Goal: Task Accomplishment & Management: Complete application form

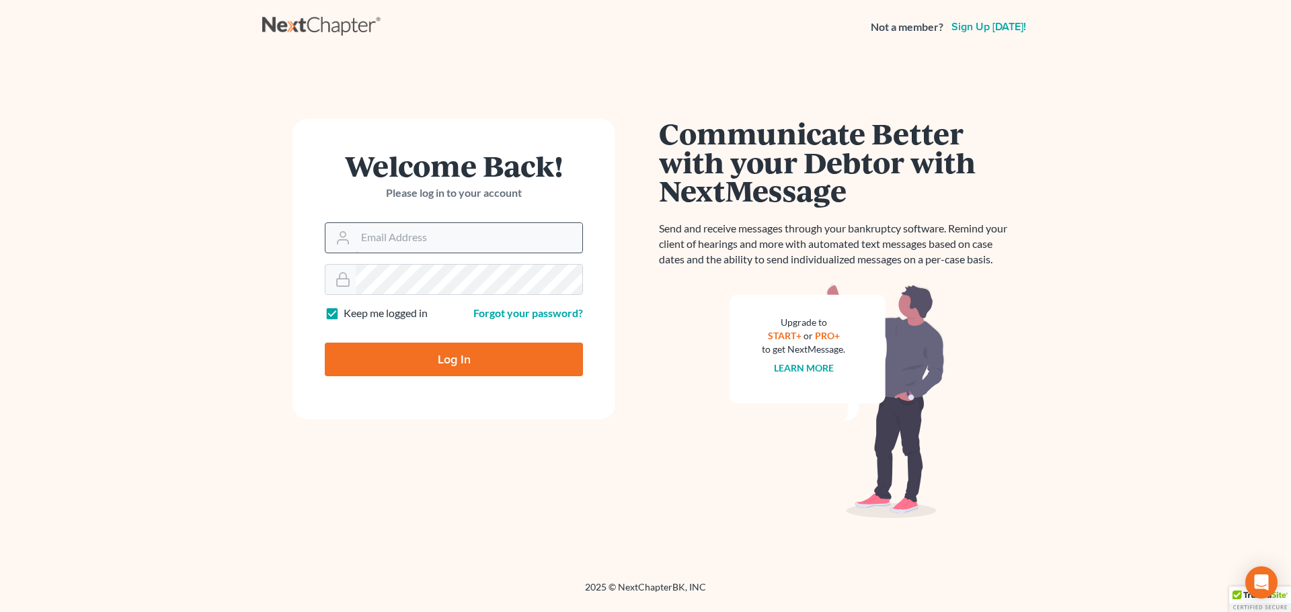
click at [360, 232] on input "Email Address" at bounding box center [469, 238] width 227 height 30
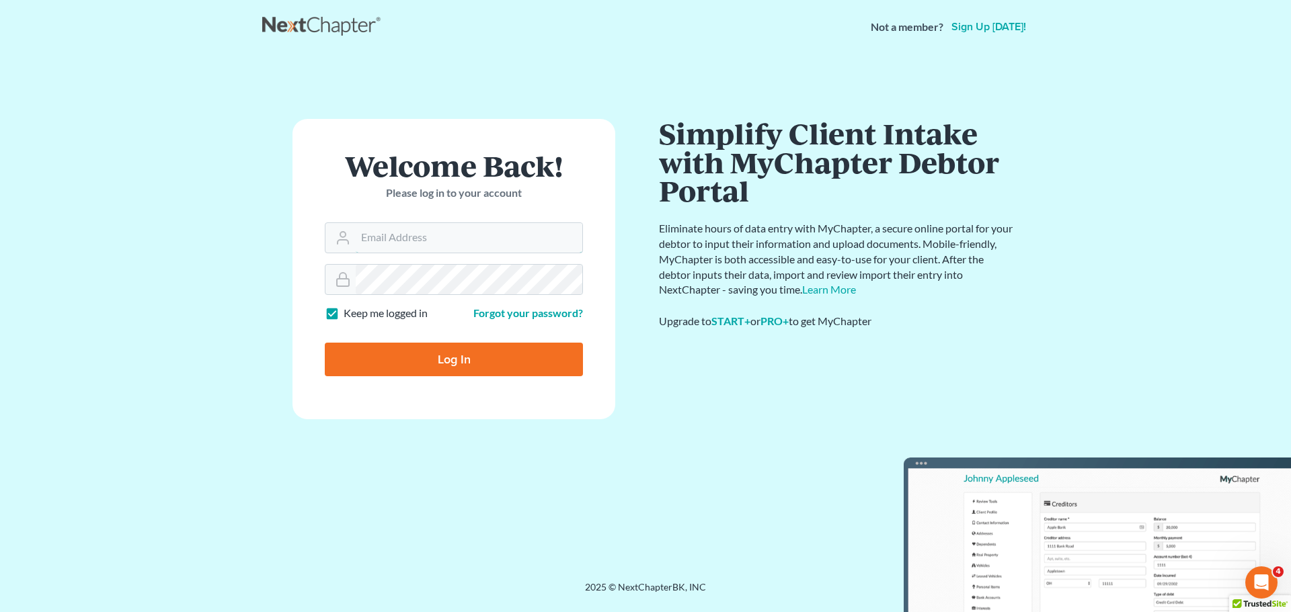
type input "GulleyLaw@gmail.com"
click at [504, 352] on input "Log In" at bounding box center [454, 360] width 258 height 34
type input "Thinking..."
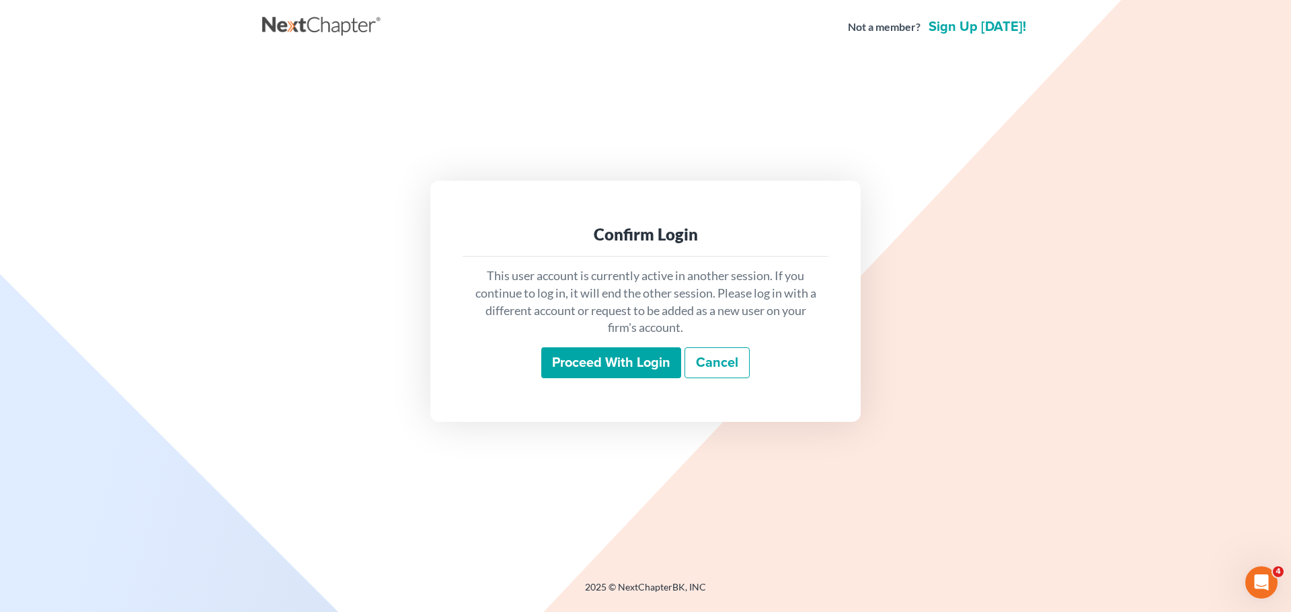
click at [645, 363] on input "Proceed with login" at bounding box center [611, 363] width 140 height 31
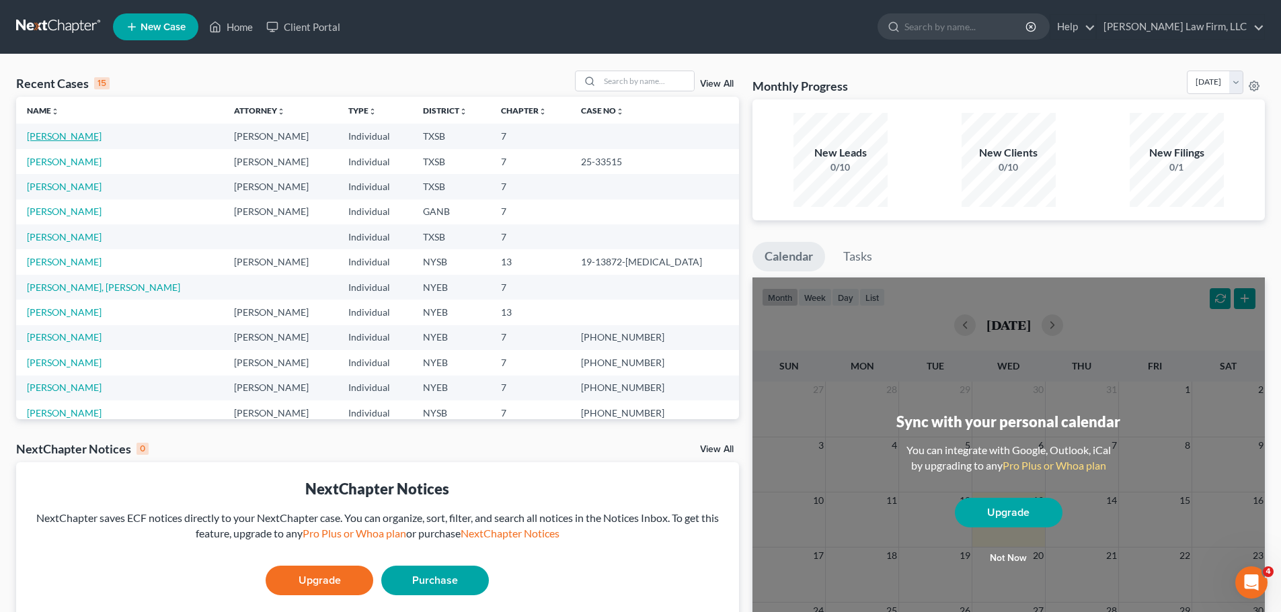
click at [53, 138] on link "[PERSON_NAME]" at bounding box center [64, 135] width 75 height 11
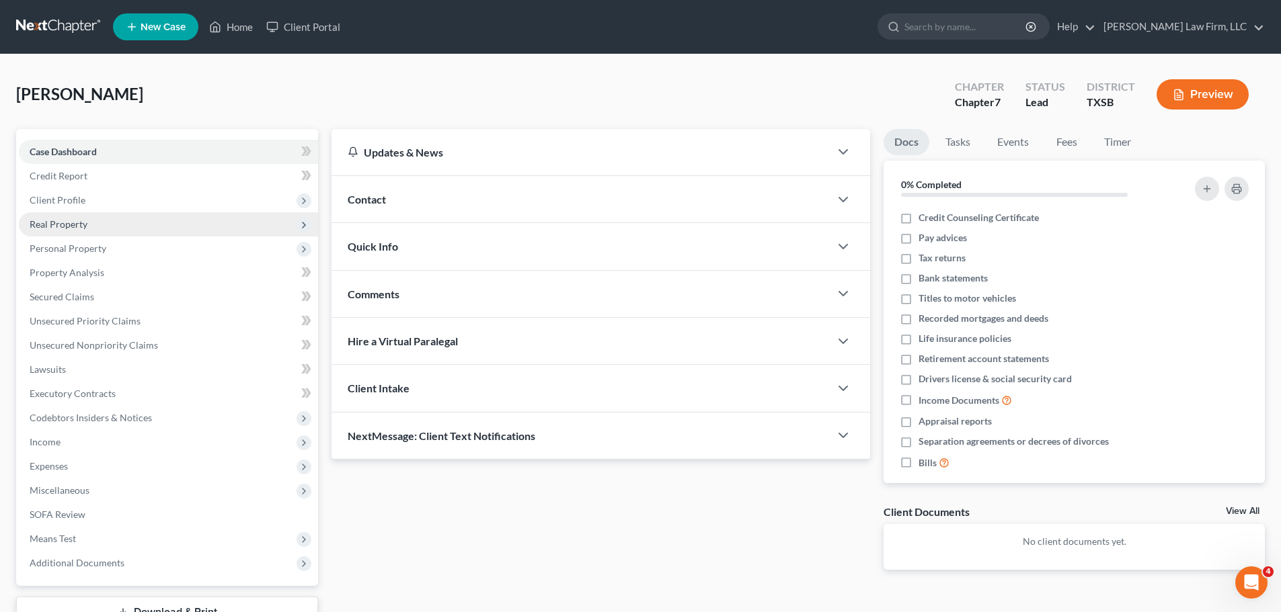
click at [65, 227] on span "Real Property" at bounding box center [59, 223] width 58 height 11
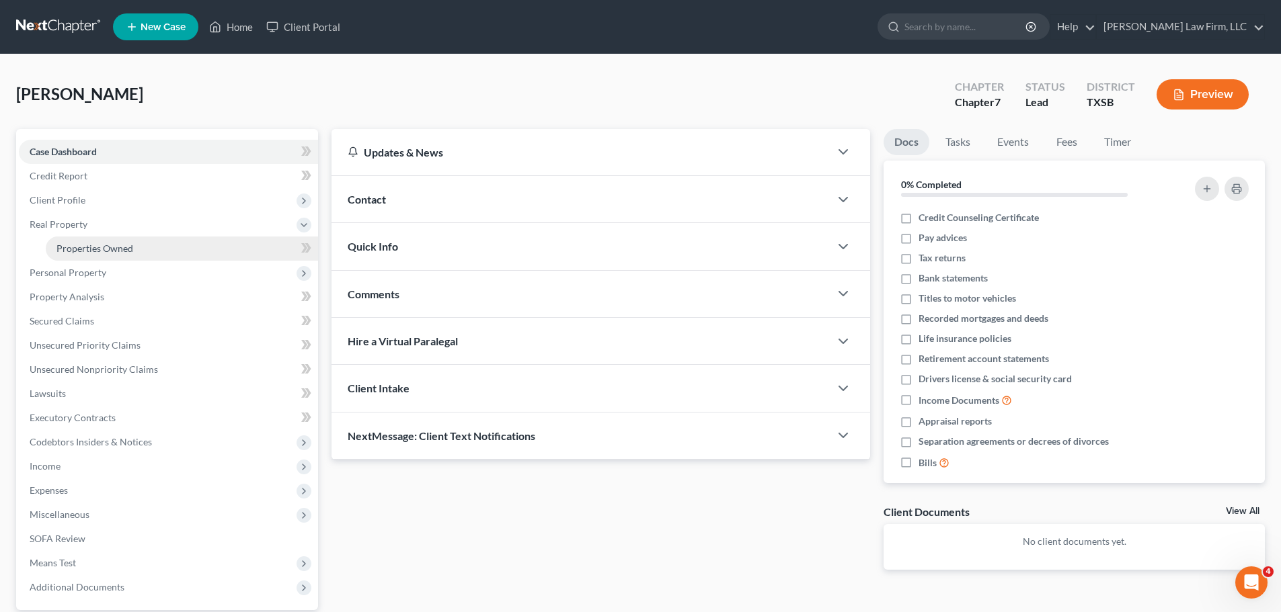
click at [108, 250] on span "Properties Owned" at bounding box center [94, 248] width 77 height 11
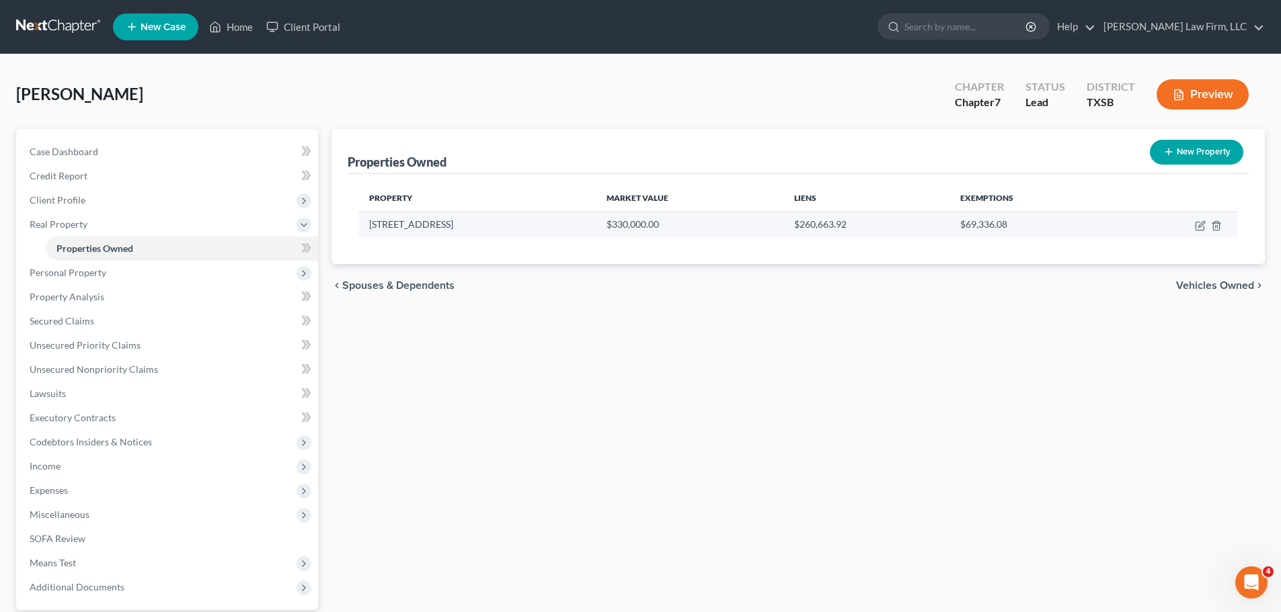
click at [431, 221] on td "[STREET_ADDRESS]" at bounding box center [476, 225] width 237 height 26
click at [1190, 225] on td at bounding box center [1177, 225] width 121 height 26
click at [1201, 227] on icon "button" at bounding box center [1201, 224] width 6 height 6
select select "45"
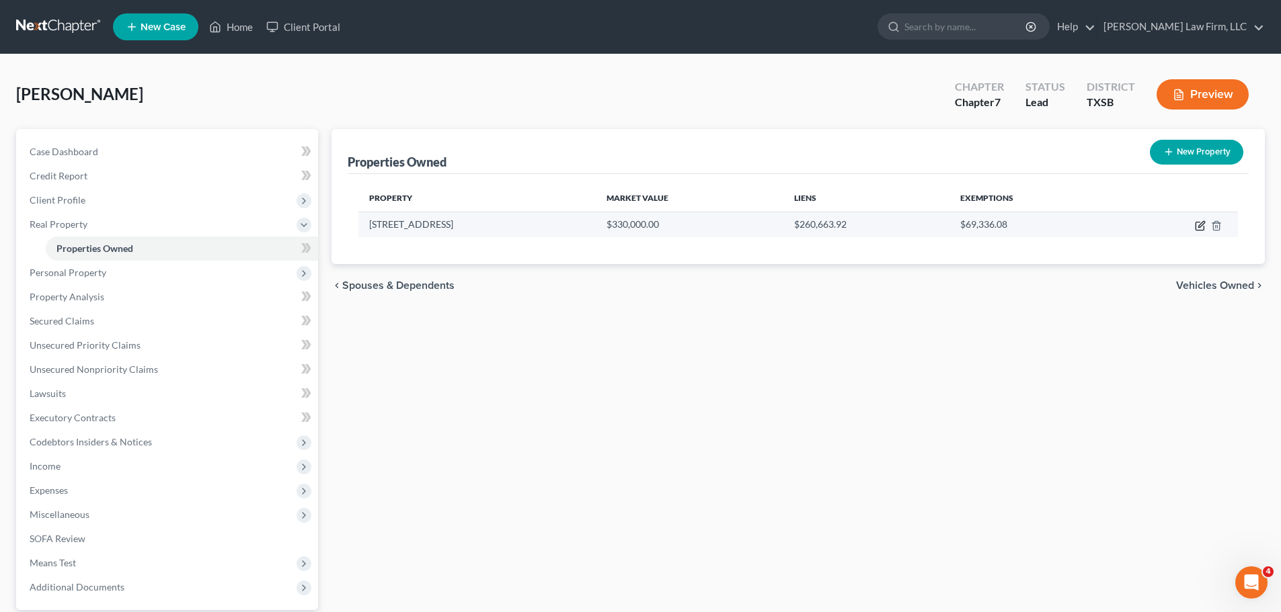
select select "3"
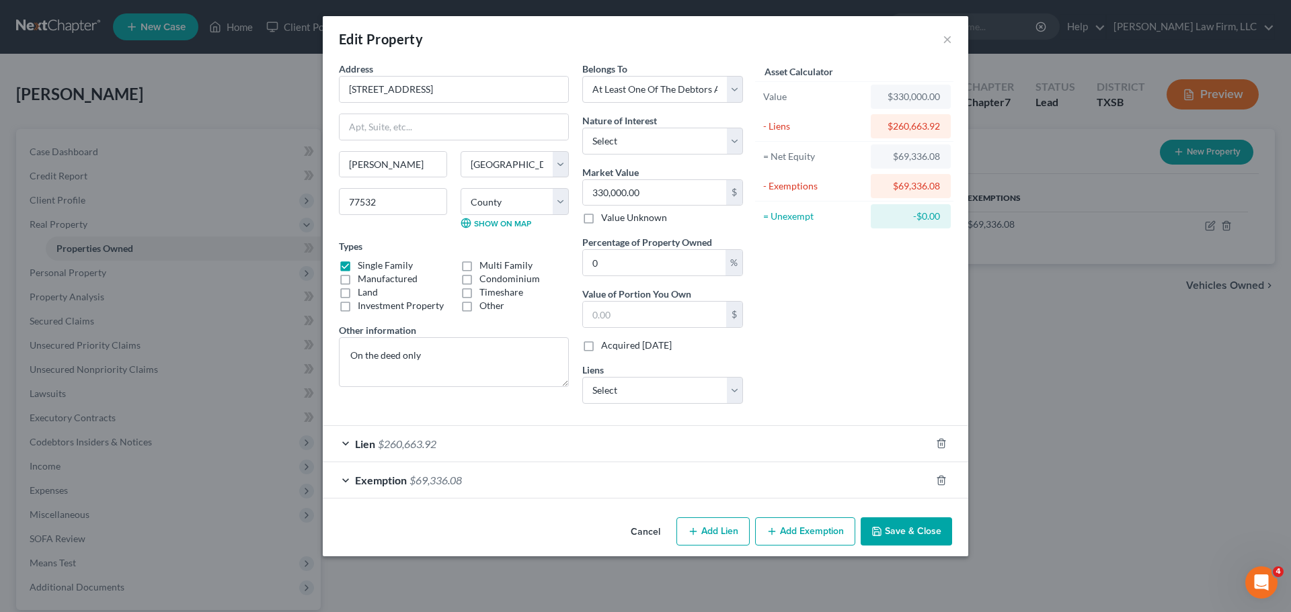
click at [655, 527] on button "Cancel" at bounding box center [645, 532] width 51 height 27
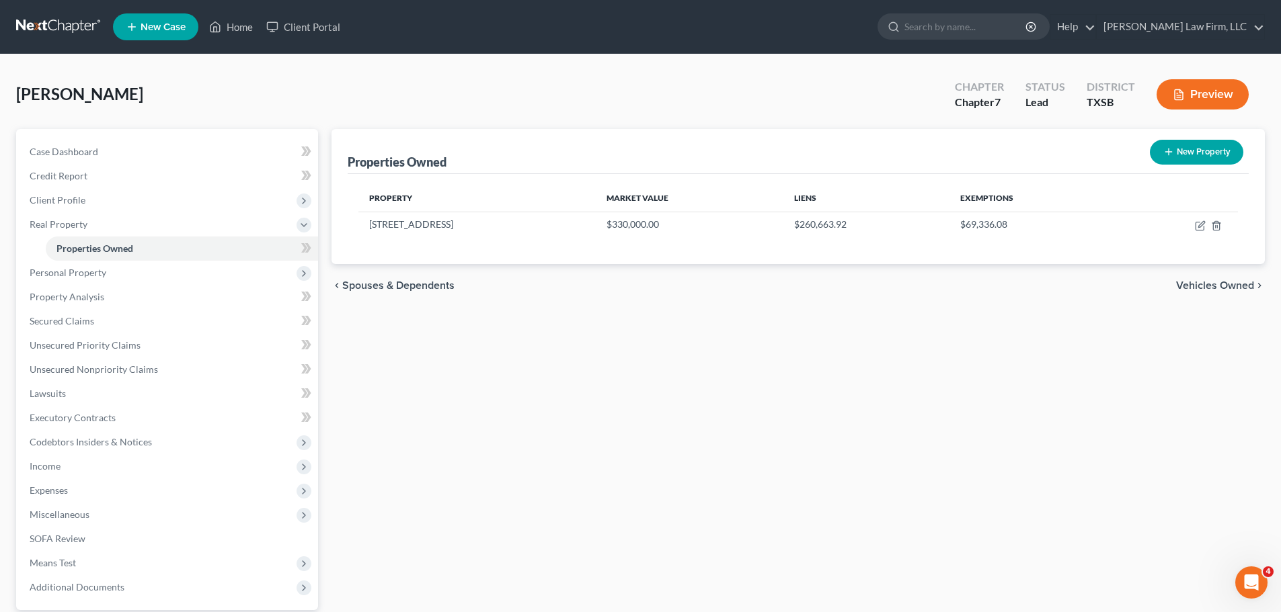
click at [1173, 149] on icon "button" at bounding box center [1168, 152] width 11 height 11
select select "45"
select select "100"
select select "0"
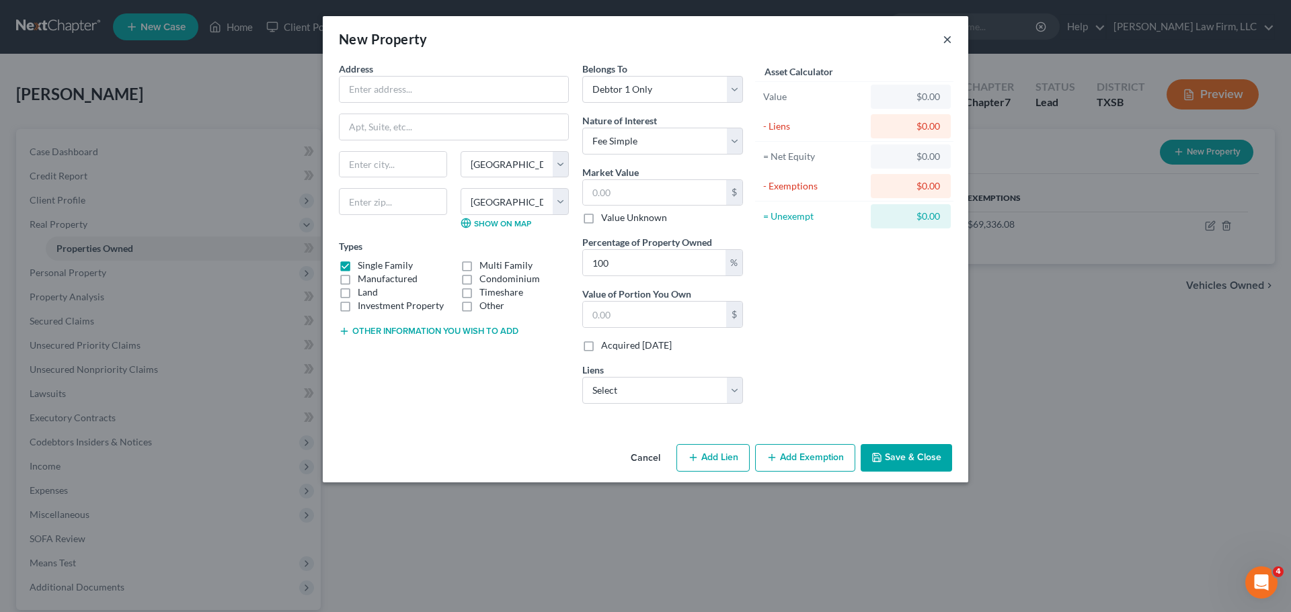
click at [948, 41] on button "×" at bounding box center [946, 39] width 9 height 16
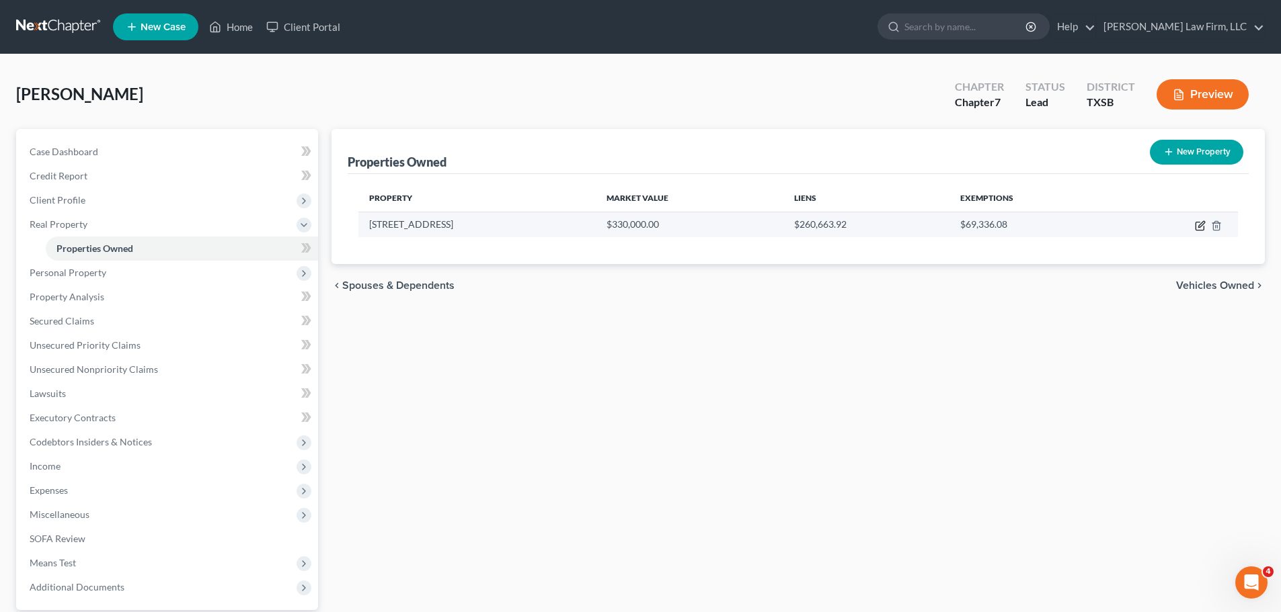
click at [1198, 230] on icon "button" at bounding box center [1199, 227] width 8 height 8
select select "45"
select select "100"
select select "3"
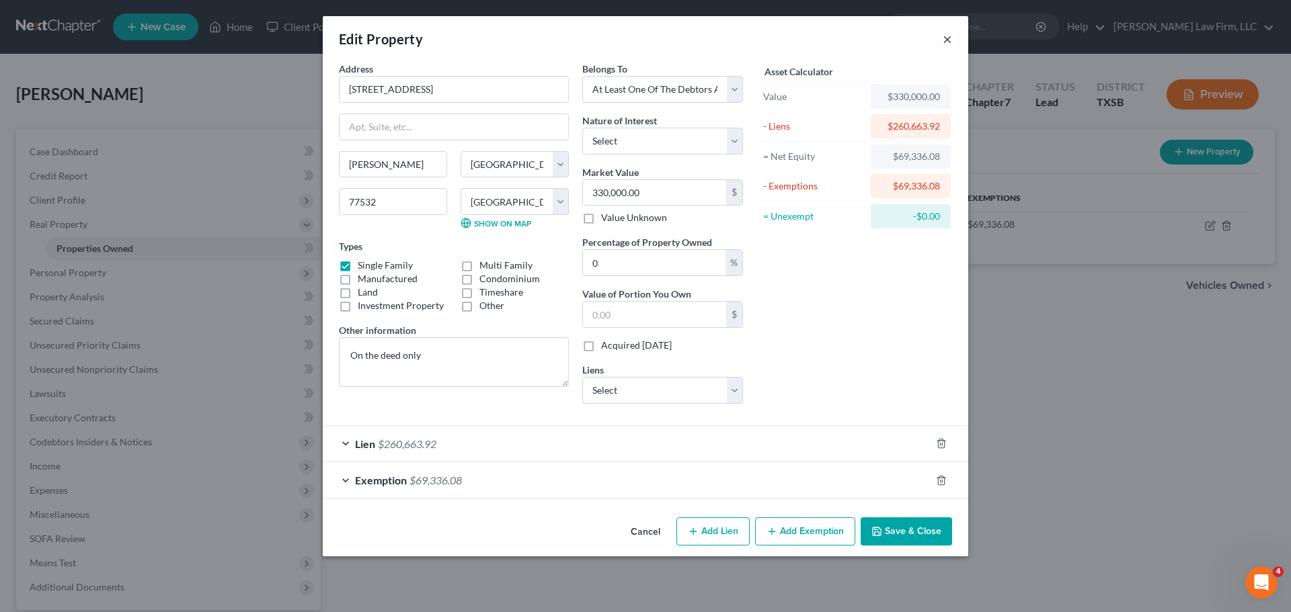
click at [948, 44] on button "×" at bounding box center [946, 39] width 9 height 16
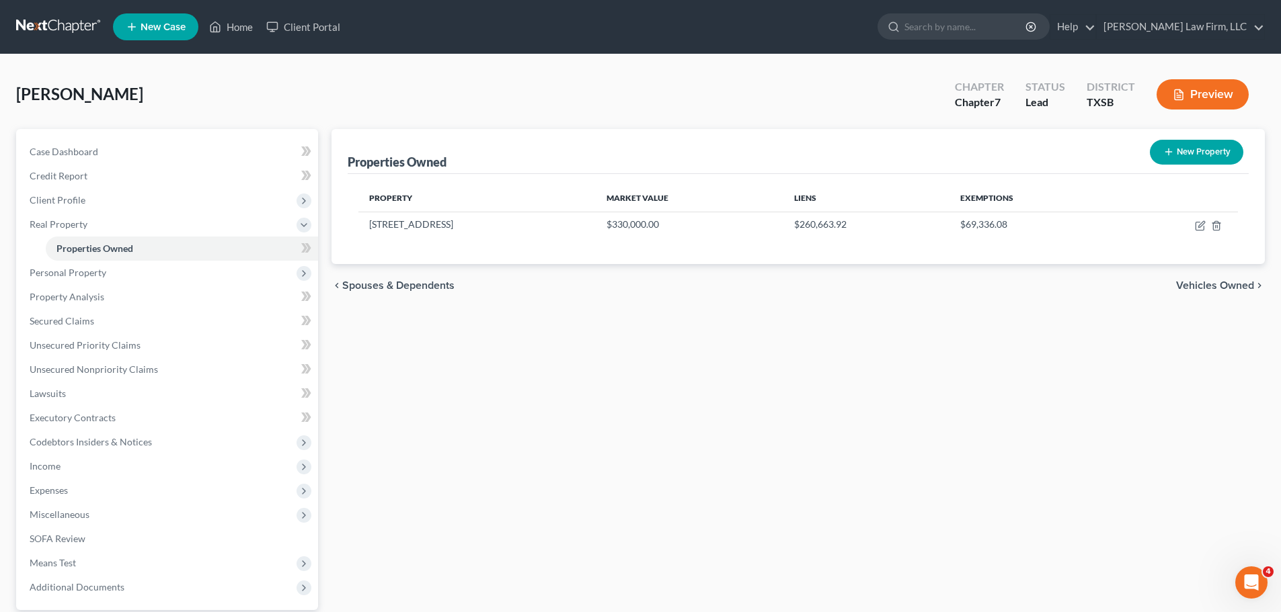
click at [1165, 152] on line "button" at bounding box center [1168, 152] width 6 height 0
select select "45"
select select "100"
select select "0"
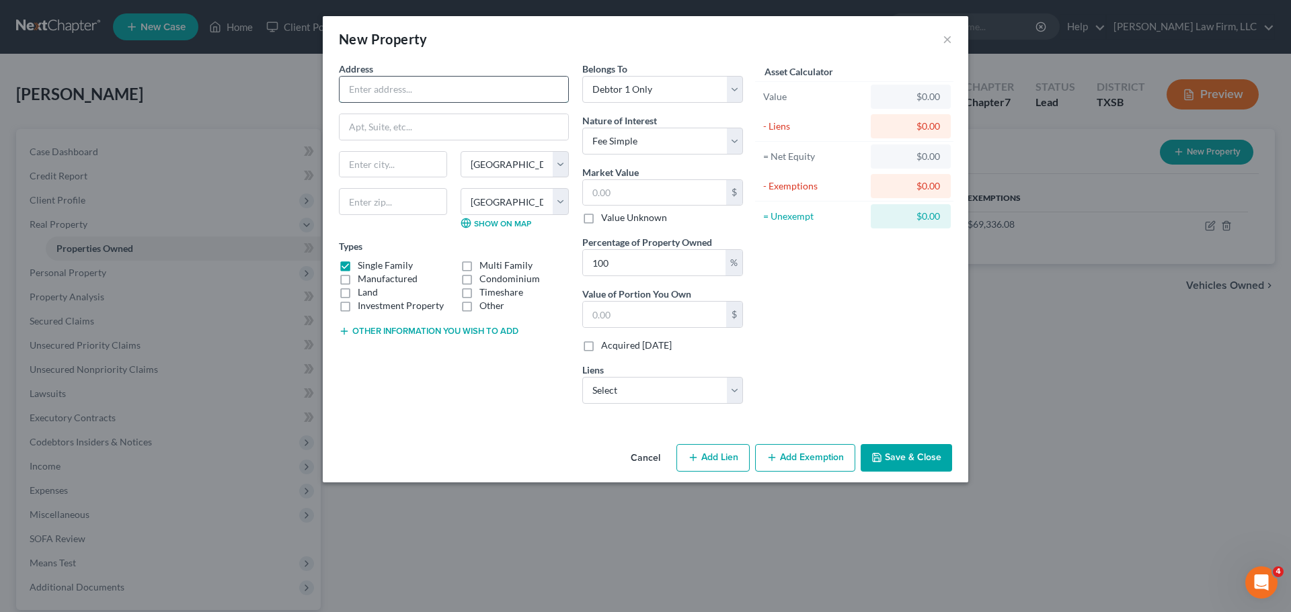
click at [421, 95] on input "text" at bounding box center [453, 90] width 229 height 26
type input "1"
type input "[STREET_ADDRESS]"
click at [739, 97] on select "Select Debtor 1 Only Debtor 2 Only Debtor 1 And Debtor 2 Only At Least One Of T…" at bounding box center [662, 89] width 161 height 27
click at [650, 459] on button "Cancel" at bounding box center [645, 459] width 51 height 27
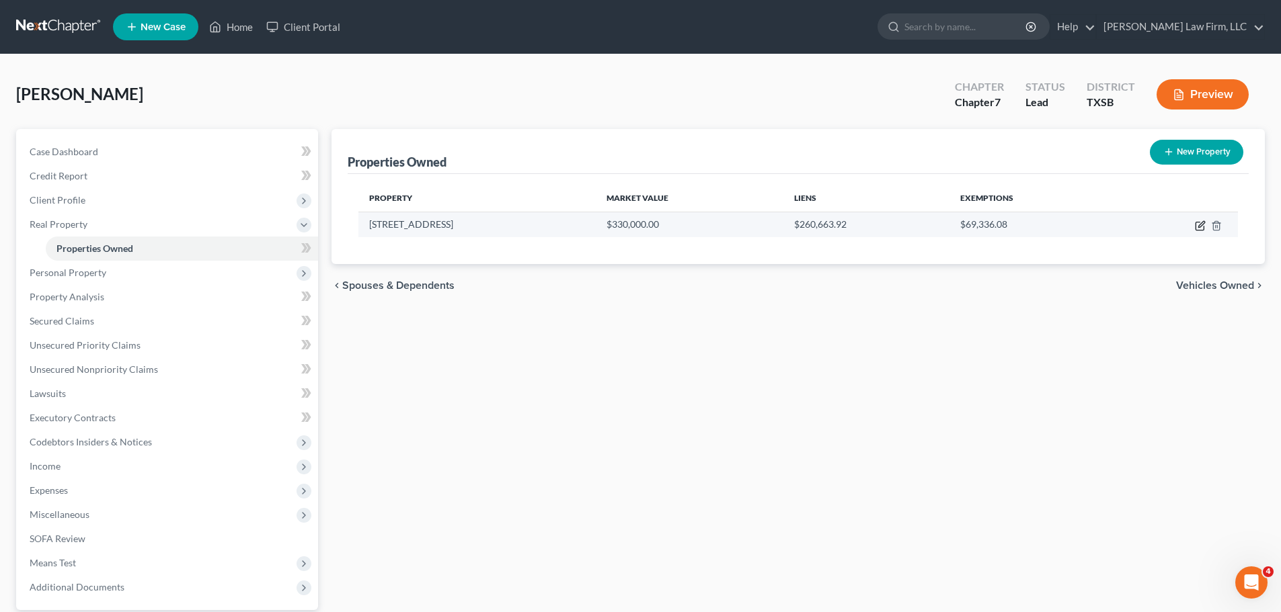
click at [1196, 227] on icon "button" at bounding box center [1199, 227] width 8 height 8
select select "45"
select select "100"
select select "3"
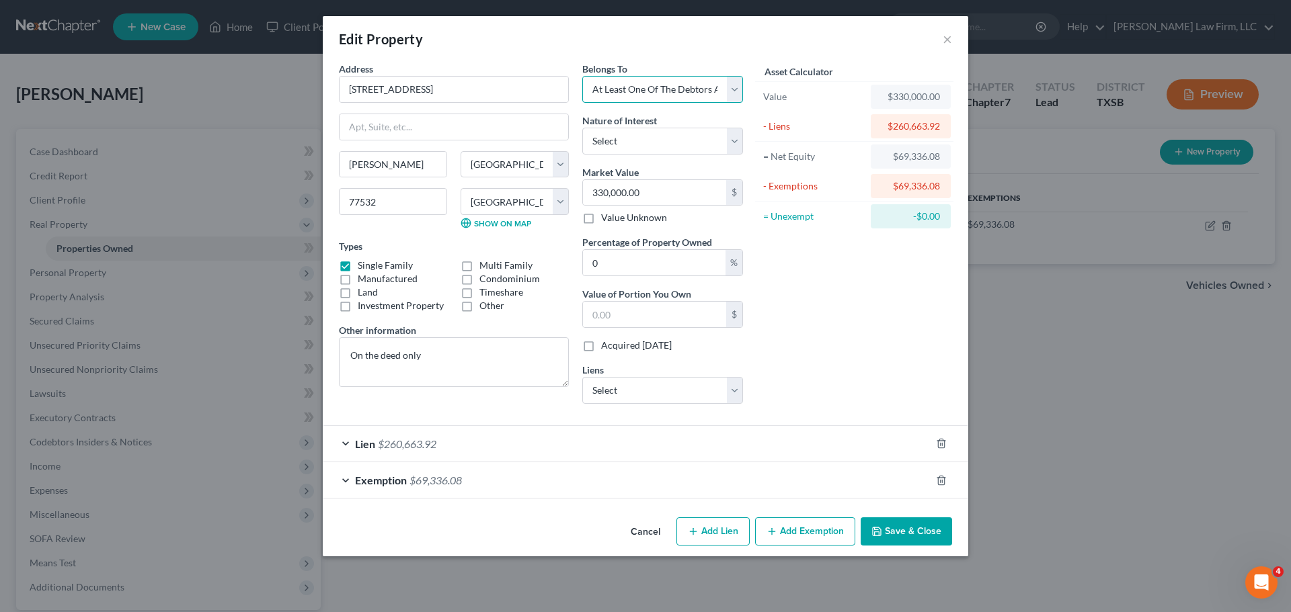
click at [732, 90] on select "Select Debtor 1 Only Debtor 2 Only Debtor 1 And Debtor 2 Only At Least One Of T…" at bounding box center [662, 89] width 161 height 27
click at [582, 76] on select "Select Debtor 1 Only Debtor 2 Only Debtor 1 And Debtor 2 Only At Least One Of T…" at bounding box center [662, 89] width 161 height 27
click at [909, 531] on button "Save & Close" at bounding box center [905, 532] width 91 height 28
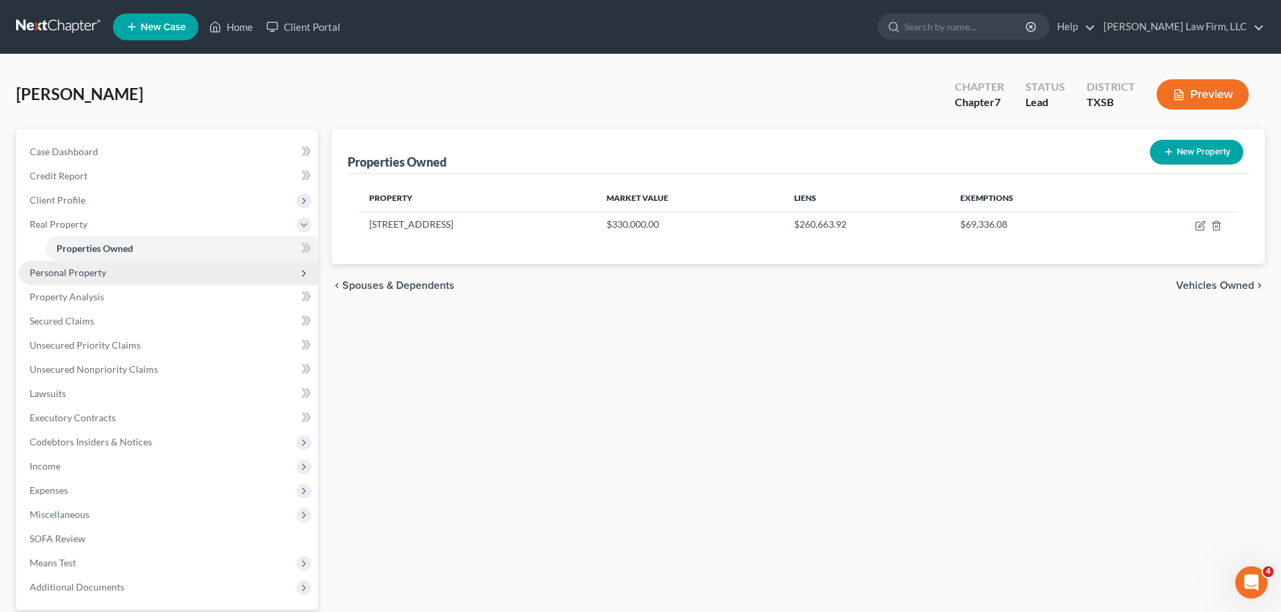
click at [71, 278] on span "Personal Property" at bounding box center [168, 273] width 299 height 24
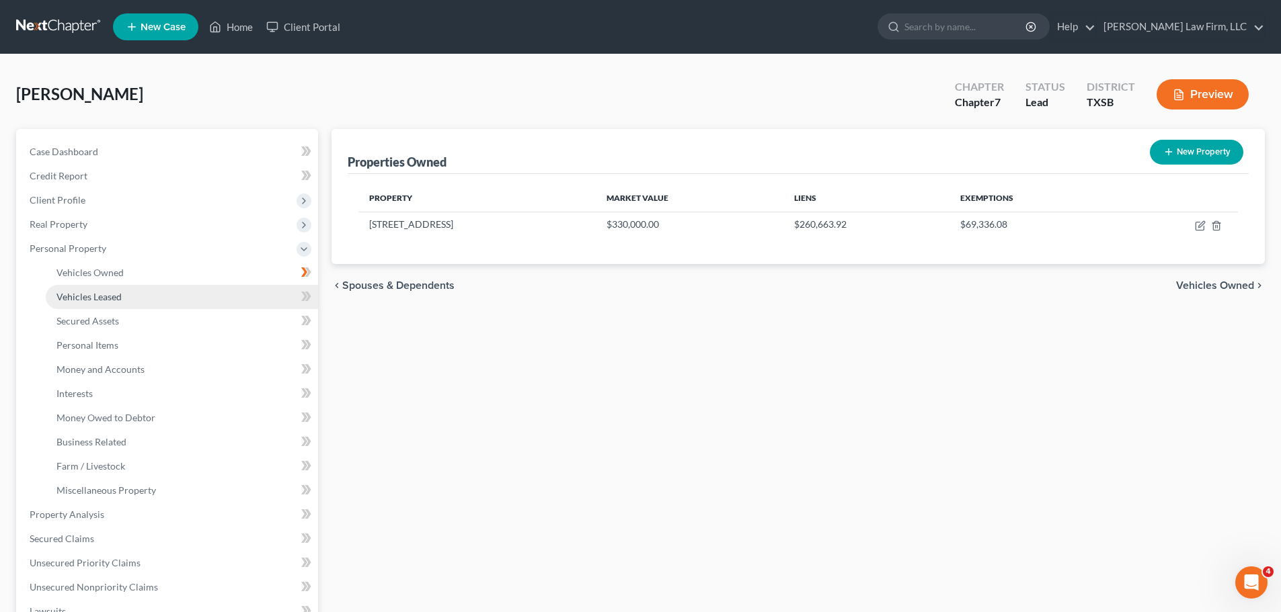
click at [85, 300] on span "Vehicles Leased" at bounding box center [88, 296] width 65 height 11
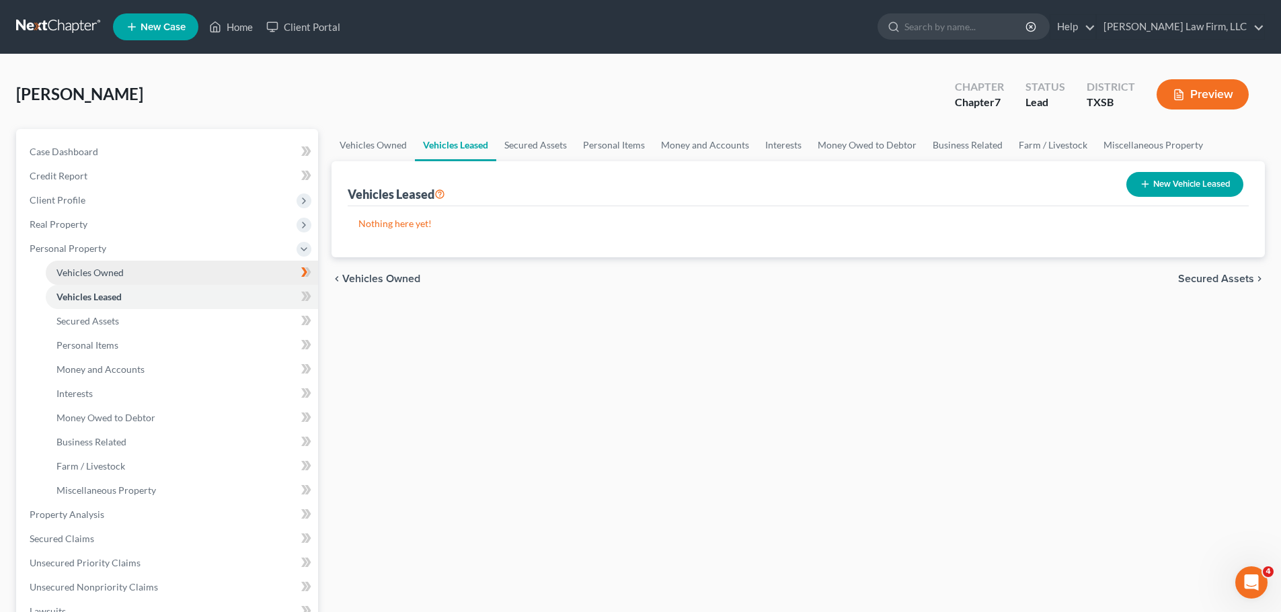
click at [104, 274] on span "Vehicles Owned" at bounding box center [89, 272] width 67 height 11
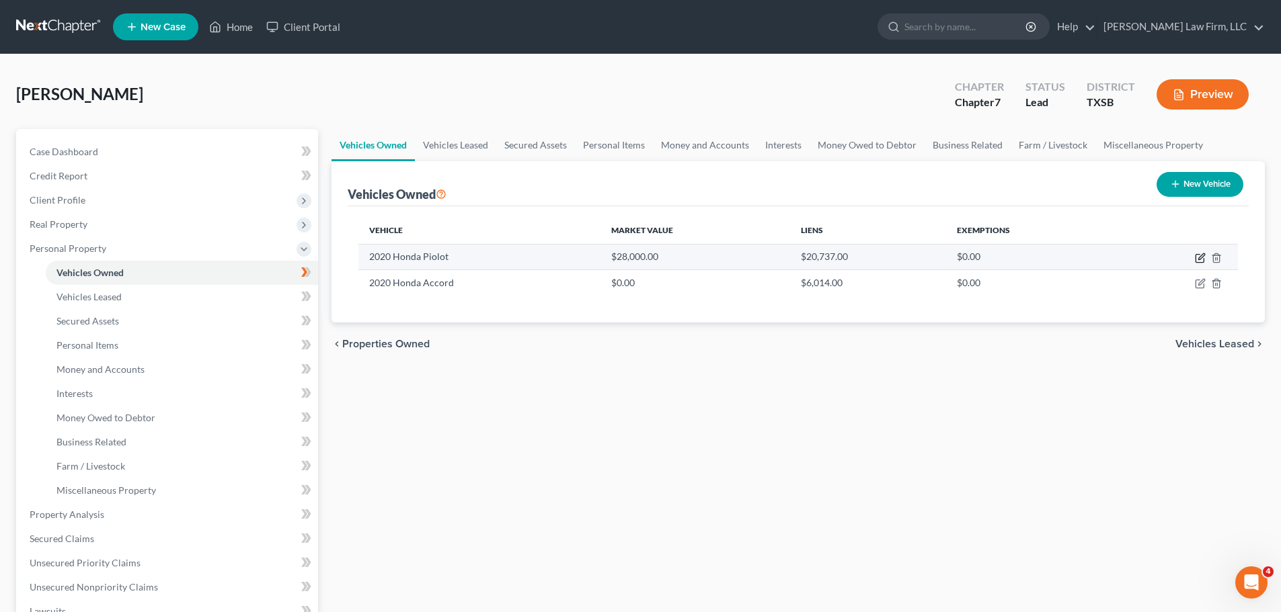
click at [1204, 257] on icon "button" at bounding box center [1200, 258] width 11 height 11
select select "0"
select select "6"
select select "1"
select select "0"
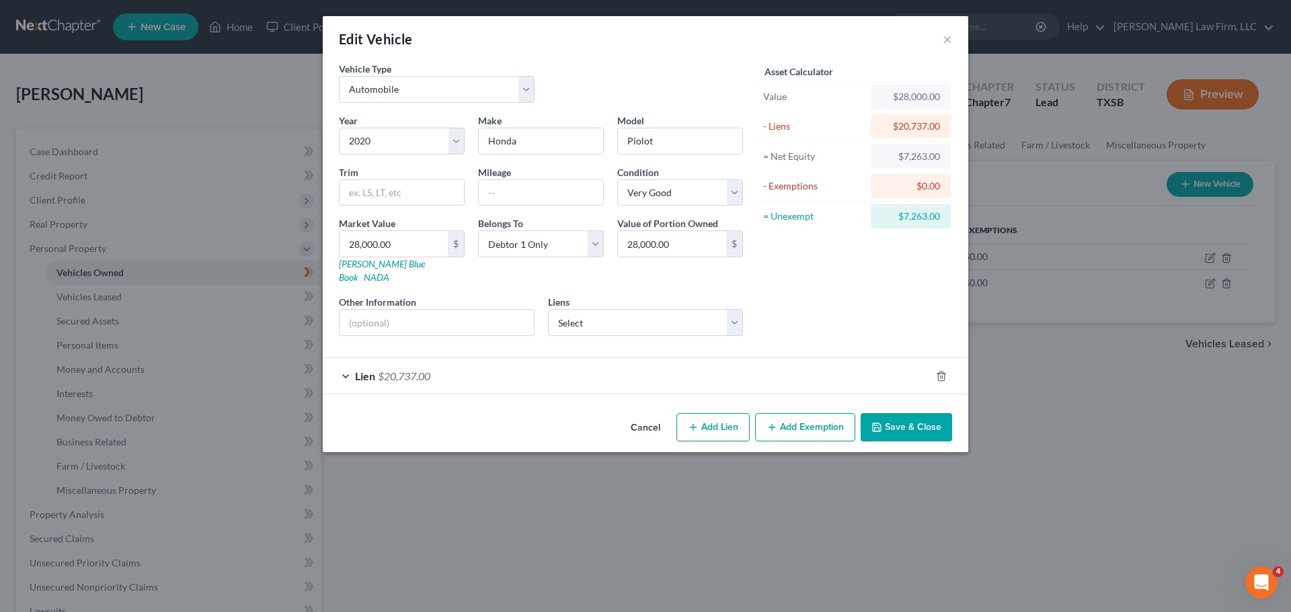
drag, startPoint x: 13, startPoint y: 148, endPoint x: 347, endPoint y: 362, distance: 396.1
click at [347, 362] on div "Lien $20,737.00" at bounding box center [627, 376] width 608 height 36
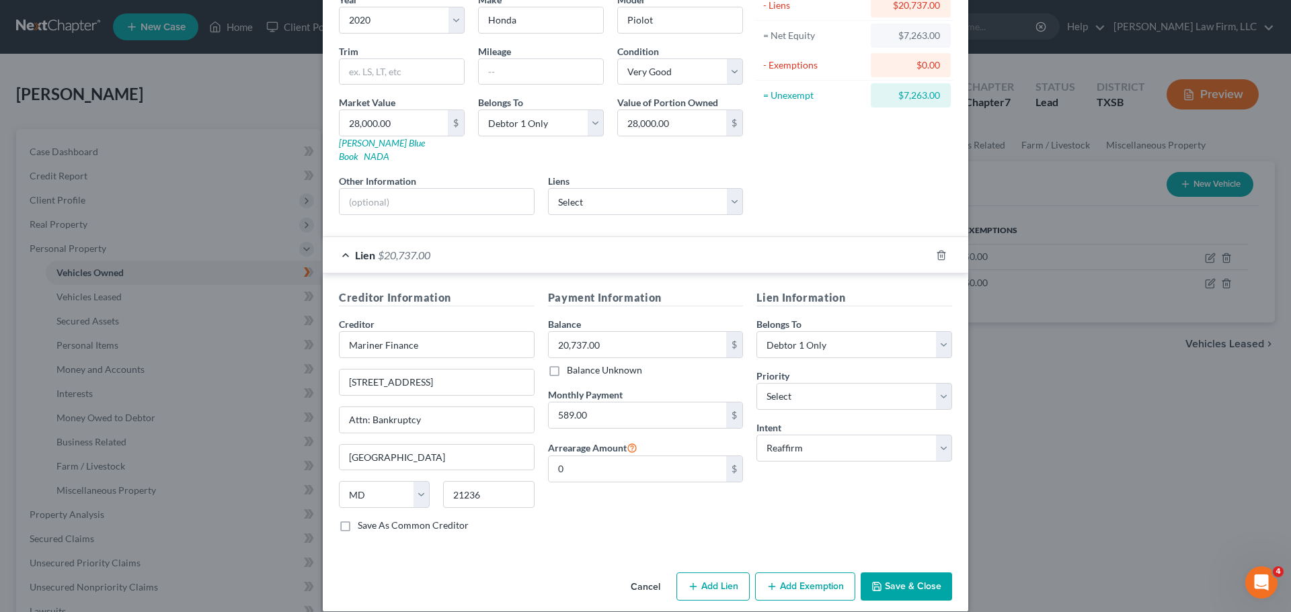
scroll to position [123, 0]
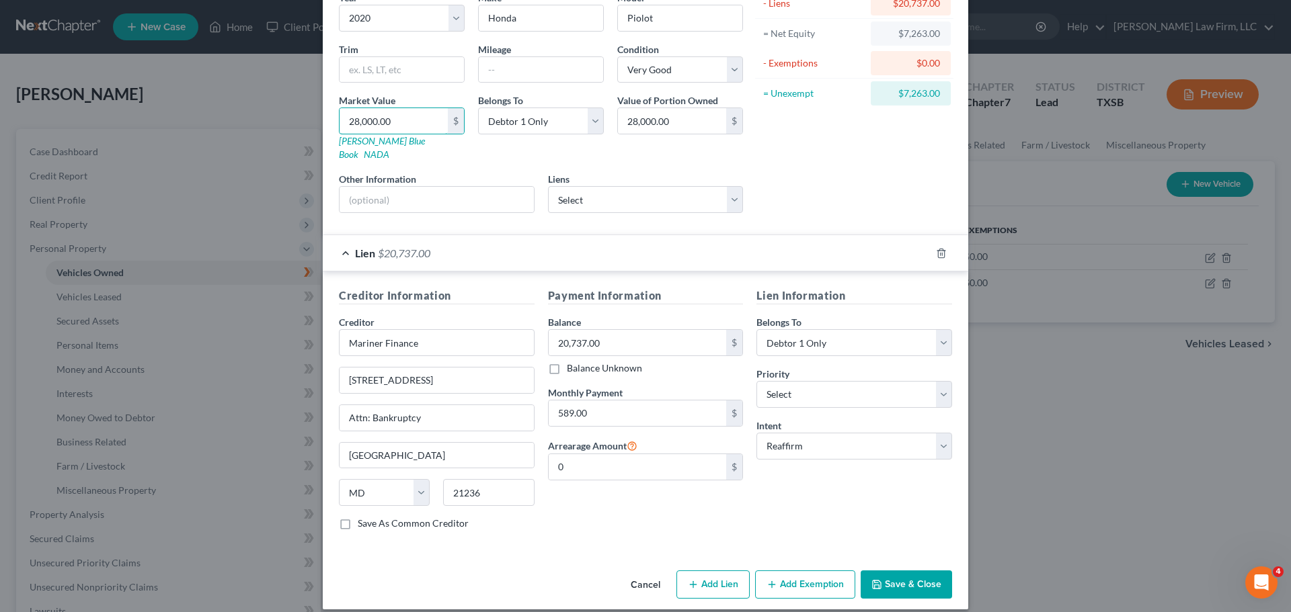
type input "2"
type input "2.00"
type input "23"
type input "23.00"
type input "230"
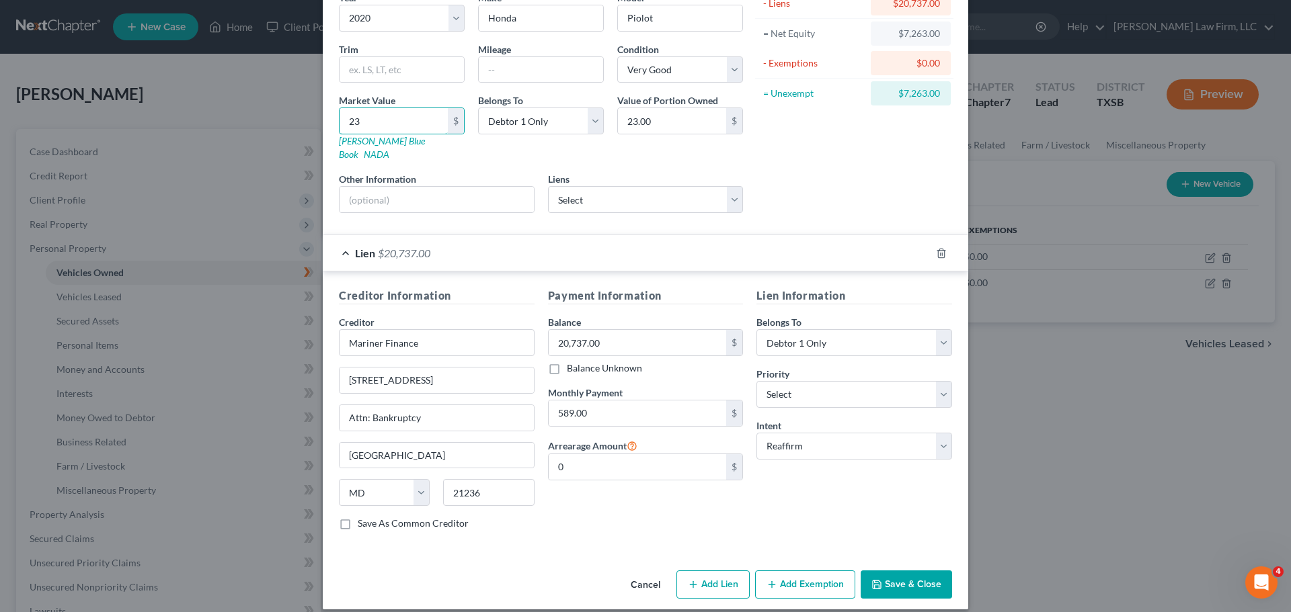
type input "230.00"
type input "2304"
type input "2,304.00"
type input "2,3043"
type input "23,043.00"
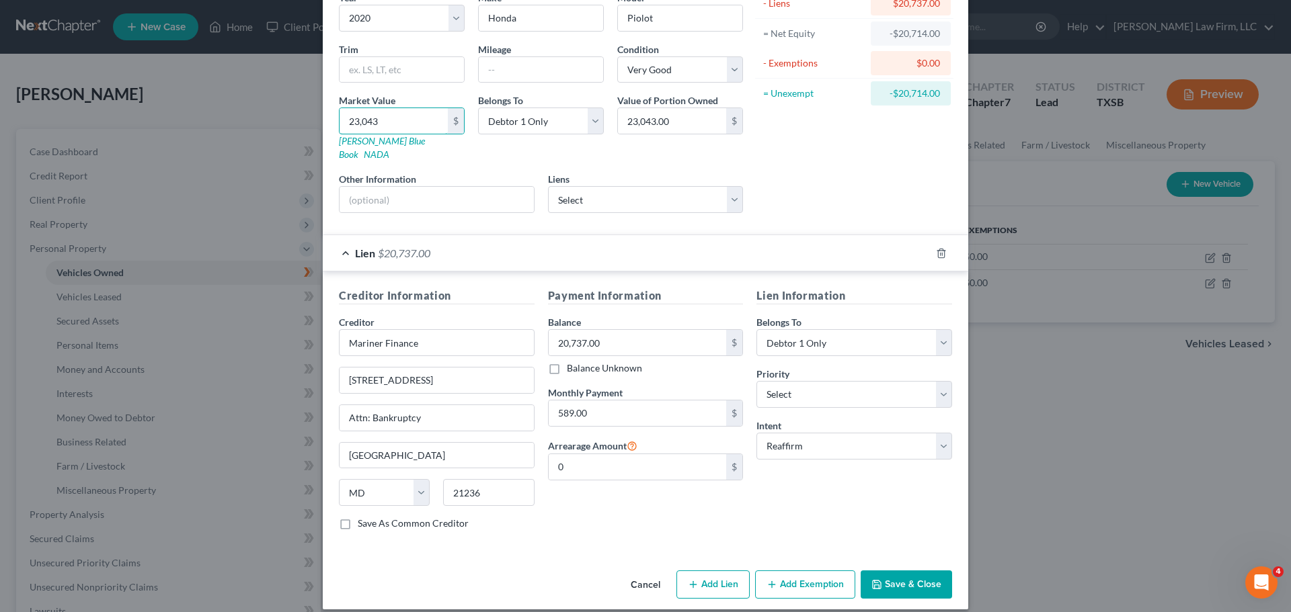
type input "23,043"
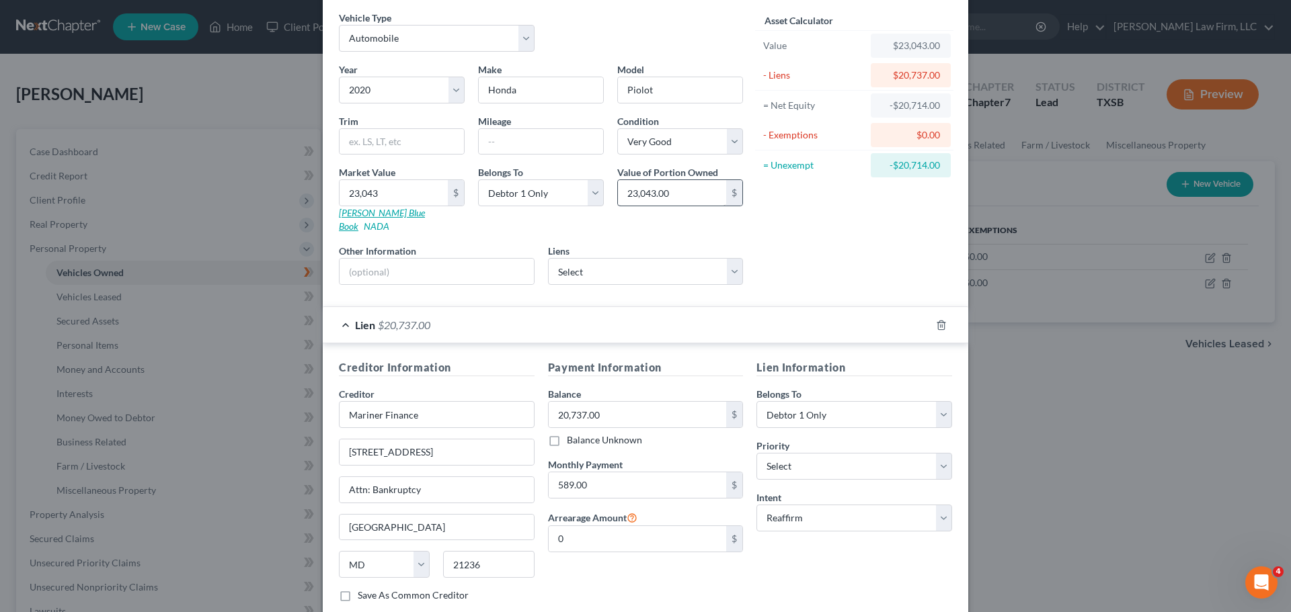
scroll to position [0, 0]
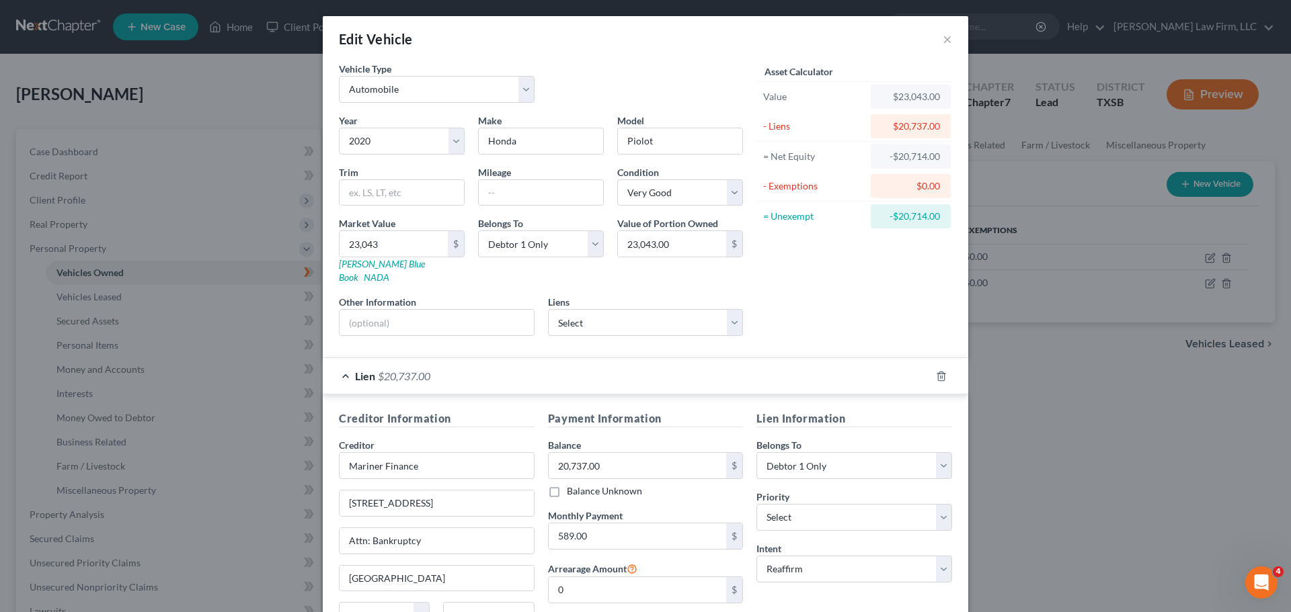
click at [798, 284] on div "Asset Calculator Value $23,043.00 - Liens $20,737.00 = Net Equity -$20,714.00 -…" at bounding box center [854, 204] width 209 height 285
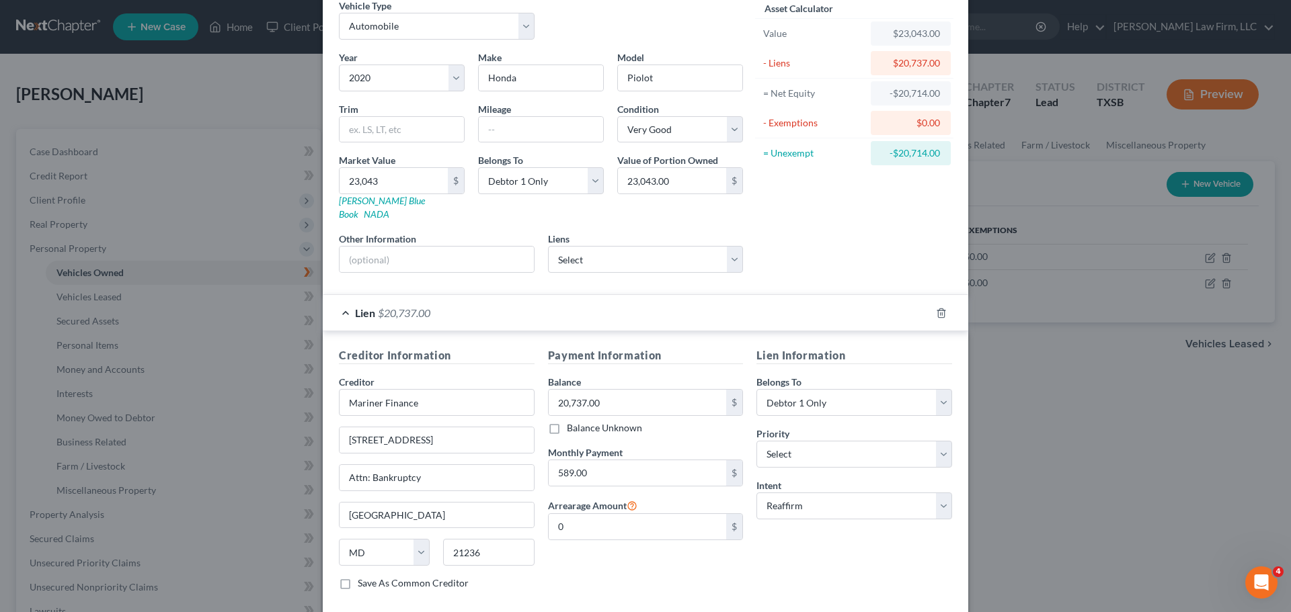
scroll to position [123, 0]
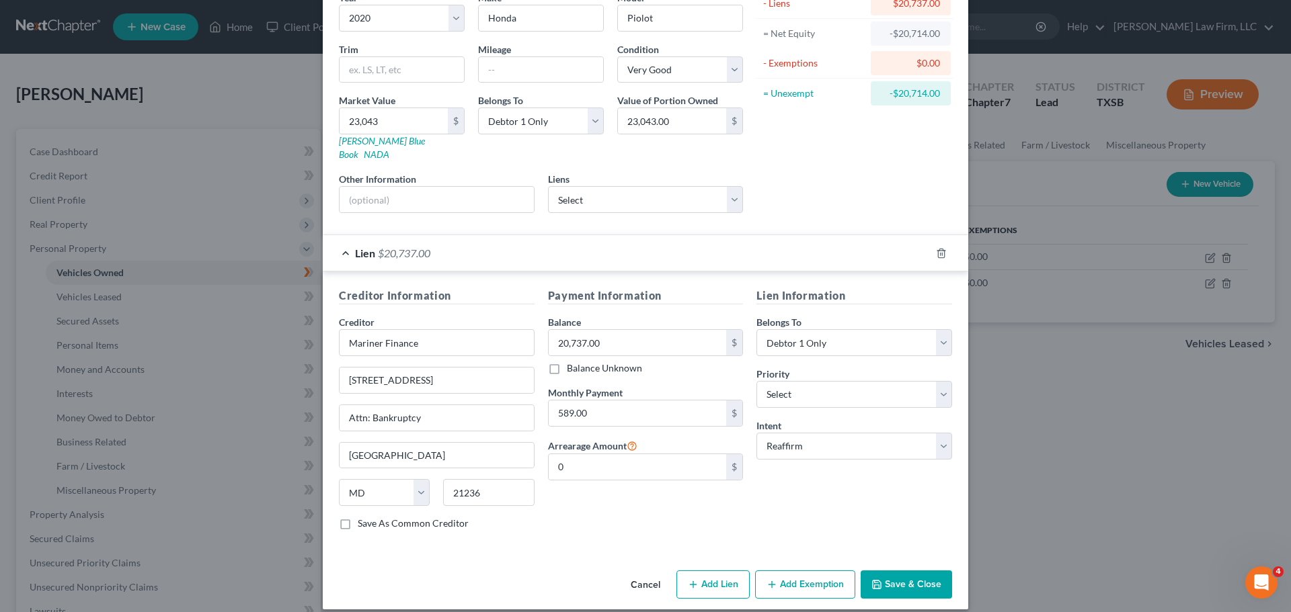
click at [905, 576] on button "Save & Close" at bounding box center [905, 585] width 91 height 28
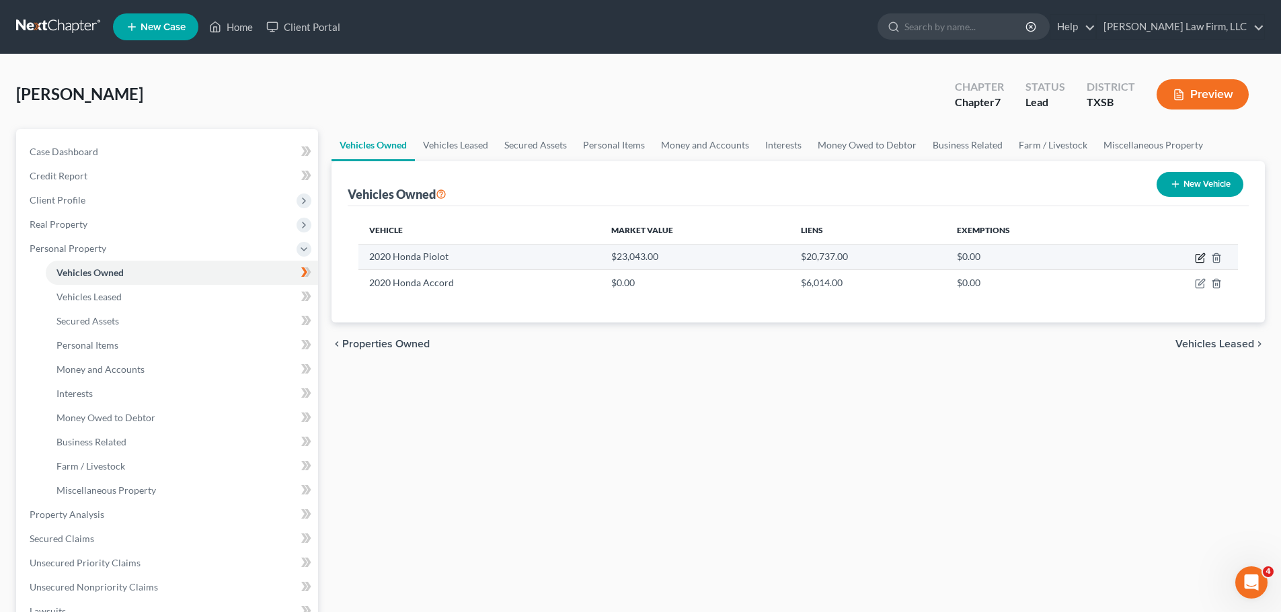
click at [1195, 257] on icon "button" at bounding box center [1200, 258] width 11 height 11
select select "0"
select select "6"
select select "1"
select select "0"
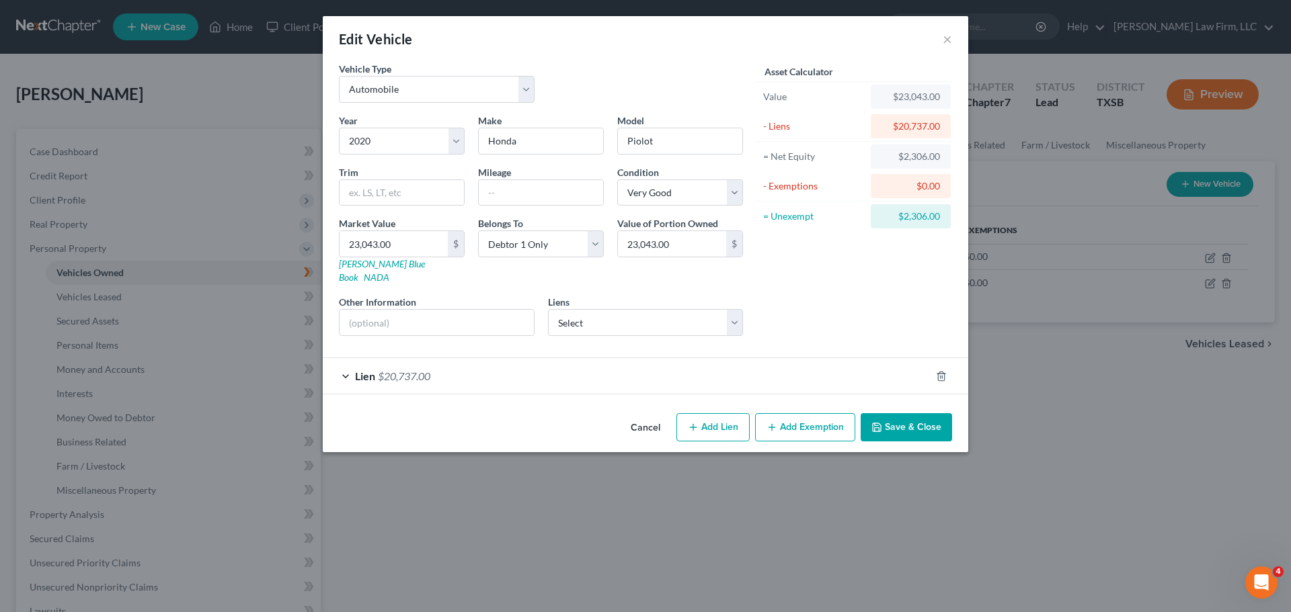
click at [808, 416] on button "Add Exemption" at bounding box center [805, 427] width 100 height 28
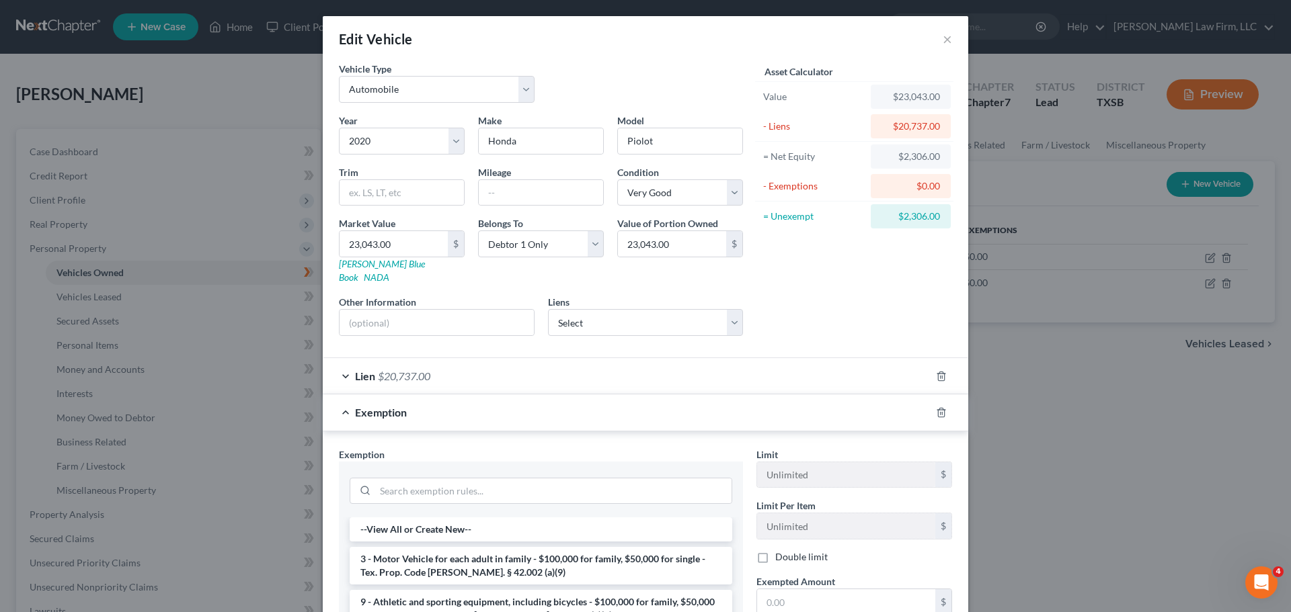
scroll to position [134, 0]
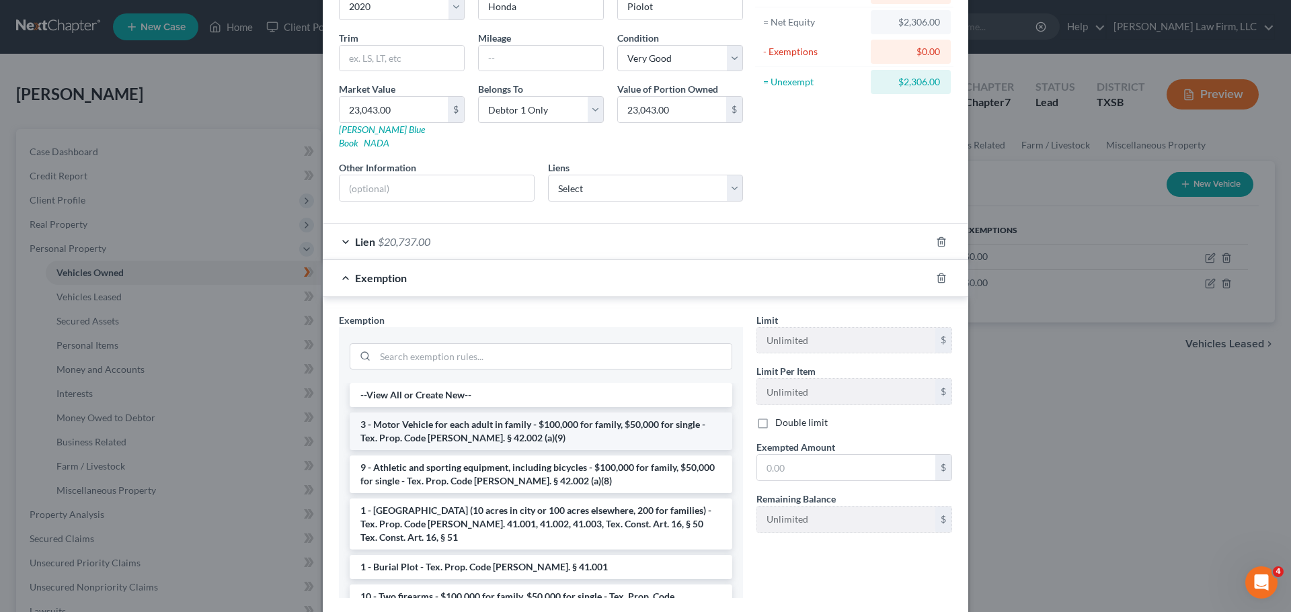
click at [607, 417] on li "3 - Motor Vehicle for each adult in family - $100,000 for family, $50,000 for s…" at bounding box center [541, 432] width 382 height 38
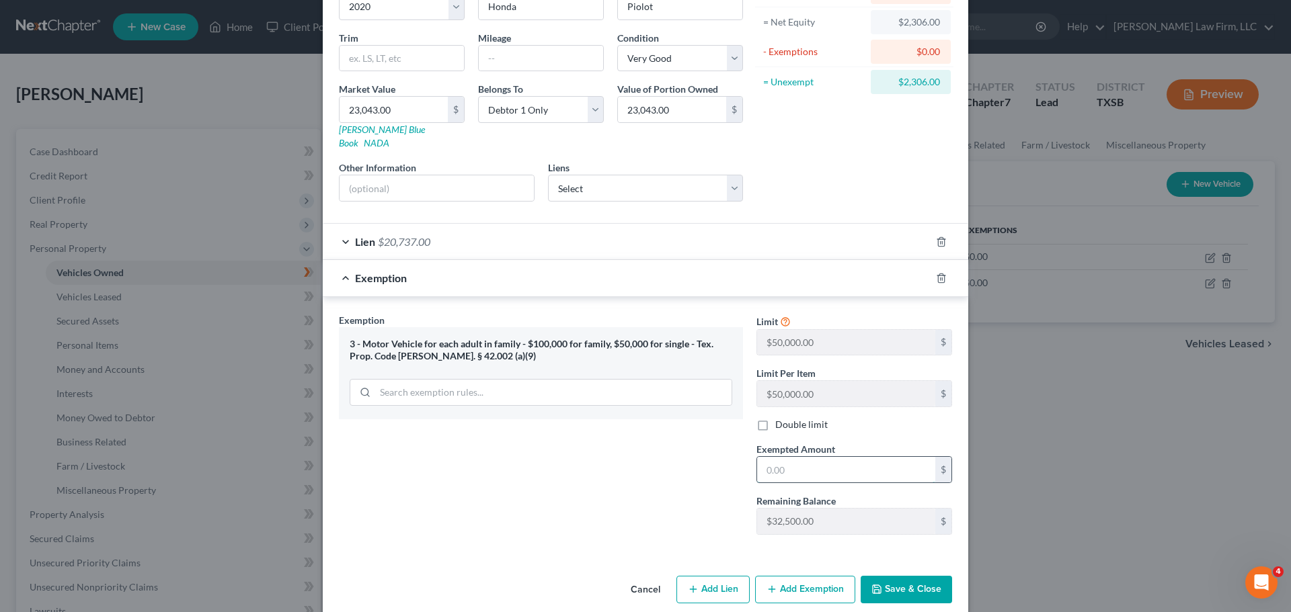
click at [807, 457] on input "text" at bounding box center [846, 470] width 178 height 26
type input "2,306"
click at [905, 582] on button "Save & Close" at bounding box center [905, 590] width 91 height 28
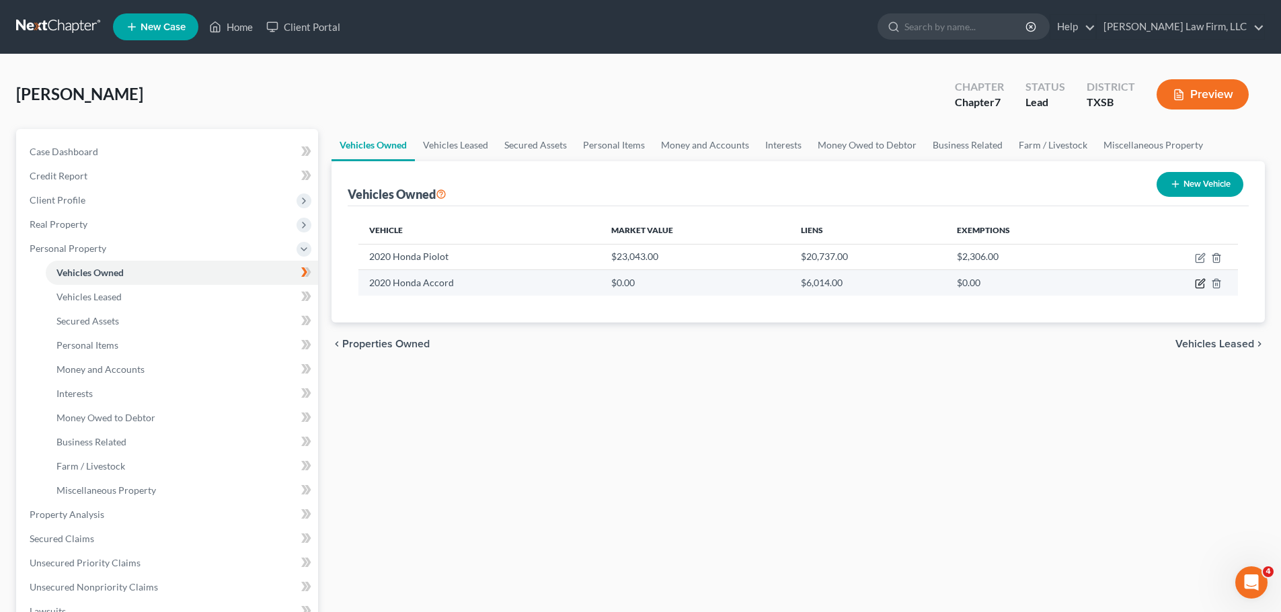
click at [1203, 285] on icon "button" at bounding box center [1199, 284] width 8 height 8
select select "0"
select select "6"
select select "2"
select select "4"
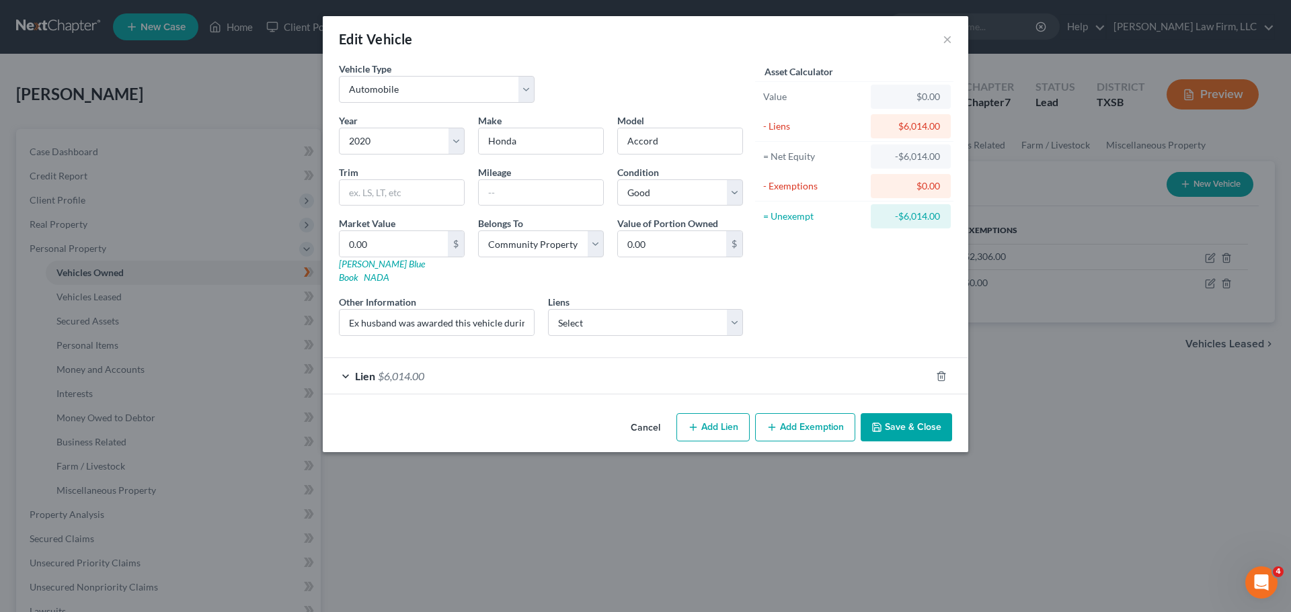
click at [358, 370] on span "Lien" at bounding box center [365, 376] width 20 height 13
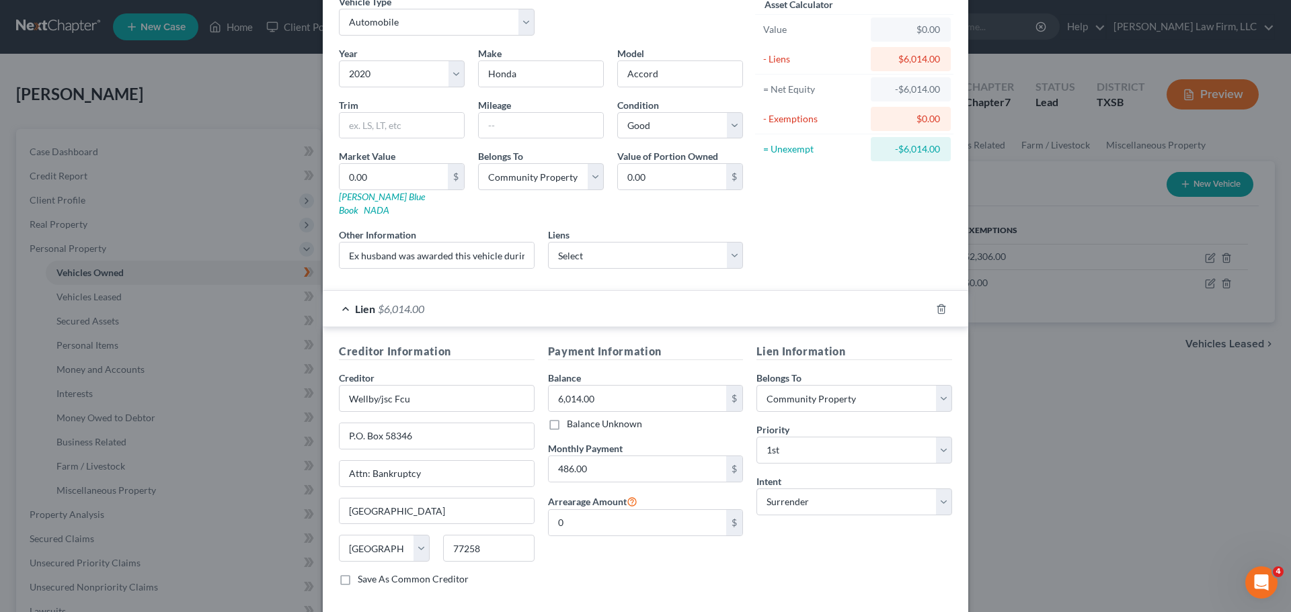
scroll to position [123, 0]
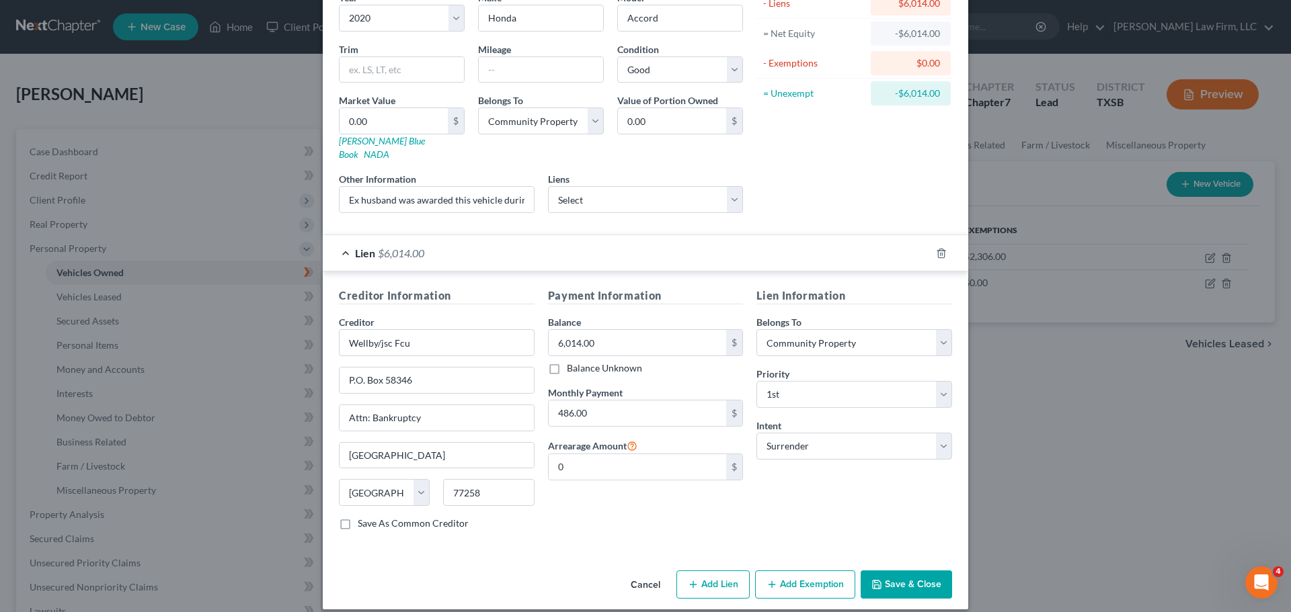
click at [921, 571] on button "Save & Close" at bounding box center [905, 585] width 91 height 28
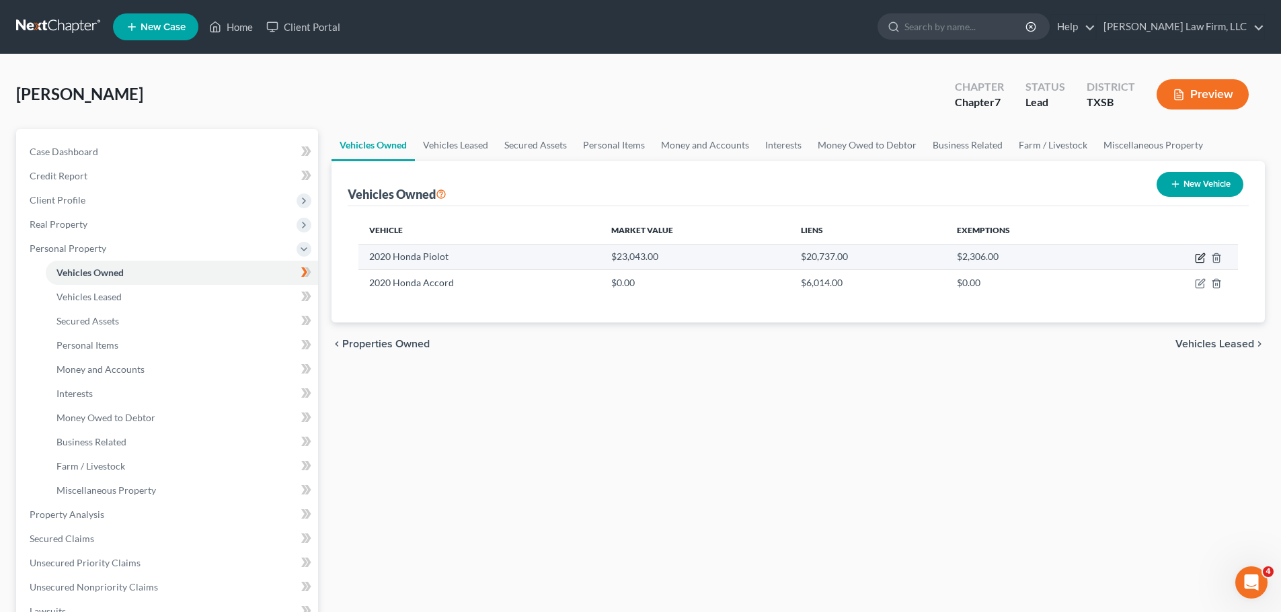
click at [1199, 261] on icon "button" at bounding box center [1200, 258] width 11 height 11
select select "0"
select select "6"
select select "1"
select select "0"
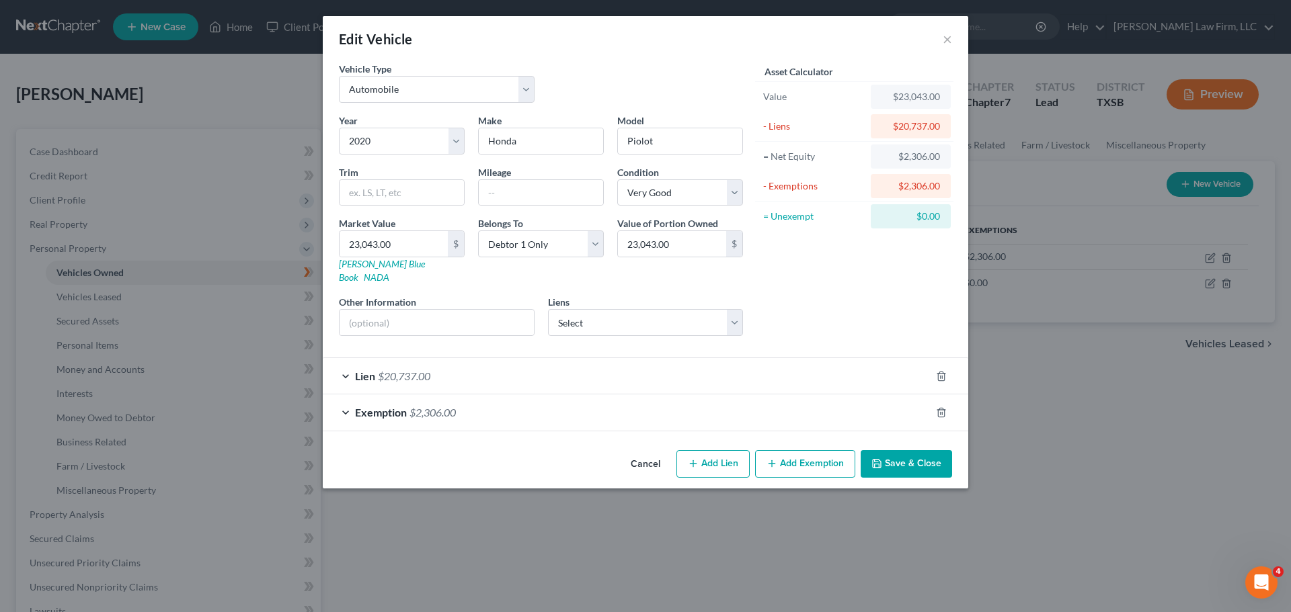
click at [350, 366] on div "Lien $20,737.00" at bounding box center [627, 376] width 608 height 36
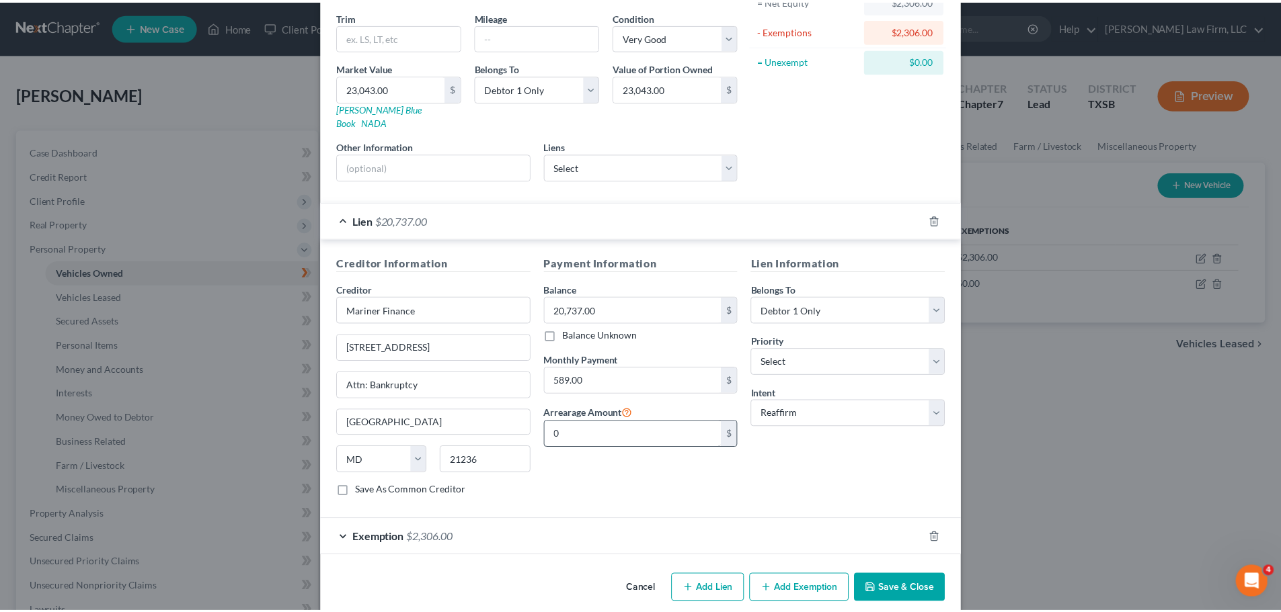
scroll to position [160, 0]
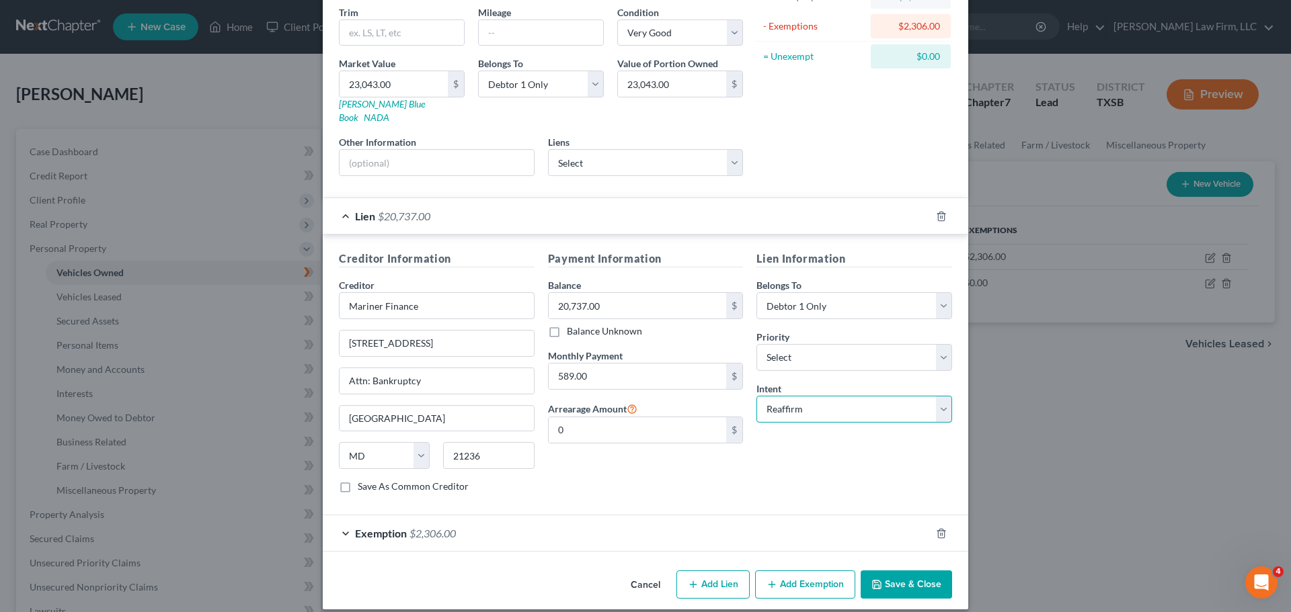
click at [945, 396] on select "Select Surrender Redeem Reaffirm Avoid Other" at bounding box center [854, 409] width 196 height 27
click at [756, 396] on select "Select Surrender Redeem Reaffirm Avoid Other" at bounding box center [854, 409] width 196 height 27
click at [922, 575] on button "Save & Close" at bounding box center [905, 585] width 91 height 28
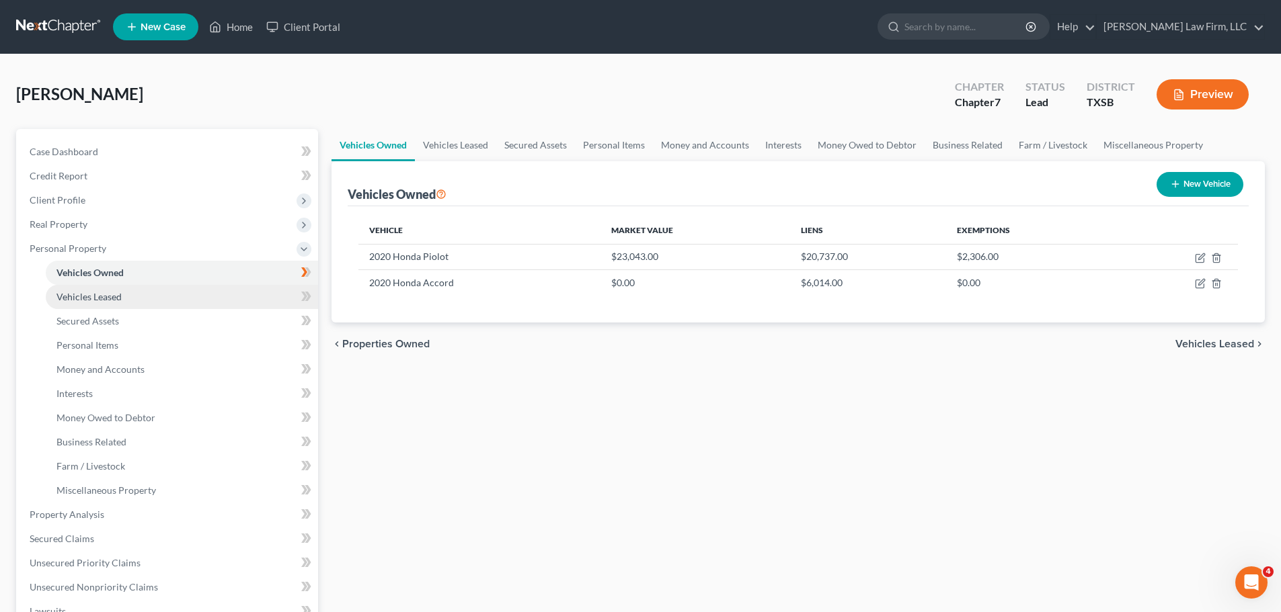
click at [86, 295] on span "Vehicles Leased" at bounding box center [88, 296] width 65 height 11
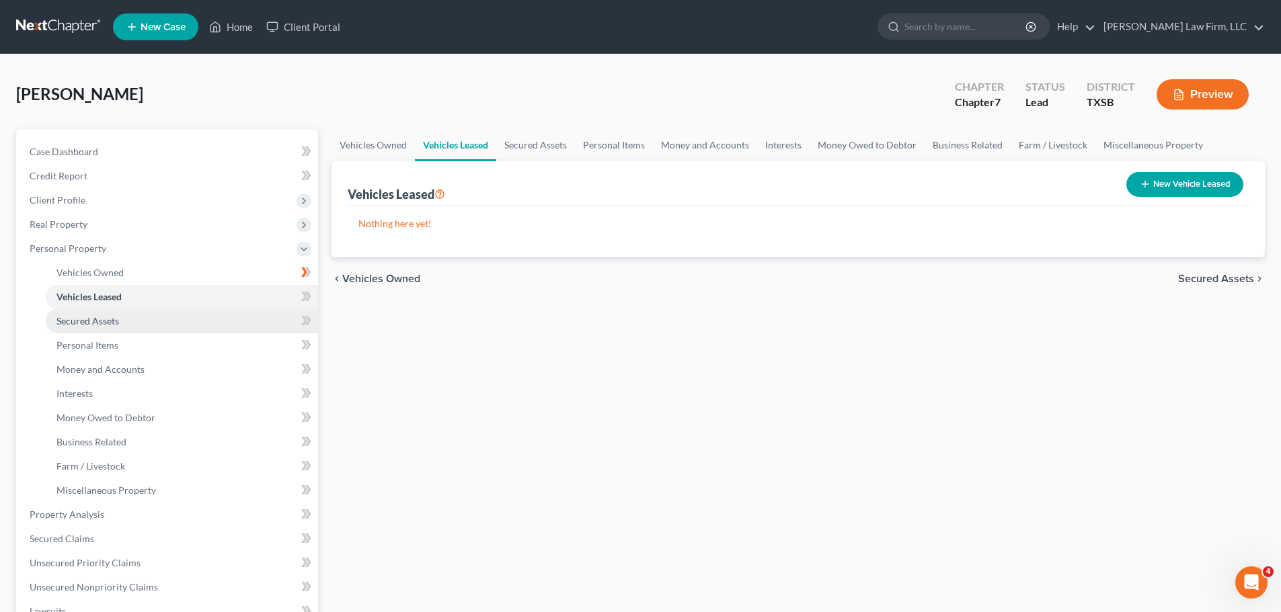
click at [93, 321] on span "Secured Assets" at bounding box center [87, 320] width 63 height 11
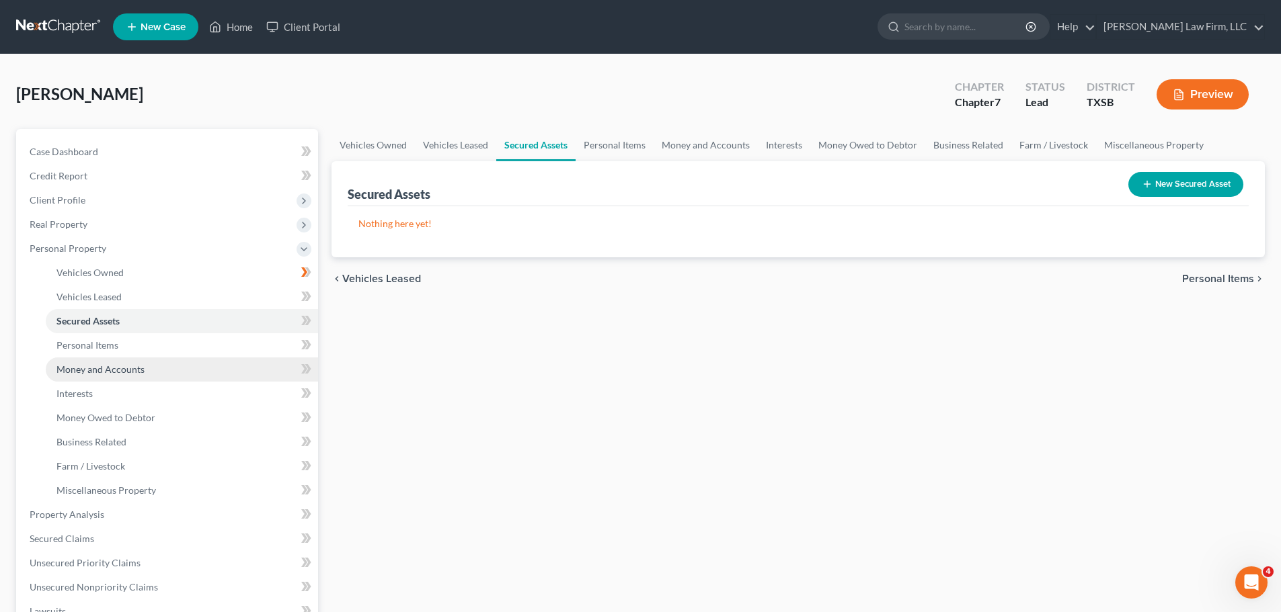
click at [147, 366] on link "Money and Accounts" at bounding box center [182, 370] width 272 height 24
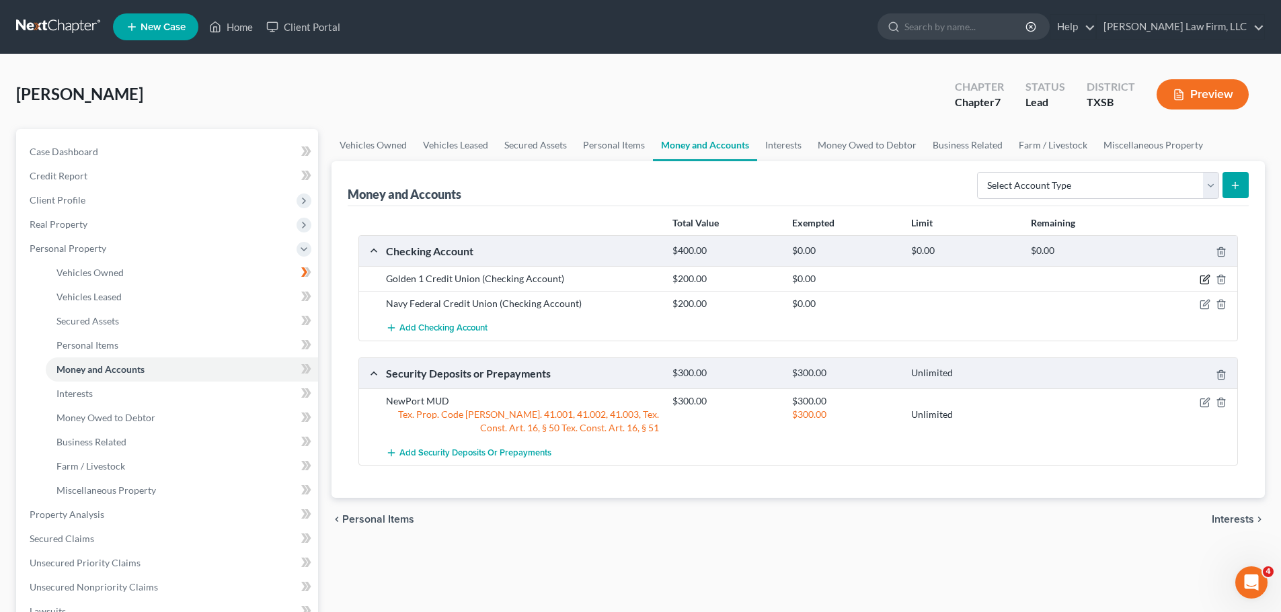
click at [1201, 274] on icon "button" at bounding box center [1204, 279] width 11 height 11
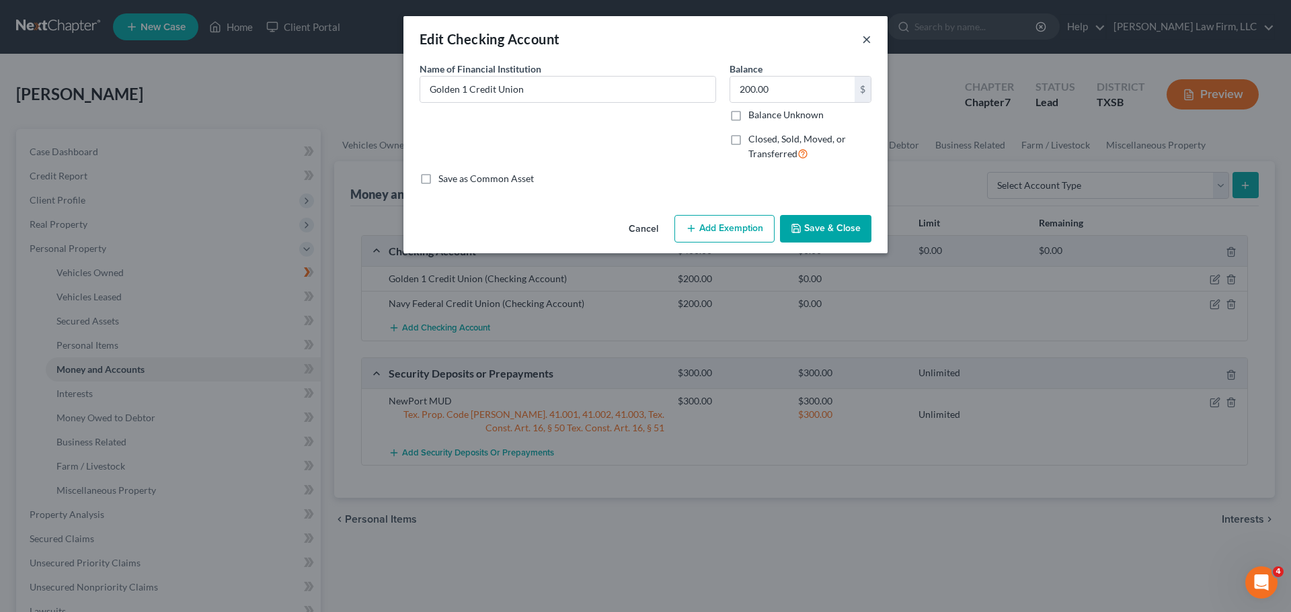
click at [868, 38] on button "×" at bounding box center [866, 39] width 9 height 16
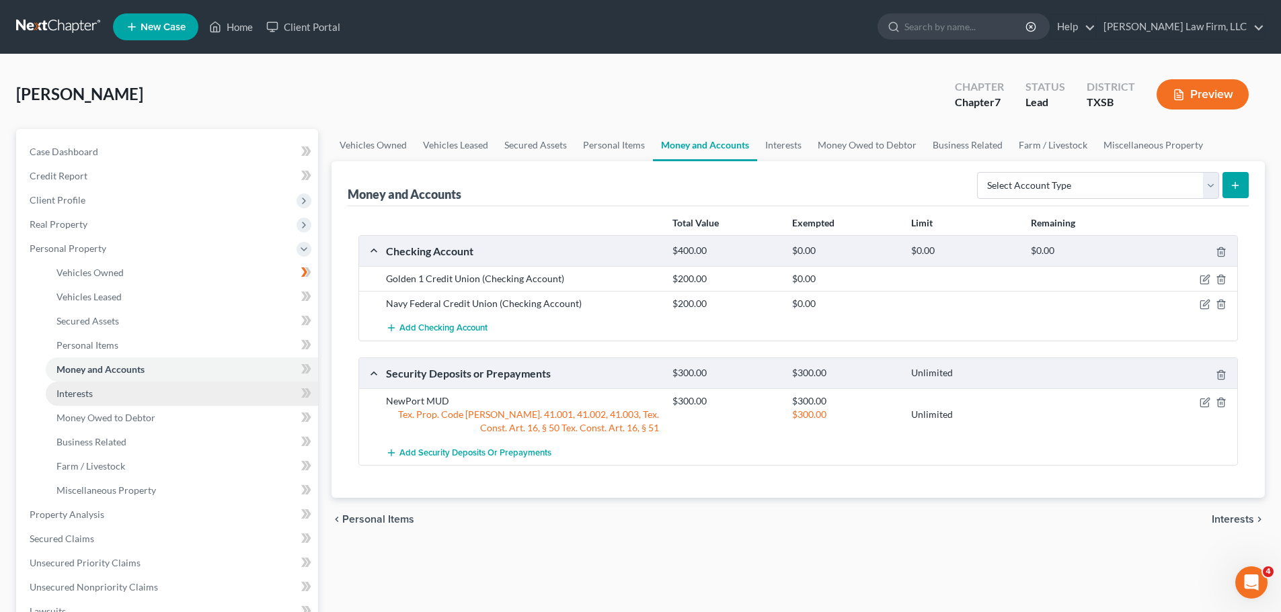
click at [95, 392] on link "Interests" at bounding box center [182, 394] width 272 height 24
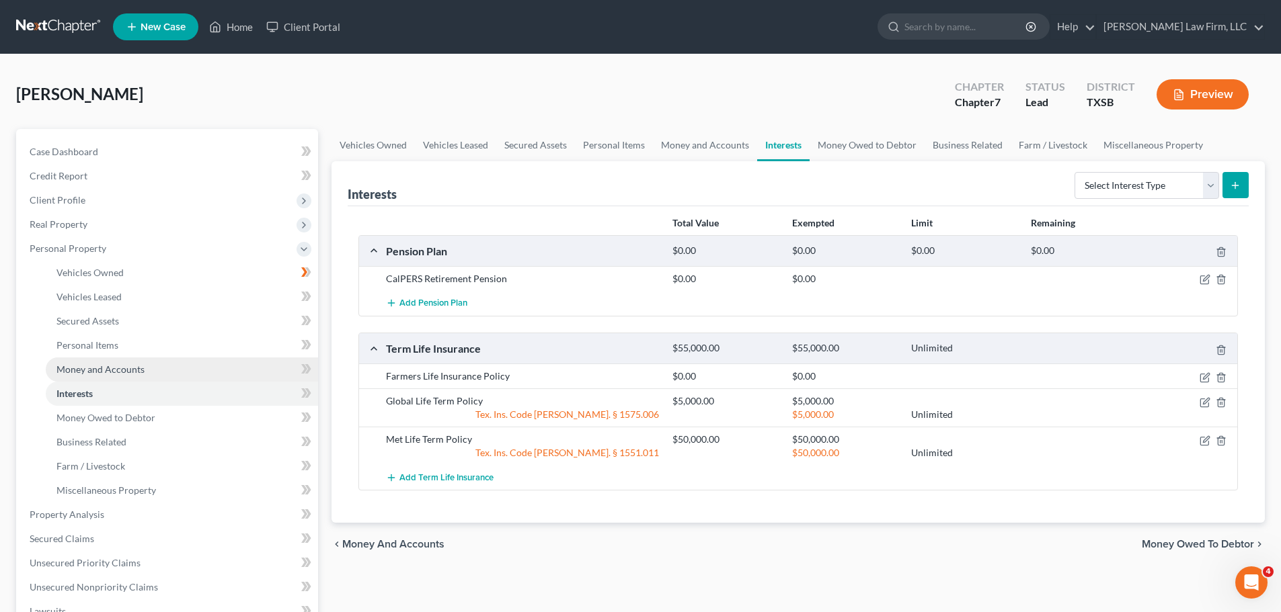
click at [95, 369] on span "Money and Accounts" at bounding box center [100, 369] width 88 height 11
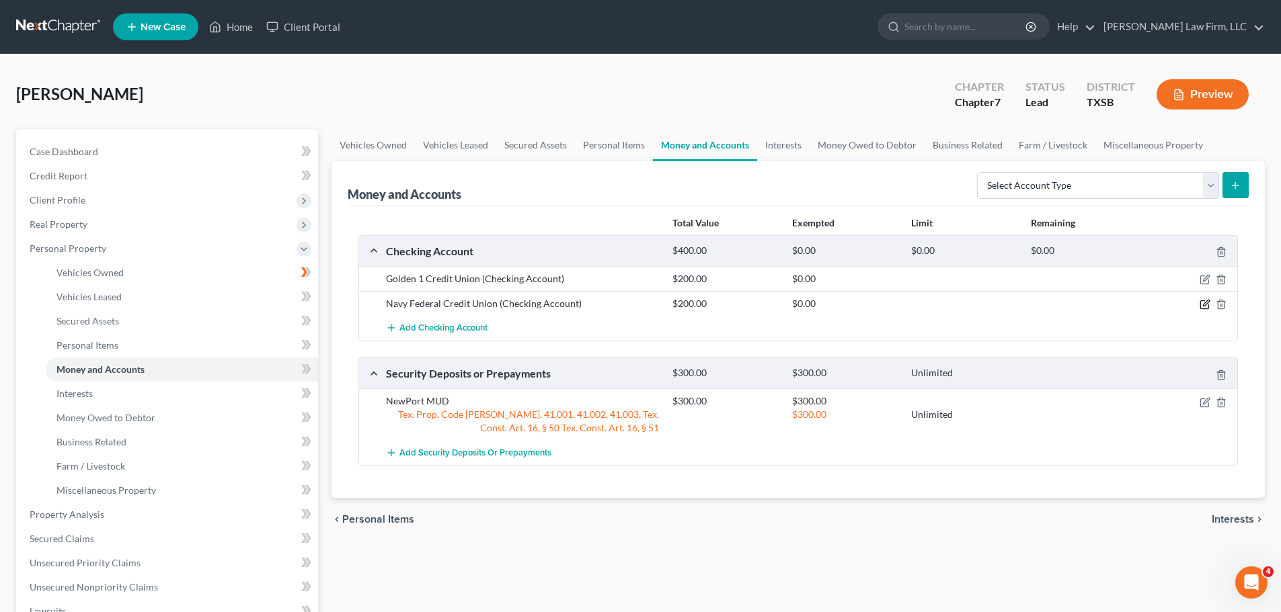
click at [1202, 300] on icon "button" at bounding box center [1204, 304] width 11 height 11
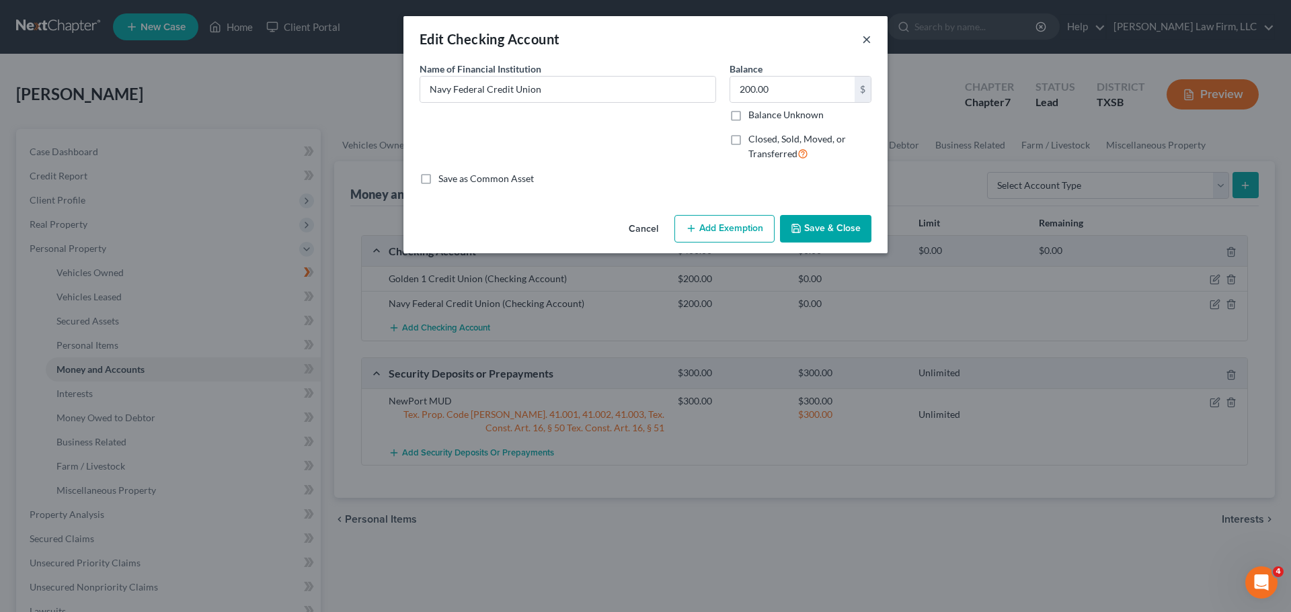
click at [868, 42] on button "×" at bounding box center [866, 39] width 9 height 16
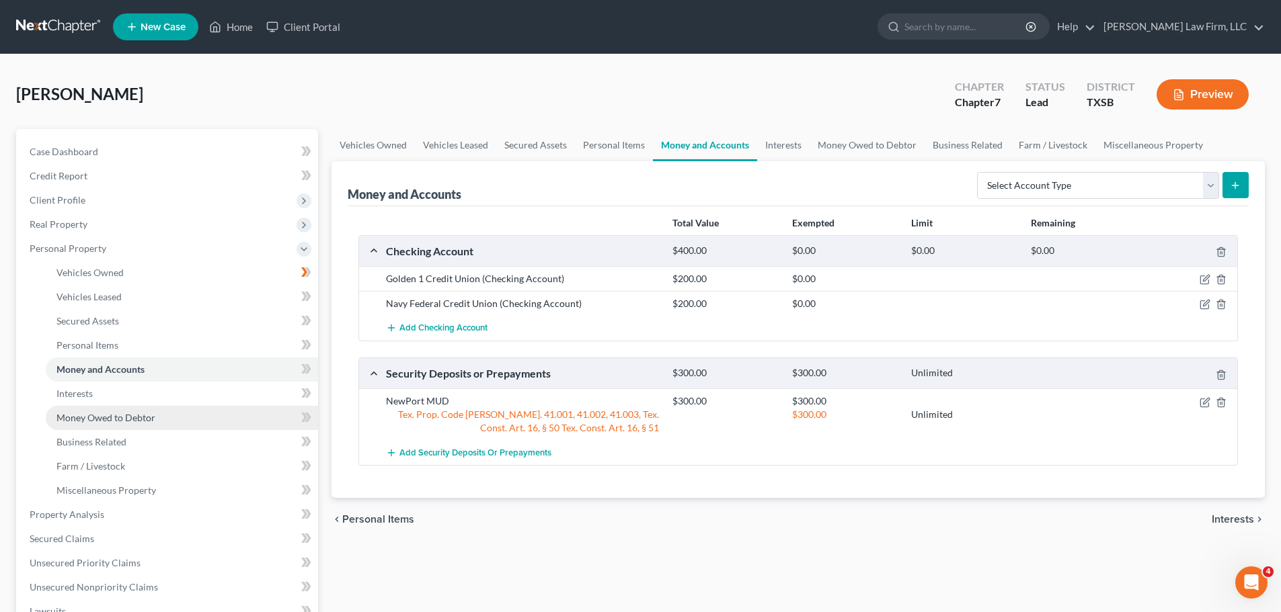
click at [104, 417] on span "Money Owed to Debtor" at bounding box center [105, 417] width 99 height 11
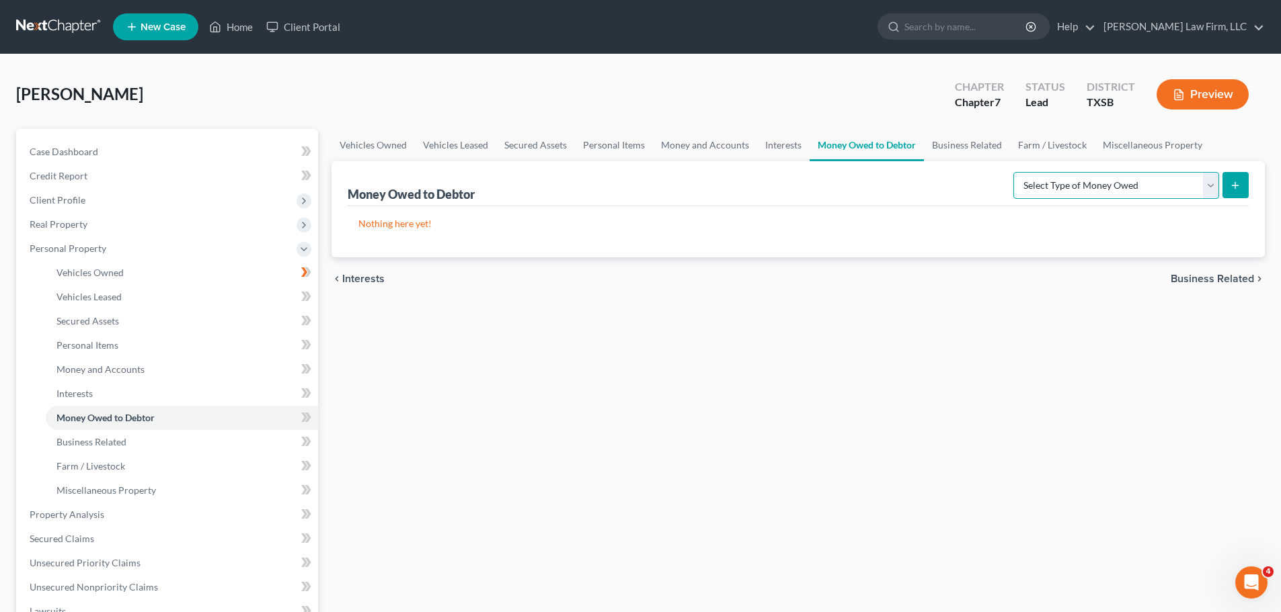
click at [1213, 190] on select "Select Type of Money Owed Accounts Receivable Alimony Child Support Claims Agai…" at bounding box center [1116, 185] width 206 height 27
click at [97, 442] on span "Business Related" at bounding box center [91, 441] width 70 height 11
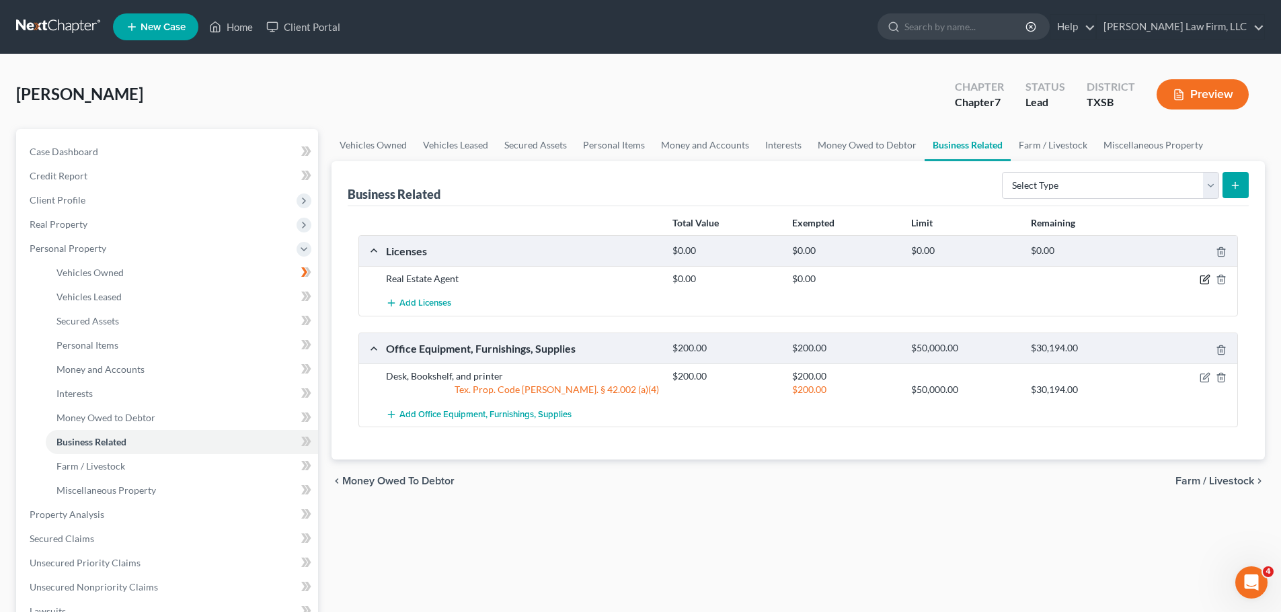
click at [1204, 278] on icon "button" at bounding box center [1204, 279] width 11 height 11
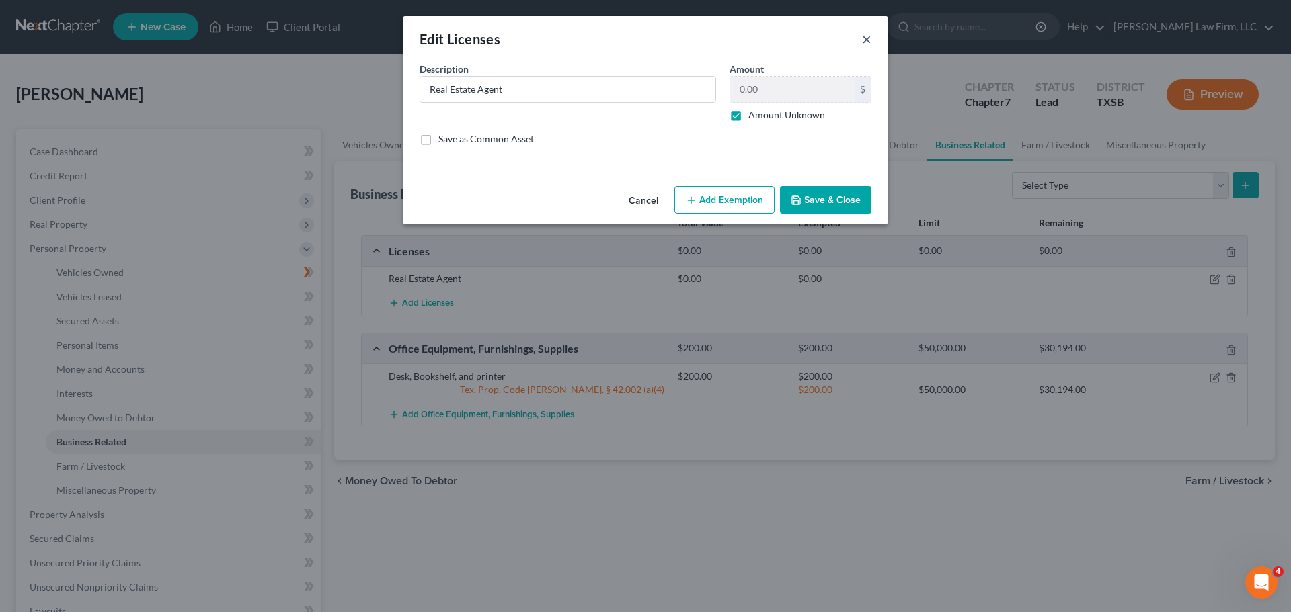
click at [869, 37] on button "×" at bounding box center [866, 39] width 9 height 16
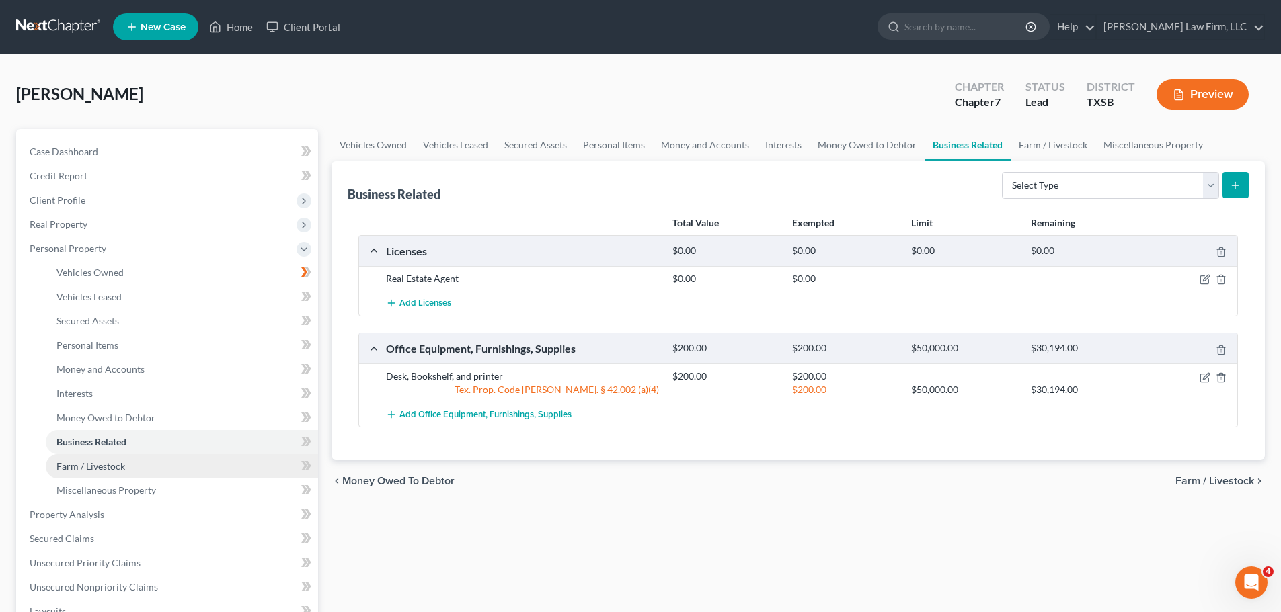
click at [163, 469] on link "Farm / Livestock" at bounding box center [182, 466] width 272 height 24
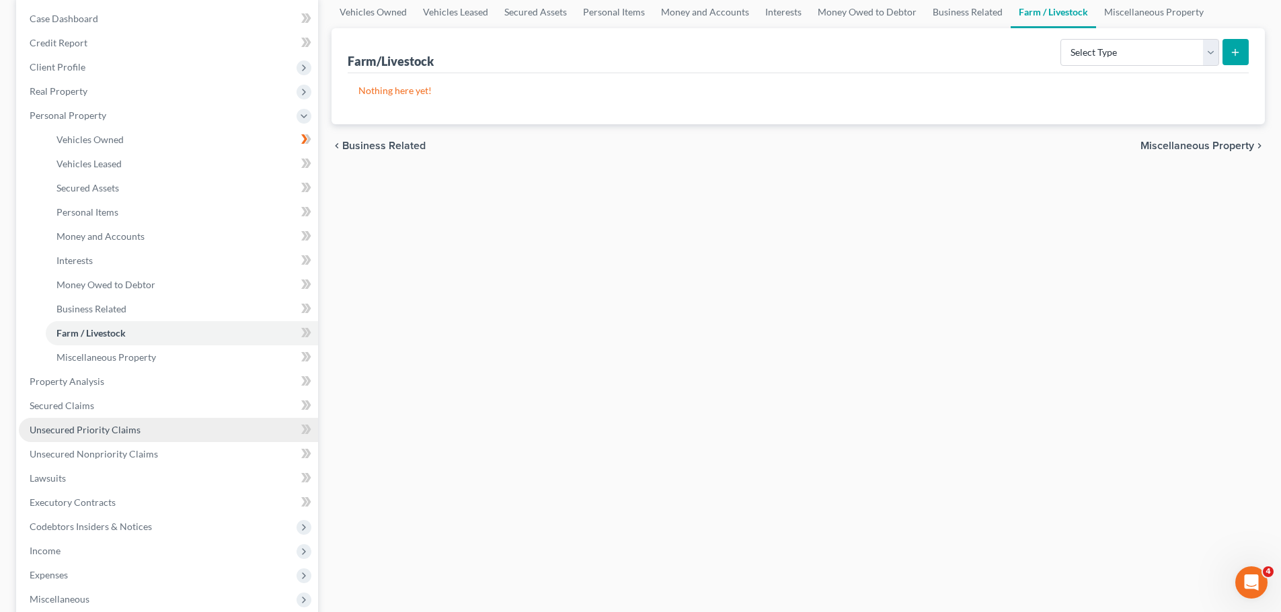
scroll to position [134, 0]
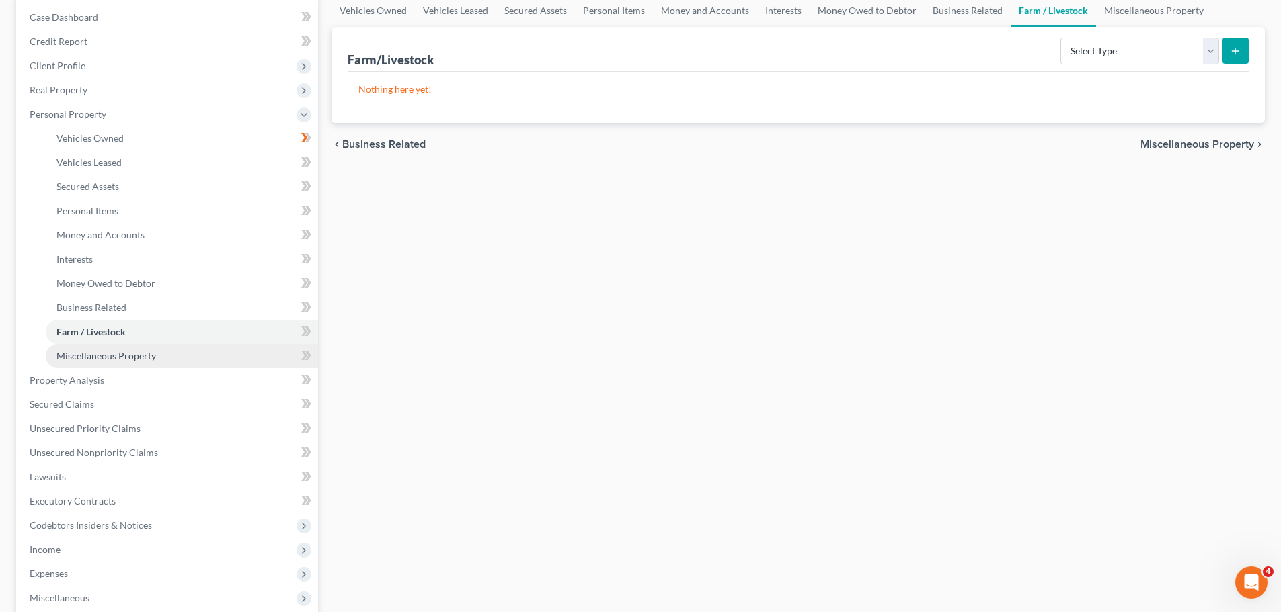
click at [192, 358] on link "Miscellaneous Property" at bounding box center [182, 356] width 272 height 24
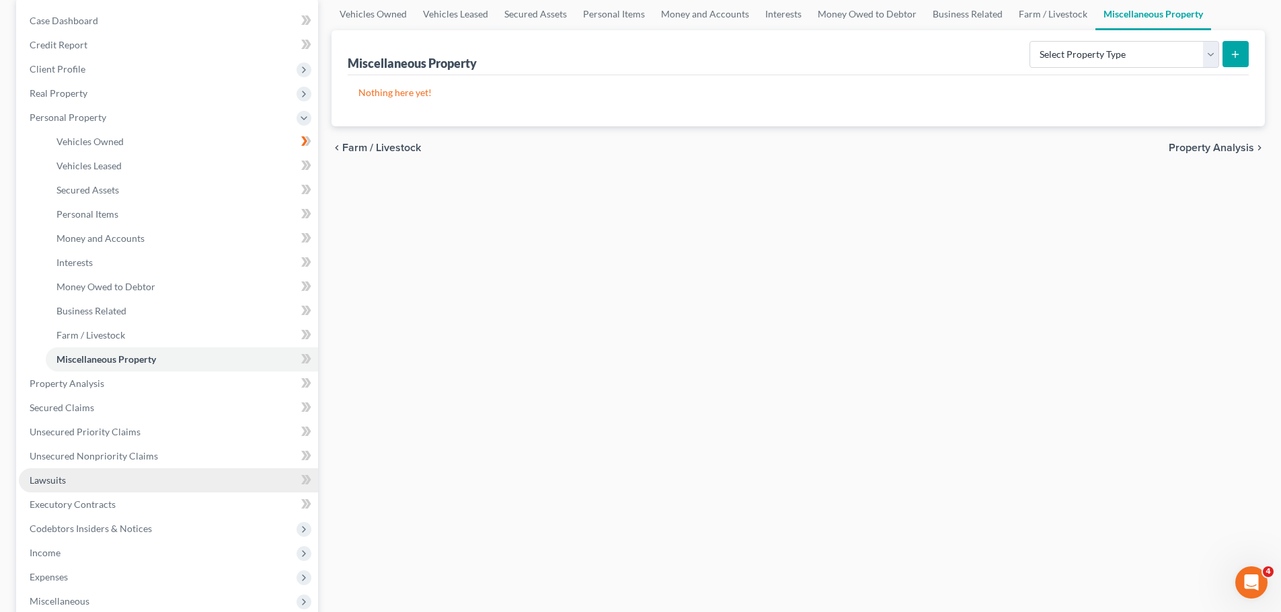
scroll to position [134, 0]
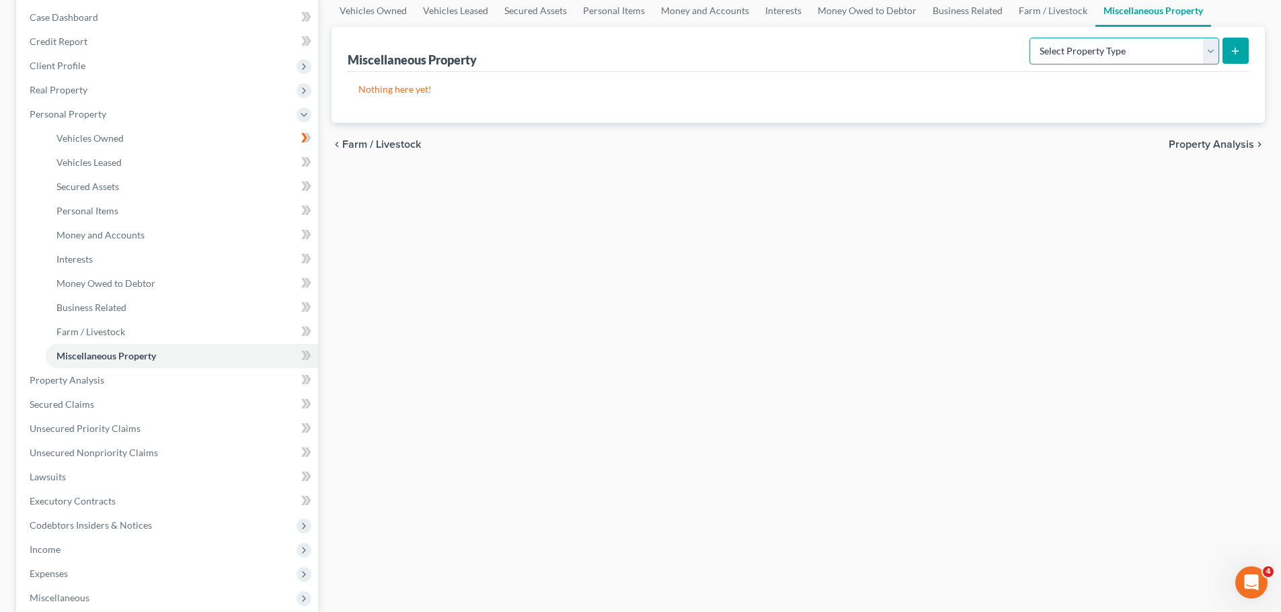
click at [1209, 49] on select "Select Property Type Assigned for Creditor Benefit [DATE] Holding for Another N…" at bounding box center [1124, 51] width 190 height 27
click at [306, 205] on icon at bounding box center [306, 210] width 10 height 17
click at [147, 212] on link "Personal Items" at bounding box center [182, 211] width 272 height 24
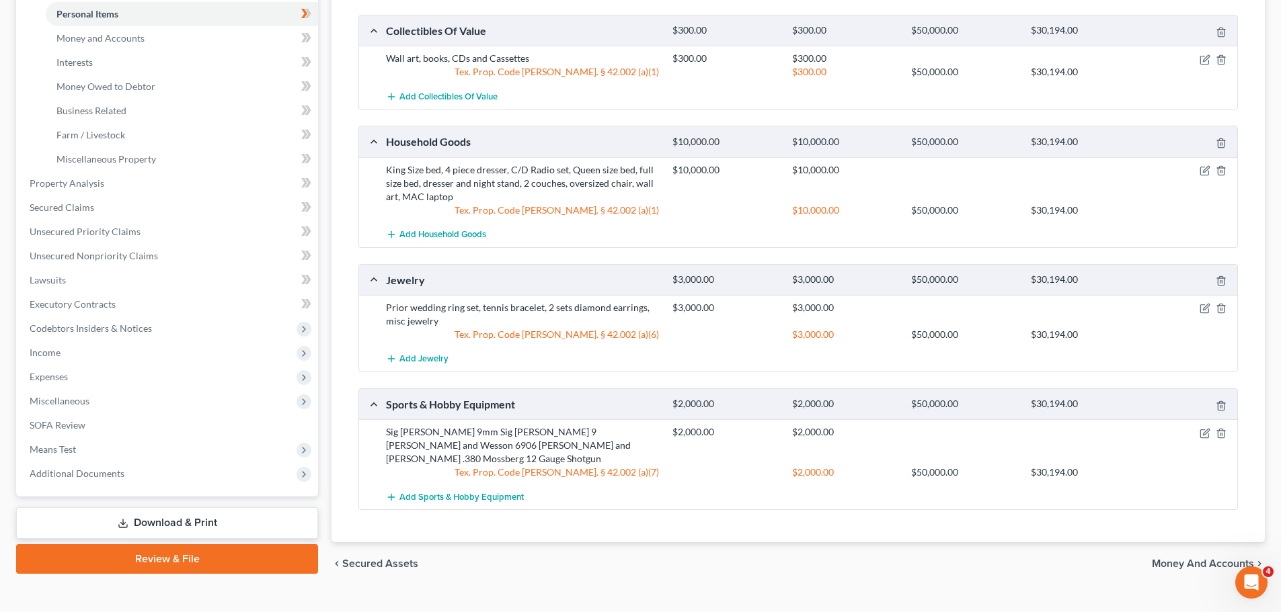
scroll to position [344, 0]
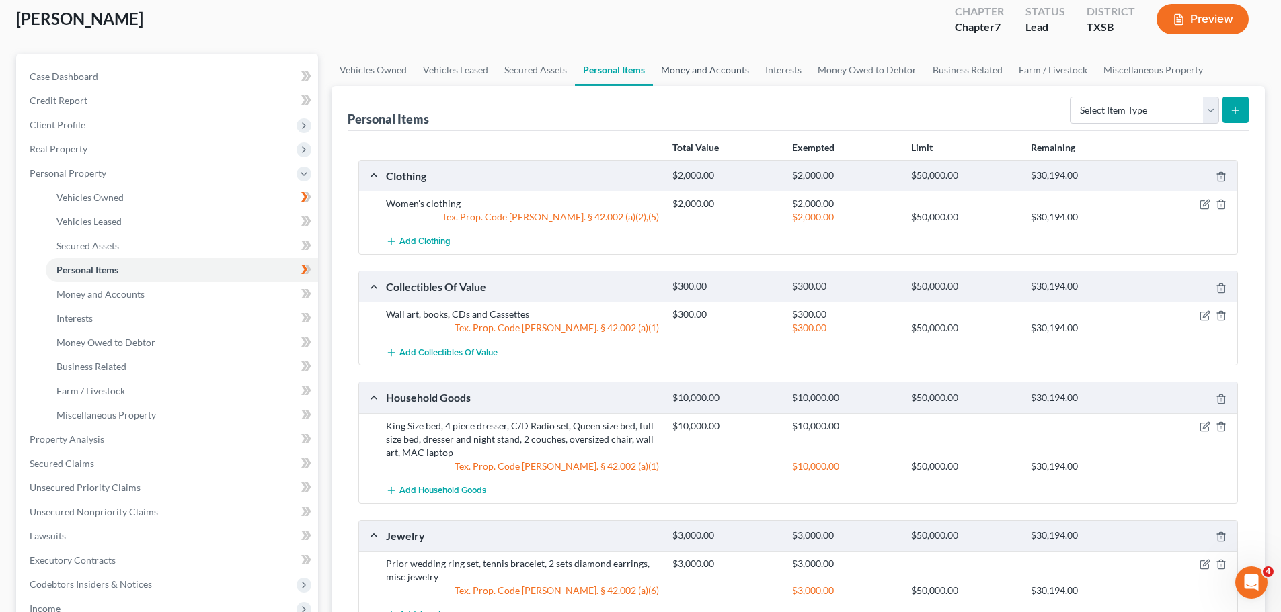
click at [694, 69] on link "Money and Accounts" at bounding box center [705, 70] width 104 height 32
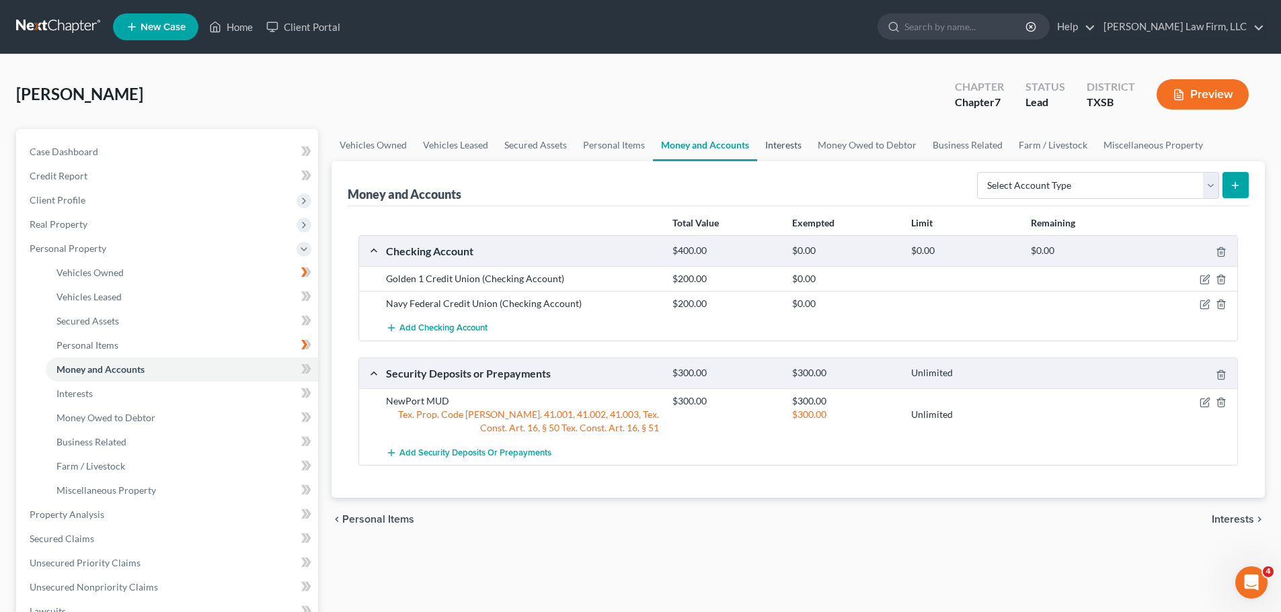
click at [770, 144] on link "Interests" at bounding box center [783, 145] width 52 height 32
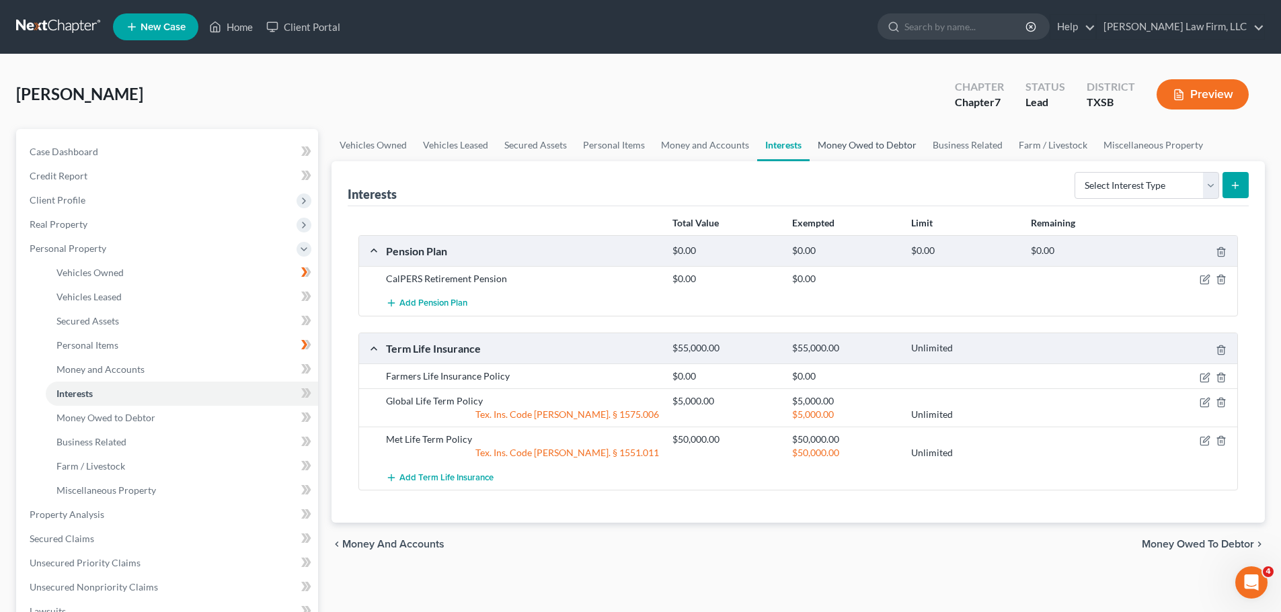
click at [871, 151] on link "Money Owed to Debtor" at bounding box center [866, 145] width 115 height 32
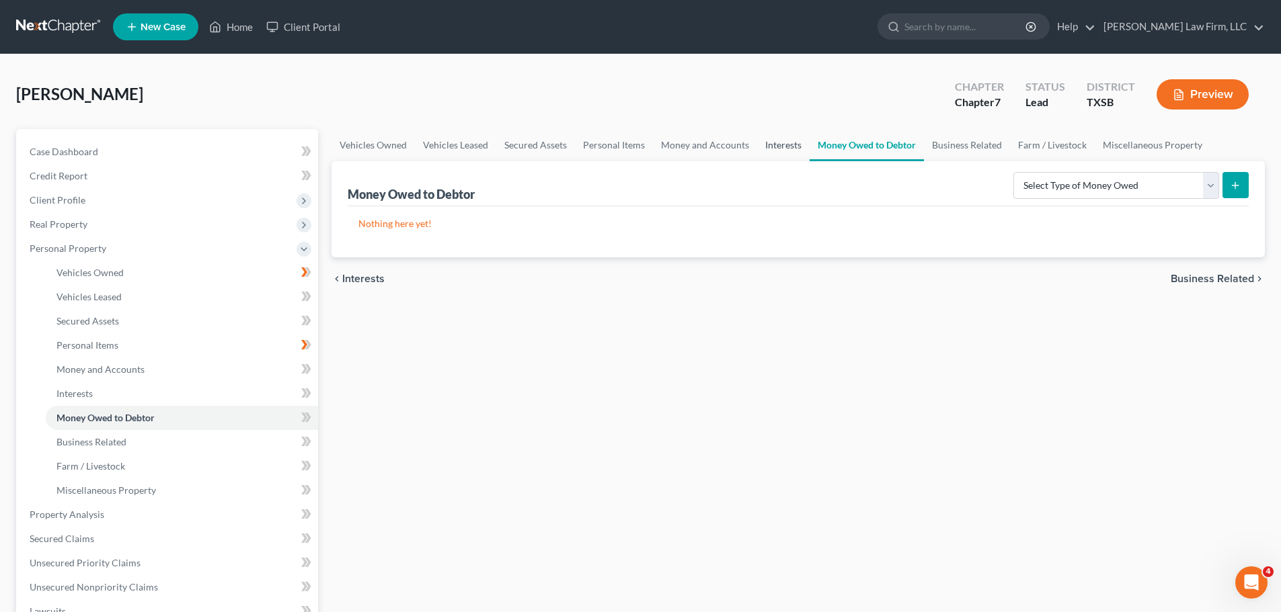
click at [786, 142] on link "Interests" at bounding box center [783, 145] width 52 height 32
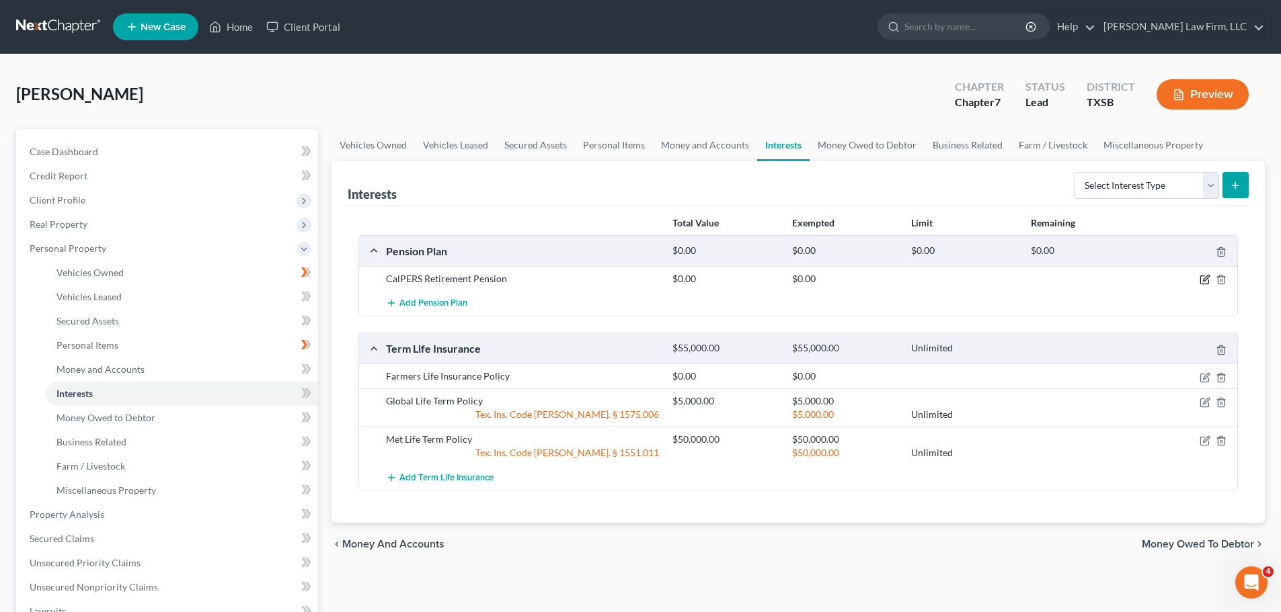
click at [1203, 276] on icon "button" at bounding box center [1204, 279] width 11 height 11
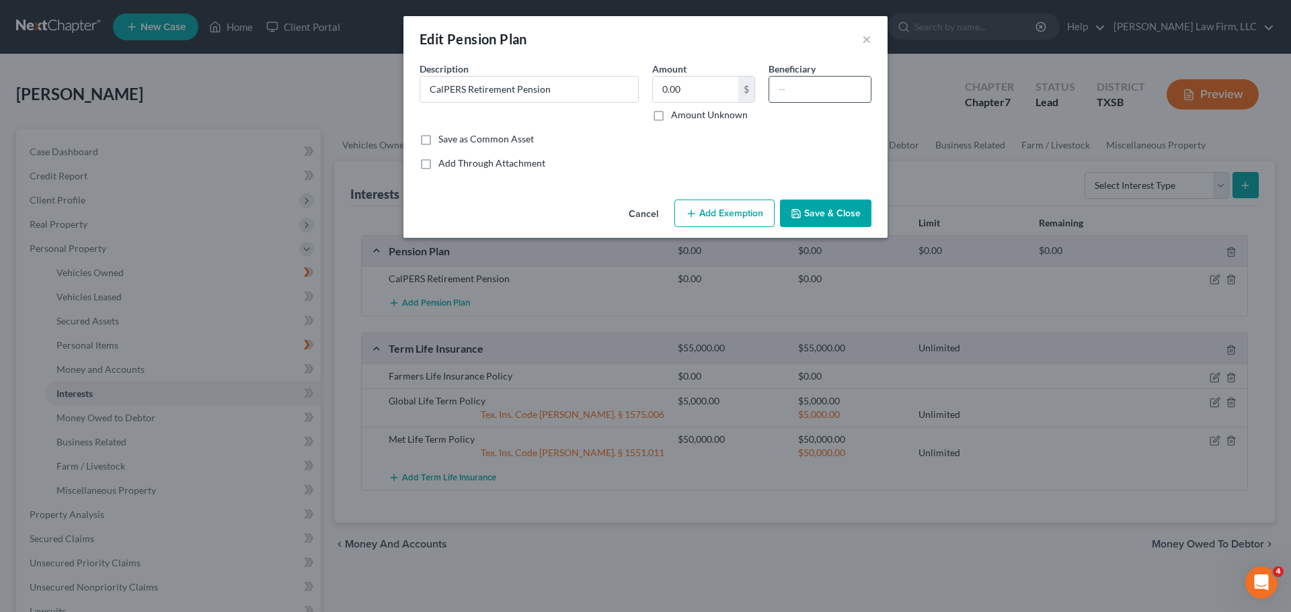
click at [822, 81] on input "text" at bounding box center [820, 90] width 102 height 26
click at [694, 94] on input "0.00" at bounding box center [695, 90] width 85 height 26
click at [813, 96] on input "text" at bounding box center [820, 90] width 102 height 26
type input "L"
type input "d"
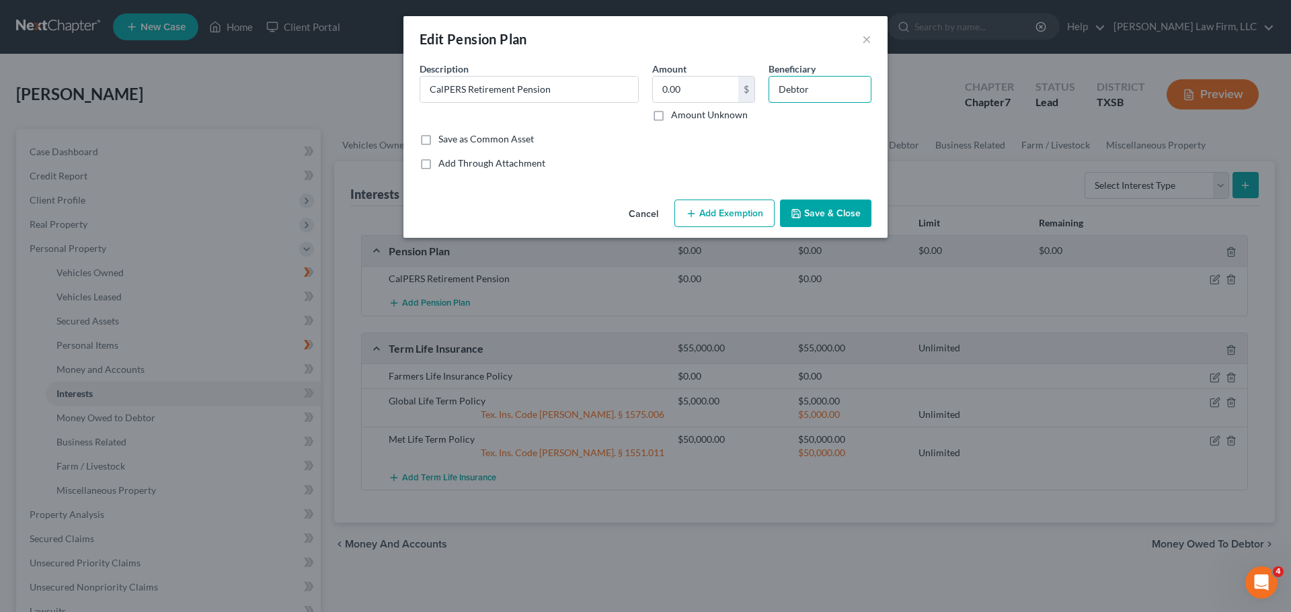
type input "Debtor"
click at [696, 73] on div "Amount 0.00 $ Amount Unknown" at bounding box center [703, 92] width 116 height 60
type input "CalPERS Retirement Pension0.00"
click at [676, 97] on input "text" at bounding box center [695, 90] width 85 height 26
type input "5"
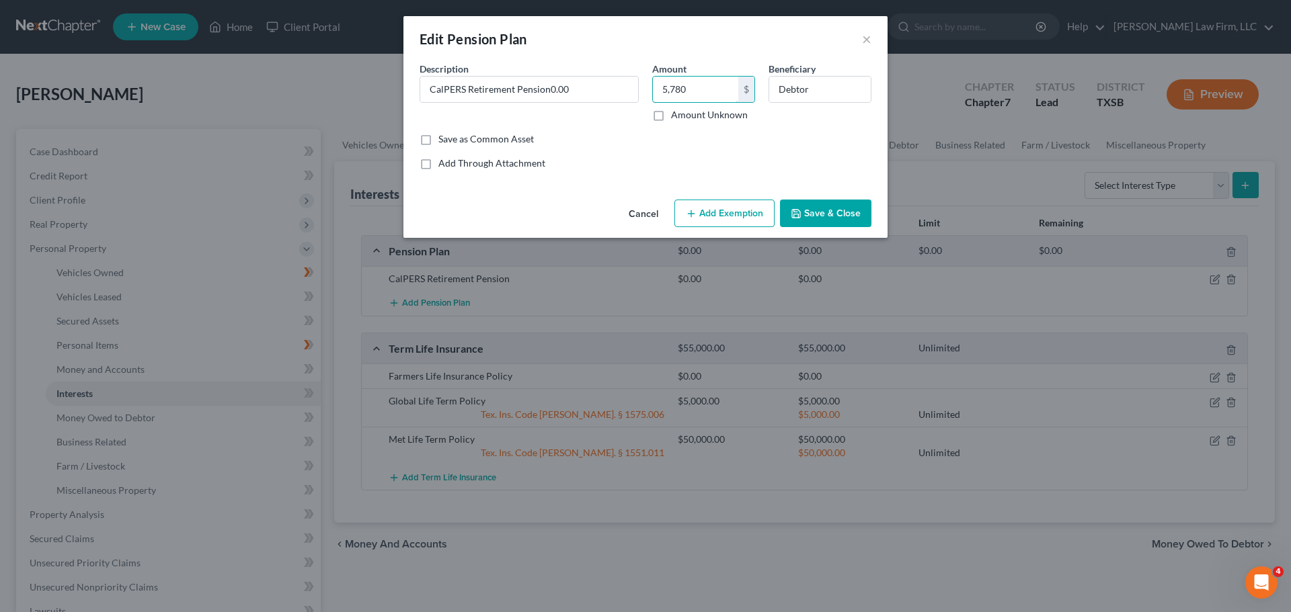
type input "5,780"
click at [706, 211] on button "Add Exemption" at bounding box center [724, 214] width 100 height 28
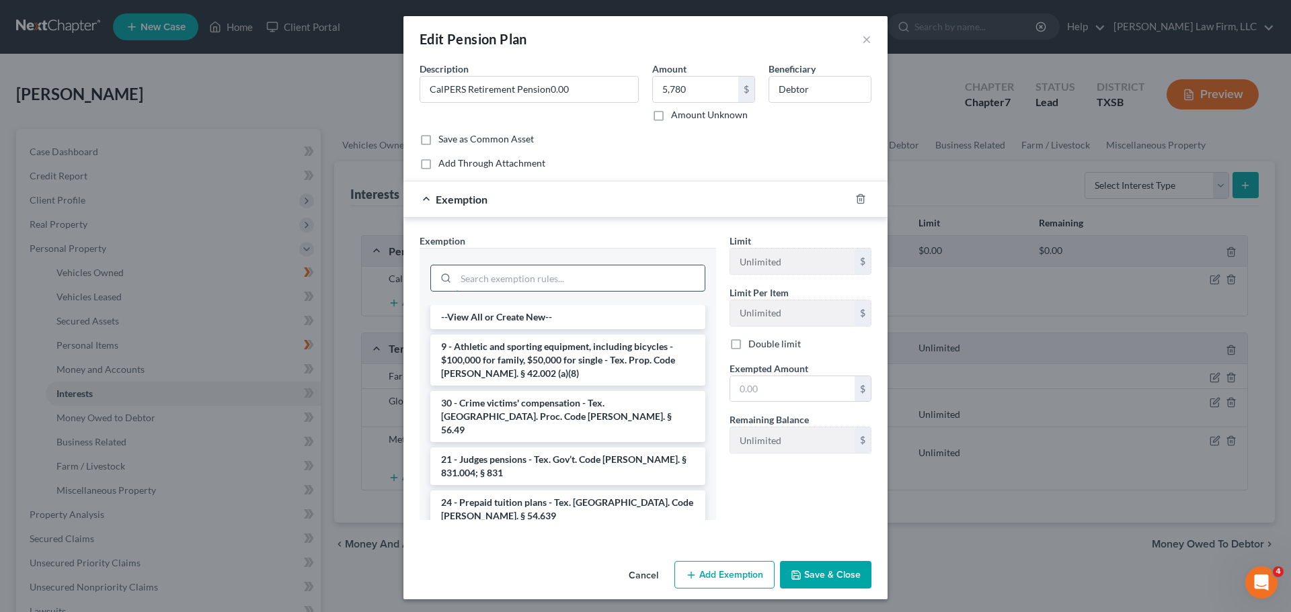
click at [503, 284] on input "search" at bounding box center [580, 279] width 249 height 26
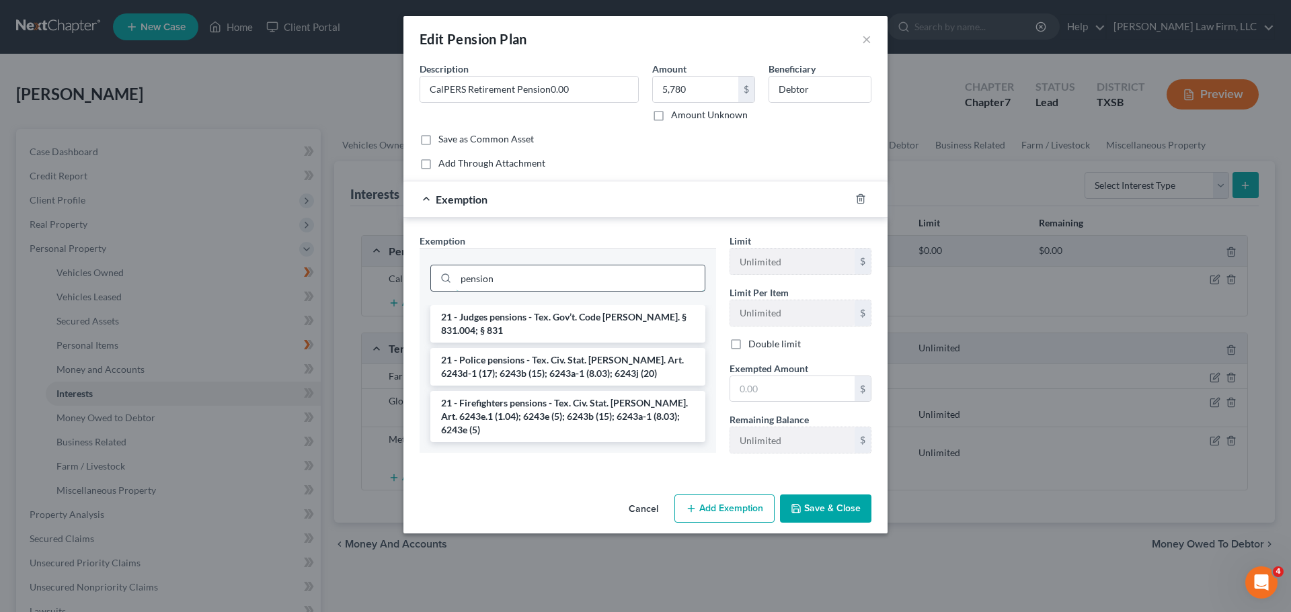
type input "pension"
click at [584, 348] on li "21 - Police pensions - Tex. Civ. Stat. [PERSON_NAME]. Art. 6243d-1 (17); 6243b …" at bounding box center [567, 367] width 275 height 38
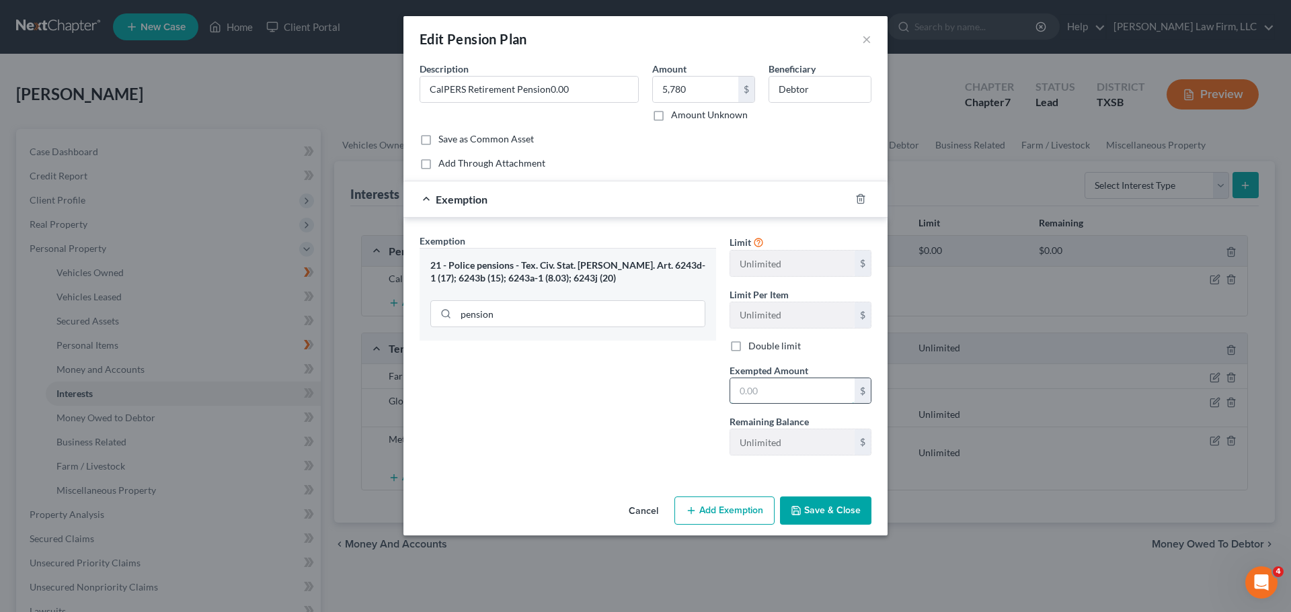
click at [774, 394] on input "text" at bounding box center [792, 391] width 124 height 26
type input "5,780"
click at [823, 507] on button "Save & Close" at bounding box center [825, 511] width 91 height 28
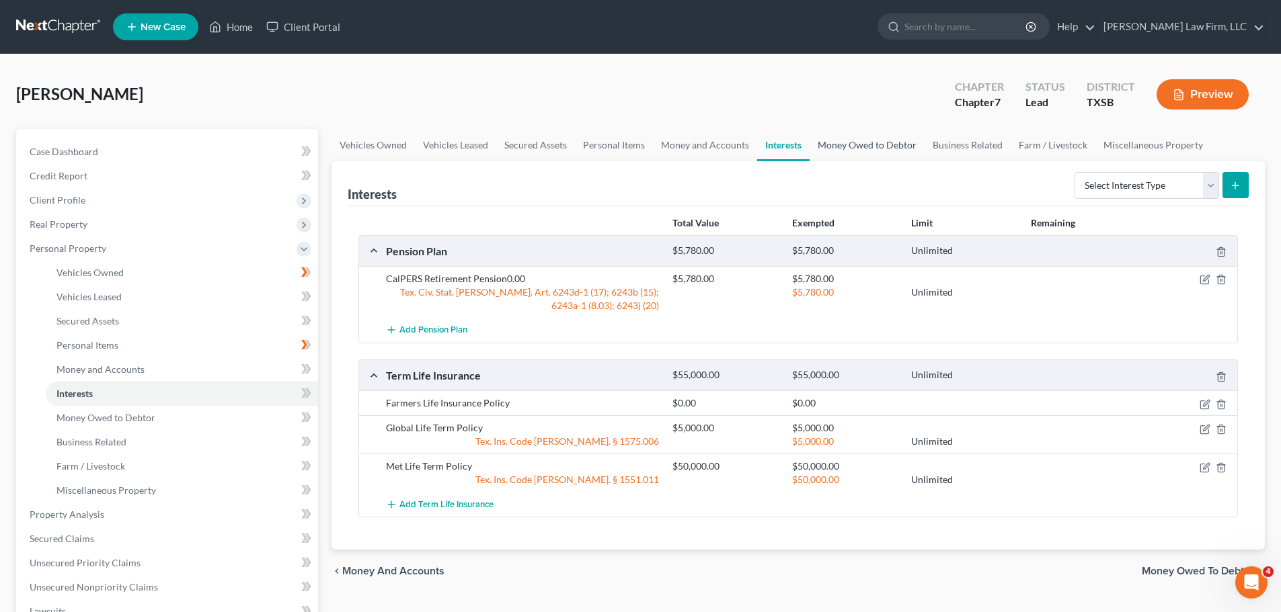
click at [849, 147] on link "Money Owed to Debtor" at bounding box center [866, 145] width 115 height 32
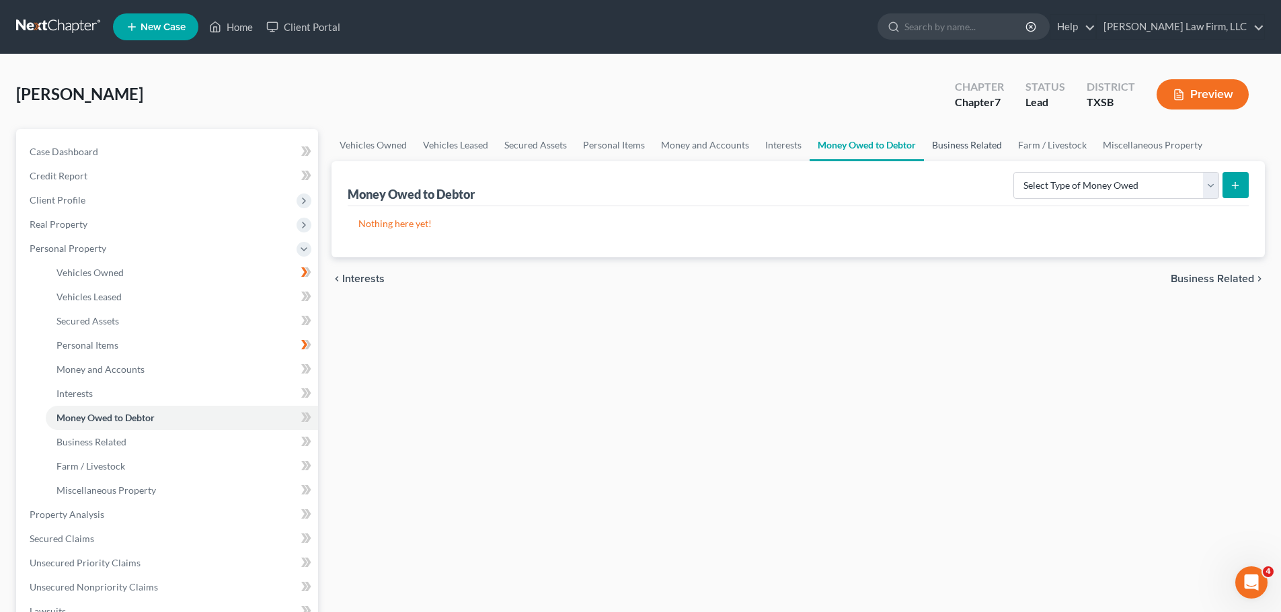
click at [951, 143] on link "Business Related" at bounding box center [967, 145] width 86 height 32
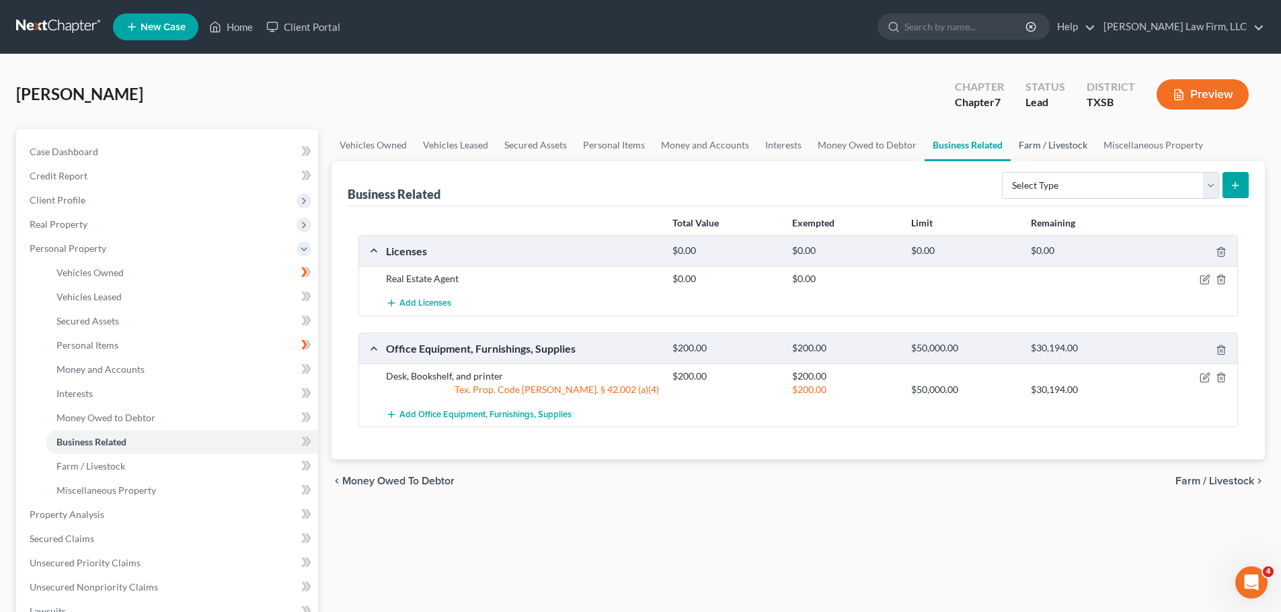
click at [1041, 144] on link "Farm / Livestock" at bounding box center [1052, 145] width 85 height 32
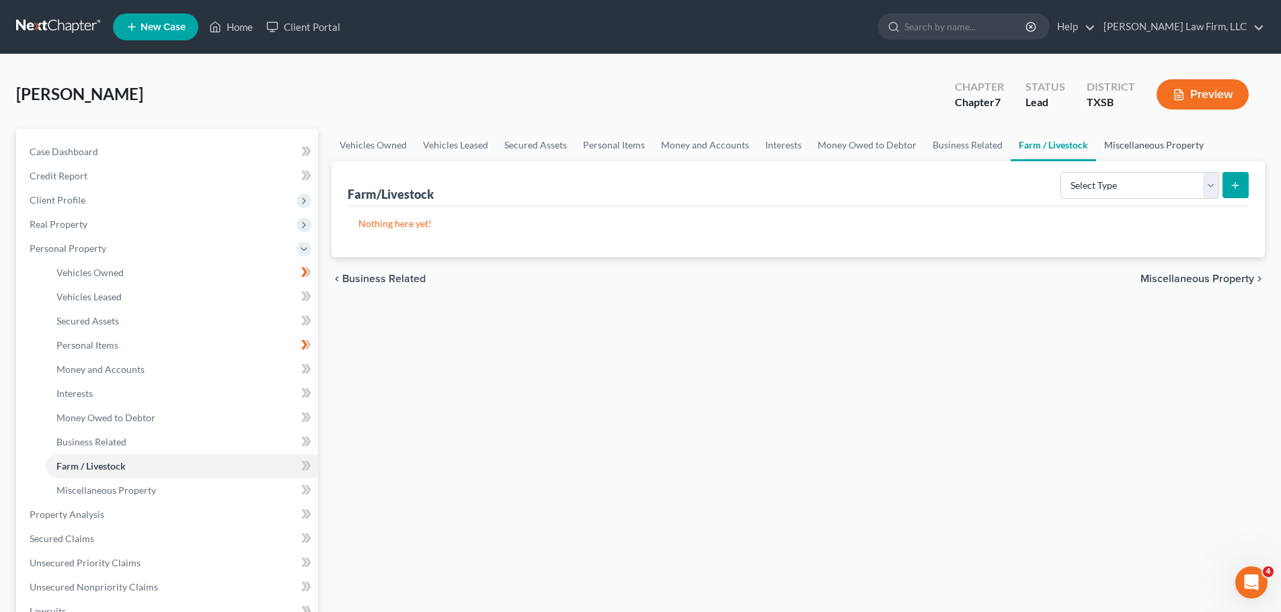
click at [1136, 140] on link "Miscellaneous Property" at bounding box center [1154, 145] width 116 height 32
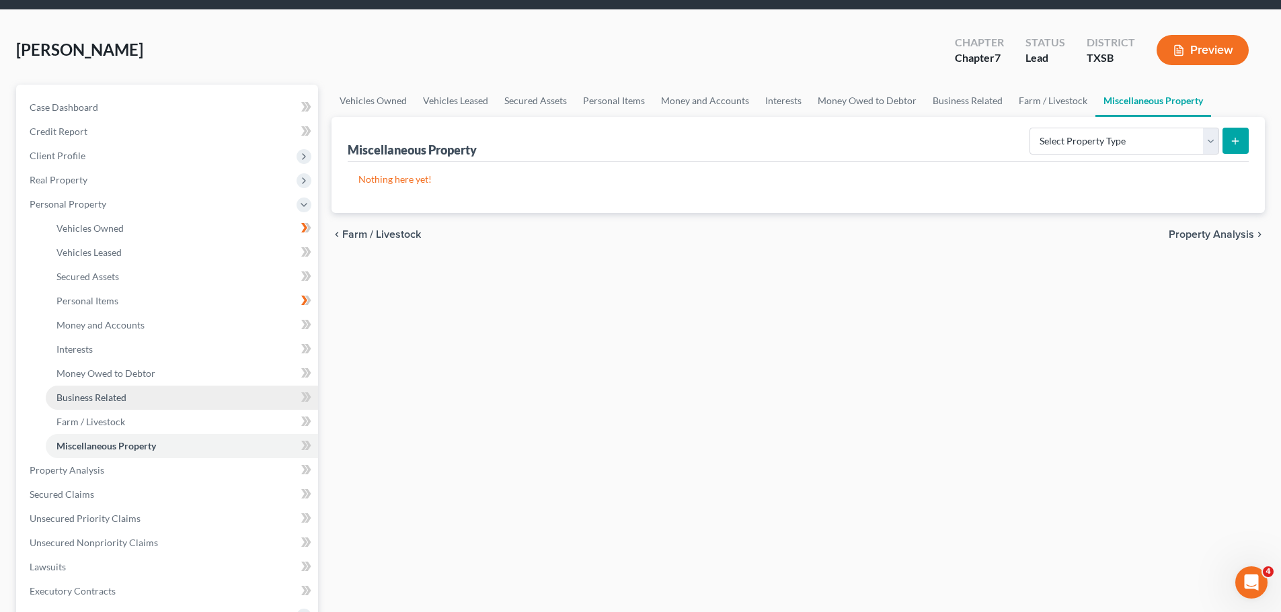
scroll to position [67, 0]
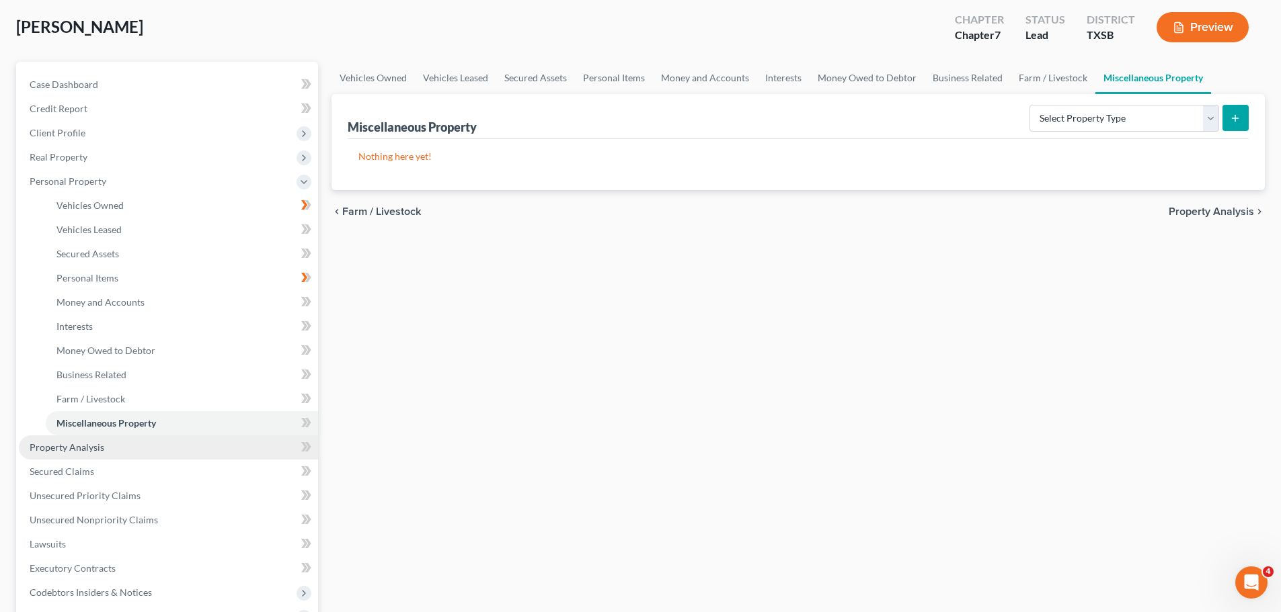
click at [79, 450] on span "Property Analysis" at bounding box center [67, 447] width 75 height 11
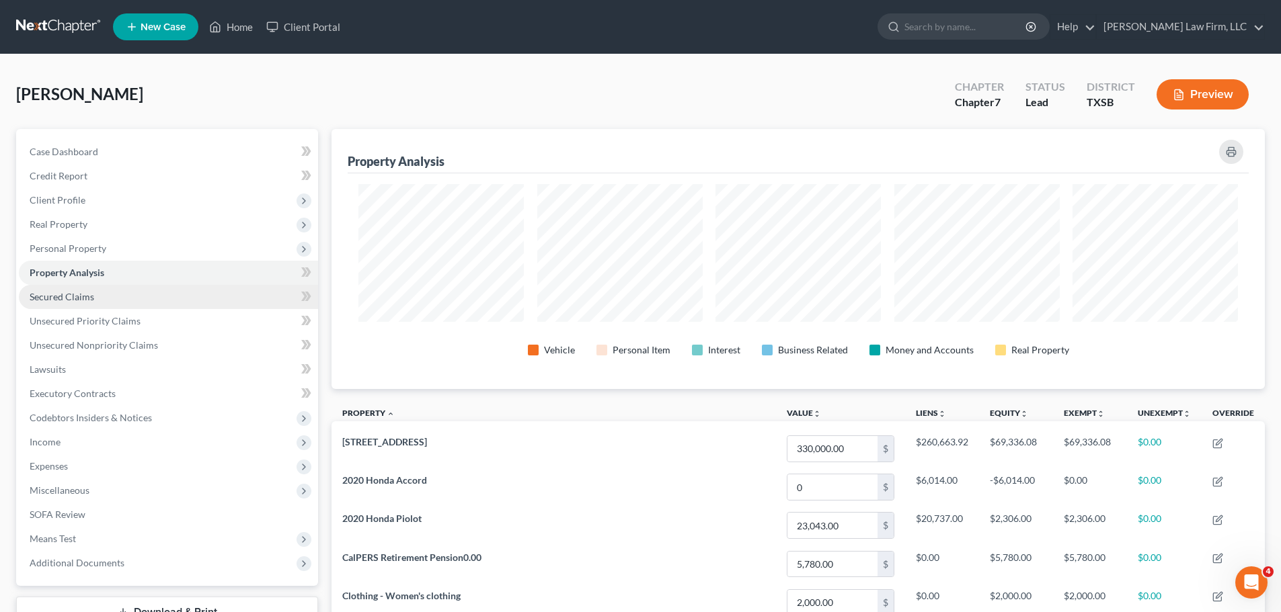
click at [87, 300] on span "Secured Claims" at bounding box center [62, 296] width 65 height 11
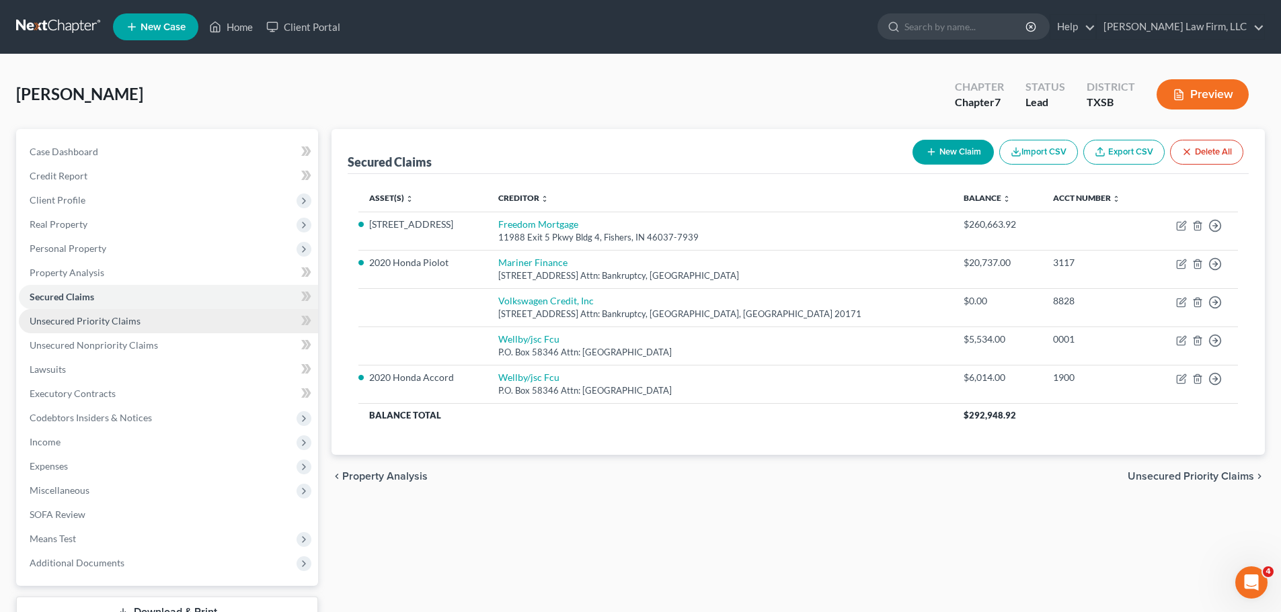
click at [104, 325] on span "Unsecured Priority Claims" at bounding box center [85, 320] width 111 height 11
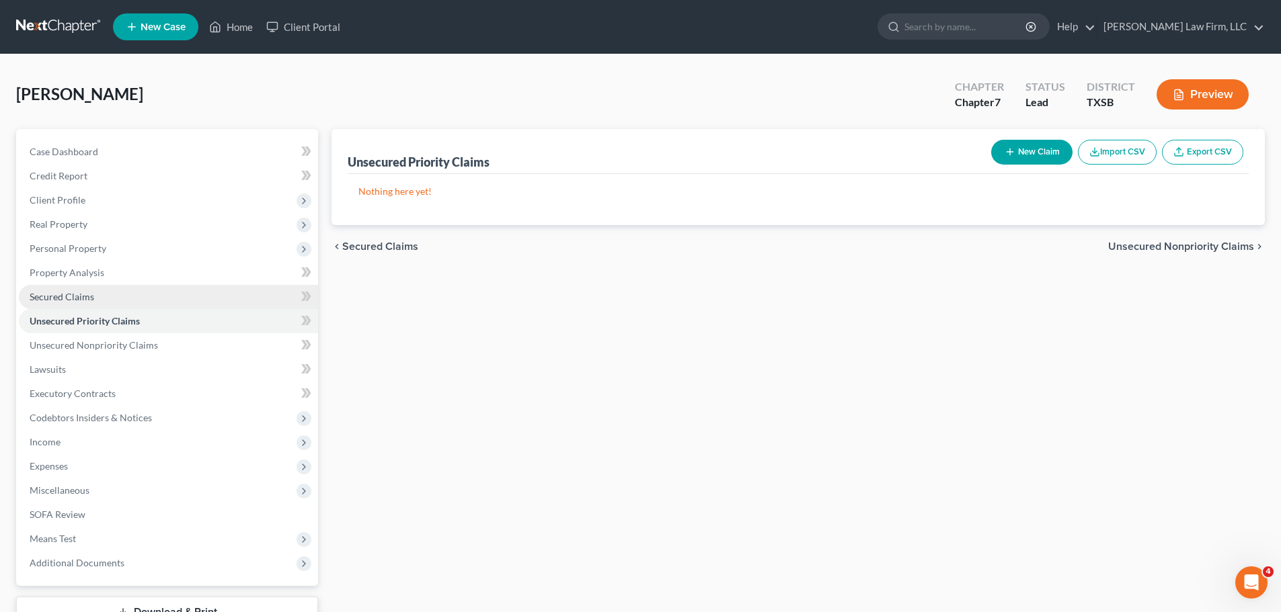
click at [66, 300] on span "Secured Claims" at bounding box center [62, 296] width 65 height 11
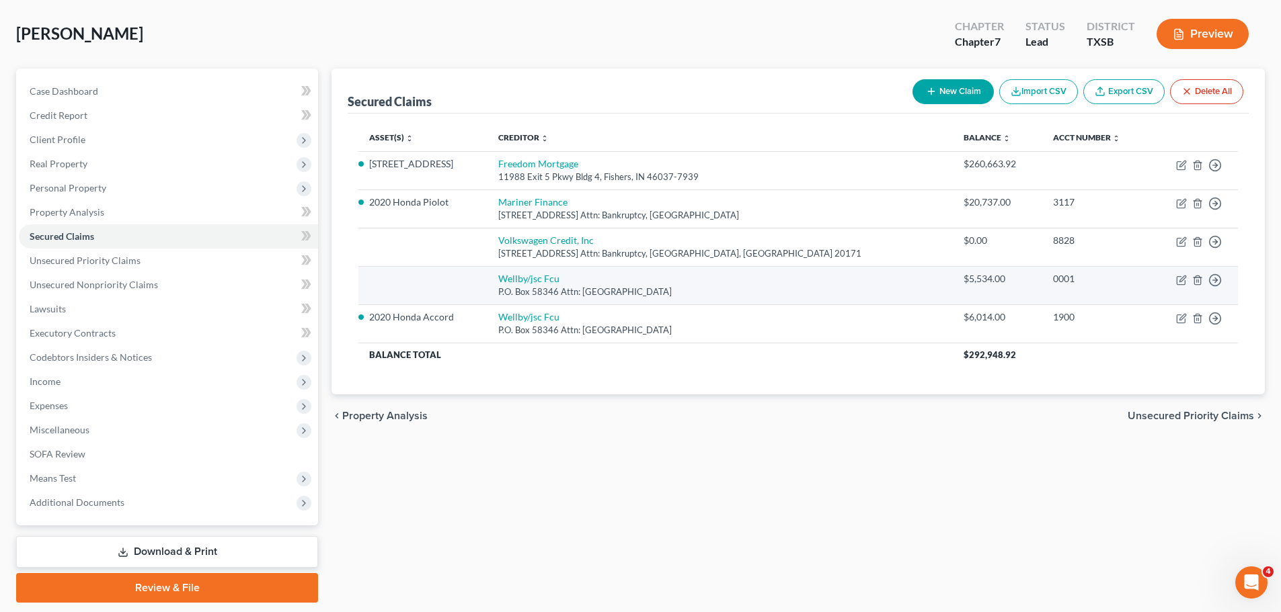
scroll to position [102, 0]
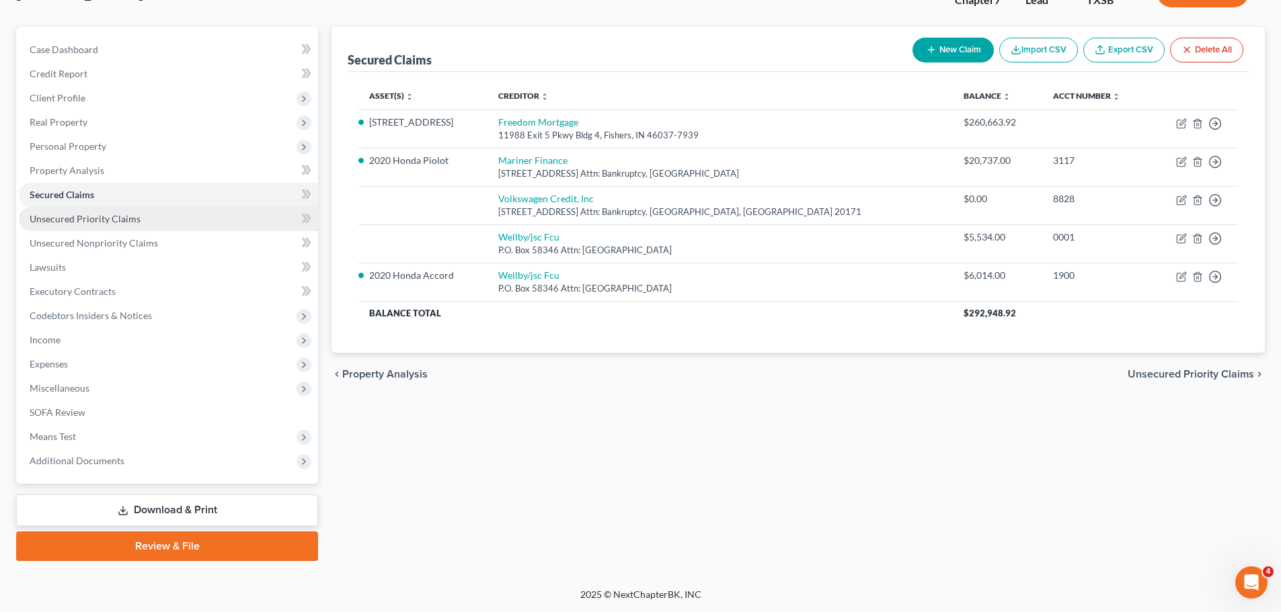
click at [83, 219] on span "Unsecured Priority Claims" at bounding box center [85, 218] width 111 height 11
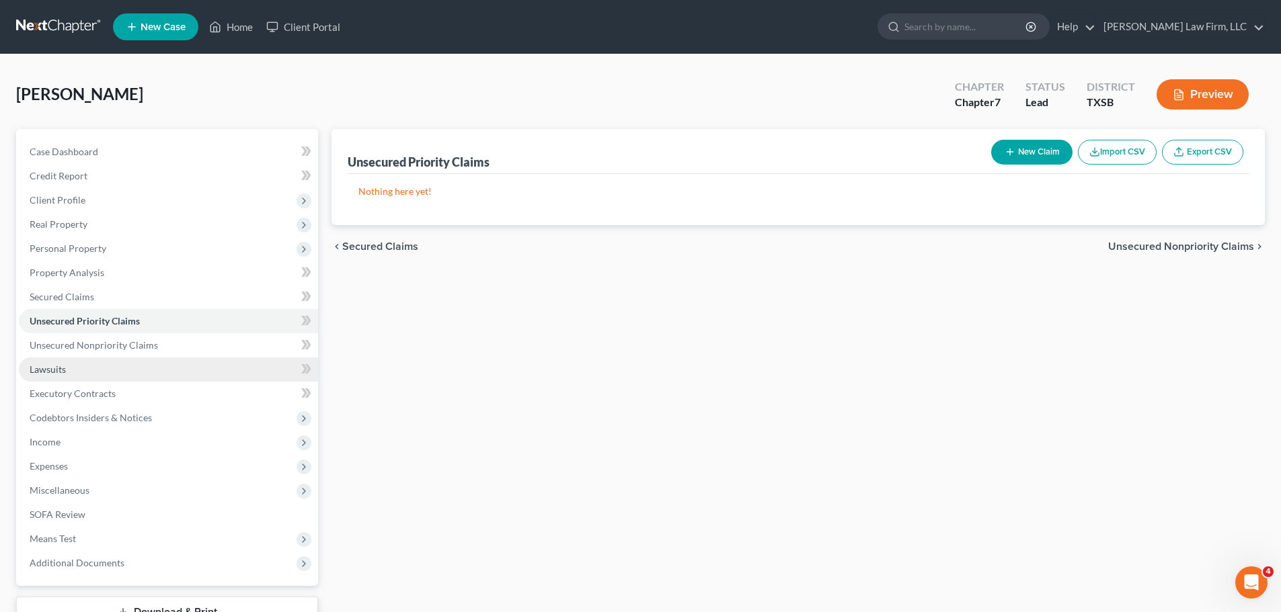
click at [46, 372] on span "Lawsuits" at bounding box center [48, 369] width 36 height 11
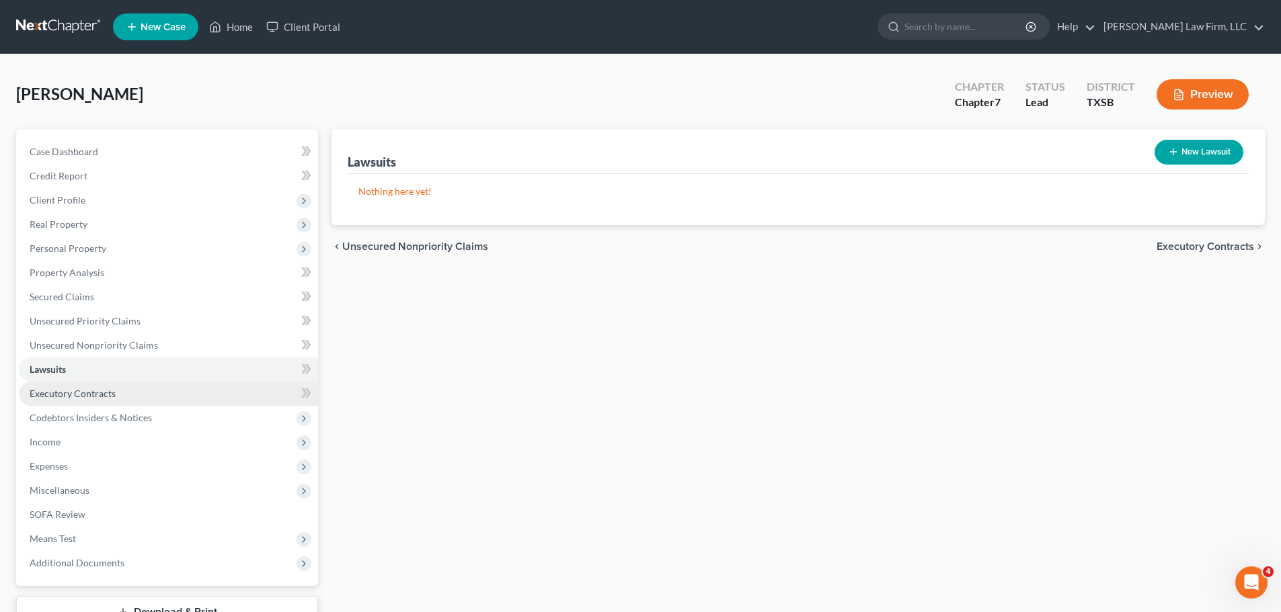
click at [45, 395] on span "Executory Contracts" at bounding box center [73, 393] width 86 height 11
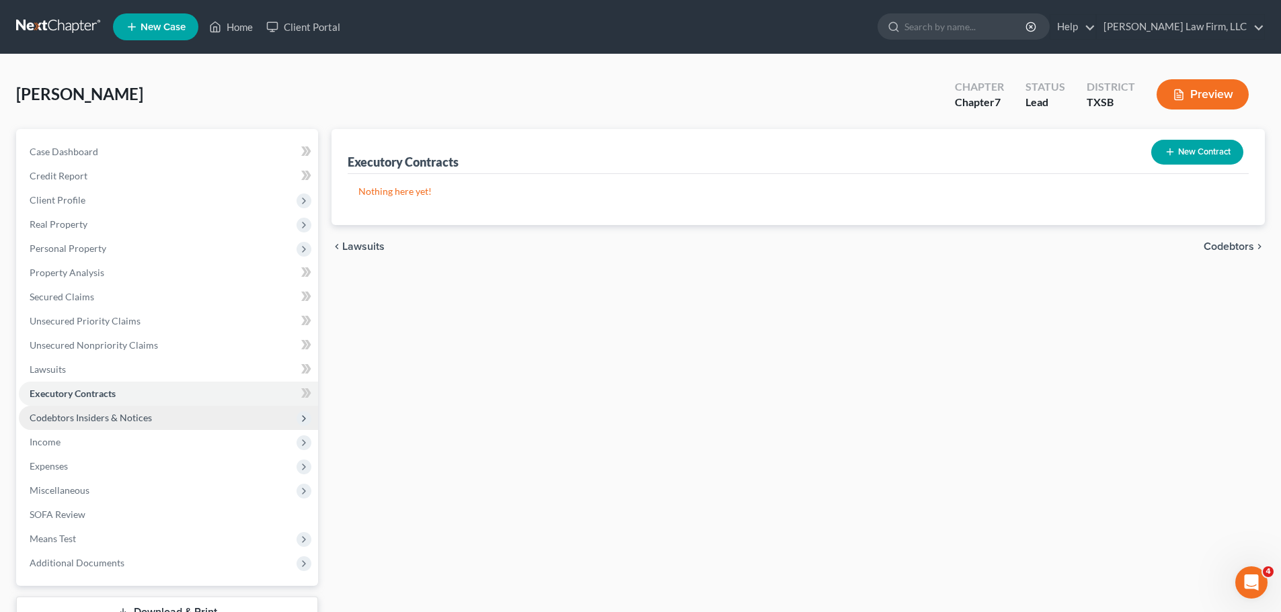
click at [138, 419] on span "Codebtors Insiders & Notices" at bounding box center [91, 417] width 122 height 11
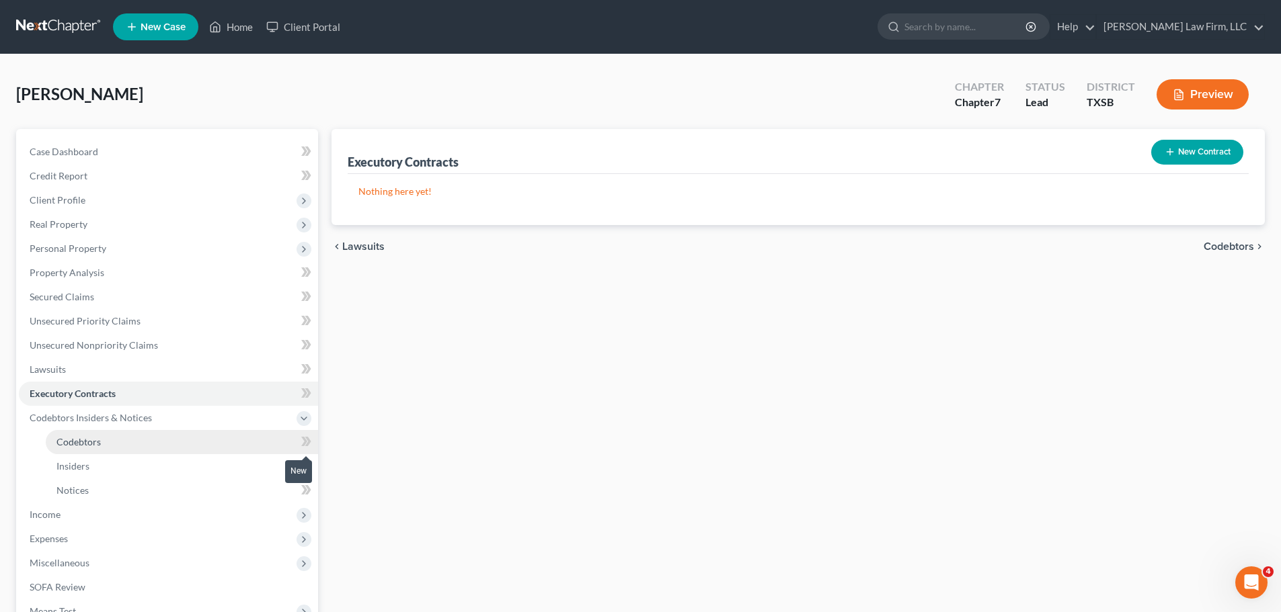
click at [293, 438] on link "Codebtors" at bounding box center [182, 442] width 272 height 24
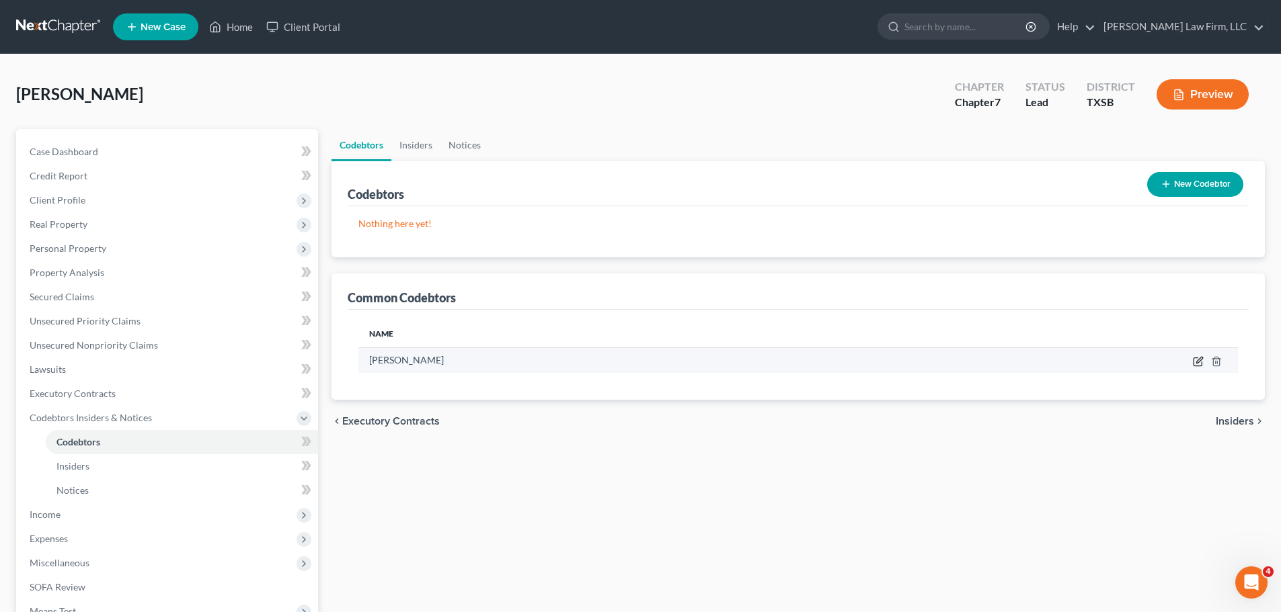
click at [1198, 360] on icon "button" at bounding box center [1199, 360] width 6 height 6
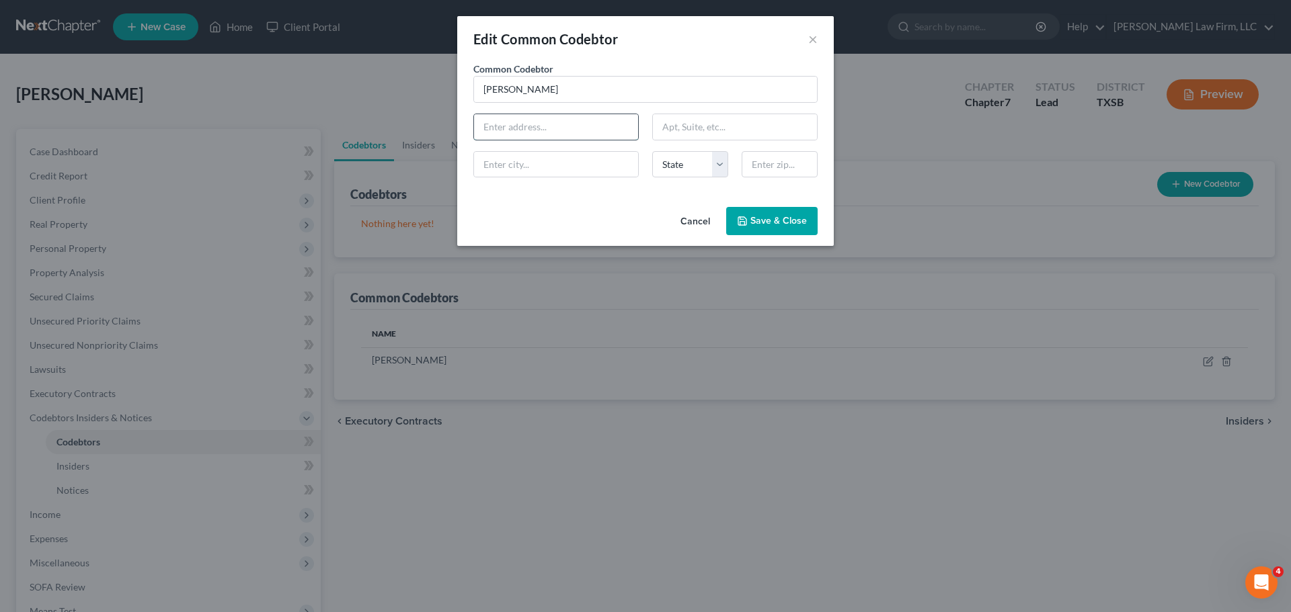
click at [559, 122] on input "text" at bounding box center [556, 127] width 164 height 26
drag, startPoint x: 811, startPoint y: 46, endPoint x: 808, endPoint y: 52, distance: 7.5
click at [811, 46] on button "×" at bounding box center [812, 39] width 9 height 16
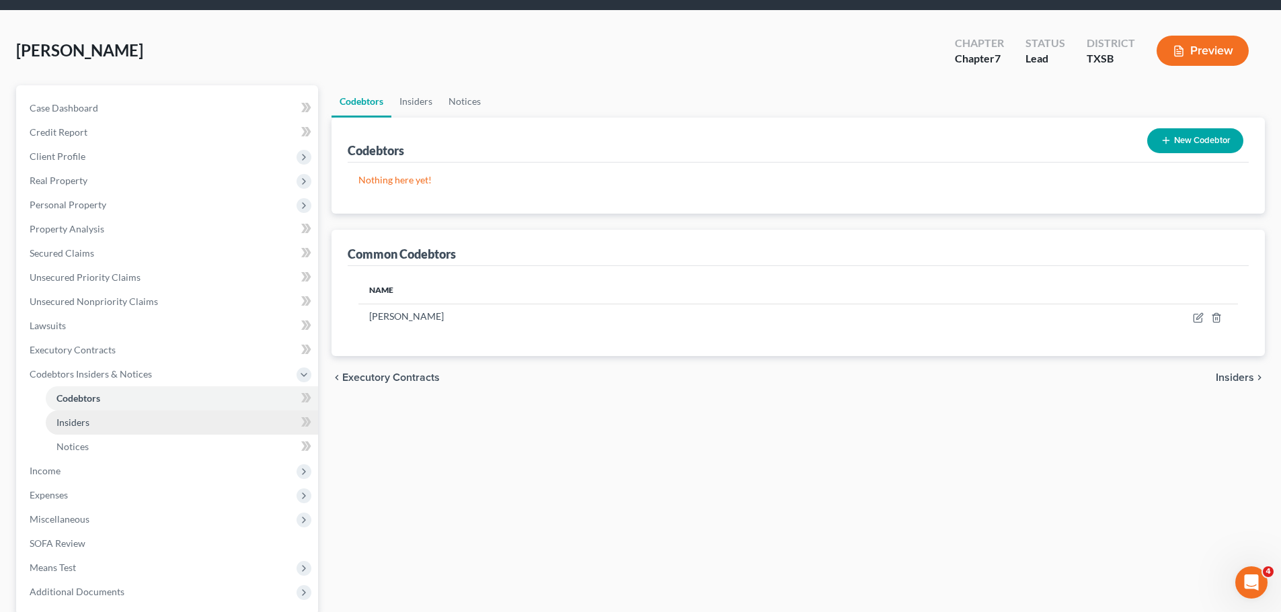
scroll to position [67, 0]
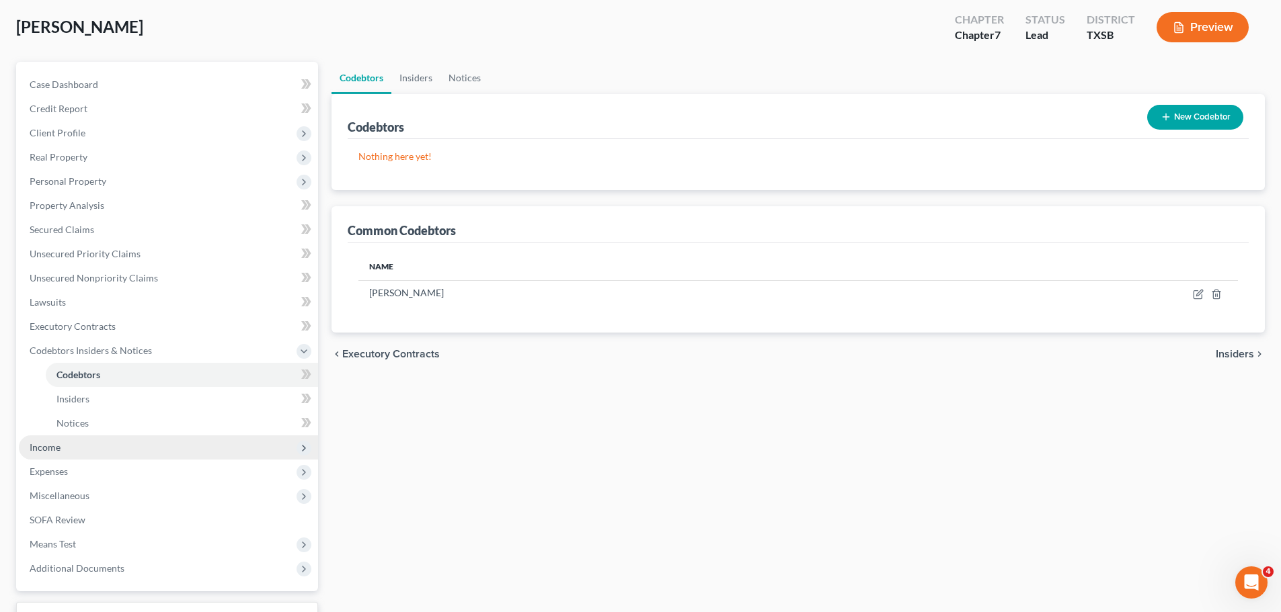
click at [41, 442] on span "Income" at bounding box center [45, 447] width 31 height 11
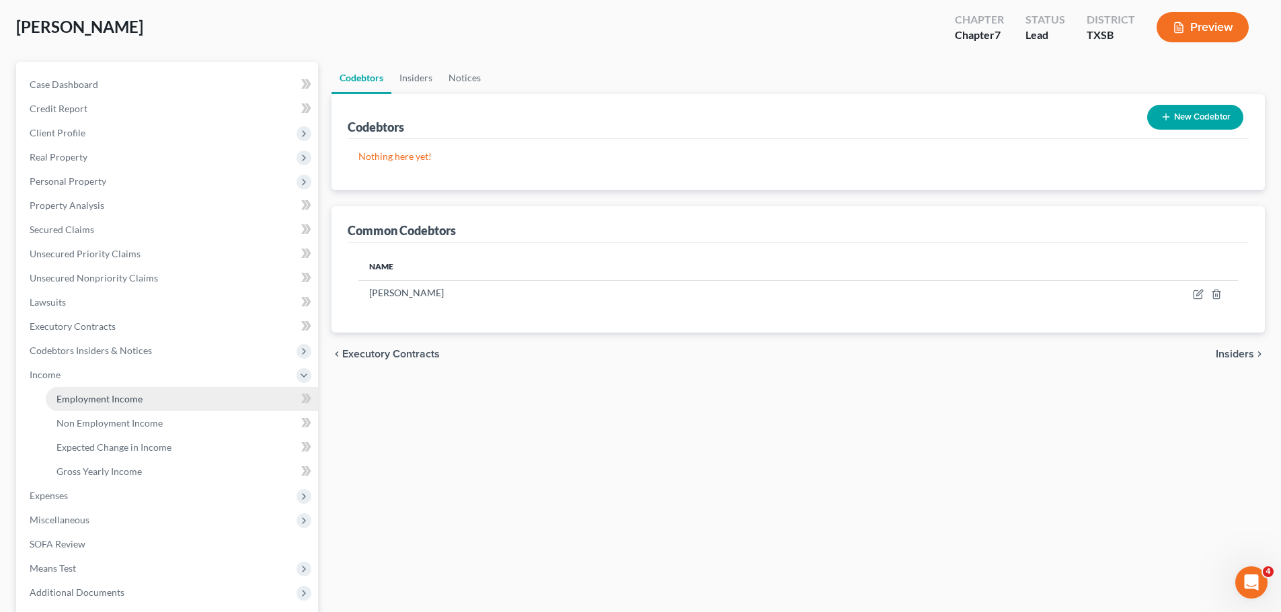
click at [89, 397] on span "Employment Income" at bounding box center [99, 398] width 86 height 11
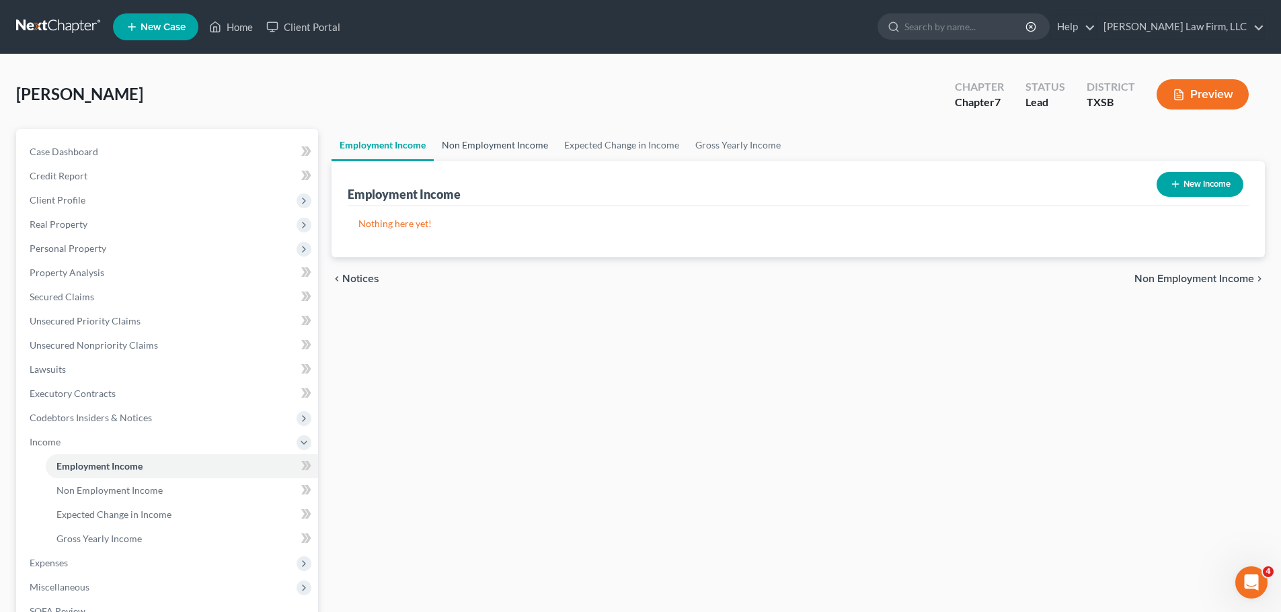
click at [495, 150] on link "Non Employment Income" at bounding box center [495, 145] width 122 height 32
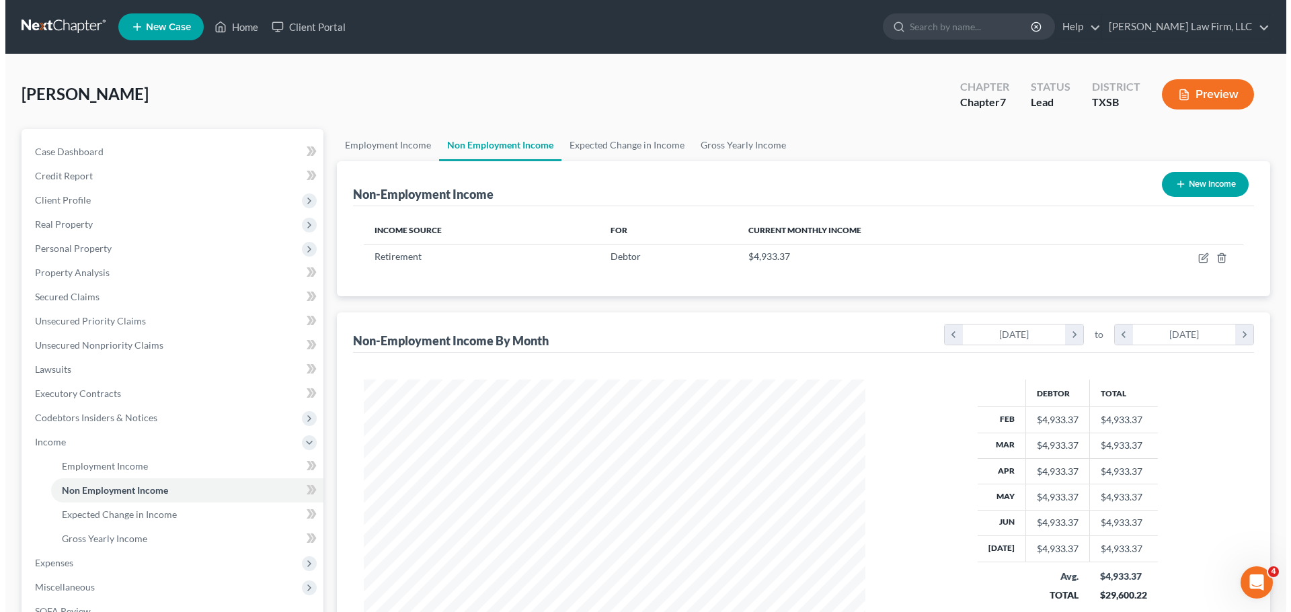
scroll to position [251, 528]
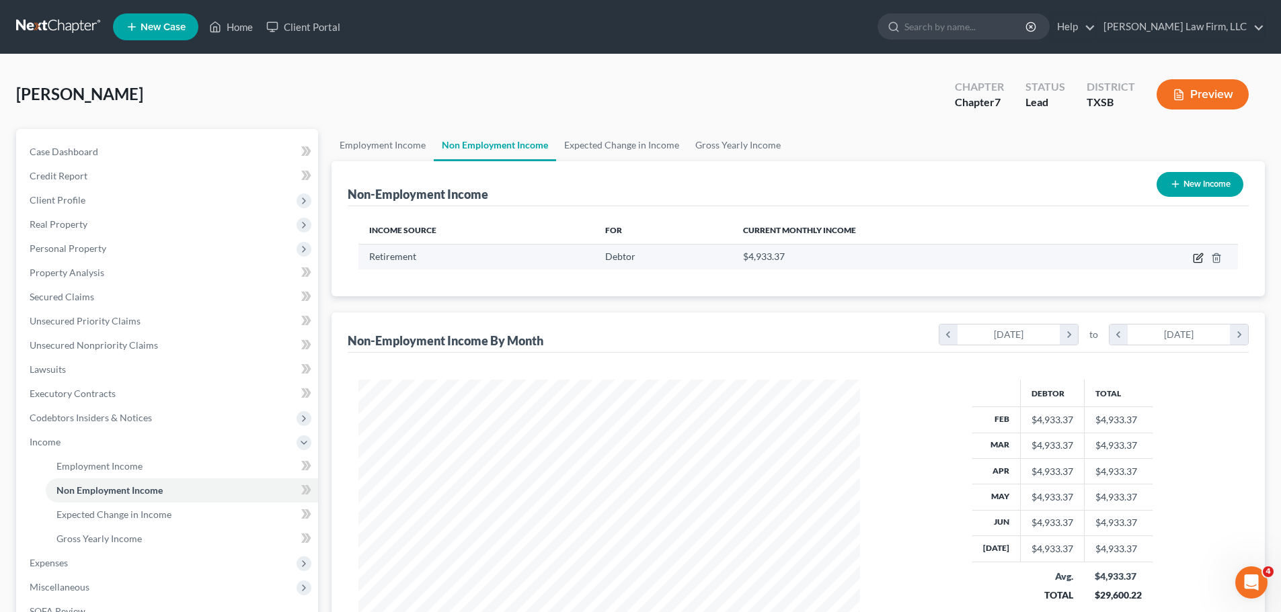
click at [1193, 259] on icon "button" at bounding box center [1197, 259] width 8 height 8
select select "3"
select select "0"
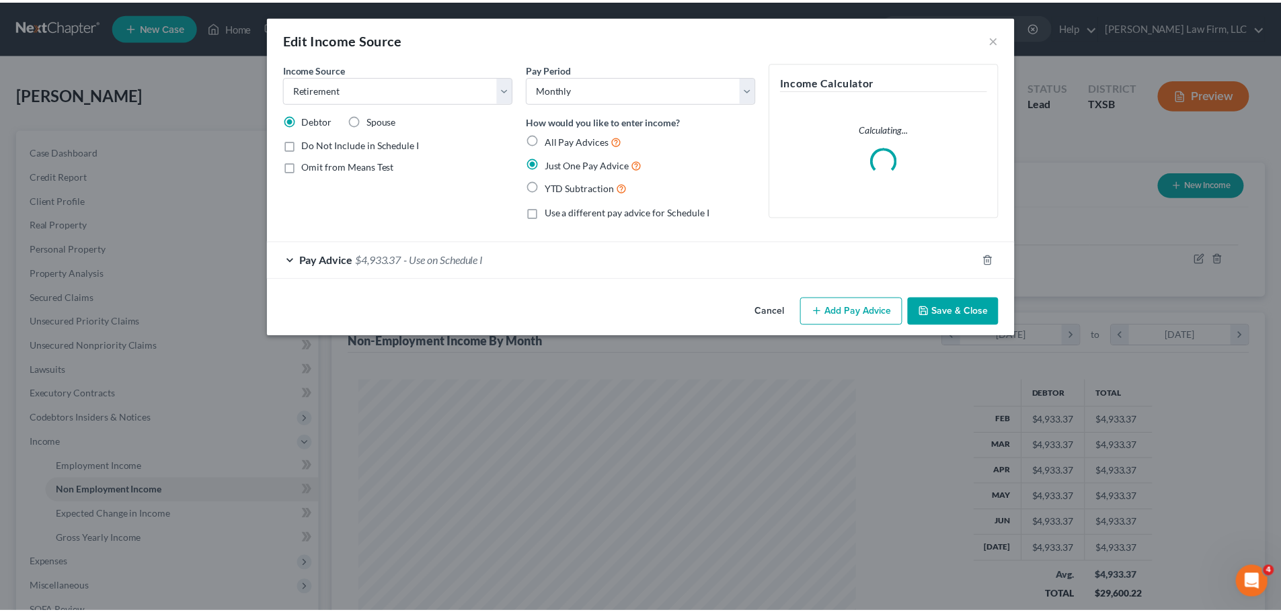
scroll to position [253, 533]
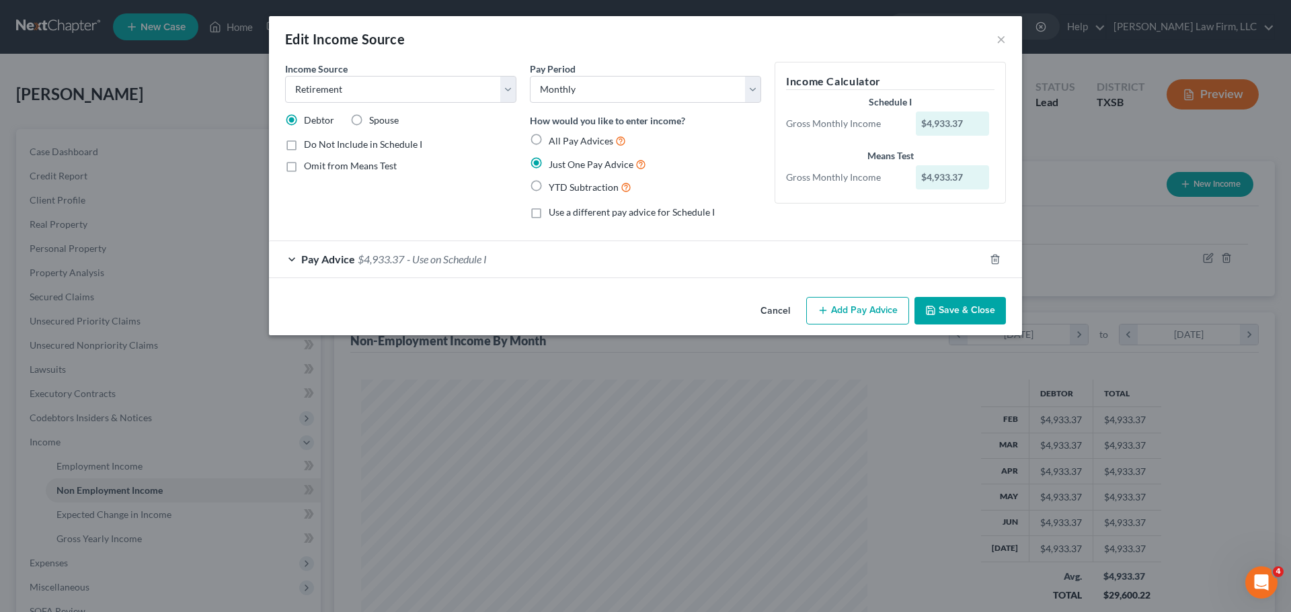
click at [290, 258] on div "Pay Advice $4,933.37 - Use on Schedule I" at bounding box center [626, 259] width 715 height 36
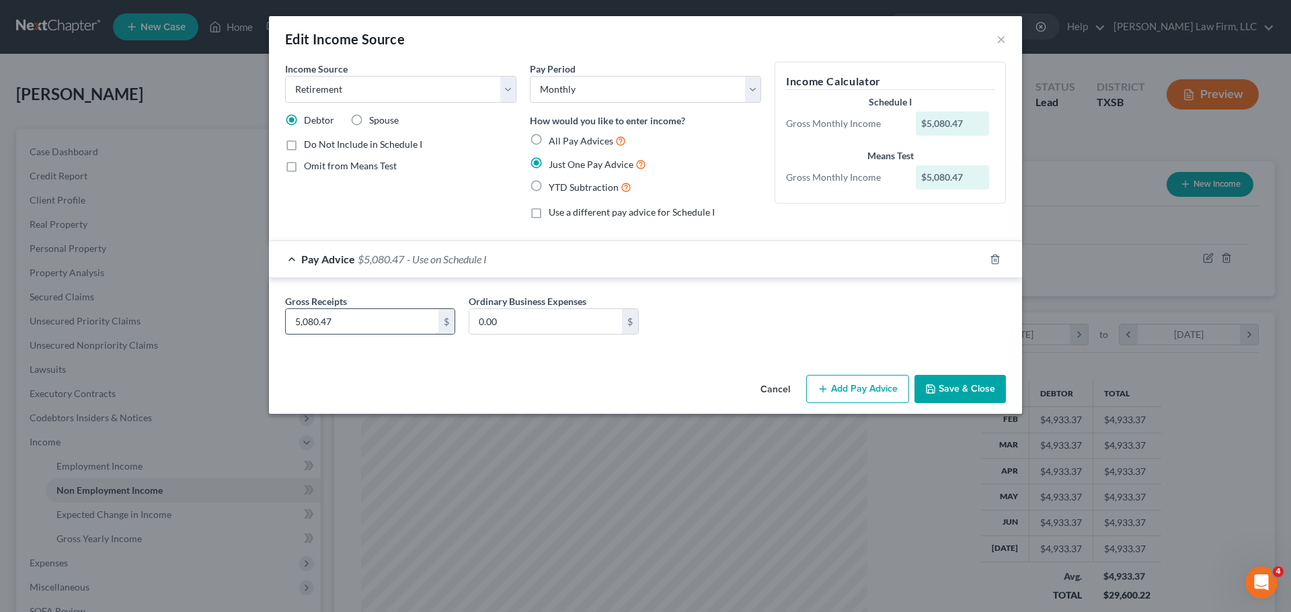
drag, startPoint x: 354, startPoint y: 320, endPoint x: 303, endPoint y: 321, distance: 51.1
click at [303, 321] on input "5,080.47" at bounding box center [362, 322] width 153 height 26
type input "5,780.47"
click at [501, 88] on select "Select Unemployment Disability (from employer) Pension Retirement Social Securi…" at bounding box center [400, 89] width 231 height 27
click at [963, 389] on button "Save & Close" at bounding box center [959, 389] width 91 height 28
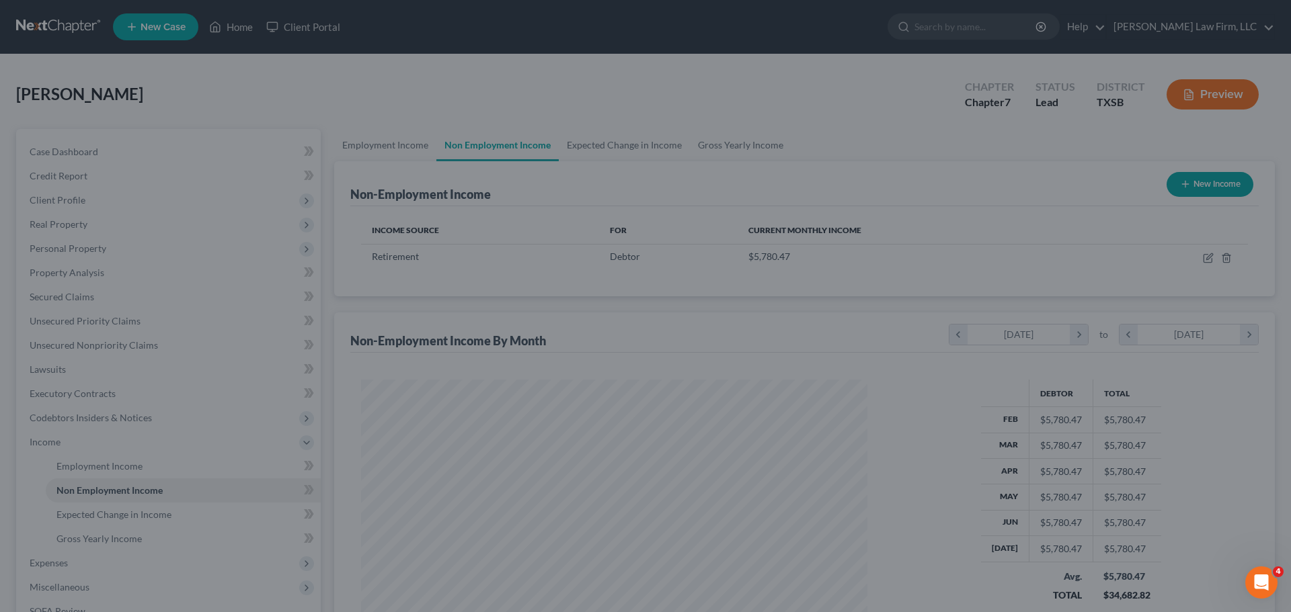
scroll to position [671956, 671678]
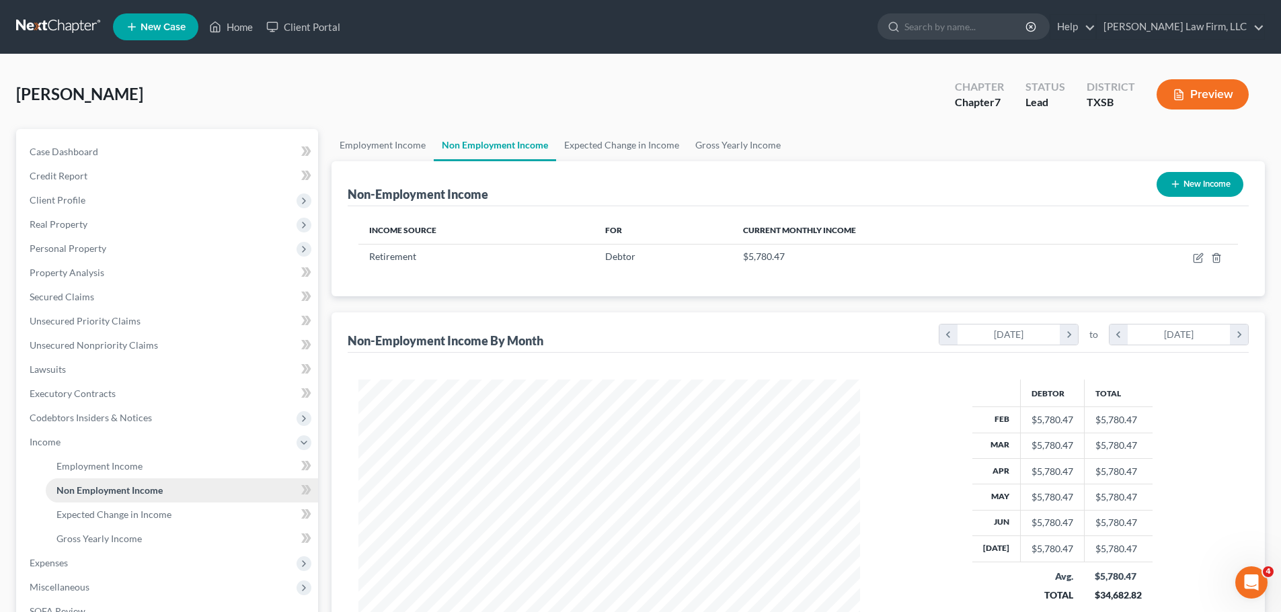
click at [125, 491] on span "Non Employment Income" at bounding box center [109, 490] width 106 height 11
click at [1199, 259] on icon "button" at bounding box center [1199, 256] width 6 height 6
select select "3"
select select "0"
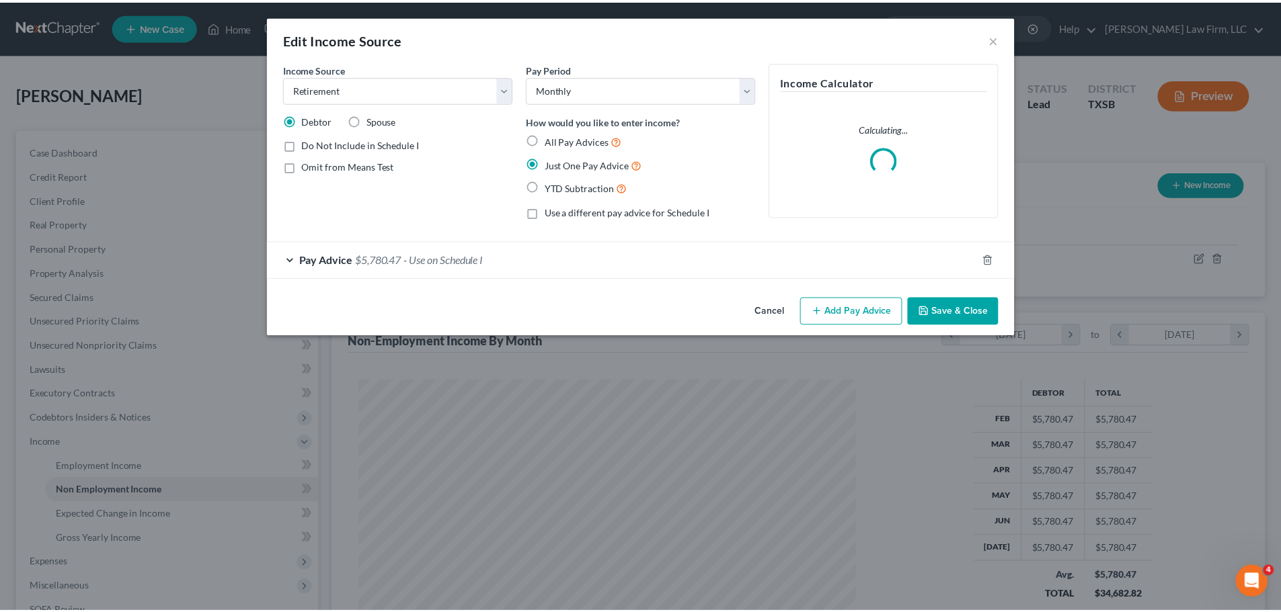
scroll to position [253, 533]
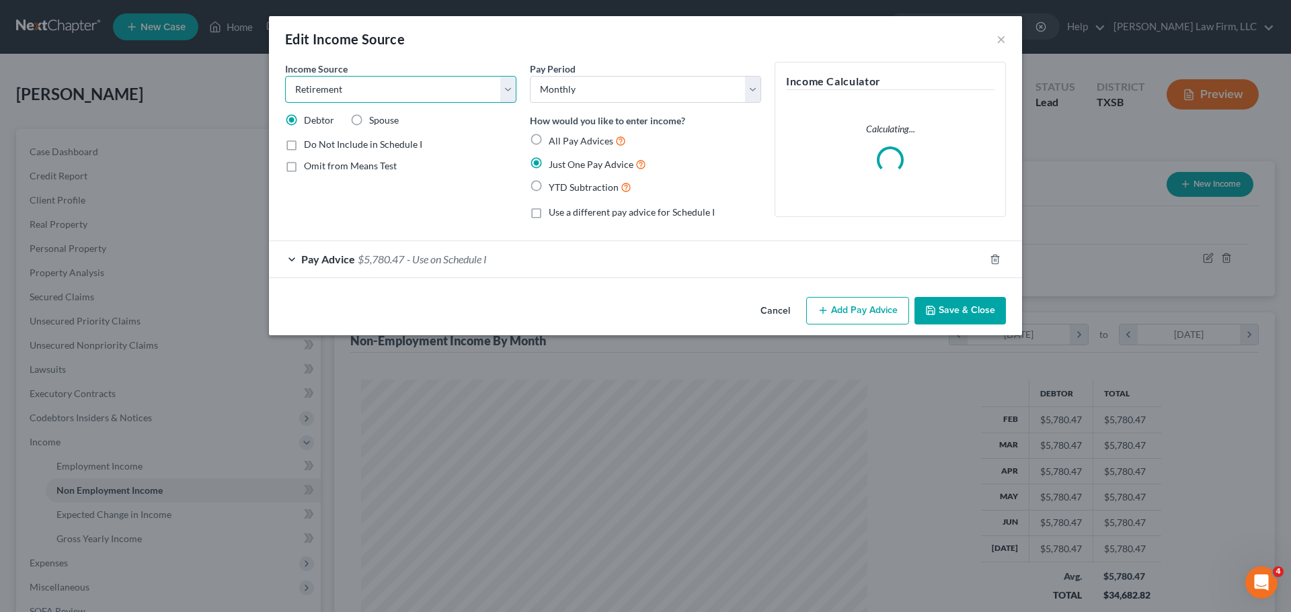
click at [505, 90] on select "Select Unemployment Disability (from employer) Pension Retirement Social Securi…" at bounding box center [400, 89] width 231 height 27
select select "2"
click at [285, 76] on select "Select Unemployment Disability (from employer) Pension Retirement Social Securi…" at bounding box center [400, 89] width 231 height 27
click at [967, 316] on button "Save & Close" at bounding box center [959, 311] width 91 height 28
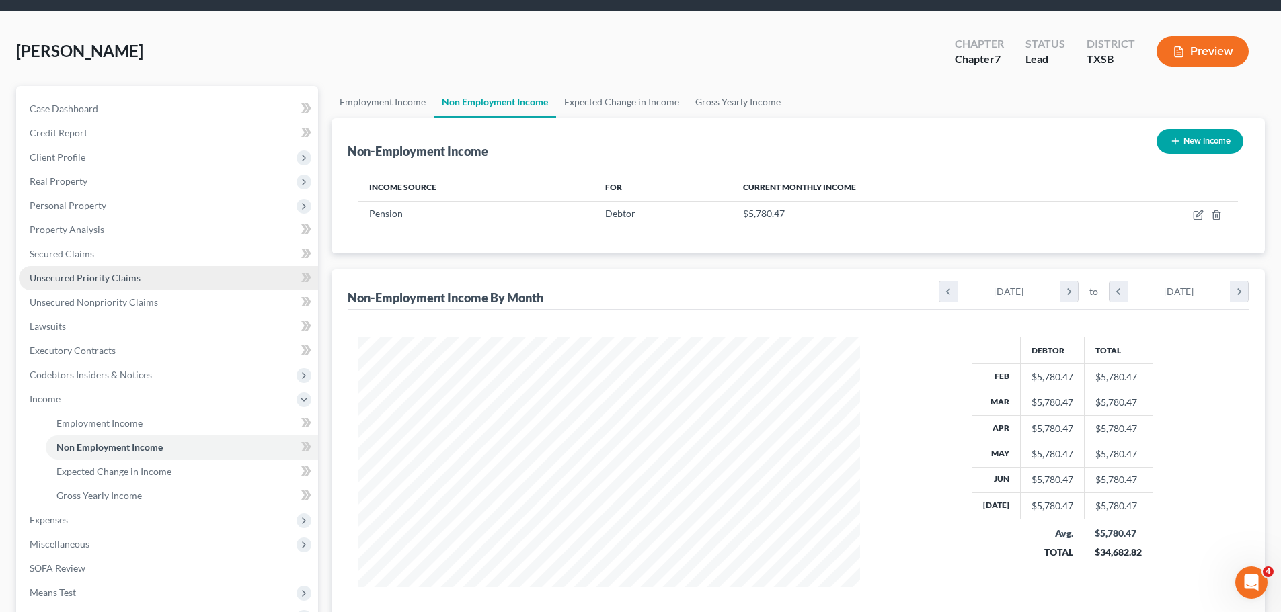
scroll to position [67, 0]
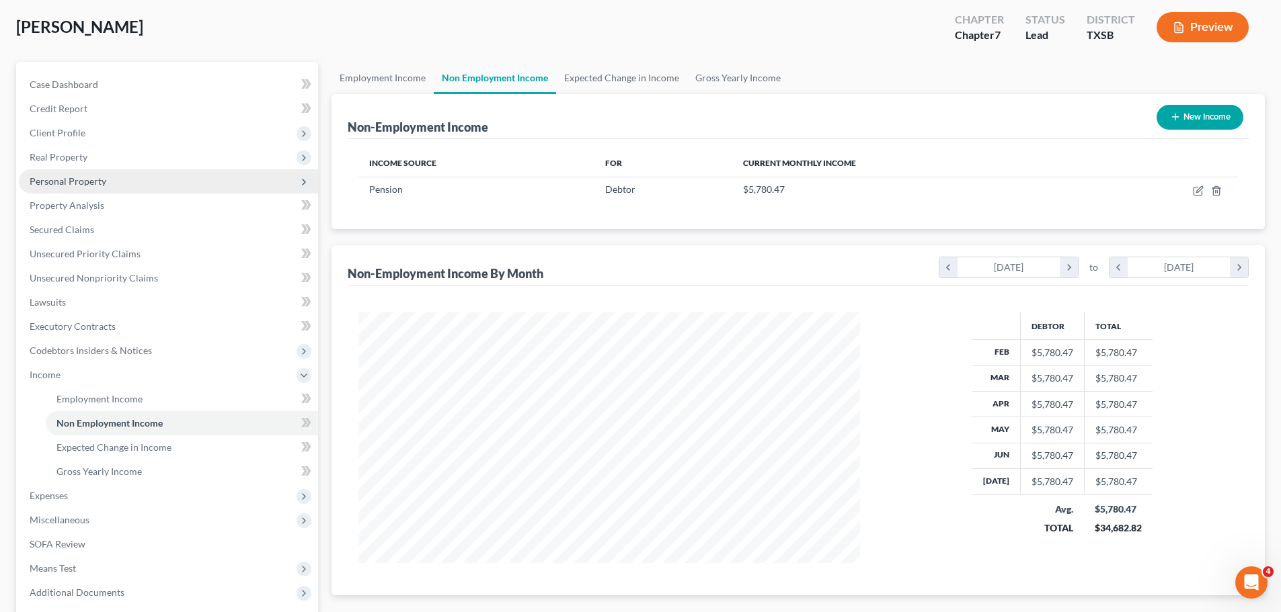
click at [82, 180] on span "Personal Property" at bounding box center [68, 180] width 77 height 11
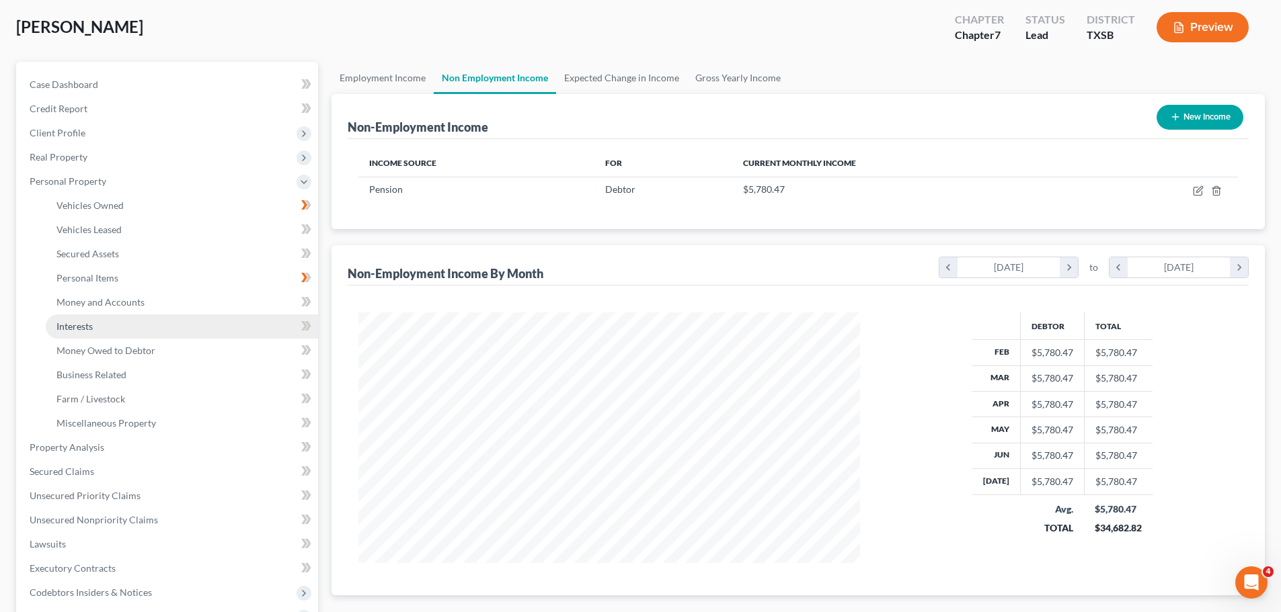
click at [282, 324] on link "Interests" at bounding box center [182, 327] width 272 height 24
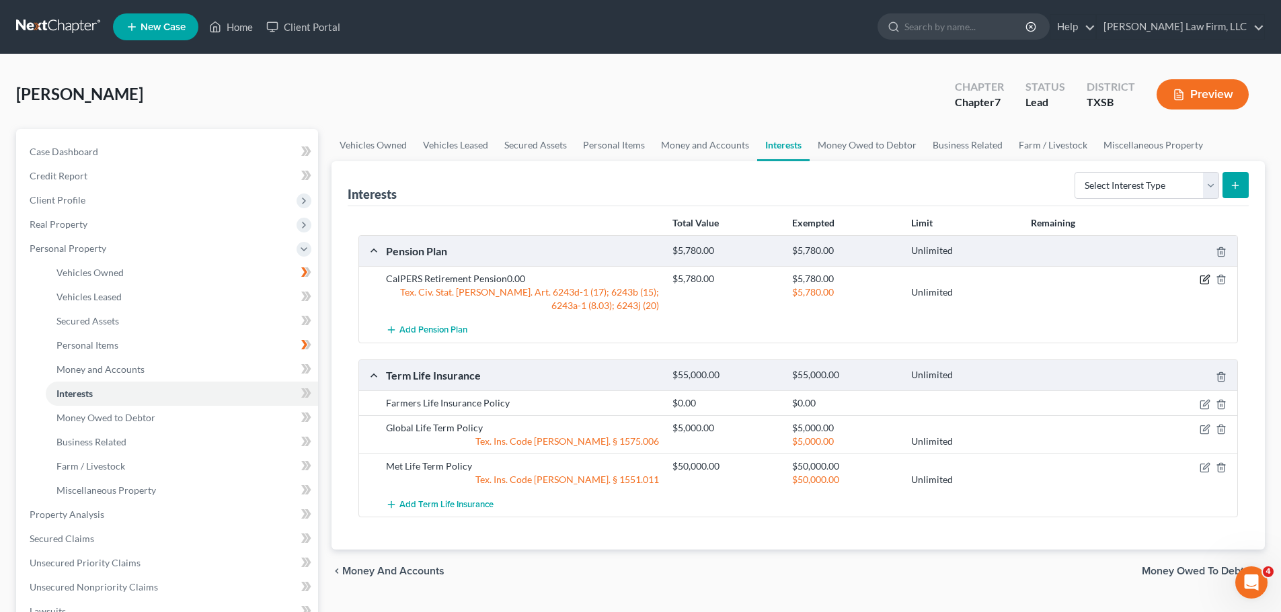
click at [1204, 281] on icon "button" at bounding box center [1206, 279] width 6 height 6
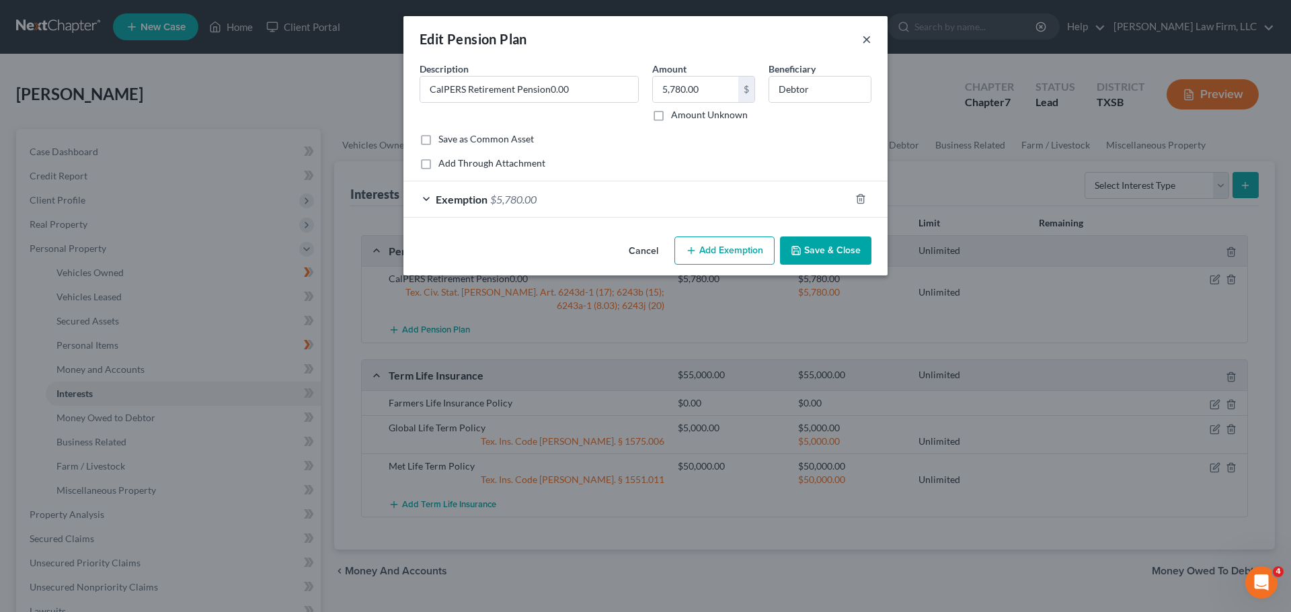
click at [868, 40] on button "×" at bounding box center [866, 39] width 9 height 16
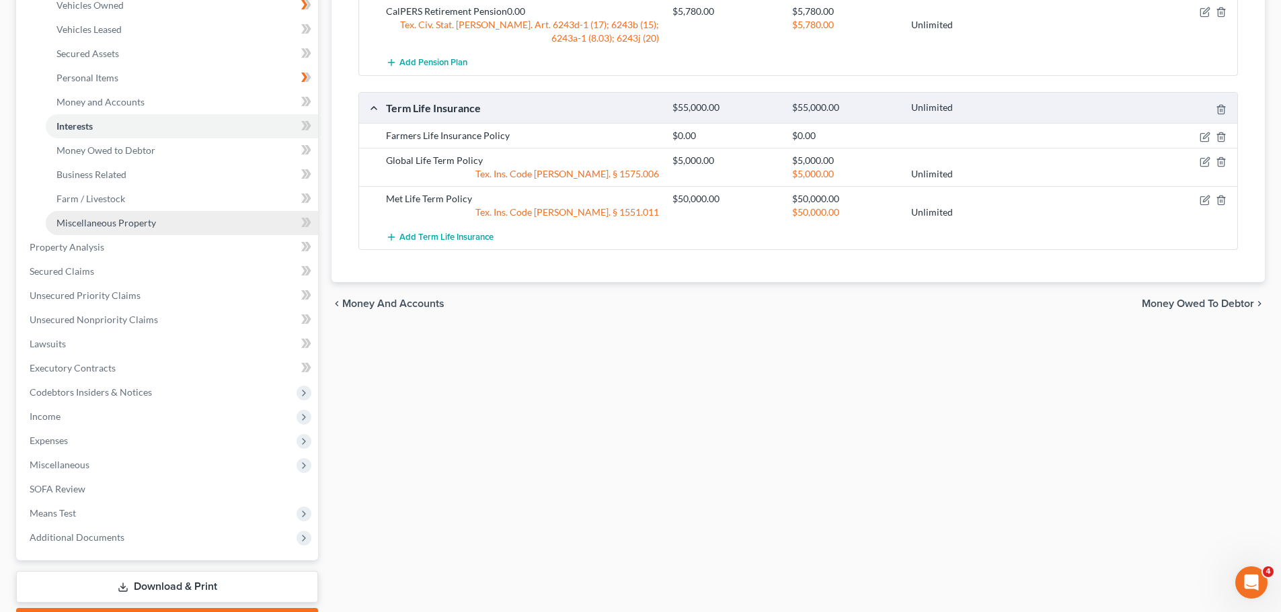
scroll to position [269, 0]
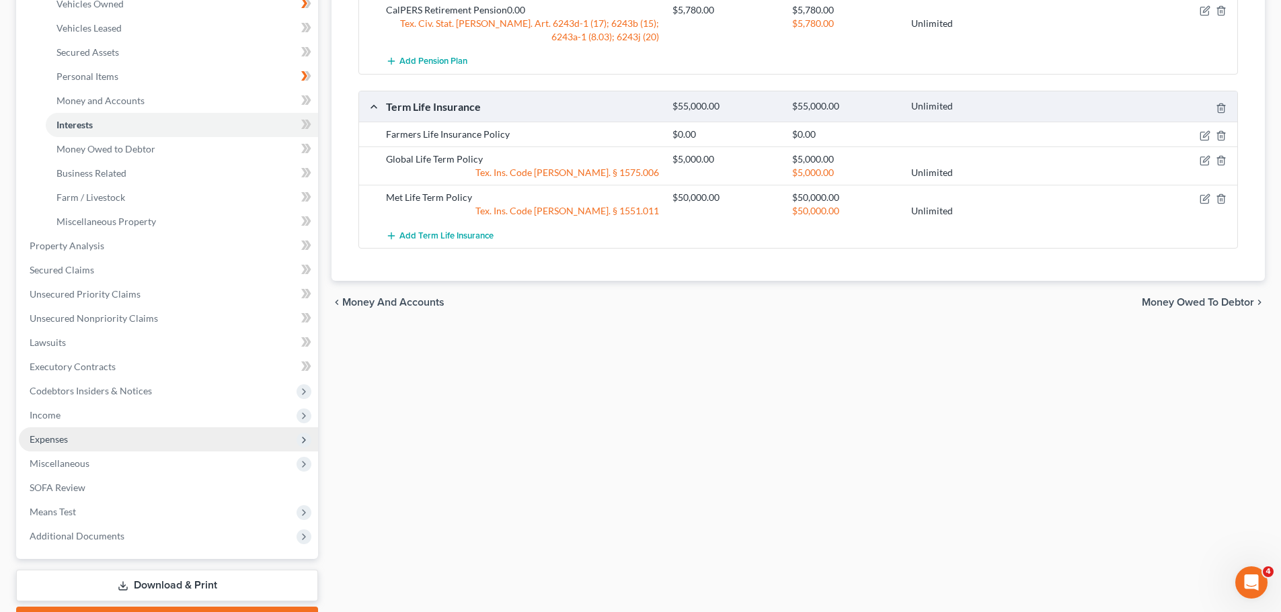
click at [62, 436] on span "Expenses" at bounding box center [49, 439] width 38 height 11
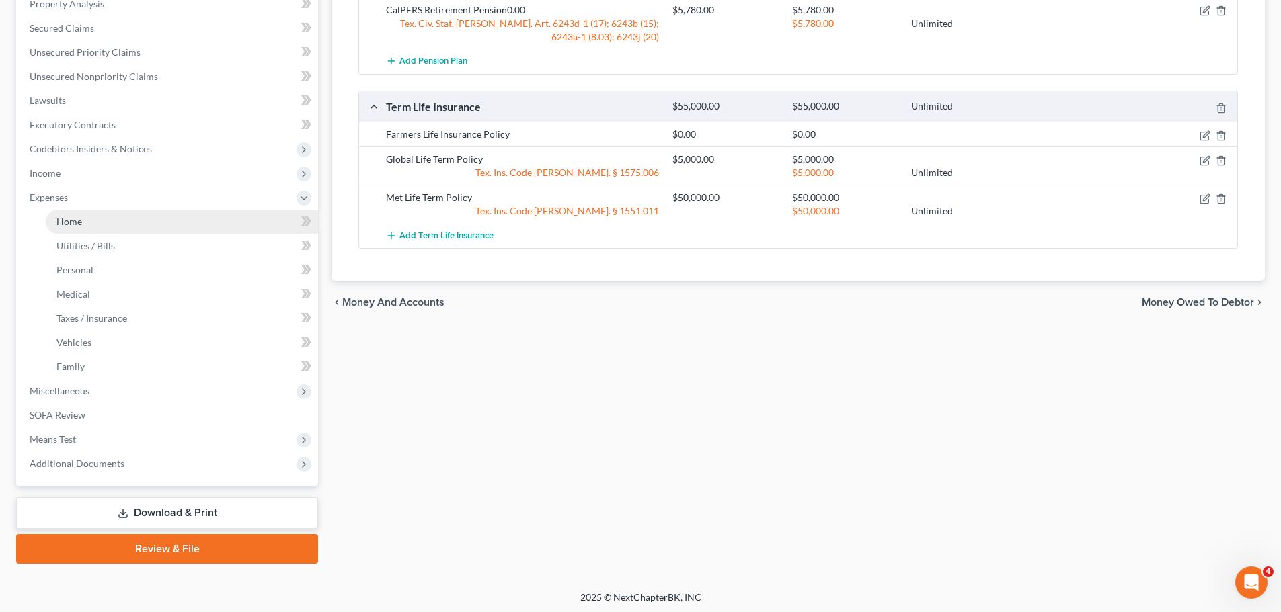
click at [81, 218] on span "Home" at bounding box center [69, 221] width 26 height 11
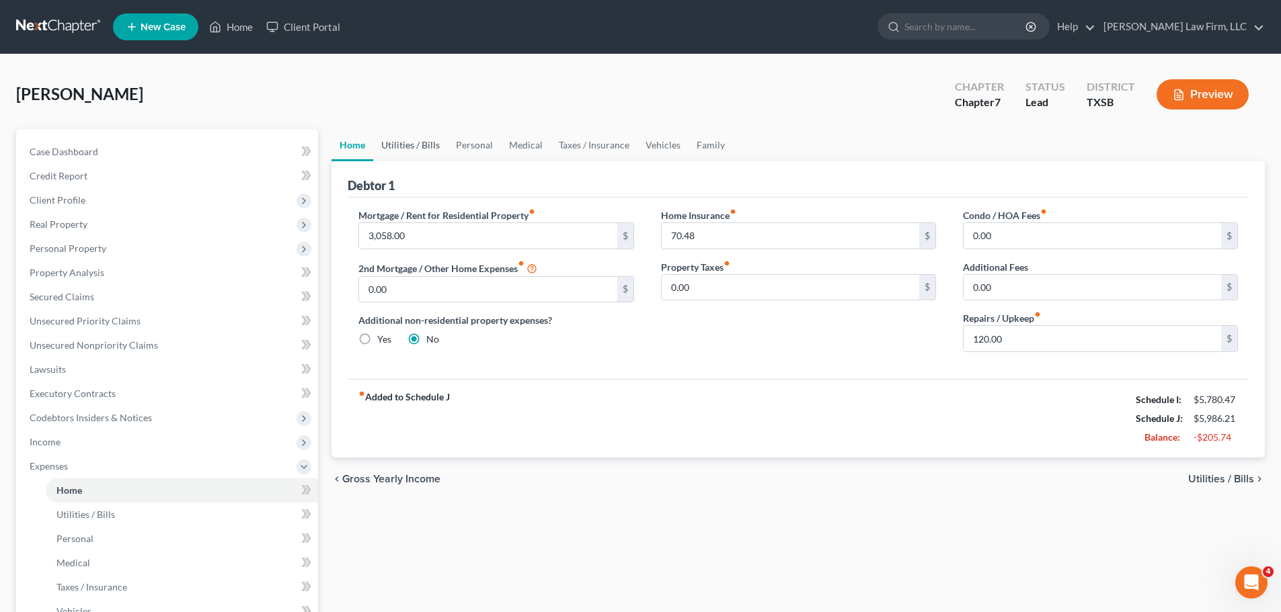
click at [419, 145] on link "Utilities / Bills" at bounding box center [410, 145] width 75 height 32
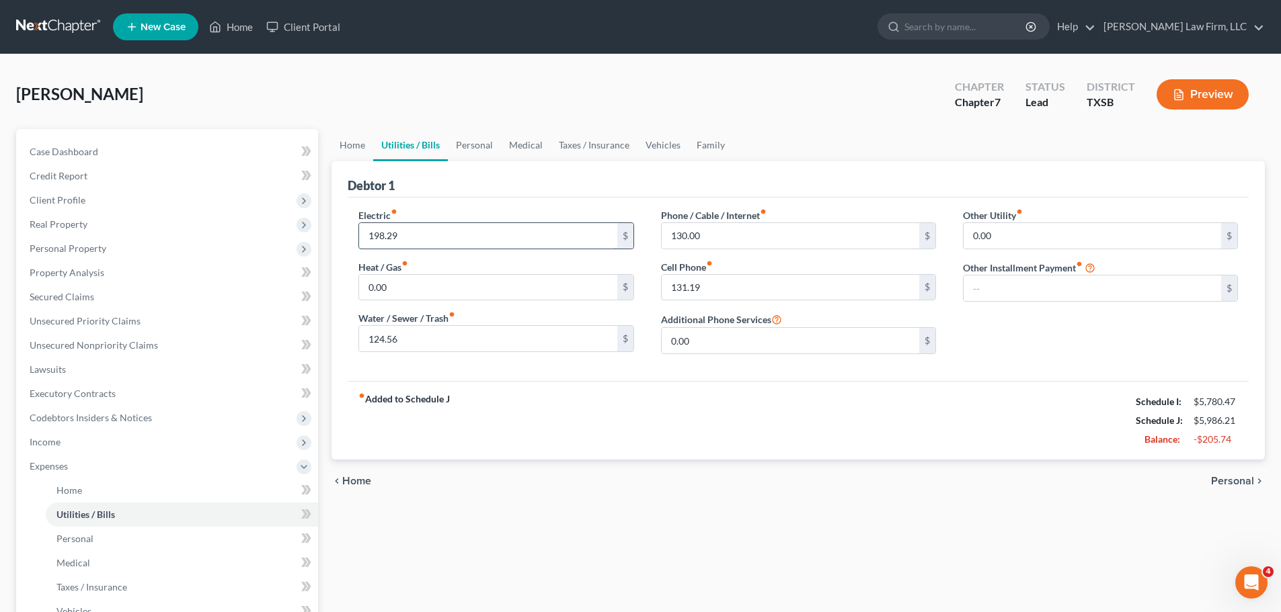
drag, startPoint x: 465, startPoint y: 227, endPoint x: 447, endPoint y: 239, distance: 21.8
click at [447, 239] on input "198.29" at bounding box center [487, 236] width 257 height 26
click at [417, 237] on input "198.29" at bounding box center [487, 236] width 257 height 26
click at [387, 241] on input "198.29" at bounding box center [487, 236] width 257 height 26
drag, startPoint x: 368, startPoint y: 239, endPoint x: 323, endPoint y: 238, distance: 45.0
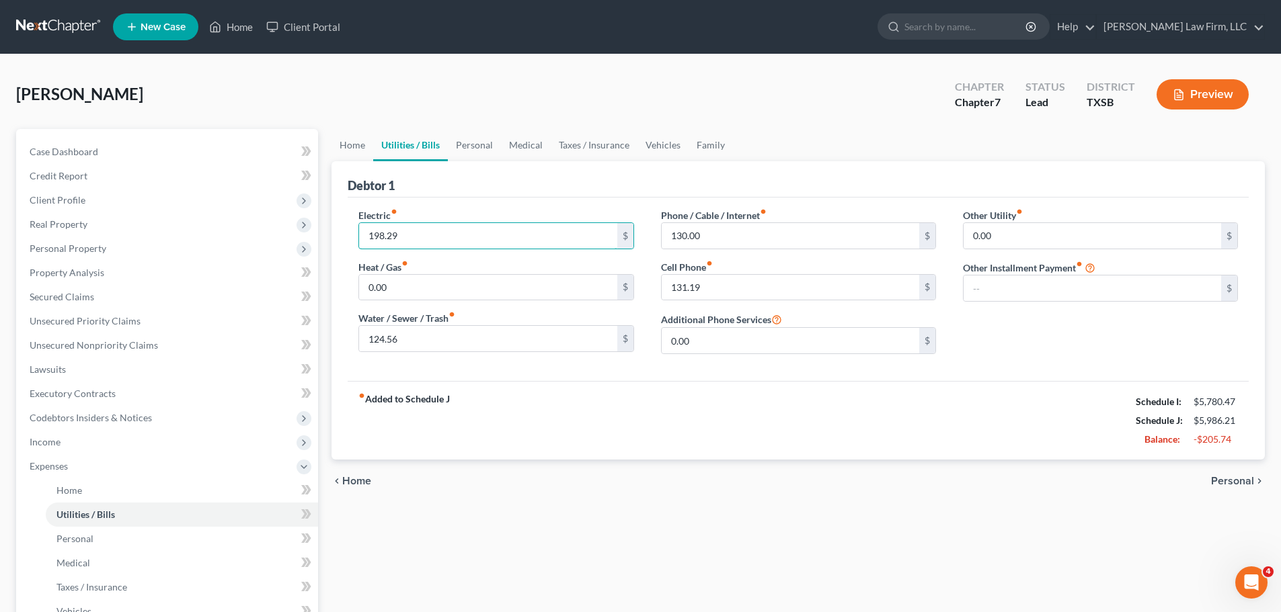
click at [324, 239] on div "Petition Navigation Case Dashboard Payments Invoices Payments Payments Credit R…" at bounding box center [640, 481] width 1262 height 704
click at [408, 294] on input "0.00" at bounding box center [487, 288] width 257 height 26
click at [412, 241] on input "130" at bounding box center [487, 236] width 257 height 26
type input "130.00"
type input "3"
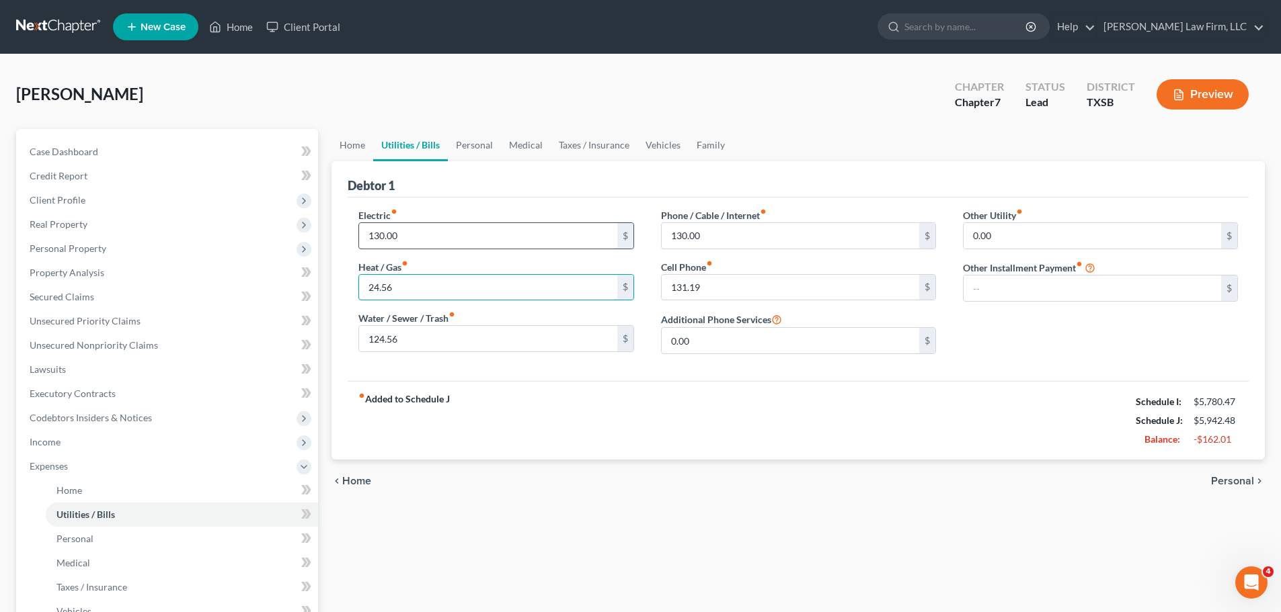
type input "24.56"
click at [485, 145] on link "Personal" at bounding box center [474, 145] width 53 height 32
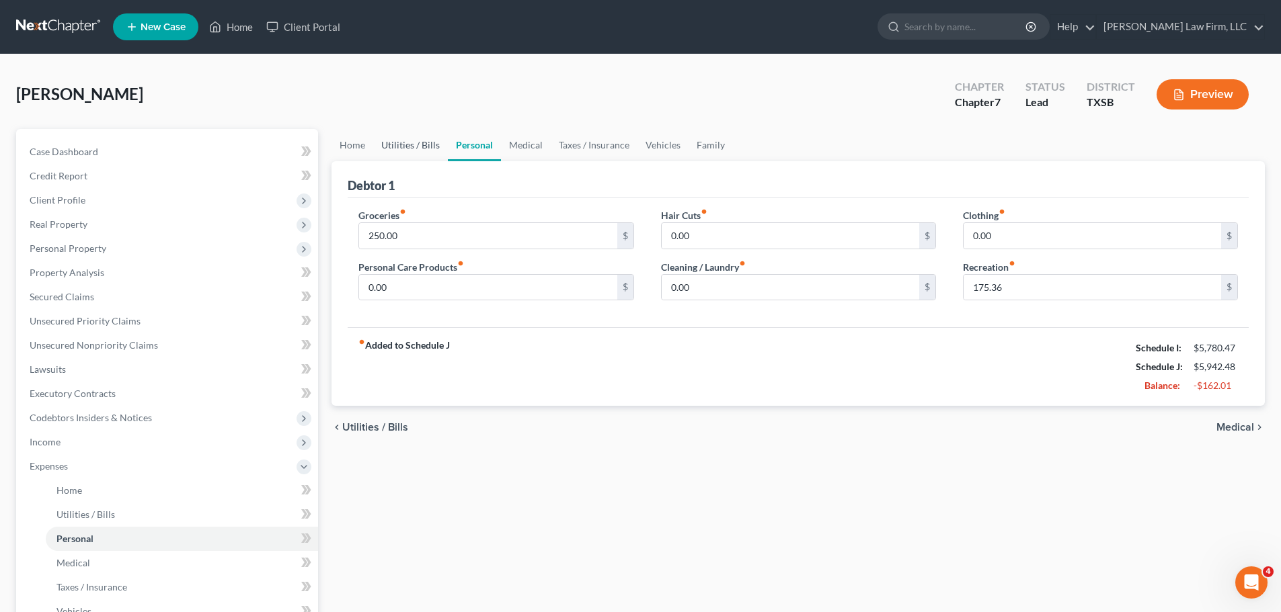
click at [405, 145] on link "Utilities / Bills" at bounding box center [410, 145] width 75 height 32
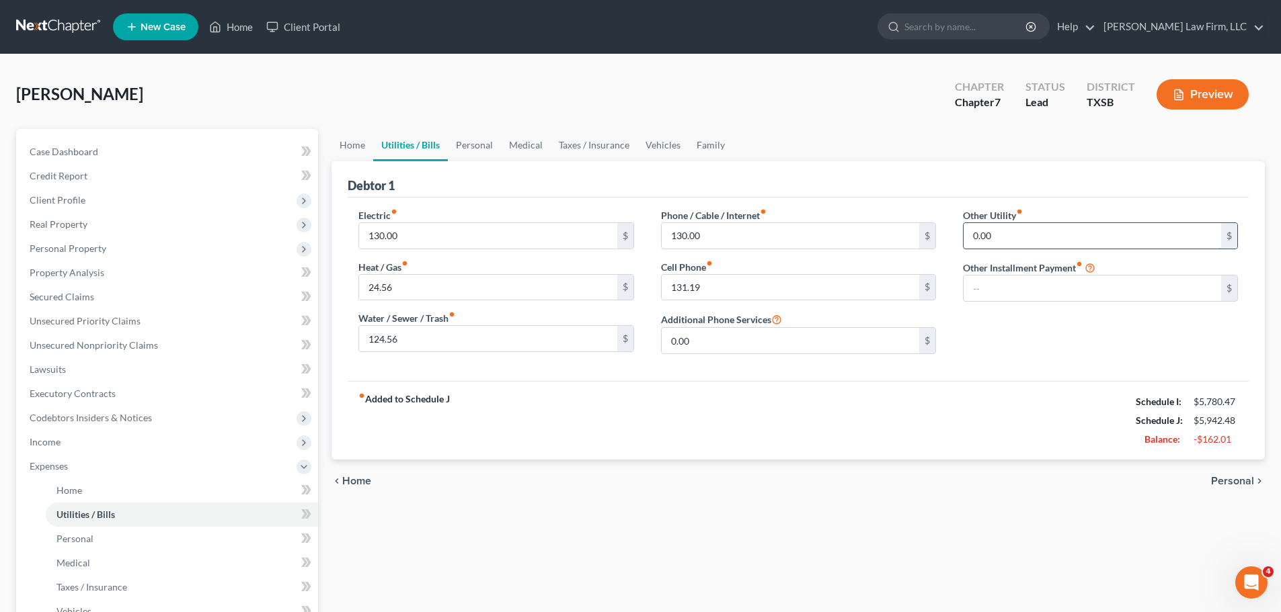
click at [1008, 233] on input "0.00" at bounding box center [1091, 236] width 257 height 26
type input "74.00"
click at [475, 143] on link "Personal" at bounding box center [474, 145] width 53 height 32
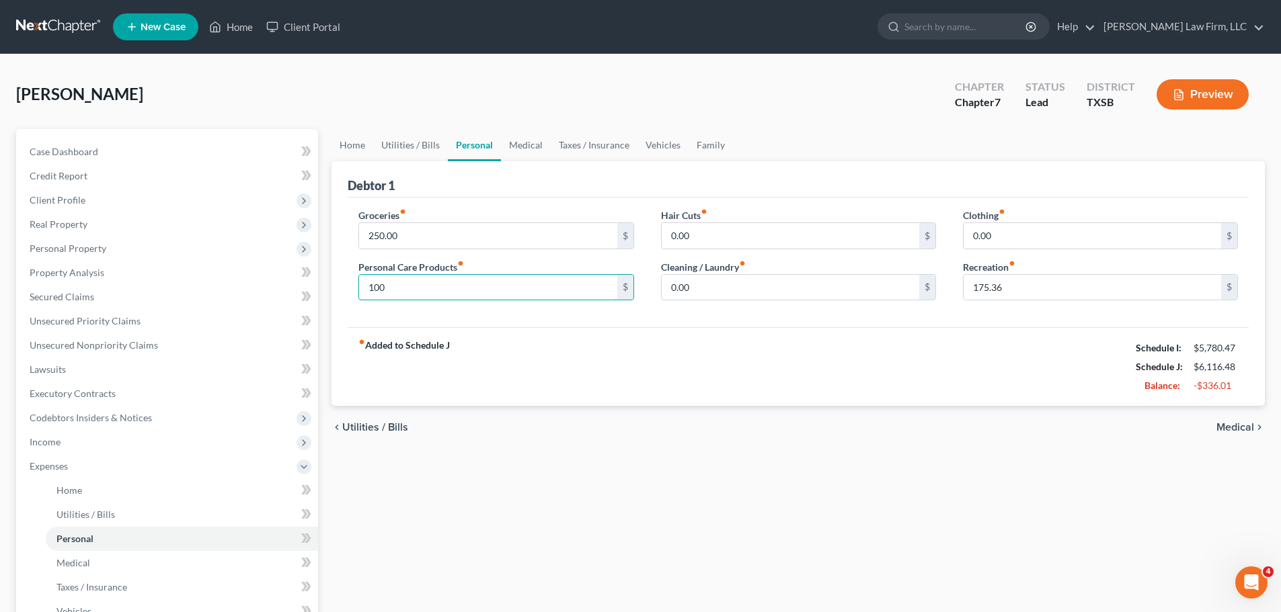
type input "100"
click at [694, 376] on div "fiber_manual_record Added to Schedule J Schedule I: $5,780.47 Schedule J: $6,11…" at bounding box center [798, 366] width 901 height 79
click at [531, 157] on link "Medical" at bounding box center [526, 145] width 50 height 32
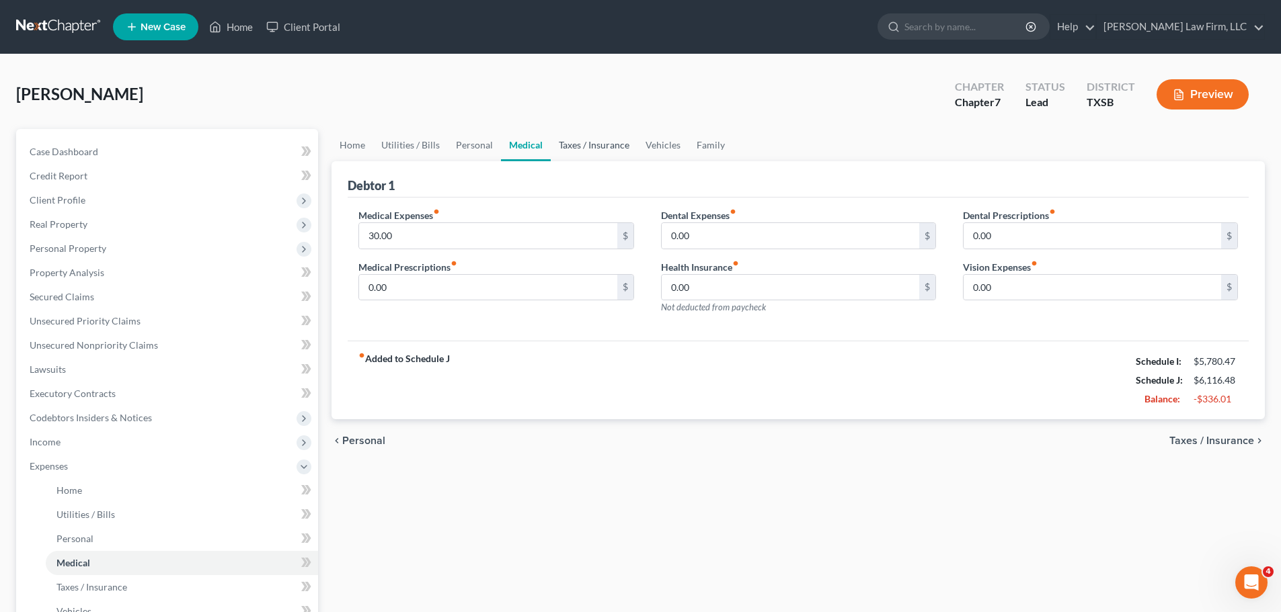
click at [602, 143] on link "Taxes / Insurance" at bounding box center [594, 145] width 87 height 32
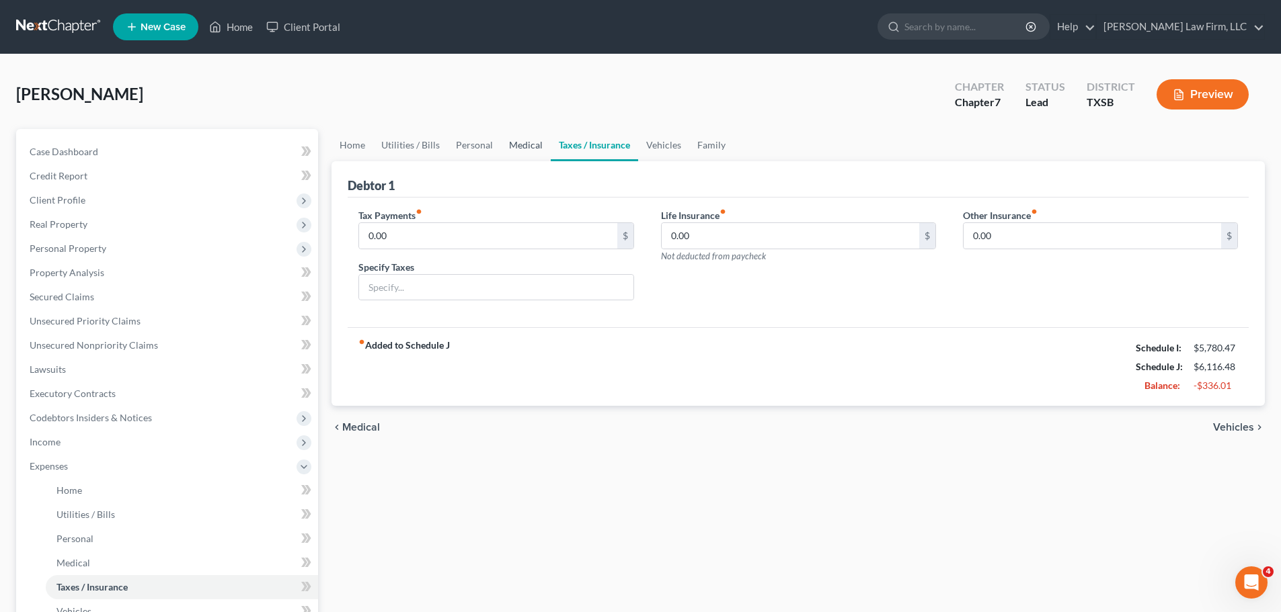
click at [522, 145] on link "Medical" at bounding box center [526, 145] width 50 height 32
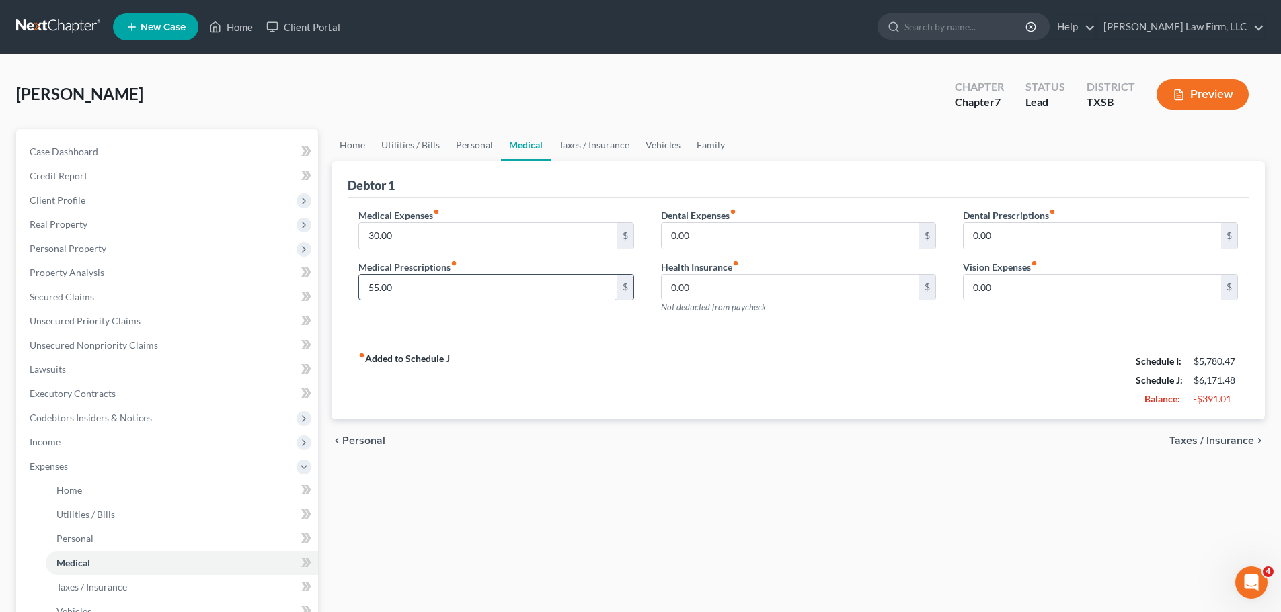
type input "55.00"
drag, startPoint x: 590, startPoint y: 145, endPoint x: 599, endPoint y: 149, distance: 10.2
click at [590, 145] on link "Taxes / Insurance" at bounding box center [594, 145] width 87 height 32
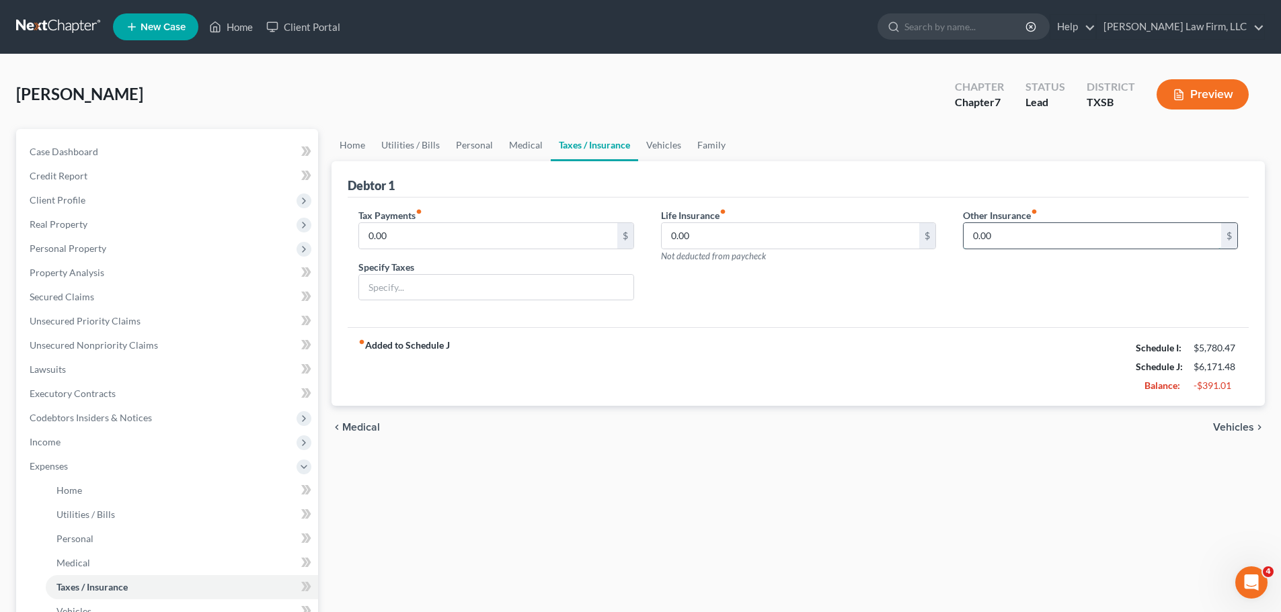
click at [996, 234] on input "0.00" at bounding box center [1091, 236] width 257 height 26
type input "50.00"
click at [732, 235] on input "0.00" at bounding box center [789, 236] width 257 height 26
type input "105.00"
click at [1095, 274] on input "text" at bounding box center [1100, 274] width 274 height 26
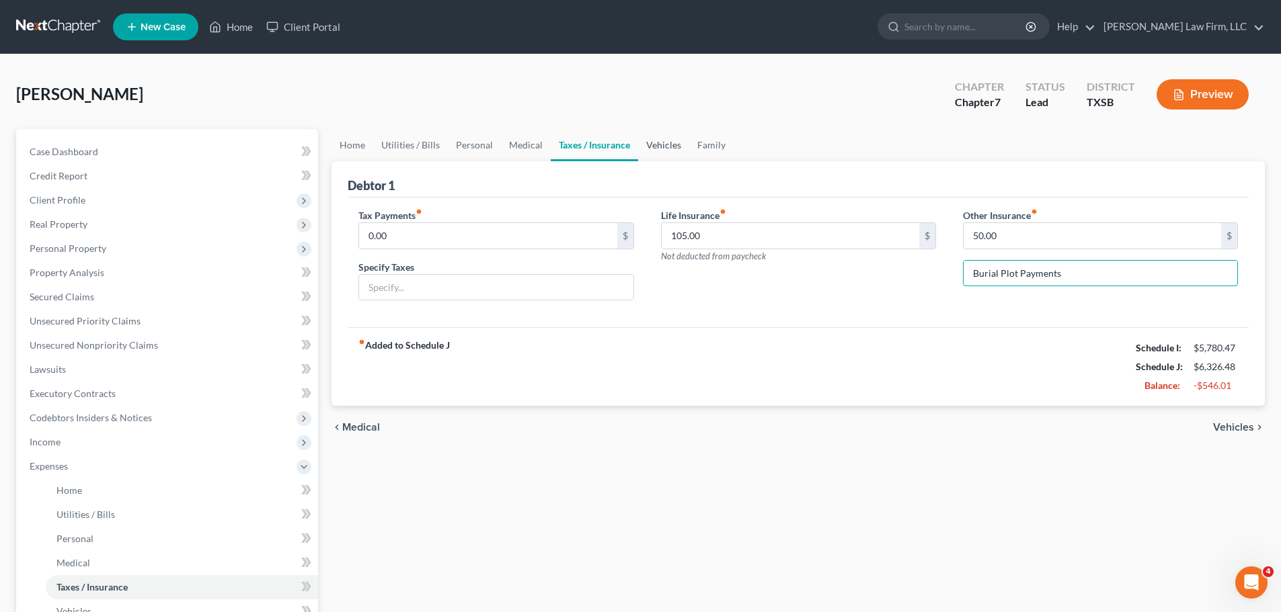
type input "Burial Plot Payments"
click at [660, 145] on link "Vehicles" at bounding box center [663, 145] width 51 height 32
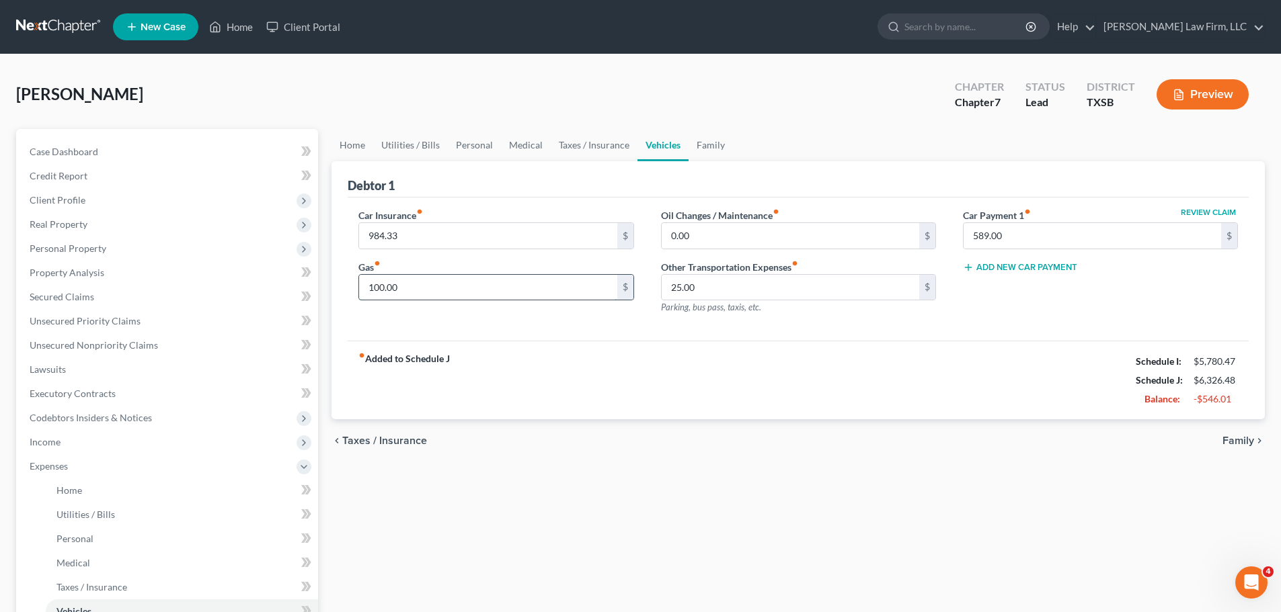
click at [412, 280] on input "100.00" at bounding box center [487, 288] width 257 height 26
type input "150"
click at [713, 149] on link "Family" at bounding box center [710, 145] width 44 height 32
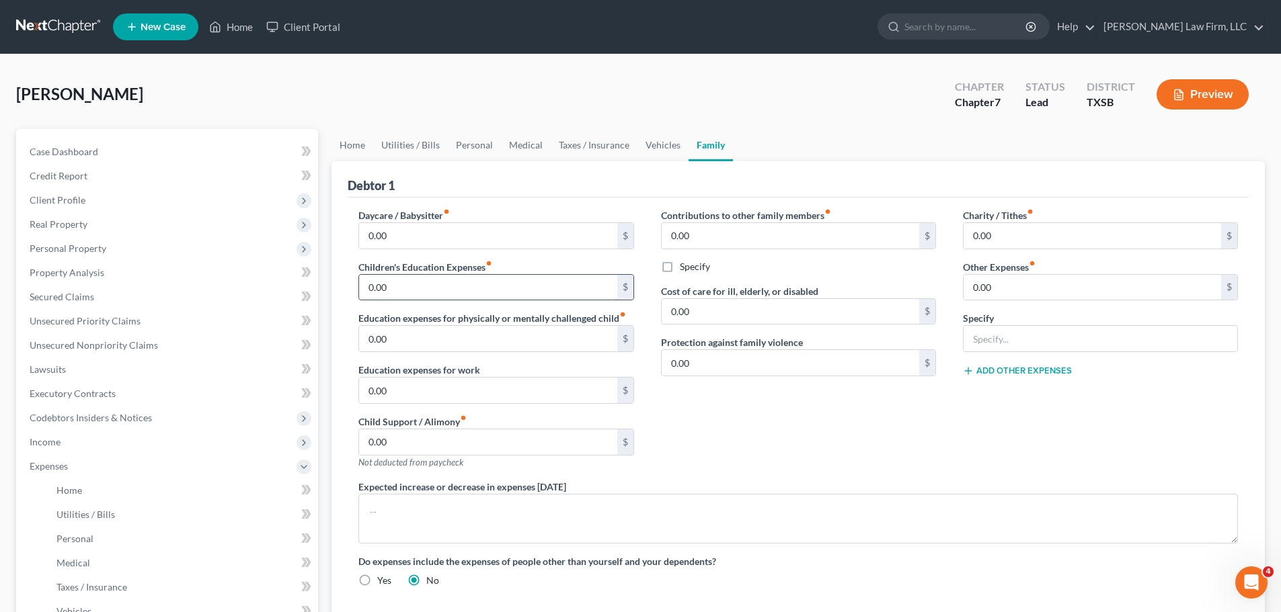
click at [413, 288] on input "0.00" at bounding box center [487, 288] width 257 height 26
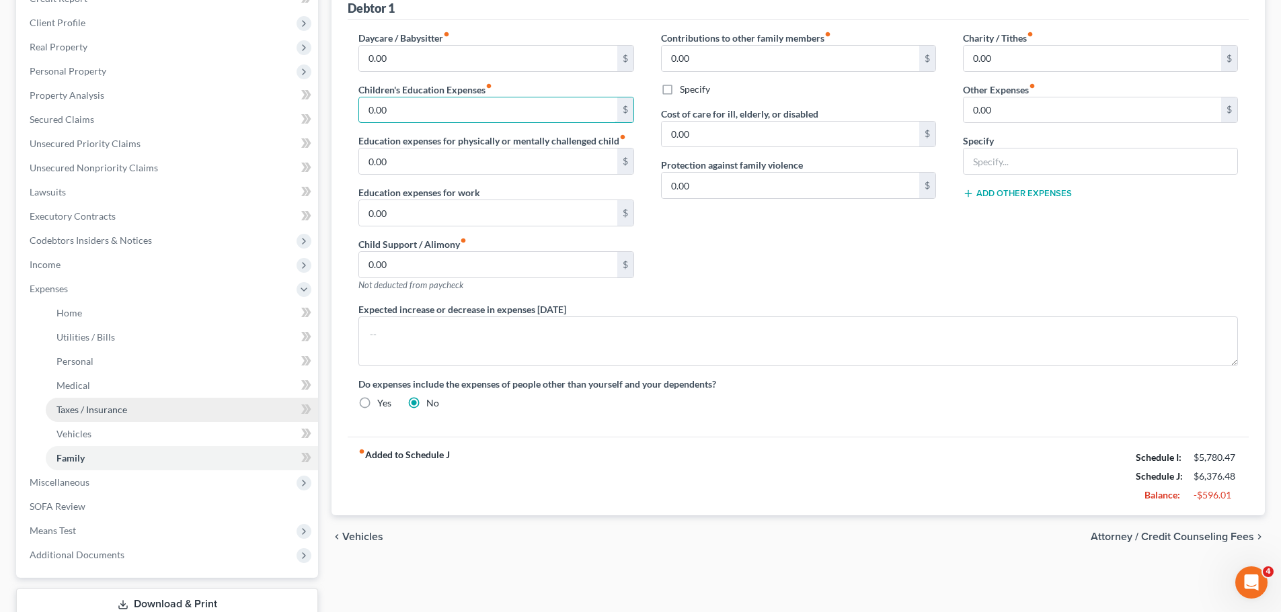
scroll to position [202, 0]
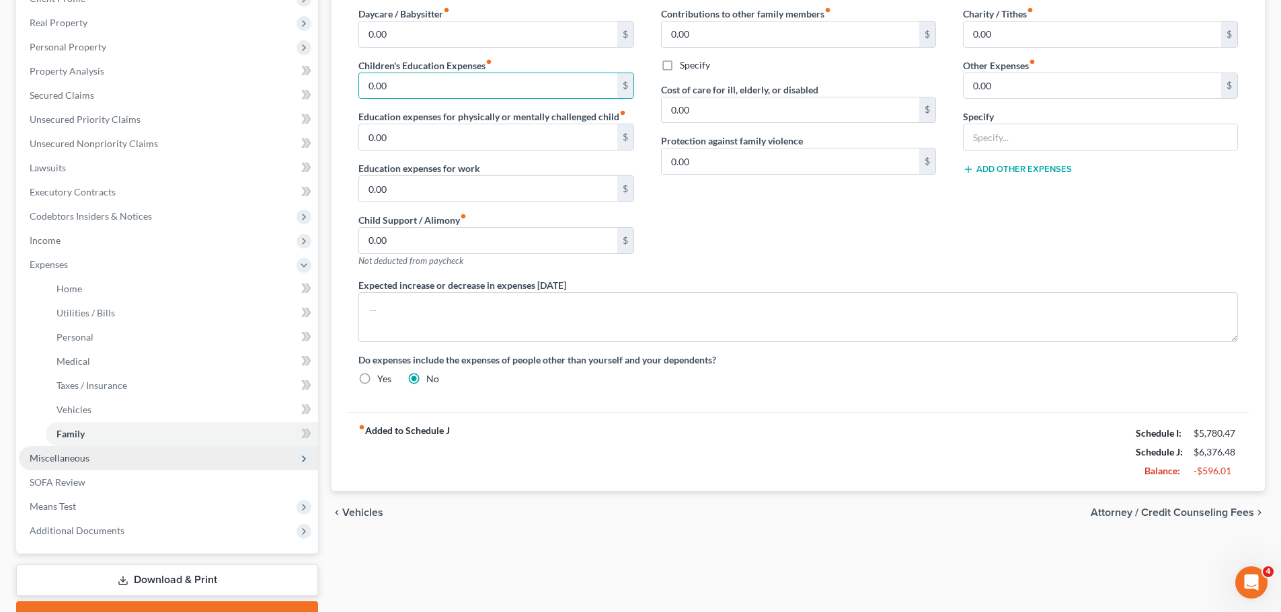
click at [99, 455] on span "Miscellaneous" at bounding box center [168, 458] width 299 height 24
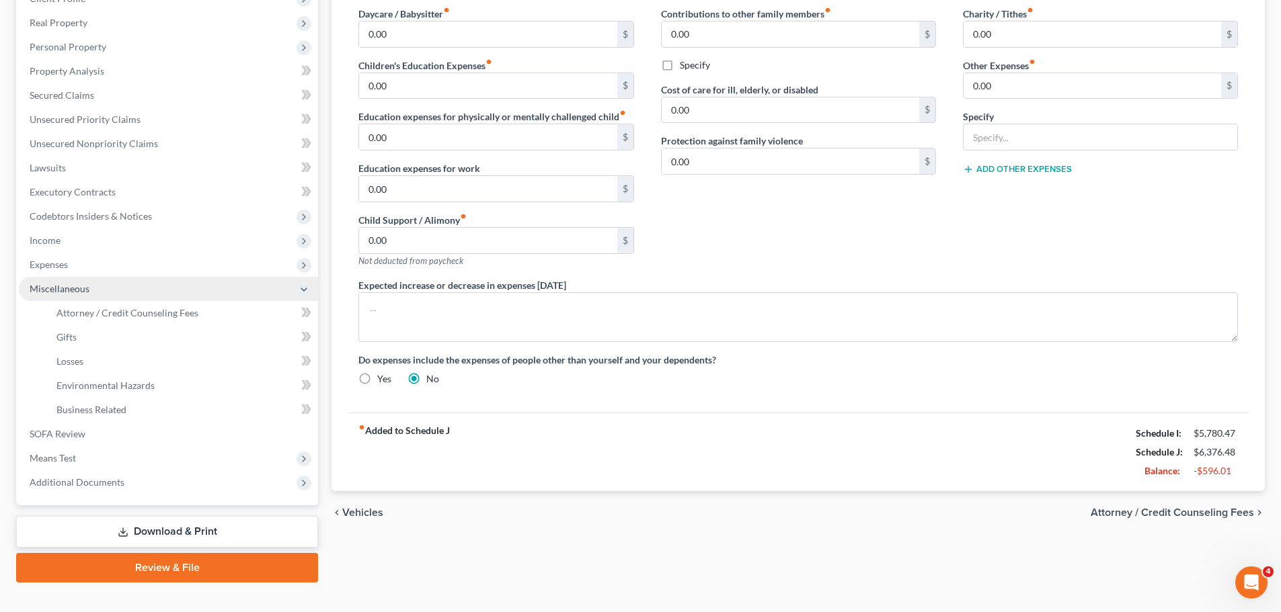
click at [197, 300] on span "Miscellaneous" at bounding box center [168, 289] width 299 height 24
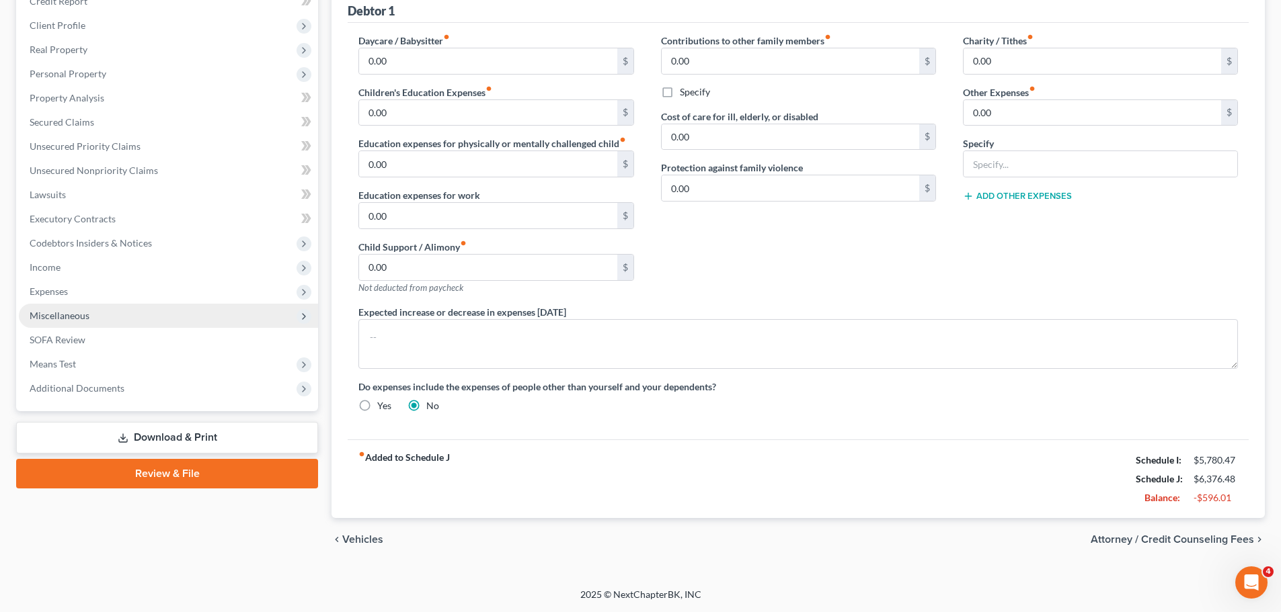
scroll to position [175, 0]
click at [79, 313] on span "Miscellaneous" at bounding box center [60, 315] width 60 height 11
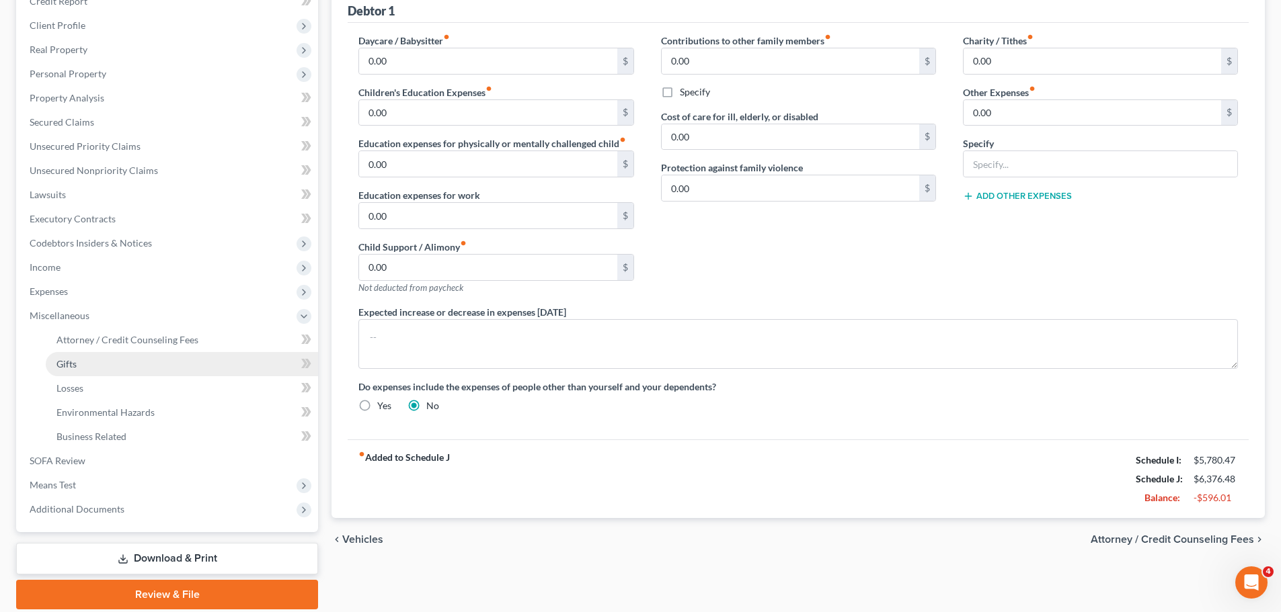
scroll to position [202, 0]
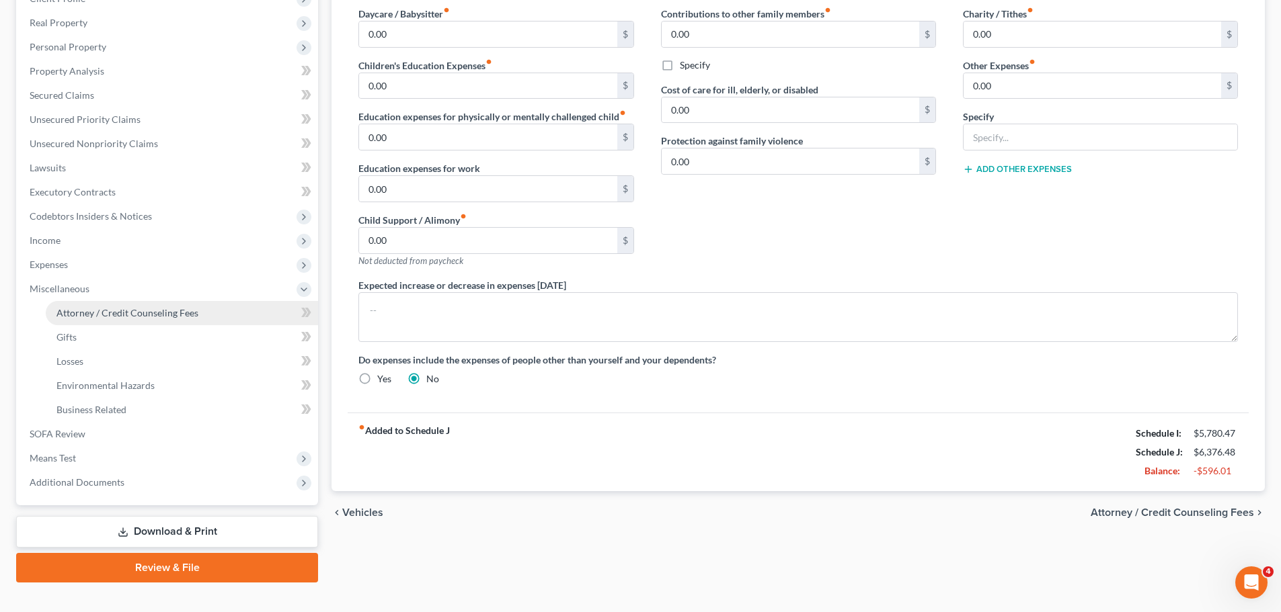
click at [222, 313] on link "Attorney / Credit Counseling Fees" at bounding box center [182, 313] width 272 height 24
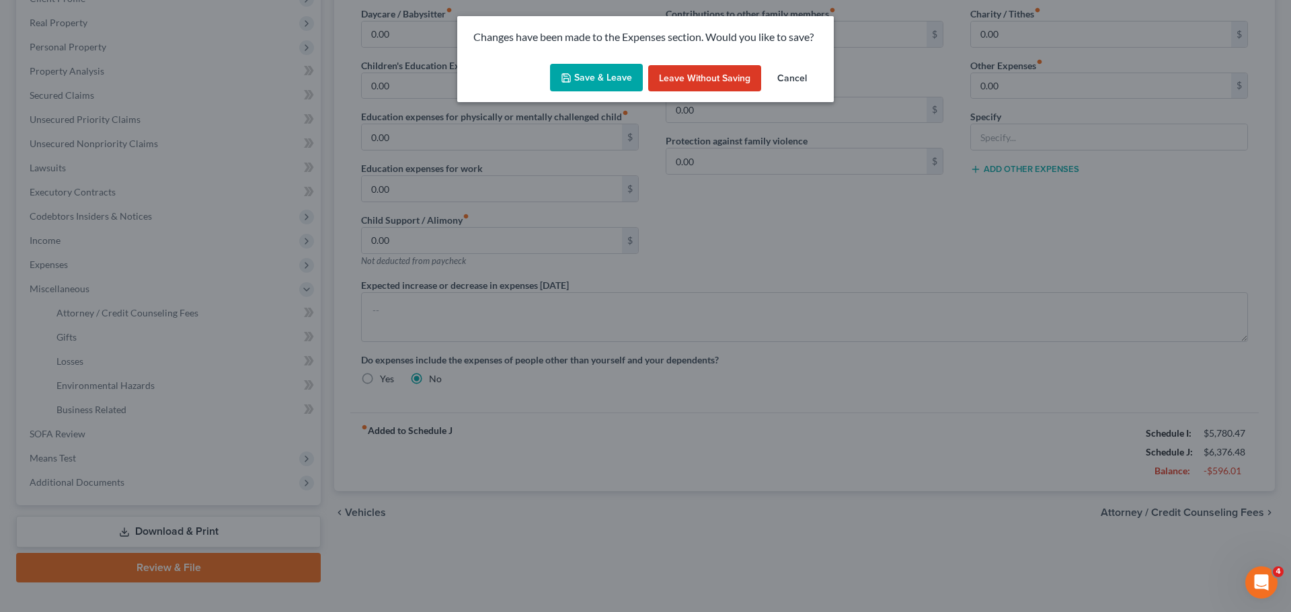
click at [806, 67] on button "Cancel" at bounding box center [791, 78] width 51 height 27
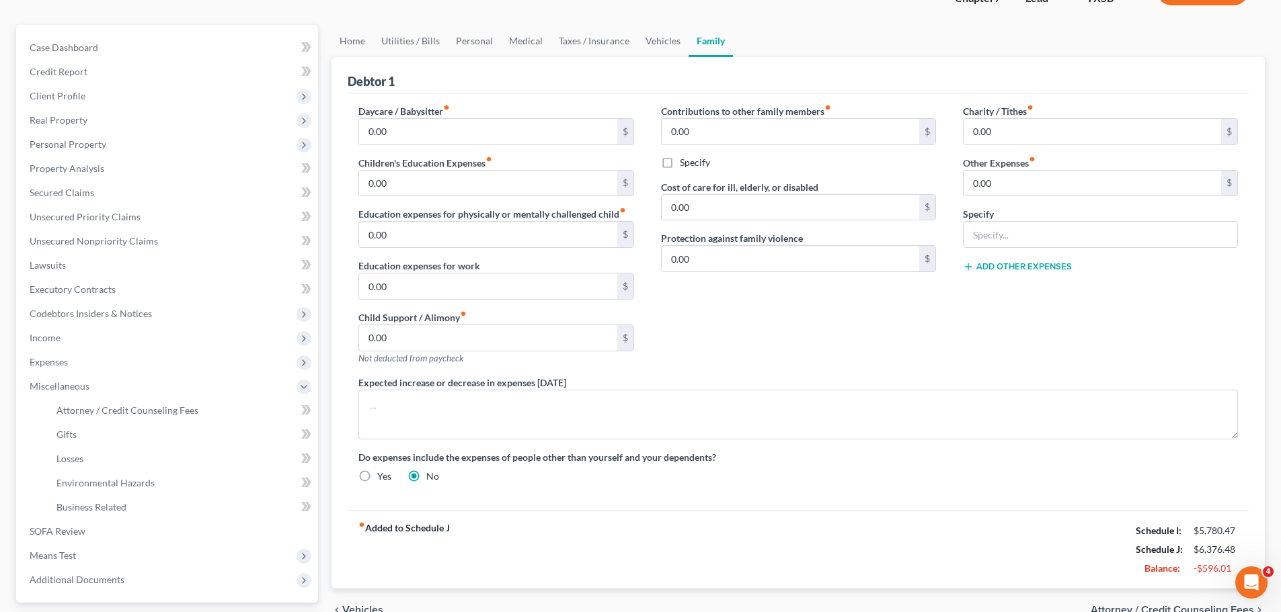
scroll to position [134, 0]
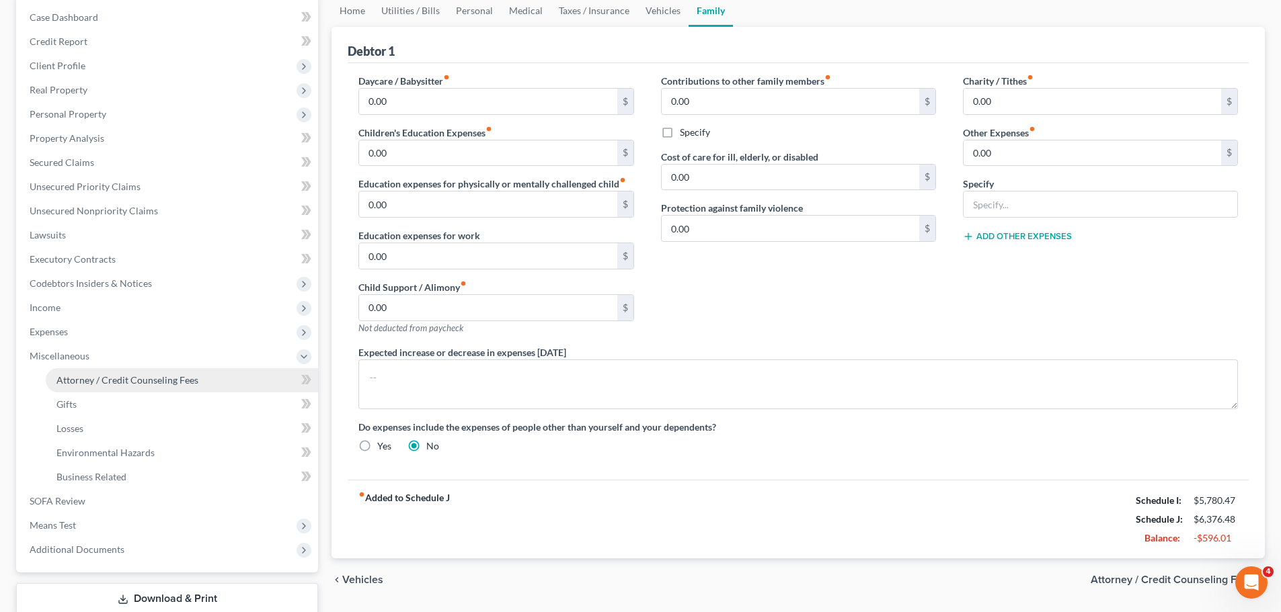
click at [166, 382] on span "Attorney / Credit Counseling Fees" at bounding box center [127, 379] width 142 height 11
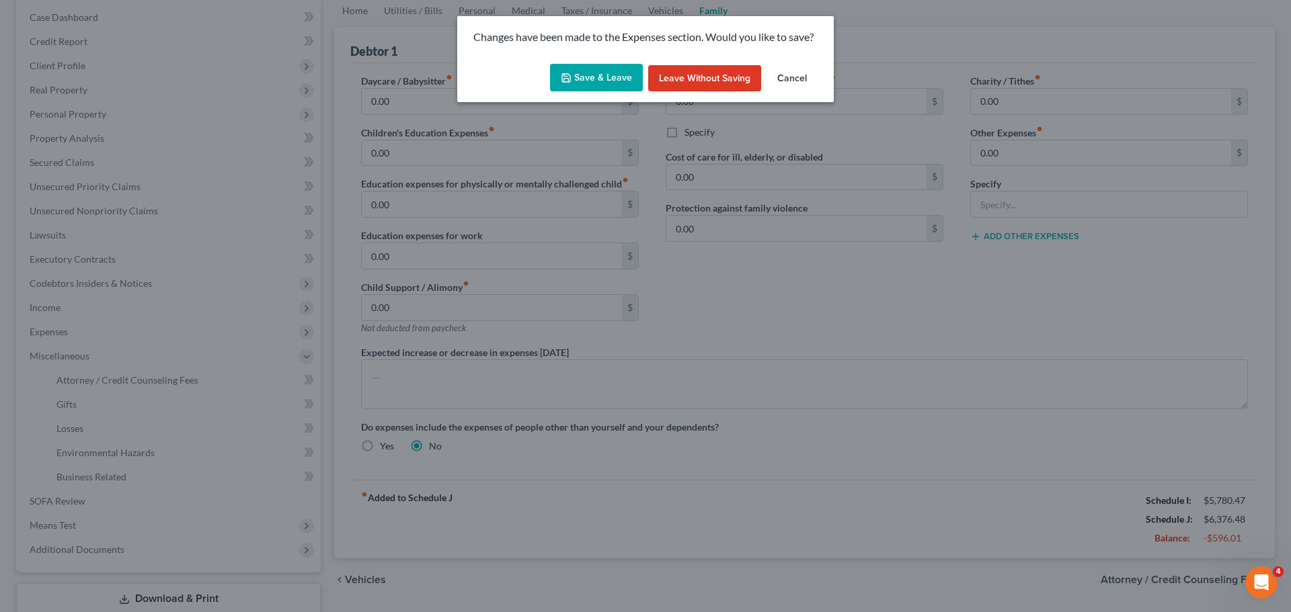
click at [600, 77] on button "Save & Leave" at bounding box center [596, 78] width 93 height 28
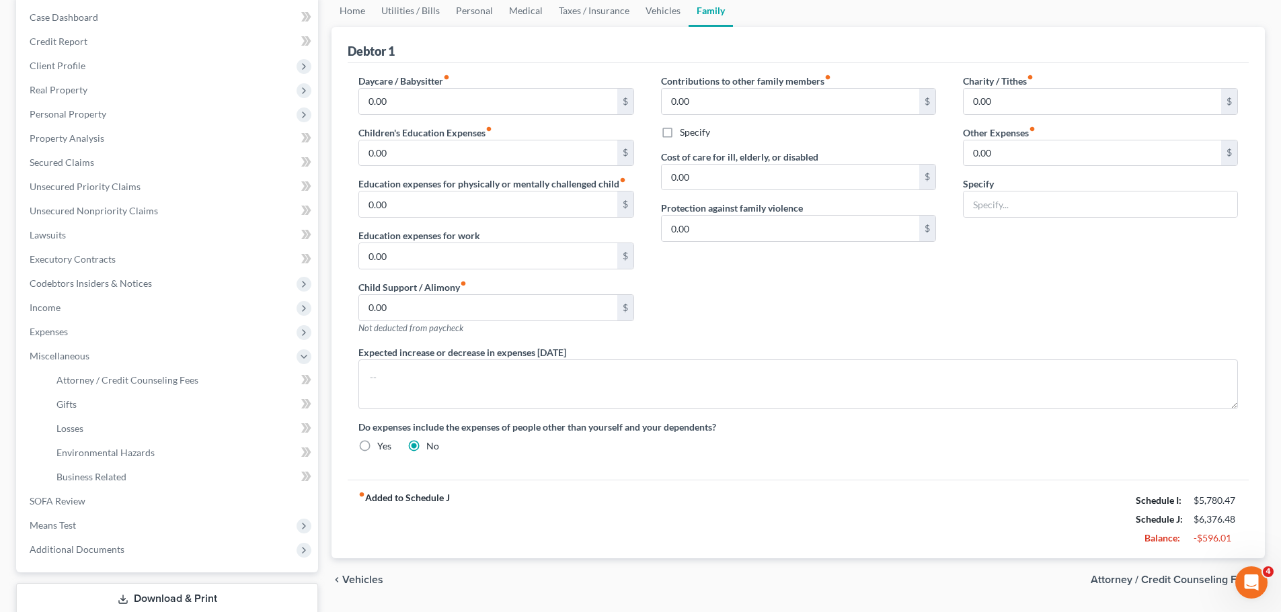
select select "1"
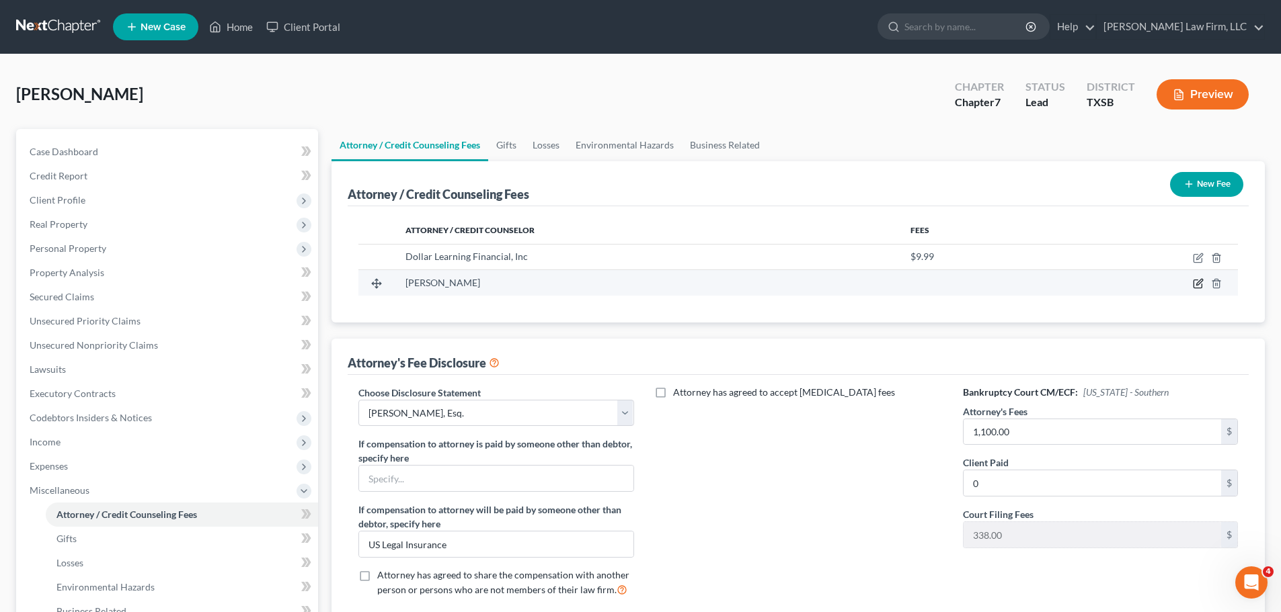
click at [1196, 280] on icon "button" at bounding box center [1197, 283] width 11 height 11
select select "45"
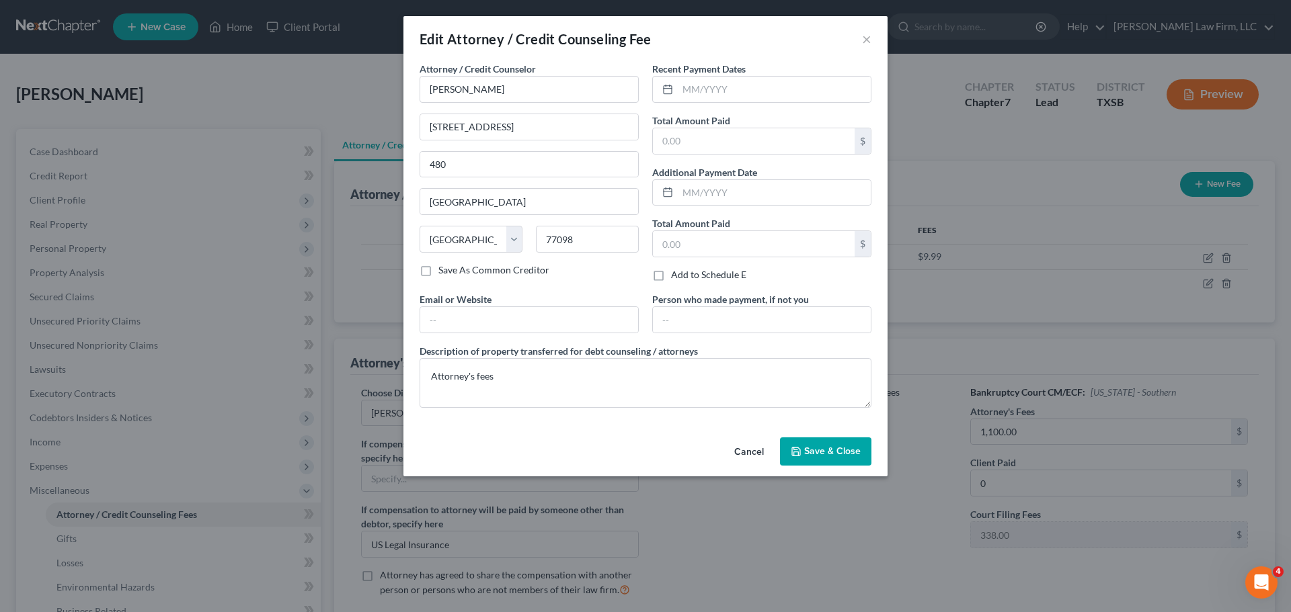
click at [754, 450] on button "Cancel" at bounding box center [748, 452] width 51 height 27
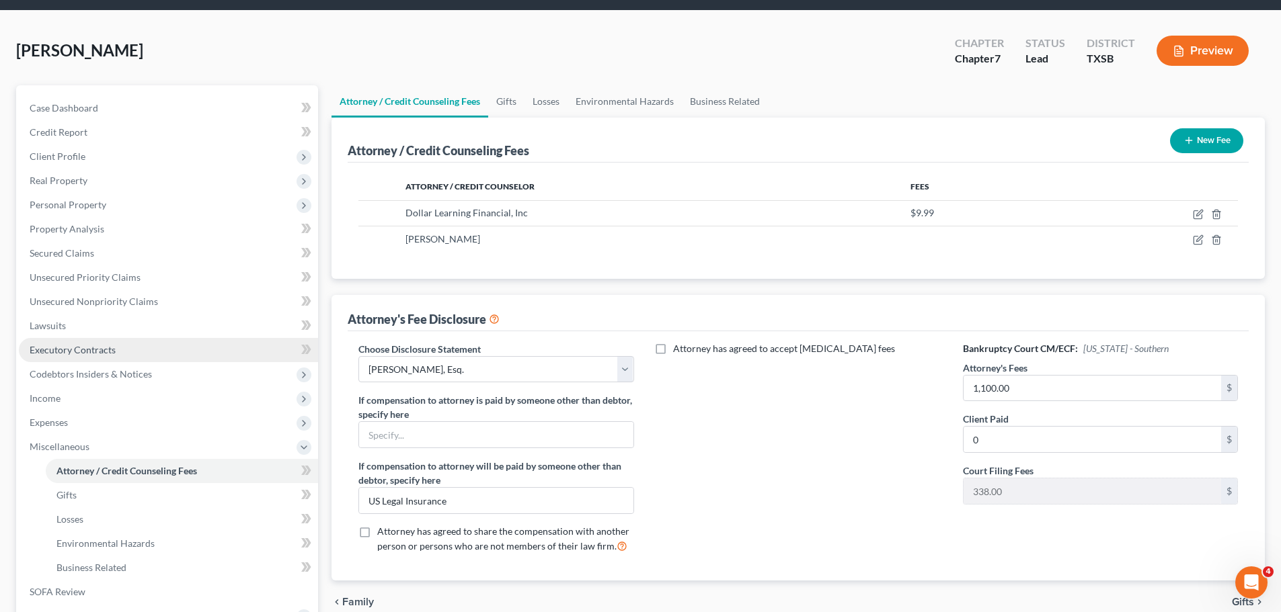
scroll to position [67, 0]
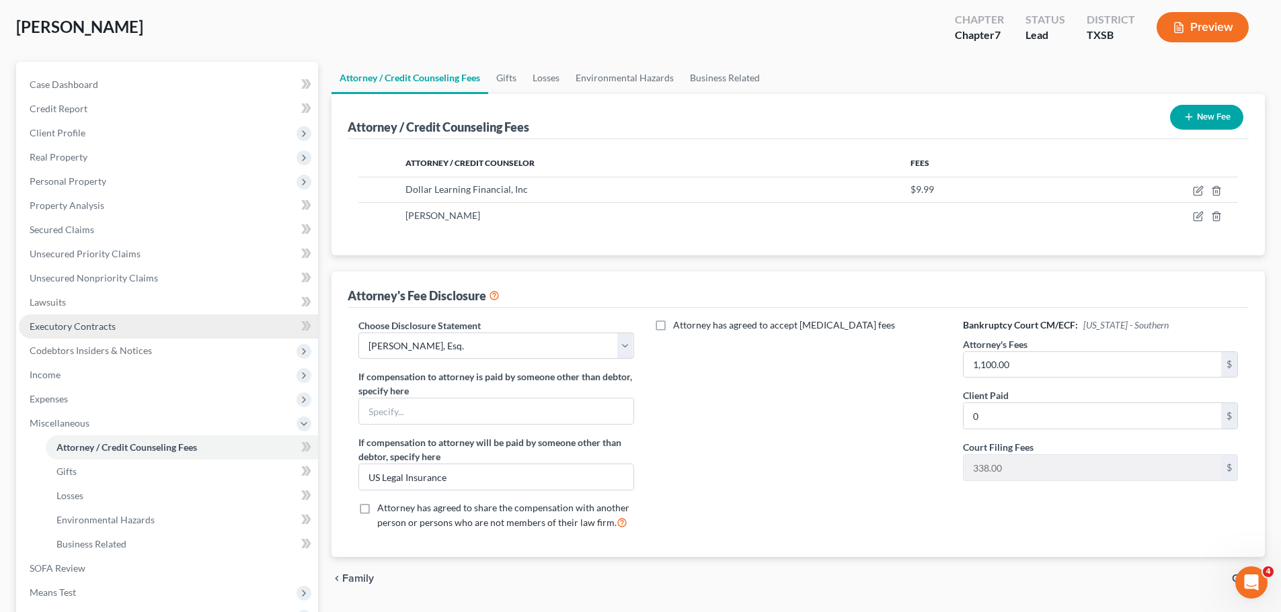
click at [82, 329] on span "Executory Contracts" at bounding box center [73, 326] width 86 height 11
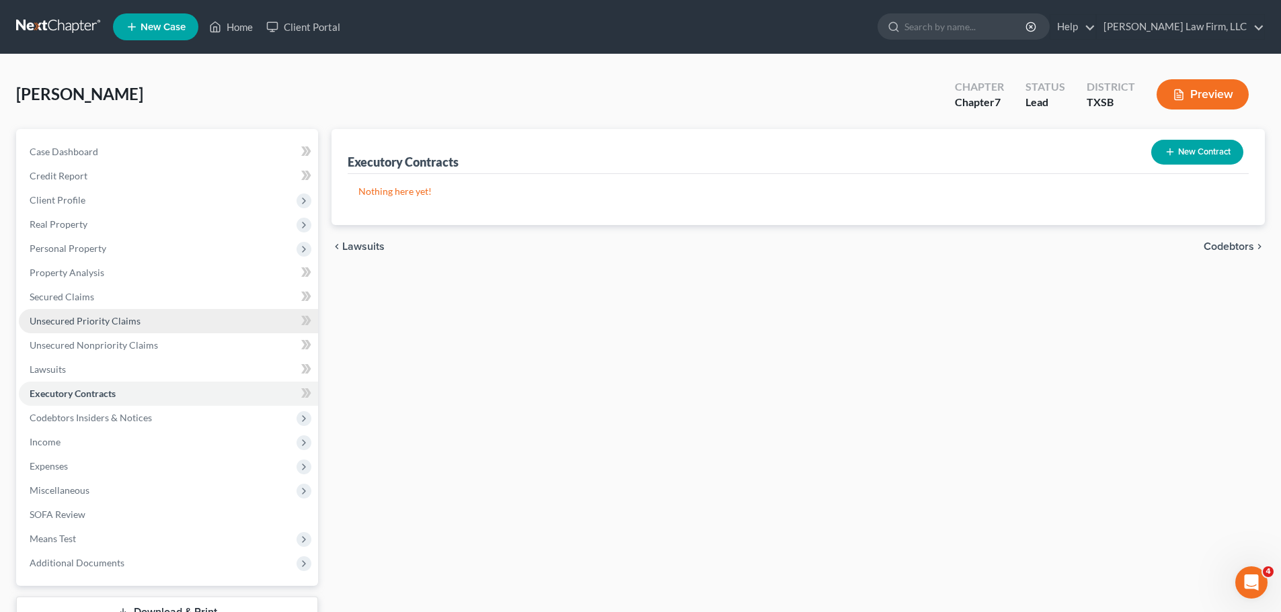
click at [72, 311] on link "Unsecured Priority Claims" at bounding box center [168, 321] width 299 height 24
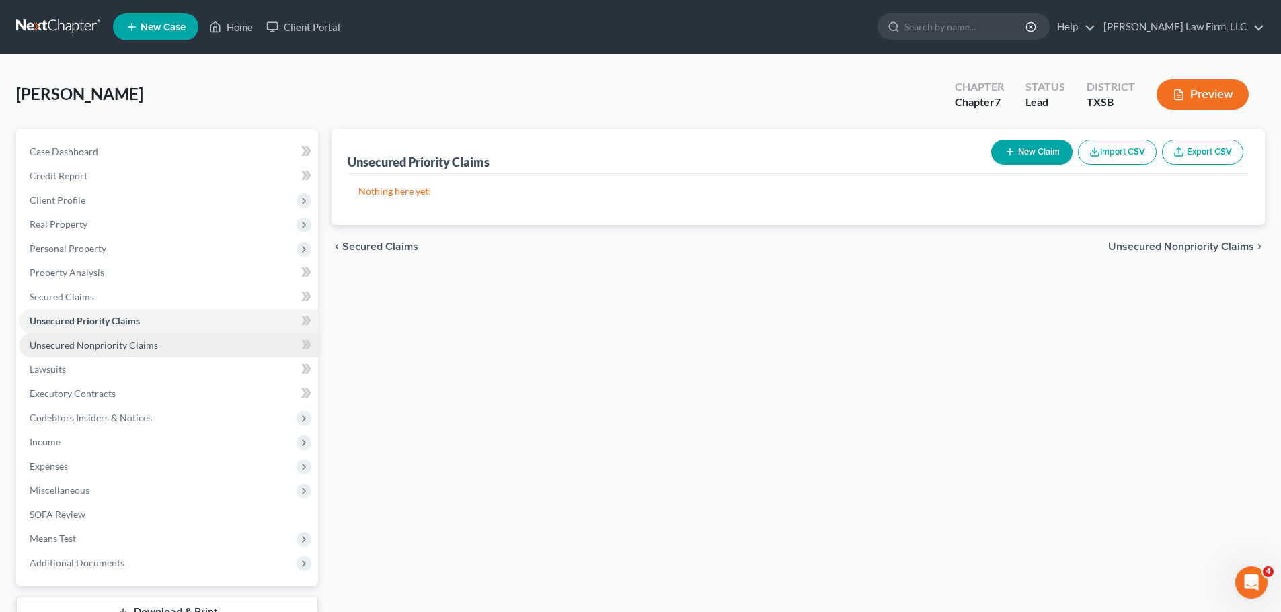
click at [83, 341] on span "Unsecured Nonpriority Claims" at bounding box center [94, 344] width 128 height 11
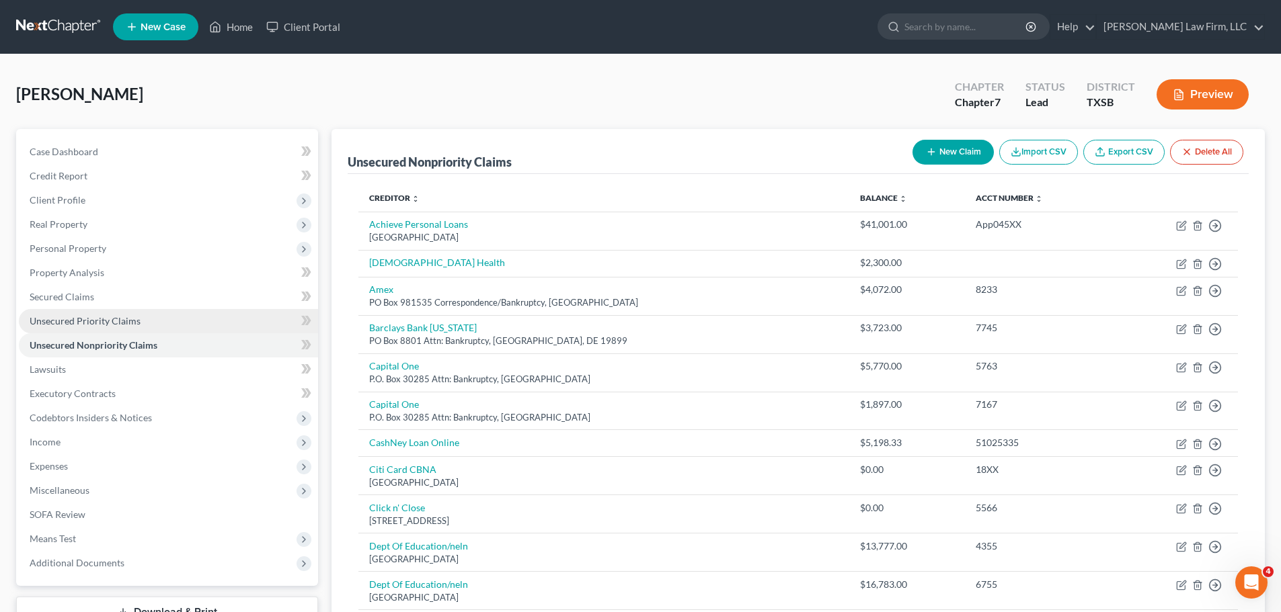
click at [84, 320] on span "Unsecured Priority Claims" at bounding box center [85, 320] width 111 height 11
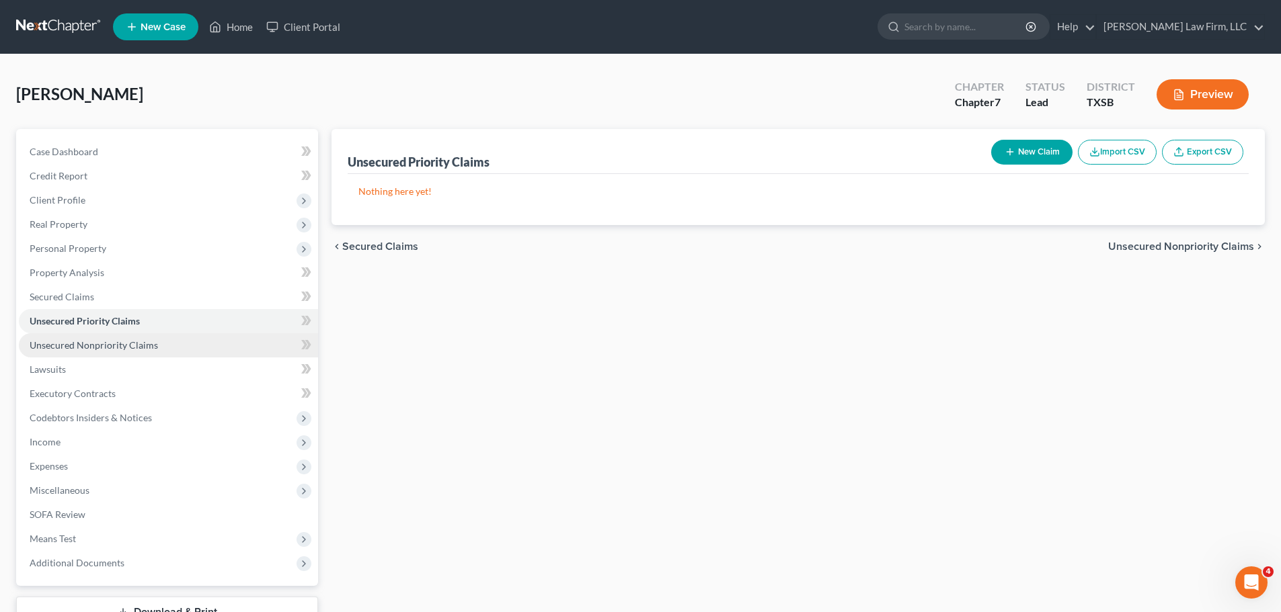
click at [92, 346] on span "Unsecured Nonpriority Claims" at bounding box center [94, 344] width 128 height 11
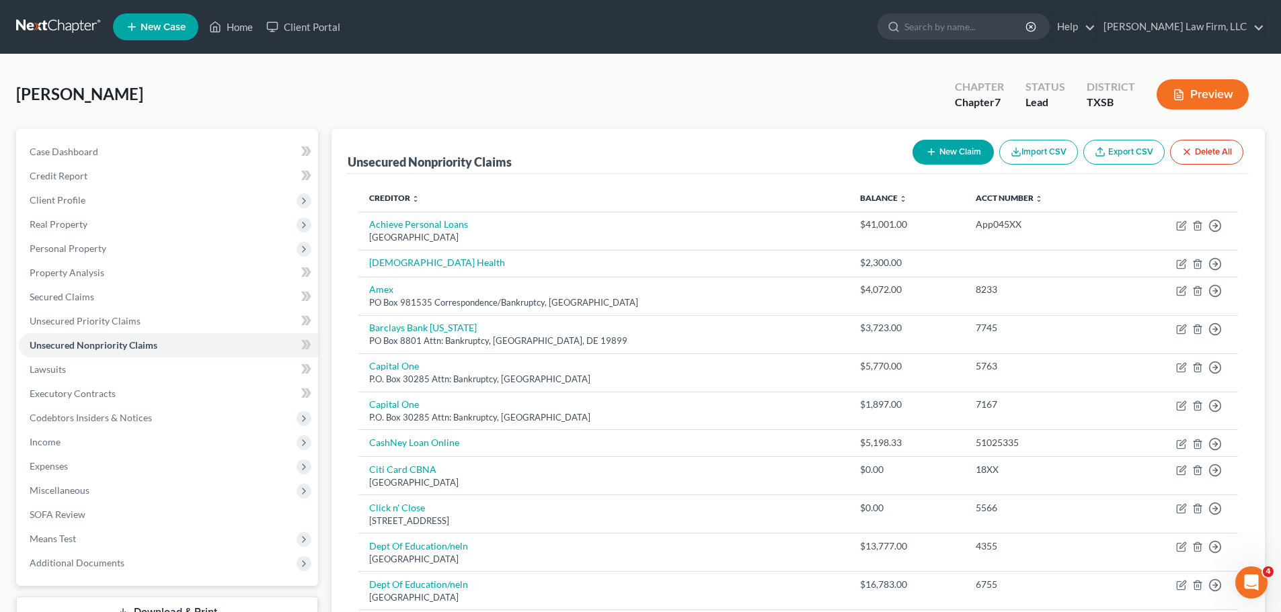
click at [942, 155] on button "New Claim" at bounding box center [952, 152] width 81 height 25
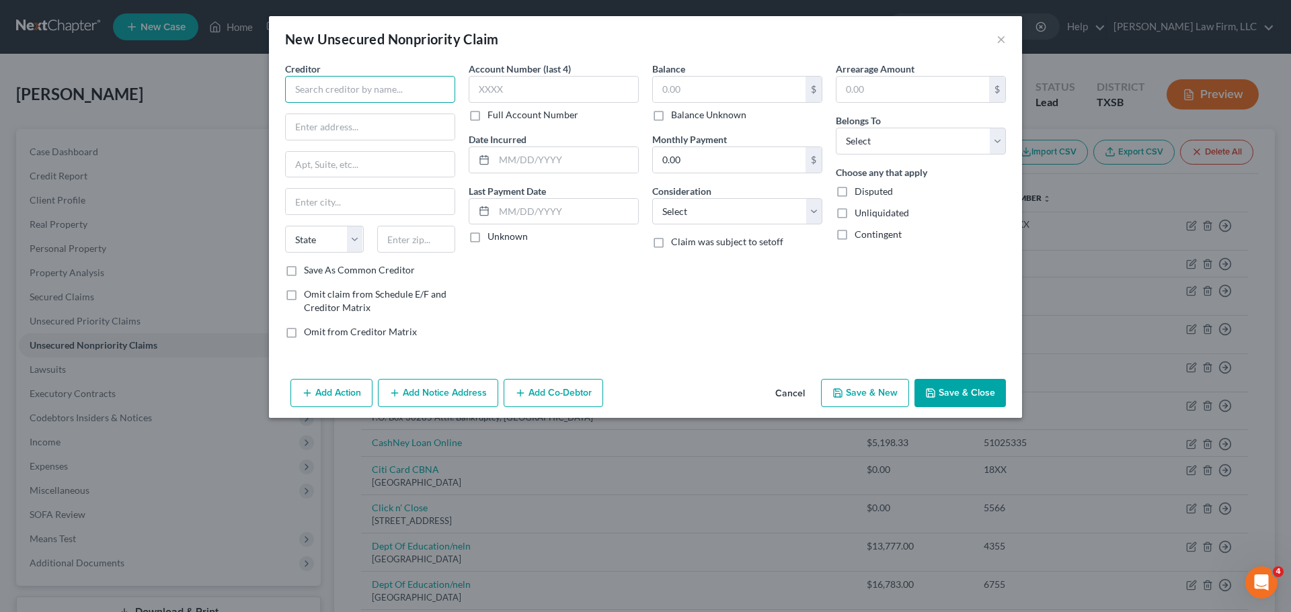
click at [374, 93] on input "text" at bounding box center [370, 89] width 170 height 27
click at [395, 88] on input "[PERSON_NAME]" at bounding box center [370, 89] width 170 height 27
click at [713, 81] on input "text" at bounding box center [729, 90] width 153 height 26
type input "[PERSON_NAME] [PERSON_NAME]"
type input "2,630.00"
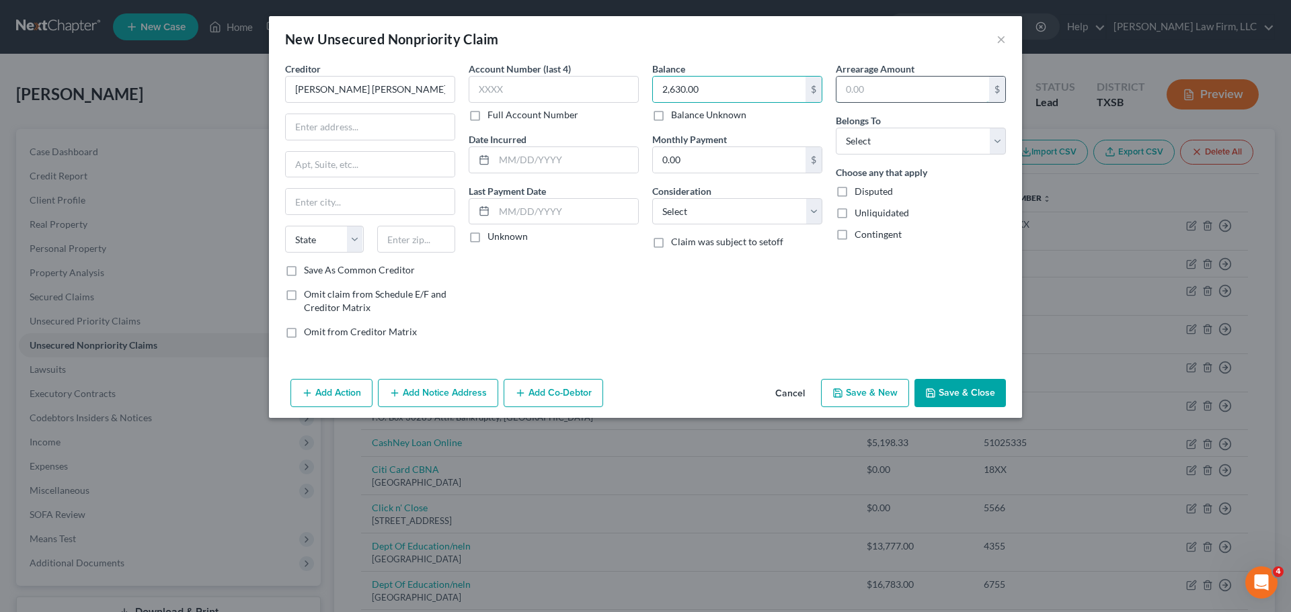
click at [916, 90] on input "text" at bounding box center [912, 90] width 153 height 26
click at [395, 130] on input "text" at bounding box center [370, 127] width 169 height 26
drag, startPoint x: 607, startPoint y: 311, endPoint x: 602, endPoint y: 292, distance: 19.6
click at [607, 311] on div "Account Number (last 4) Full Account Number Date Incurred Last Payment Date Unk…" at bounding box center [554, 206] width 184 height 288
click at [365, 132] on input "text" at bounding box center [370, 127] width 169 height 26
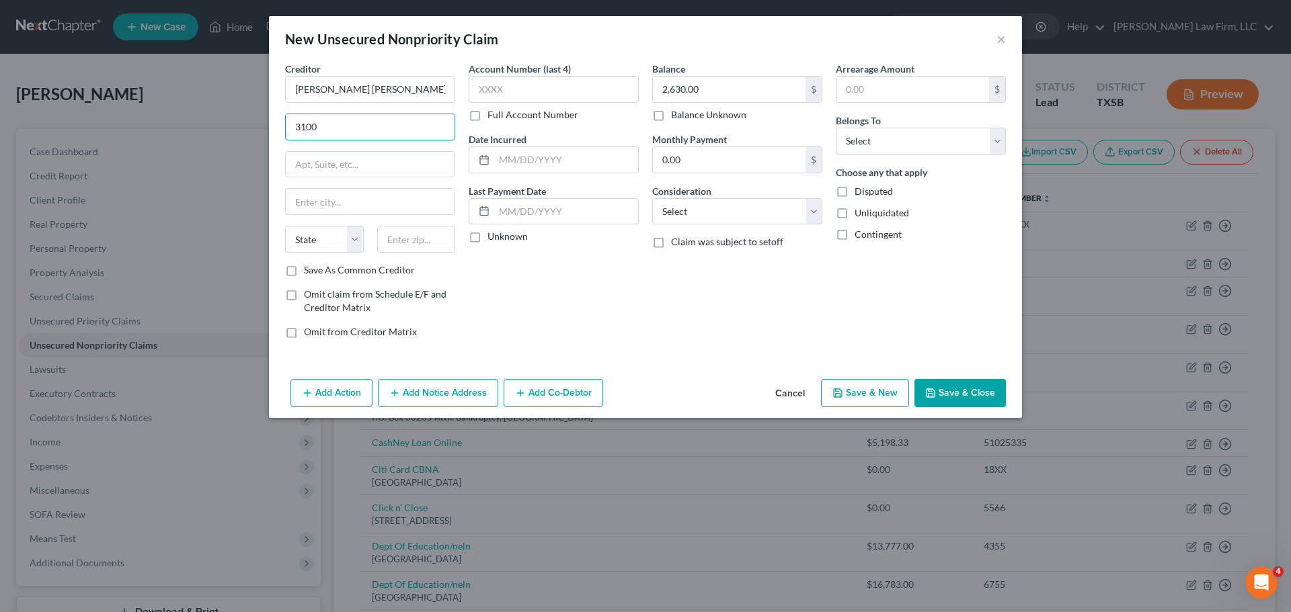
type input "[STREET_ADDRESS]"
click at [362, 166] on input "text" at bounding box center [370, 165] width 169 height 26
type input "480"
click at [348, 200] on input "text" at bounding box center [370, 202] width 169 height 26
type input "[GEOGRAPHIC_DATA]"
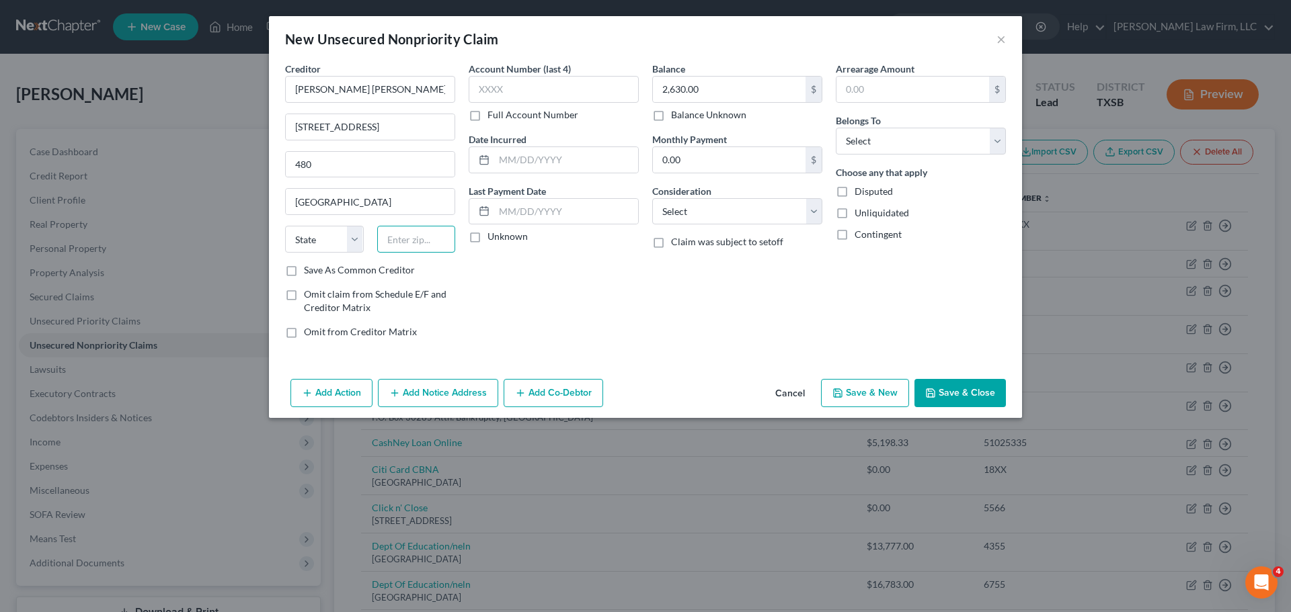
click at [396, 241] on input "text" at bounding box center [416, 239] width 79 height 27
type input "77098"
select select "45"
click at [573, 157] on input "text" at bounding box center [566, 160] width 144 height 26
click at [1000, 140] on select "Select Debtor 1 Only Debtor 2 Only Debtor 1 And Debtor 2 Only At Least One Of T…" at bounding box center [921, 141] width 170 height 27
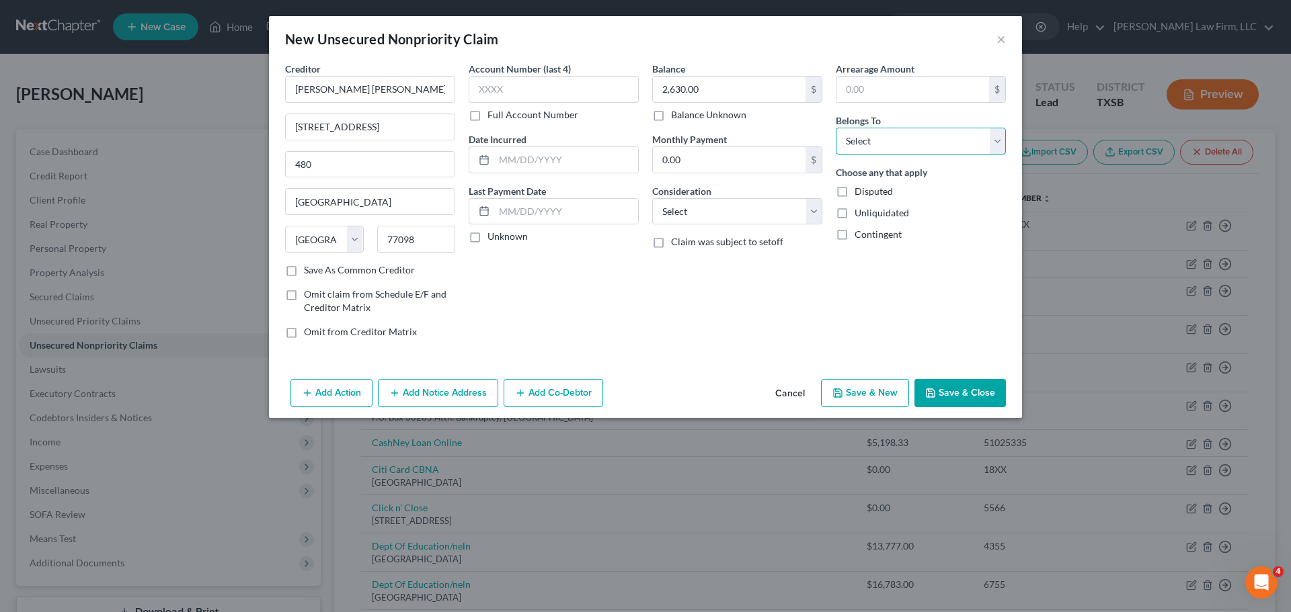
select select "4"
click at [836, 128] on select "Select Debtor 1 Only Debtor 2 Only Debtor 1 And Debtor 2 Only At Least One Of T…" at bounding box center [921, 141] width 170 height 27
click at [539, 150] on input "text" at bounding box center [566, 160] width 144 height 26
click at [816, 212] on select "Select Cable / Satellite Services Collection Agency Credit Card Debt Debt Couns…" at bounding box center [737, 211] width 170 height 27
click at [558, 164] on input "text" at bounding box center [566, 160] width 144 height 26
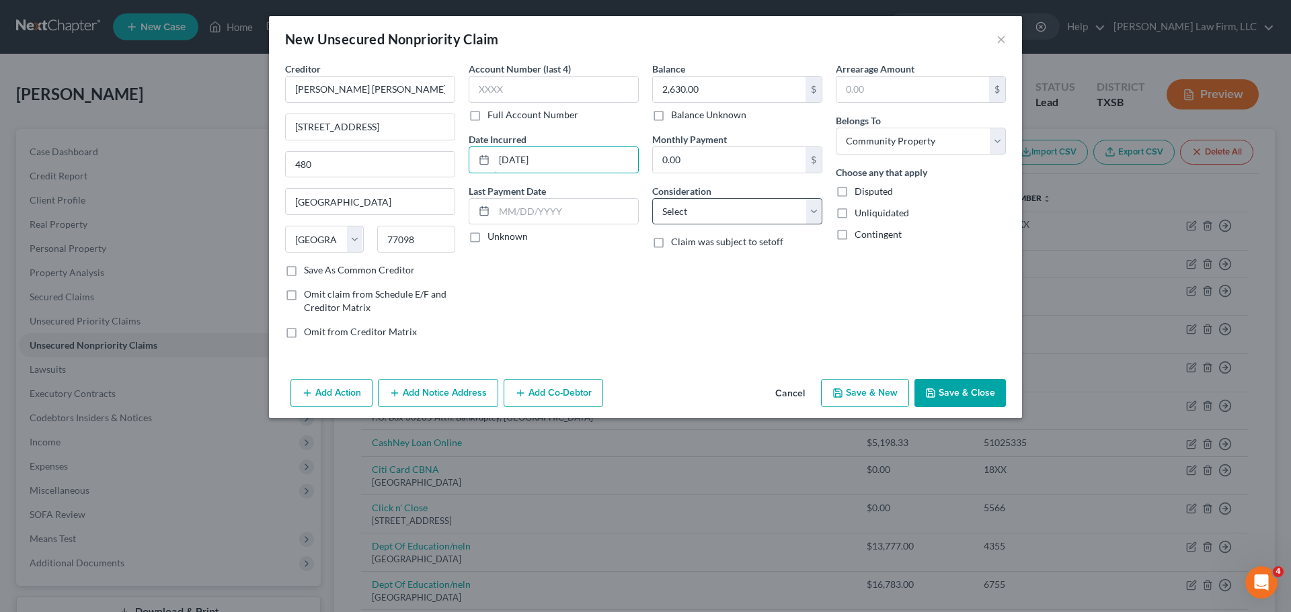
type input "[DATE]"
click at [817, 214] on select "Select Cable / Satellite Services Collection Agency Credit Card Debt Debt Couns…" at bounding box center [737, 211] width 170 height 27
select select "14"
click at [652, 198] on select "Select Cable / Satellite Services Collection Agency Credit Card Debt Debt Couns…" at bounding box center [737, 211] width 170 height 27
click at [701, 257] on input "text" at bounding box center [737, 263] width 169 height 26
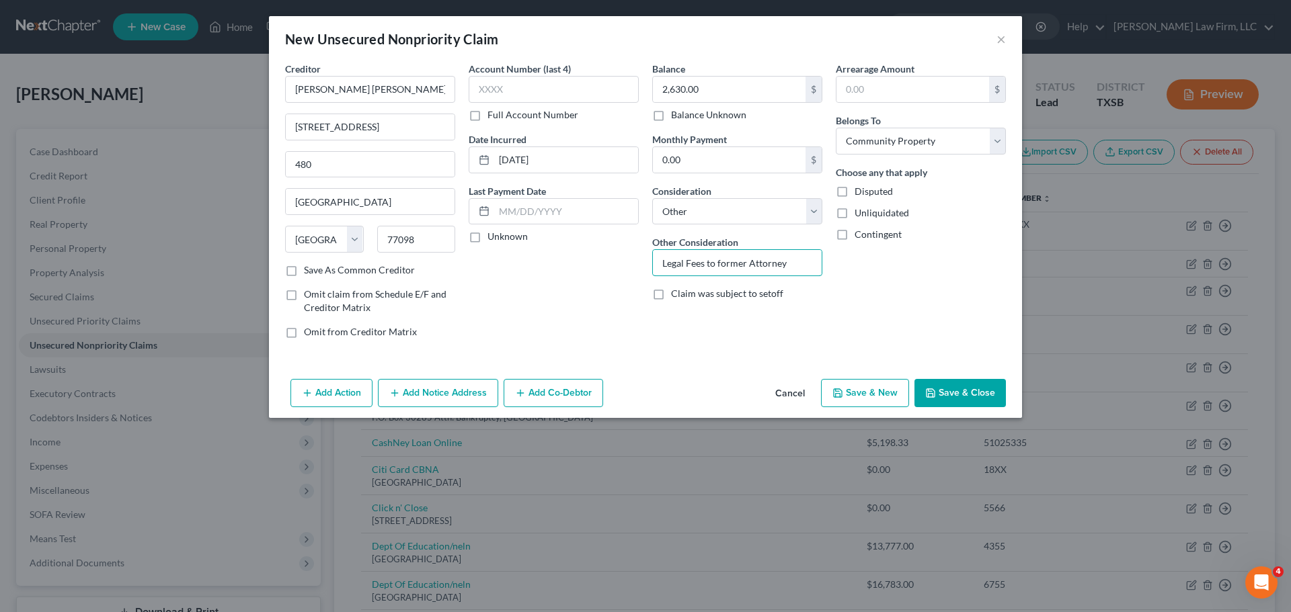
type input "Legal Fees to former Attorney"
click at [890, 315] on div "Arrearage Amount $ Belongs To * Select Debtor 1 Only Debtor 2 Only Debtor 1 And…" at bounding box center [921, 206] width 184 height 288
drag, startPoint x: 970, startPoint y: 391, endPoint x: 596, endPoint y: 364, distance: 374.7
click at [596, 364] on div "New Unsecured Nonpriority Claim × Creditor * [PERSON_NAME] [PERSON_NAME] [STREE…" at bounding box center [645, 217] width 753 height 402
click at [948, 391] on button "Save & Close" at bounding box center [959, 393] width 91 height 28
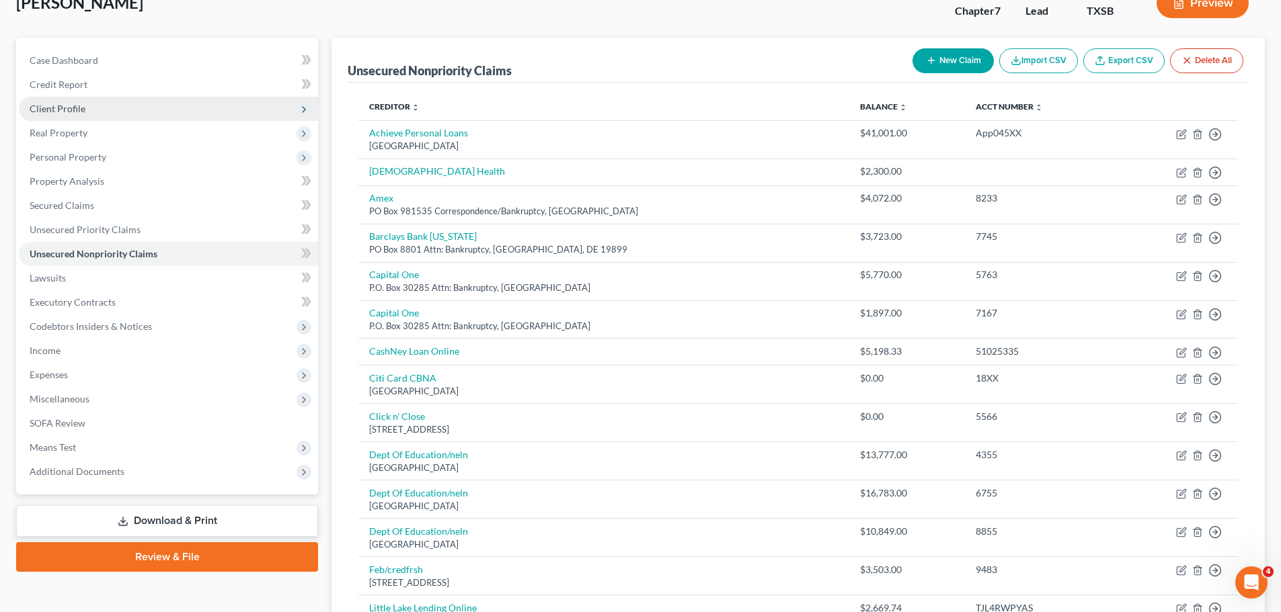
scroll to position [67, 0]
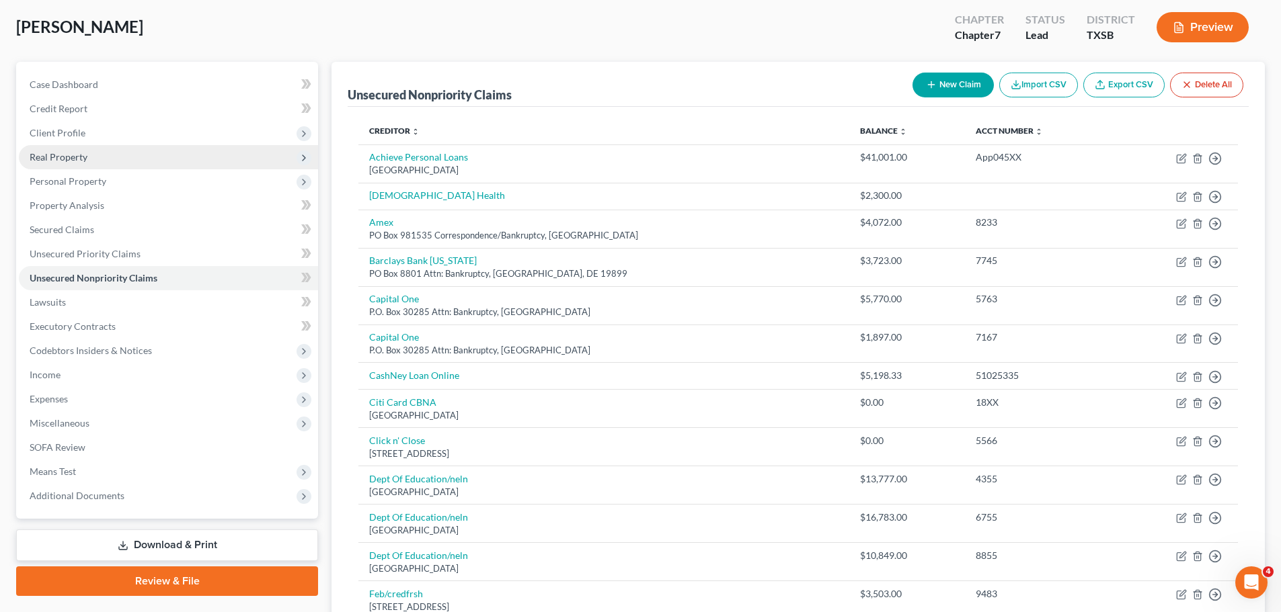
click at [79, 161] on span "Real Property" at bounding box center [59, 156] width 58 height 11
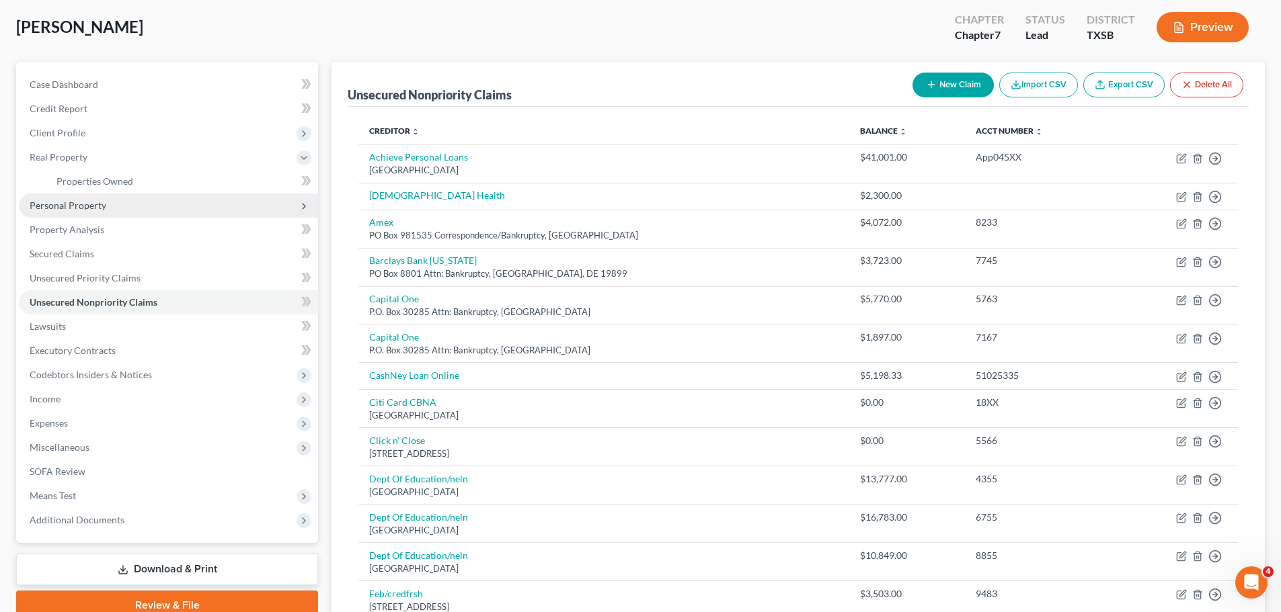
click at [91, 202] on span "Personal Property" at bounding box center [68, 205] width 77 height 11
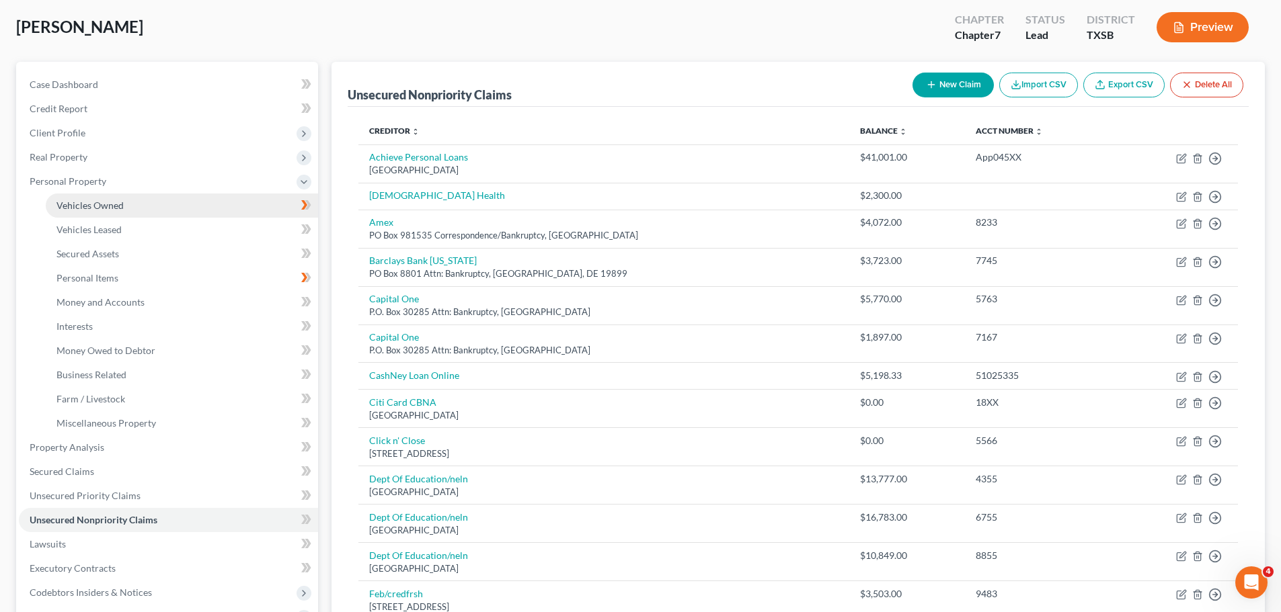
click at [106, 198] on link "Vehicles Owned" at bounding box center [182, 206] width 272 height 24
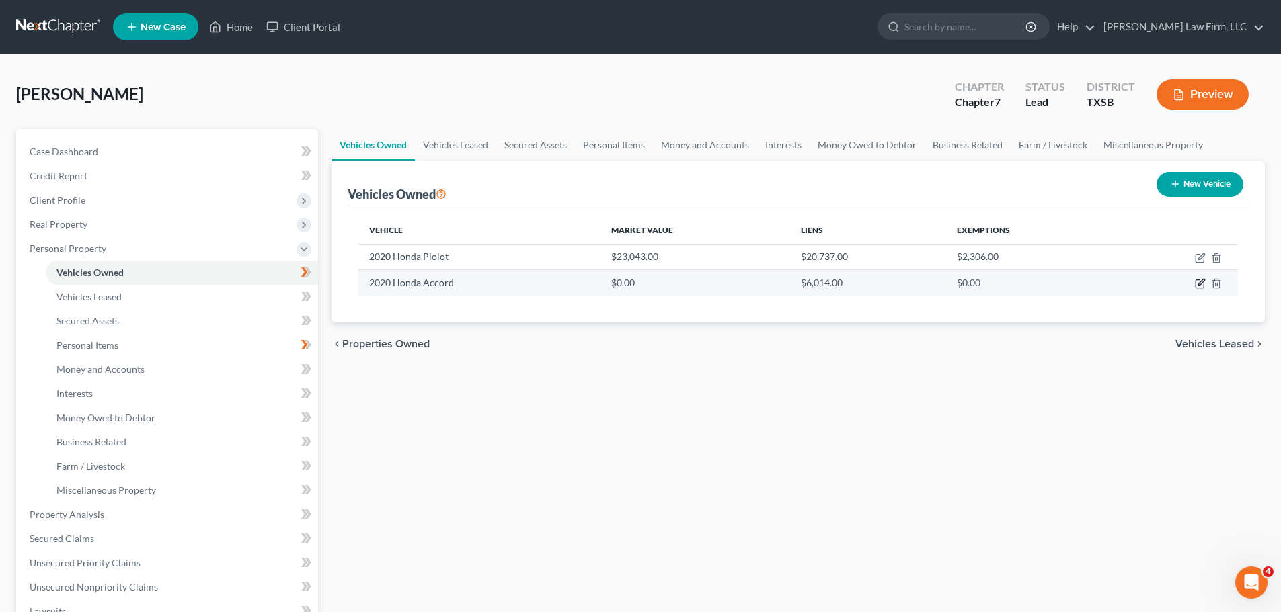
click at [1201, 280] on icon "button" at bounding box center [1200, 283] width 11 height 11
select select "0"
select select "6"
select select "2"
select select "4"
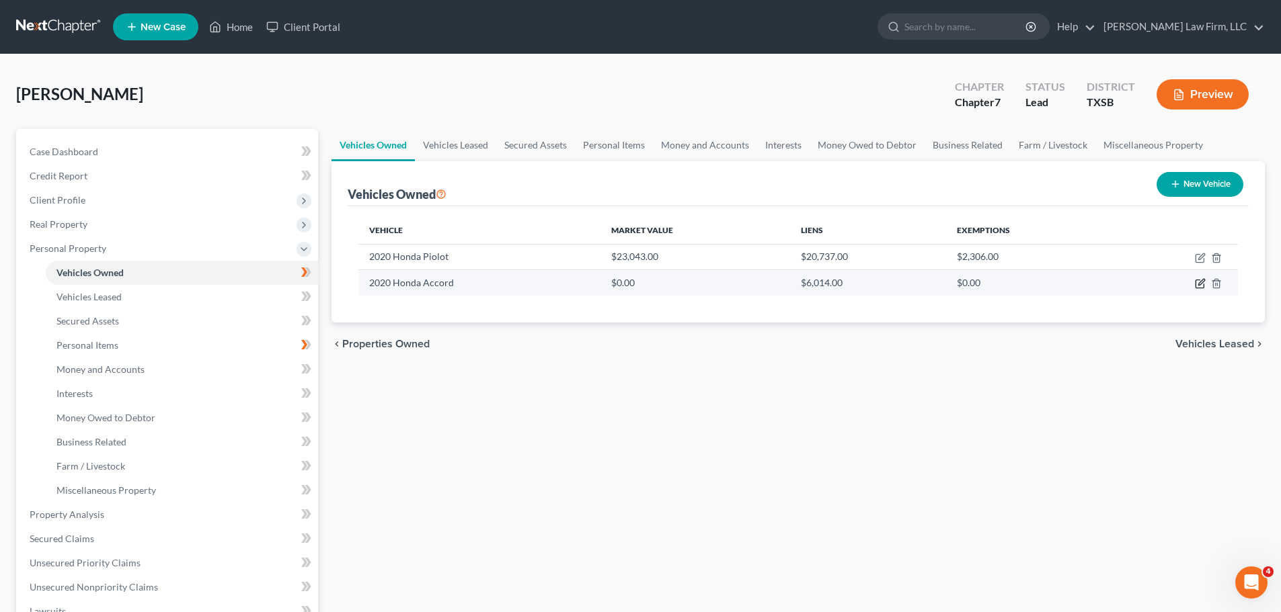
select select "45"
select select "4"
select select "0"
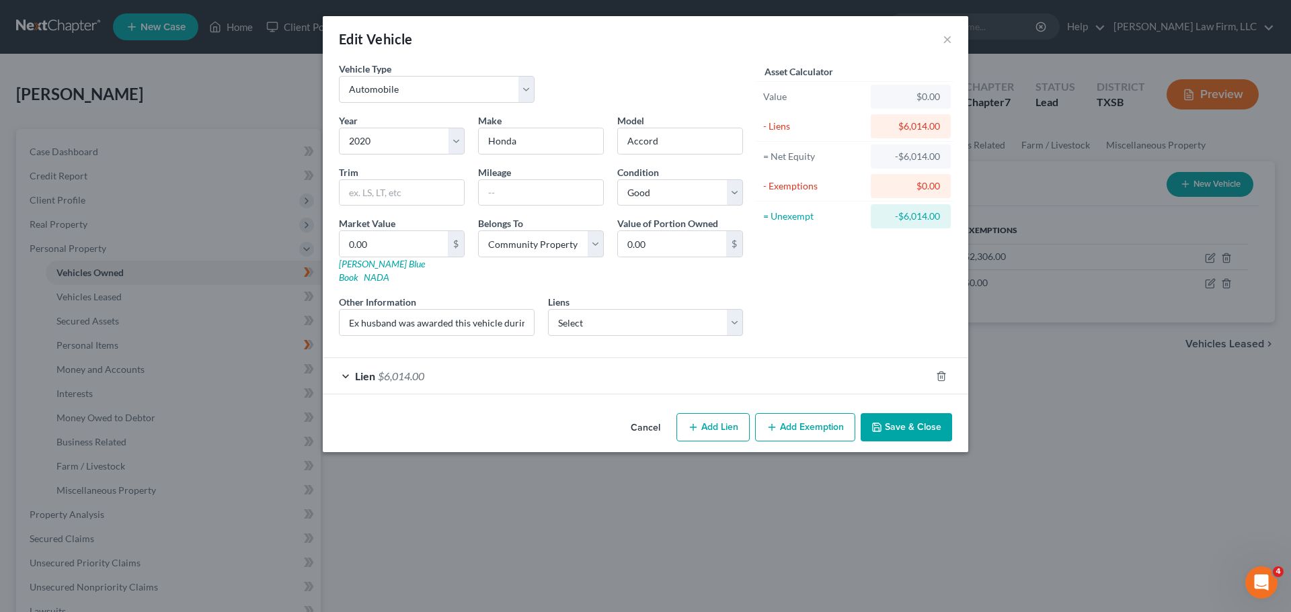
click at [357, 370] on span "Lien" at bounding box center [365, 376] width 20 height 13
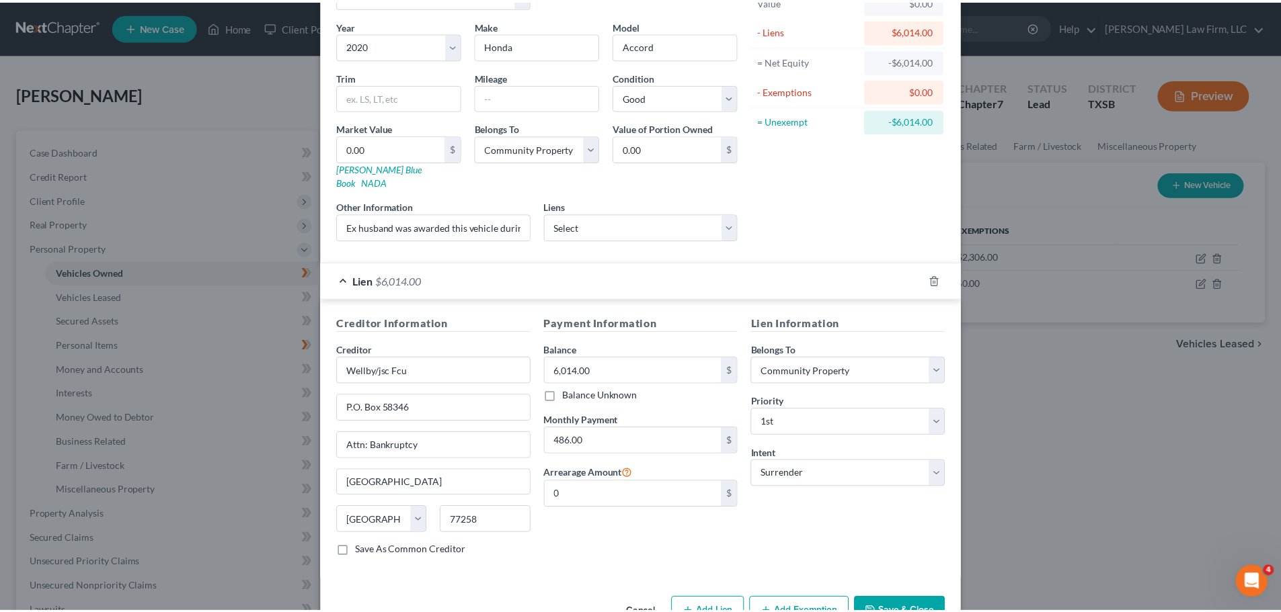
scroll to position [123, 0]
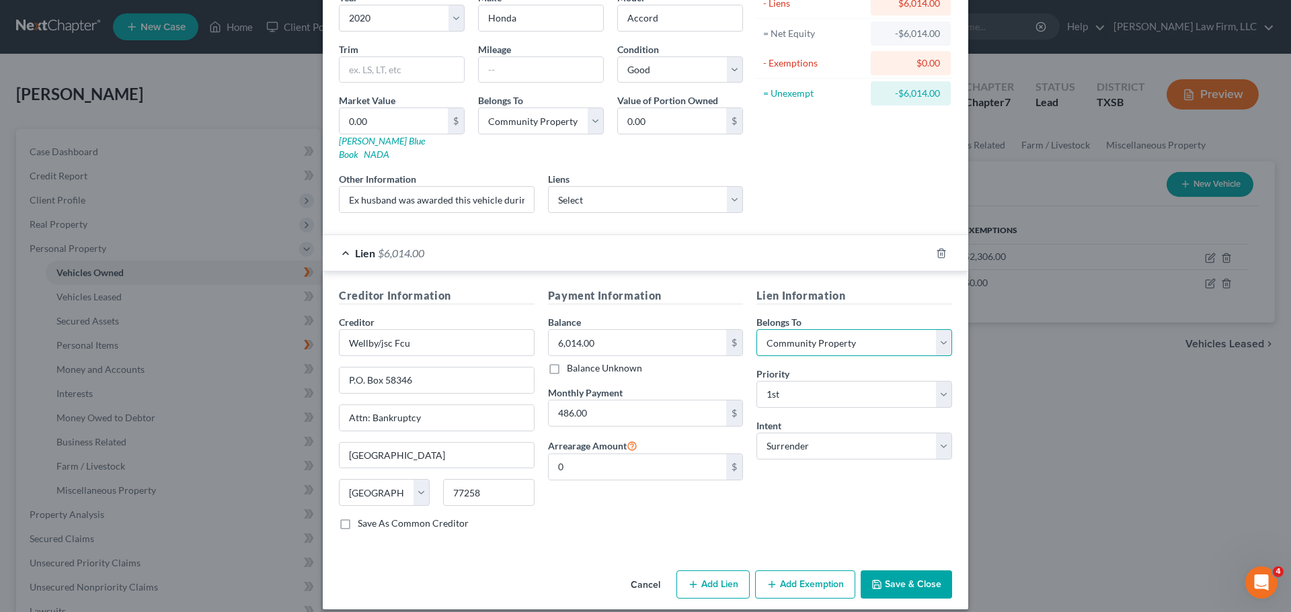
click at [935, 335] on select "Select Debtor 1 Only Debtor 2 Only Debtor 1 And Debtor 2 Only At Least One Of T…" at bounding box center [854, 342] width 196 height 27
click at [641, 572] on button "Cancel" at bounding box center [645, 585] width 51 height 27
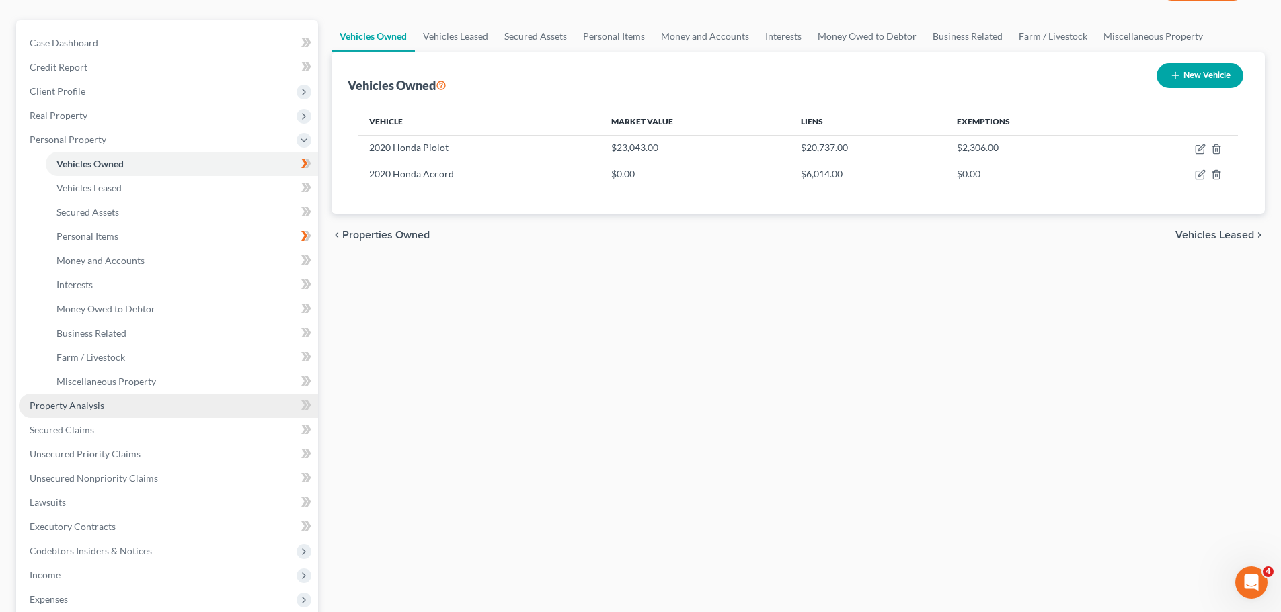
scroll to position [134, 0]
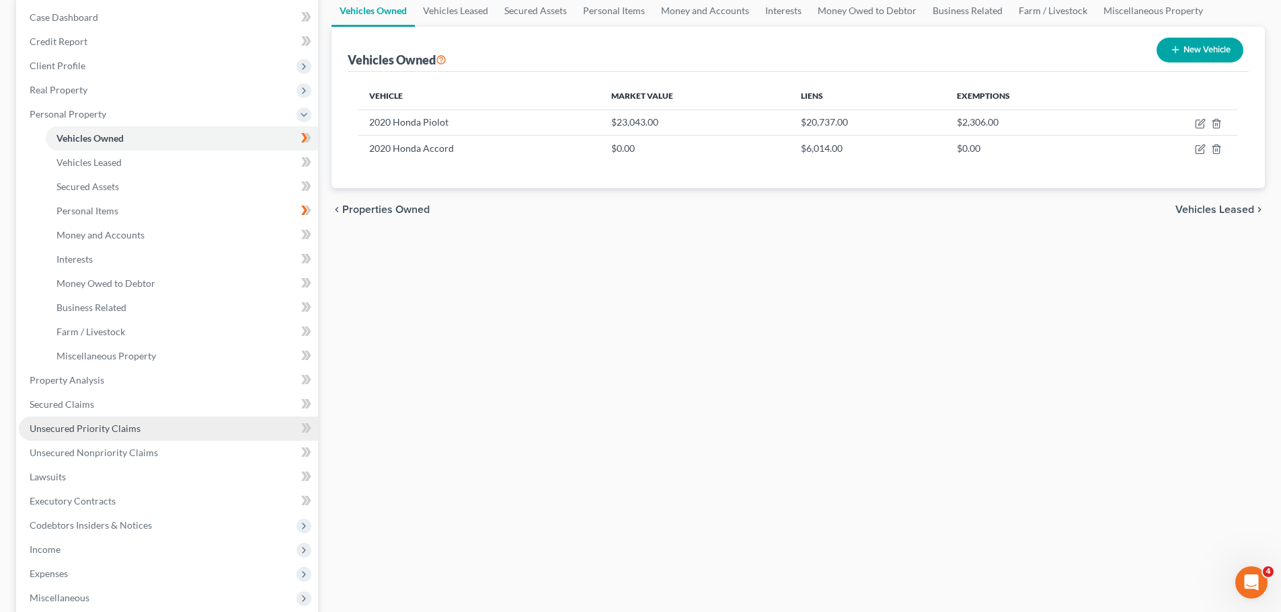
click at [87, 430] on span "Unsecured Priority Claims" at bounding box center [85, 428] width 111 height 11
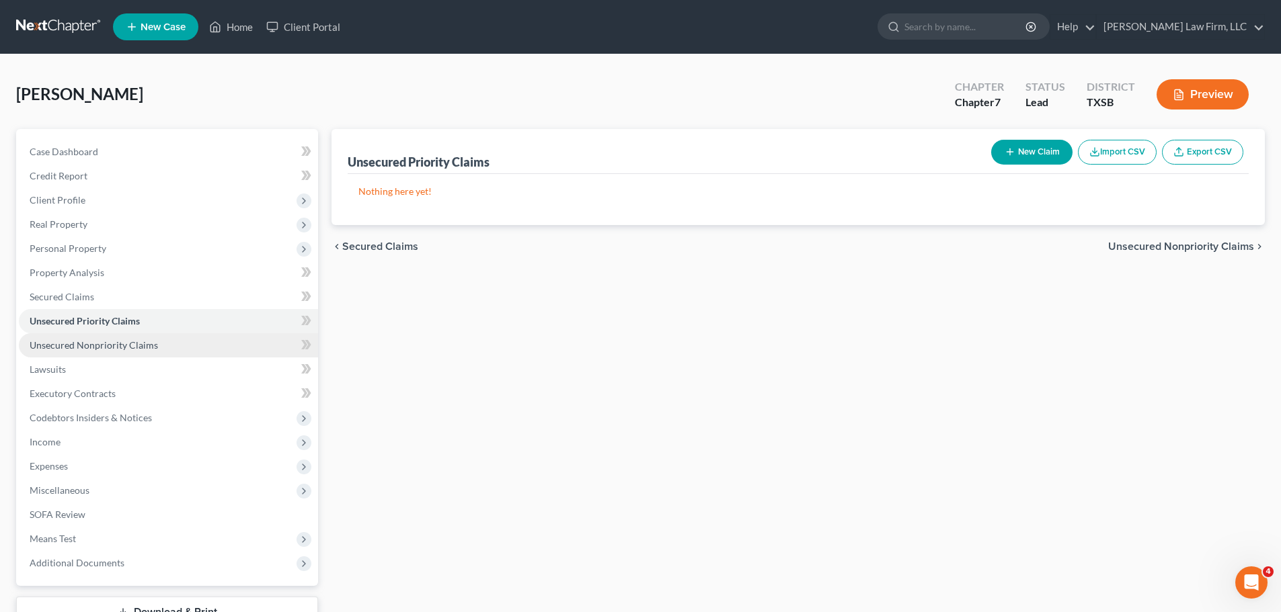
click at [99, 347] on span "Unsecured Nonpriority Claims" at bounding box center [94, 344] width 128 height 11
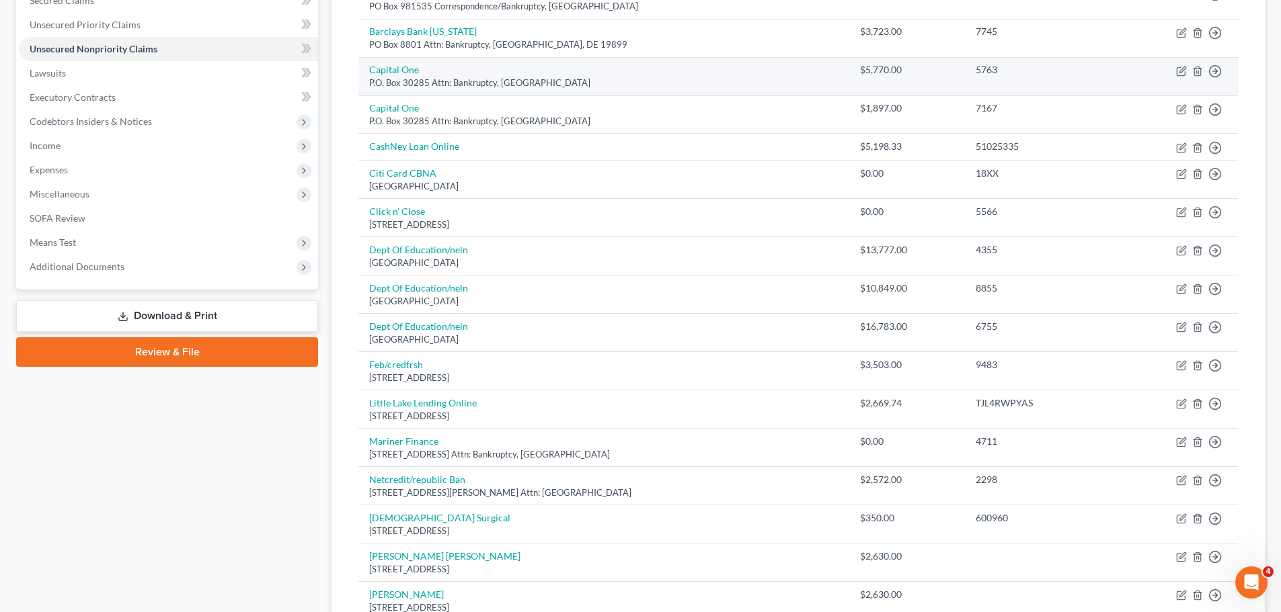
scroll to position [269, 0]
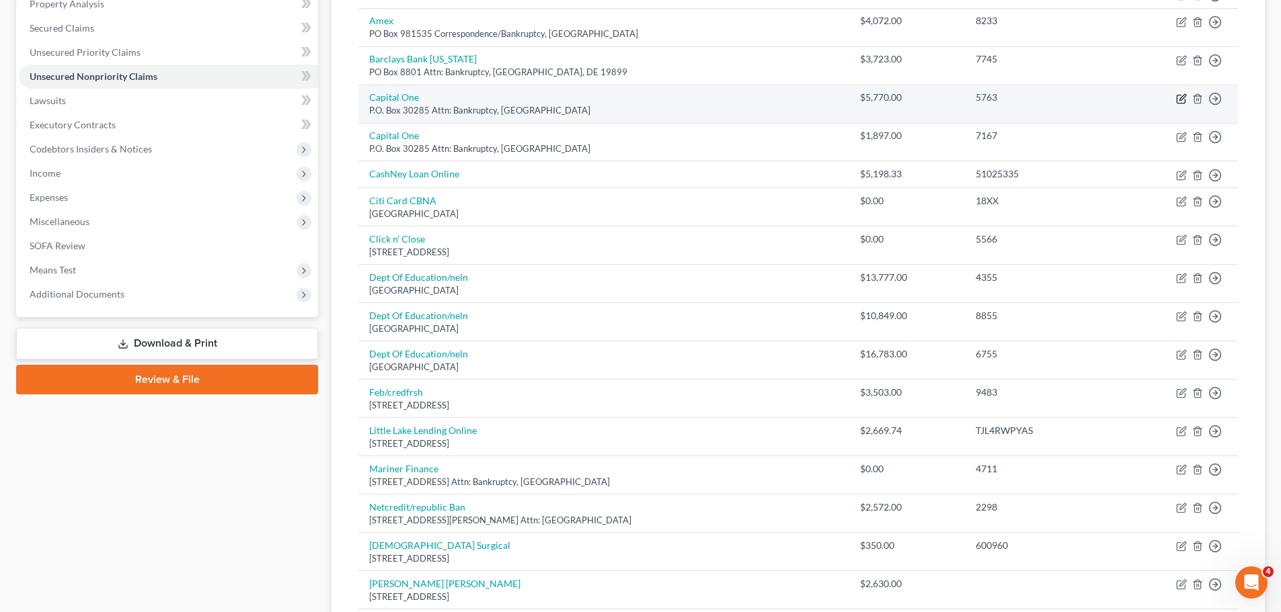
click at [1182, 93] on icon "button" at bounding box center [1181, 98] width 11 height 11
select select "46"
select select "2"
select select "0"
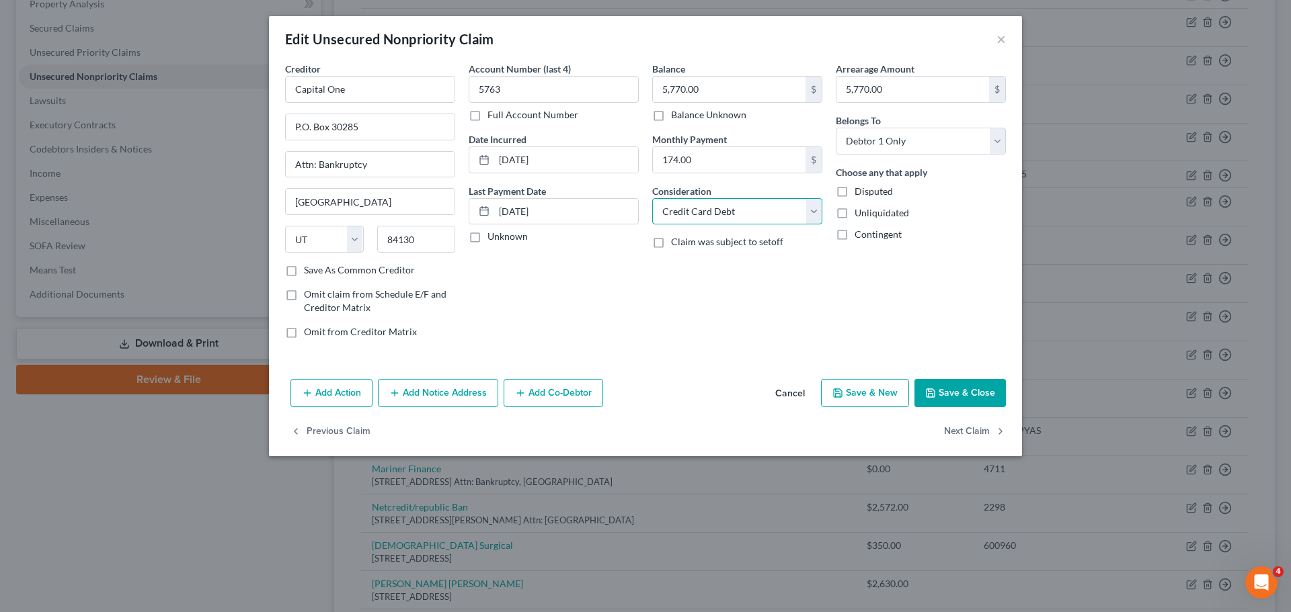
click at [815, 206] on select "Select Cable / Satellite Services Collection Agency Credit Card Debt Debt Couns…" at bounding box center [737, 211] width 170 height 27
click at [969, 294] on div "Arrearage Amount 5,770.00 $ Belongs To * Select Debtor 1 Only Debtor 2 Only Deb…" at bounding box center [921, 206] width 184 height 288
click at [788, 387] on button "Cancel" at bounding box center [789, 393] width 51 height 27
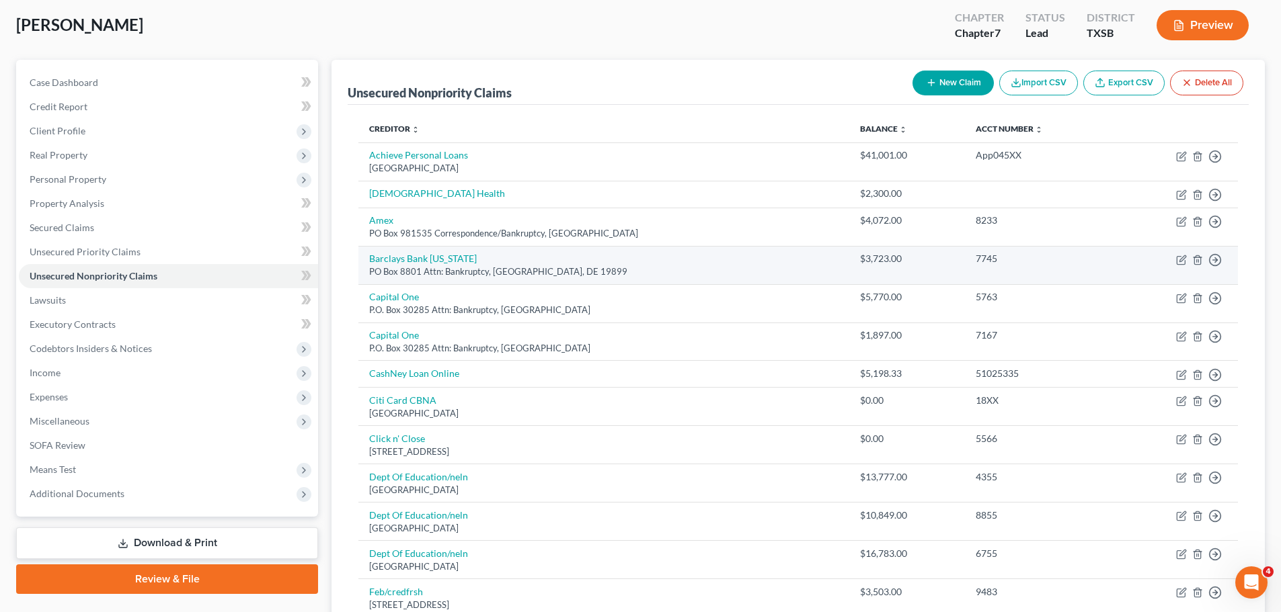
scroll to position [67, 0]
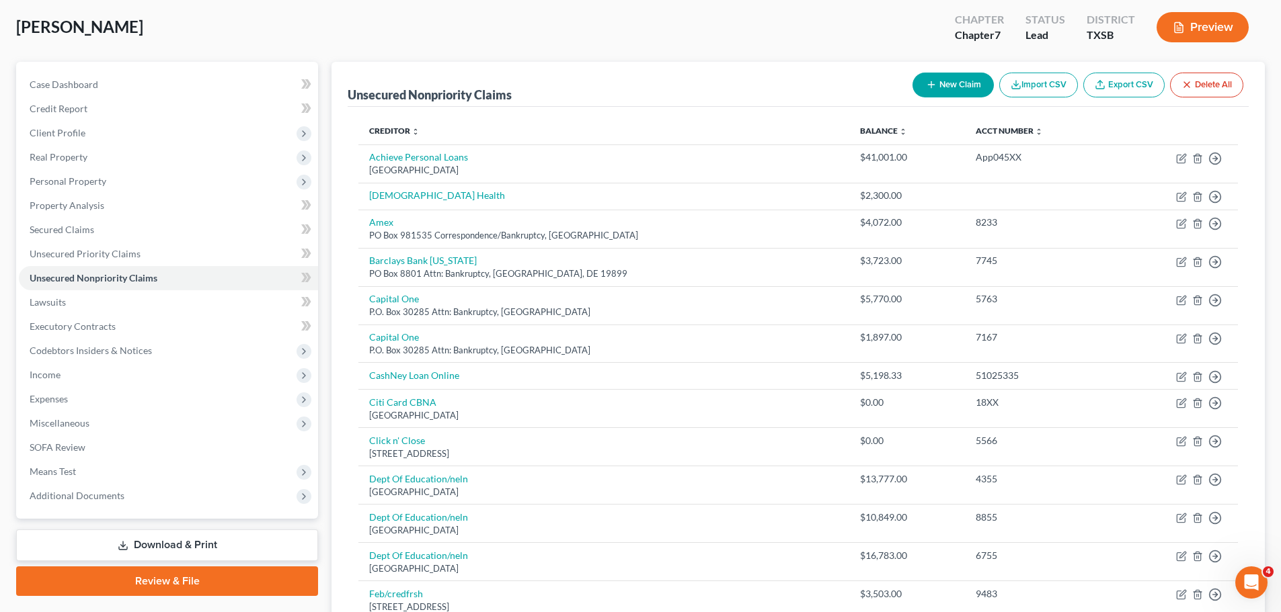
click at [942, 81] on button "New Claim" at bounding box center [952, 85] width 81 height 25
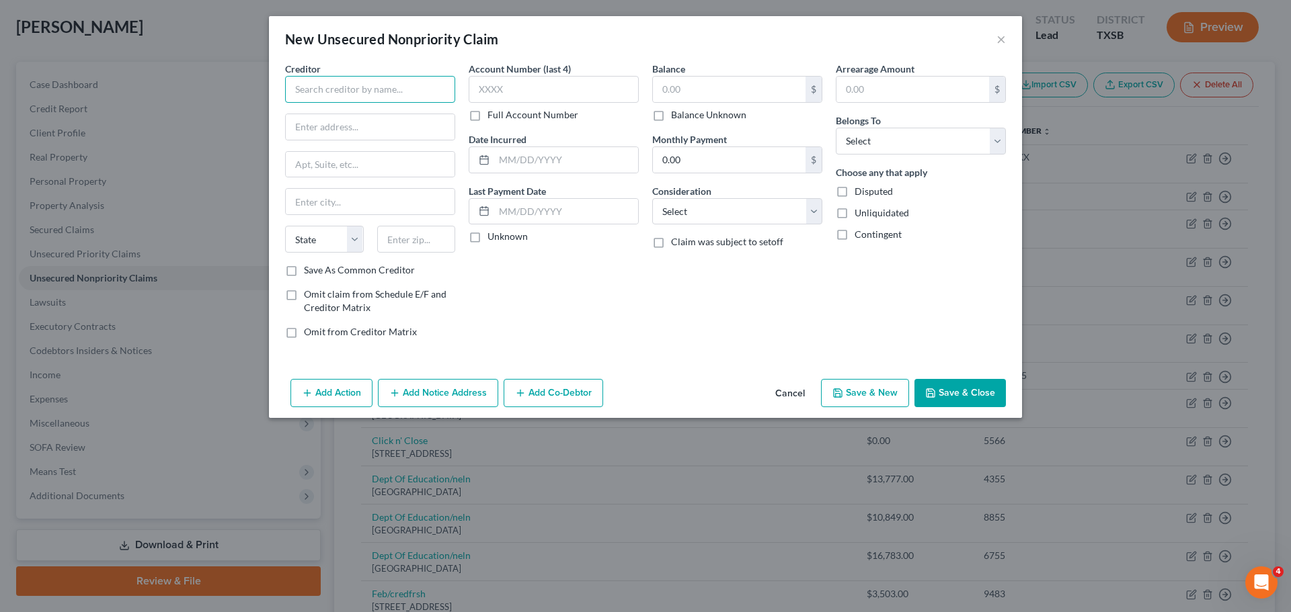
click at [315, 87] on input "text" at bounding box center [370, 89] width 170 height 27
click at [362, 122] on input "text" at bounding box center [370, 127] width 169 height 26
type input "Houston Methodist Physician"
type input "PP Box 158473"
type input "Dept #1"
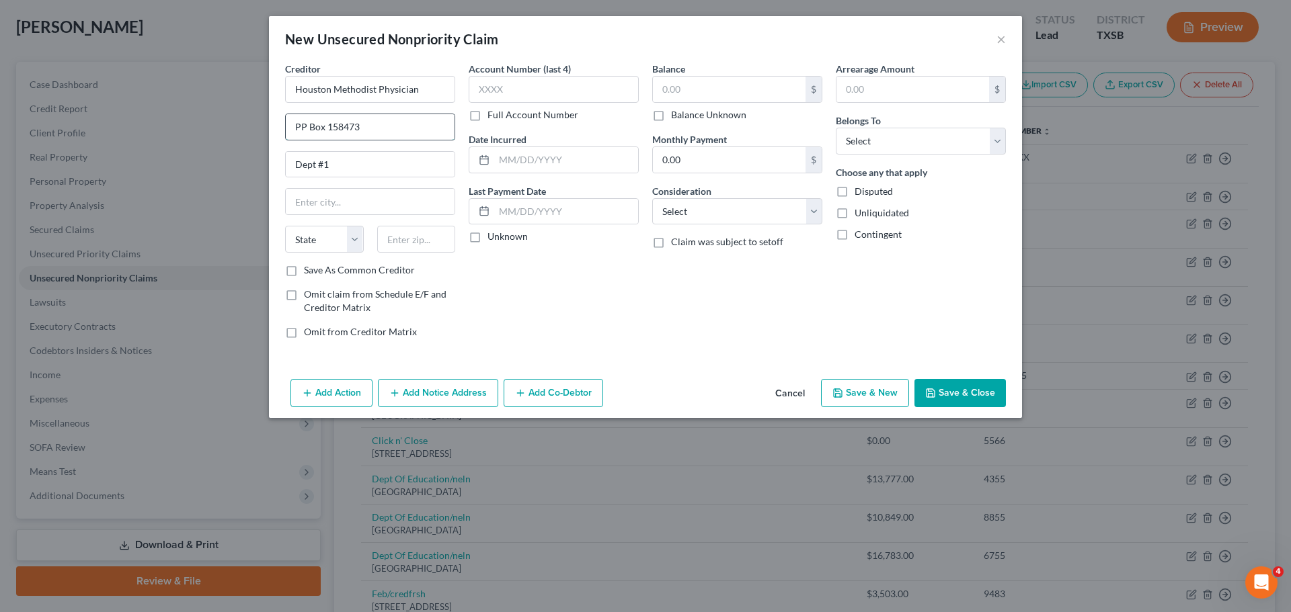
drag, startPoint x: 369, startPoint y: 126, endPoint x: 293, endPoint y: 131, distance: 76.1
click at [293, 131] on input "PP Box 158473" at bounding box center [370, 127] width 169 height 26
type input "PO Box 1259"
click at [343, 165] on input "Dept #1" at bounding box center [370, 165] width 169 height 26
type input "Dept #158473"
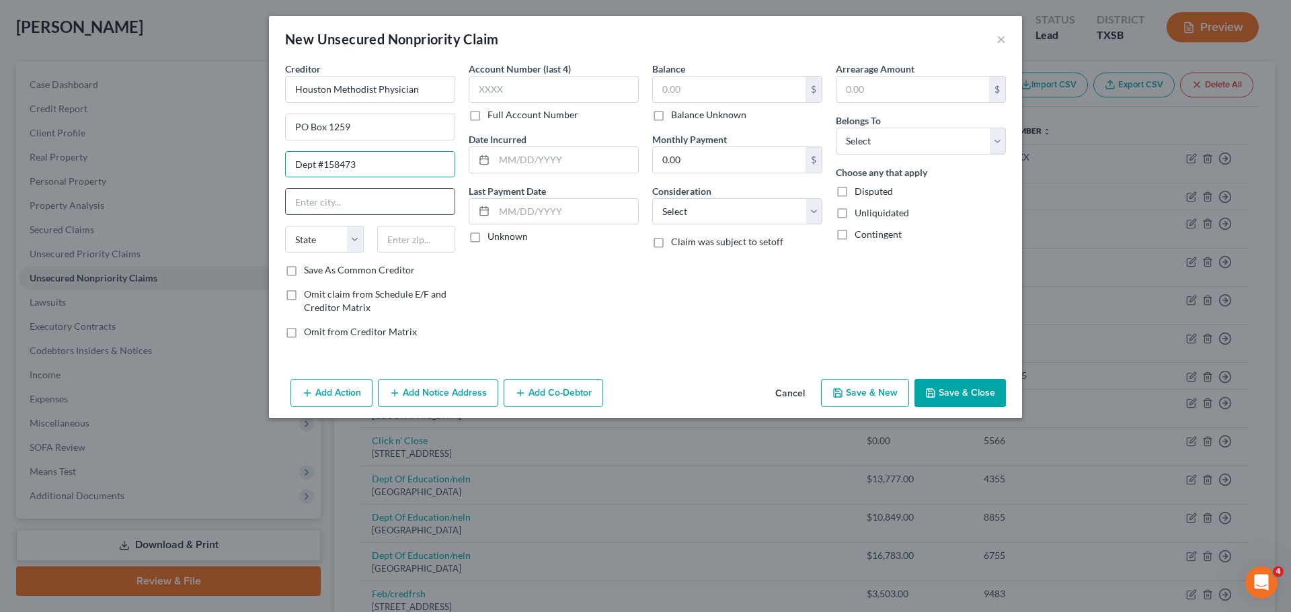
click at [366, 204] on input "text" at bounding box center [370, 202] width 169 height 26
type input "Oaks"
select select "39"
type input "19456"
click at [519, 91] on input "text" at bounding box center [554, 89] width 170 height 27
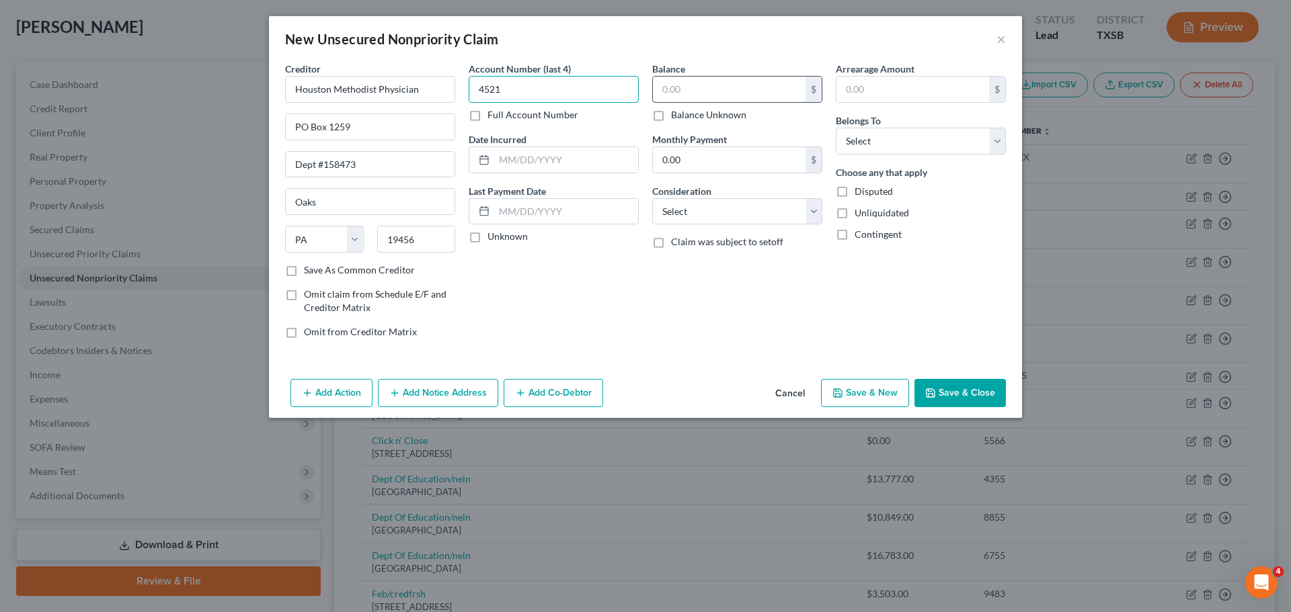
type input "4521"
click at [719, 85] on input "text" at bounding box center [729, 90] width 153 height 26
type input "942.00"
click at [534, 157] on input "text" at bounding box center [566, 160] width 144 height 26
click at [809, 213] on select "Select Cable / Satellite Services Collection Agency Credit Card Debt Debt Couns…" at bounding box center [737, 211] width 170 height 27
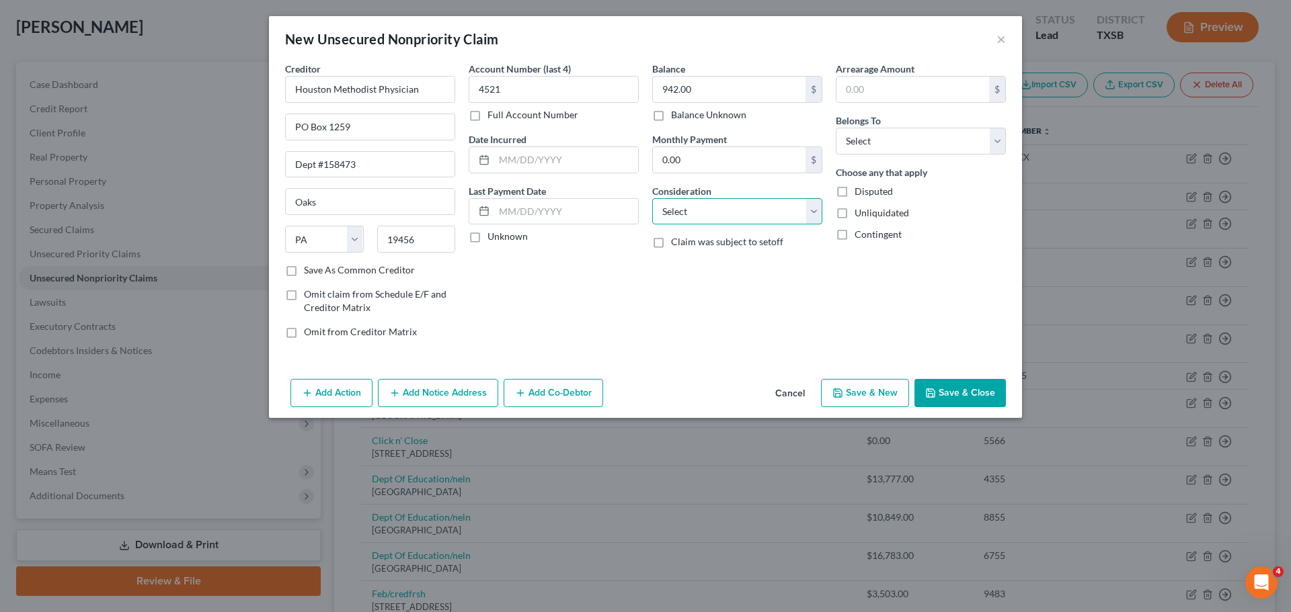
select select "9"
click at [652, 198] on select "Select Cable / Satellite Services Collection Agency Credit Card Debt Debt Couns…" at bounding box center [737, 211] width 170 height 27
click at [562, 159] on input "text" at bounding box center [566, 160] width 144 height 26
click at [540, 164] on input "text" at bounding box center [566, 160] width 144 height 26
type input "[DATE]"
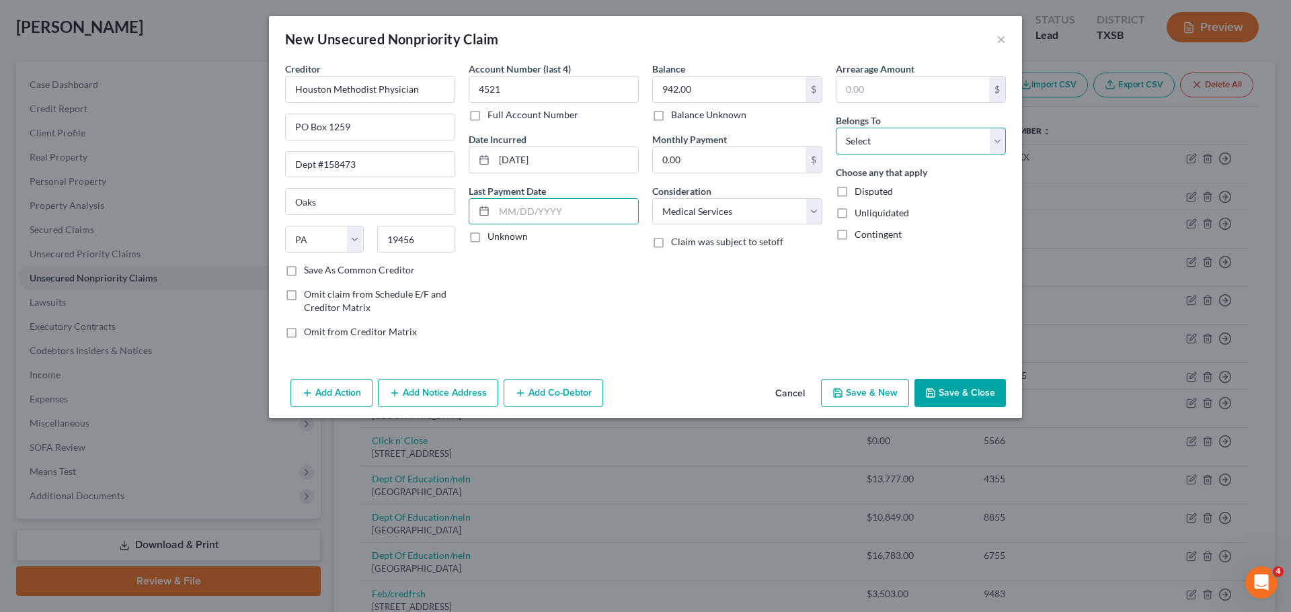
click at [983, 143] on select "Select Debtor 1 Only Debtor 2 Only Debtor 1 And Debtor 2 Only At Least One Of T…" at bounding box center [921, 141] width 170 height 27
select select "0"
click at [836, 128] on select "Select Debtor 1 Only Debtor 2 Only Debtor 1 And Debtor 2 Only At Least One Of T…" at bounding box center [921, 141] width 170 height 27
click at [961, 393] on button "Save & Close" at bounding box center [959, 393] width 91 height 28
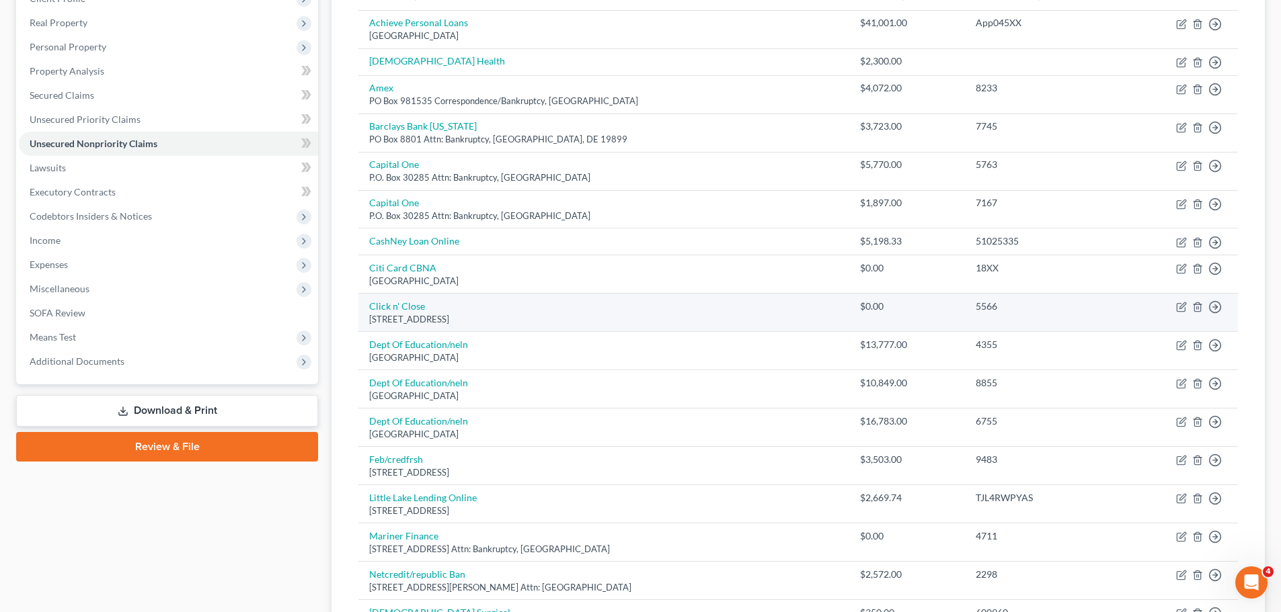
scroll to position [0, 0]
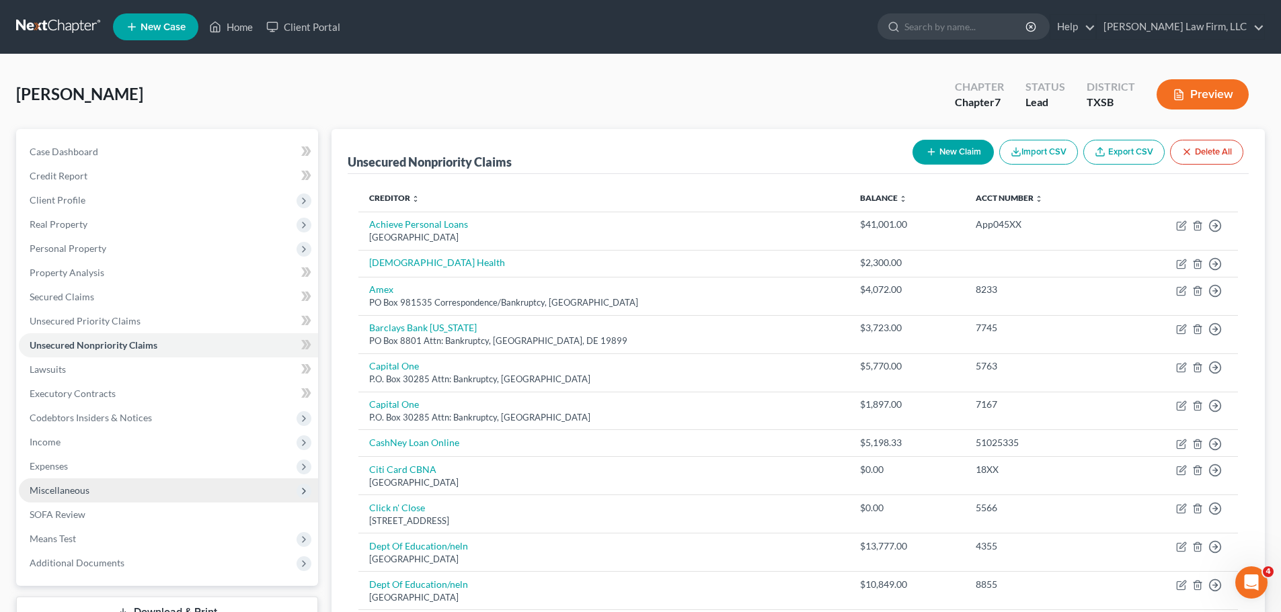
click at [205, 489] on span "Miscellaneous" at bounding box center [168, 491] width 299 height 24
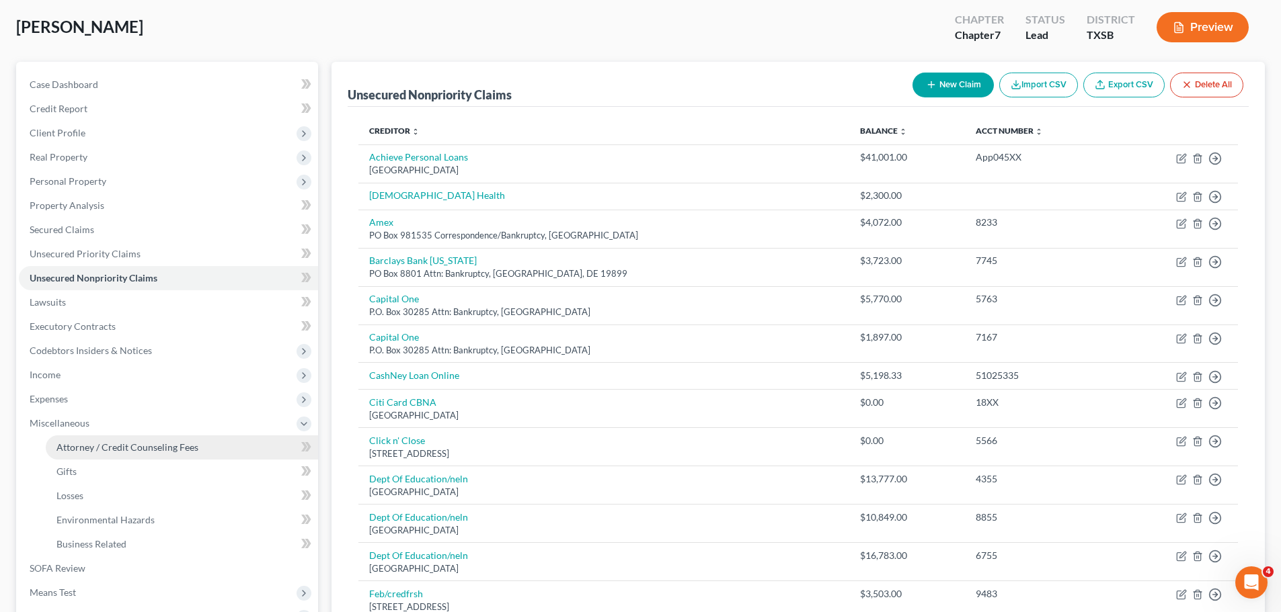
click at [151, 442] on span "Attorney / Credit Counseling Fees" at bounding box center [127, 447] width 142 height 11
select select "1"
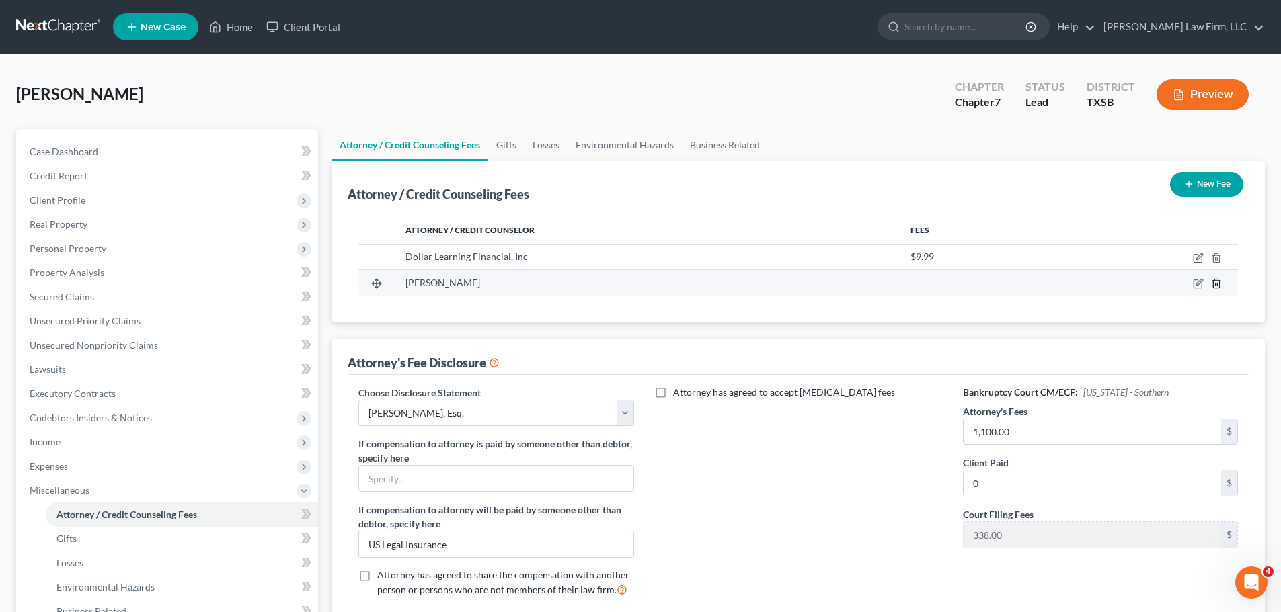
click at [1221, 282] on icon "button" at bounding box center [1216, 283] width 11 height 11
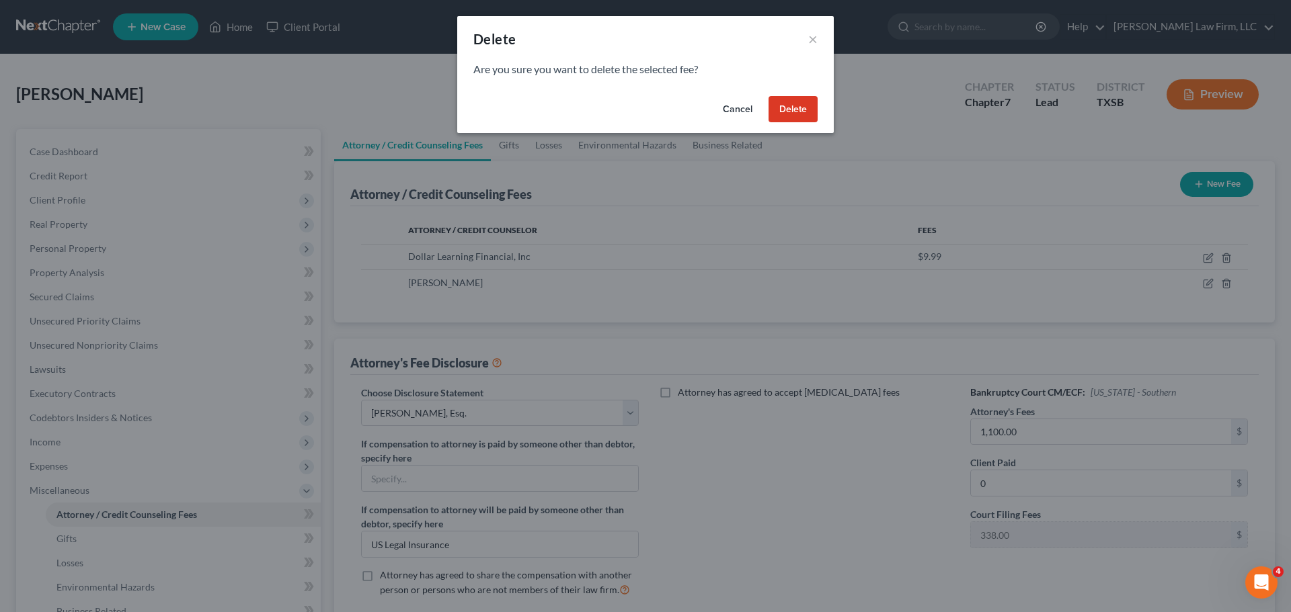
click at [797, 107] on button "Delete" at bounding box center [792, 109] width 49 height 27
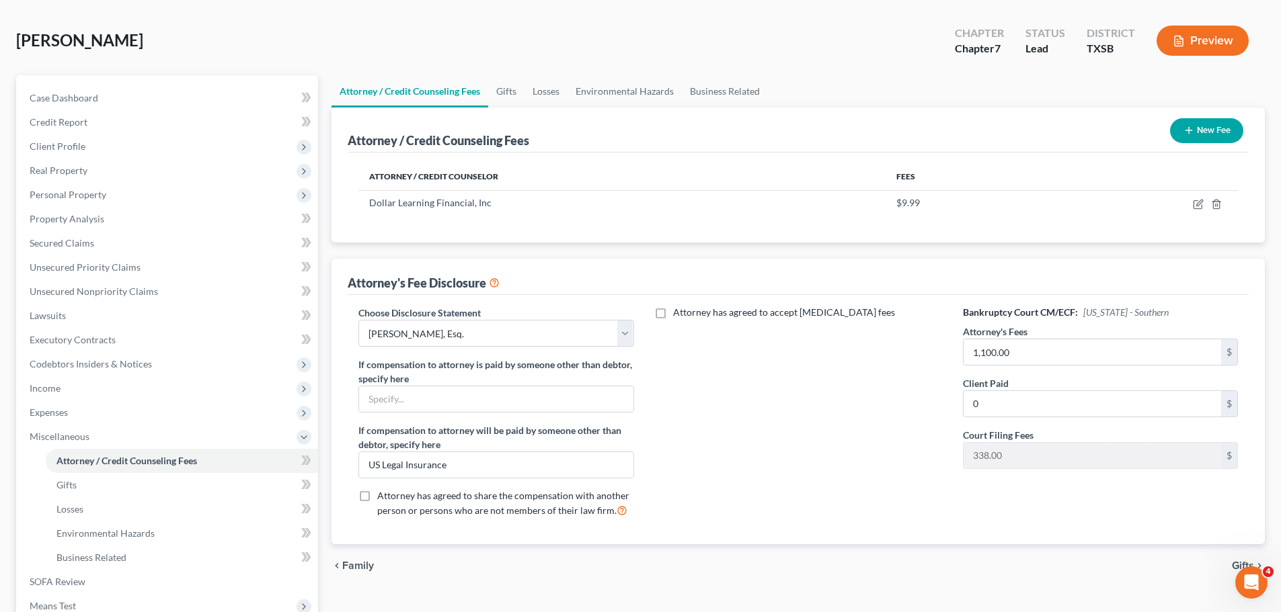
scroll to position [134, 0]
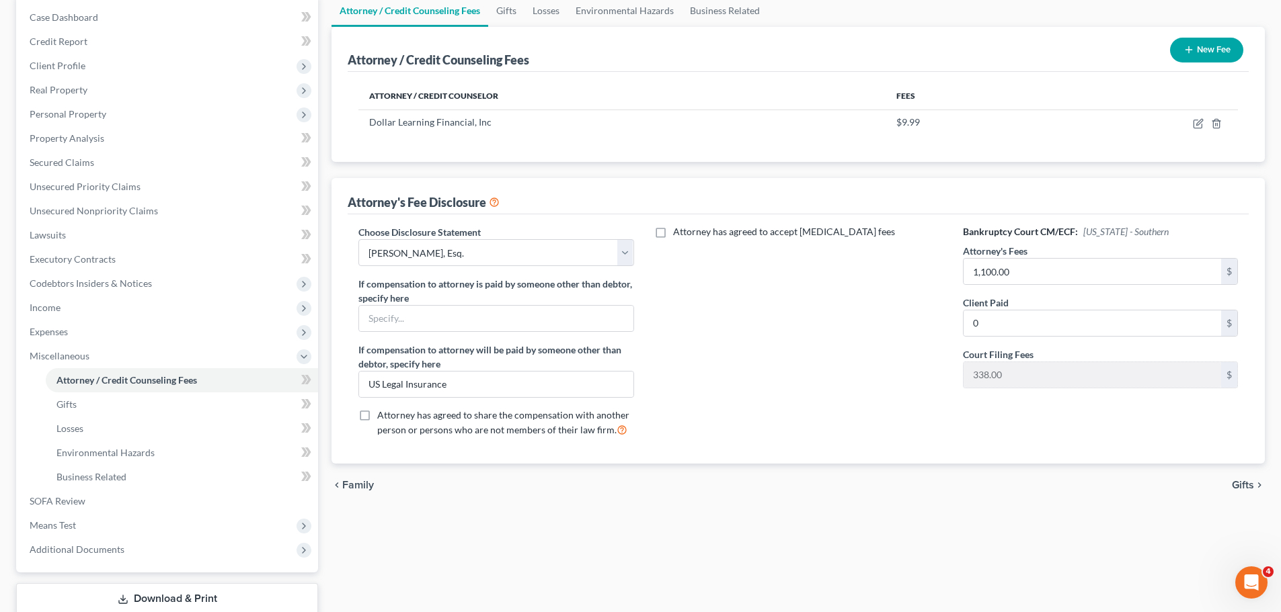
click at [456, 430] on span "Attorney has agreed to share the compensation with another person or persons wh…" at bounding box center [503, 422] width 252 height 26
click at [391, 417] on input "Attorney has agreed to share the compensation with another person or persons wh…" at bounding box center [386, 413] width 9 height 9
click at [699, 426] on div "Attorney has agreed to accept [MEDICAL_DATA] fees" at bounding box center [798, 336] width 302 height 223
click at [377, 412] on label "Attorney has agreed to share the compensation with another person or persons wh…" at bounding box center [505, 423] width 256 height 29
click at [382, 412] on input "Attorney has agreed to share the compensation with another person or persons wh…" at bounding box center [386, 413] width 9 height 9
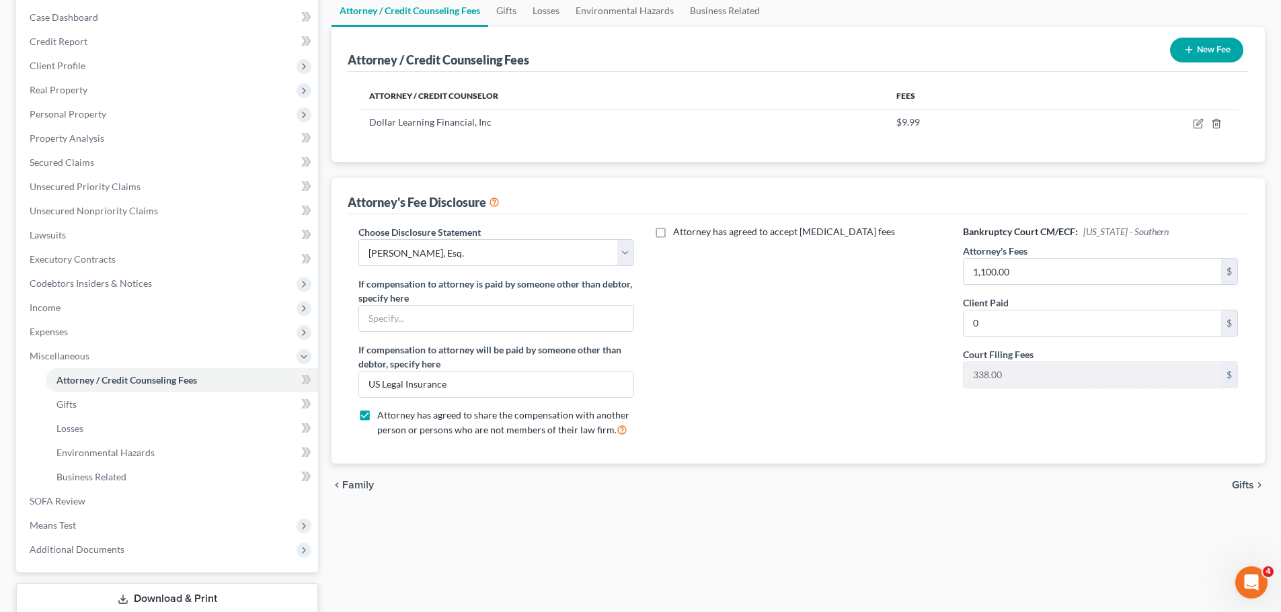
checkbox input "false"
click at [52, 401] on link "Gifts" at bounding box center [182, 405] width 272 height 24
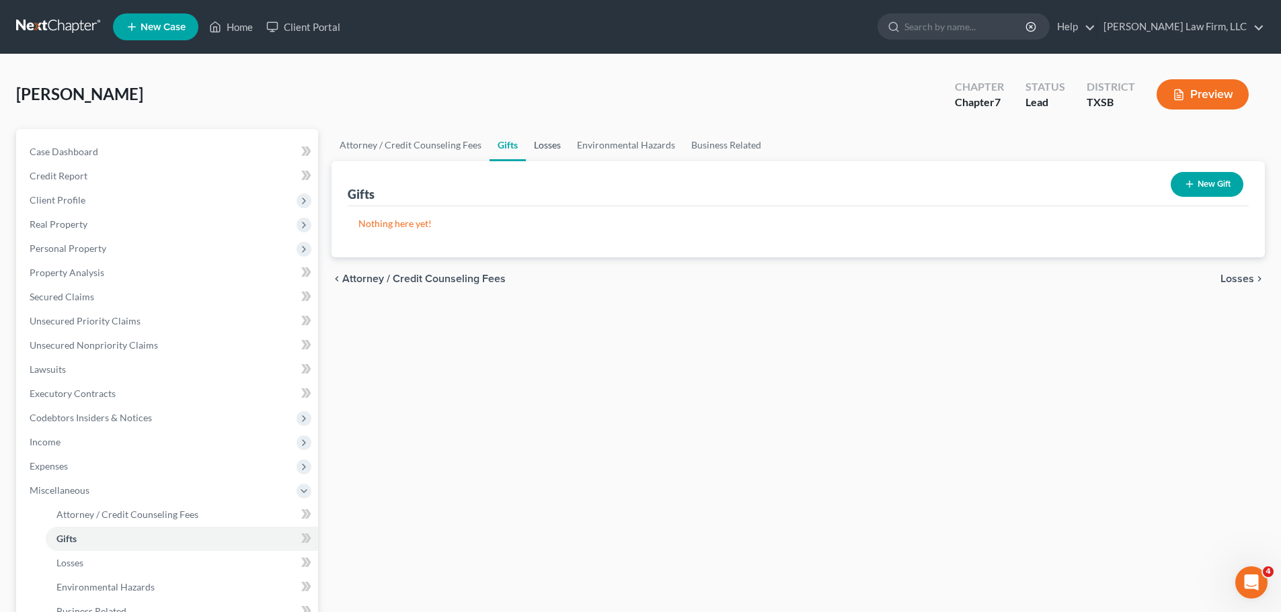
click at [551, 151] on link "Losses" at bounding box center [547, 145] width 43 height 32
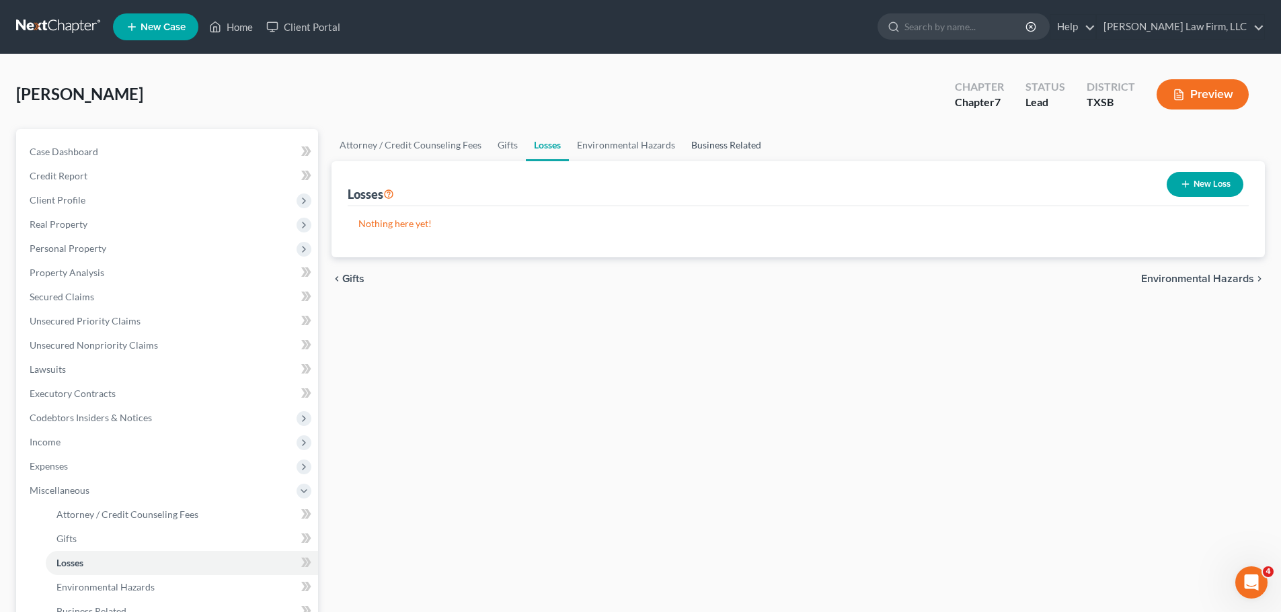
click at [692, 143] on link "Business Related" at bounding box center [726, 145] width 86 height 32
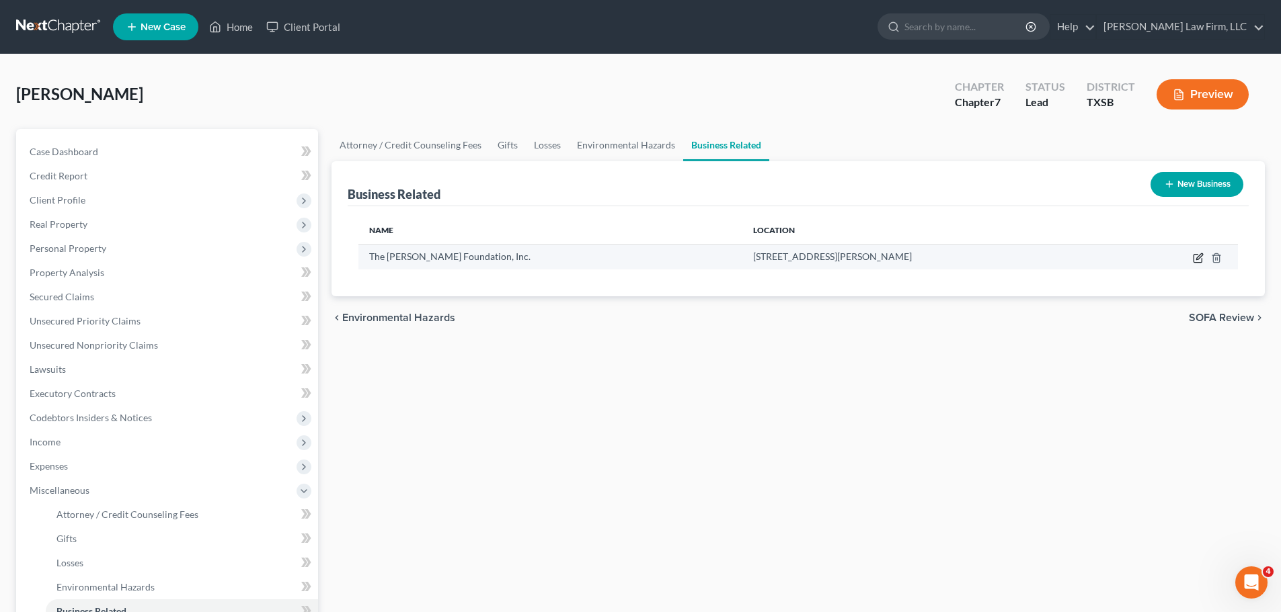
click at [1200, 255] on icon "button" at bounding box center [1199, 256] width 6 height 6
select select "officer"
select select "4"
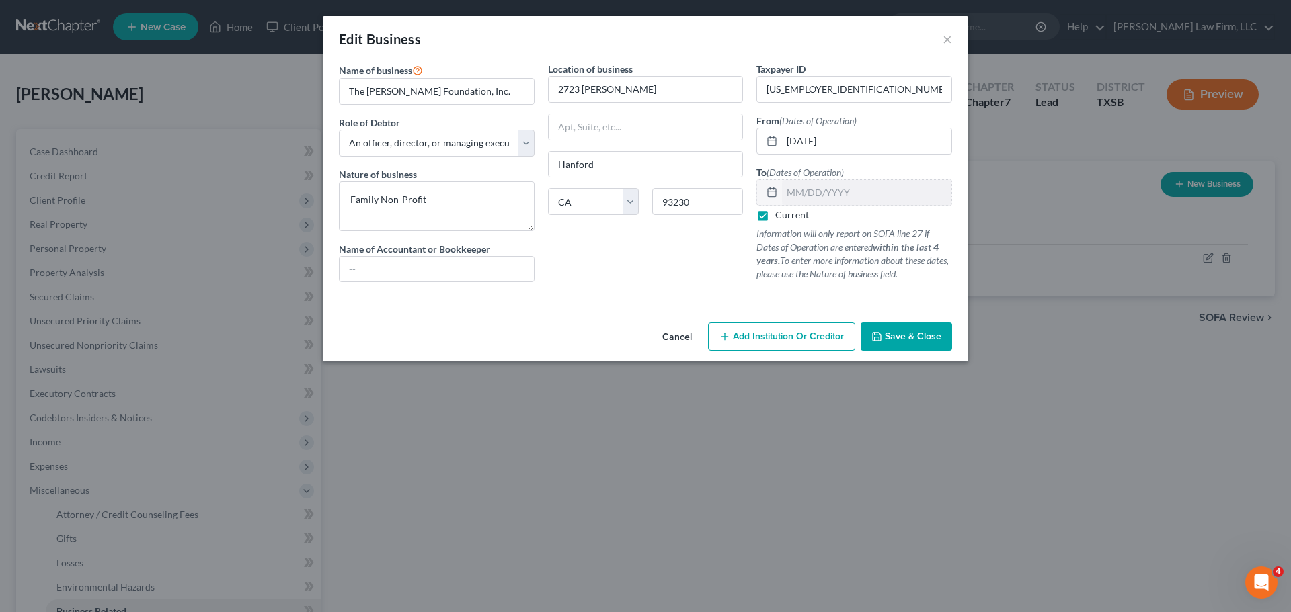
click at [952, 40] on div "Edit Business ×" at bounding box center [645, 39] width 645 height 46
click at [673, 341] on button "Cancel" at bounding box center [676, 337] width 51 height 27
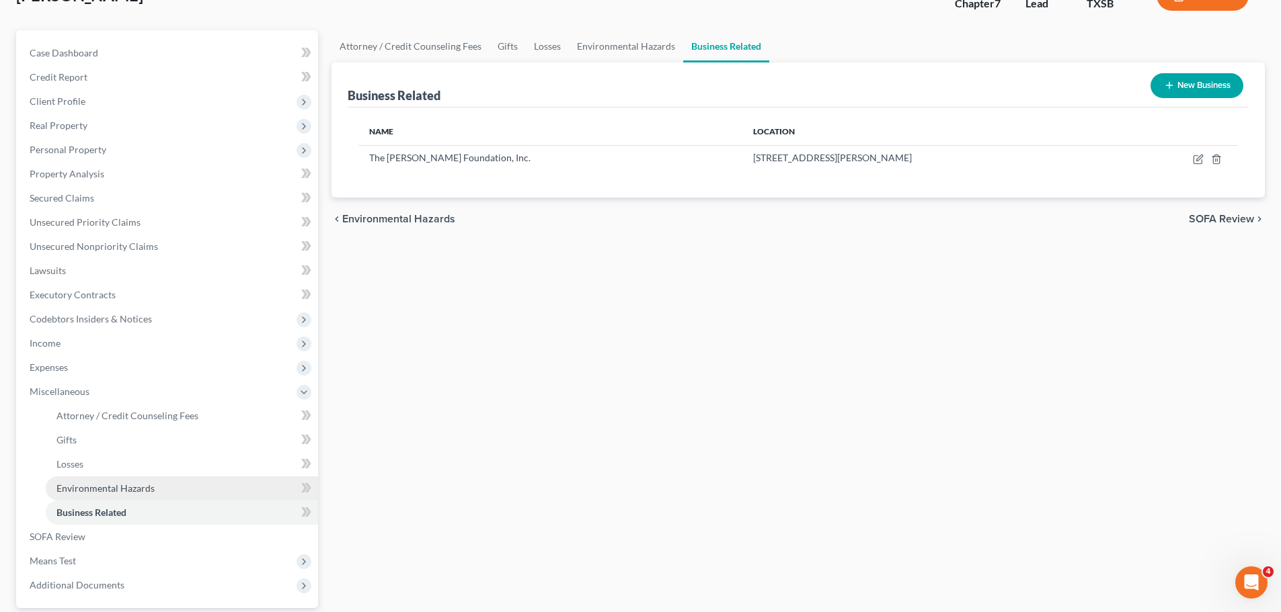
scroll to position [134, 0]
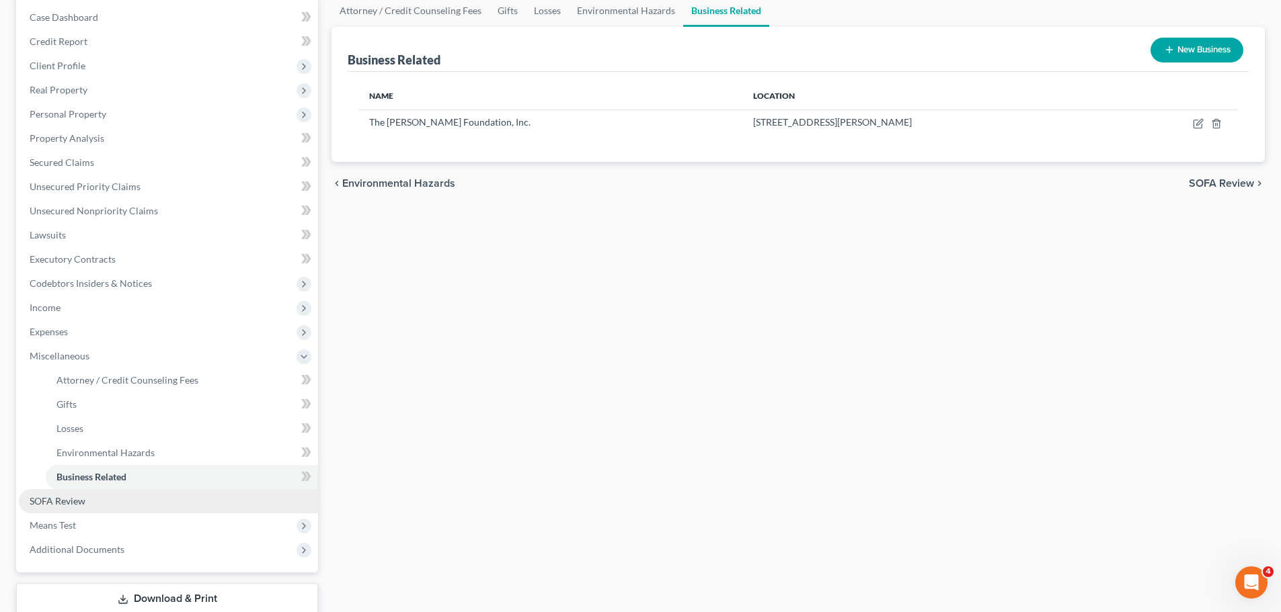
click at [82, 499] on span "SOFA Review" at bounding box center [58, 500] width 56 height 11
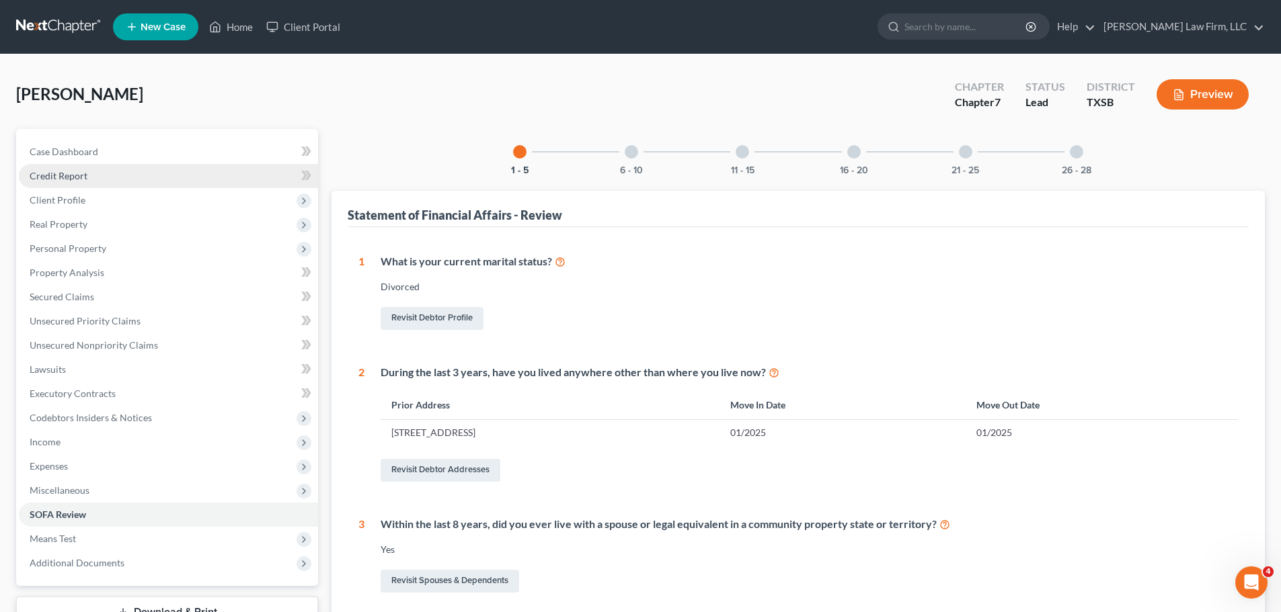
click at [120, 175] on link "Credit Report" at bounding box center [168, 176] width 299 height 24
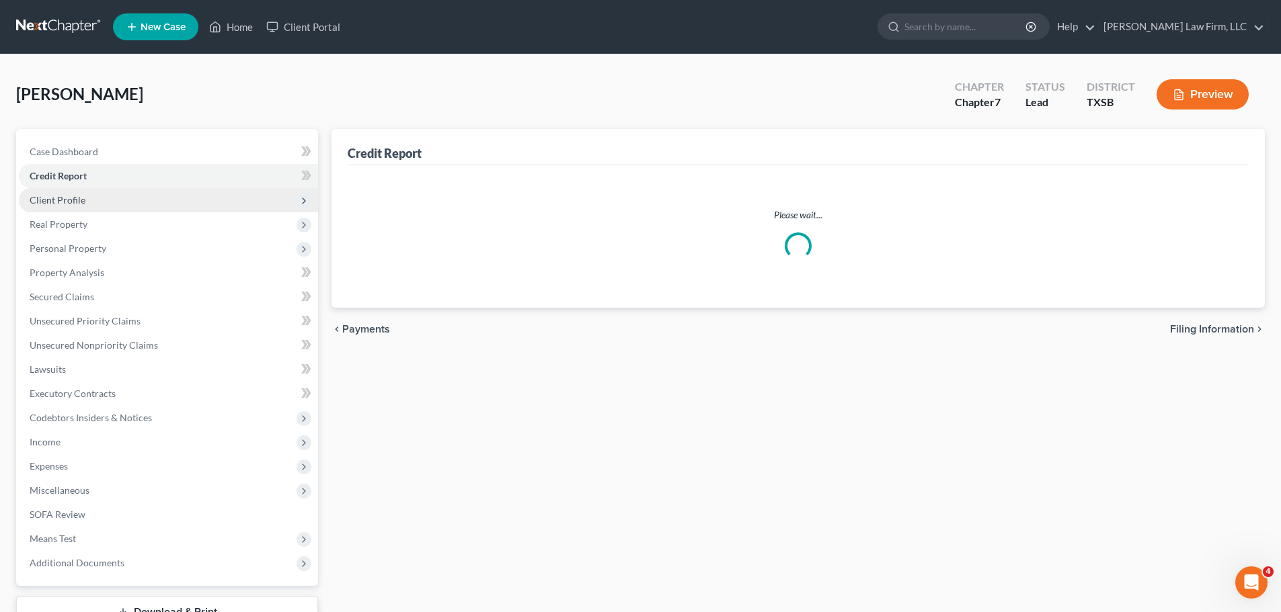
click at [105, 206] on span "Client Profile" at bounding box center [168, 200] width 299 height 24
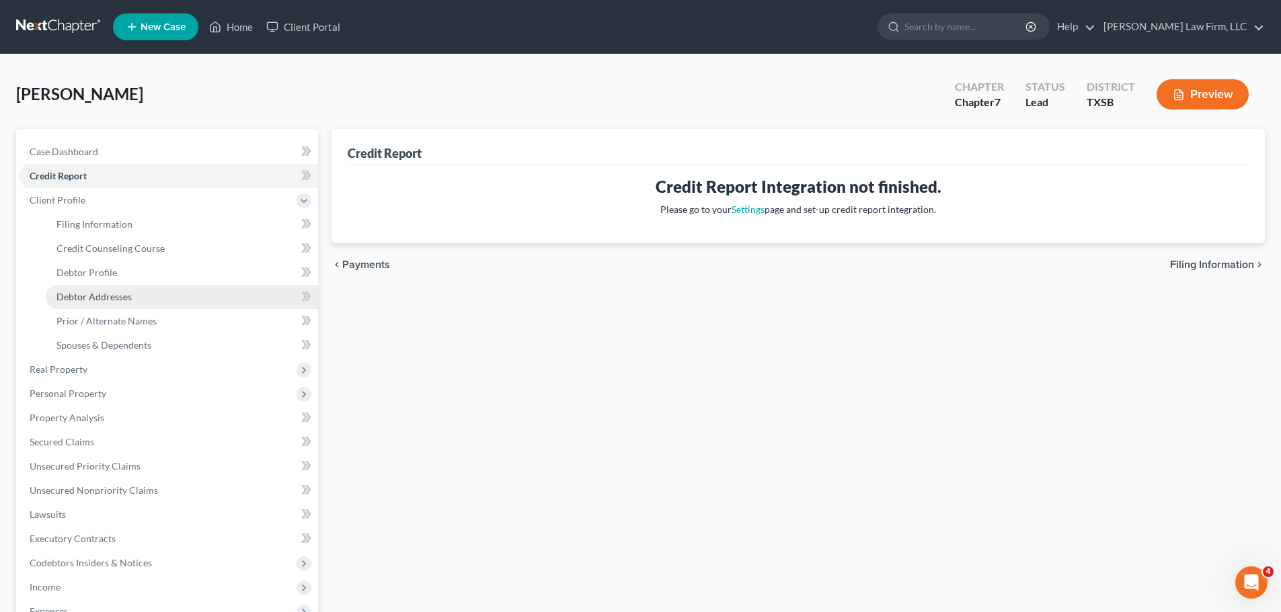
click at [111, 298] on span "Debtor Addresses" at bounding box center [93, 296] width 75 height 11
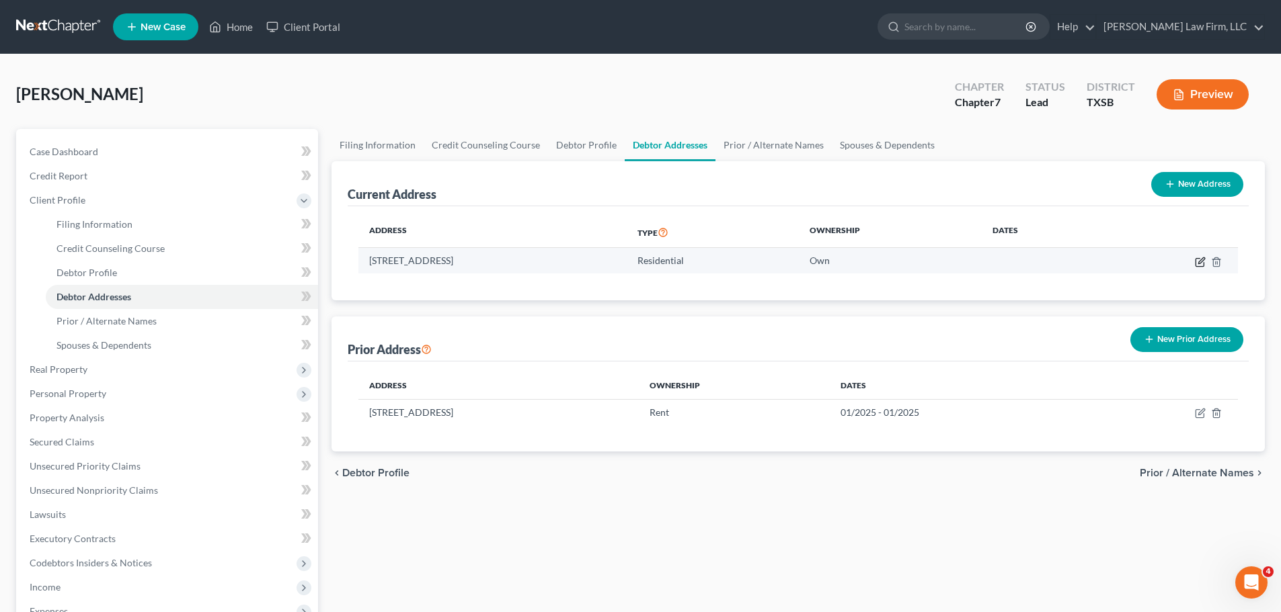
click at [1199, 257] on icon "button" at bounding box center [1200, 262] width 11 height 11
select select "45"
select select "100"
select select "0"
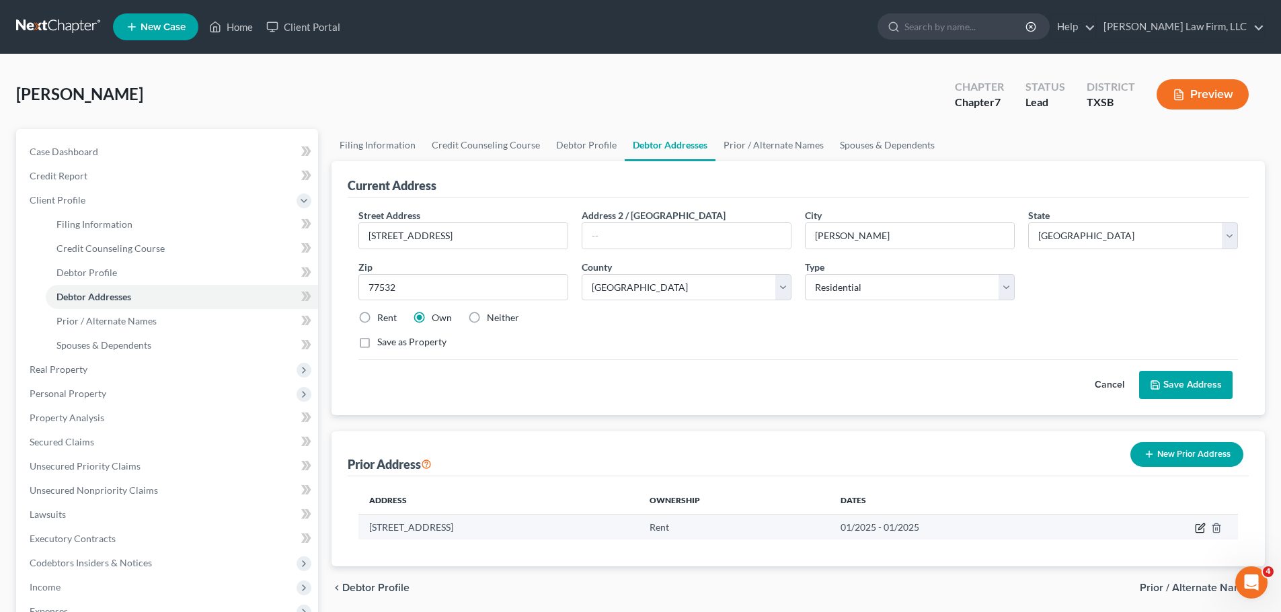
click at [1195, 527] on icon "button" at bounding box center [1200, 528] width 11 height 11
select select "45"
select select "100"
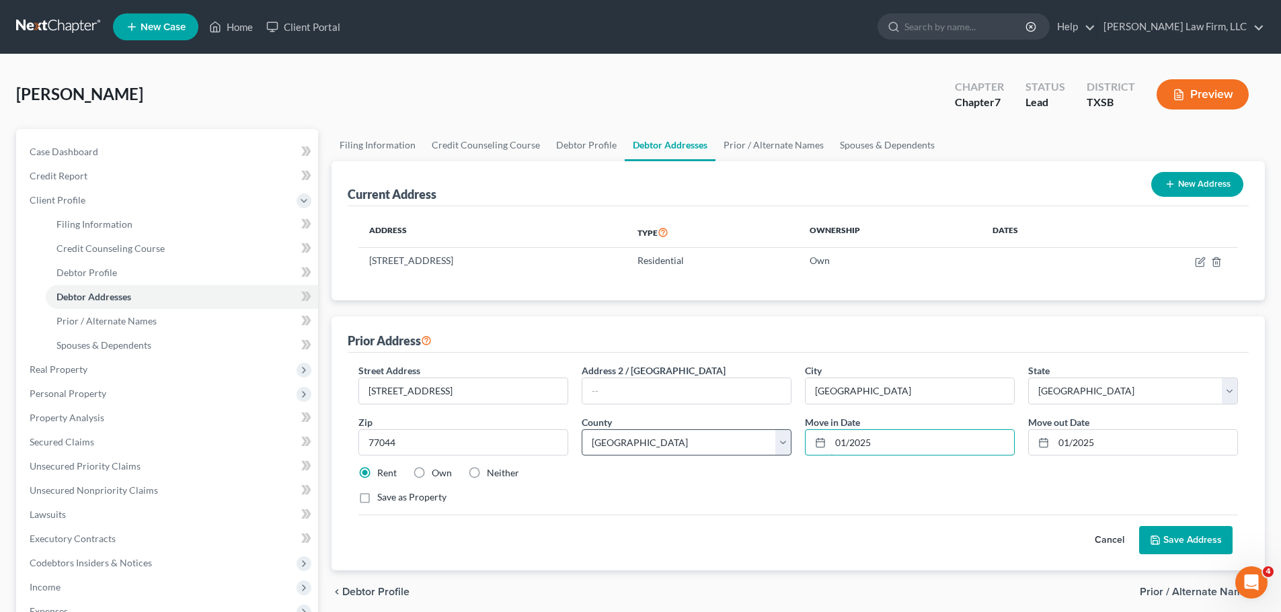
drag, startPoint x: 894, startPoint y: 445, endPoint x: 784, endPoint y: 438, distance: 110.4
click at [784, 438] on div "Street Address * [STREET_ADDRESS] Address 2 / [GEOGRAPHIC_DATA] * [GEOGRAPHIC_D…" at bounding box center [798, 440] width 893 height 152
type input "03/2018"
type input "06/2023"
click at [432, 469] on label "Own" at bounding box center [442, 473] width 20 height 13
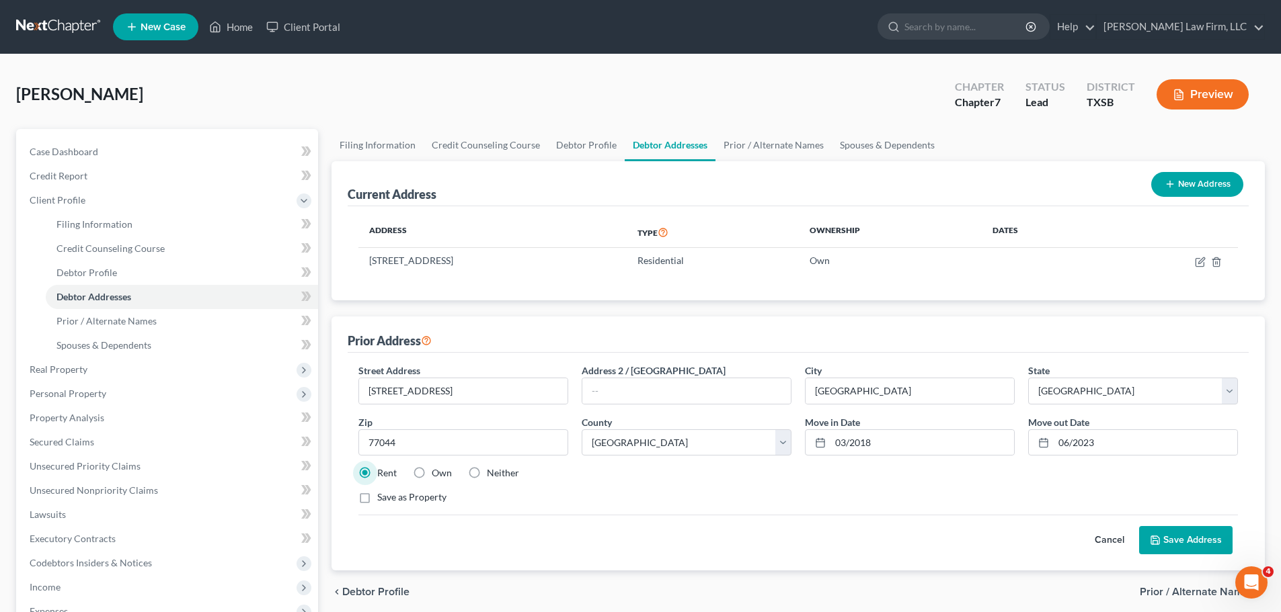
click at [437, 469] on input "Own" at bounding box center [441, 471] width 9 height 9
radio input "true"
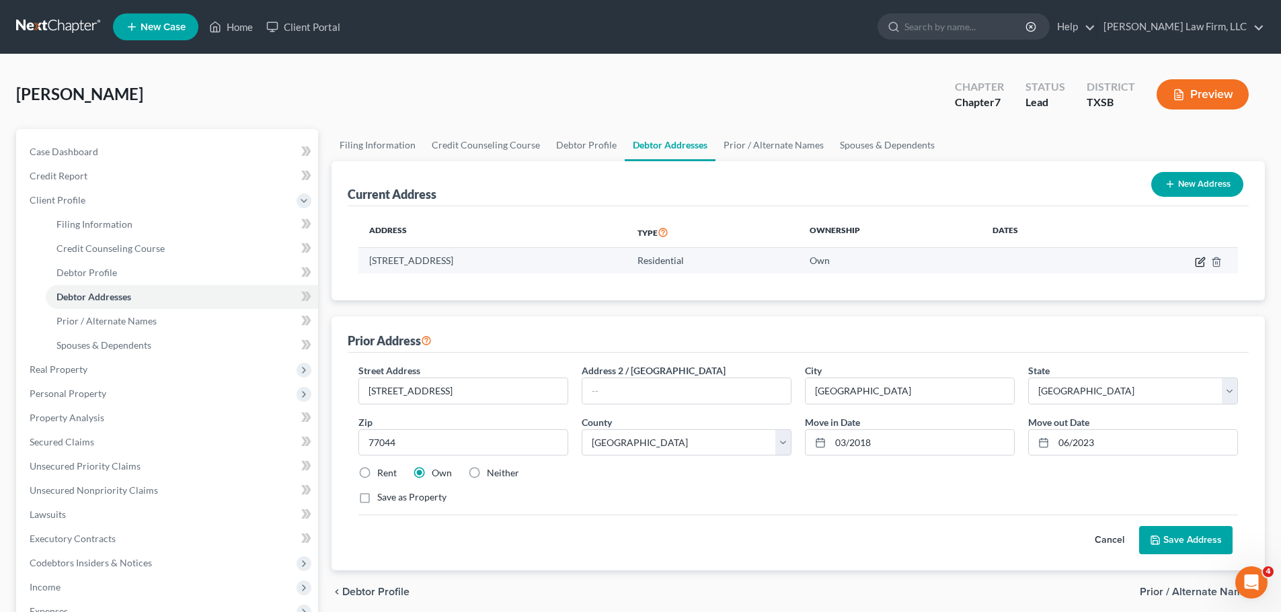
click at [1204, 260] on icon "button" at bounding box center [1200, 262] width 11 height 11
select select "45"
select select "100"
select select "0"
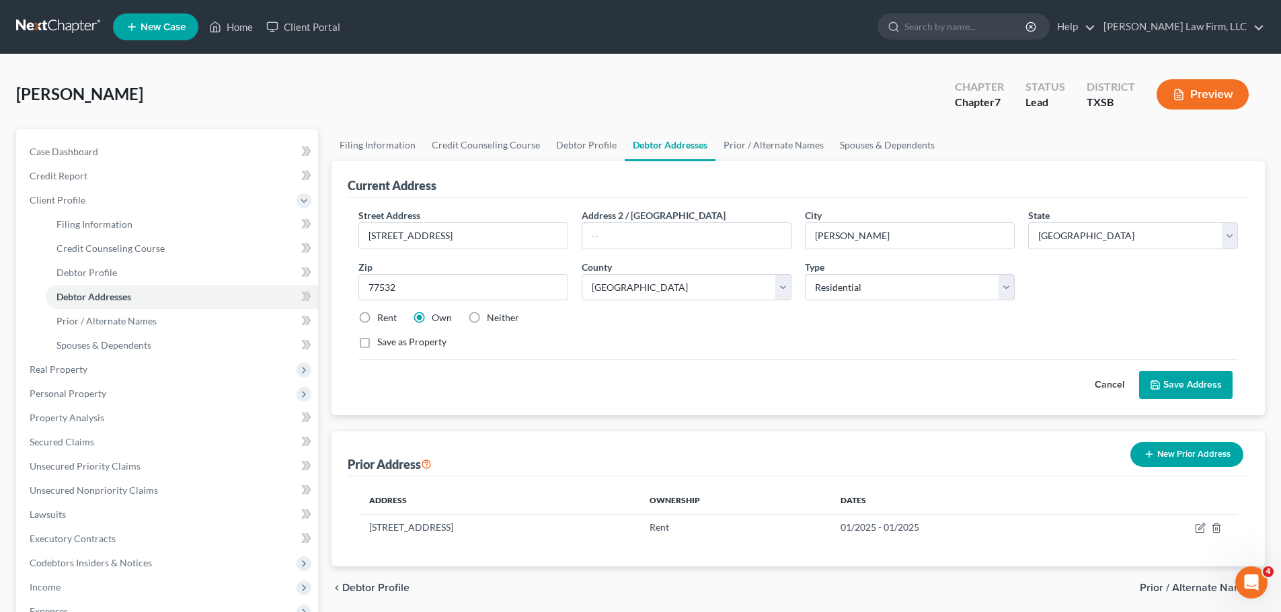
click at [1195, 391] on button "Save Address" at bounding box center [1185, 385] width 93 height 28
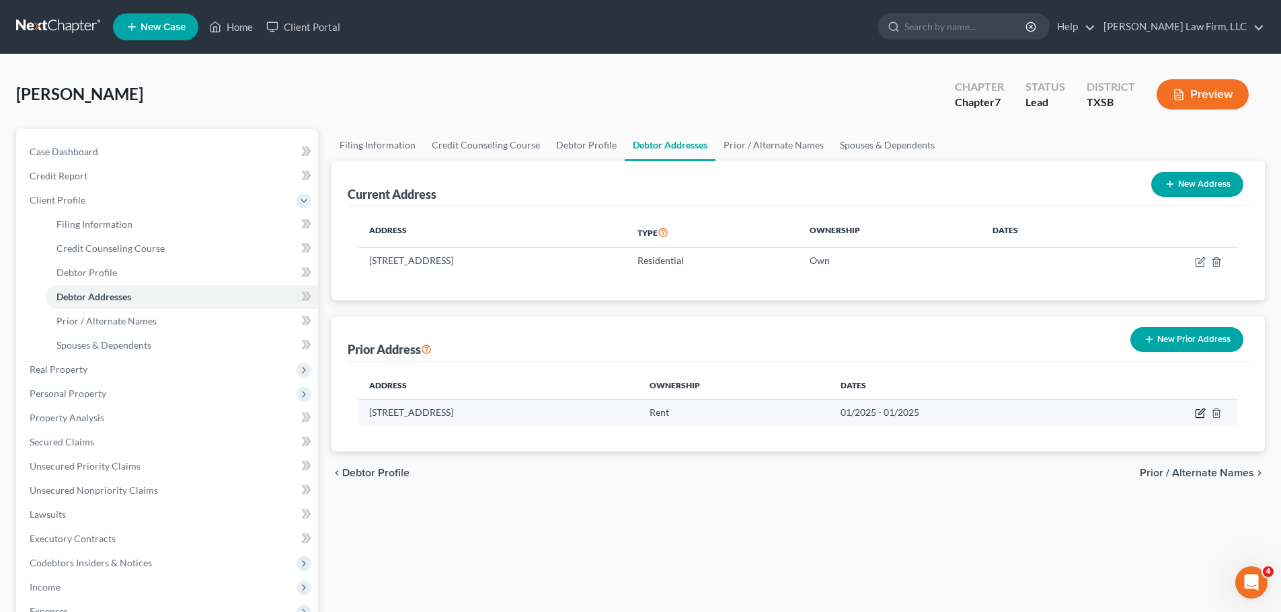
click at [1200, 414] on icon "button" at bounding box center [1200, 413] width 11 height 11
select select "45"
select select "100"
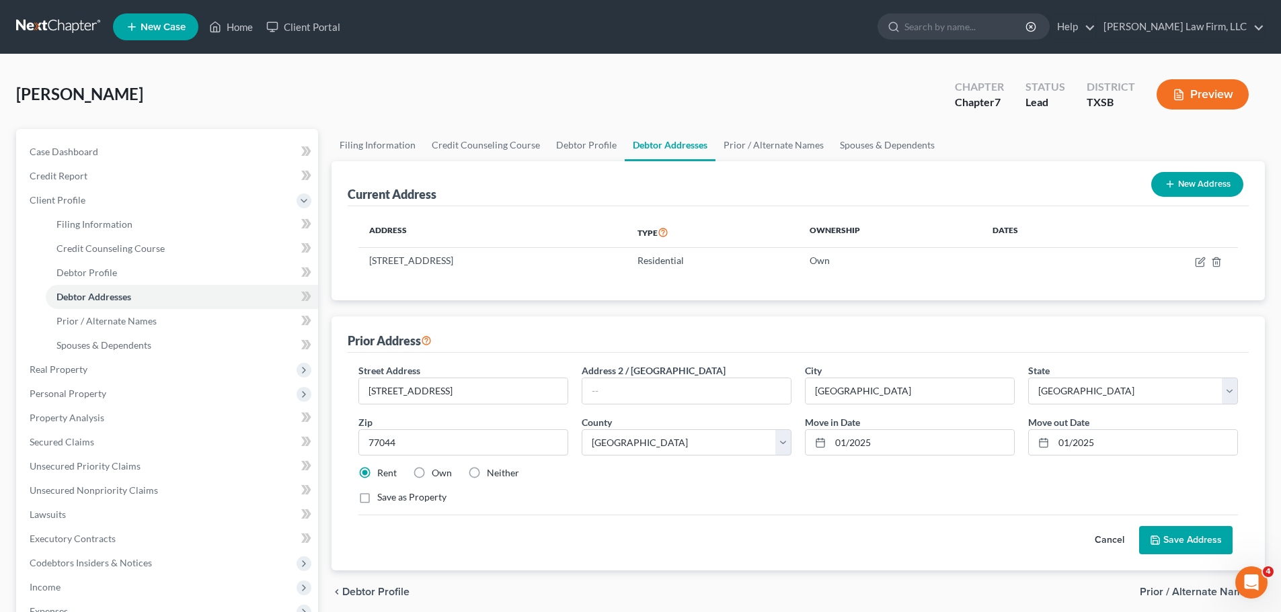
click at [432, 473] on label "Own" at bounding box center [442, 473] width 20 height 13
click at [437, 473] on input "Own" at bounding box center [441, 471] width 9 height 9
radio input "true"
drag, startPoint x: 897, startPoint y: 440, endPoint x: 815, endPoint y: 442, distance: 82.0
click at [815, 442] on div "01/2025" at bounding box center [910, 443] width 210 height 27
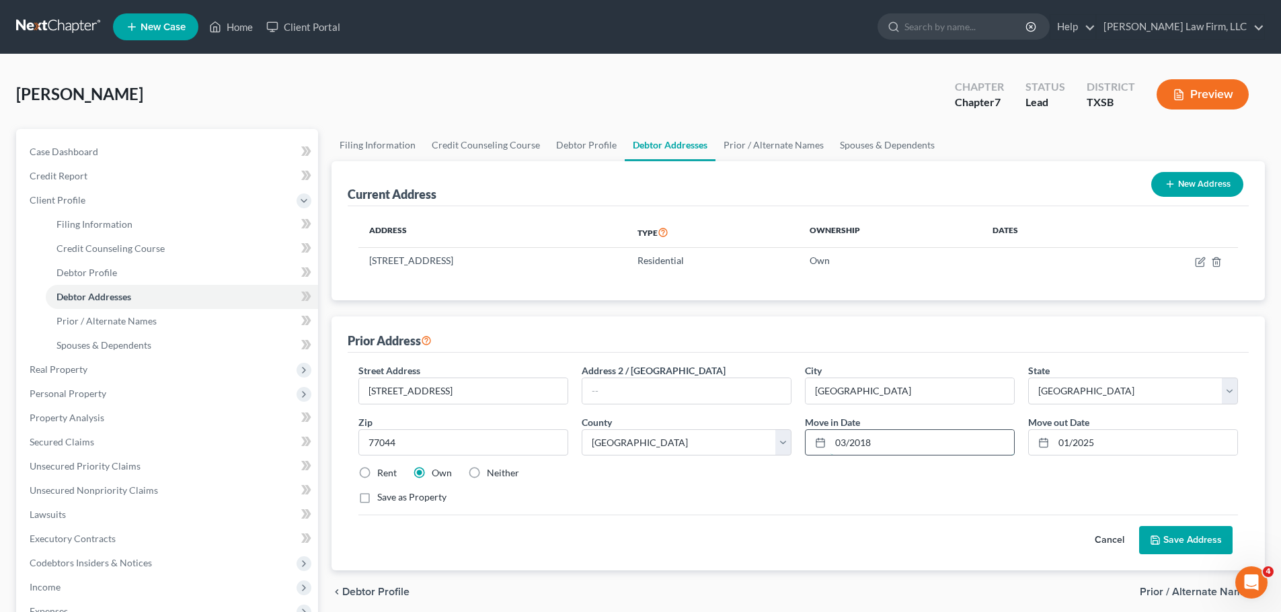
type input "03/2018"
type input "06/2023"
click at [1188, 542] on button "Save Address" at bounding box center [1185, 540] width 93 height 28
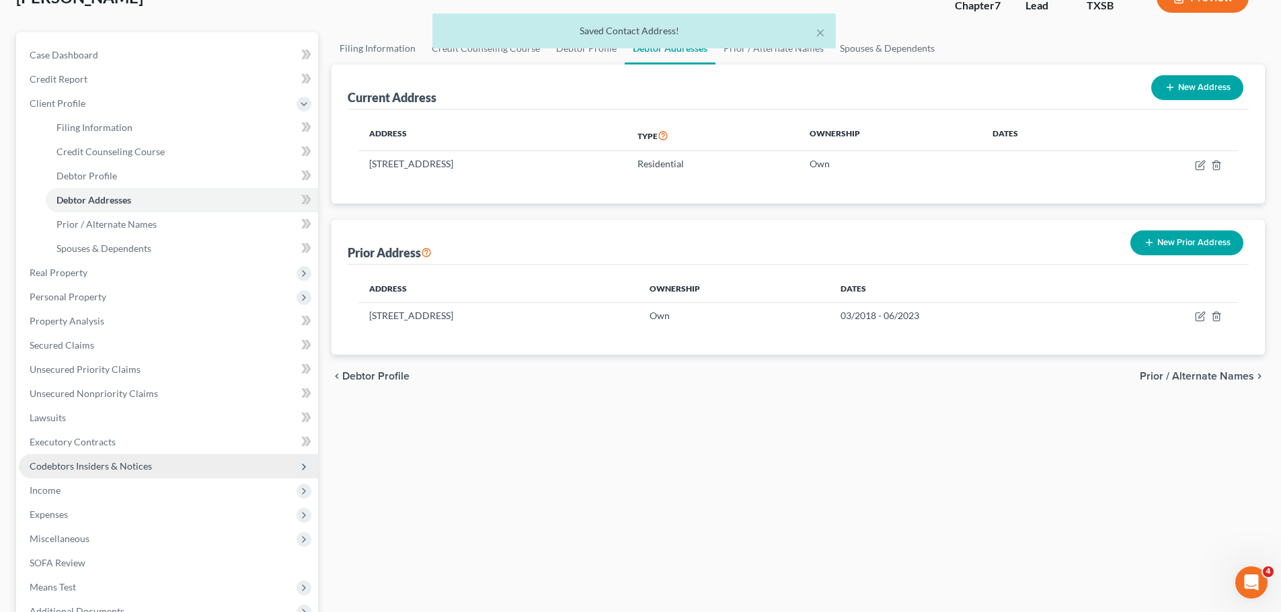
scroll to position [247, 0]
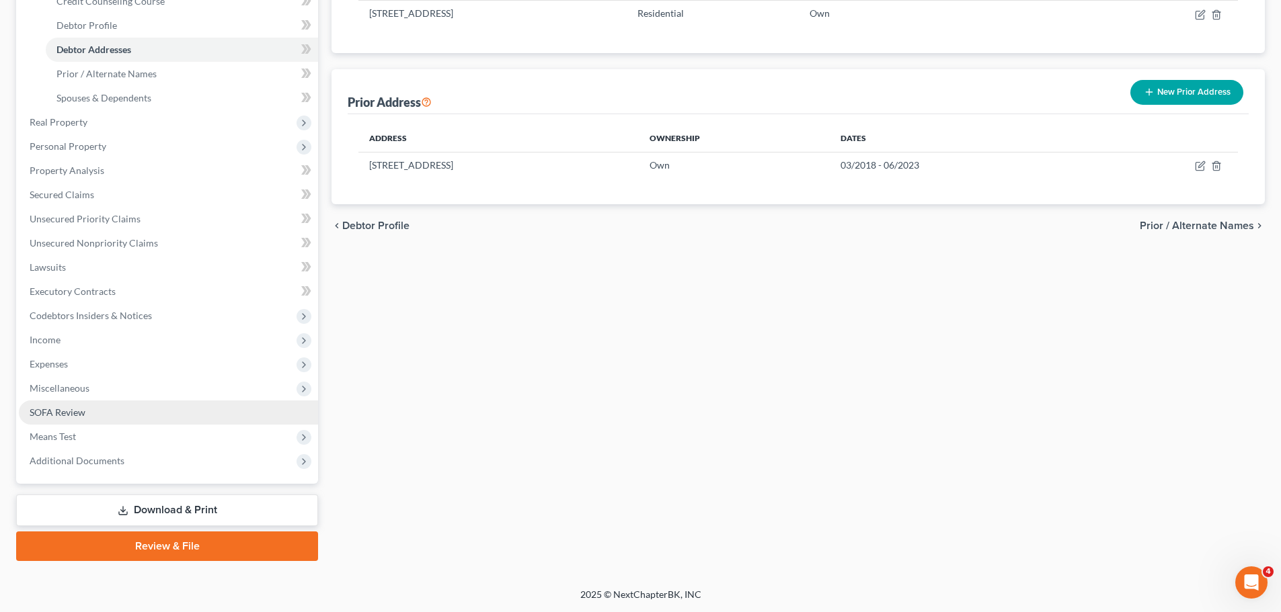
click at [89, 417] on link "SOFA Review" at bounding box center [168, 413] width 299 height 24
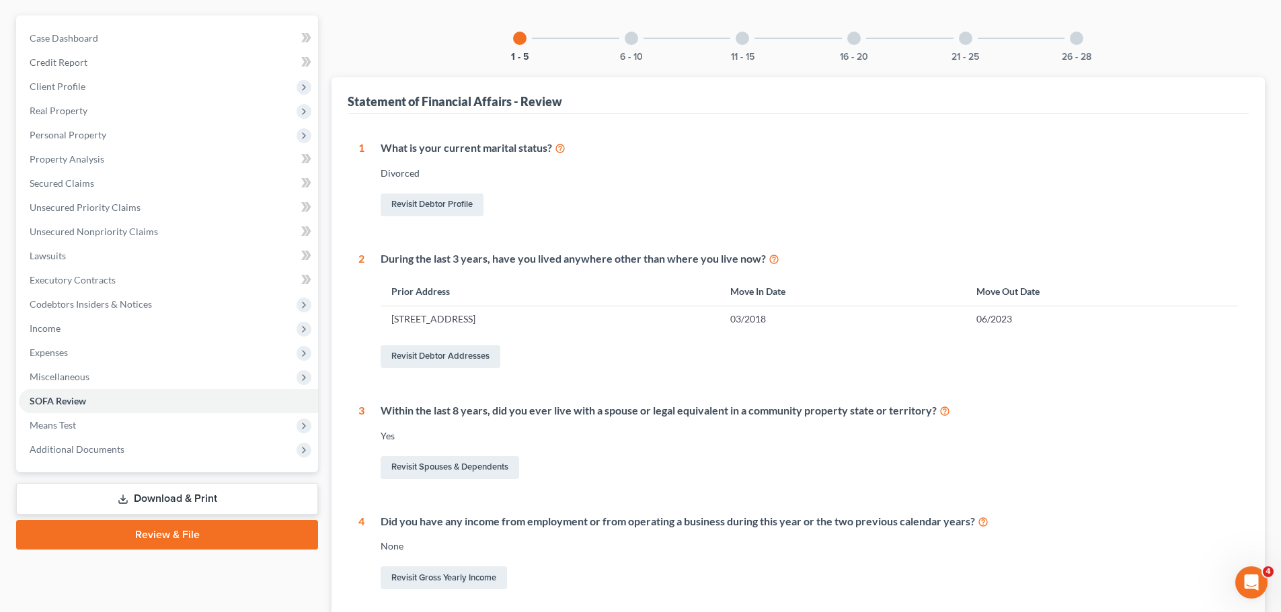
scroll to position [134, 0]
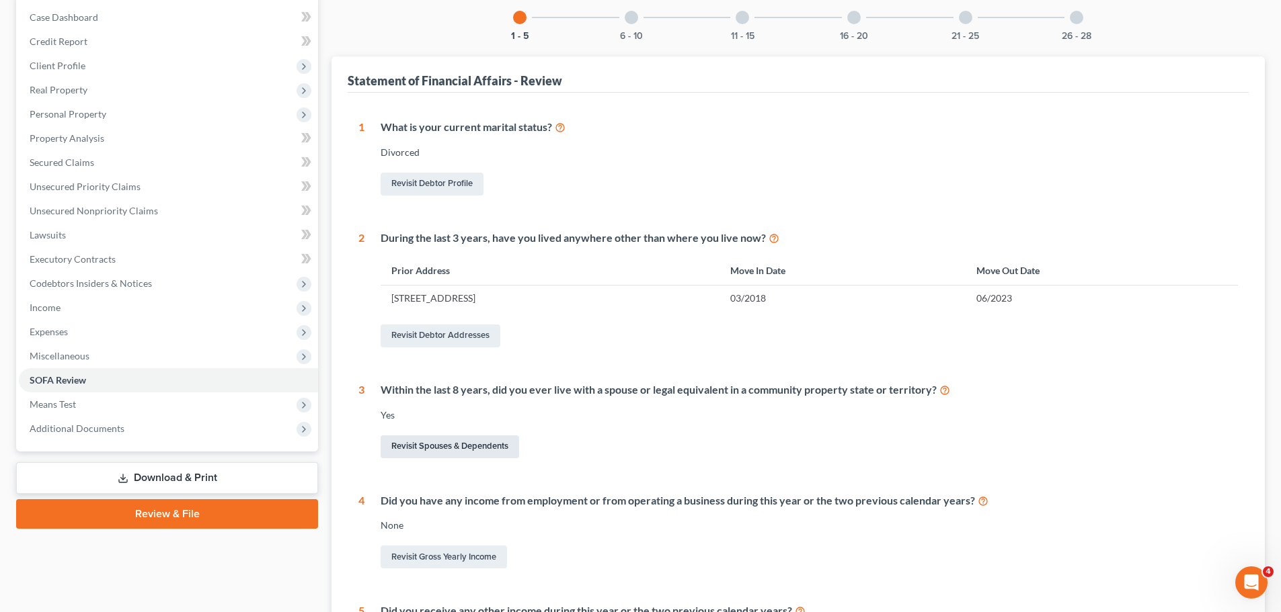
click at [480, 447] on link "Revisit Spouses & Dependents" at bounding box center [449, 447] width 138 height 23
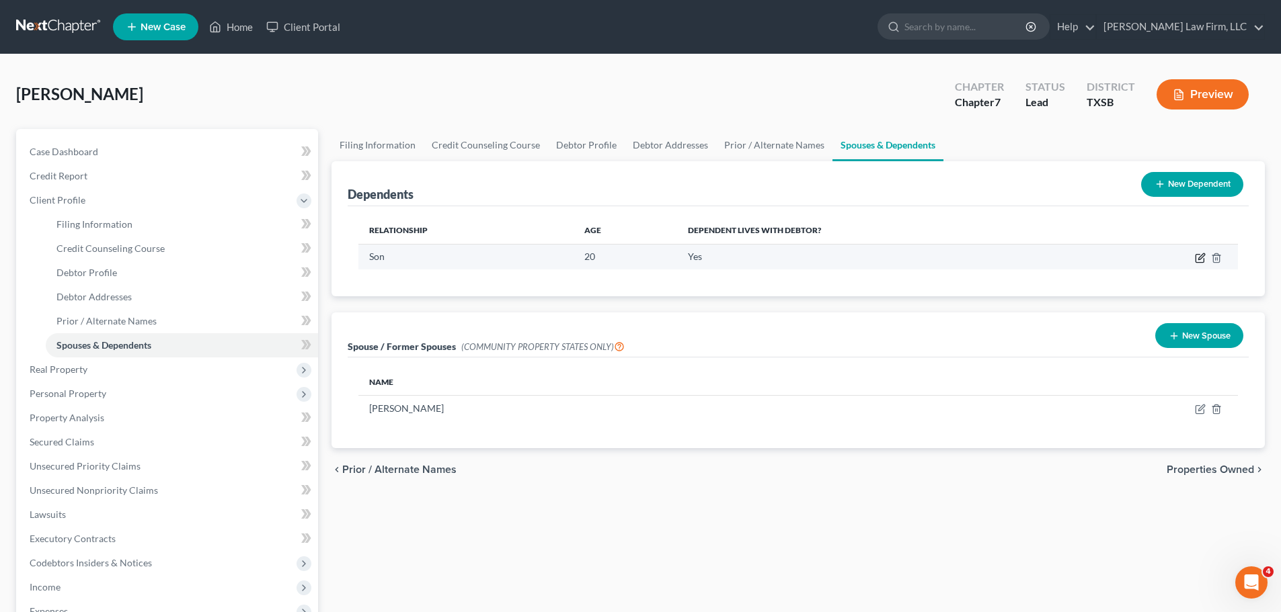
click at [1199, 253] on icon "button" at bounding box center [1200, 258] width 11 height 11
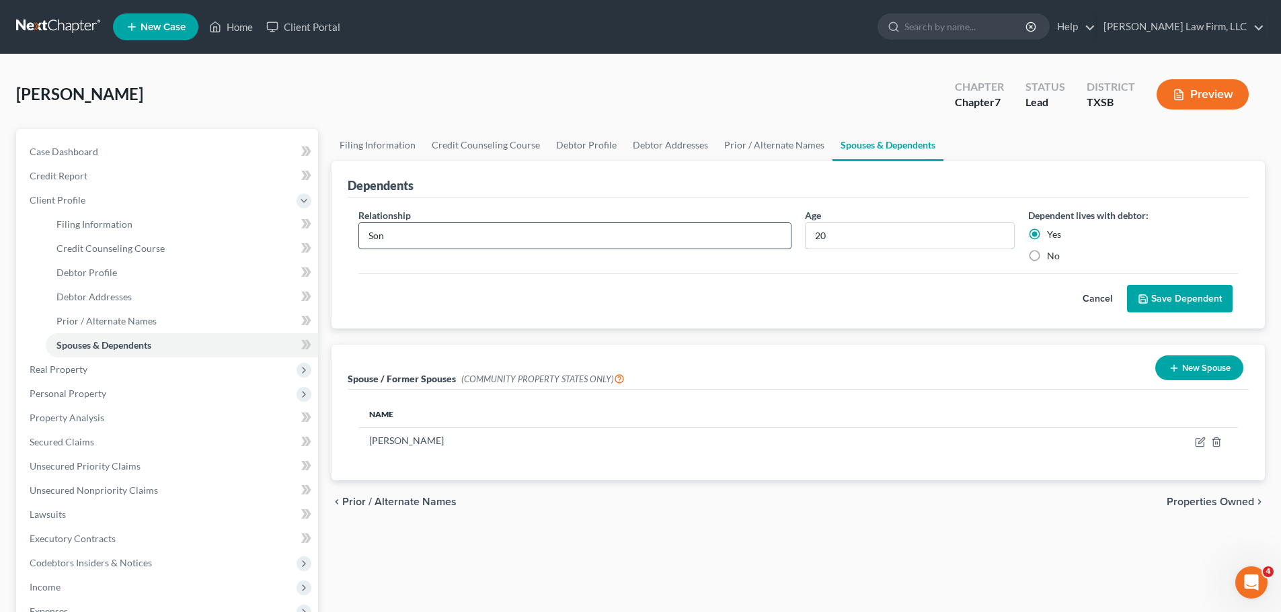
drag, startPoint x: 820, startPoint y: 235, endPoint x: 729, endPoint y: 247, distance: 92.2
click at [729, 247] on div "Relationship * Son Age [DEMOGRAPHIC_DATA] Dependent lives with debtor: Yes No" at bounding box center [798, 240] width 893 height 65
type input "21"
click at [1189, 300] on button "Save Dependent" at bounding box center [1180, 299] width 106 height 28
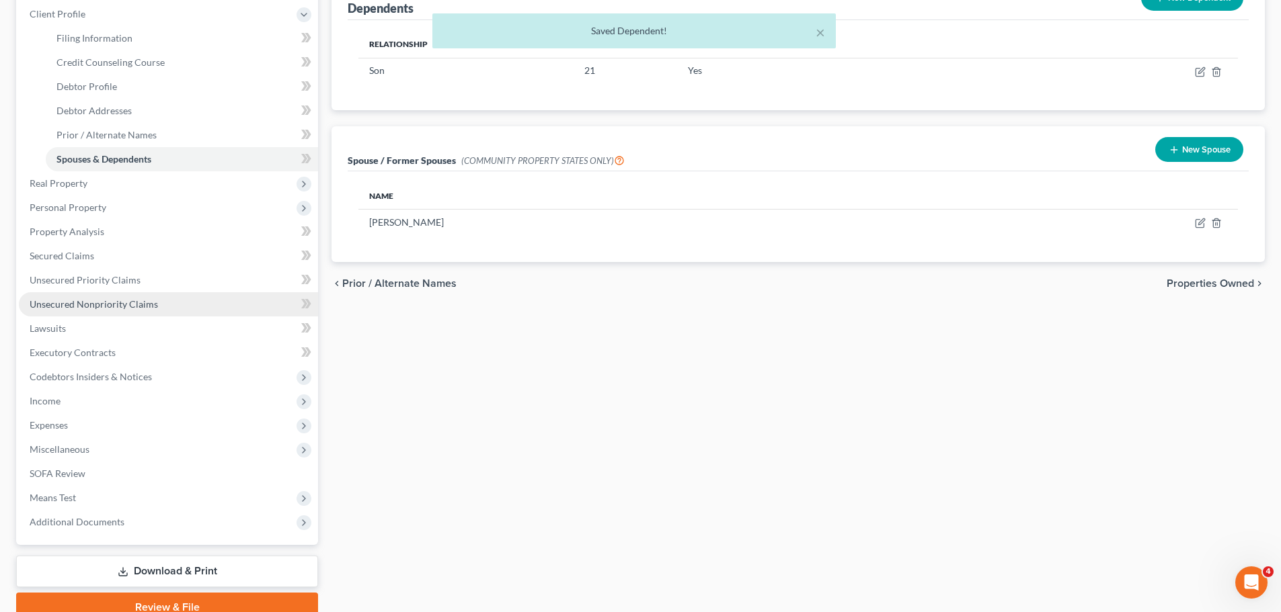
scroll to position [247, 0]
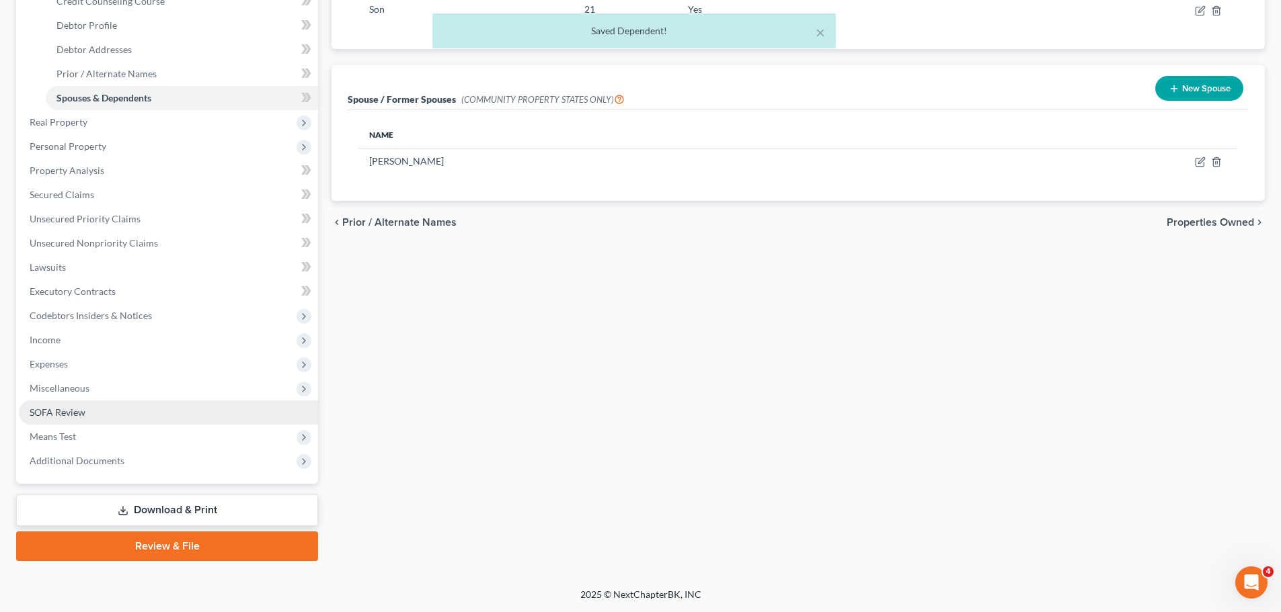
click at [128, 419] on link "SOFA Review" at bounding box center [168, 413] width 299 height 24
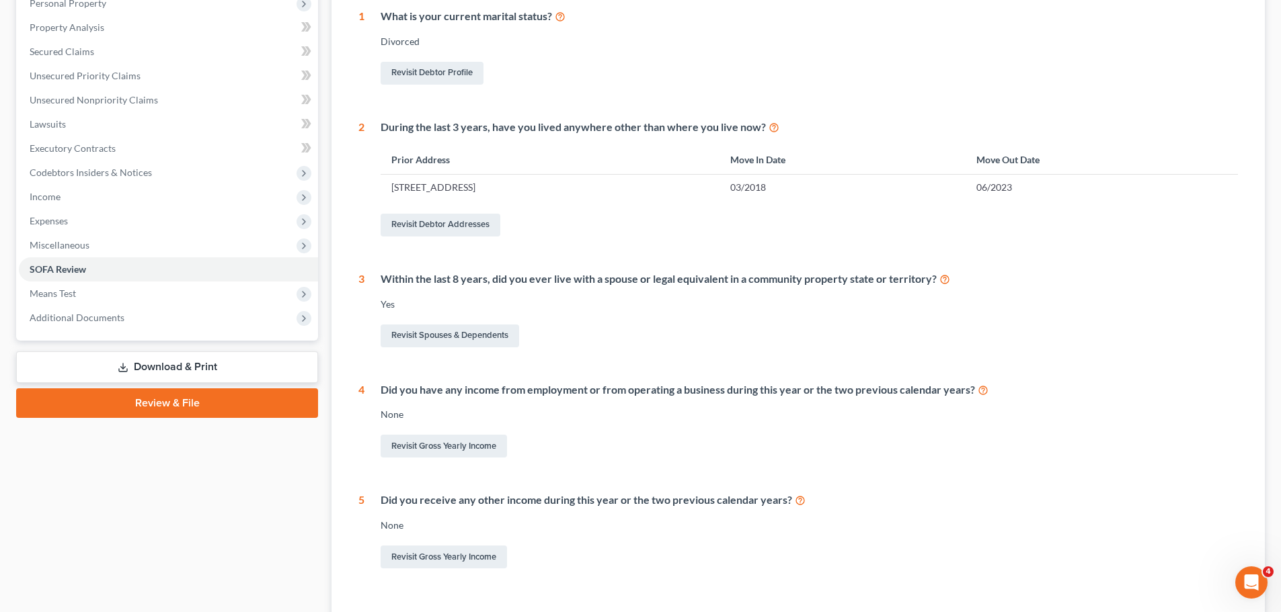
scroll to position [269, 0]
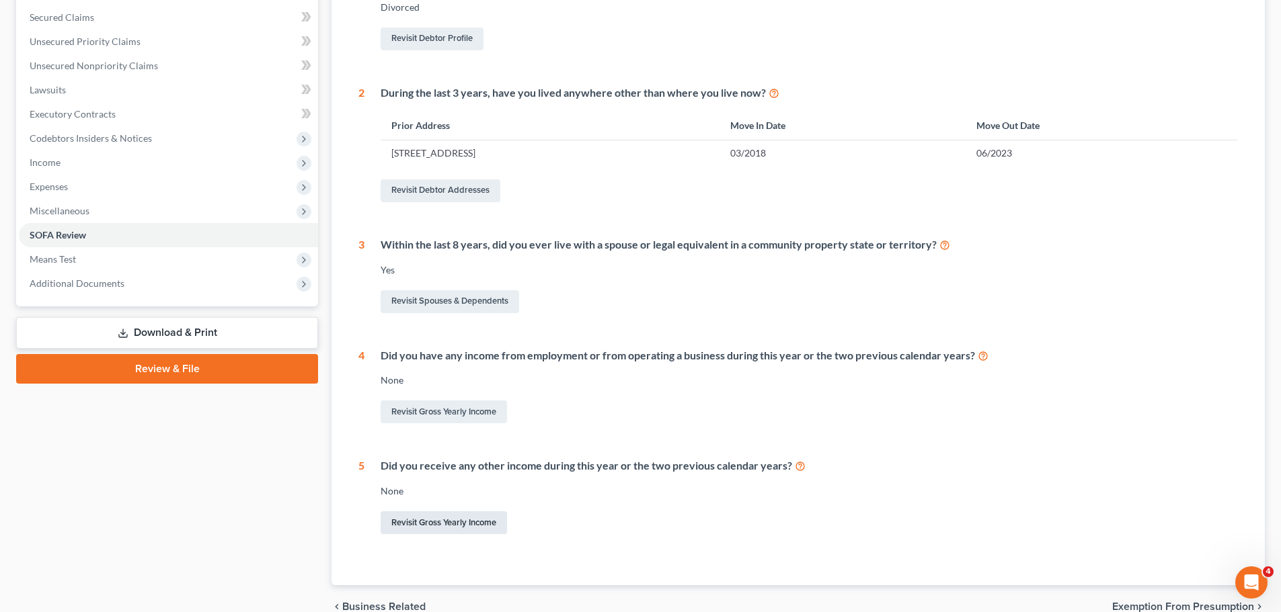
click at [441, 523] on link "Revisit Gross Yearly Income" at bounding box center [443, 523] width 126 height 23
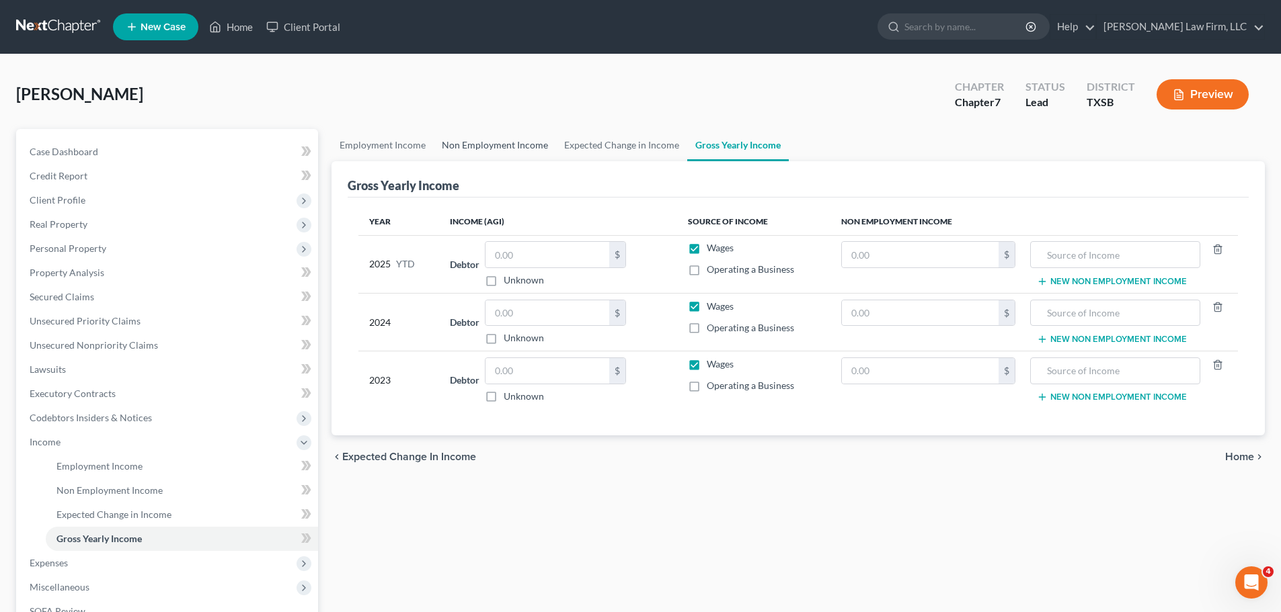
click at [471, 142] on link "Non Employment Income" at bounding box center [495, 145] width 122 height 32
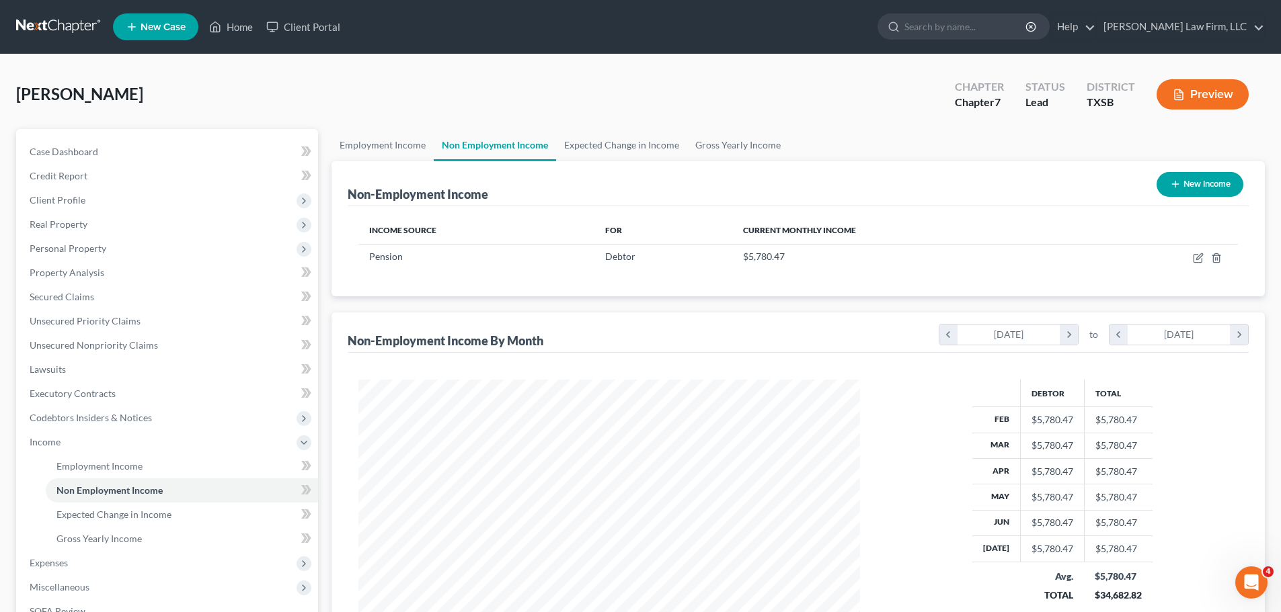
scroll to position [251, 528]
click at [732, 149] on link "Gross Yearly Income" at bounding box center [738, 145] width 102 height 32
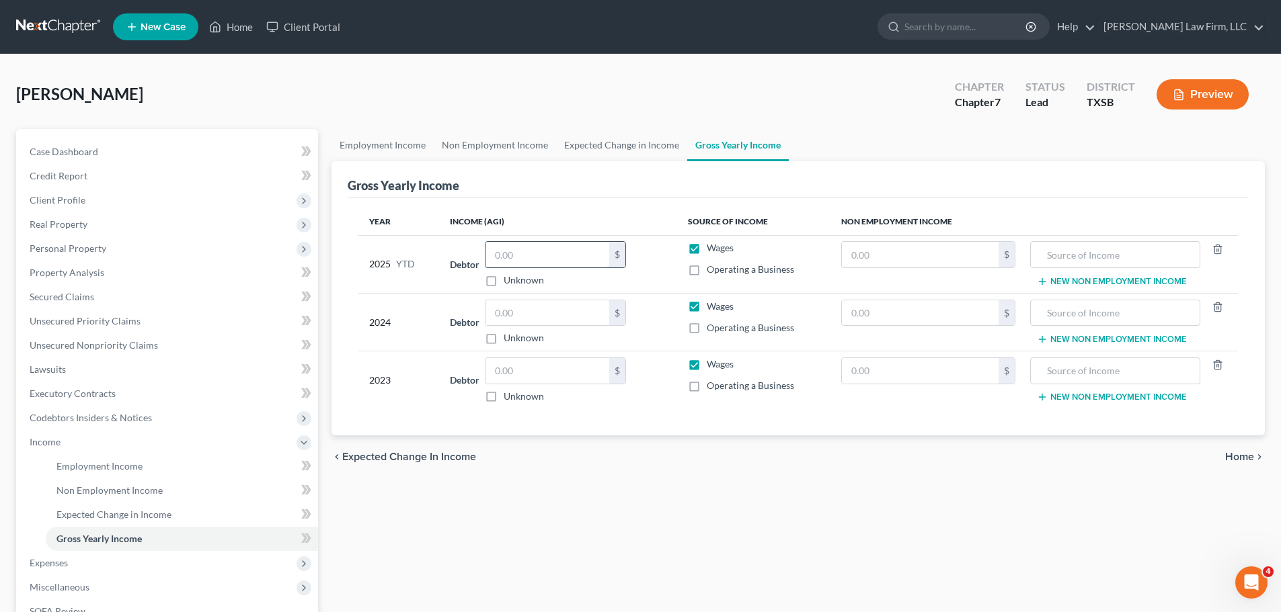
click at [551, 247] on input "text" at bounding box center [547, 255] width 124 height 26
click at [542, 374] on input "text" at bounding box center [547, 371] width 124 height 26
type input "64,502"
click at [899, 369] on input "text" at bounding box center [920, 371] width 157 height 26
type input "64,502"
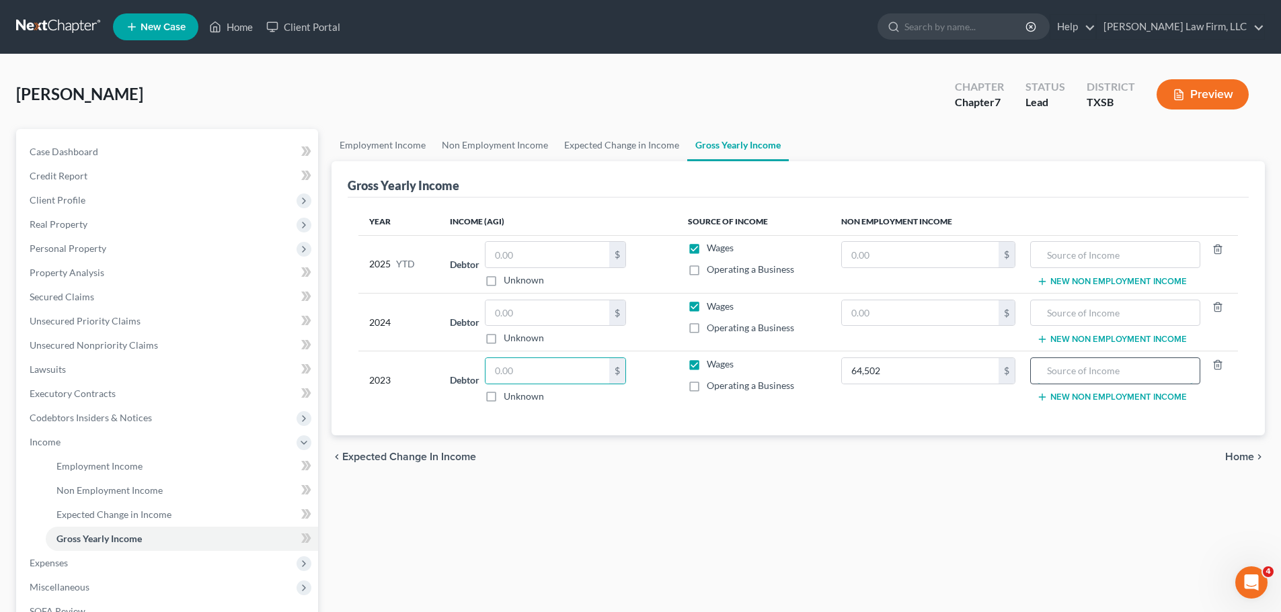
click at [1125, 380] on input "text" at bounding box center [1114, 371] width 155 height 26
type input "Pension"
click at [934, 315] on input "text" at bounding box center [920, 313] width 157 height 26
type input "67,305"
click at [1142, 315] on input "text" at bounding box center [1114, 313] width 155 height 26
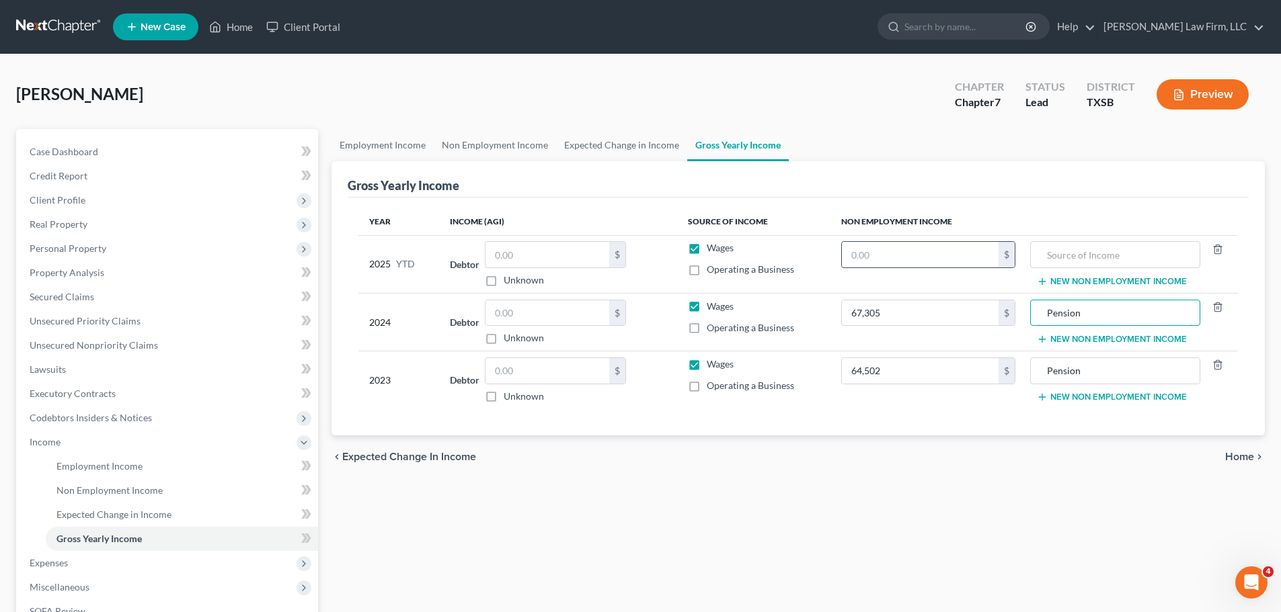
type input "Pension"
click at [924, 255] on input "text" at bounding box center [920, 255] width 157 height 26
click at [883, 254] on input "text" at bounding box center [920, 255] width 157 height 26
type input "40,011.42"
type input "p"
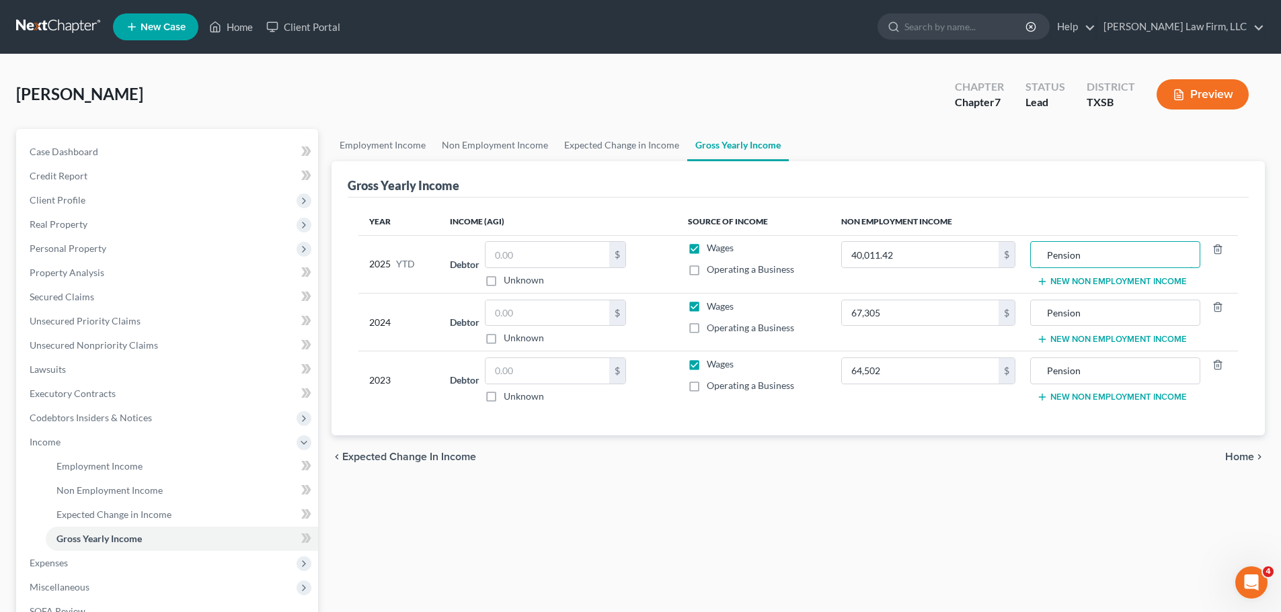
type input "Pension"
click at [807, 511] on div "Employment Income Non Employment Income Expected Change in Income Gross Yearly …" at bounding box center [798, 444] width 946 height 631
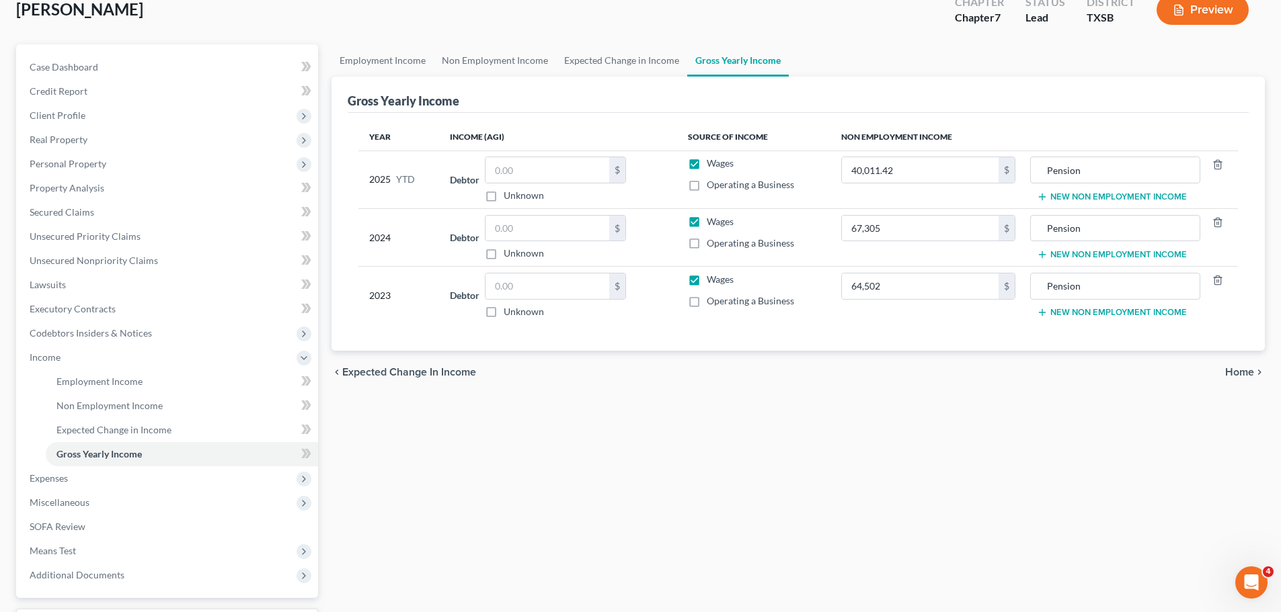
scroll to position [65, 0]
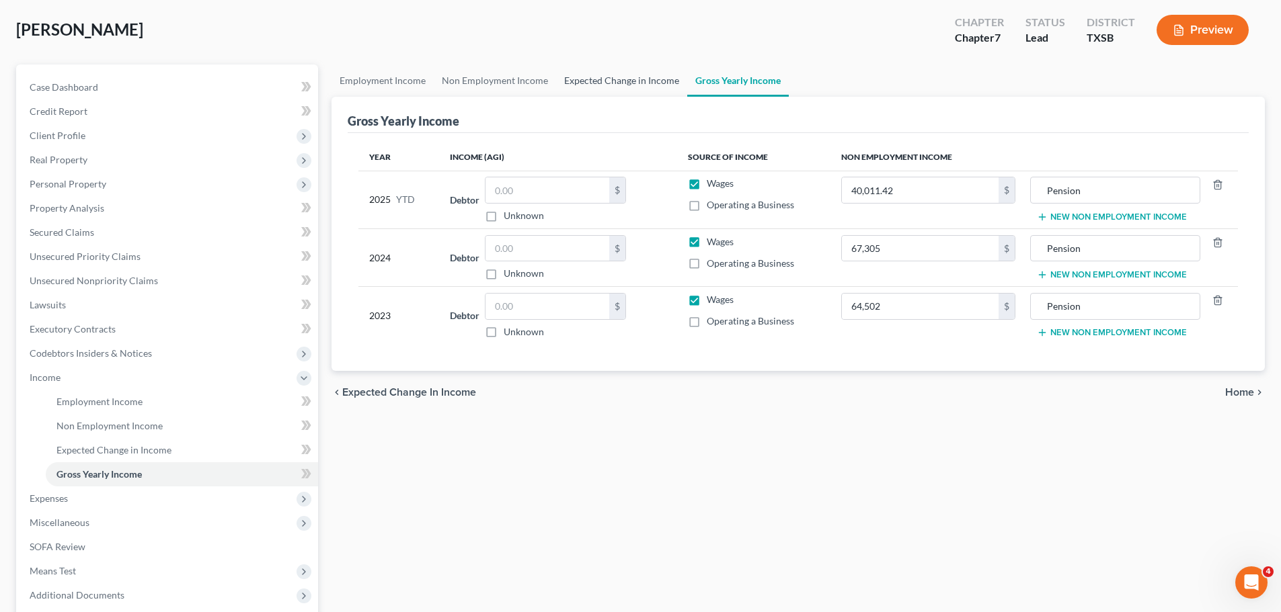
click at [620, 85] on link "Expected Change in Income" at bounding box center [621, 81] width 131 height 32
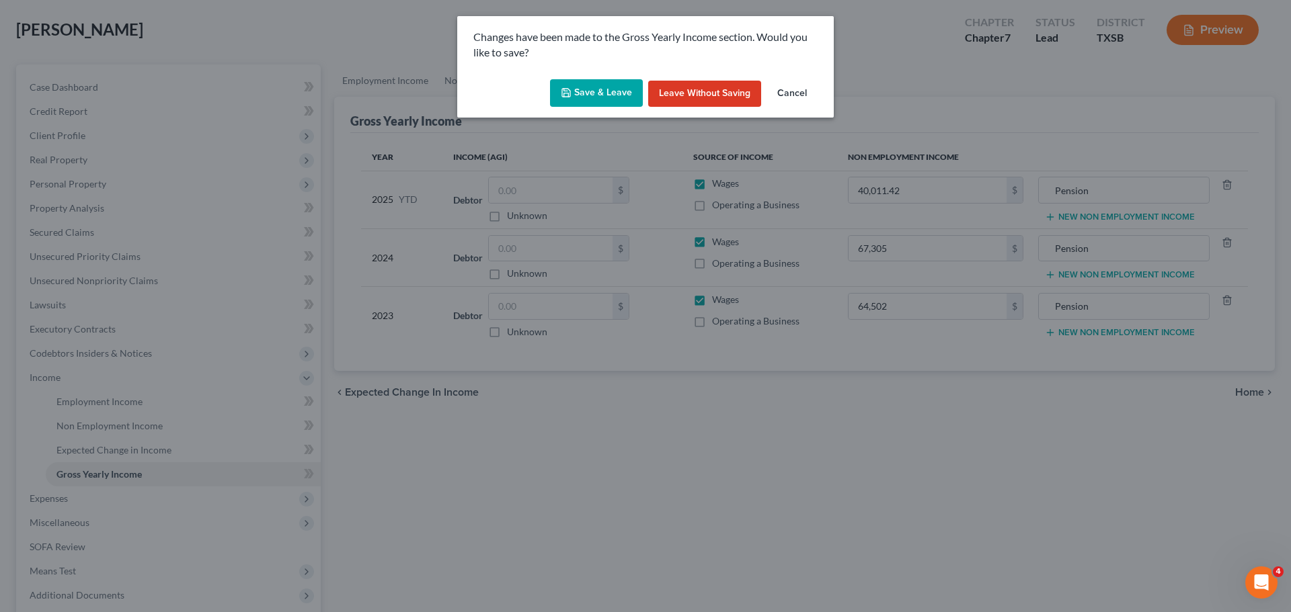
click at [606, 94] on button "Save & Leave" at bounding box center [596, 93] width 93 height 28
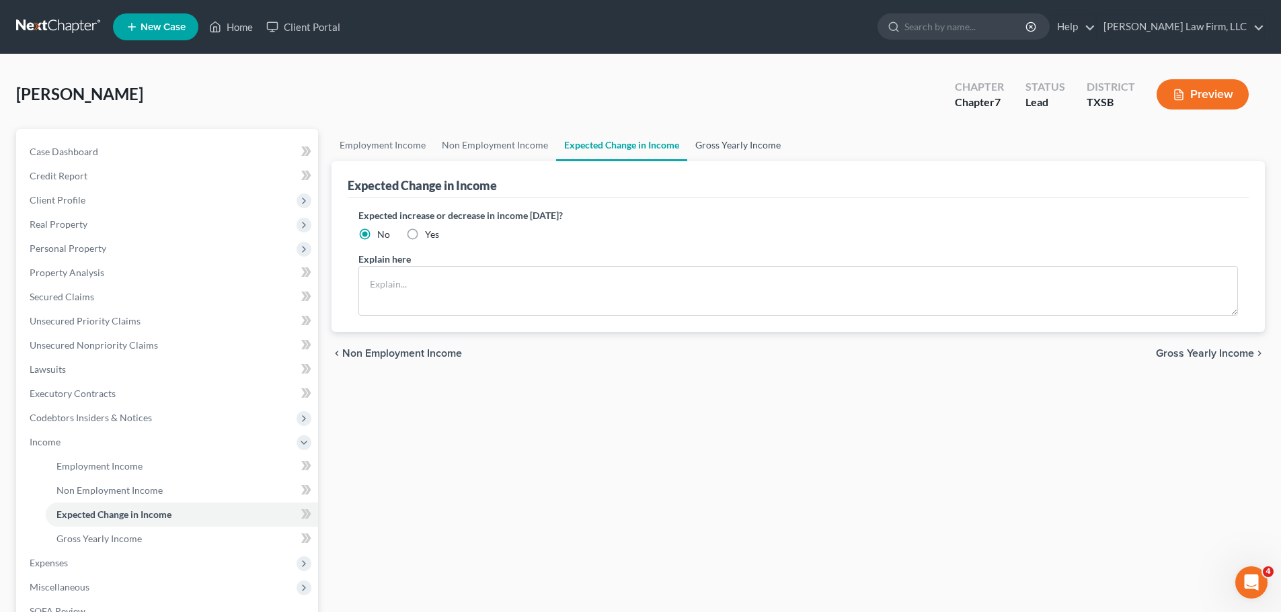
click at [737, 145] on link "Gross Yearly Income" at bounding box center [738, 145] width 102 height 32
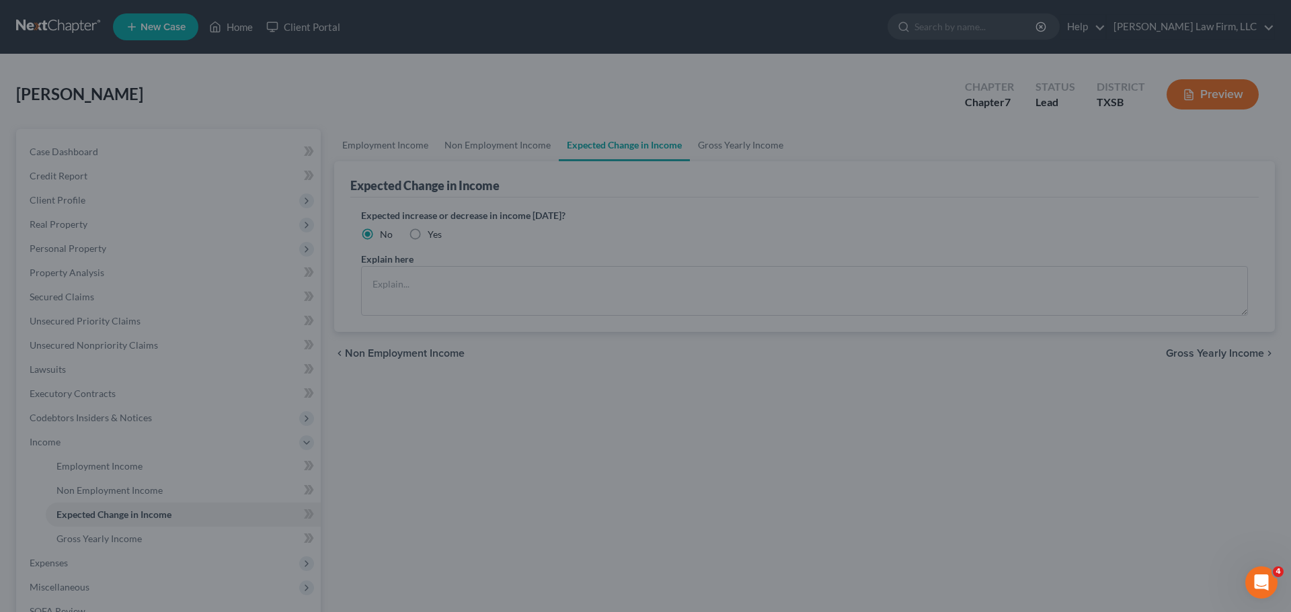
click at [758, 376] on div at bounding box center [645, 306] width 1291 height 612
click at [637, 147] on div at bounding box center [645, 306] width 1291 height 612
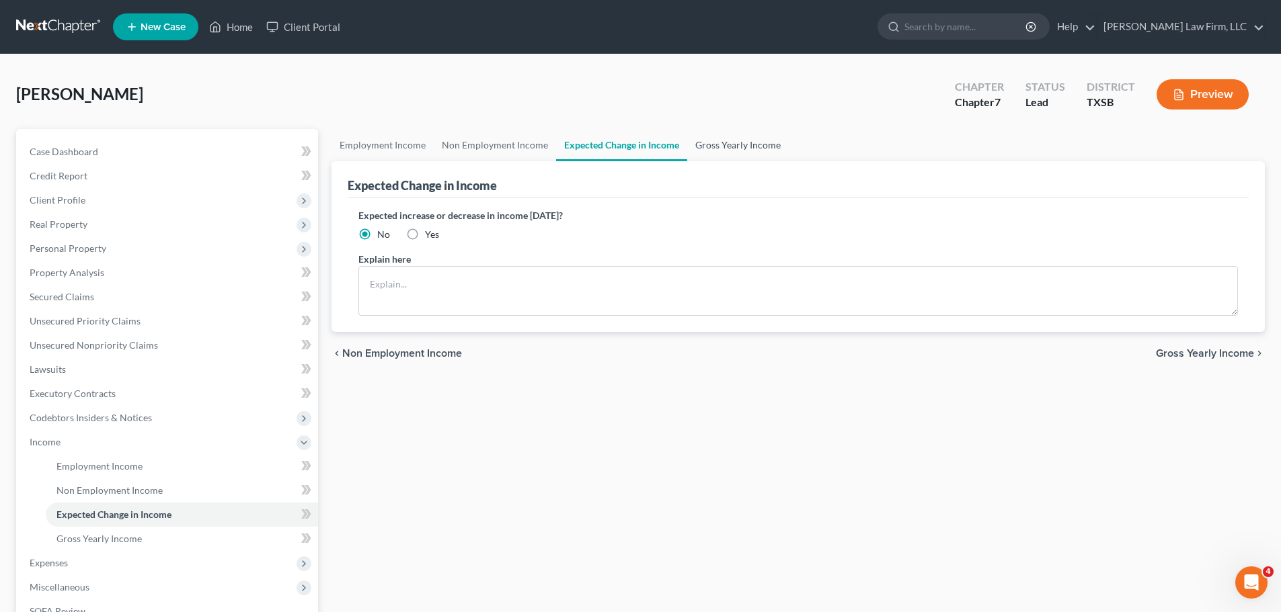
click at [711, 145] on link "Gross Yearly Income" at bounding box center [738, 145] width 102 height 32
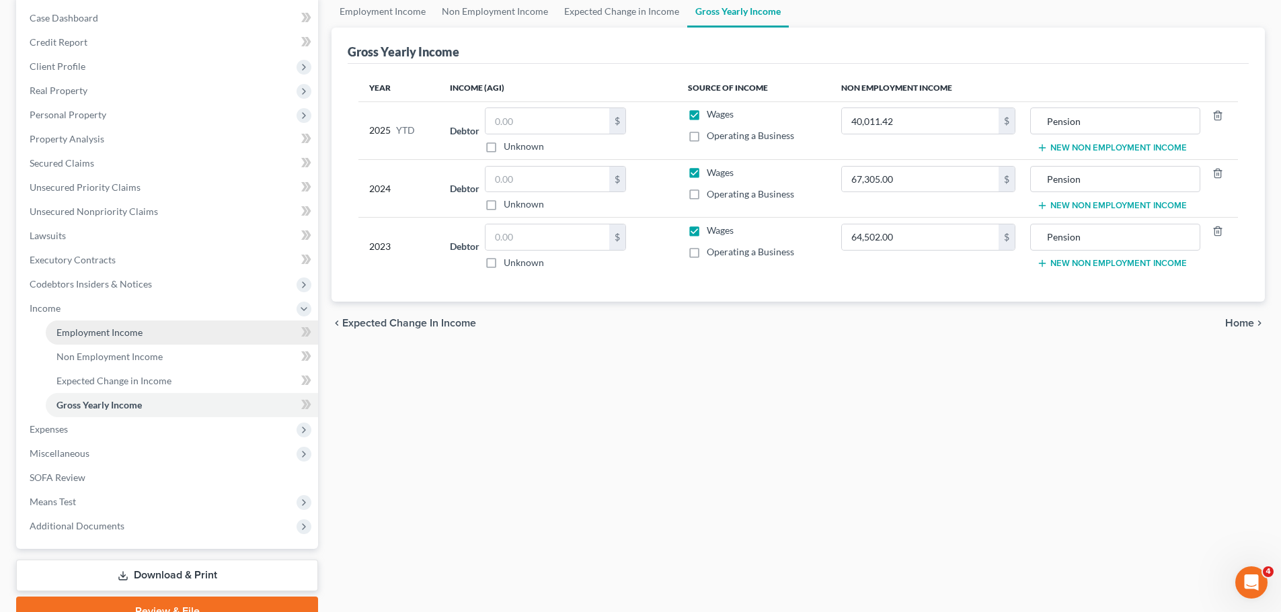
scroll to position [134, 0]
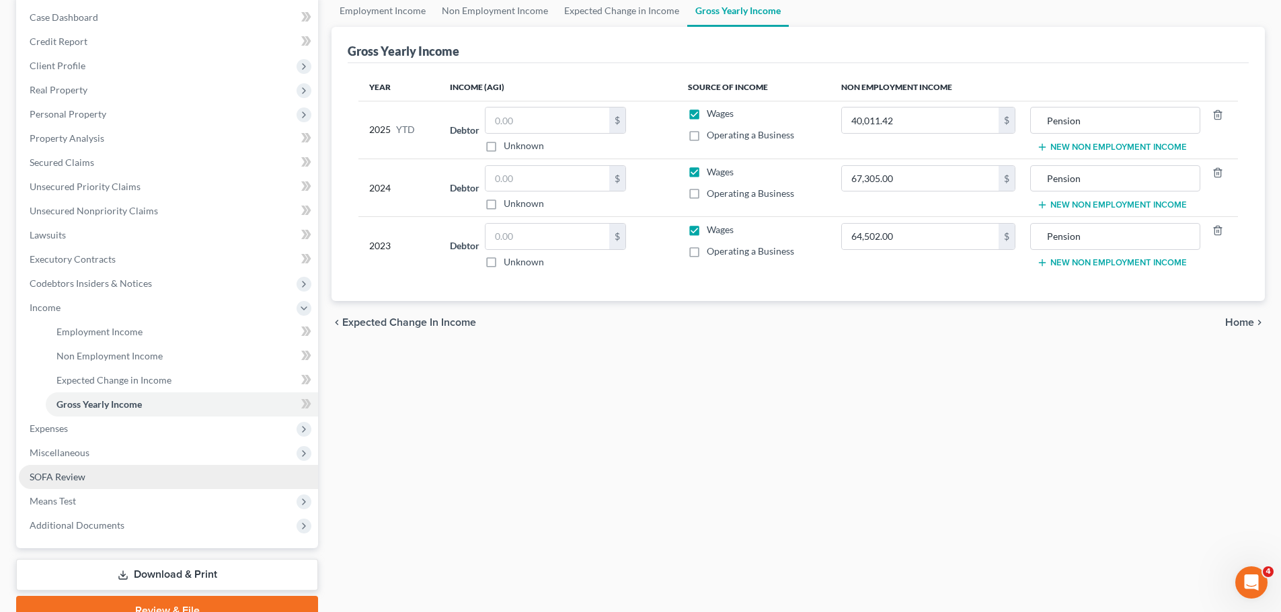
click at [147, 475] on link "SOFA Review" at bounding box center [168, 477] width 299 height 24
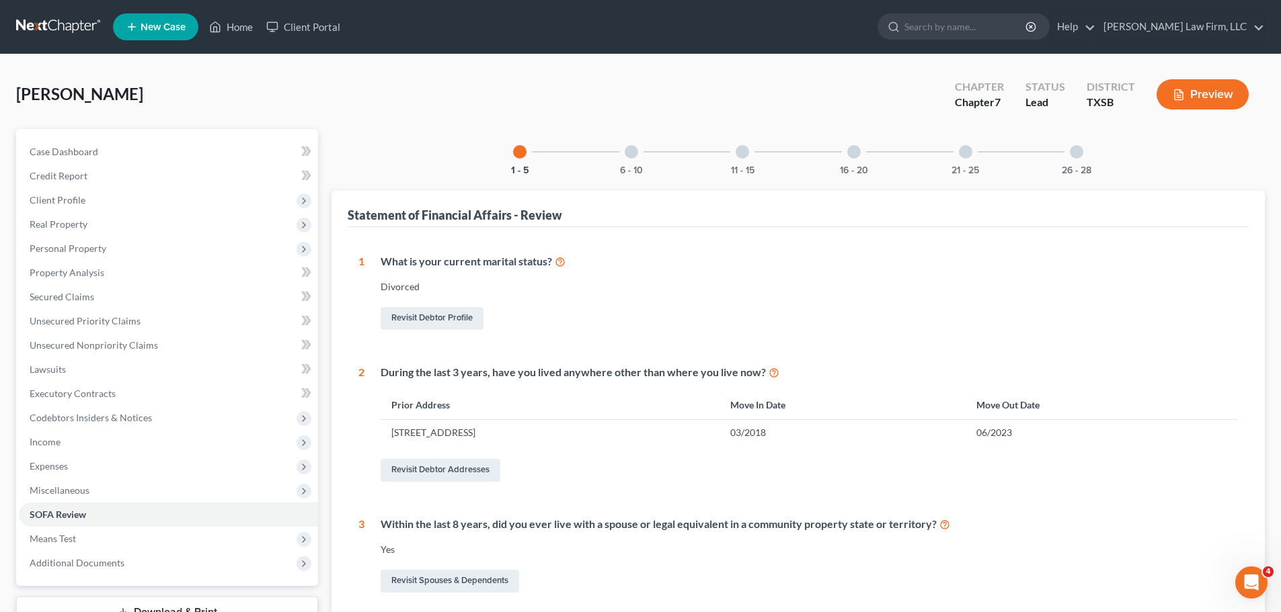
click at [633, 147] on div at bounding box center [630, 151] width 13 height 13
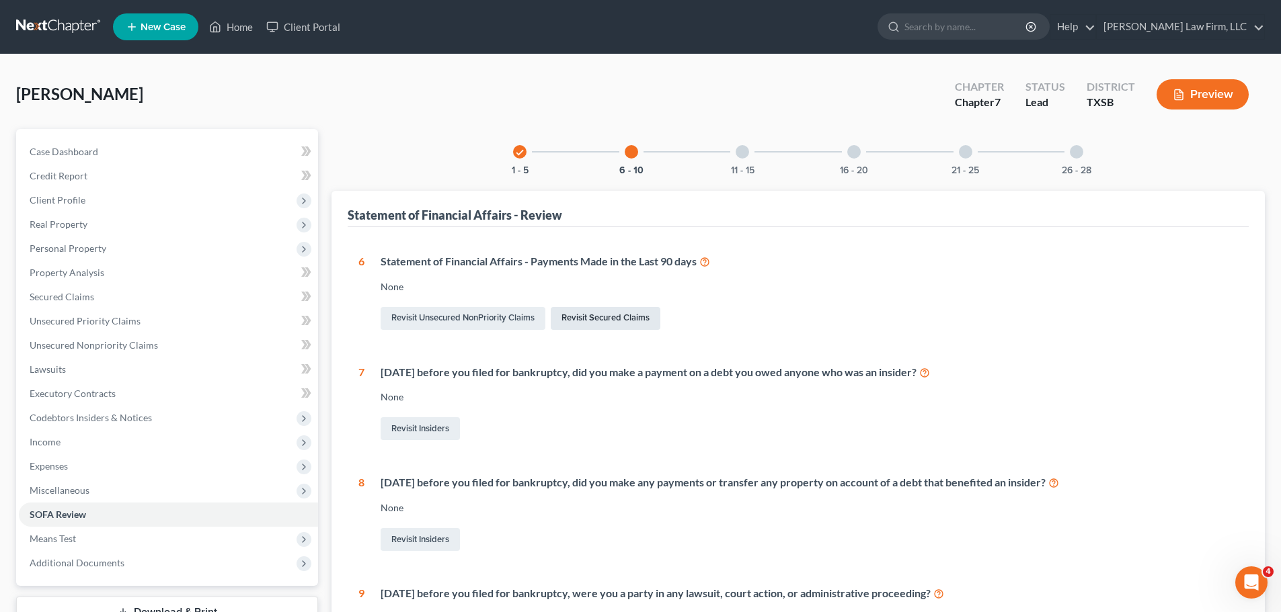
click at [590, 321] on link "Revisit Secured Claims" at bounding box center [606, 318] width 110 height 23
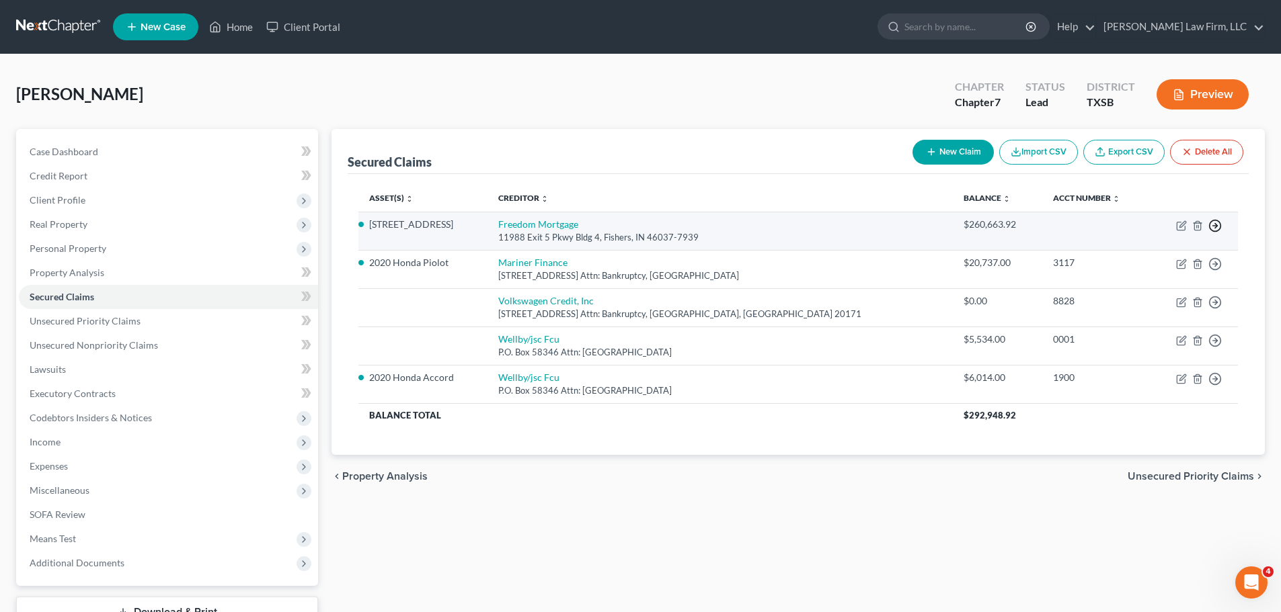
click at [1215, 224] on polyline "button" at bounding box center [1216, 226] width 2 height 5
click at [884, 218] on td "Freedom Mortgage 11988 Exit 5 Pkwy Bldg 4, Fishers, IN 46037-7939" at bounding box center [720, 231] width 466 height 38
click at [1177, 225] on icon "button" at bounding box center [1180, 227] width 8 height 8
select select "15"
select select "4"
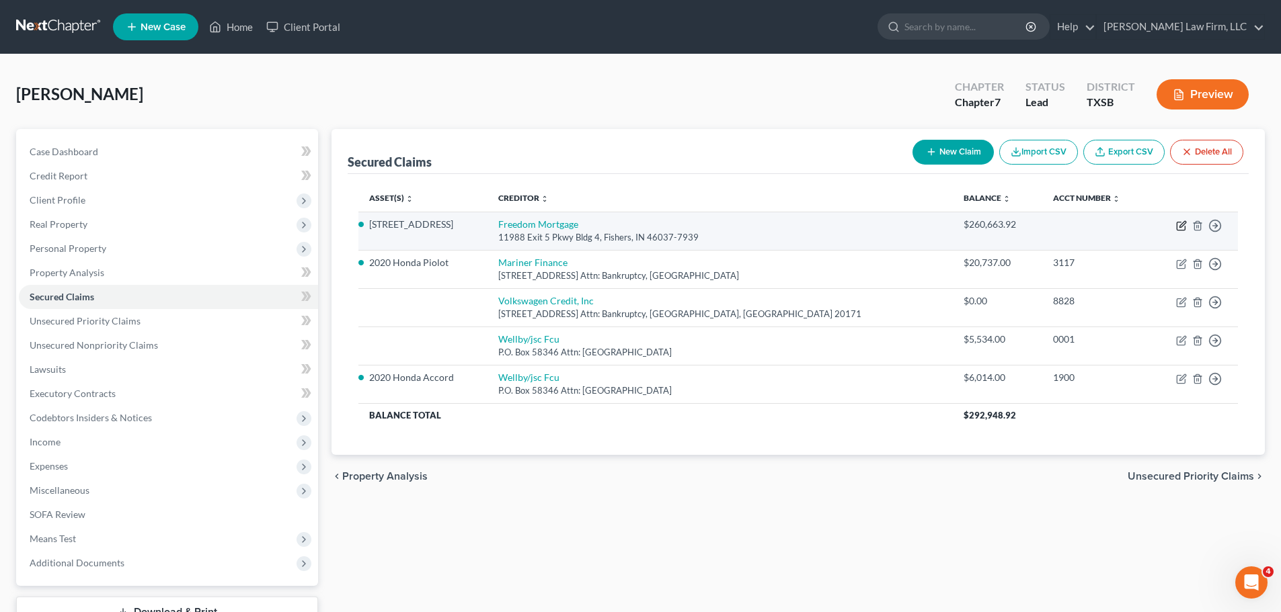
select select "3"
select select "0"
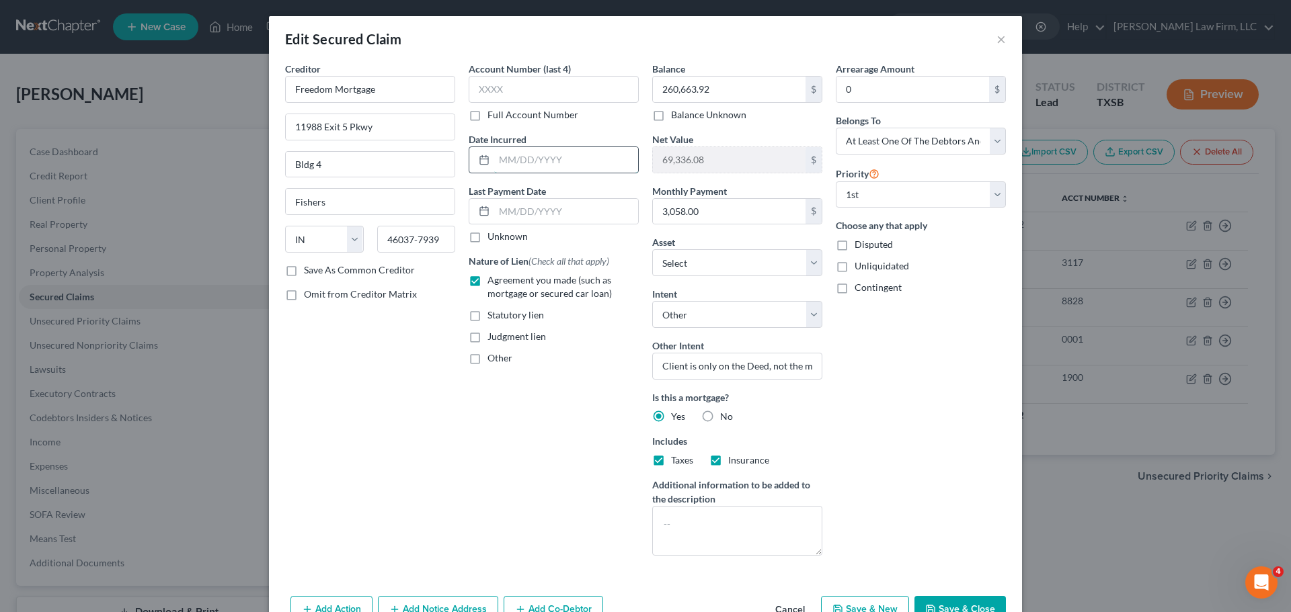
click at [521, 159] on input "text" at bounding box center [566, 160] width 144 height 26
type input "0"
click at [498, 158] on input "1/01/2023" at bounding box center [566, 160] width 144 height 26
type input "11/01/2023"
click at [537, 202] on input "text" at bounding box center [566, 212] width 144 height 26
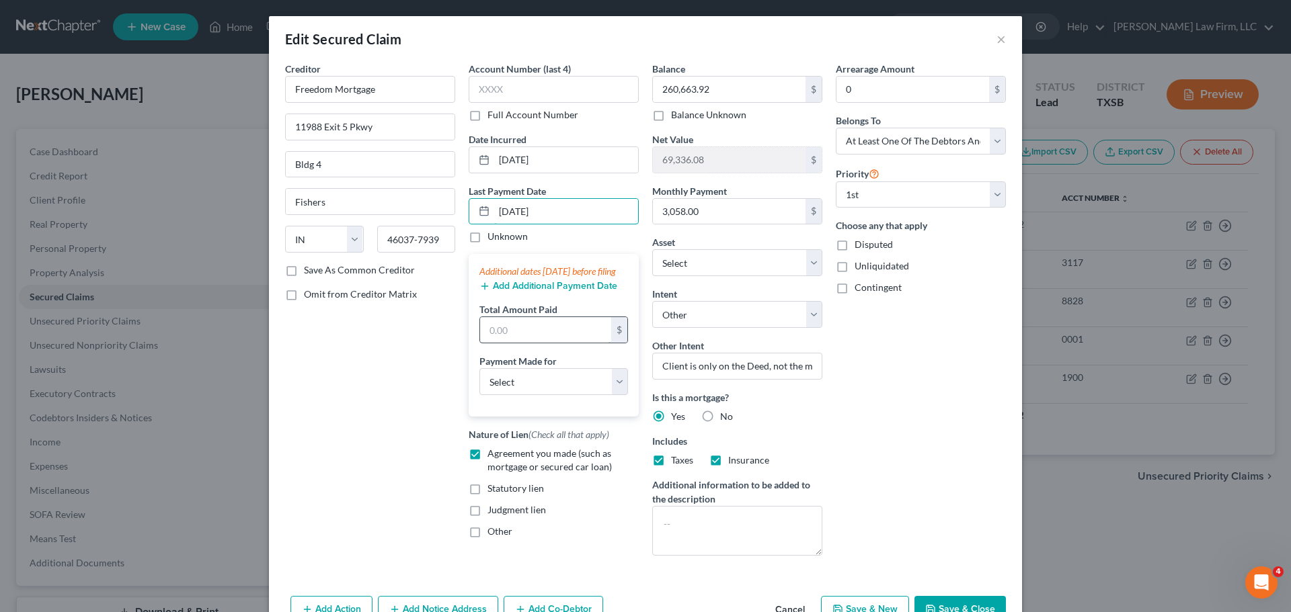
type input "08/01/2025"
click at [560, 343] on input "text" at bounding box center [545, 330] width 131 height 26
type input "9,174"
click at [614, 387] on select "Select Car Credit Card Loan Repayment Mortgage Other Suppliers Or Vendors" at bounding box center [553, 381] width 149 height 27
select select "3"
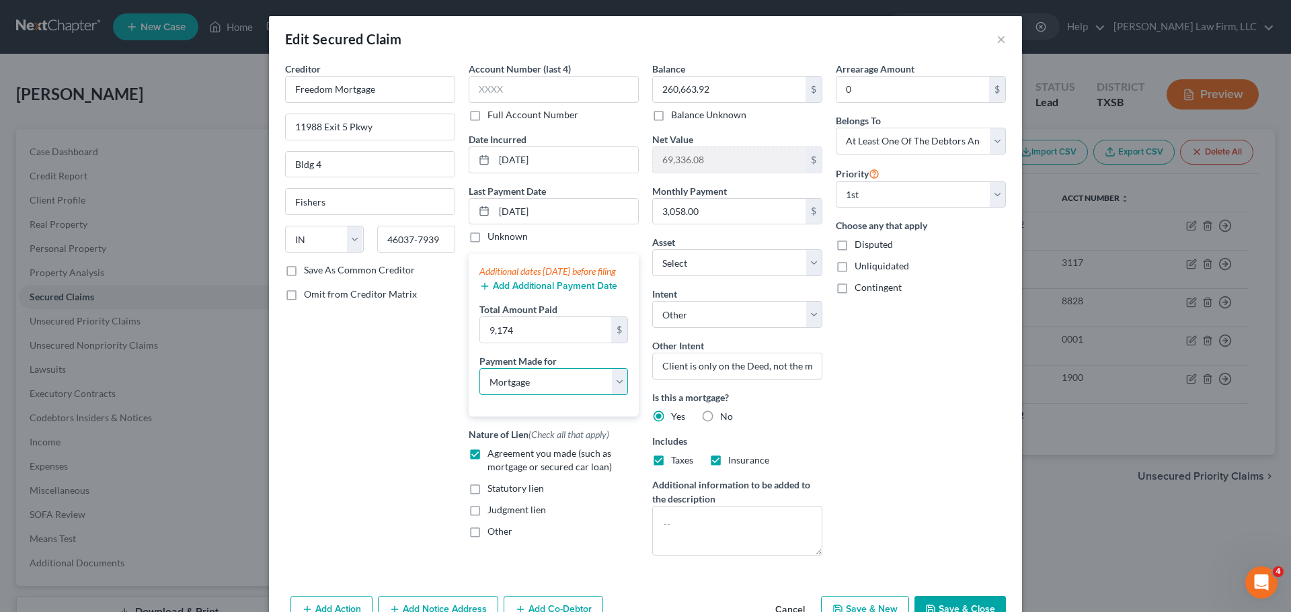
click at [479, 382] on select "Select Car Credit Card Loan Repayment Mortgage Other Suppliers Or Vendors" at bounding box center [553, 381] width 149 height 27
click at [943, 523] on div "Arrearage Amount 0 $ Belongs To * Select Debtor 1 Only Debtor 2 Only Debtor 1 A…" at bounding box center [921, 314] width 184 height 505
click at [961, 600] on button "Save & Close" at bounding box center [959, 610] width 91 height 28
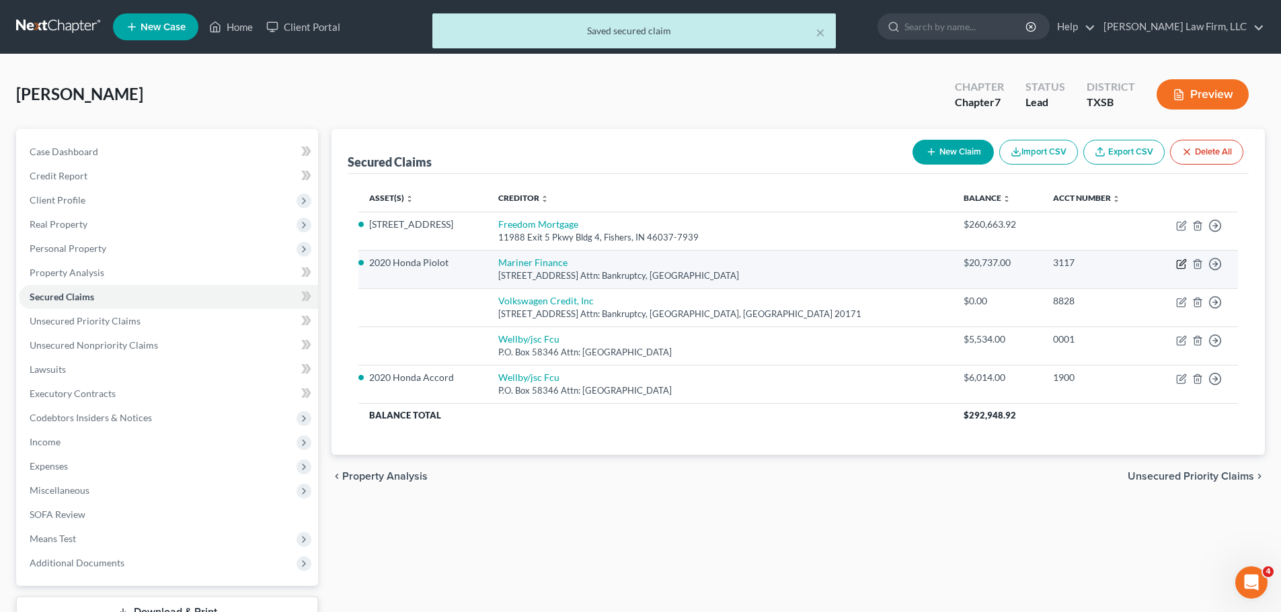
click at [1185, 261] on icon "button" at bounding box center [1182, 262] width 6 height 6
select select "21"
select select "2"
select select "0"
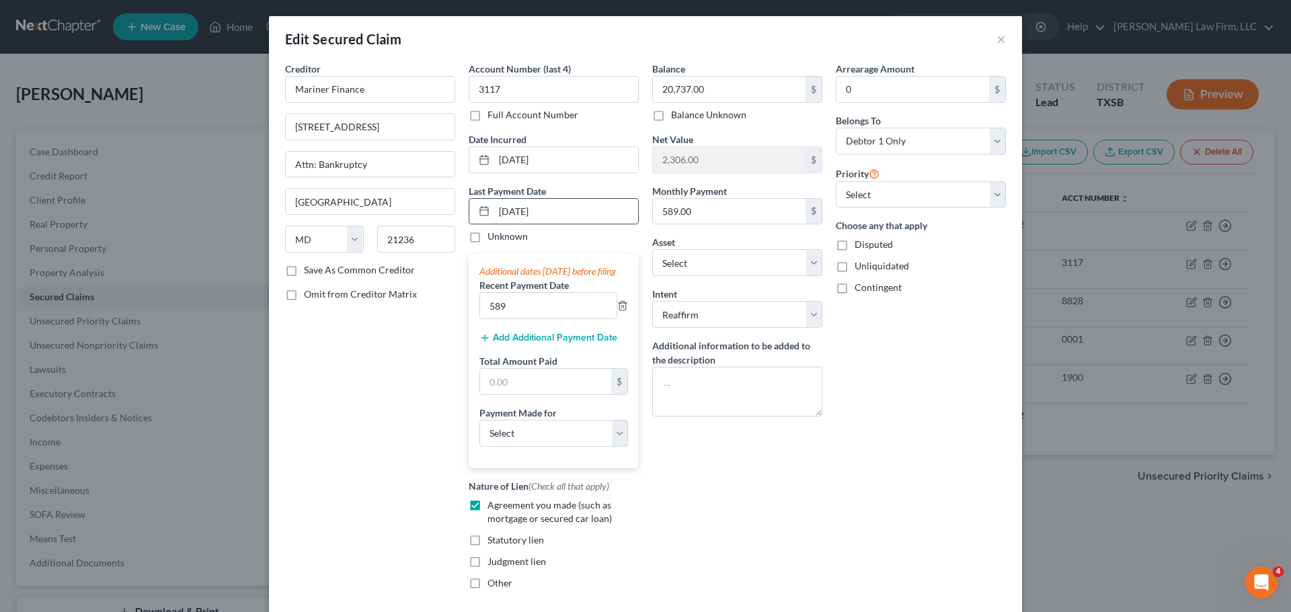
drag, startPoint x: 555, startPoint y: 210, endPoint x: 487, endPoint y: 212, distance: 68.6
click at [487, 212] on div "04/11/2025" at bounding box center [554, 211] width 170 height 27
type input "08/01/2025"
click at [536, 319] on input "589" at bounding box center [548, 306] width 136 height 26
click at [520, 395] on input "text" at bounding box center [545, 382] width 131 height 26
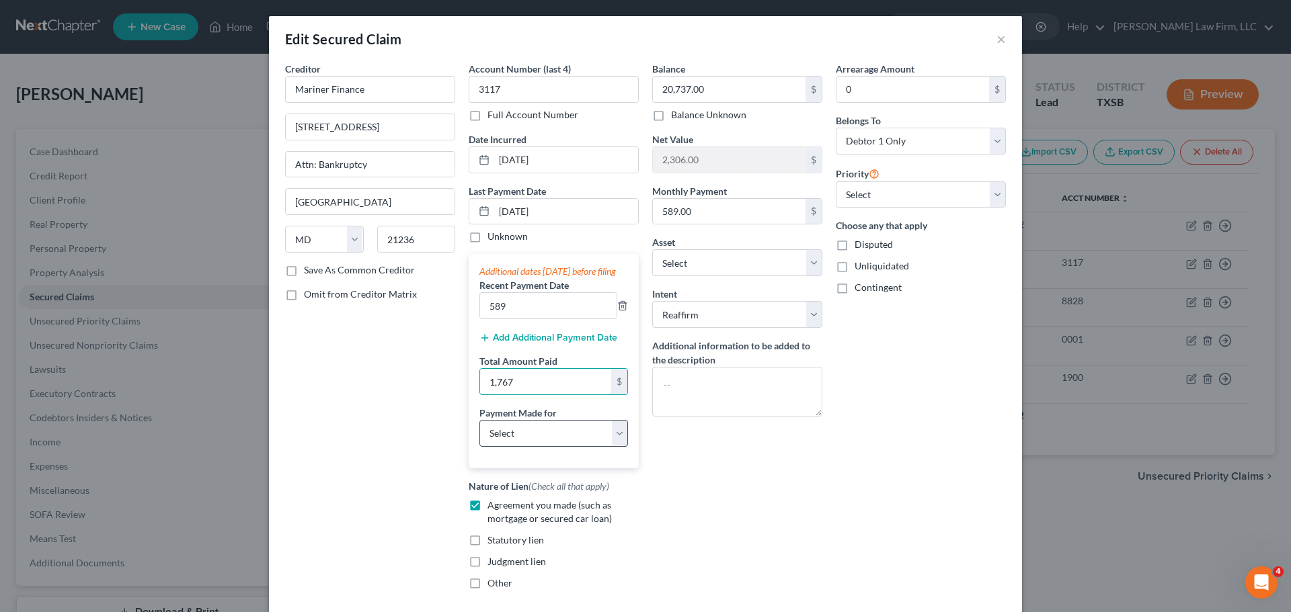
type input "1,767"
click at [546, 447] on select "Select Car Credit Card Loan Repayment Mortgage Other Suppliers Or Vendors" at bounding box center [553, 433] width 149 height 27
select select "0"
click at [479, 433] on select "Select Car Credit Card Loan Repayment Mortgage Other Suppliers Or Vendors" at bounding box center [553, 433] width 149 height 27
click at [729, 496] on div "Balance 20,737.00 $ Balance Unknown Balance Undetermined 20,737.00 $ Balance Un…" at bounding box center [737, 331] width 184 height 539
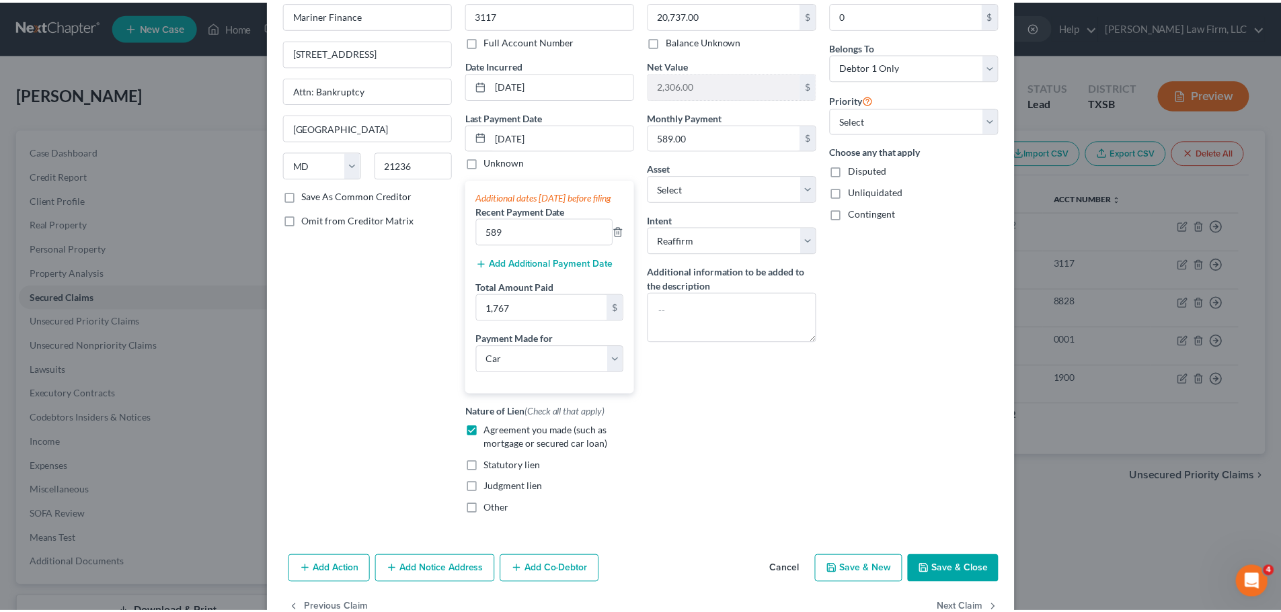
scroll to position [125, 0]
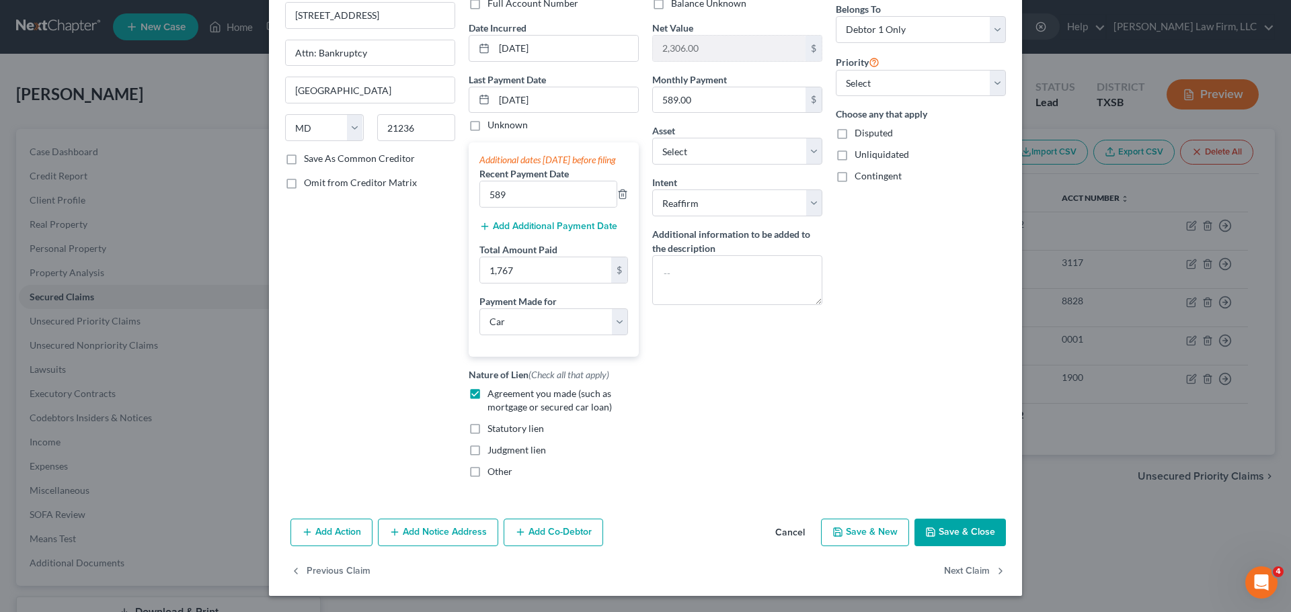
click at [955, 533] on button "Save & Close" at bounding box center [959, 533] width 91 height 28
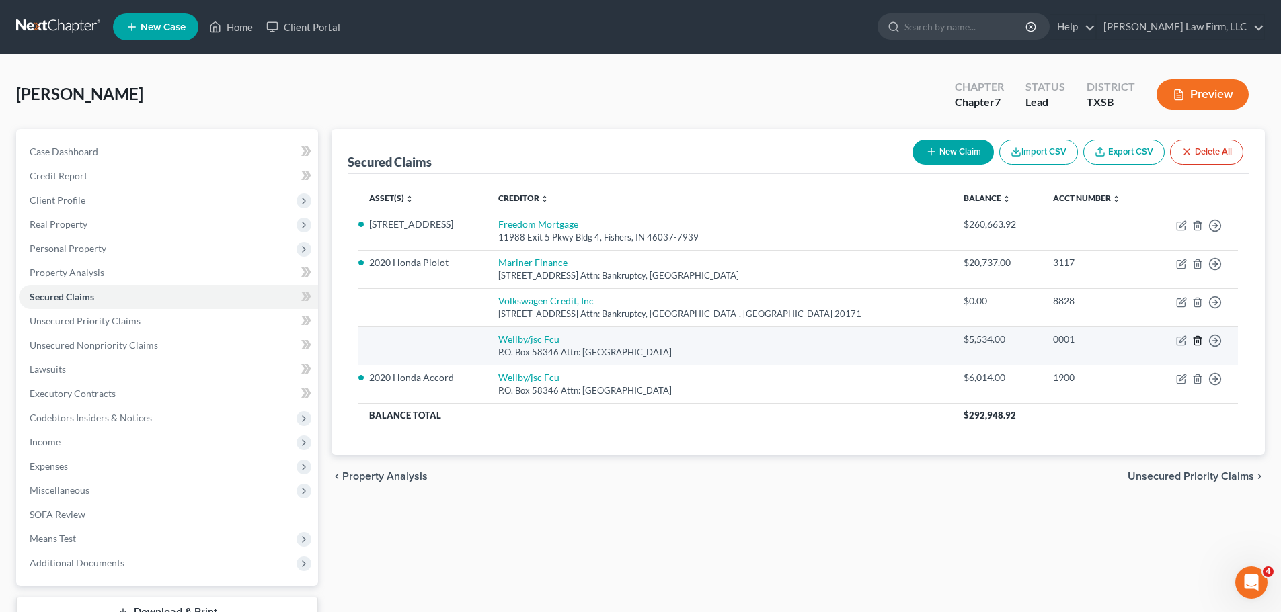
click at [1196, 339] on icon "button" at bounding box center [1197, 340] width 11 height 11
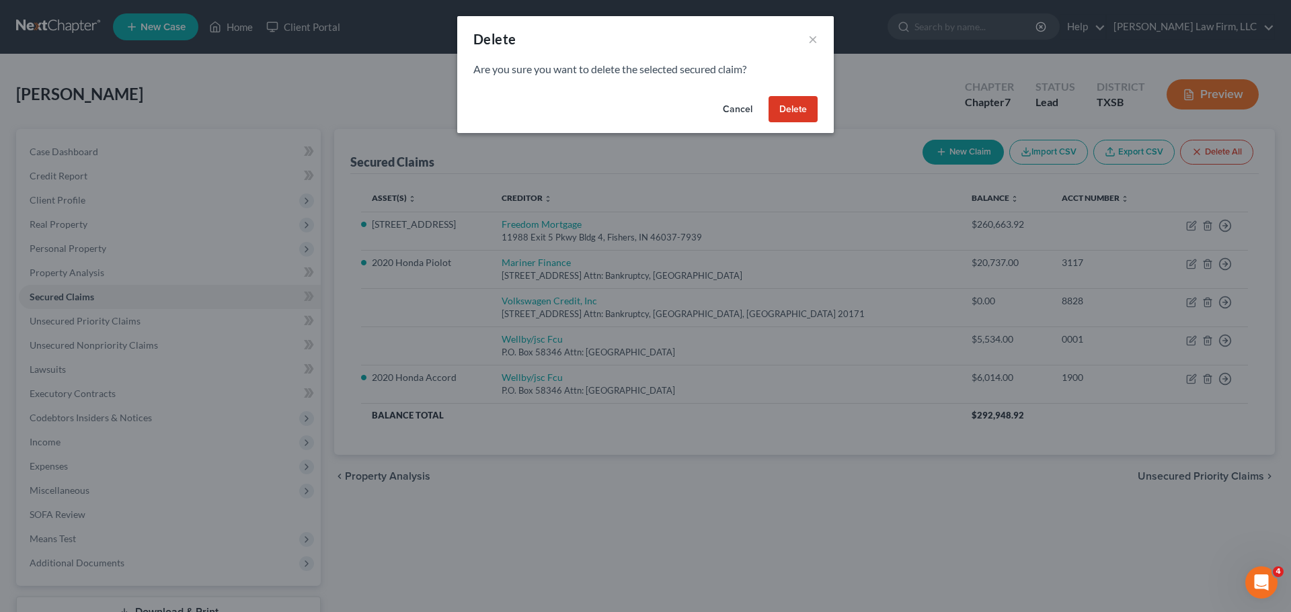
click at [779, 116] on button "Delete" at bounding box center [792, 109] width 49 height 27
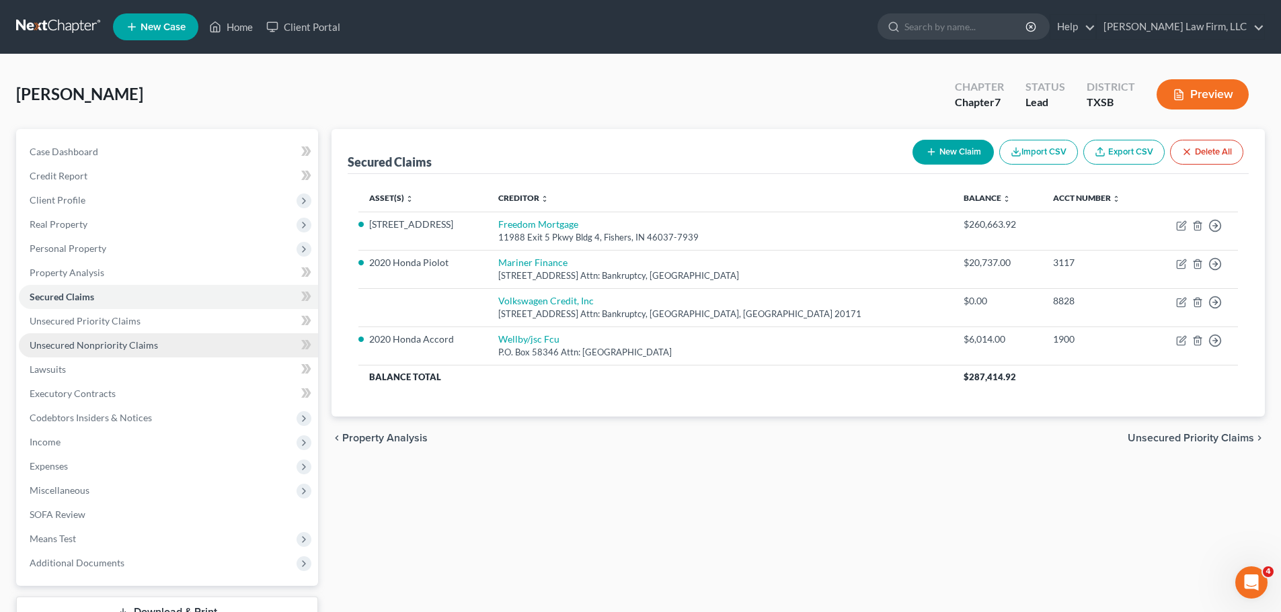
click at [131, 342] on span "Unsecured Nonpriority Claims" at bounding box center [94, 344] width 128 height 11
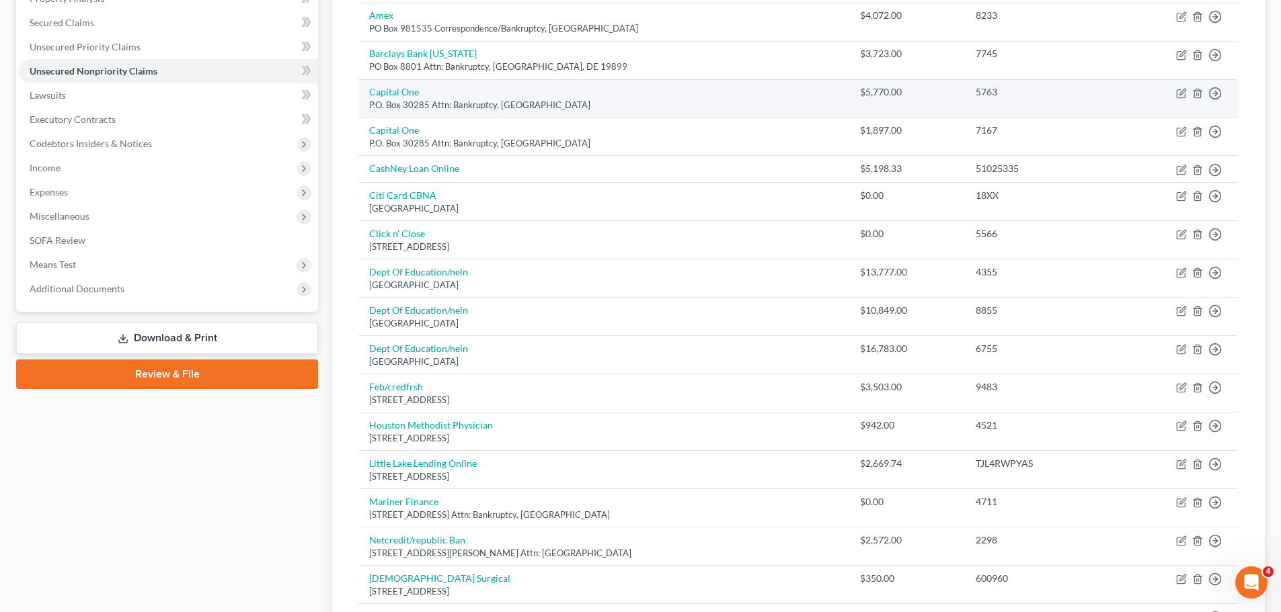
scroll to position [94, 0]
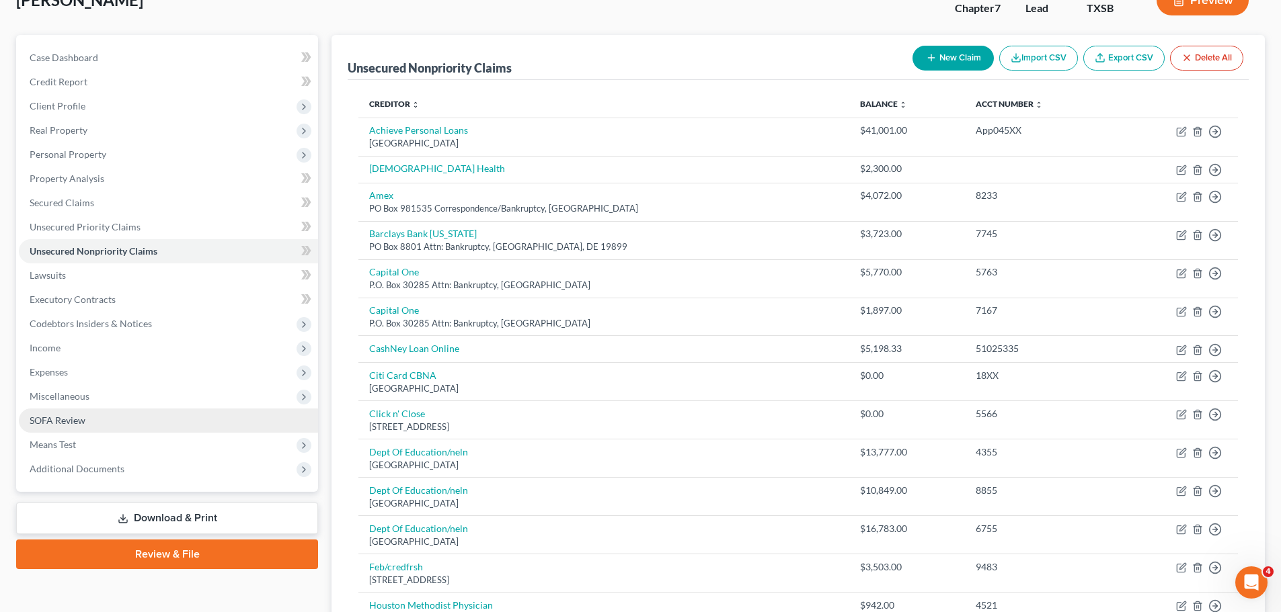
click at [54, 418] on span "SOFA Review" at bounding box center [58, 420] width 56 height 11
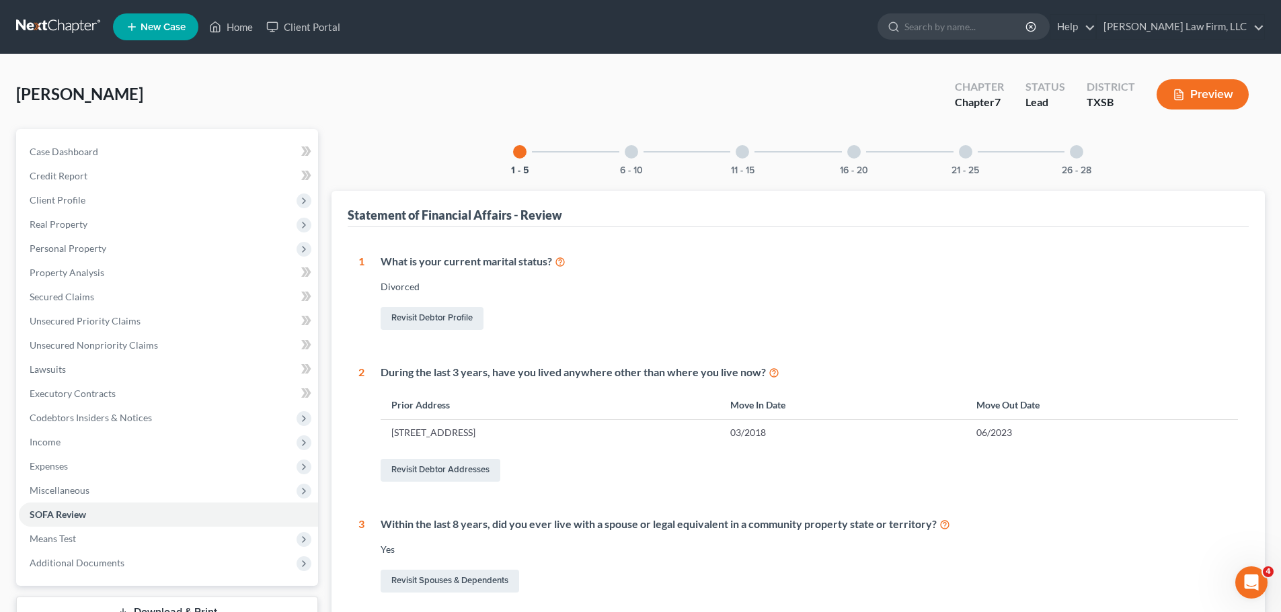
click at [635, 142] on div "6 - 10" at bounding box center [631, 152] width 46 height 46
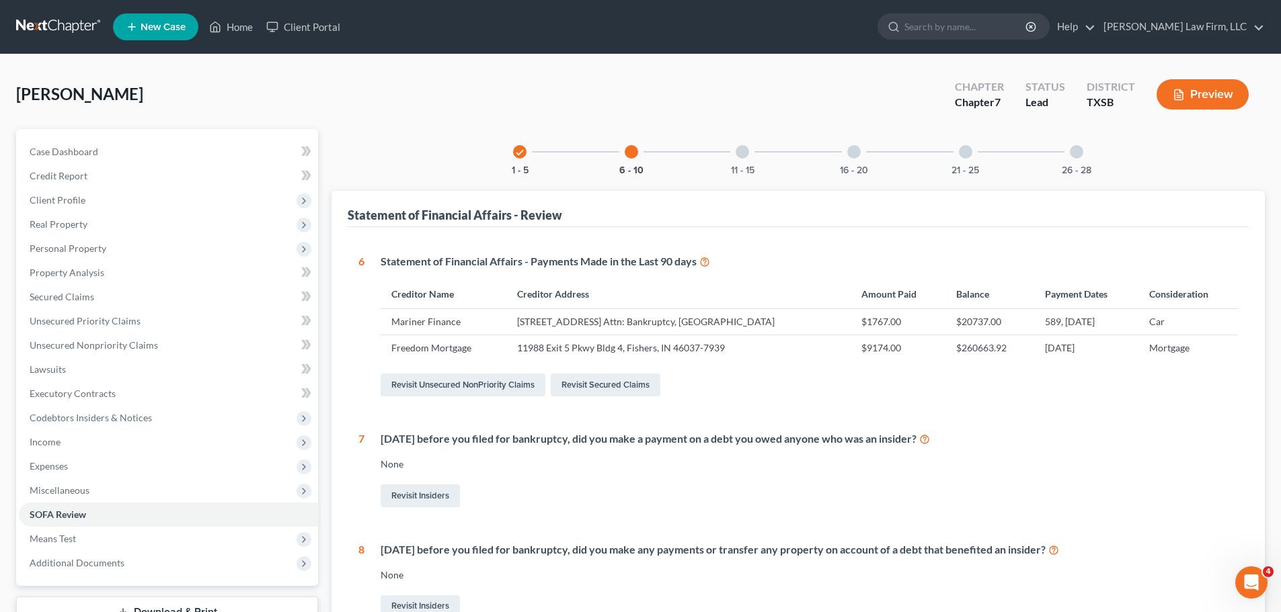
scroll to position [67, 0]
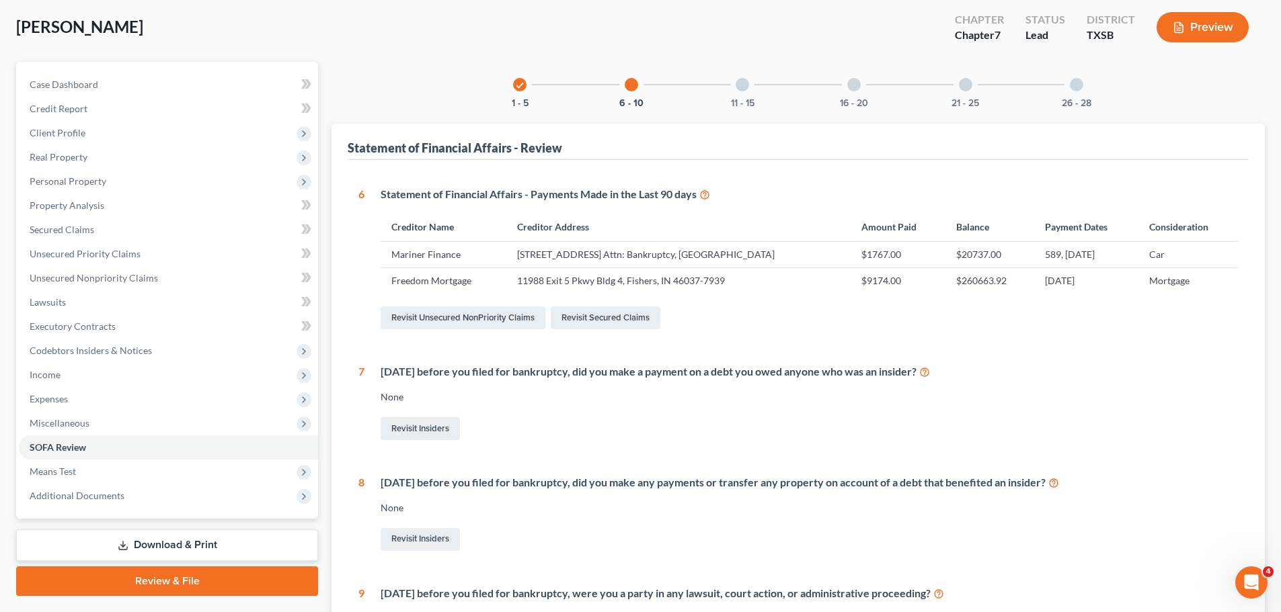
click at [930, 377] on icon at bounding box center [924, 371] width 11 height 13
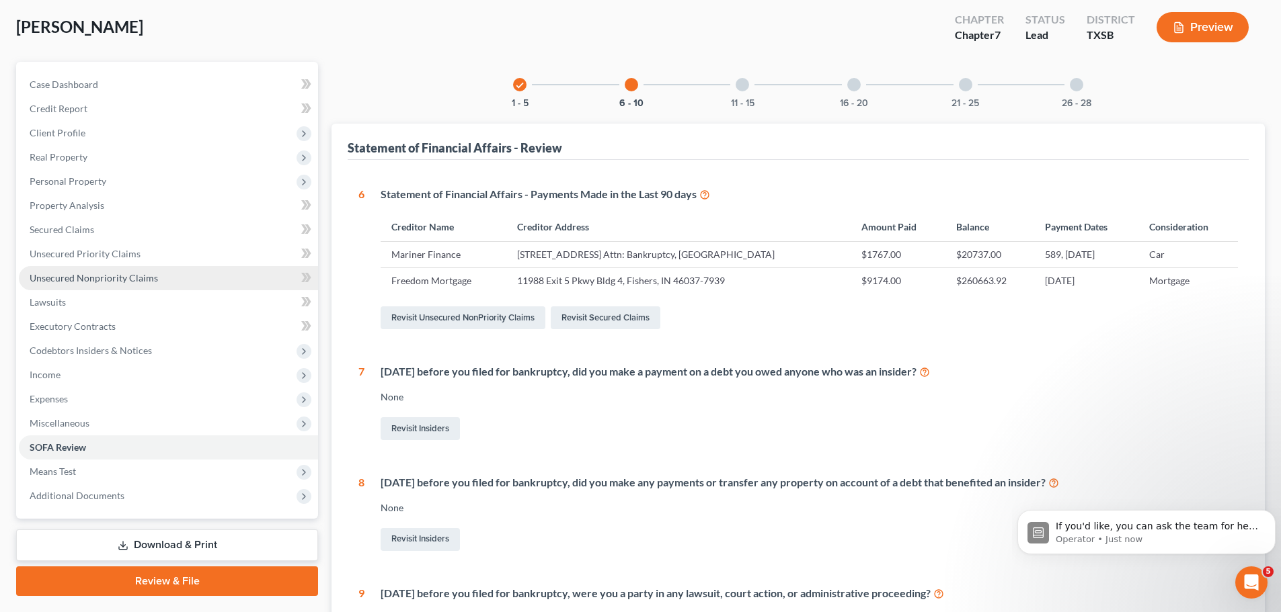
click at [127, 274] on span "Unsecured Nonpriority Claims" at bounding box center [94, 277] width 128 height 11
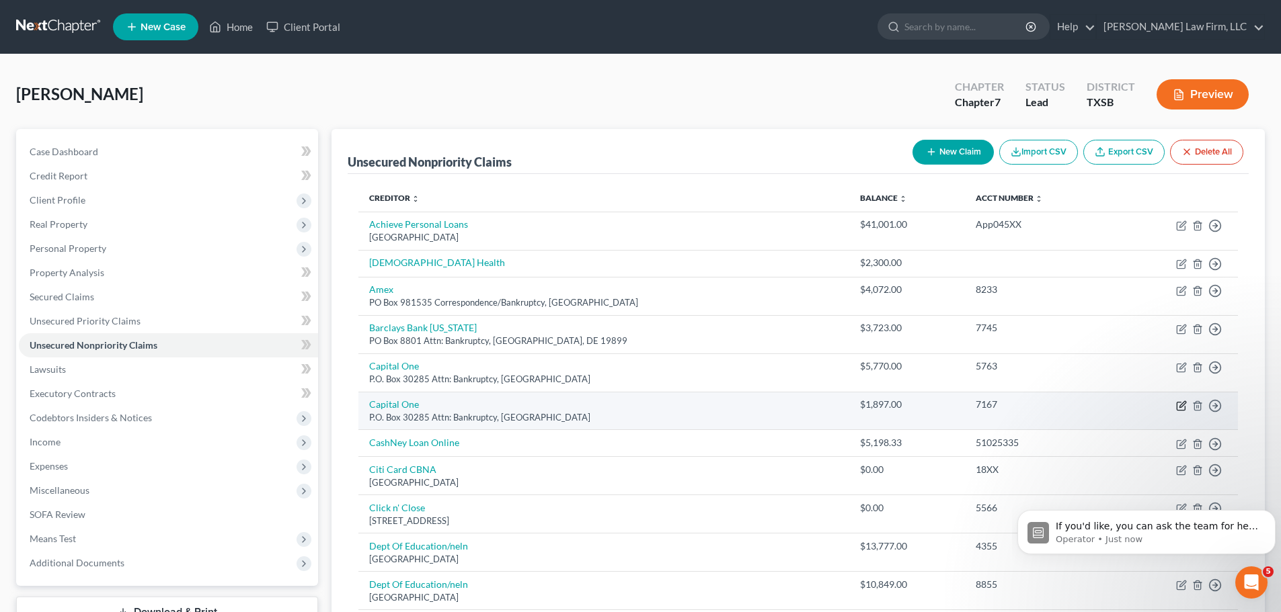
click at [1179, 404] on icon "button" at bounding box center [1181, 406] width 11 height 11
select select "46"
select select "2"
select select "3"
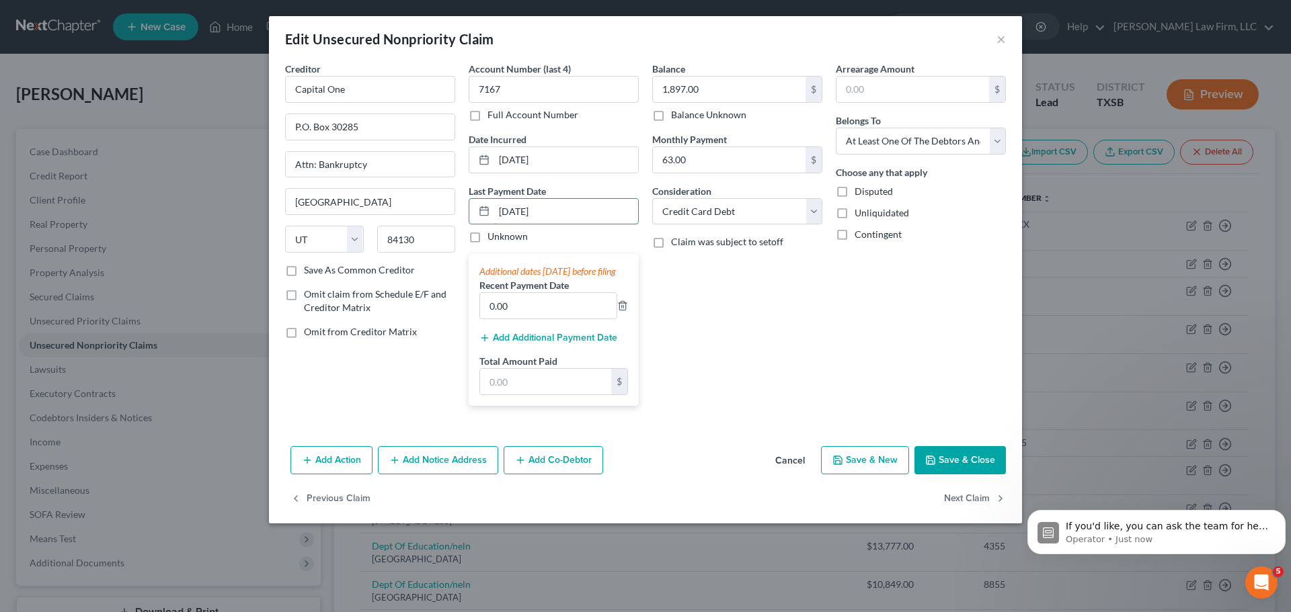
drag, startPoint x: 557, startPoint y: 217, endPoint x: 434, endPoint y: 216, distance: 123.0
click at [434, 216] on div "Creditor * Capital One P.O. Box 30285 Attn: Bankruptcy Salt Lake City State AL …" at bounding box center [645, 239] width 734 height 355
type input "07/01/2025"
drag, startPoint x: 542, startPoint y: 324, endPoint x: 488, endPoint y: 324, distance: 53.8
click at [488, 319] on input "0.00" at bounding box center [548, 306] width 136 height 26
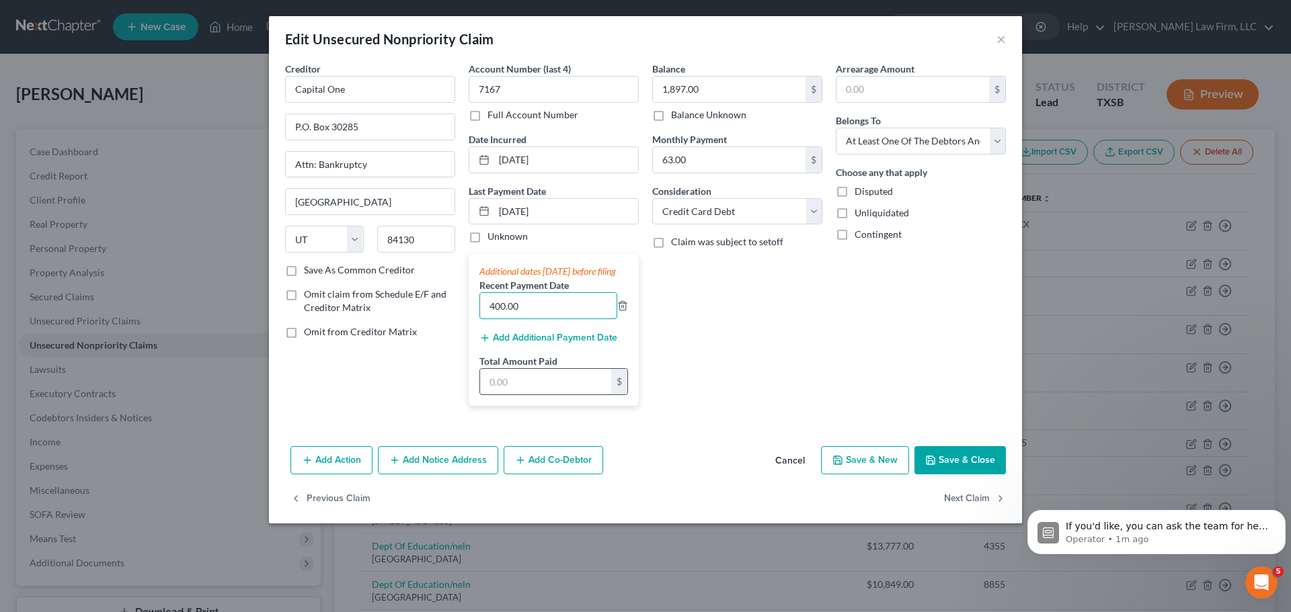
type input "400.00"
click at [534, 395] on input "text" at bounding box center [545, 382] width 131 height 26
click at [973, 471] on button "Save & Close" at bounding box center [959, 460] width 91 height 28
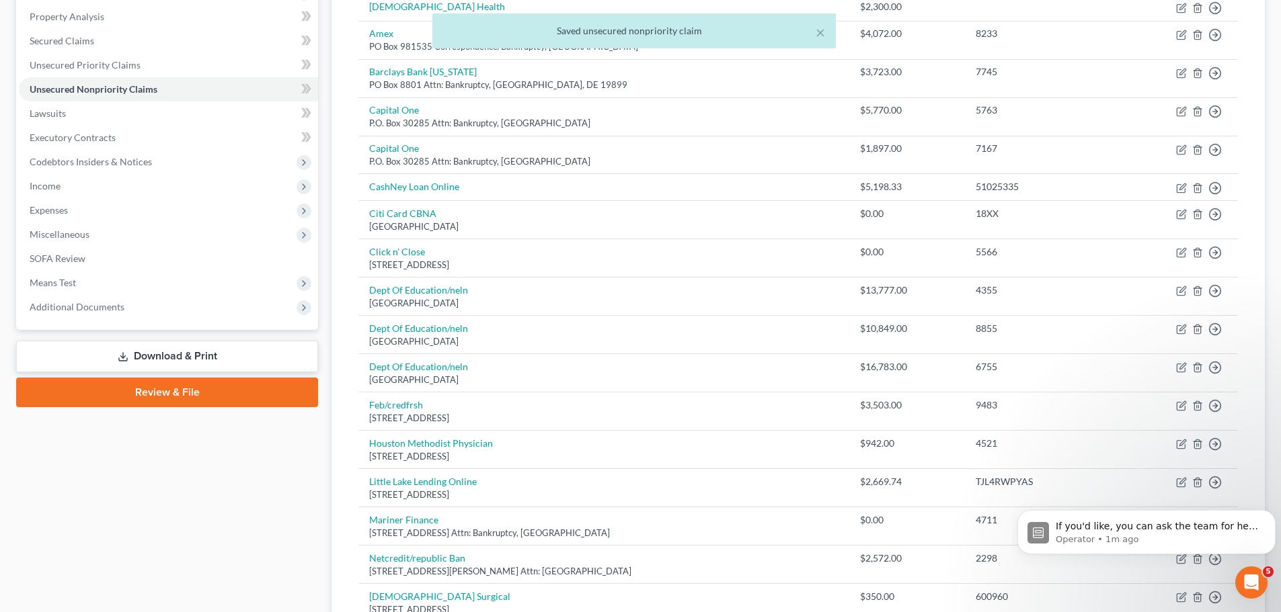
scroll to position [202, 0]
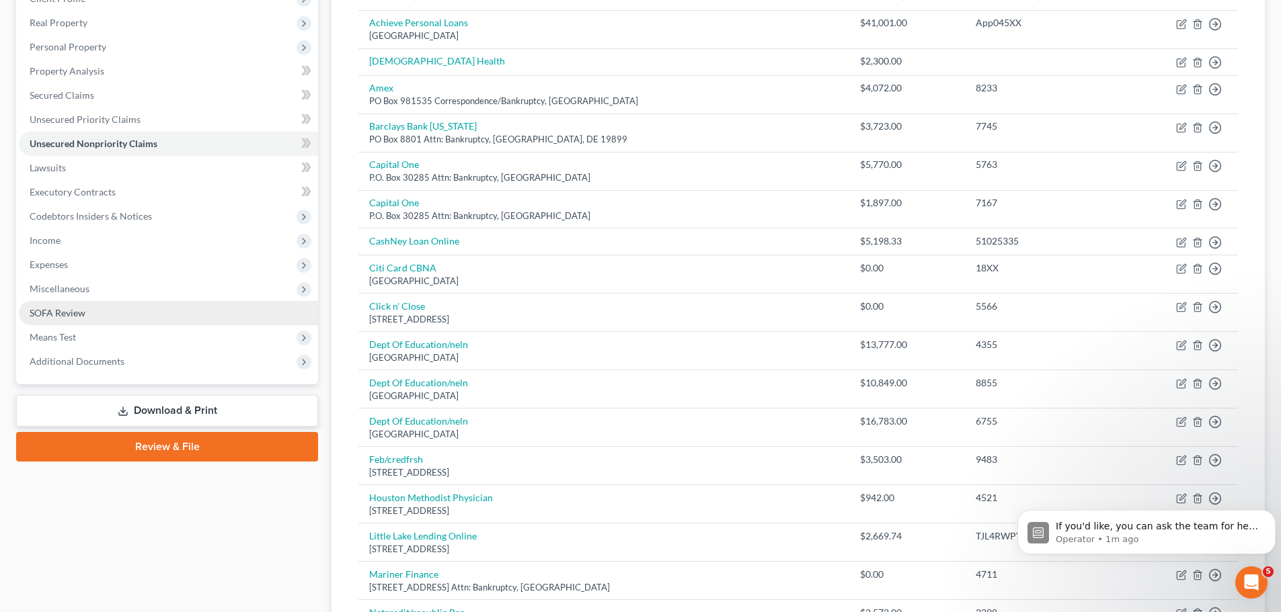
click at [71, 312] on span "SOFA Review" at bounding box center [58, 312] width 56 height 11
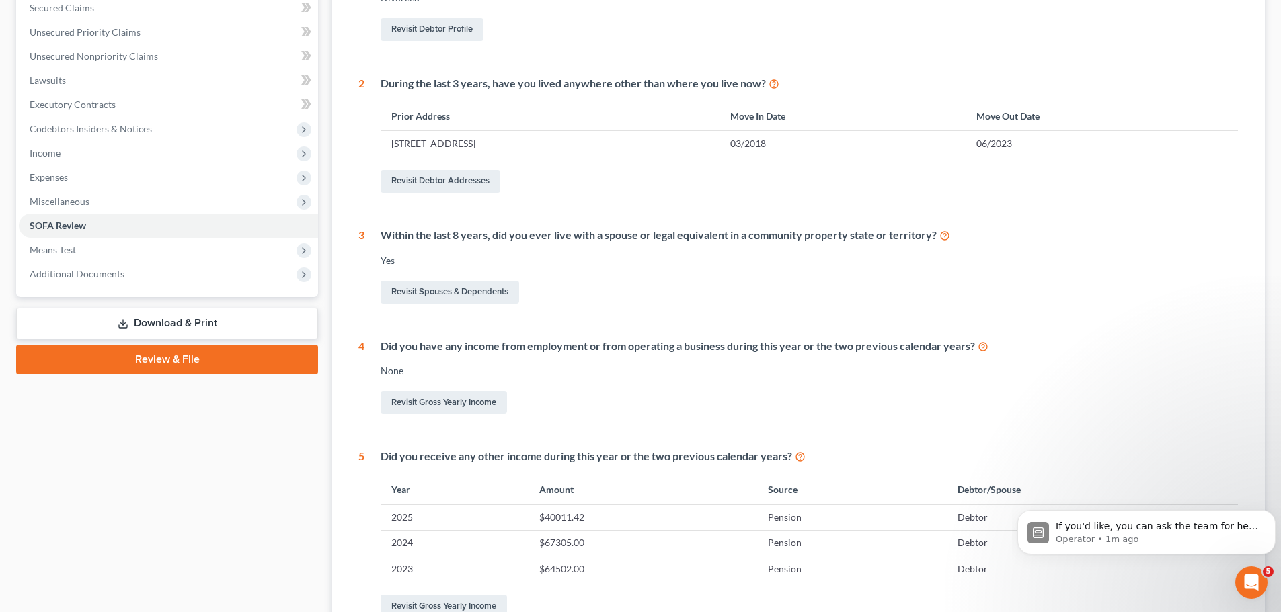
scroll to position [36, 0]
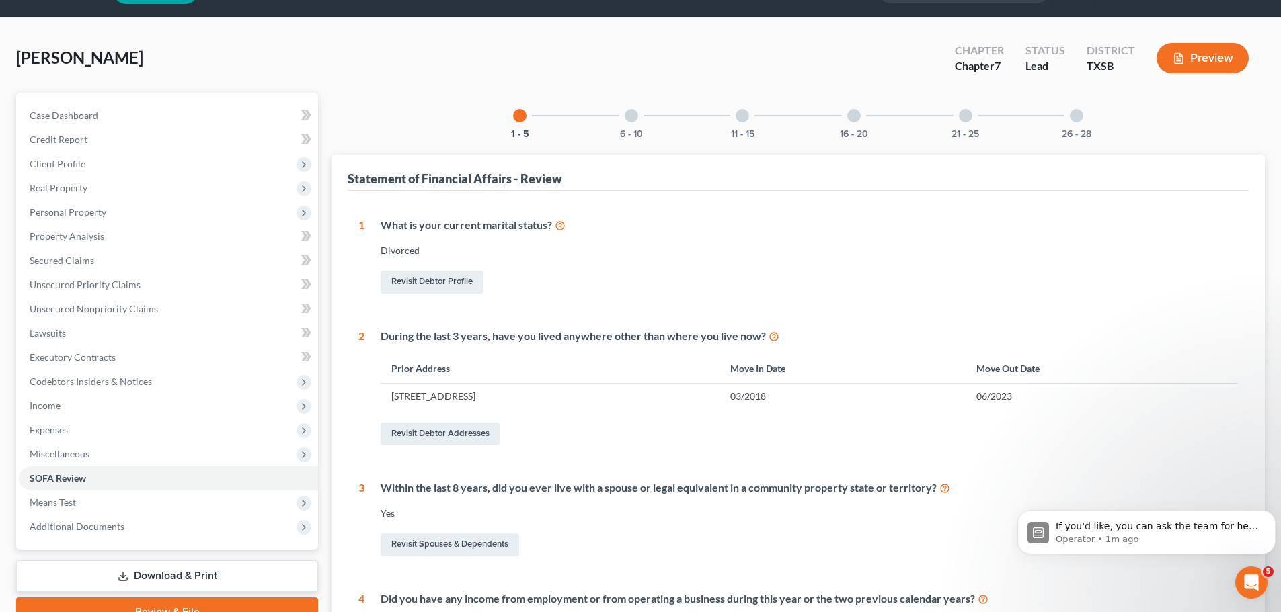
click at [625, 110] on div "6 - 10" at bounding box center [631, 116] width 46 height 46
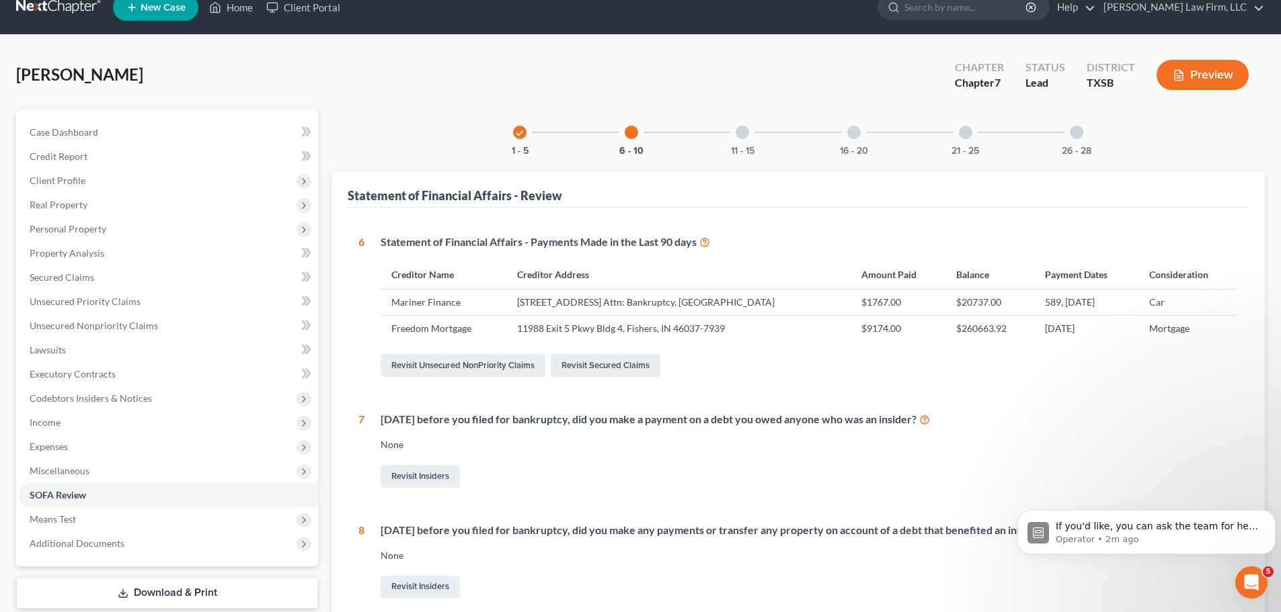
scroll to position [0, 0]
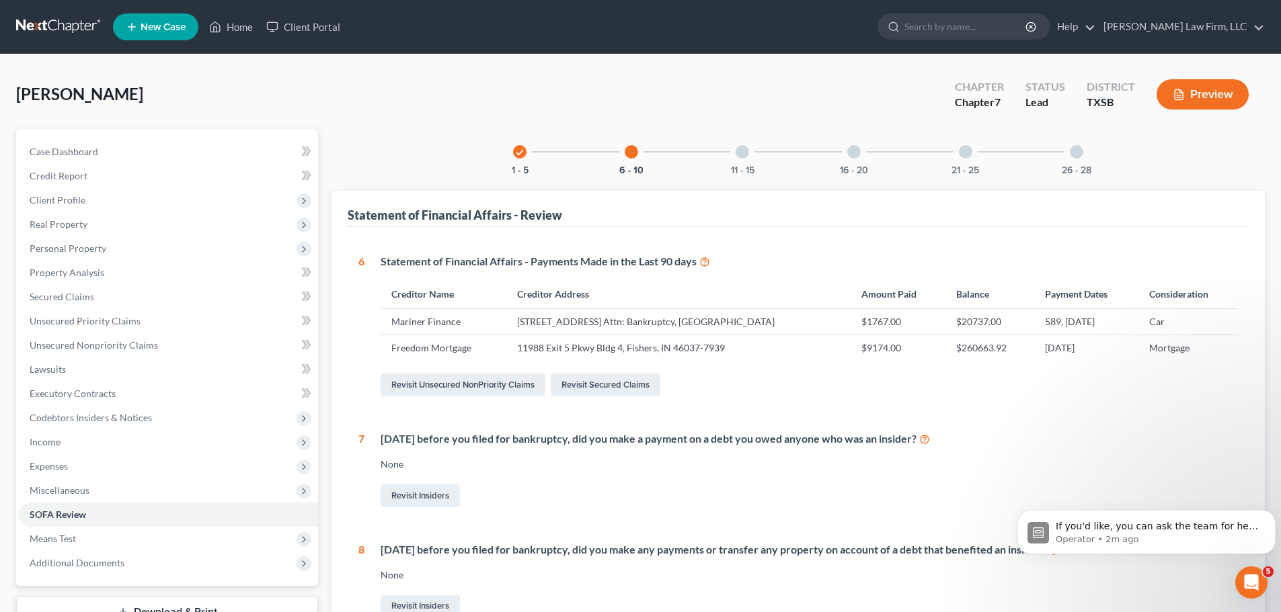
click at [745, 153] on div at bounding box center [741, 151] width 13 height 13
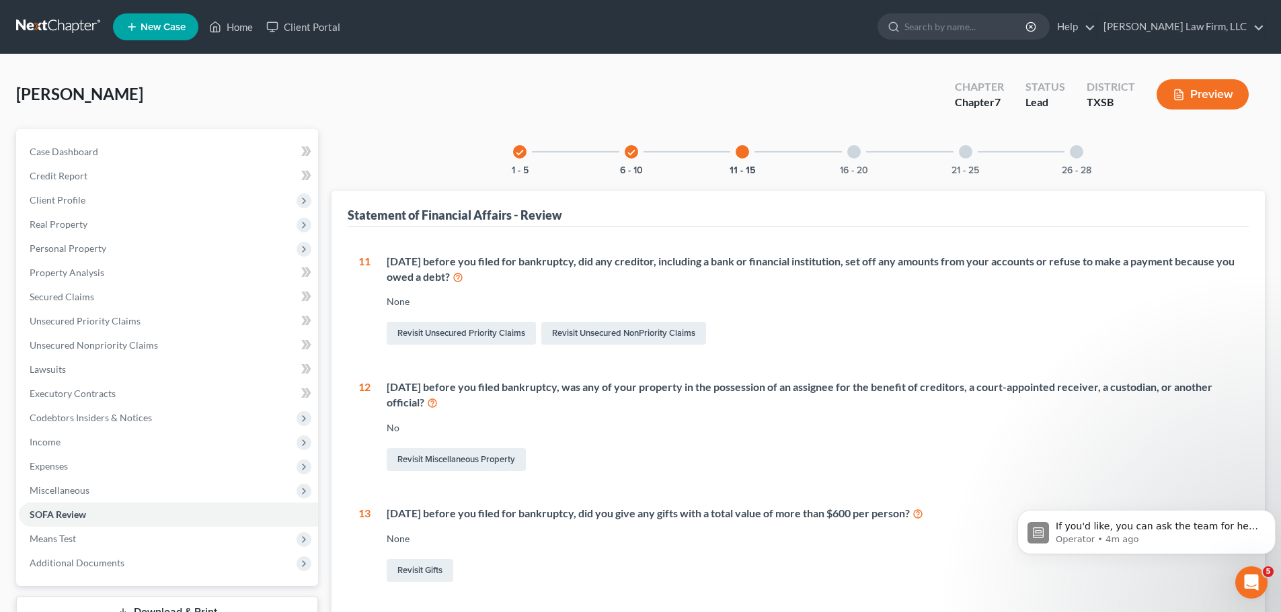
click at [856, 149] on div at bounding box center [853, 151] width 13 height 13
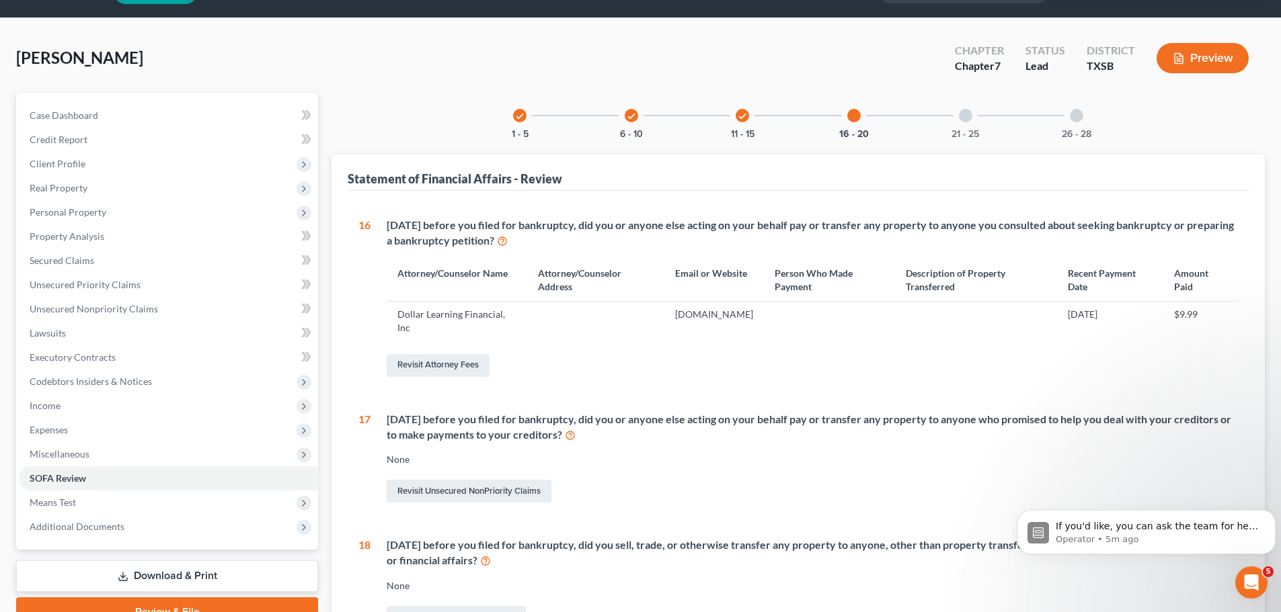
scroll to position [67, 0]
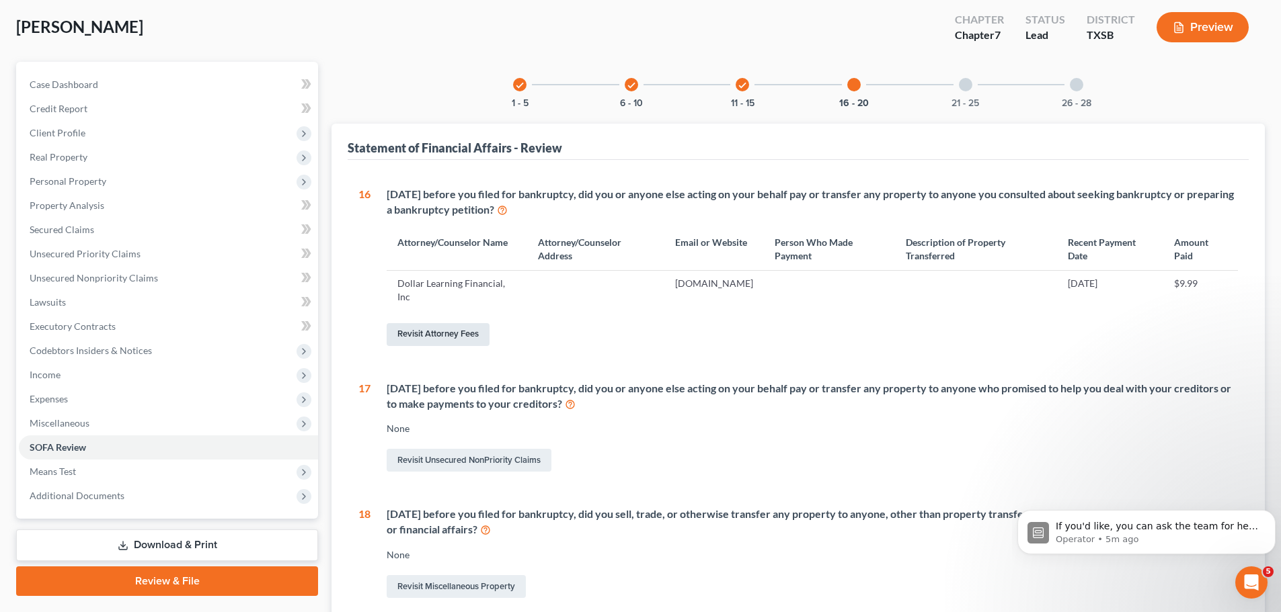
click at [436, 338] on link "Revisit Attorney Fees" at bounding box center [438, 334] width 103 height 23
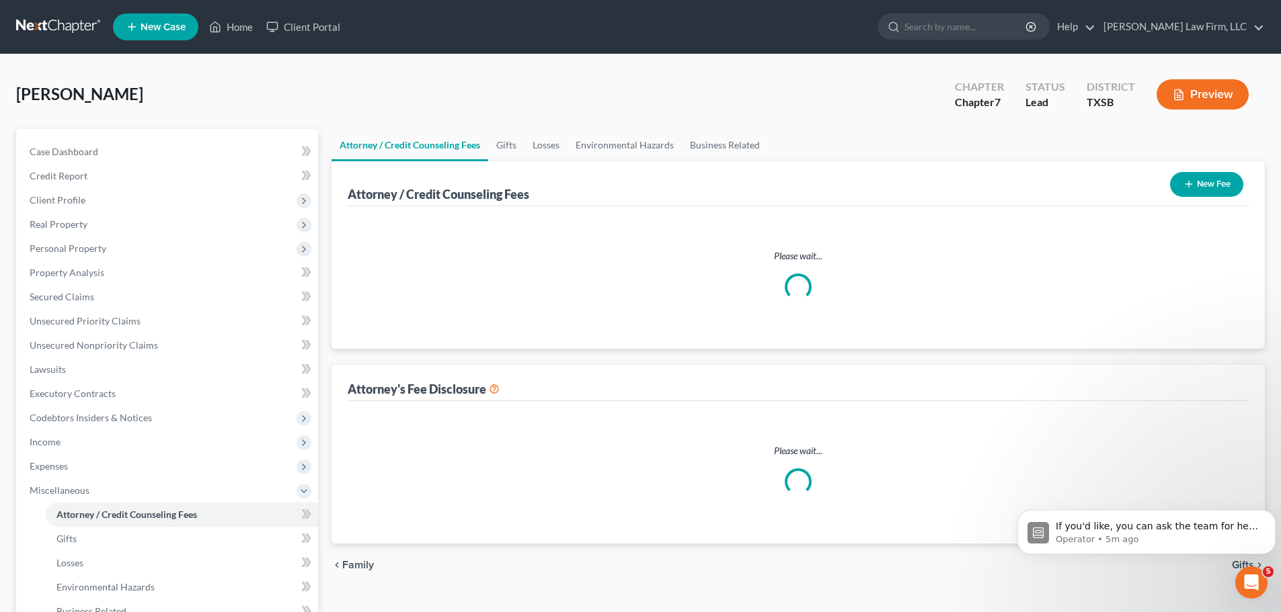
select select "1"
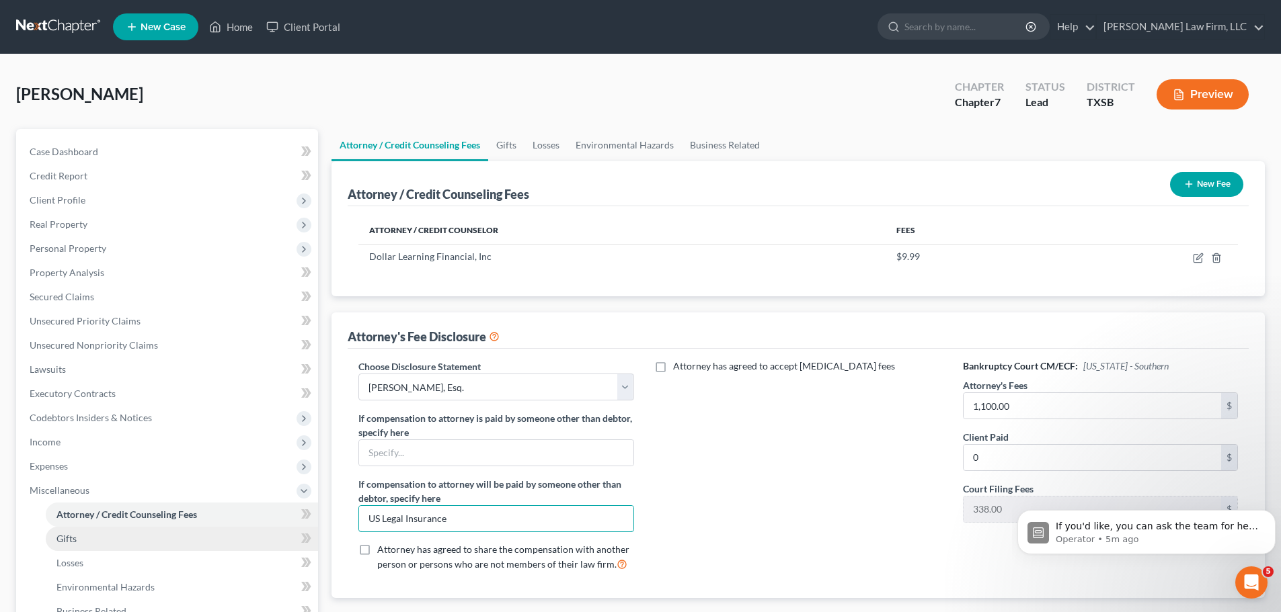
drag, startPoint x: 467, startPoint y: 518, endPoint x: 286, endPoint y: 529, distance: 181.2
click at [286, 529] on div "Petition Navigation Case Dashboard Payments Invoices Payments Payments Credit R…" at bounding box center [640, 456] width 1262 height 655
click at [403, 450] on input "text" at bounding box center [496, 453] width 274 height 26
paste input "US Legal Insurance"
type input "US Legal Insurance"
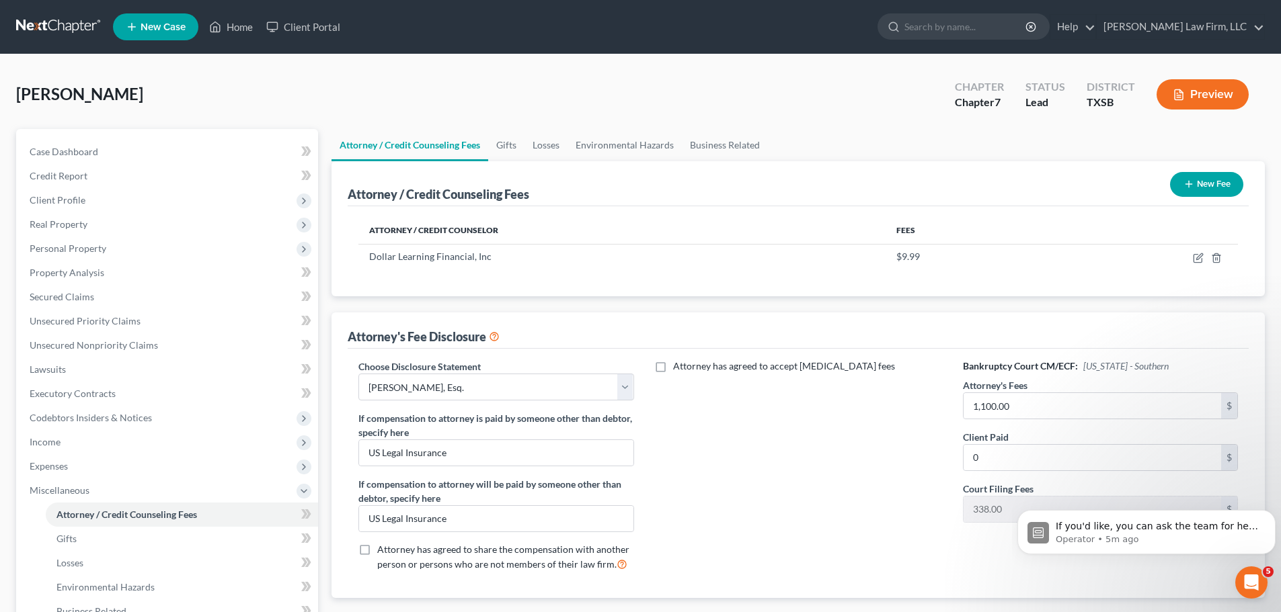
click at [724, 458] on div "Attorney has agreed to accept [MEDICAL_DATA] fees" at bounding box center [798, 471] width 302 height 223
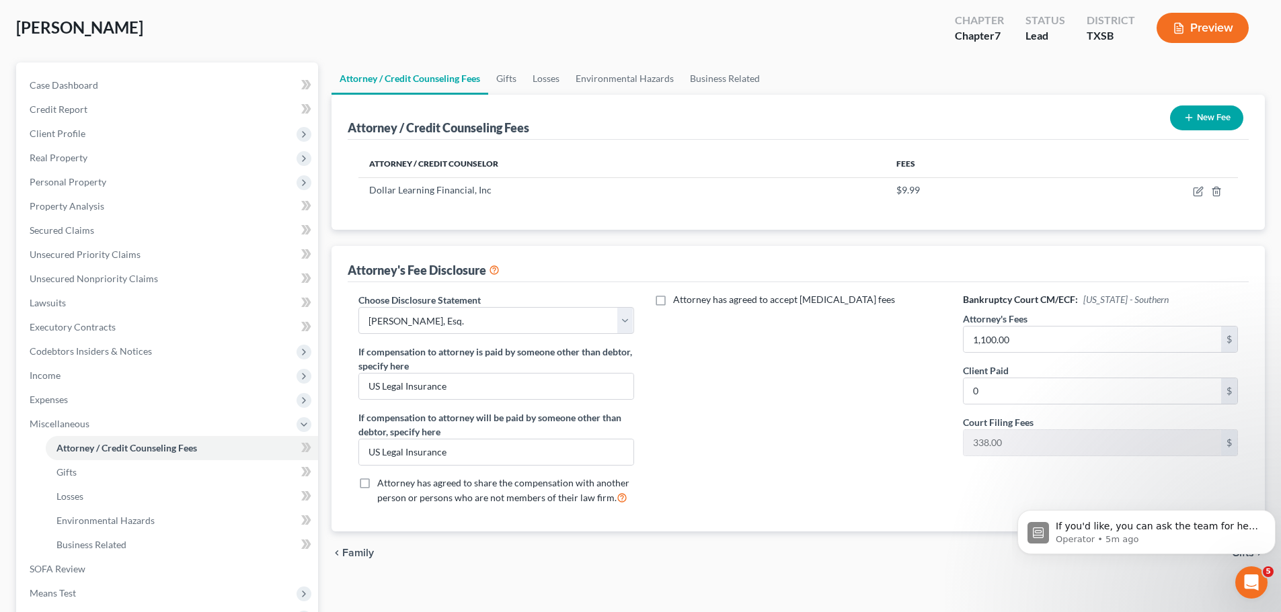
scroll to position [67, 0]
click at [673, 302] on label "Attorney has agreed to accept [MEDICAL_DATA] fees" at bounding box center [784, 298] width 222 height 13
click at [678, 301] on input "Attorney has agreed to accept [MEDICAL_DATA] fees" at bounding box center [682, 296] width 9 height 9
click at [673, 301] on label "Attorney has agreed to accept [MEDICAL_DATA] fees" at bounding box center [784, 298] width 222 height 13
click at [678, 301] on input "Attorney has agreed to accept [MEDICAL_DATA] fees" at bounding box center [682, 296] width 9 height 9
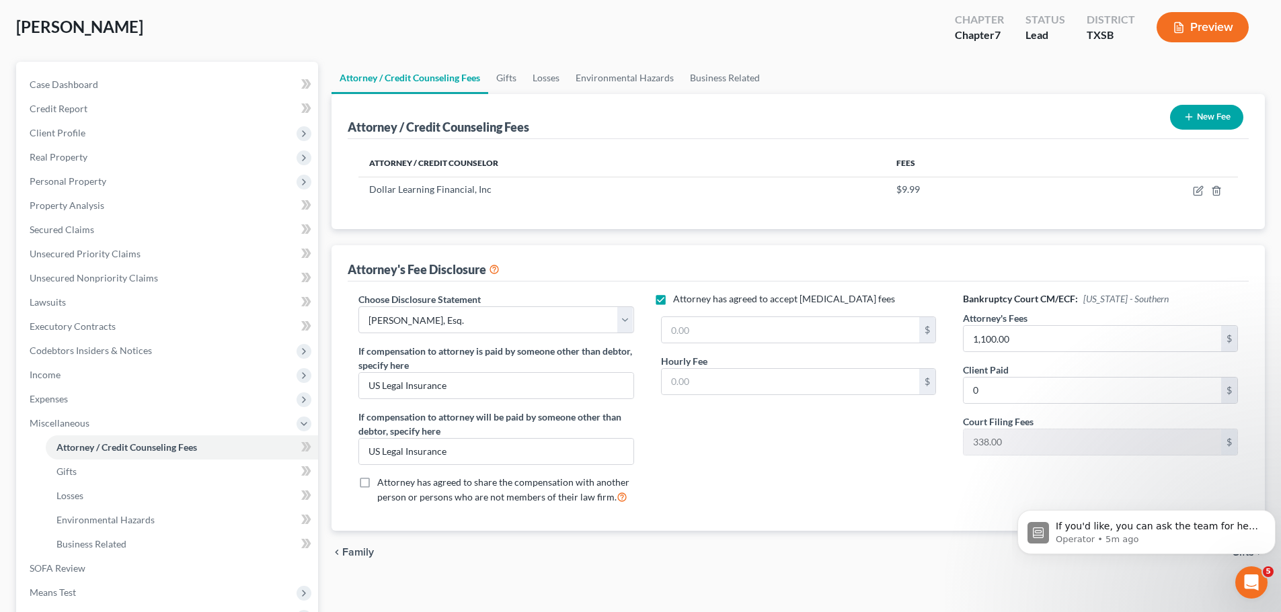
checkbox input "false"
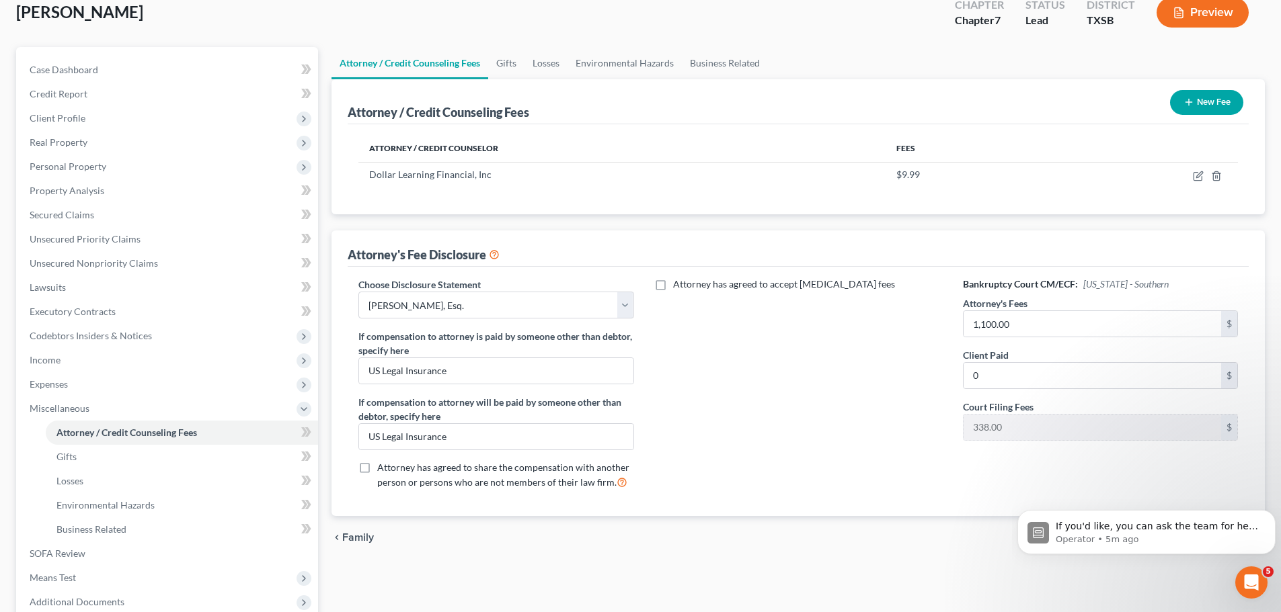
scroll to position [223, 0]
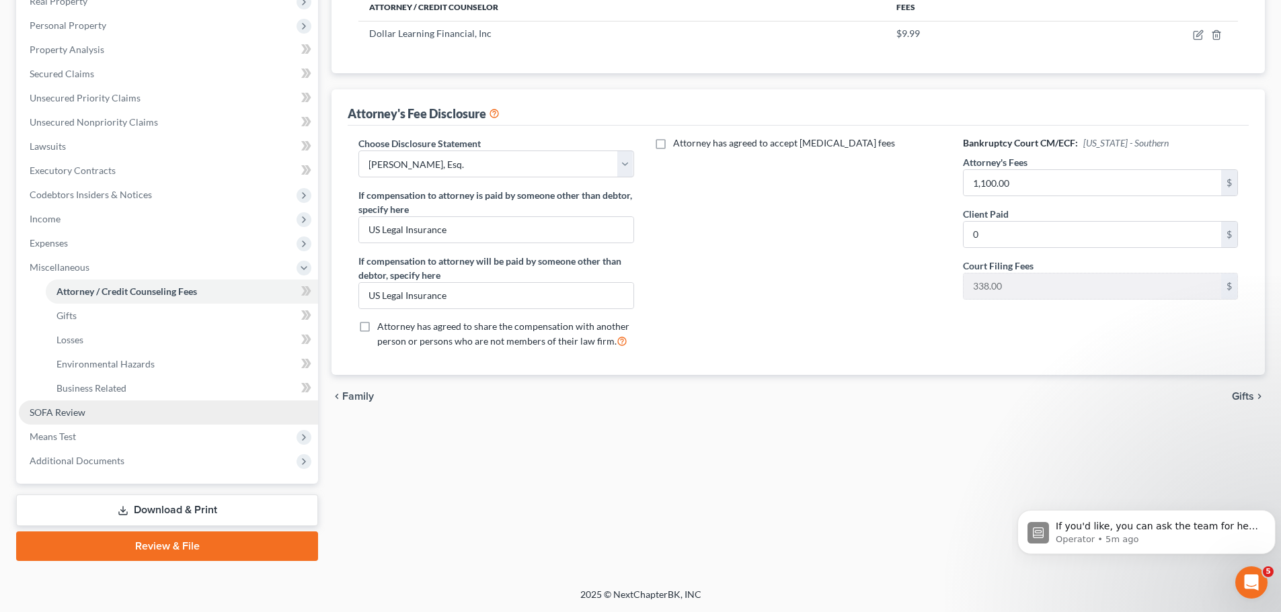
click at [81, 415] on span "SOFA Review" at bounding box center [58, 412] width 56 height 11
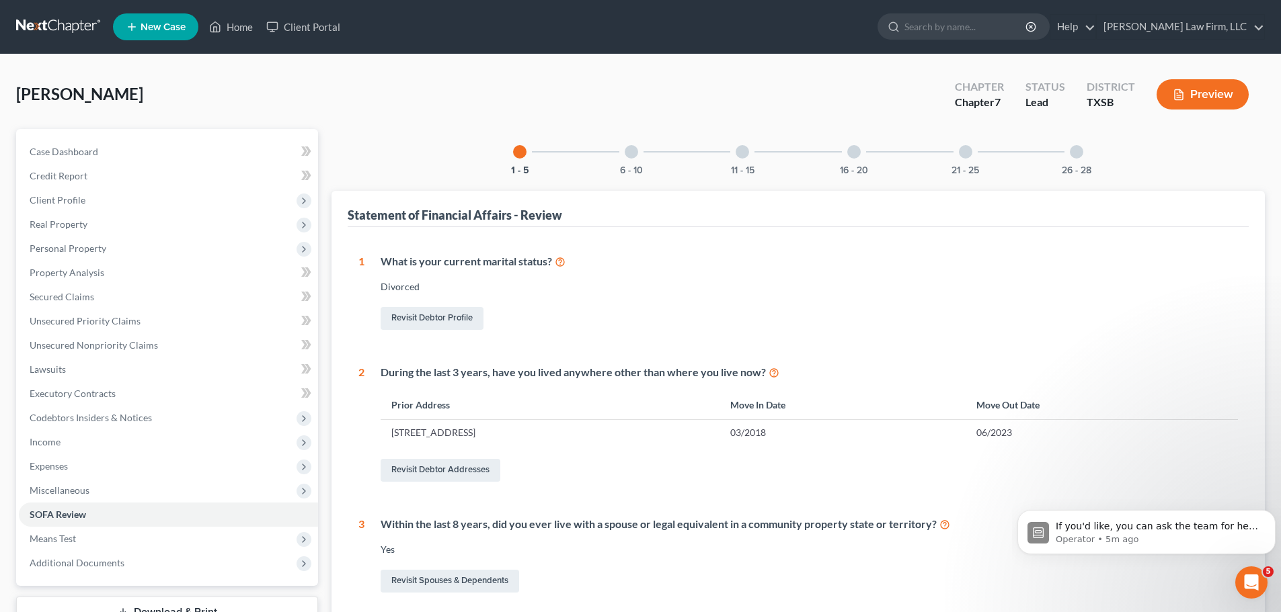
click at [741, 153] on div at bounding box center [741, 151] width 13 height 13
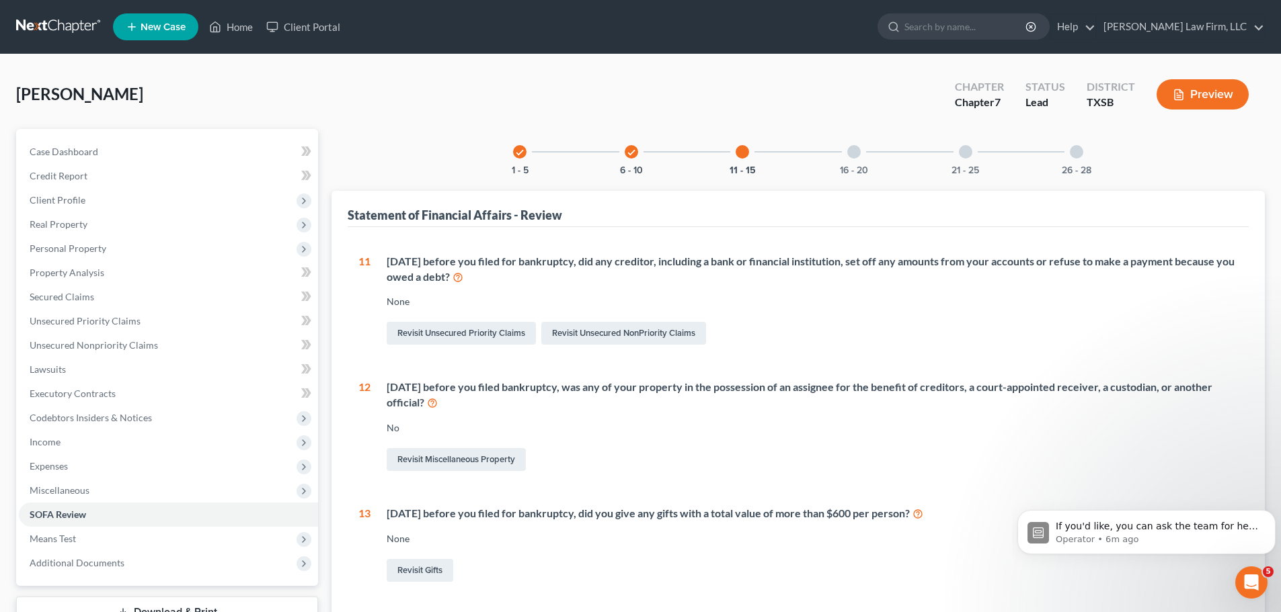
click at [856, 153] on div at bounding box center [853, 151] width 13 height 13
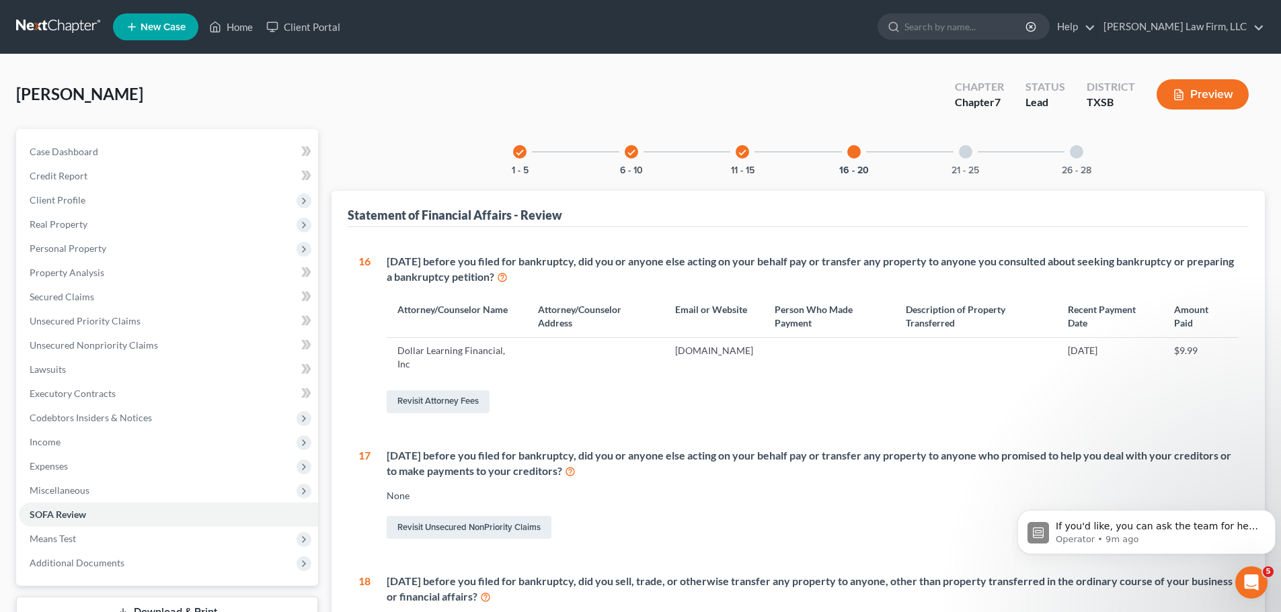
drag, startPoint x: 968, startPoint y: 149, endPoint x: 973, endPoint y: 155, distance: 7.7
click at [968, 149] on div at bounding box center [965, 151] width 13 height 13
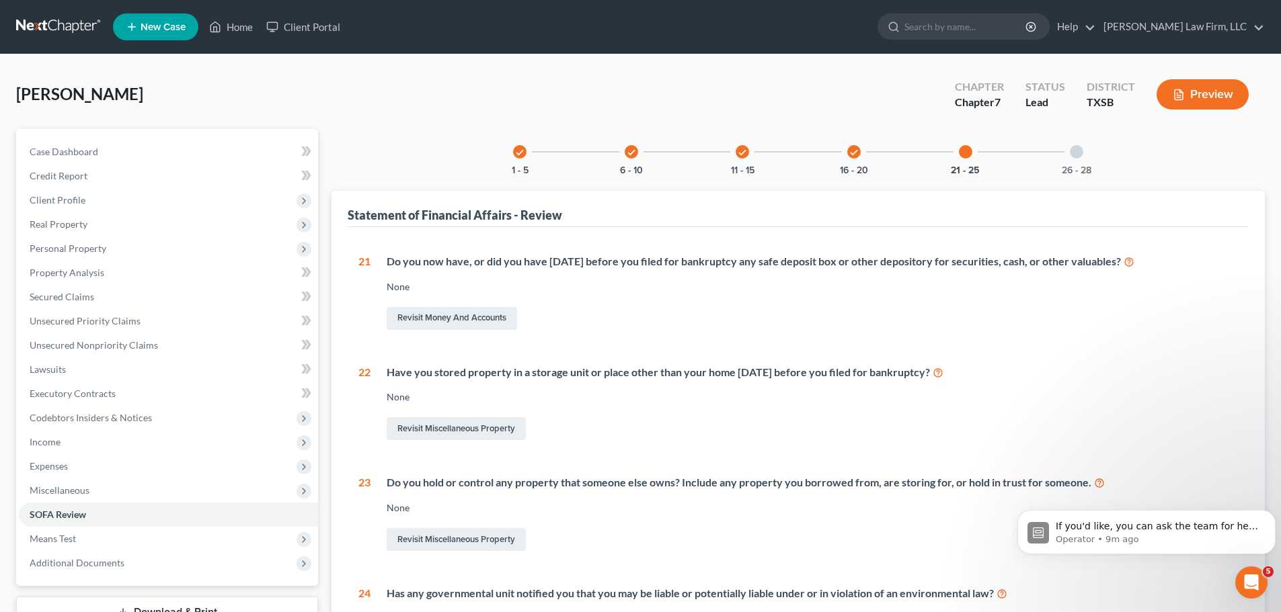
click at [1074, 153] on div at bounding box center [1075, 151] width 13 height 13
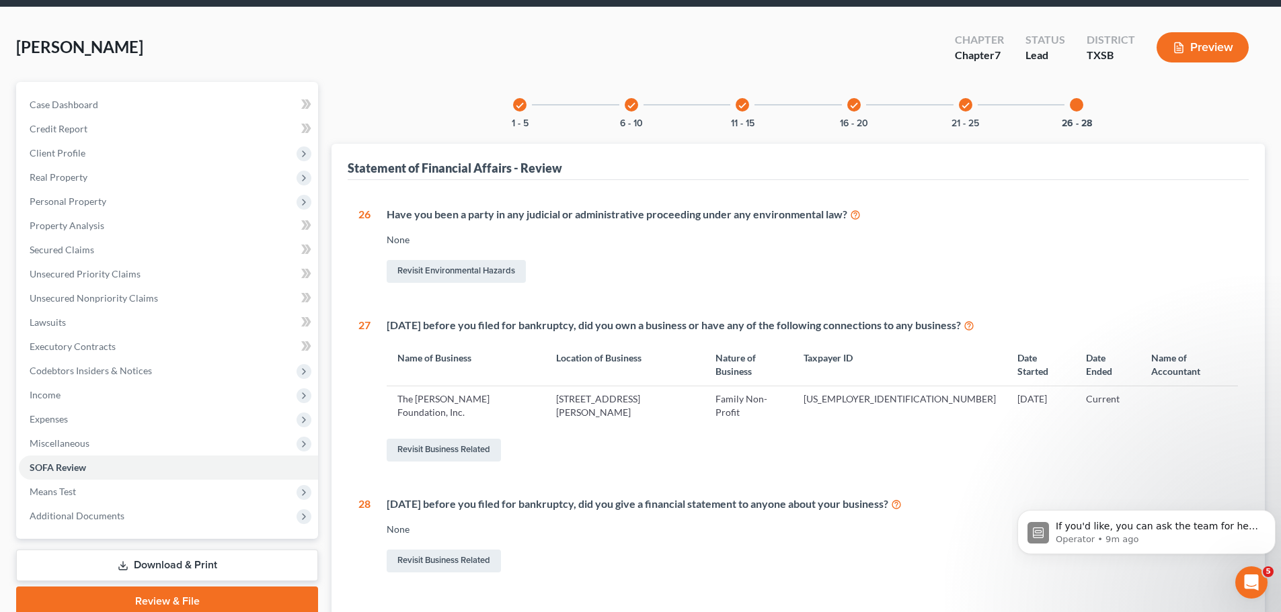
scroll to position [126, 0]
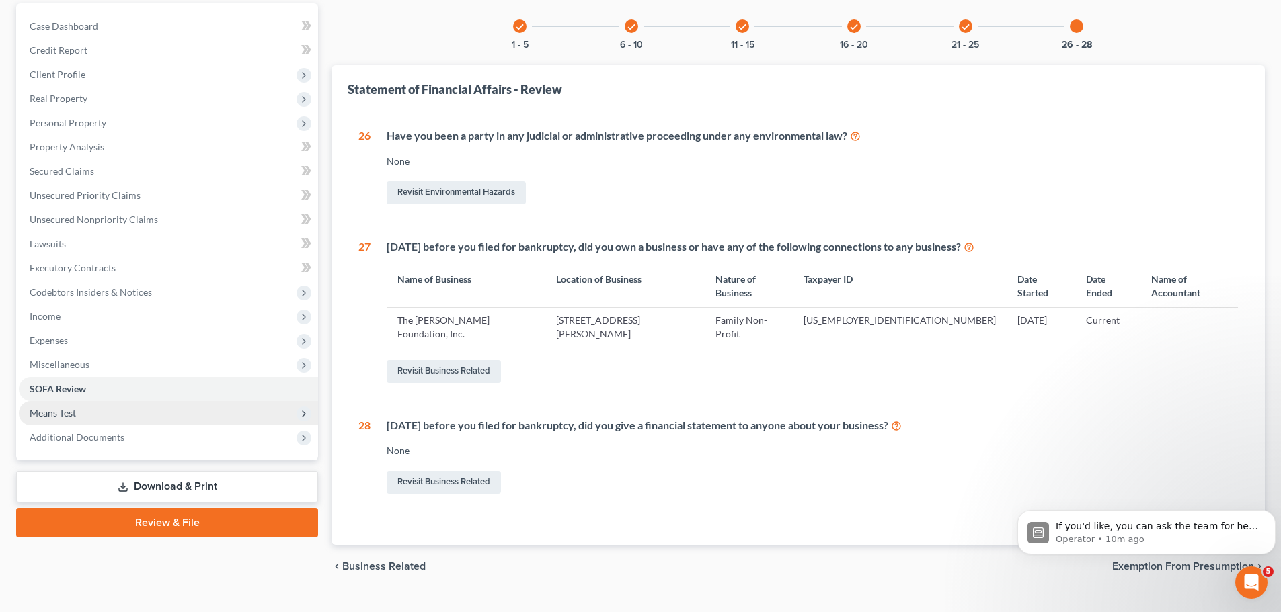
click at [92, 421] on span "Means Test" at bounding box center [168, 413] width 299 height 24
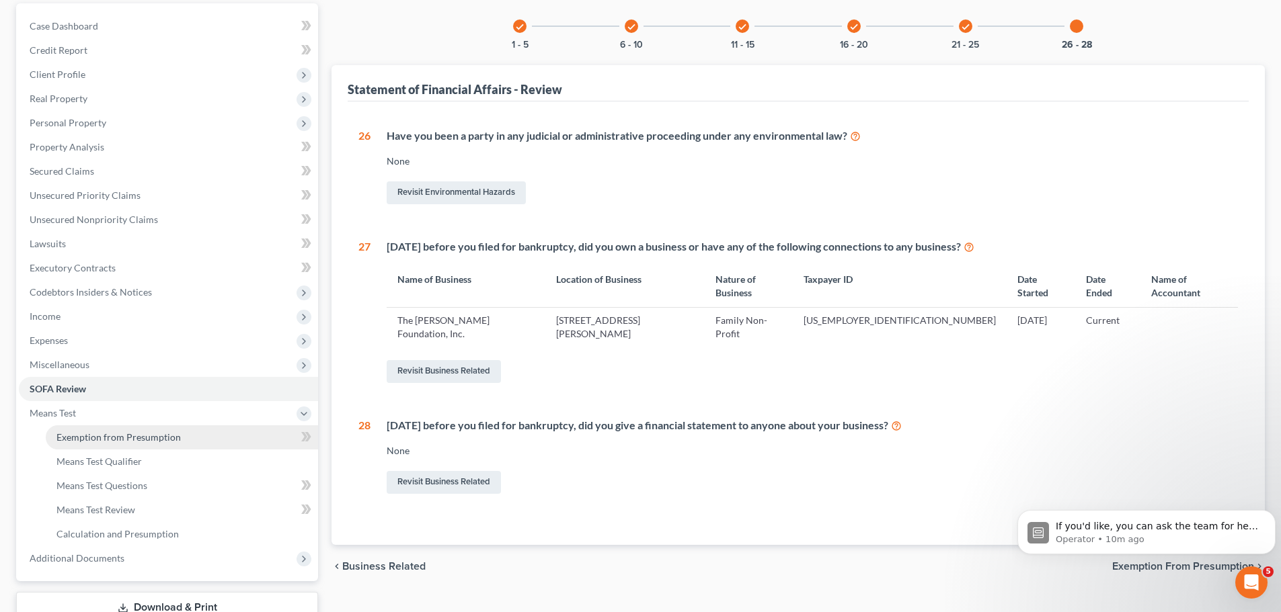
click at [157, 440] on span "Exemption from Presumption" at bounding box center [118, 437] width 124 height 11
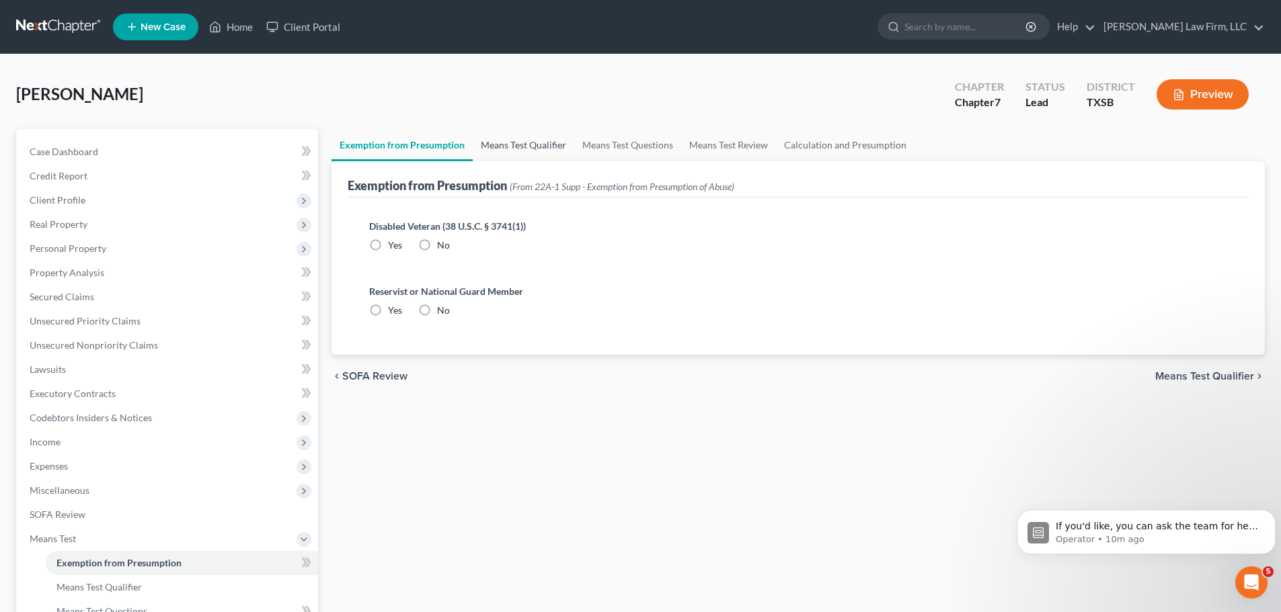
click at [520, 145] on link "Means Test Qualifier" at bounding box center [524, 145] width 102 height 32
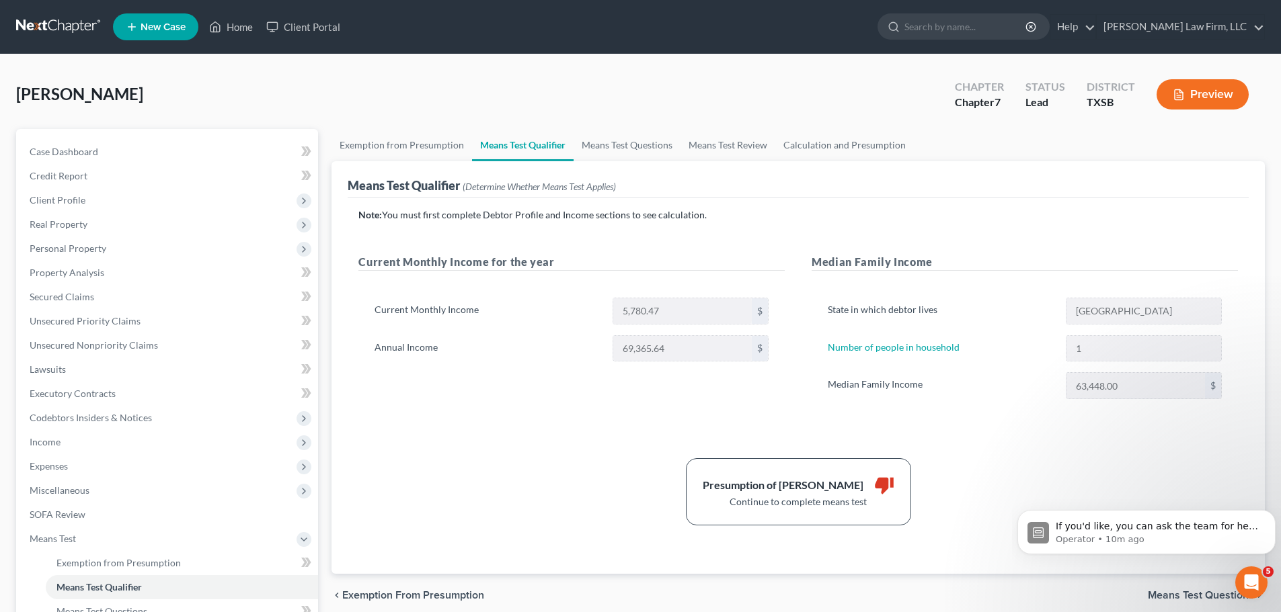
click at [450, 472] on div "Presumption of Abuse Arises thumb_down Continue to complete means test" at bounding box center [798, 491] width 893 height 67
click at [634, 399] on div "Current Monthly Income for the year Current Monthly Income 5,780.47 $ Annual In…" at bounding box center [571, 340] width 453 height 172
click at [83, 203] on span "Client Profile" at bounding box center [58, 199] width 56 height 11
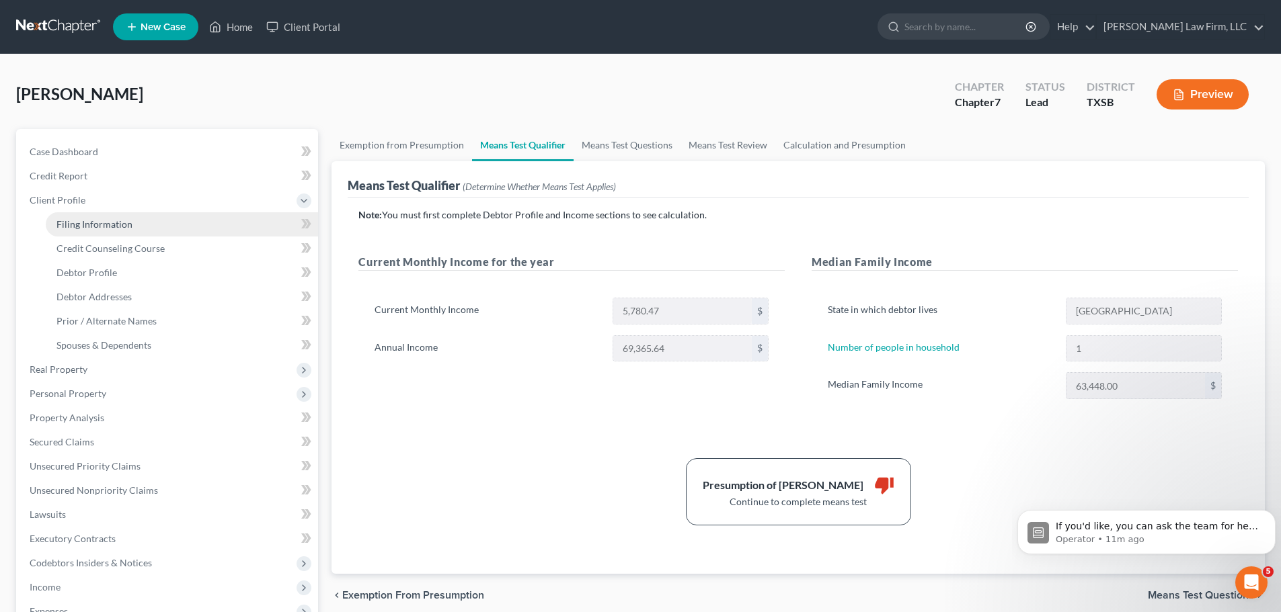
click at [120, 226] on span "Filing Information" at bounding box center [94, 223] width 76 height 11
select select "1"
select select "0"
select select "45"
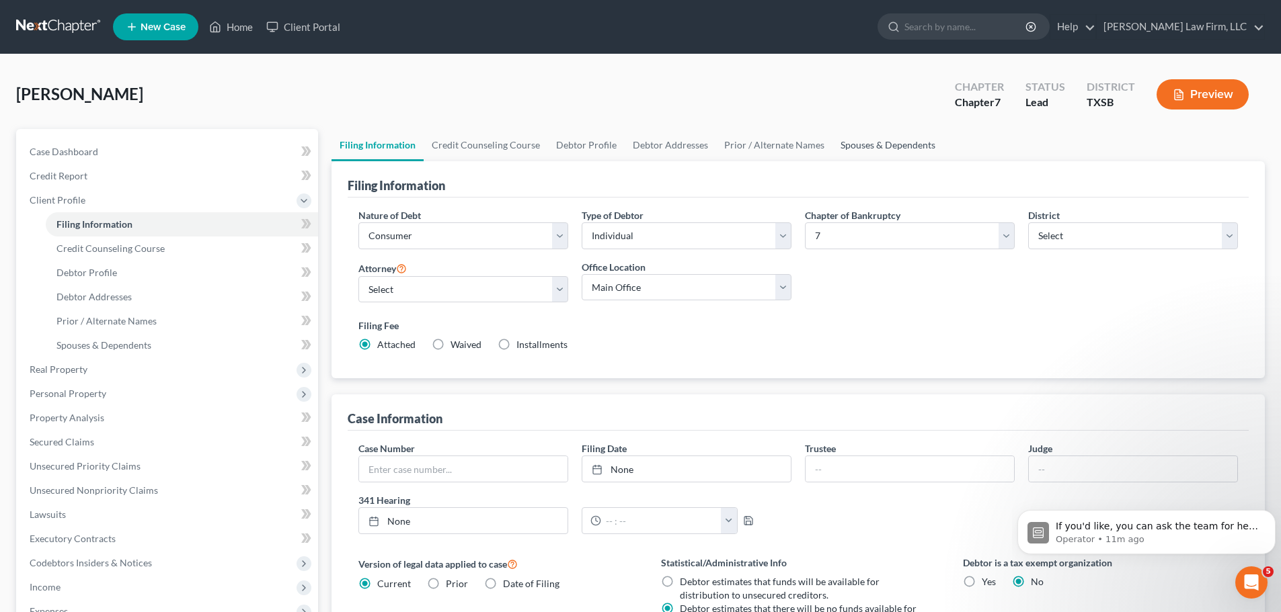
click at [850, 139] on link "Spouses & Dependents" at bounding box center [887, 145] width 111 height 32
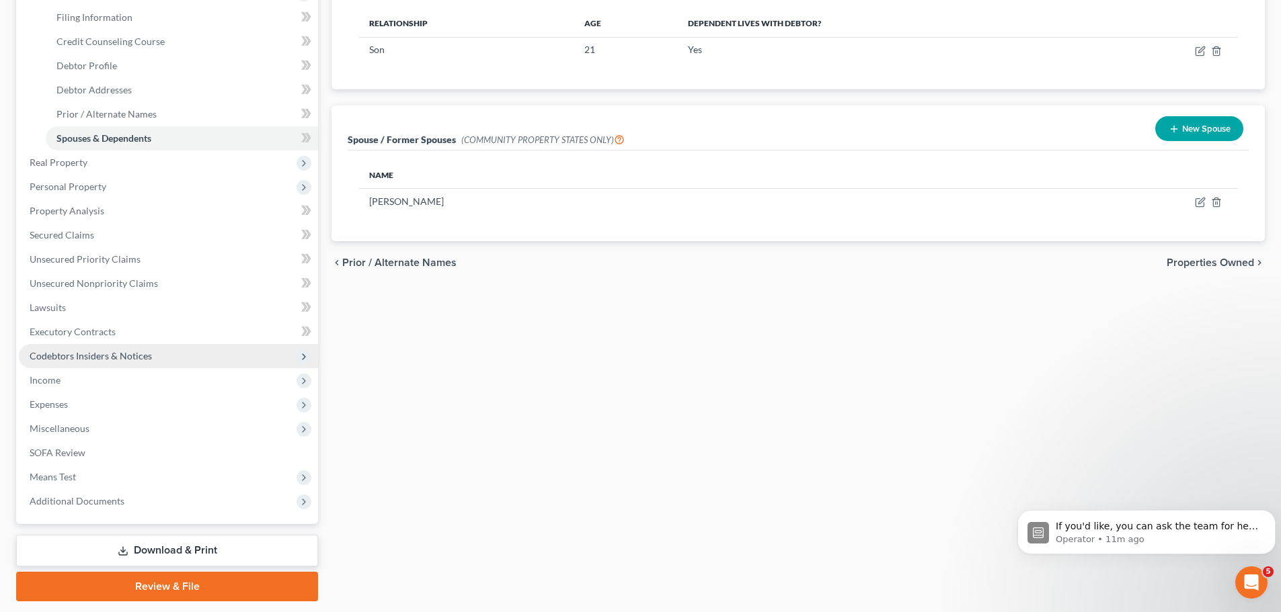
scroll to position [247, 0]
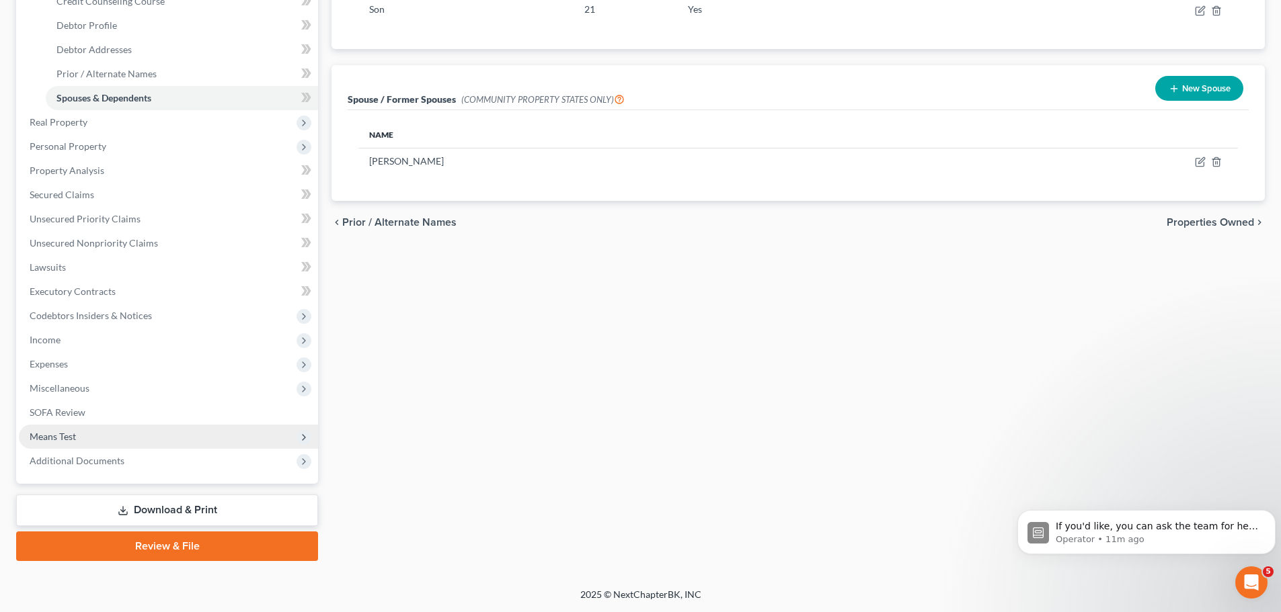
click at [83, 436] on span "Means Test" at bounding box center [168, 437] width 299 height 24
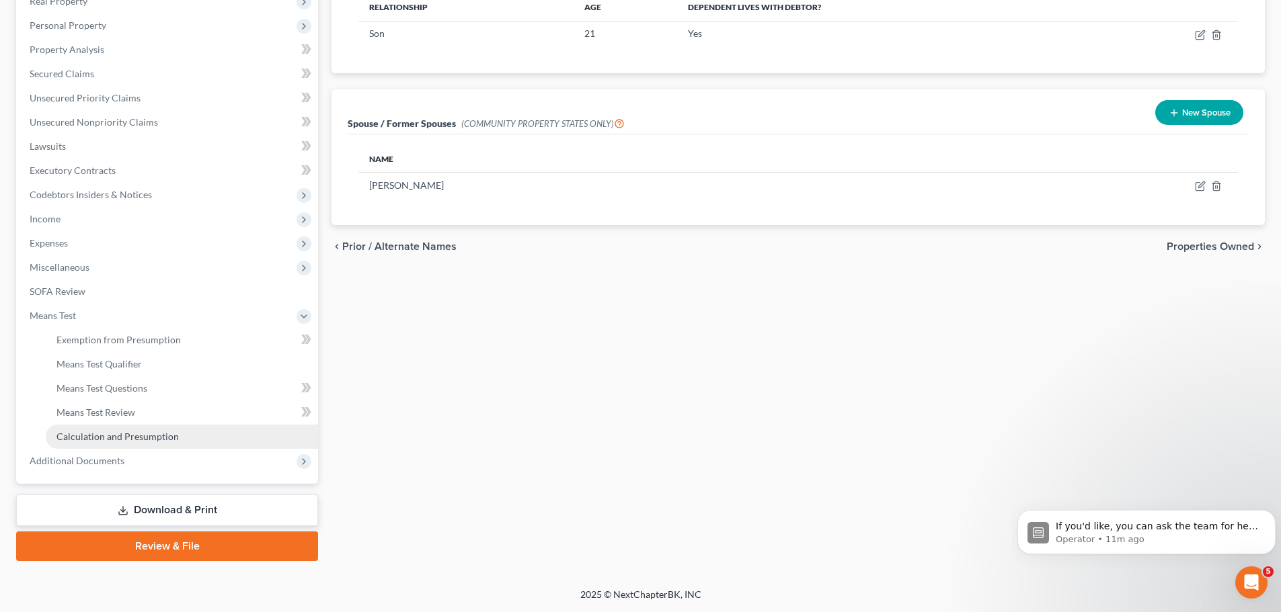
scroll to position [223, 0]
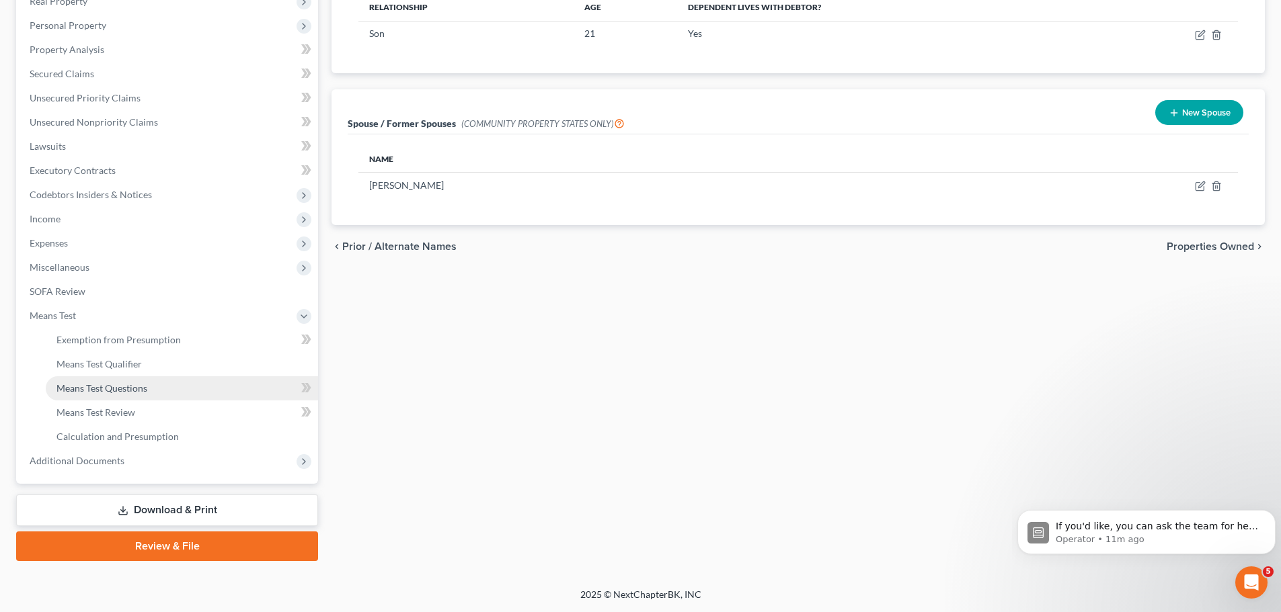
click at [127, 387] on span "Means Test Questions" at bounding box center [101, 387] width 91 height 11
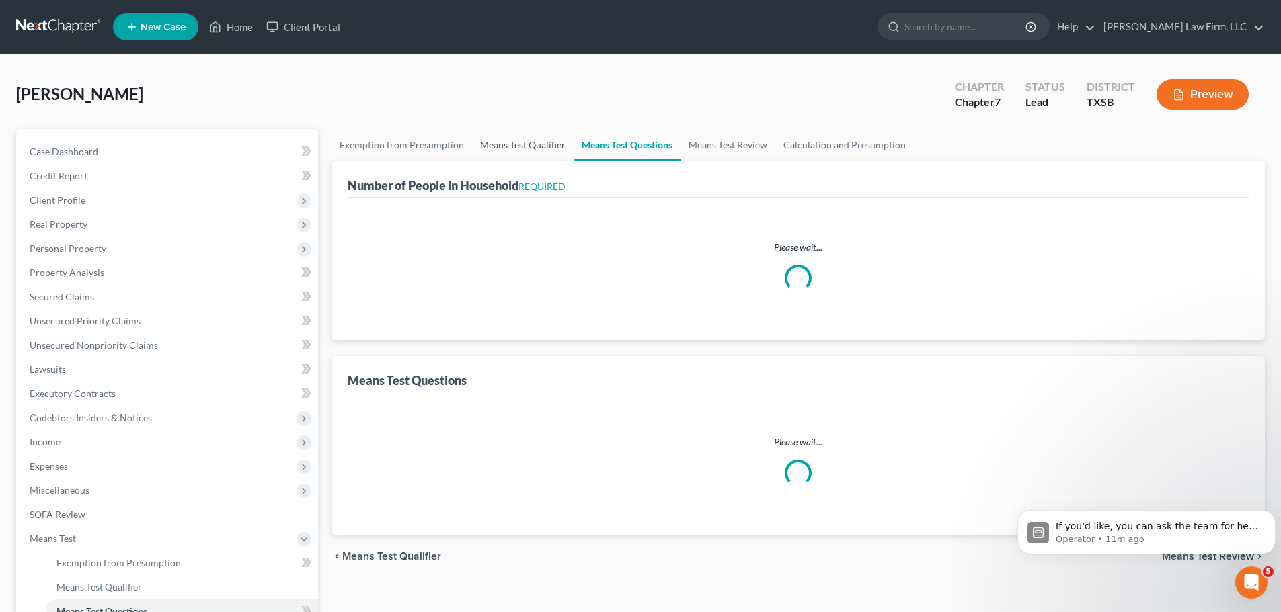
select select "0"
select select "60"
select select "1"
select select "60"
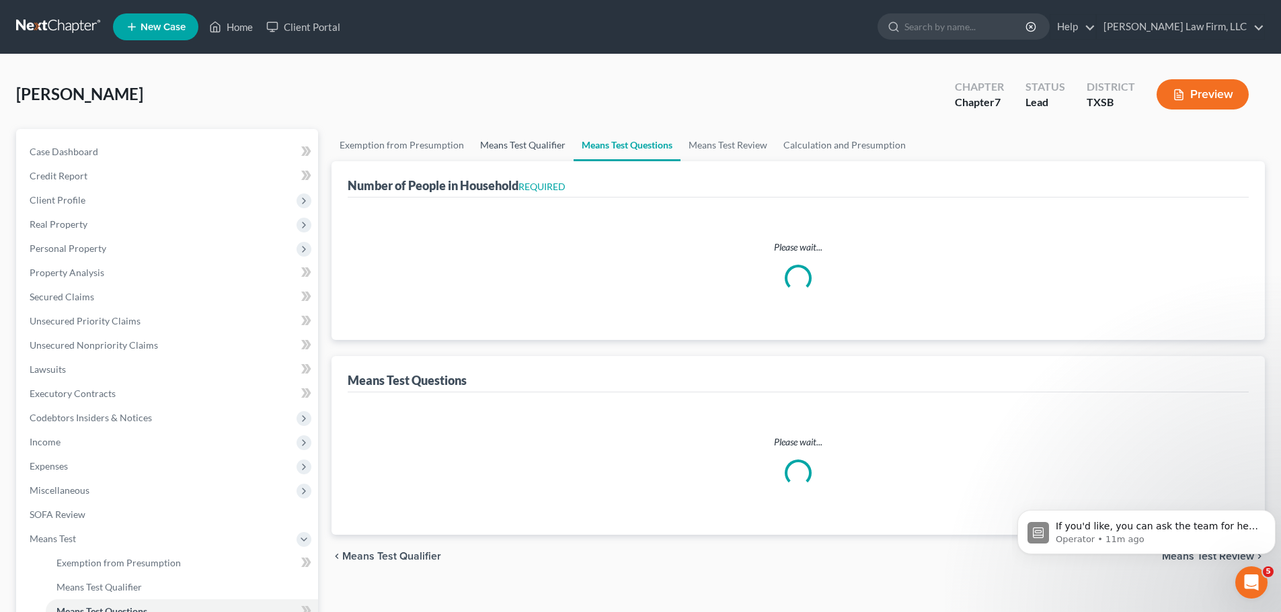
select select "2"
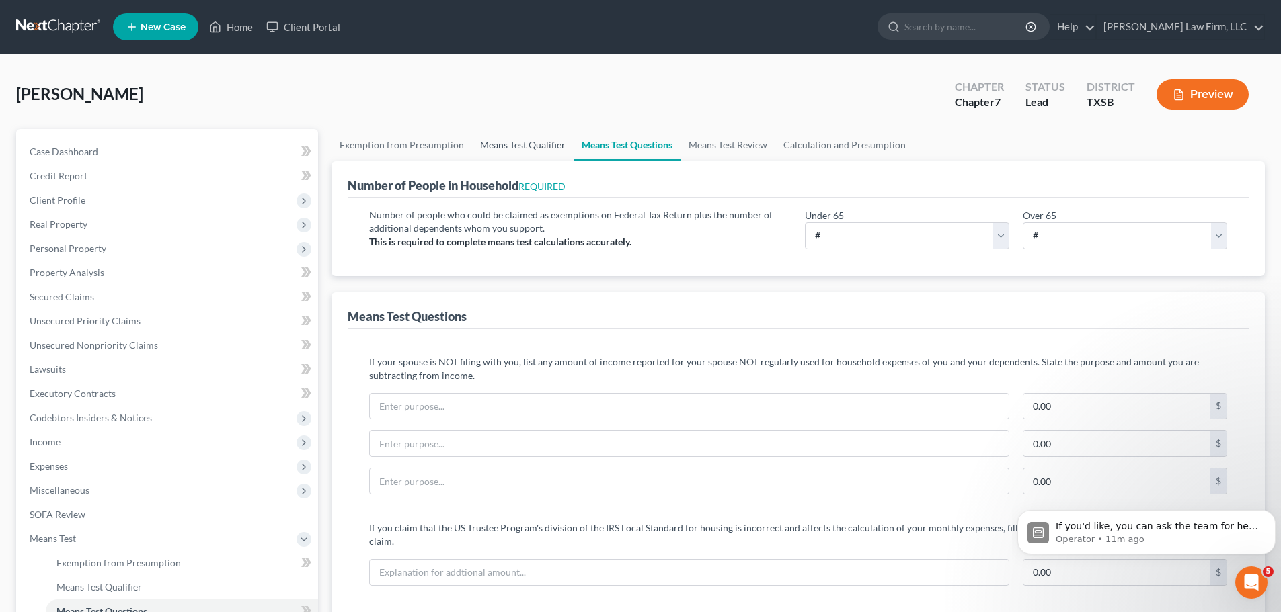
click at [521, 153] on link "Means Test Qualifier" at bounding box center [523, 145] width 102 height 32
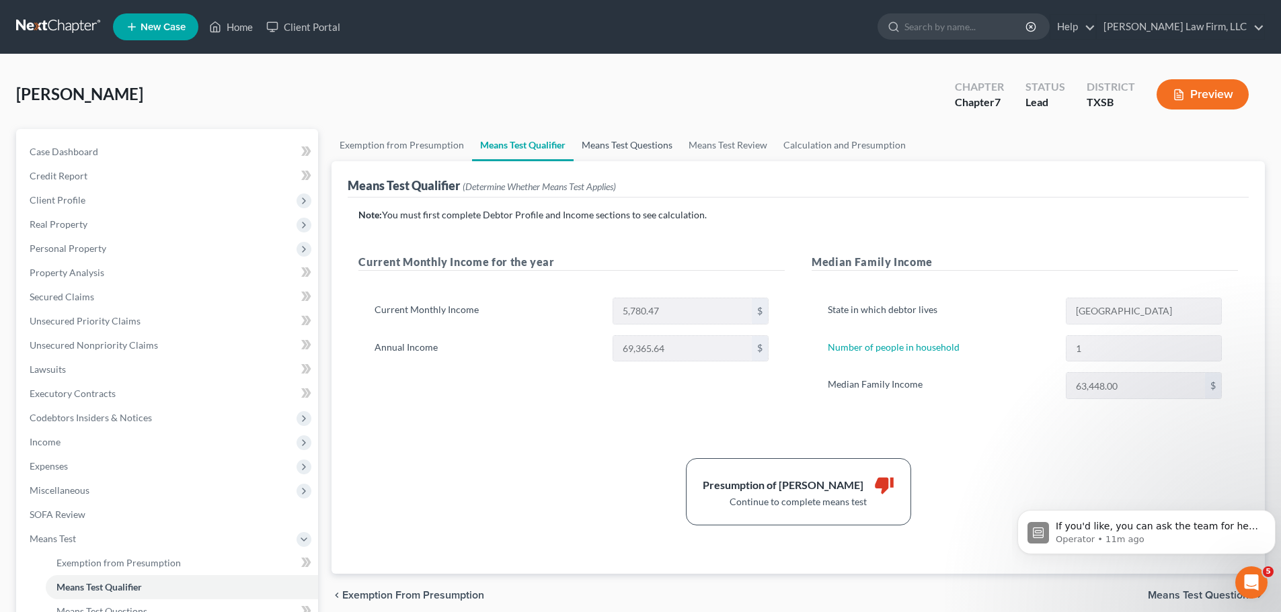
click at [618, 145] on link "Means Test Questions" at bounding box center [626, 145] width 107 height 32
select select "2"
select select "0"
select select "60"
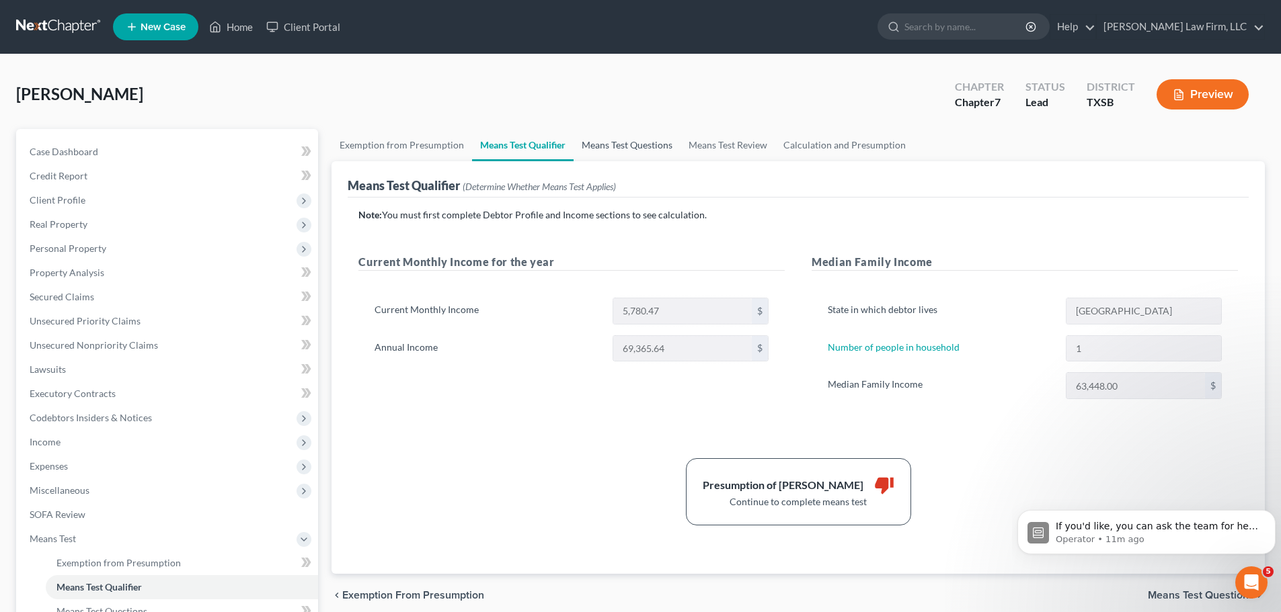
select select "1"
select select "60"
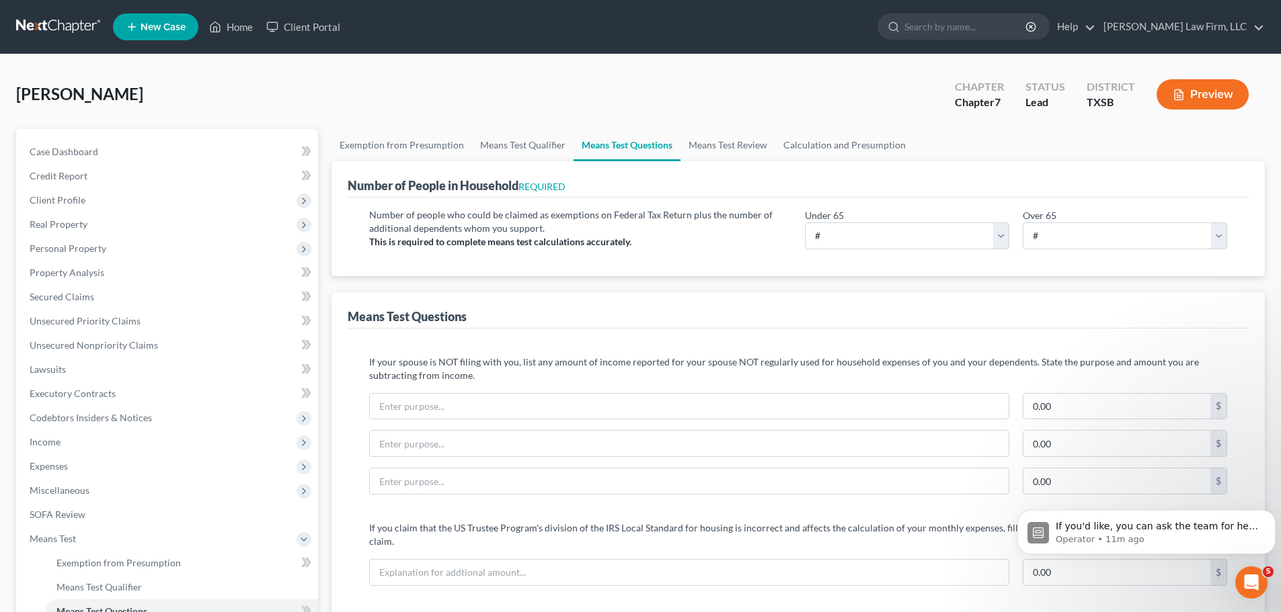
click at [617, 216] on p "Number of people who could be claimed as exemptions on Federal Tax Return plus …" at bounding box center [580, 221] width 422 height 27
click at [991, 241] on select "# 0 1 2 3 4 5 6 7 8 9 10" at bounding box center [907, 236] width 204 height 27
select select "1"
click at [805, 223] on select "# 0 1 2 3 4 5 6 7 8 9 10" at bounding box center [907, 236] width 204 height 27
click at [698, 248] on div "Number of people who could be claimed as exemptions on Federal Tax Return plus …" at bounding box center [580, 234] width 436 height 52
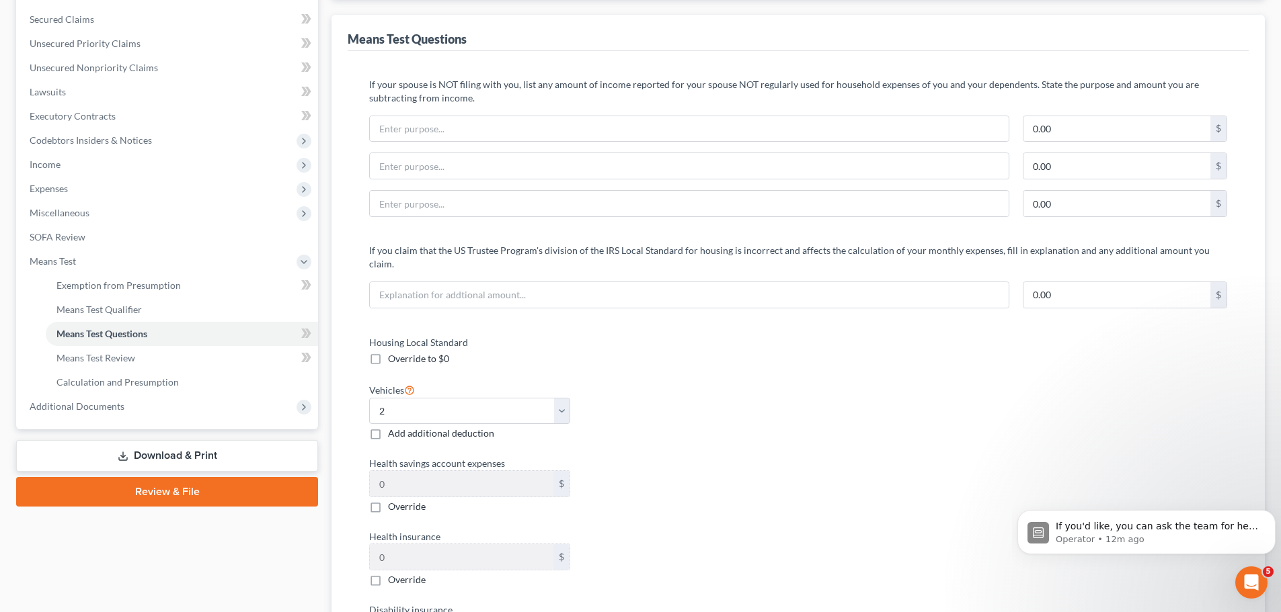
scroll to position [336, 0]
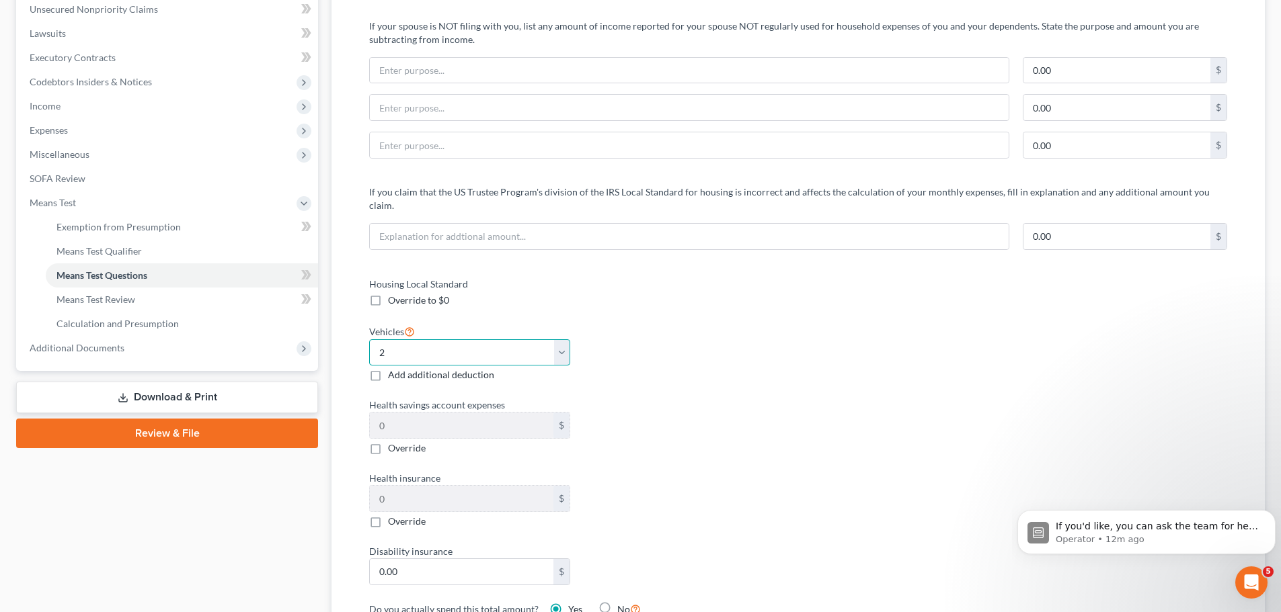
click at [561, 339] on select "Select 0 1 2 3 4 5" at bounding box center [469, 352] width 201 height 27
select select "1"
click at [369, 339] on select "Select 0 1 2 3 4 5" at bounding box center [469, 352] width 201 height 27
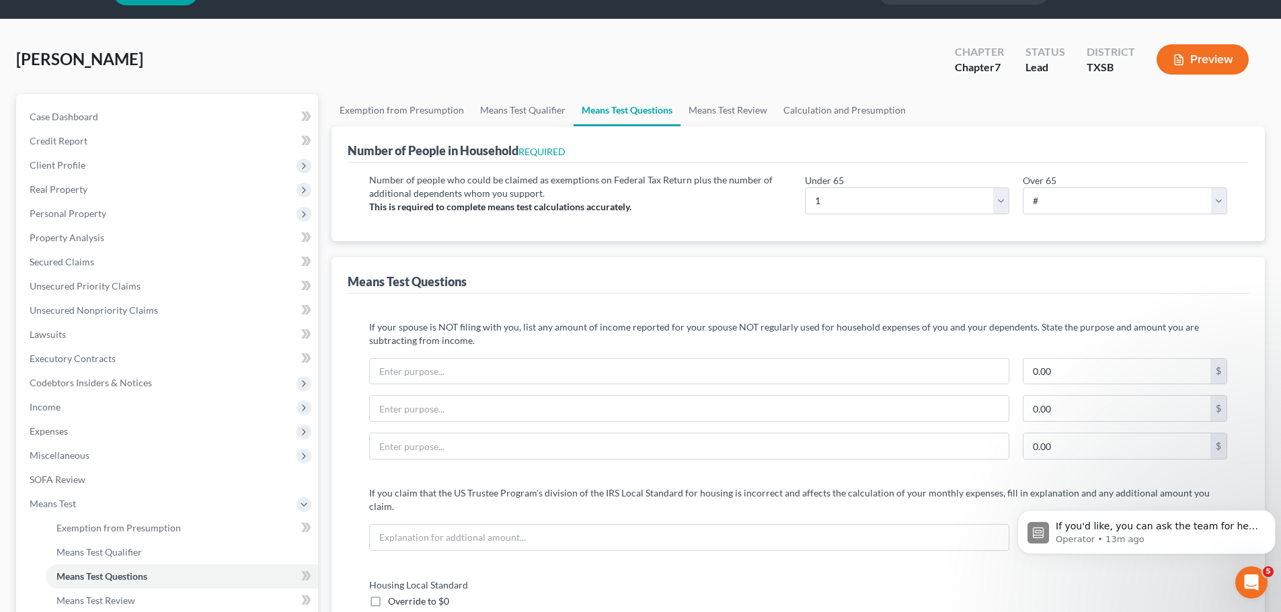
scroll to position [0, 0]
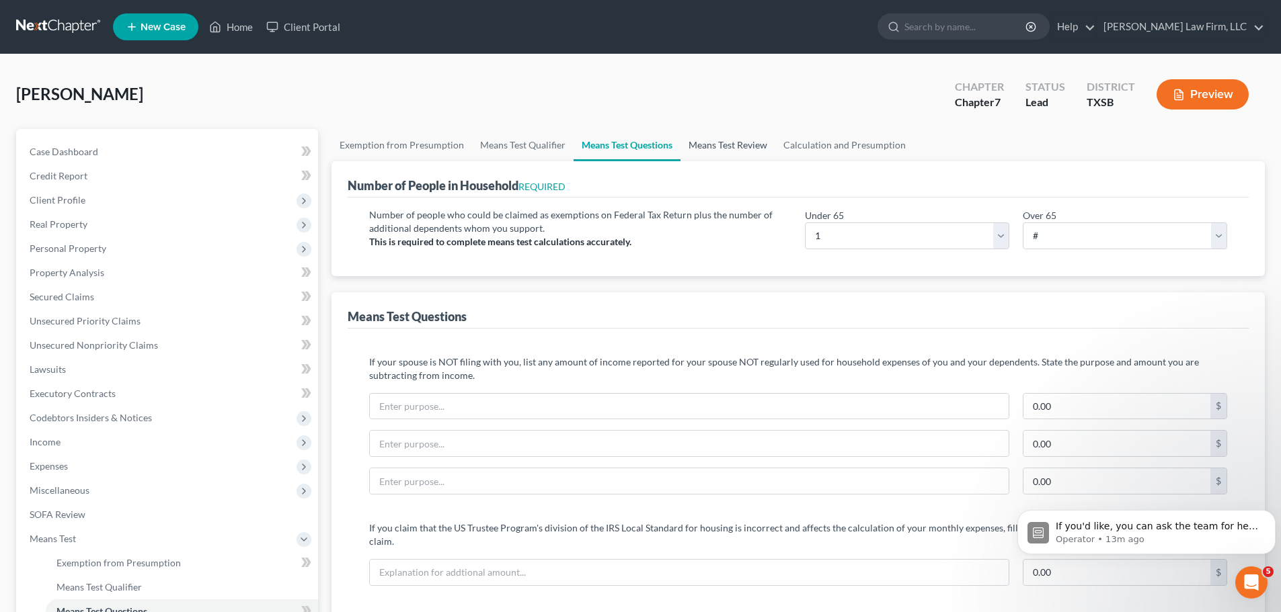
click at [741, 152] on link "Means Test Review" at bounding box center [727, 145] width 95 height 32
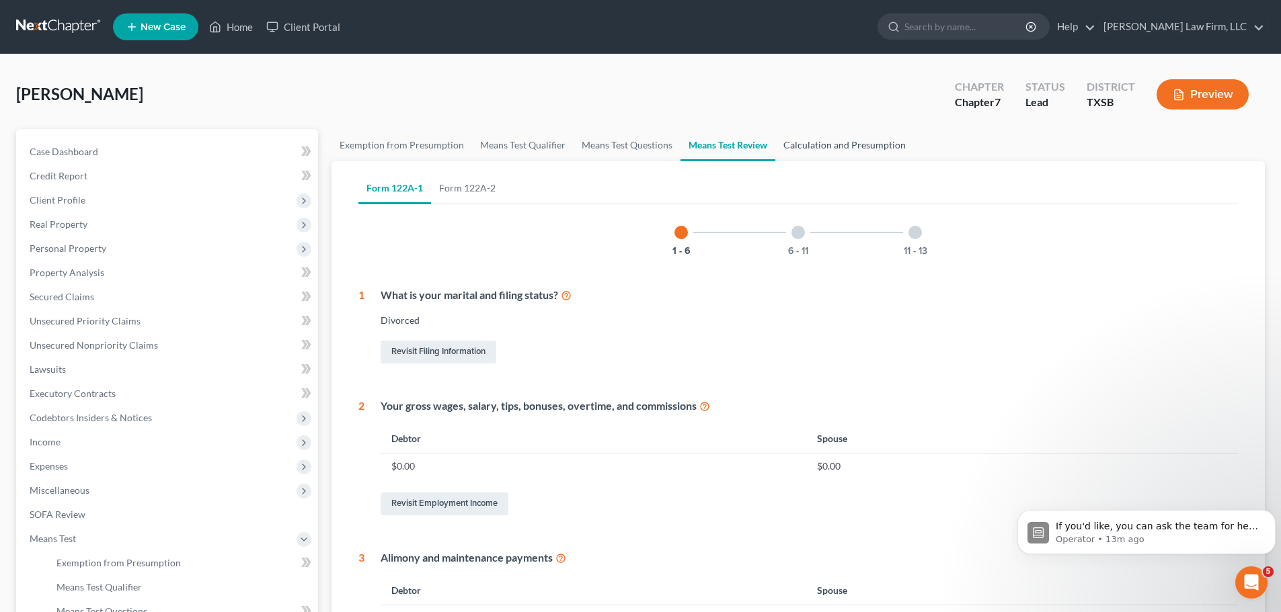
click at [821, 148] on link "Calculation and Presumption" at bounding box center [844, 145] width 138 height 32
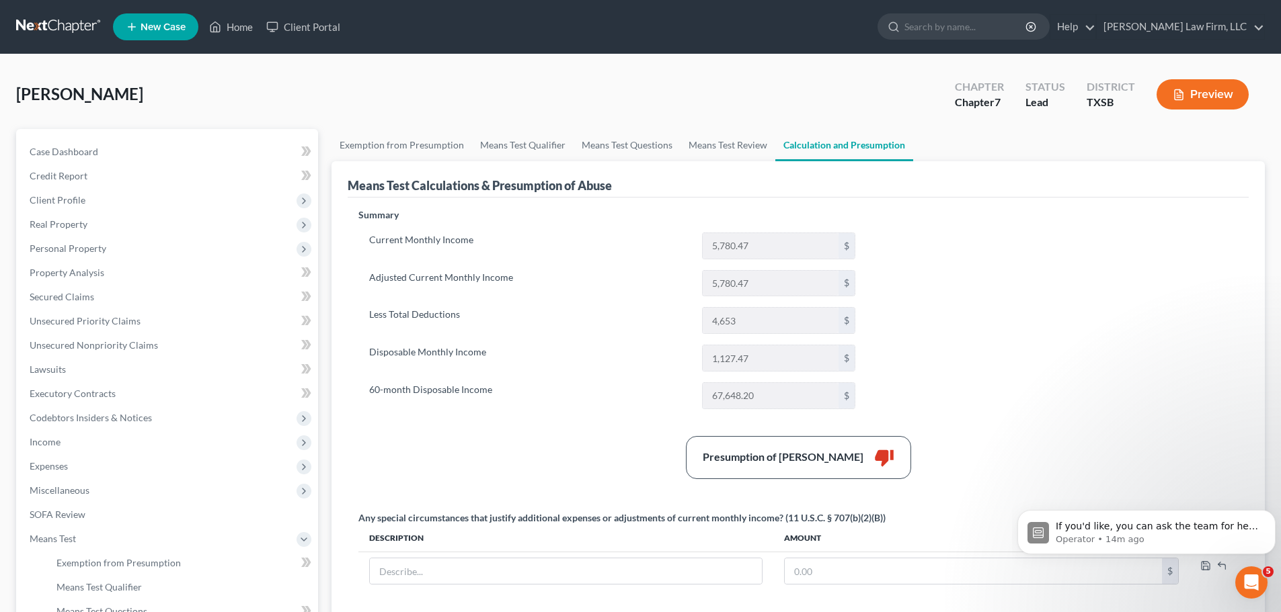
drag, startPoint x: 442, startPoint y: 202, endPoint x: 275, endPoint y: 184, distance: 167.8
click at [388, 198] on div "Summary Current Monthly Income 5,780.47 $ Adjusted Current Monthly Income 5,780…" at bounding box center [798, 416] width 901 height 436
click at [585, 251] on label "Current Monthly Income" at bounding box center [528, 246] width 333 height 27
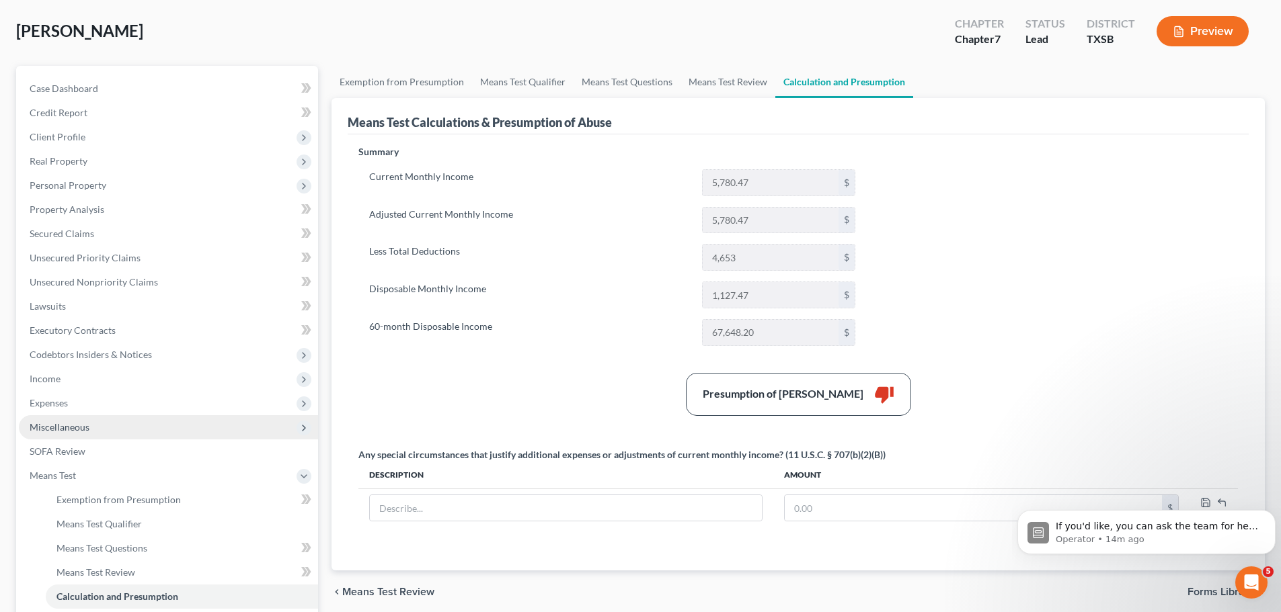
scroll to position [67, 0]
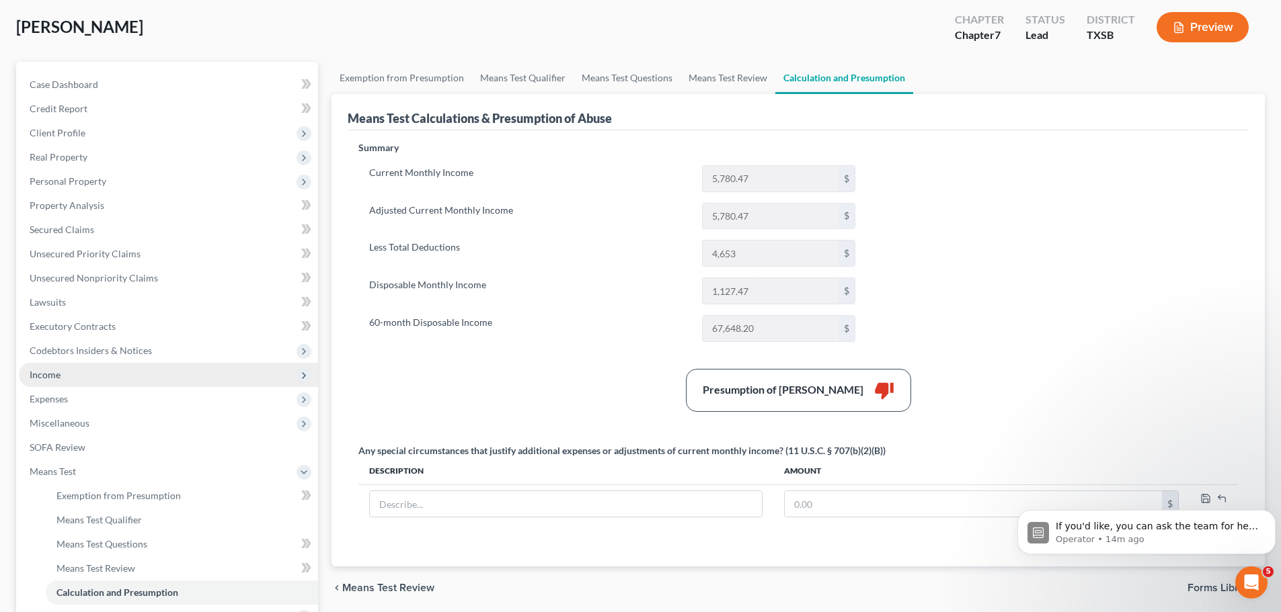
click at [65, 372] on span "Income" at bounding box center [168, 375] width 299 height 24
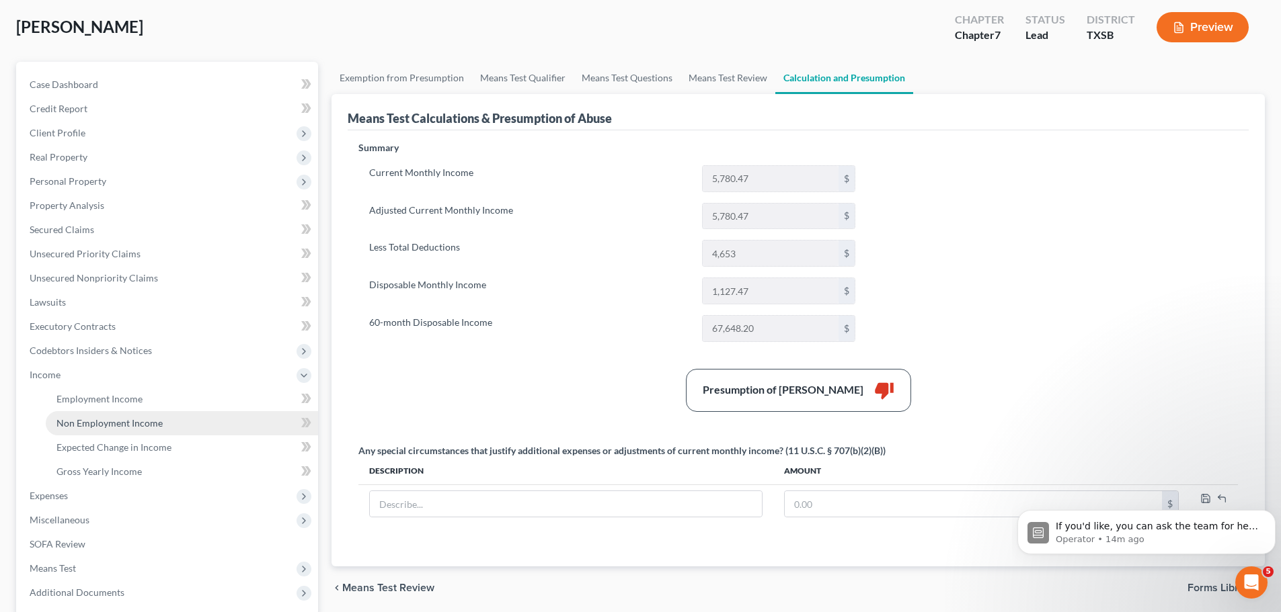
click at [133, 423] on span "Non Employment Income" at bounding box center [109, 422] width 106 height 11
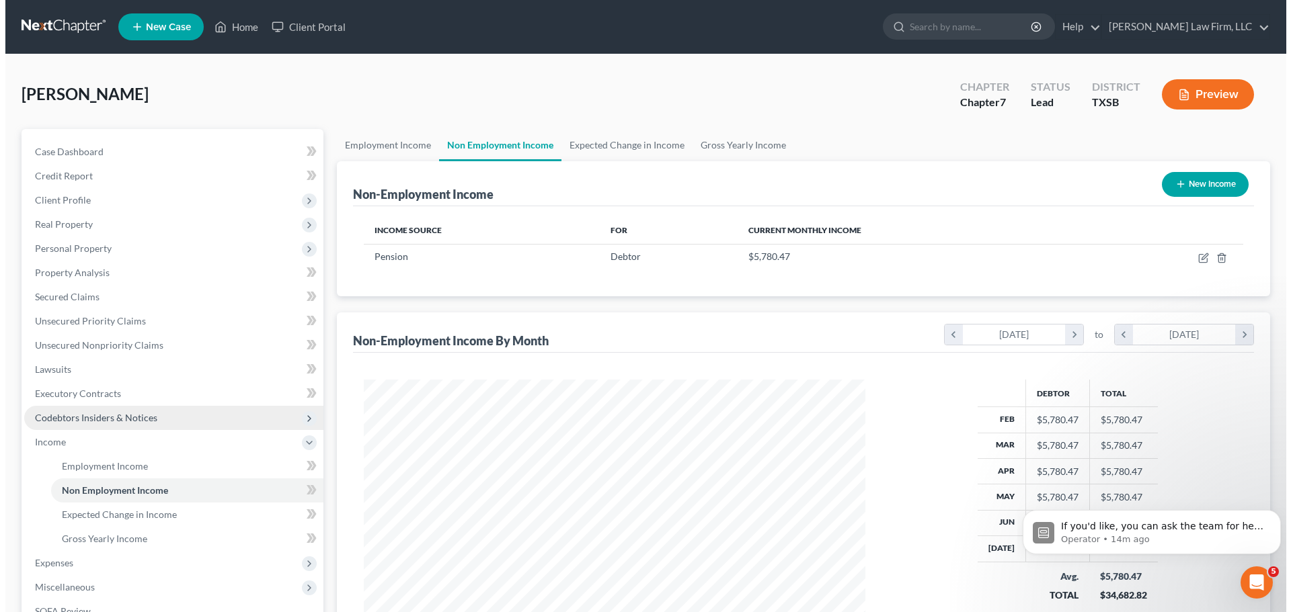
scroll to position [251, 528]
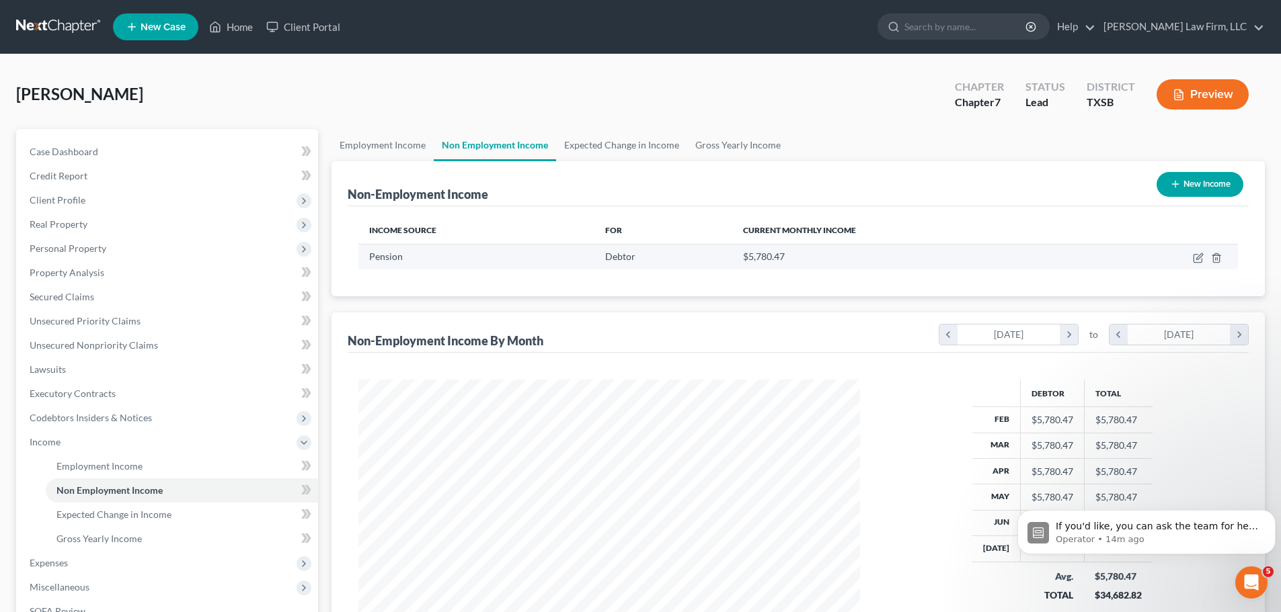
click at [1191, 256] on td at bounding box center [1163, 257] width 149 height 26
click at [1197, 256] on icon "button" at bounding box center [1197, 258] width 11 height 11
select select "2"
select select "0"
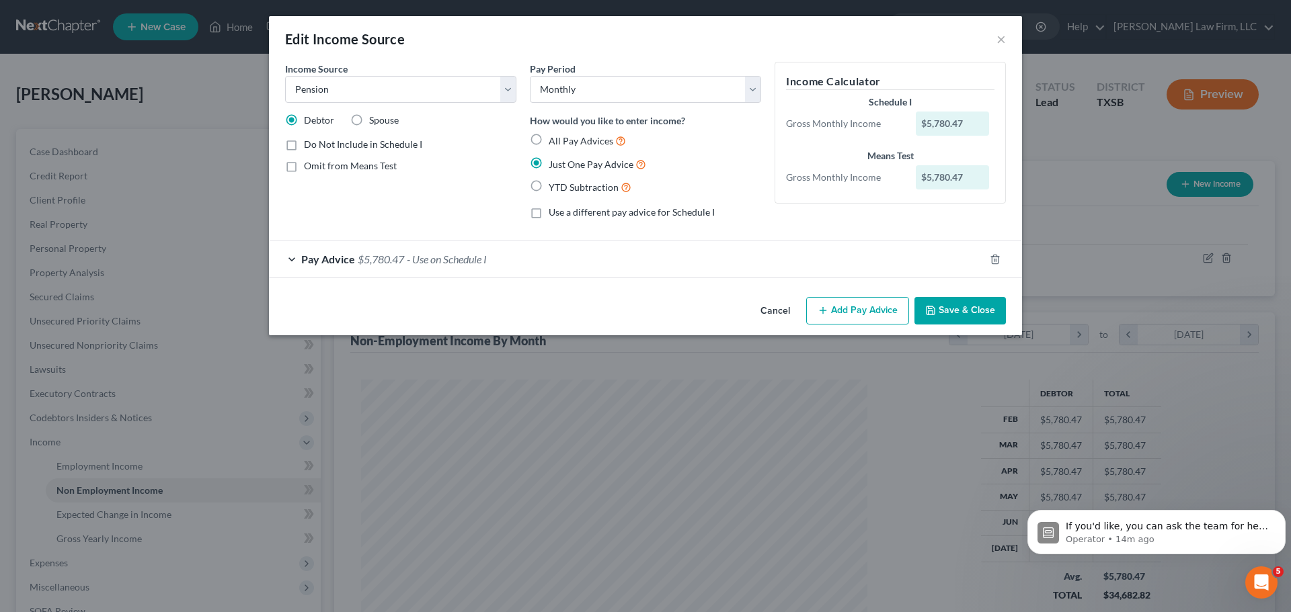
click at [292, 257] on div "Pay Advice $5,780.47 - Use on Schedule I" at bounding box center [626, 259] width 715 height 36
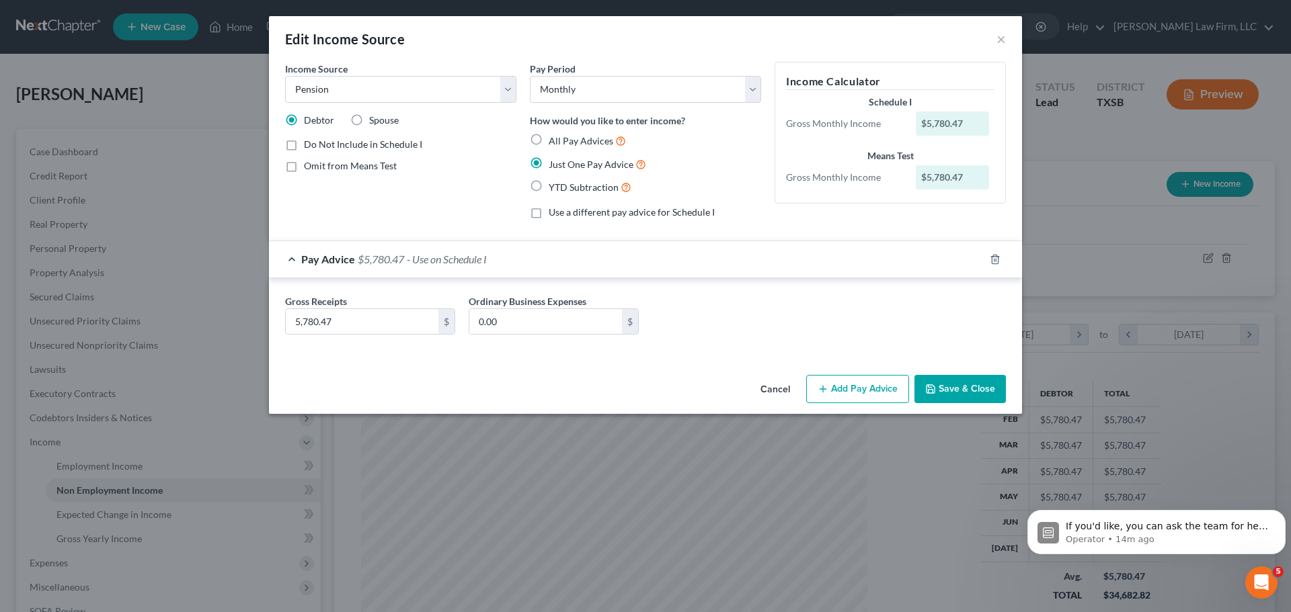
click at [549, 139] on label "All Pay Advices" at bounding box center [587, 140] width 77 height 15
click at [554, 139] on input "All Pay Advices" at bounding box center [558, 137] width 9 height 9
radio input "true"
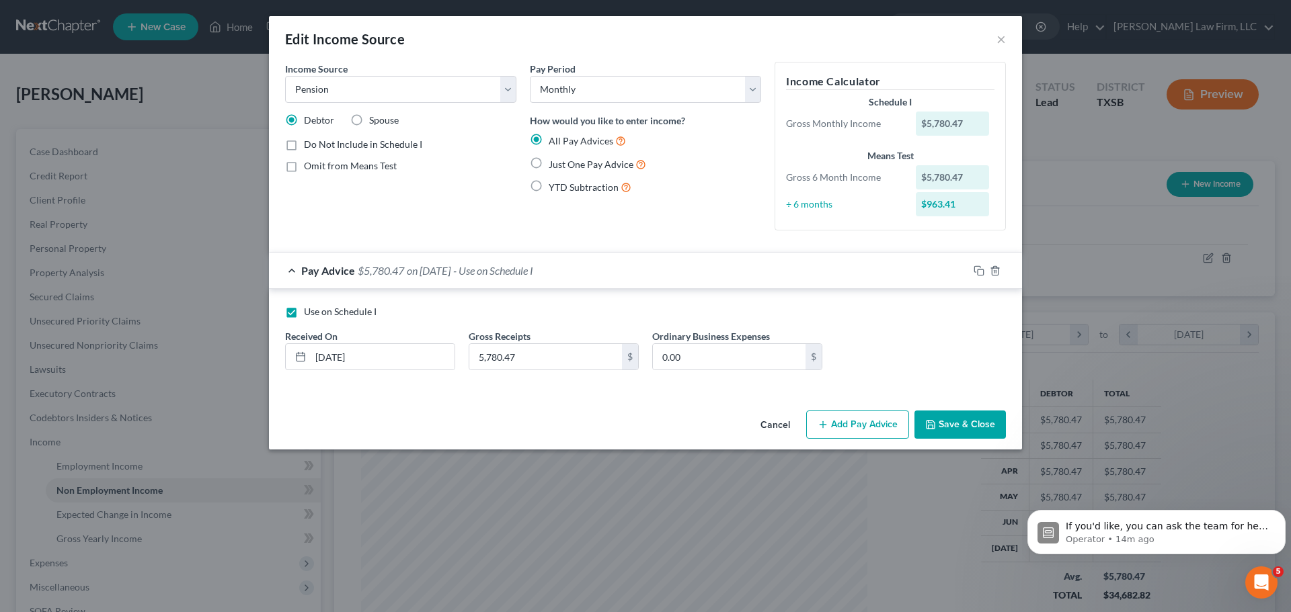
click at [549, 163] on label "Just One Pay Advice" at bounding box center [597, 164] width 97 height 15
click at [554, 163] on input "Just One Pay Advice" at bounding box center [558, 161] width 9 height 9
radio input "true"
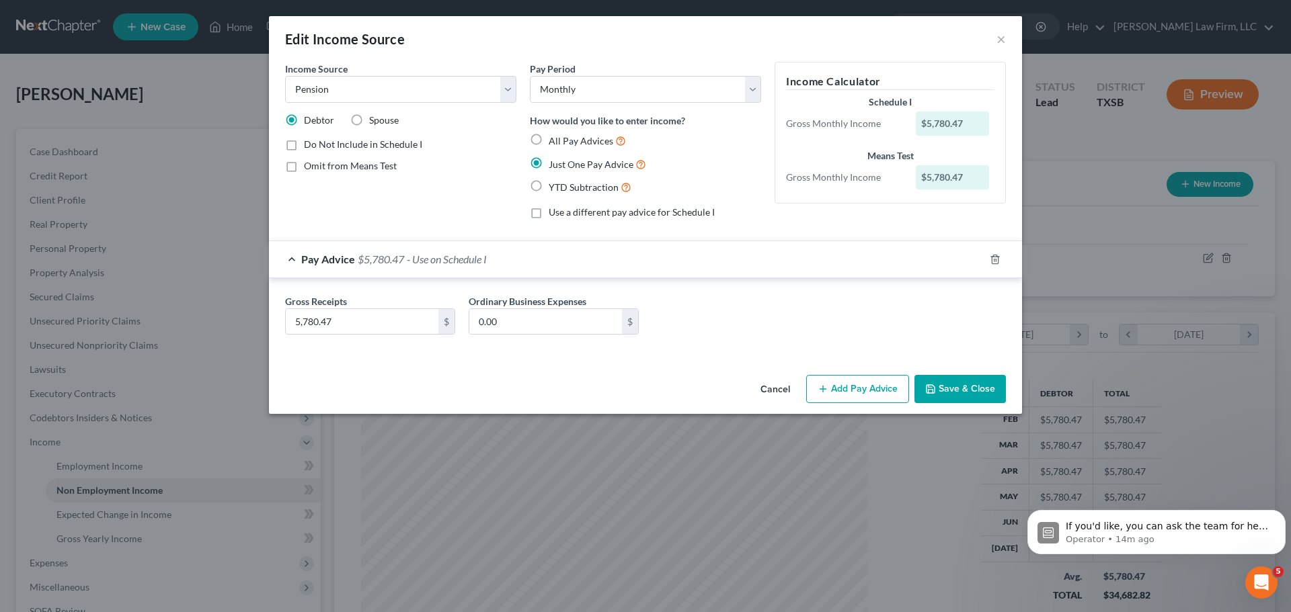
click at [549, 186] on label "YTD Subtraction" at bounding box center [590, 186] width 83 height 15
click at [554, 186] on input "YTD Subtraction" at bounding box center [558, 183] width 9 height 9
radio input "true"
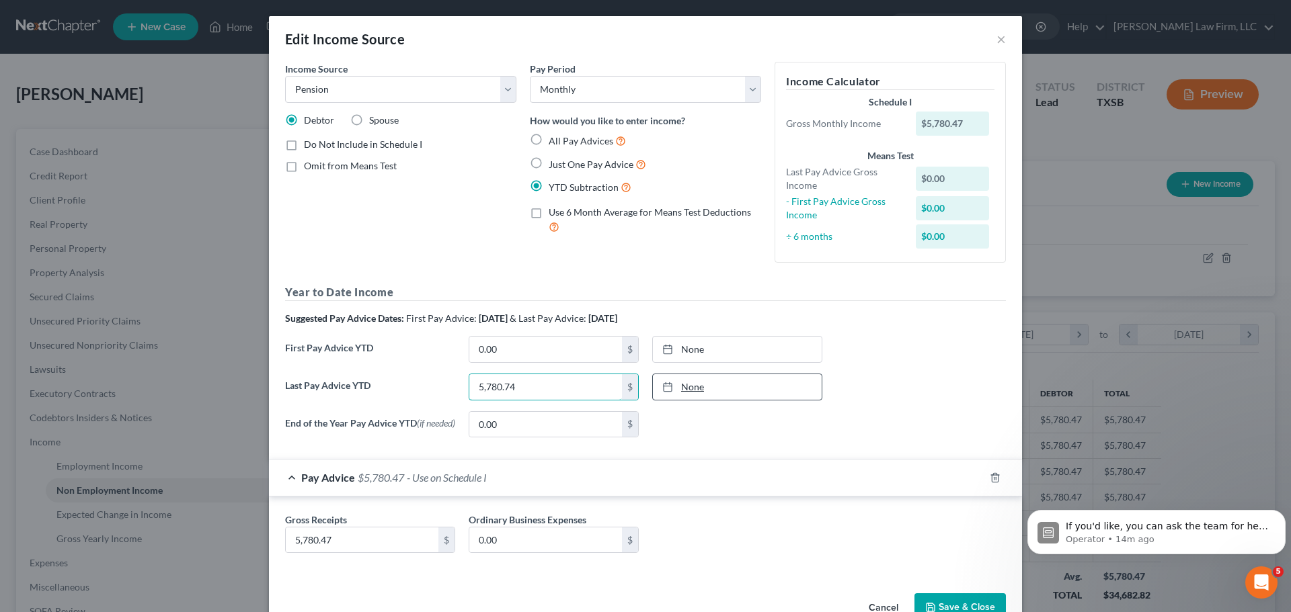
type input "5,780.74"
type input "8/13/2025"
click at [695, 382] on link "None" at bounding box center [737, 387] width 169 height 26
click at [501, 346] on input "0.00" at bounding box center [545, 350] width 153 height 26
type input "5,667.30"
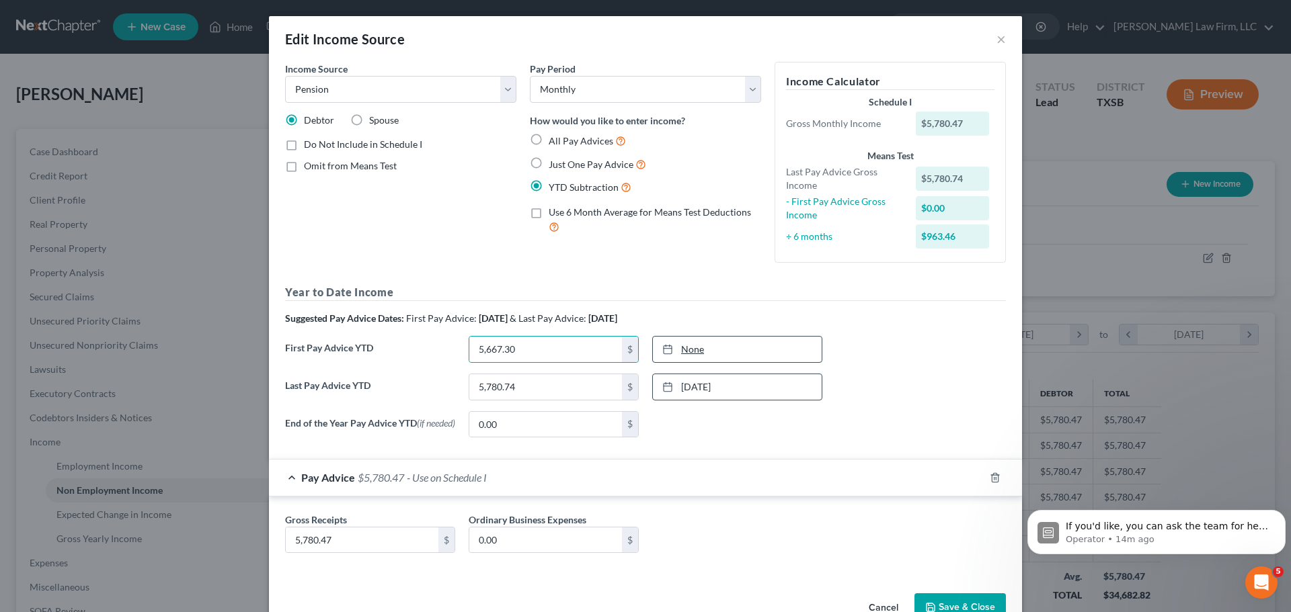
type input "8/13/2025"
click at [706, 351] on link "8/13/2025" at bounding box center [737, 350] width 169 height 26
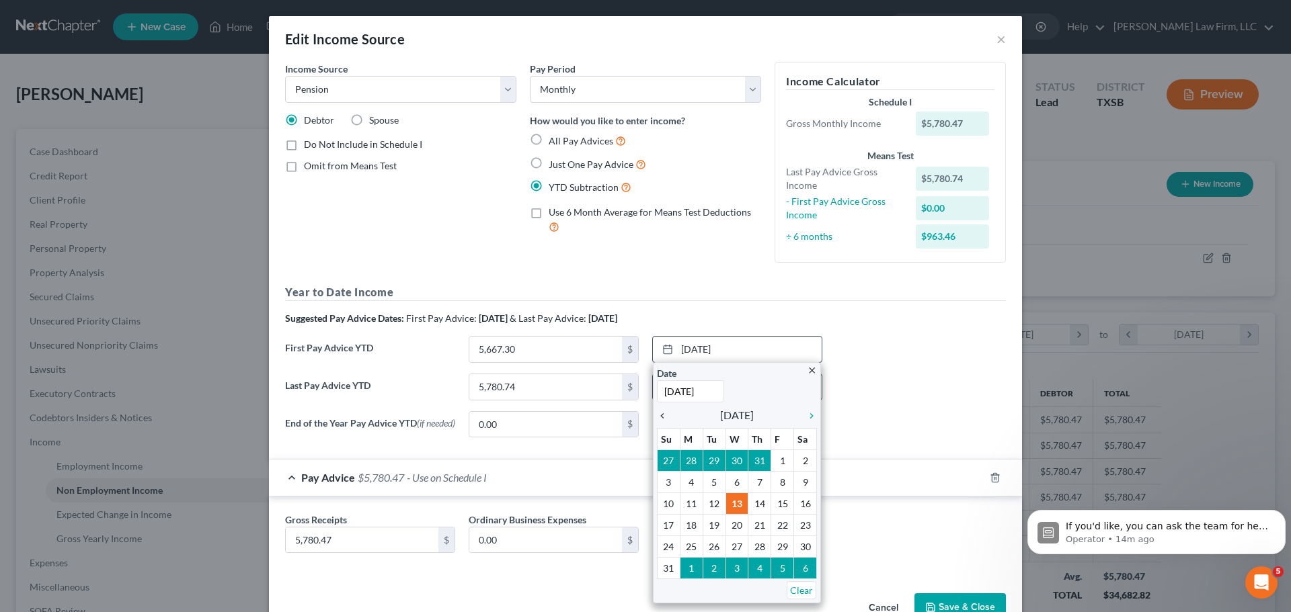
click at [657, 413] on icon "chevron_left" at bounding box center [665, 416] width 17 height 11
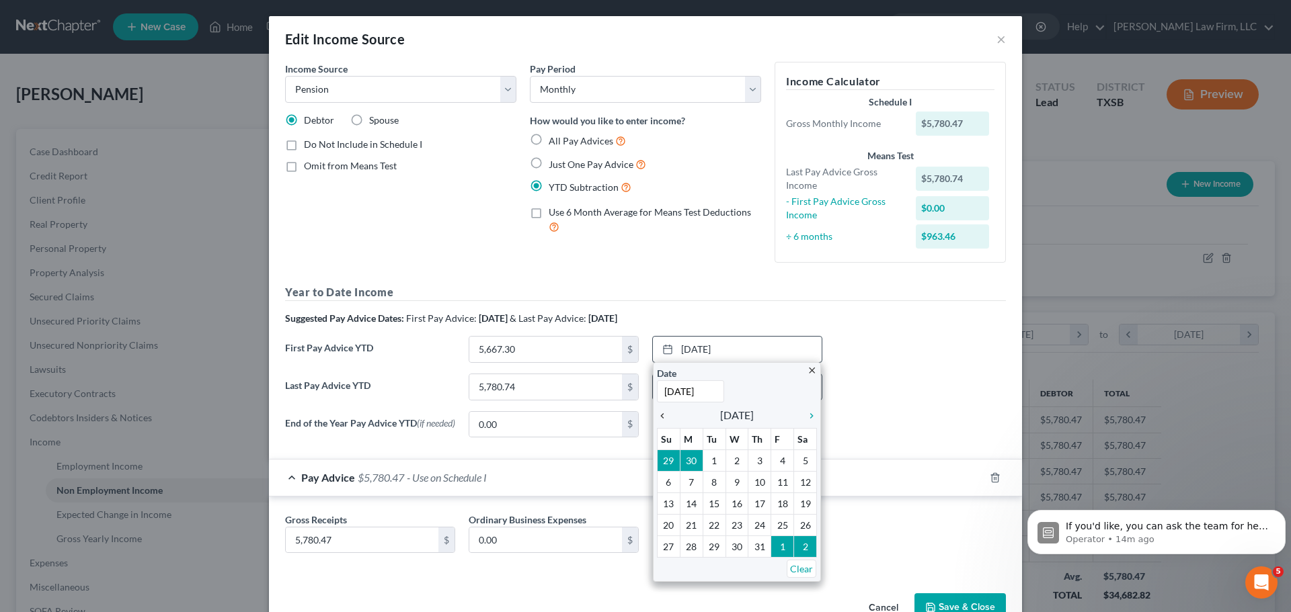
click at [657, 414] on icon "chevron_left" at bounding box center [665, 416] width 17 height 11
click at [657, 415] on icon "chevron_left" at bounding box center [665, 416] width 17 height 11
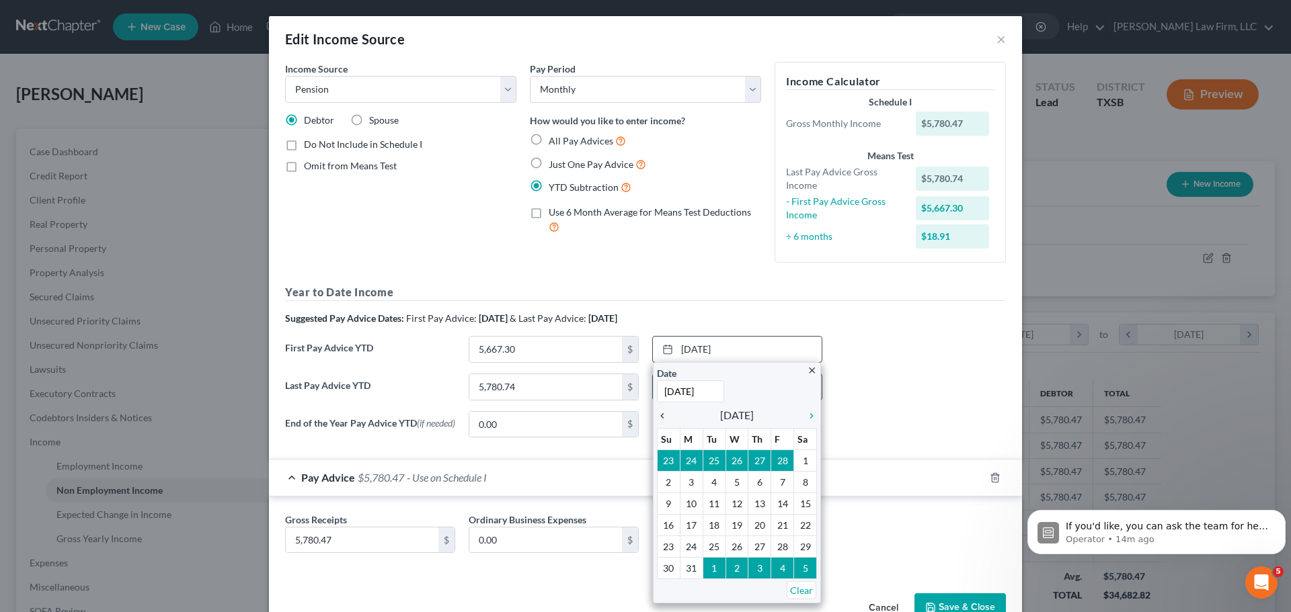
click at [657, 415] on icon "chevron_left" at bounding box center [665, 416] width 17 height 11
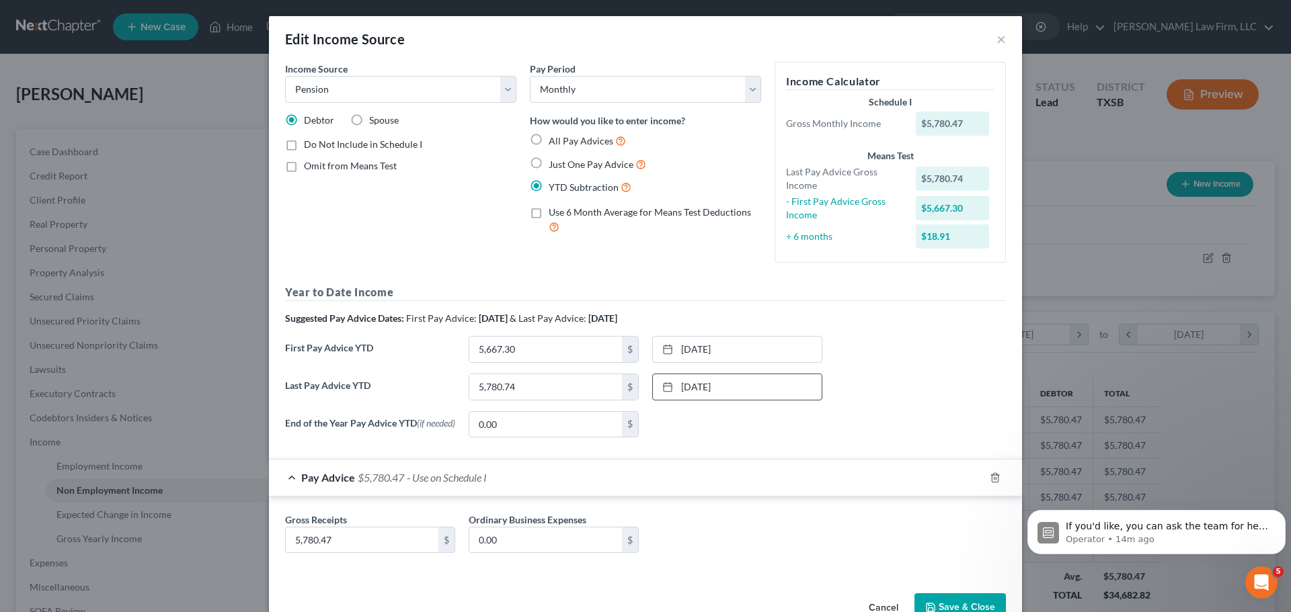
click at [842, 403] on div "Last Pay Advice YTD 5,780.74 $ 8/1/2025 close Date 8/1/2025 Time 12:00 AM chevr…" at bounding box center [645, 393] width 734 height 38
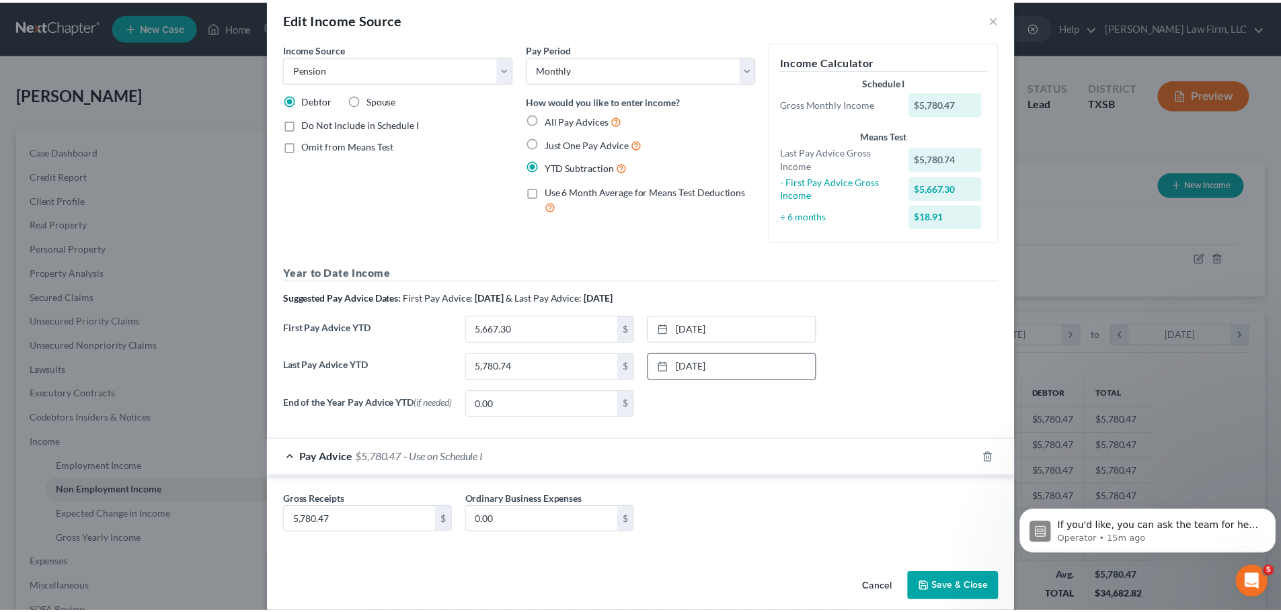
scroll to position [39, 0]
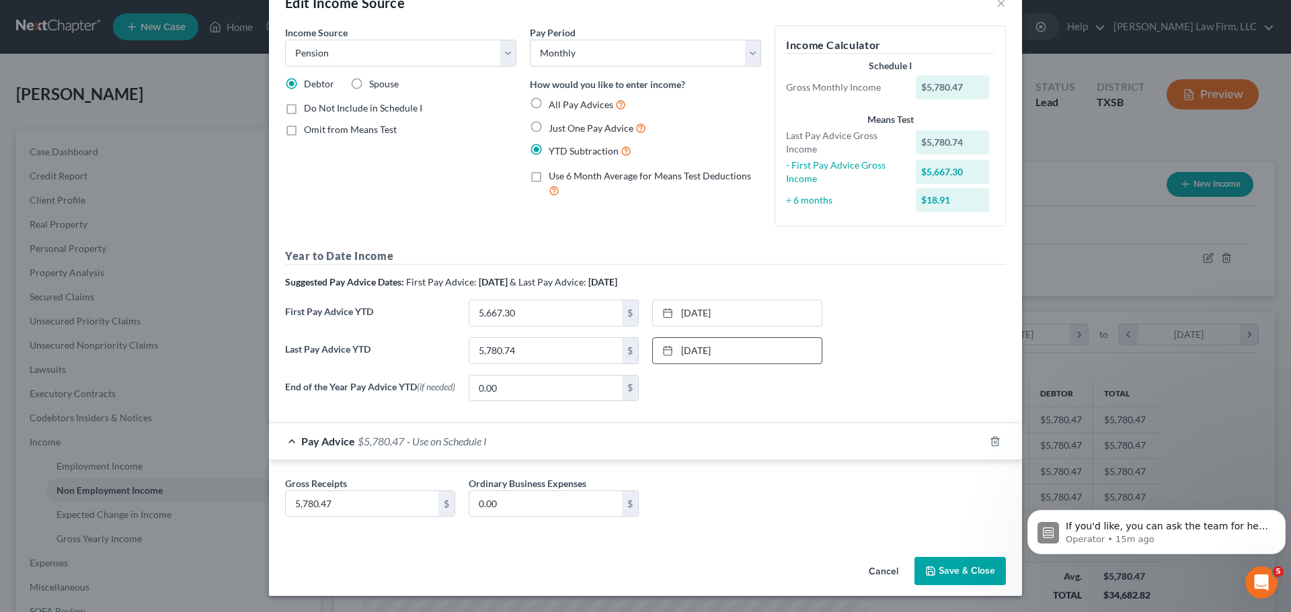
click at [962, 565] on button "Save & Close" at bounding box center [959, 571] width 91 height 28
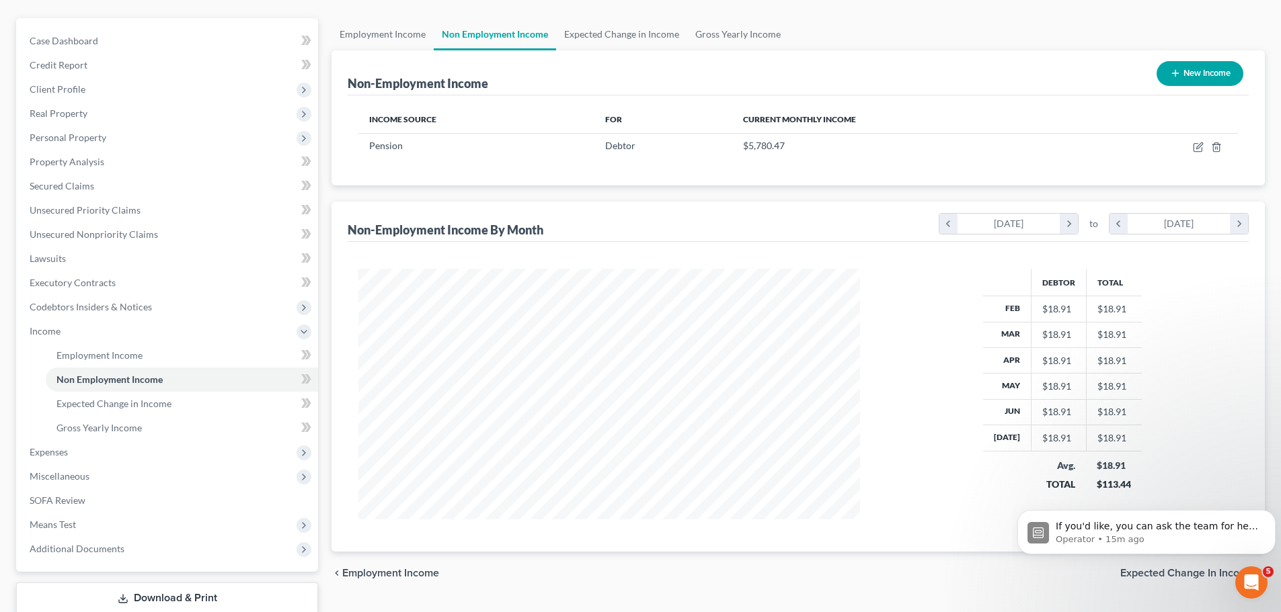
scroll to position [134, 0]
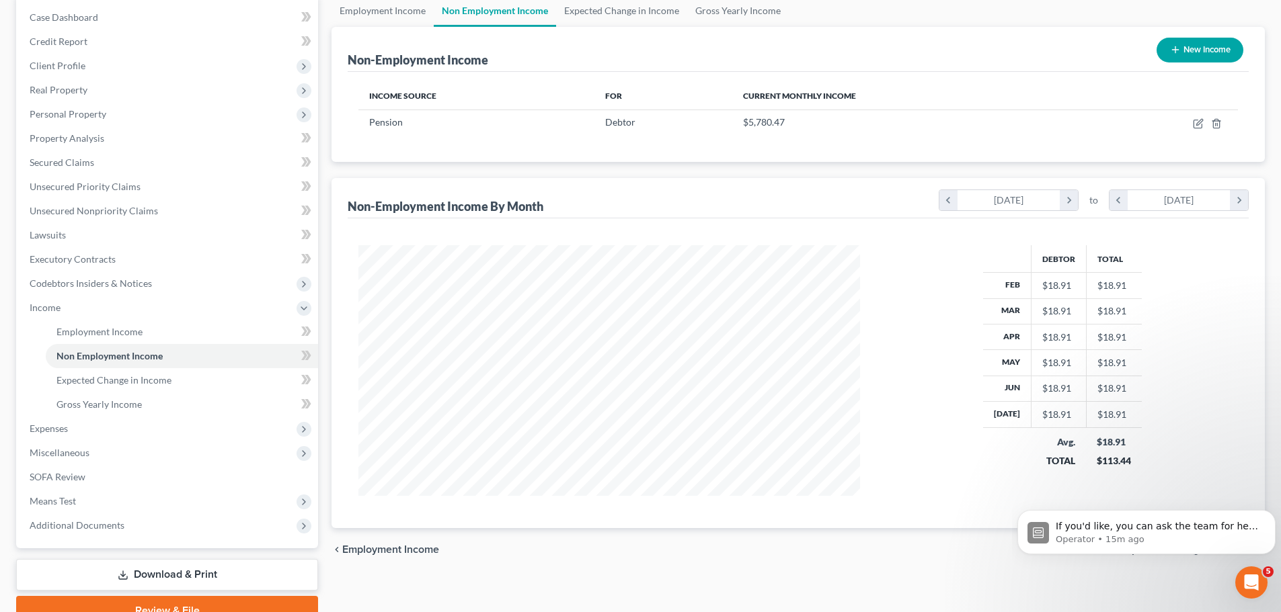
click at [505, 207] on div "Non-Employment Income By Month" at bounding box center [446, 206] width 196 height 16
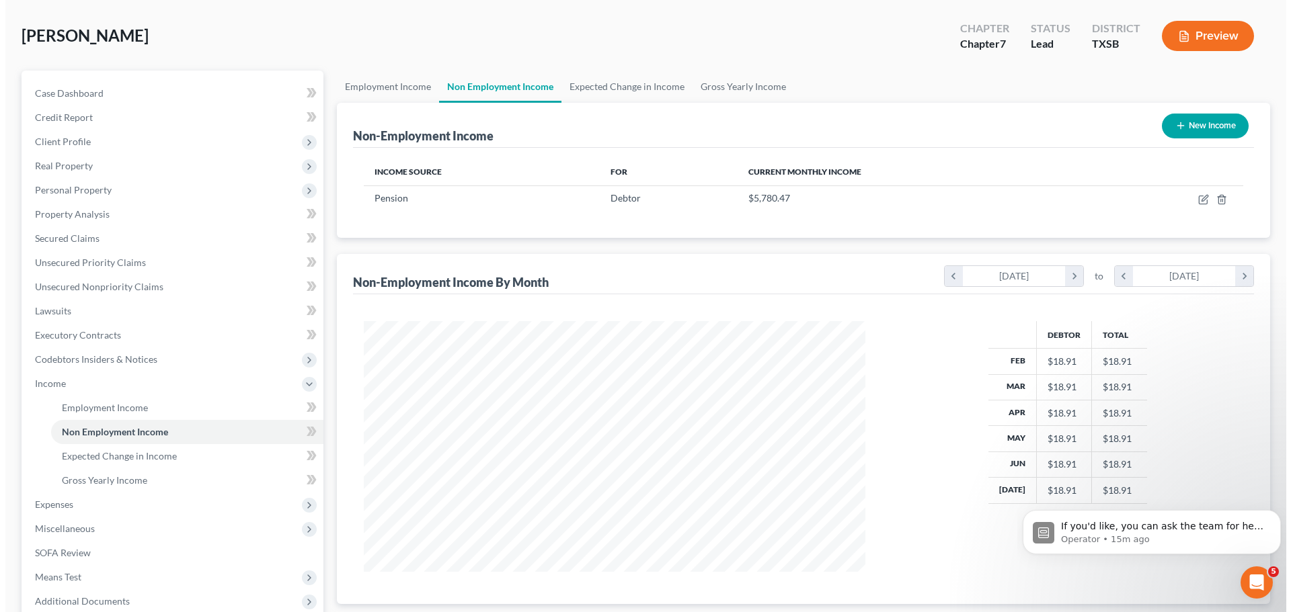
scroll to position [0, 0]
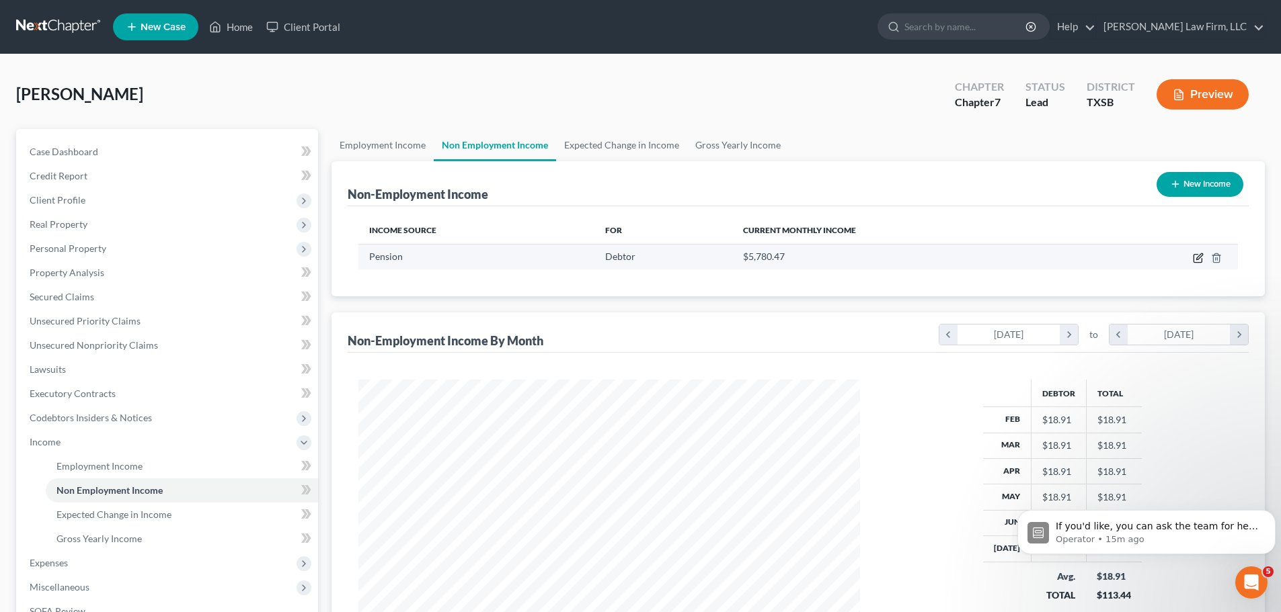
click at [1192, 255] on icon "button" at bounding box center [1197, 258] width 11 height 11
select select "2"
select select "0"
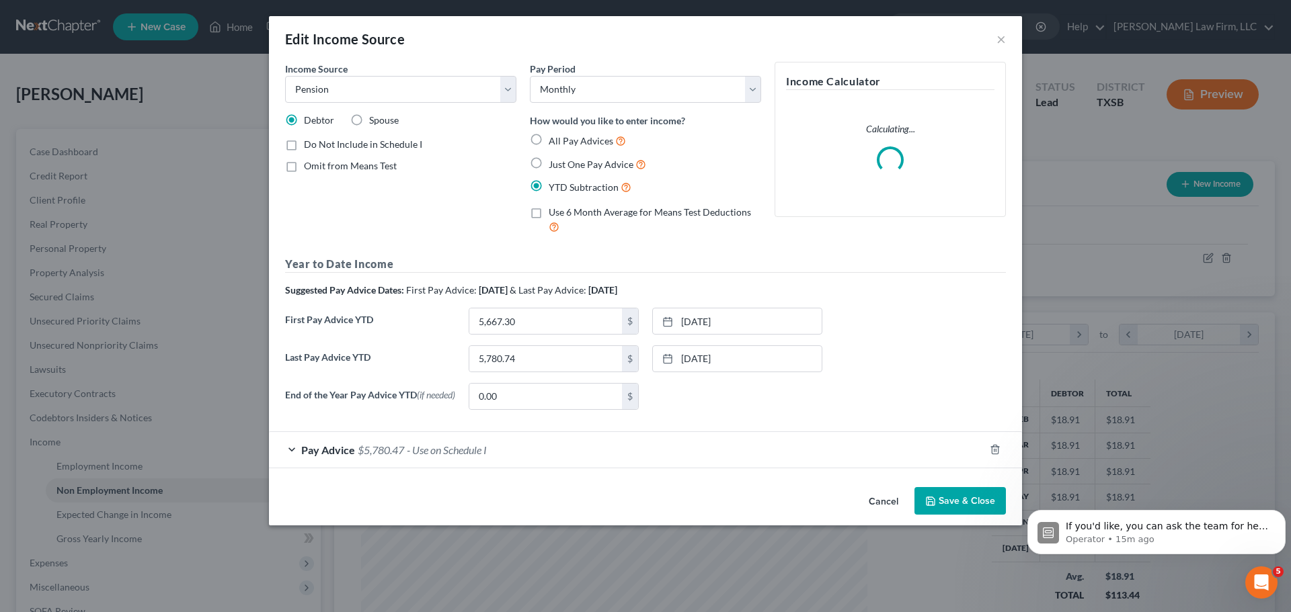
scroll to position [253, 533]
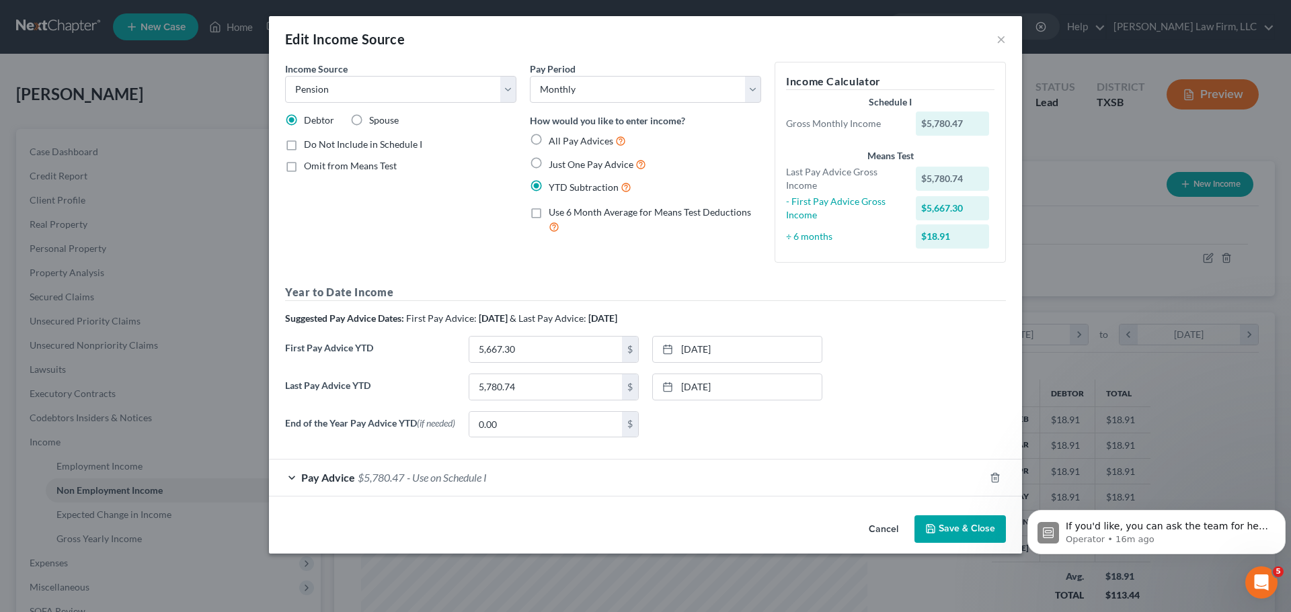
click at [284, 484] on div "Pay Advice $5,780.47 - Use on Schedule I" at bounding box center [626, 478] width 715 height 36
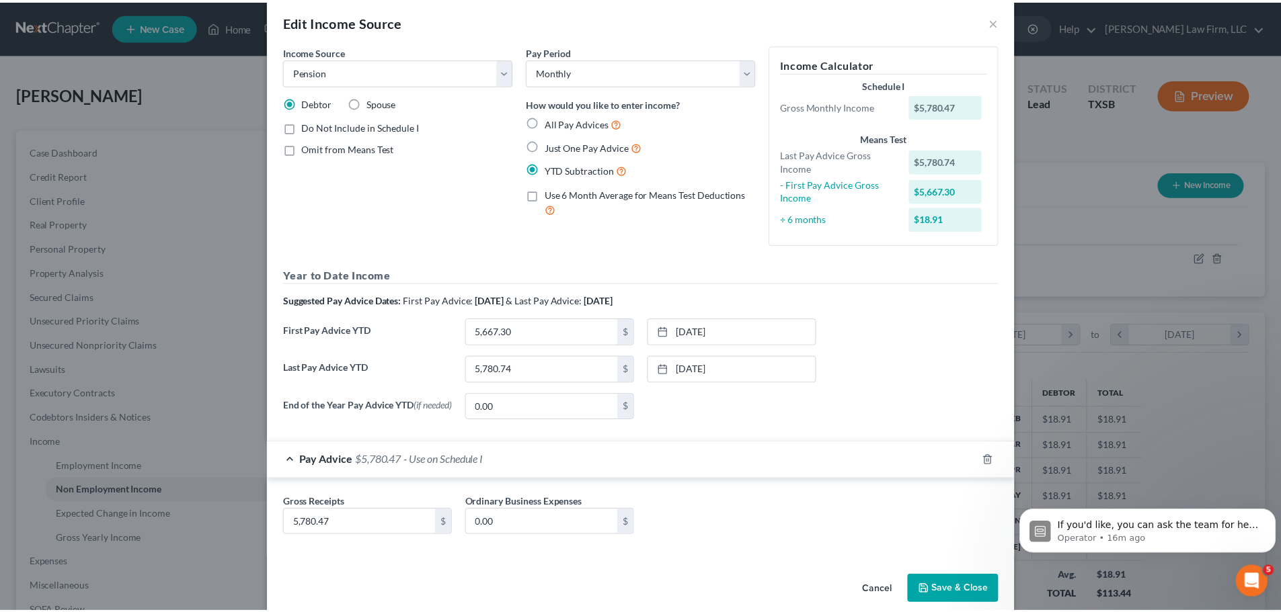
scroll to position [0, 0]
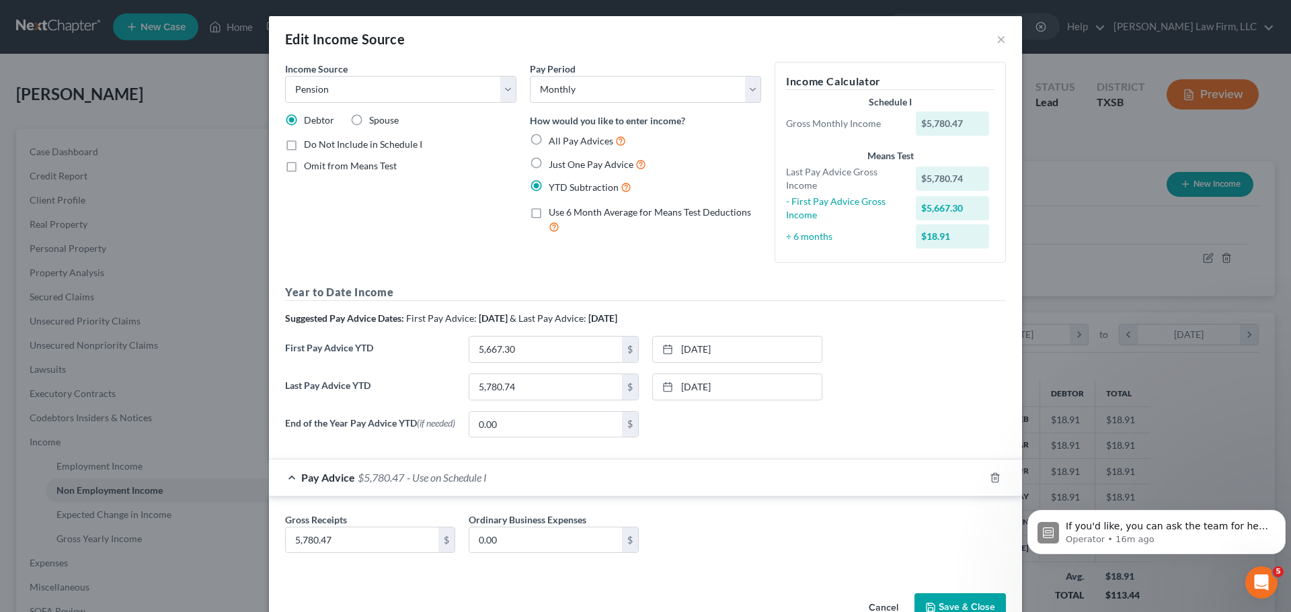
click at [290, 480] on div "Pay Advice $5,780.47 - Use on Schedule I" at bounding box center [626, 478] width 715 height 36
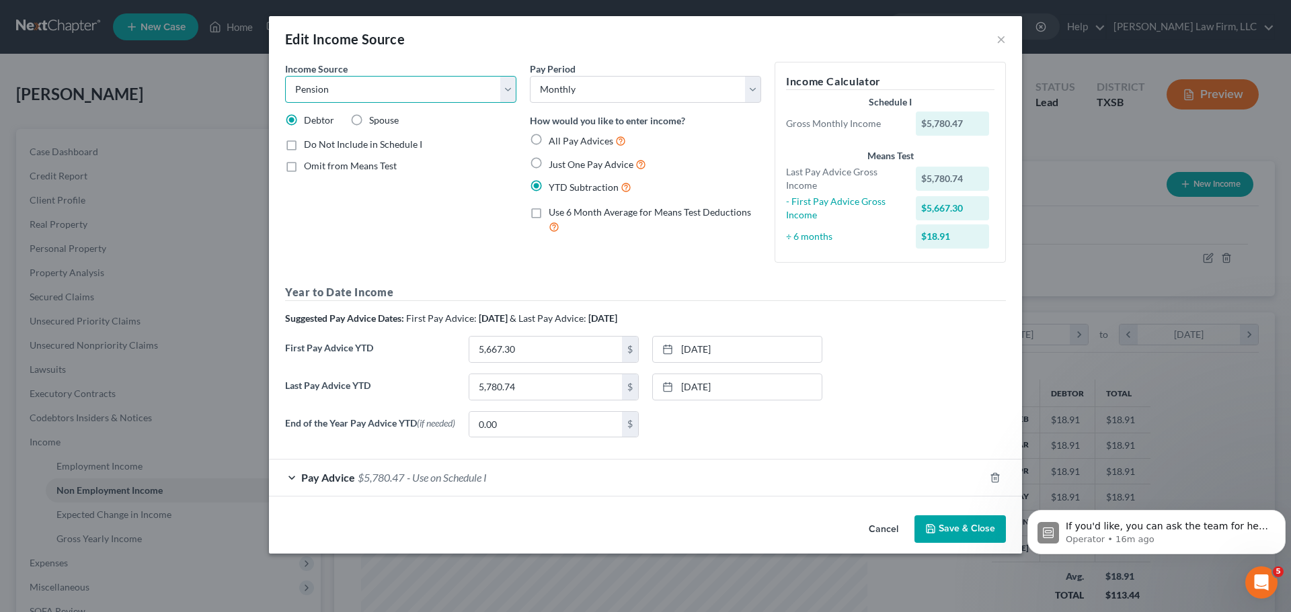
click at [510, 95] on select "Select Unemployment Disability (from employer) Pension Retirement Social Securi…" at bounding box center [400, 89] width 231 height 27
click at [285, 76] on select "Select Unemployment Disability (from employer) Pension Retirement Social Securi…" at bounding box center [400, 89] width 231 height 27
click at [959, 527] on button "Save & Close" at bounding box center [959, 530] width 91 height 28
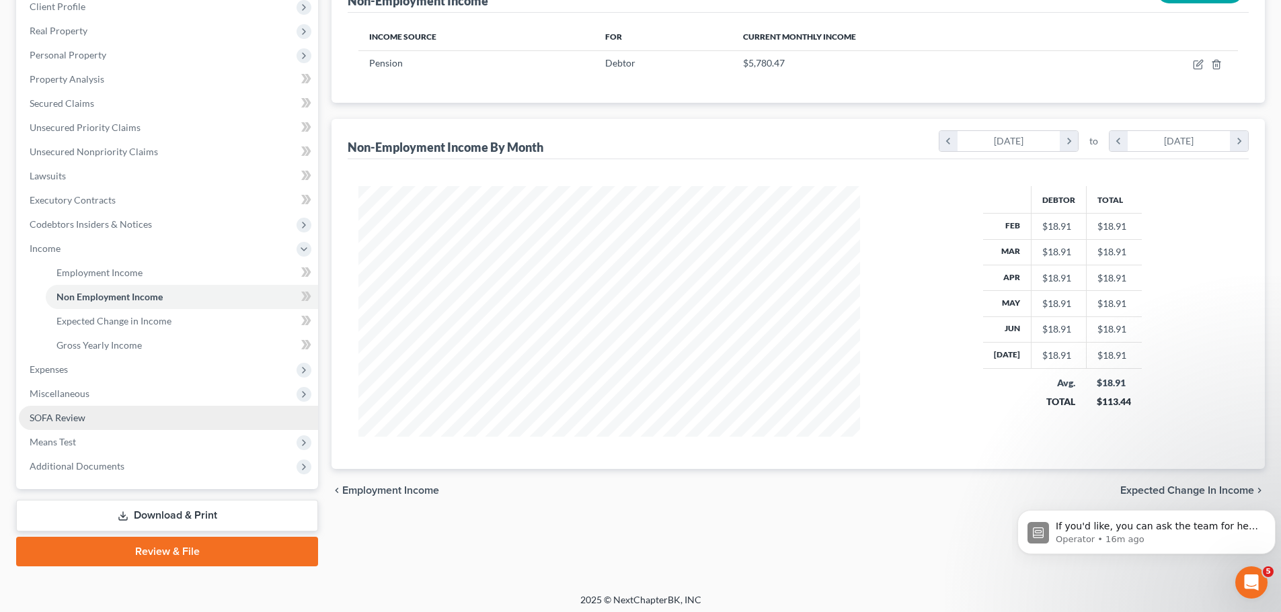
scroll to position [199, 0]
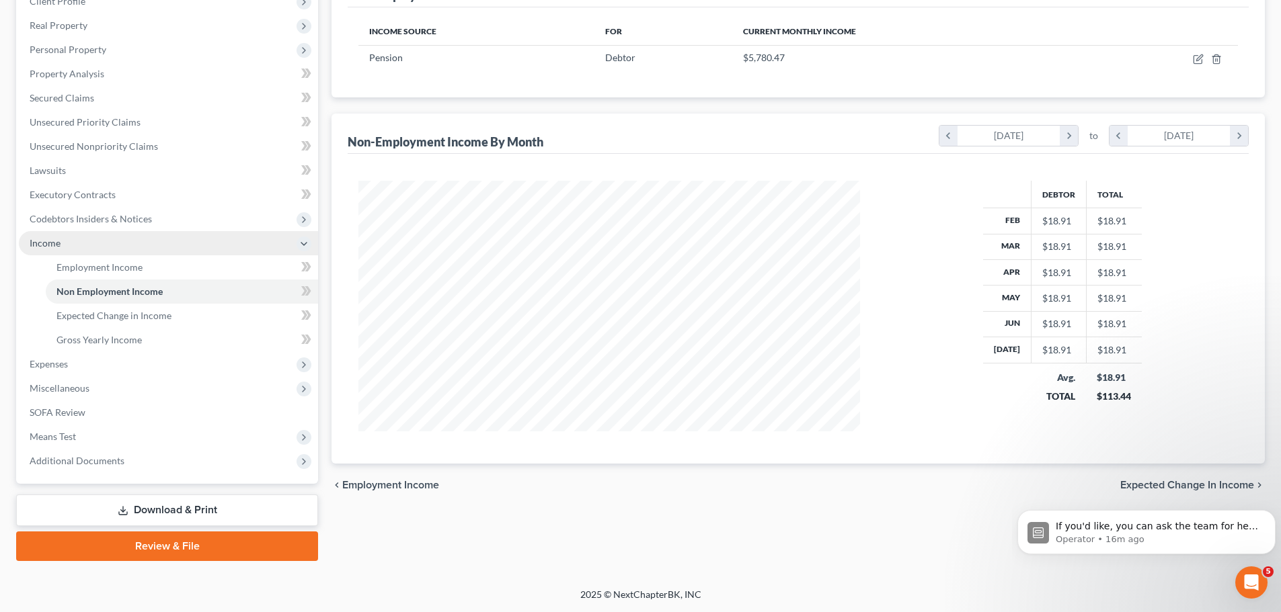
click at [46, 249] on span "Income" at bounding box center [168, 243] width 299 height 24
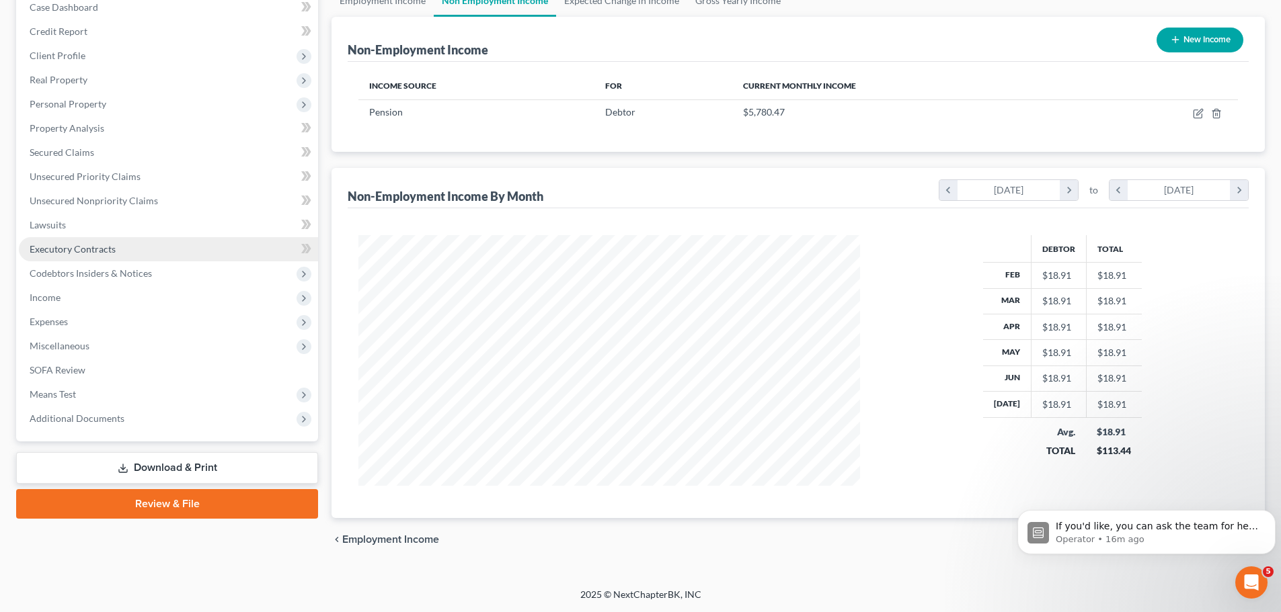
scroll to position [145, 0]
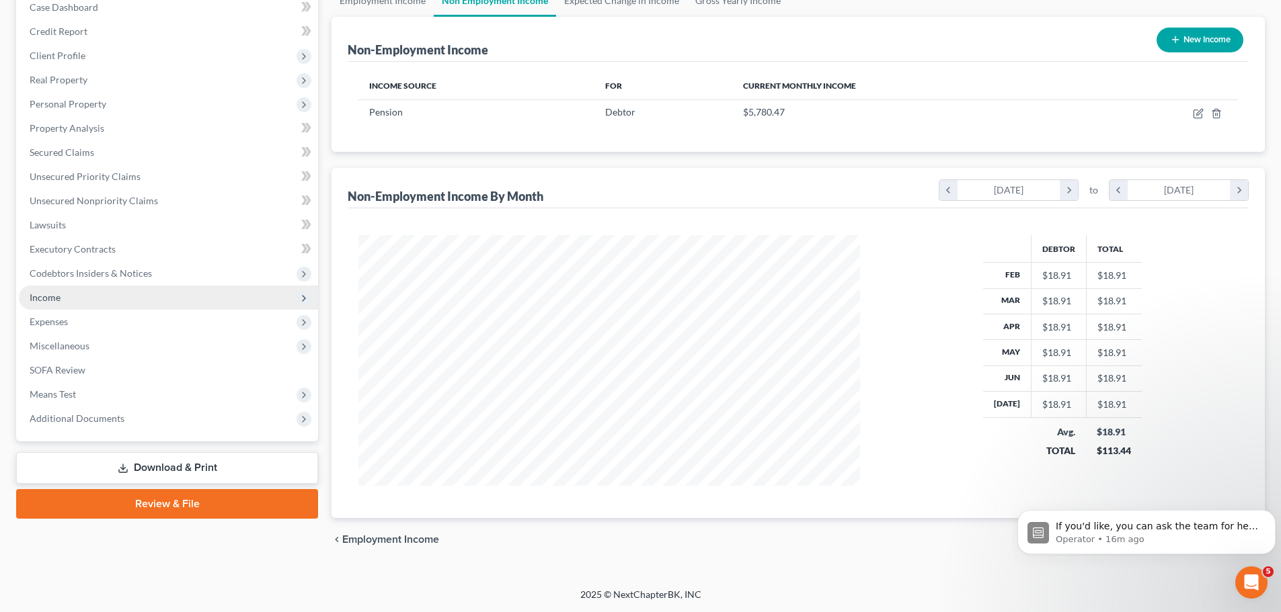
click at [60, 294] on span "Income" at bounding box center [168, 298] width 299 height 24
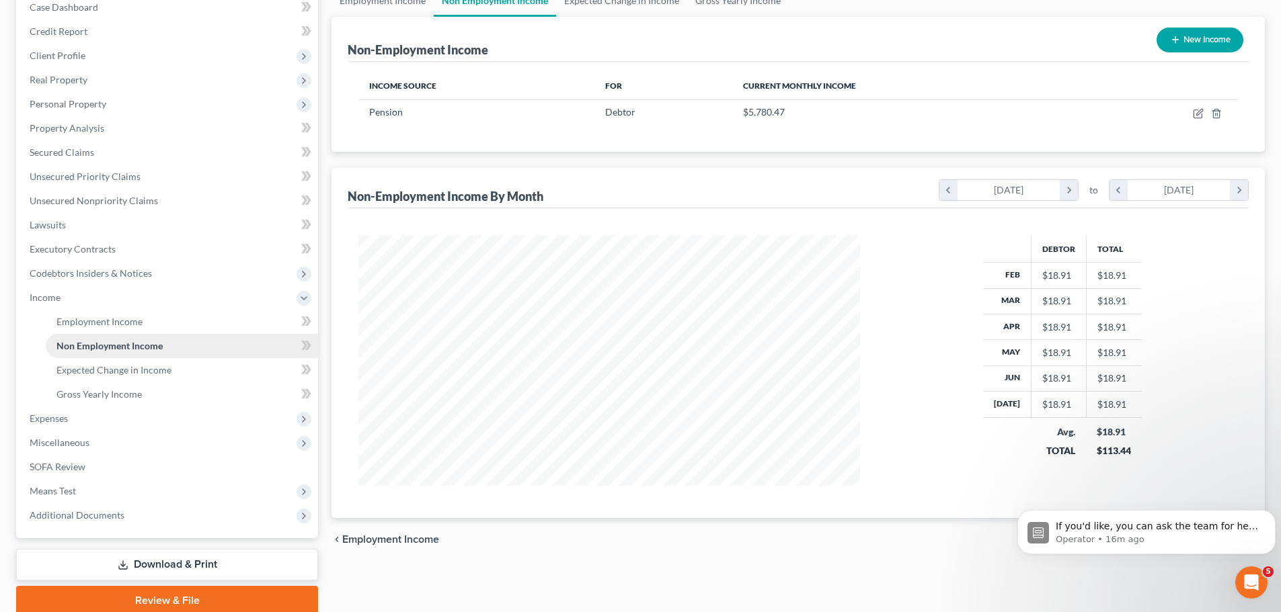
scroll to position [199, 0]
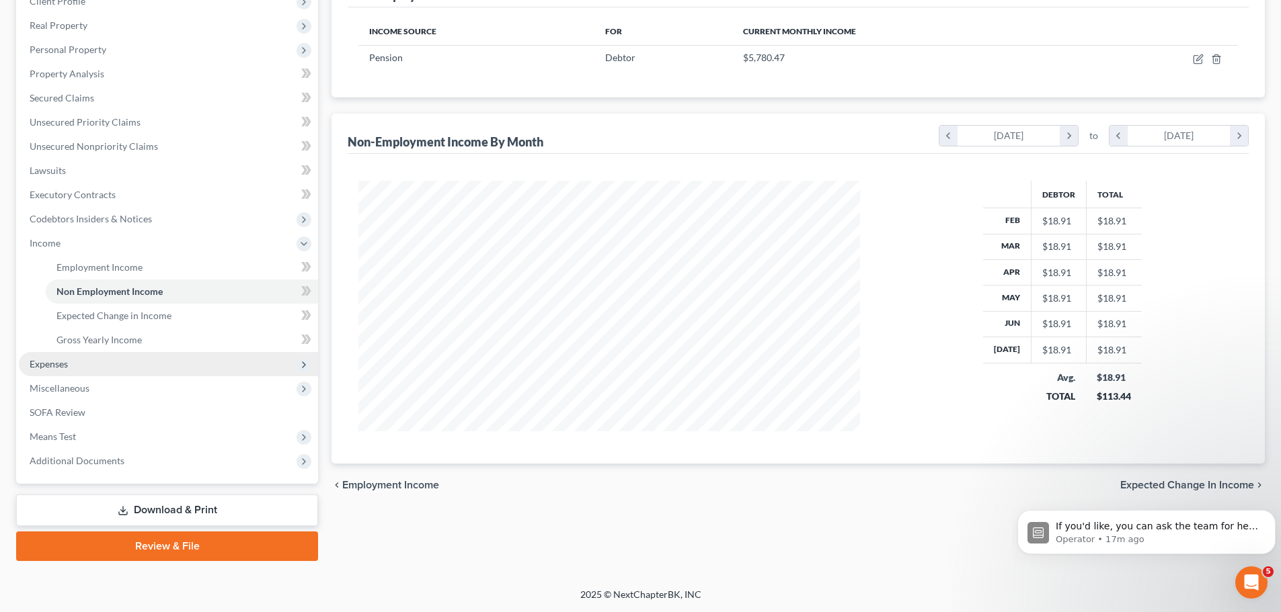
click at [66, 367] on span "Expenses" at bounding box center [49, 363] width 38 height 11
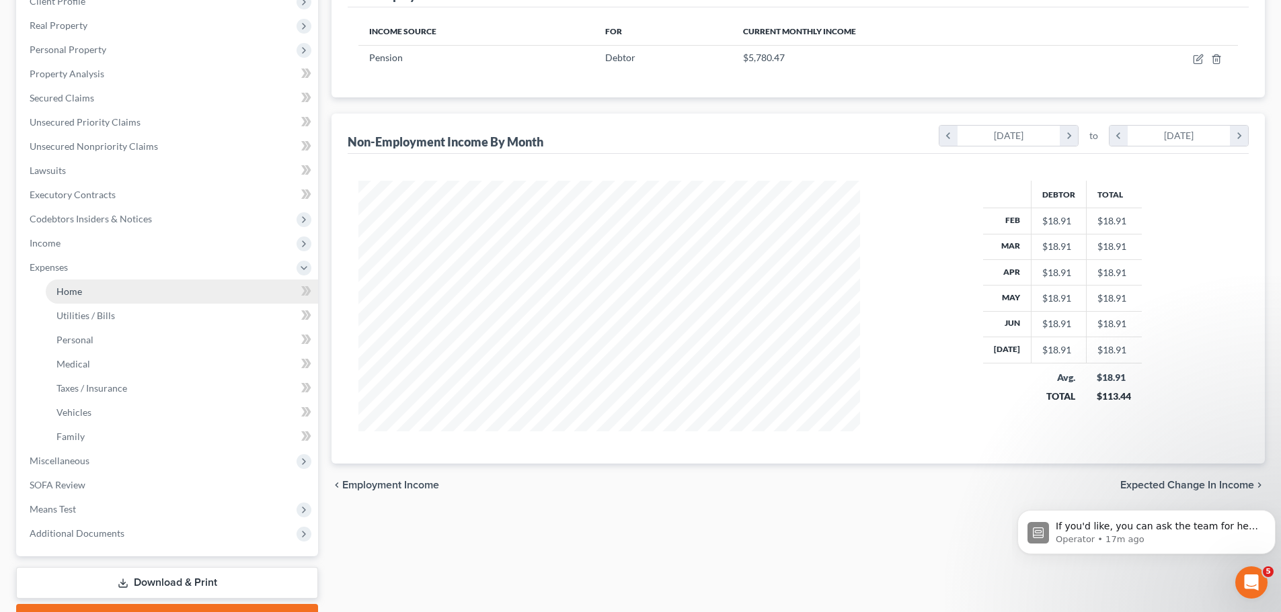
click at [71, 292] on span "Home" at bounding box center [69, 291] width 26 height 11
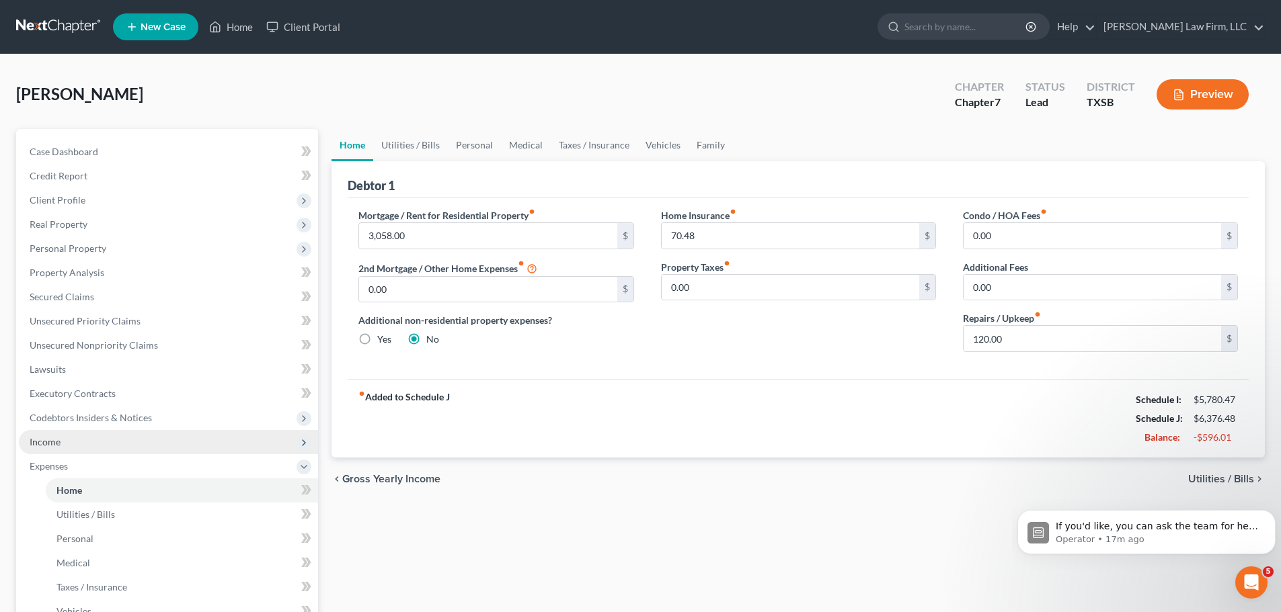
click at [52, 440] on span "Income" at bounding box center [45, 441] width 31 height 11
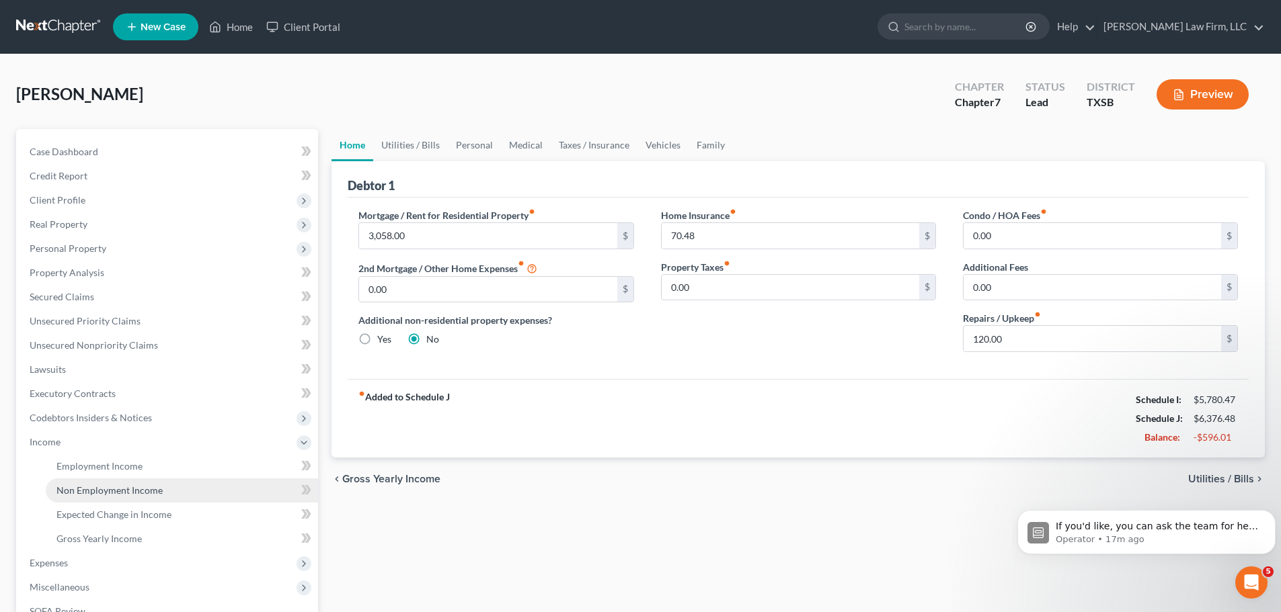
click at [112, 491] on span "Non Employment Income" at bounding box center [109, 490] width 106 height 11
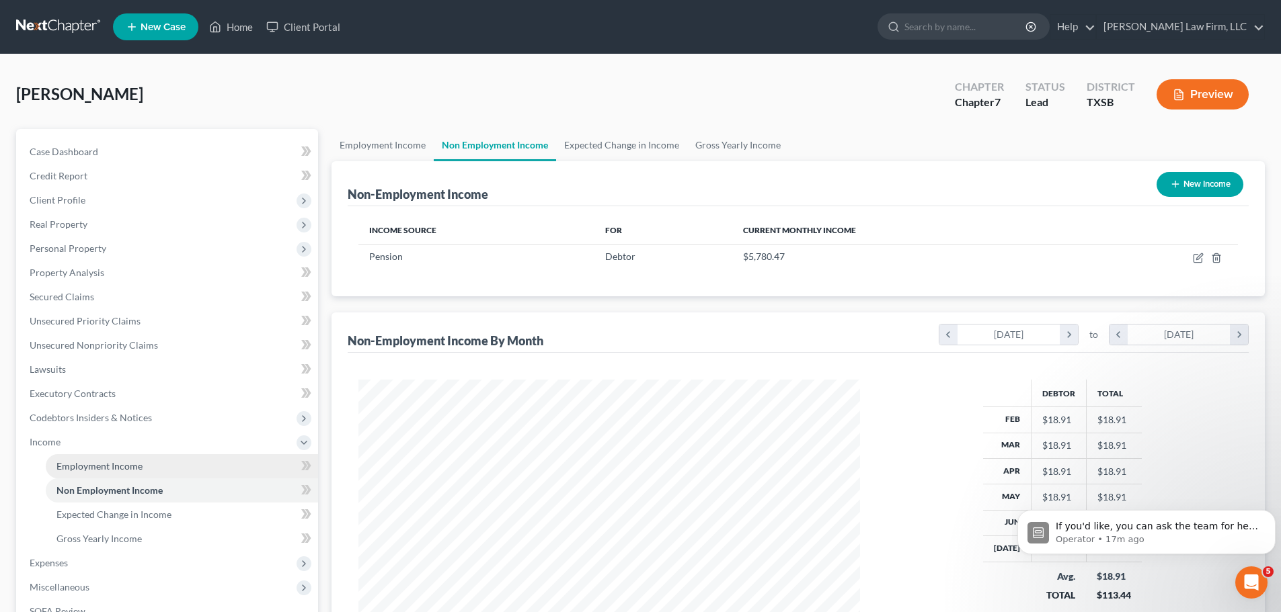
click at [115, 468] on span "Employment Income" at bounding box center [99, 465] width 86 height 11
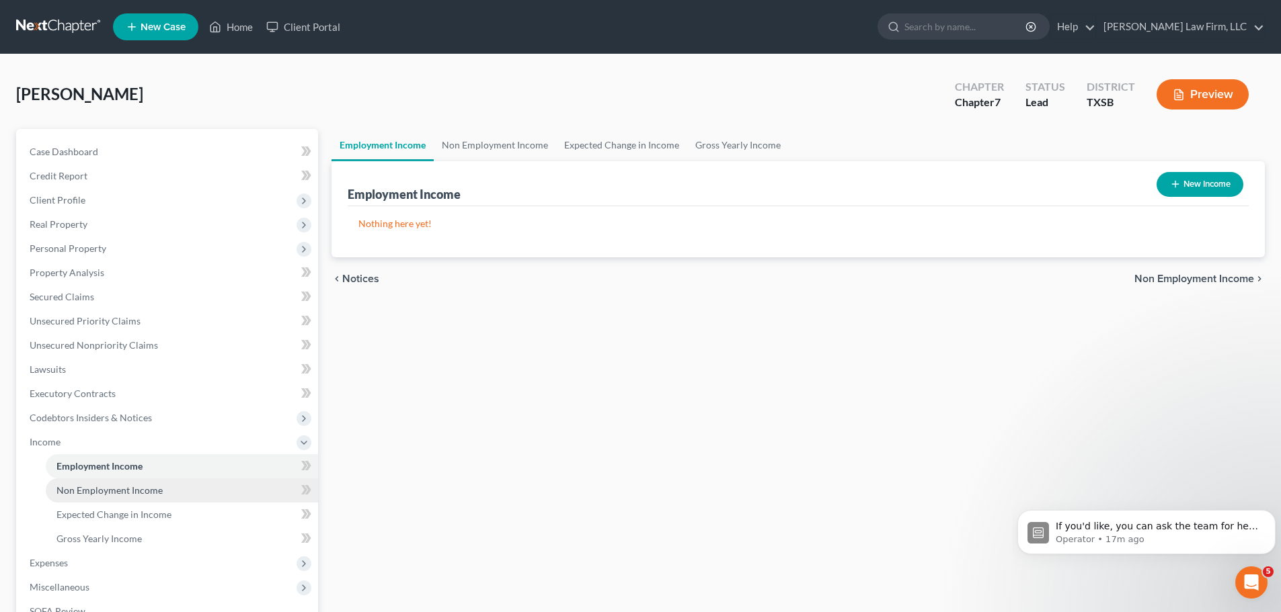
click at [122, 490] on span "Non Employment Income" at bounding box center [109, 490] width 106 height 11
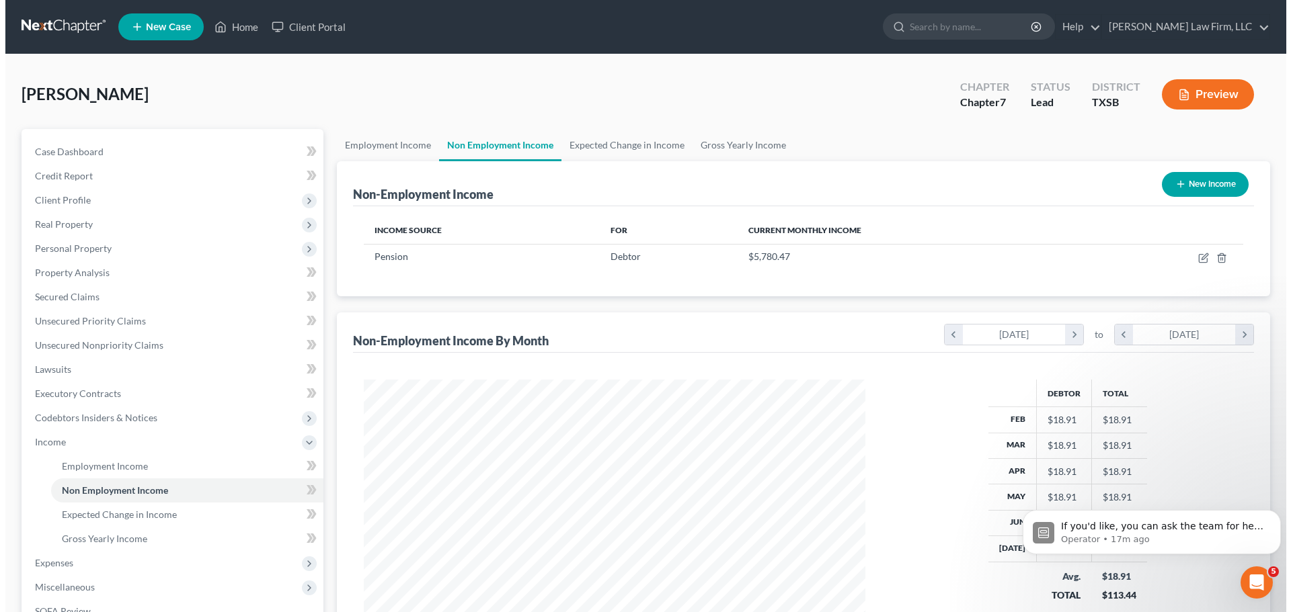
scroll to position [251, 528]
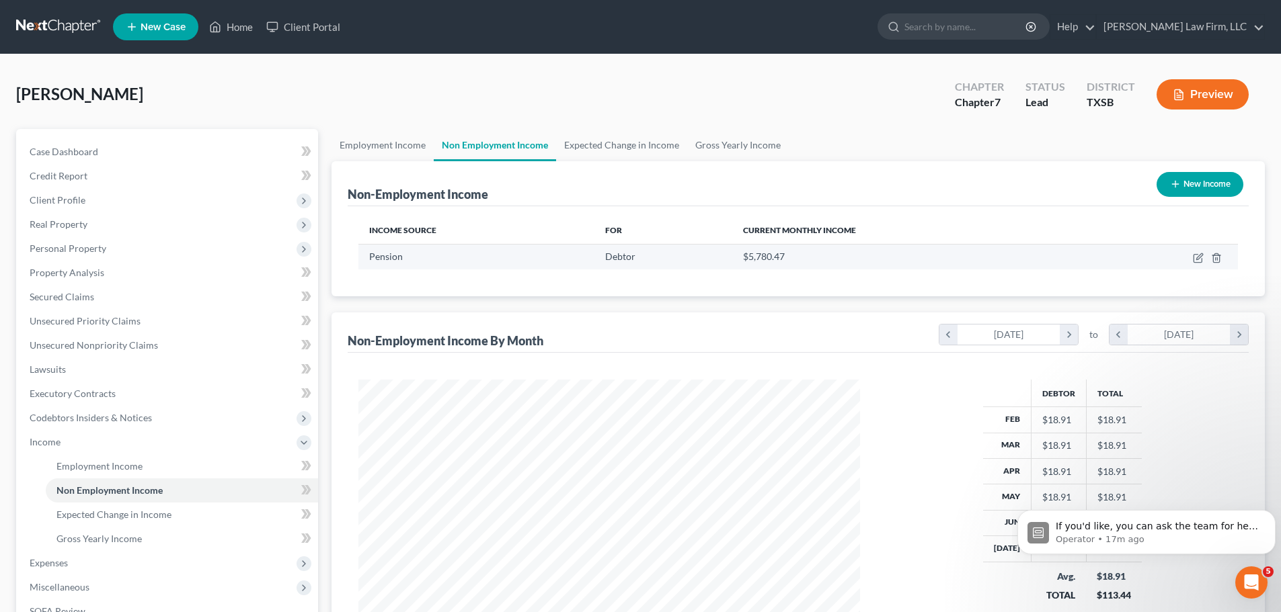
click at [1190, 255] on td at bounding box center [1163, 257] width 149 height 26
click at [1195, 258] on icon "button" at bounding box center [1197, 258] width 11 height 11
select select "2"
select select "0"
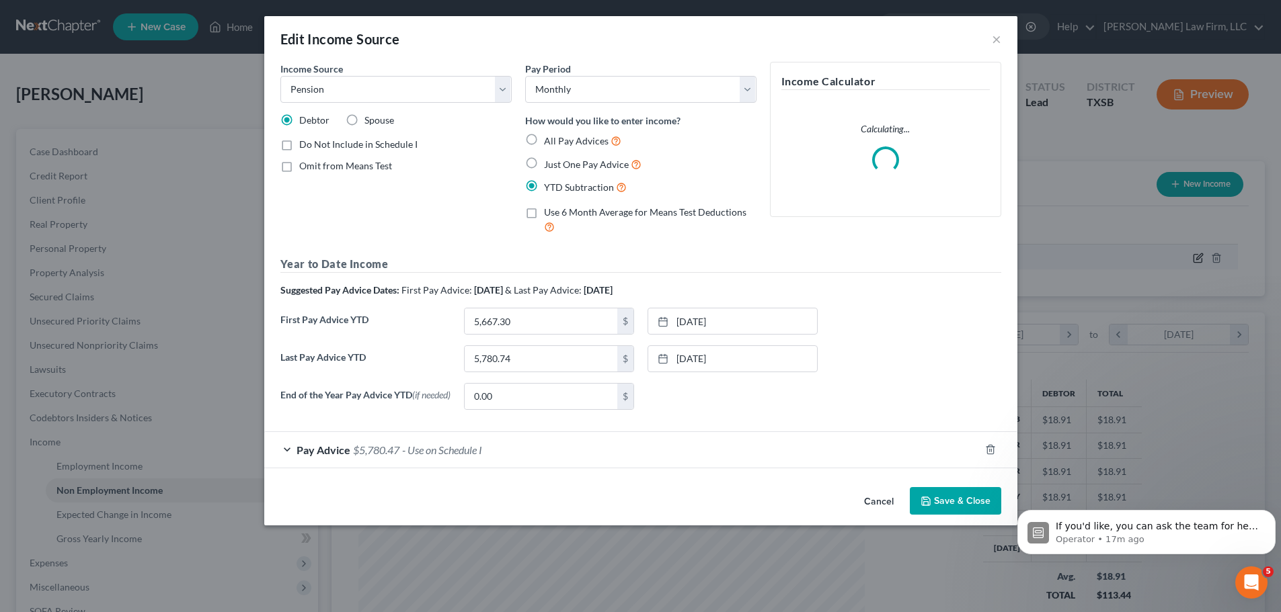
scroll to position [253, 533]
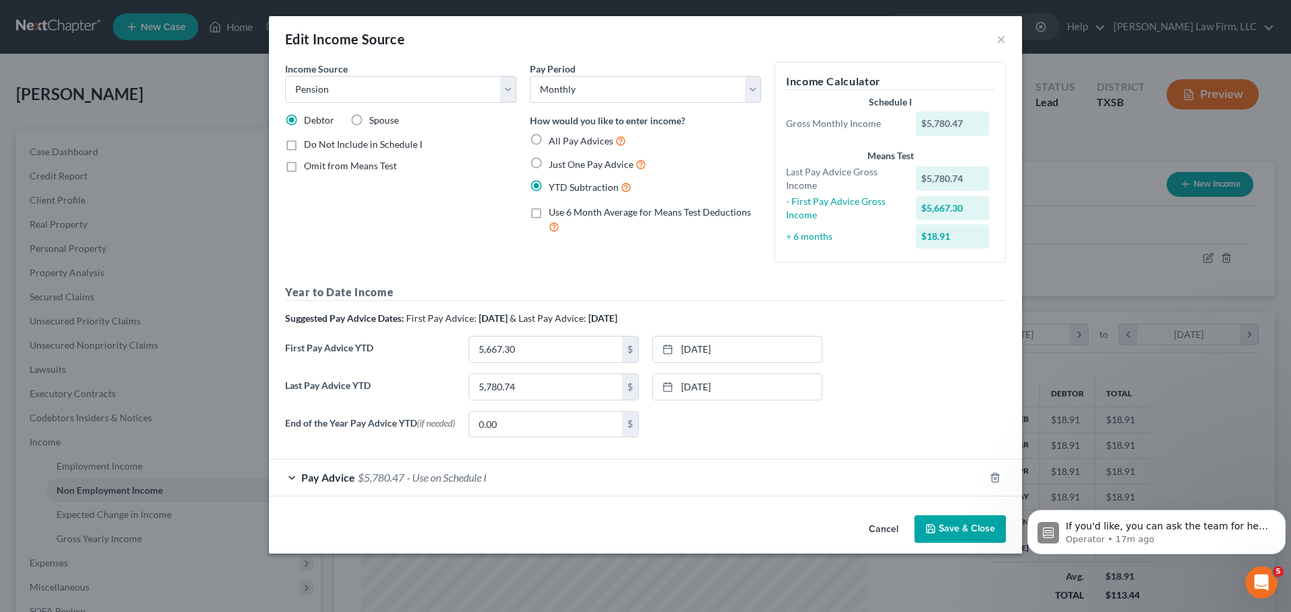
click at [549, 166] on label "Just One Pay Advice" at bounding box center [597, 164] width 97 height 15
click at [554, 165] on input "Just One Pay Advice" at bounding box center [558, 161] width 9 height 9
radio input "true"
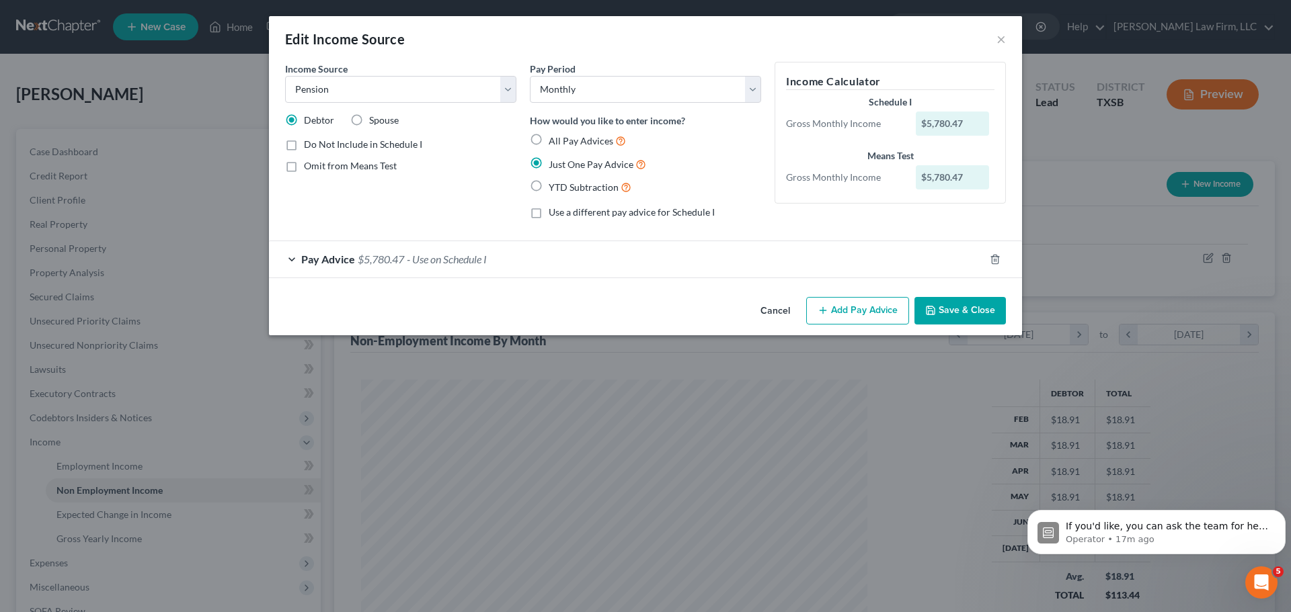
click at [967, 307] on button "Save & Close" at bounding box center [959, 311] width 91 height 28
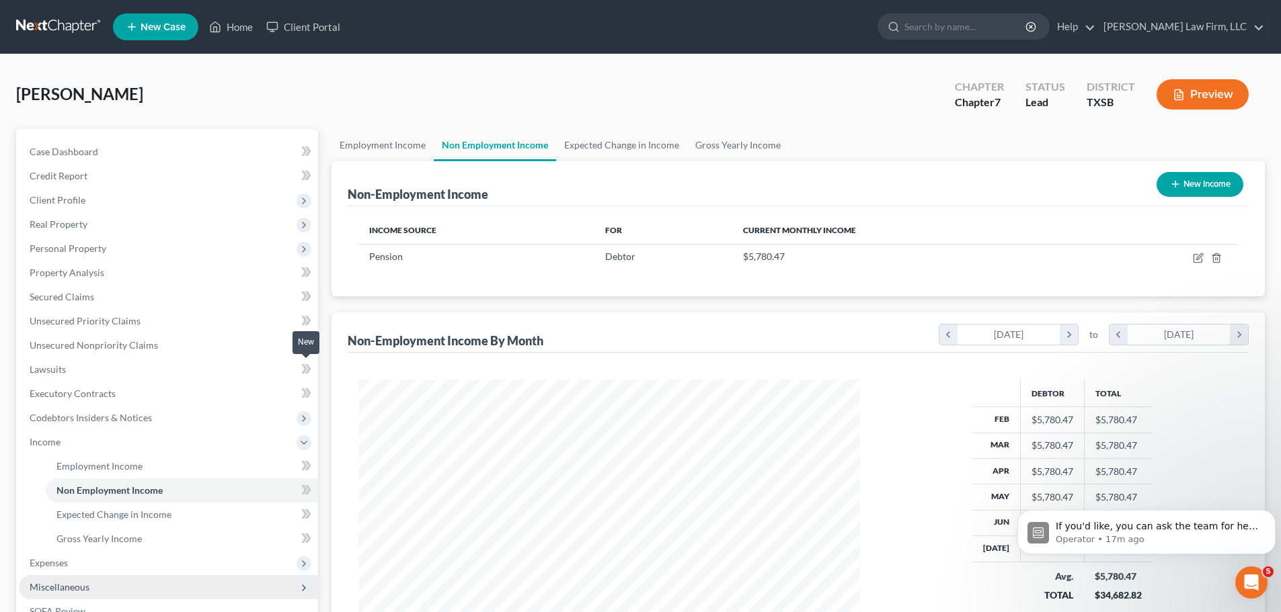
scroll to position [199, 0]
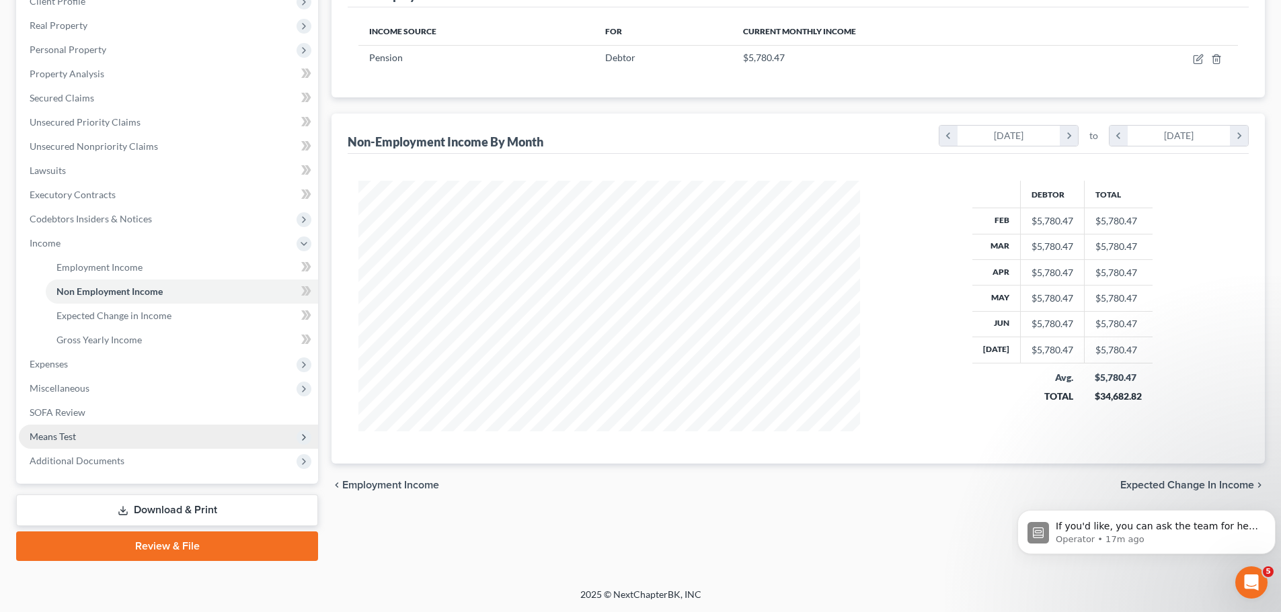
click at [69, 436] on span "Means Test" at bounding box center [53, 436] width 46 height 11
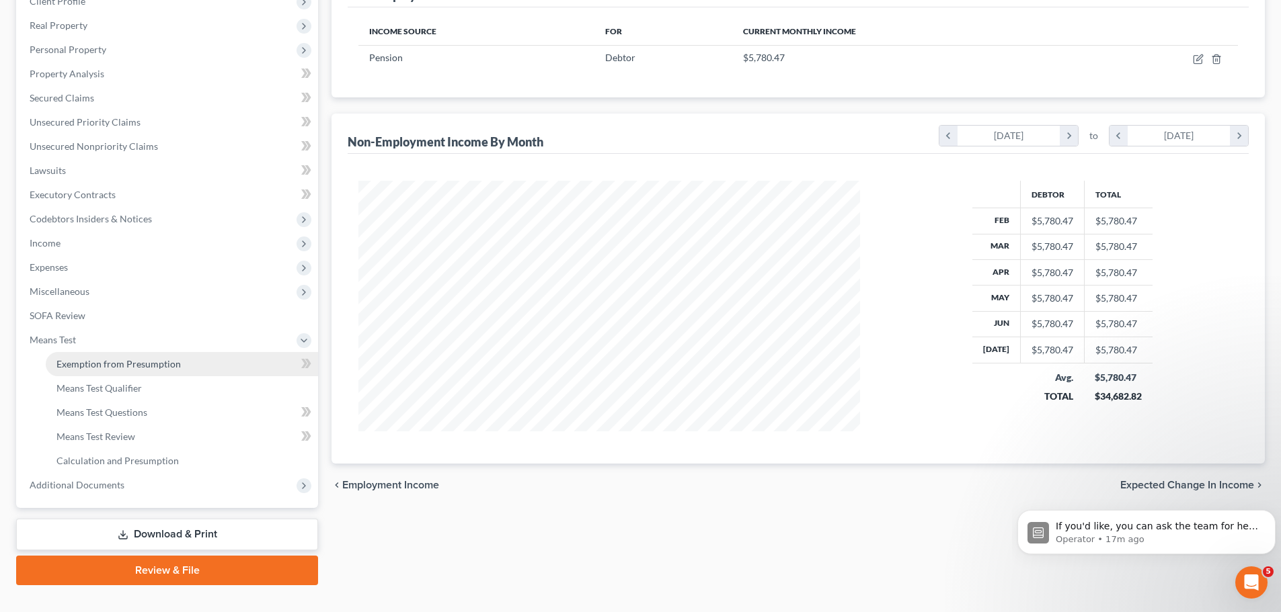
click at [122, 365] on span "Exemption from Presumption" at bounding box center [118, 363] width 124 height 11
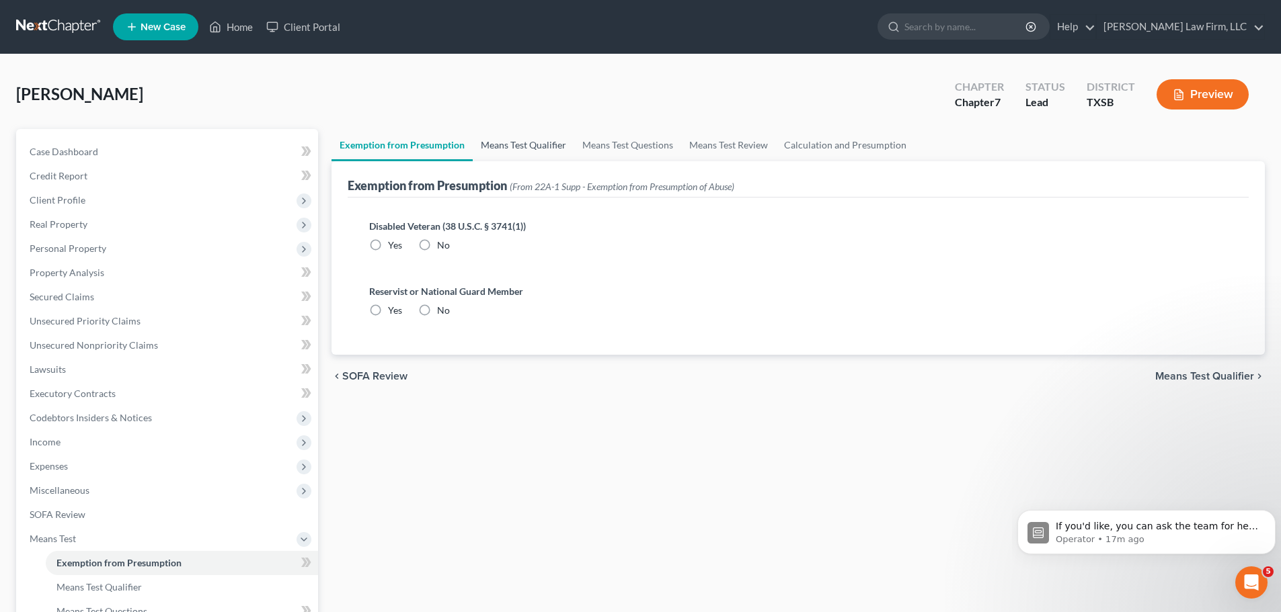
click at [532, 149] on link "Means Test Qualifier" at bounding box center [524, 145] width 102 height 32
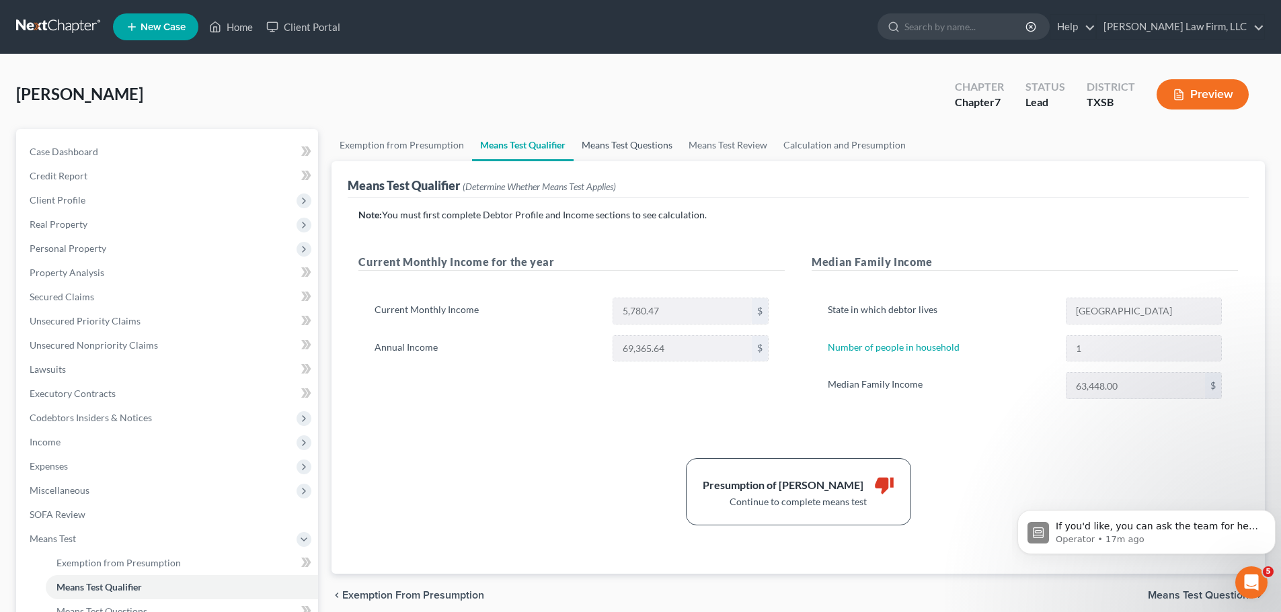
click at [643, 140] on link "Means Test Questions" at bounding box center [626, 145] width 107 height 32
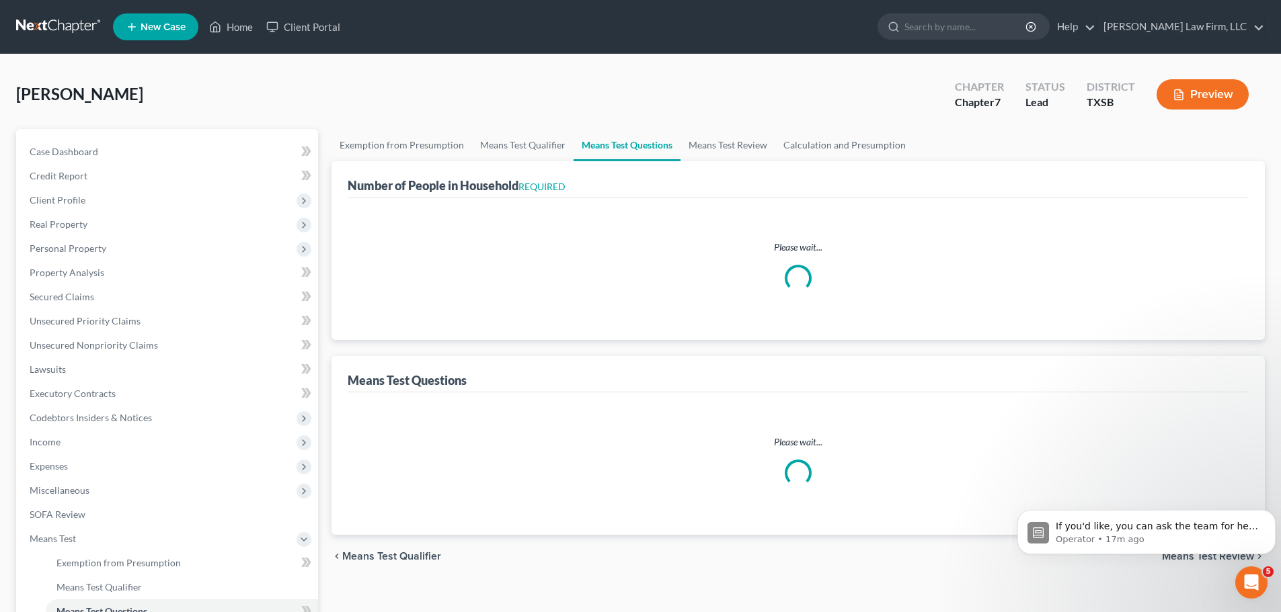
select select "0"
select select "60"
select select "1"
select select "60"
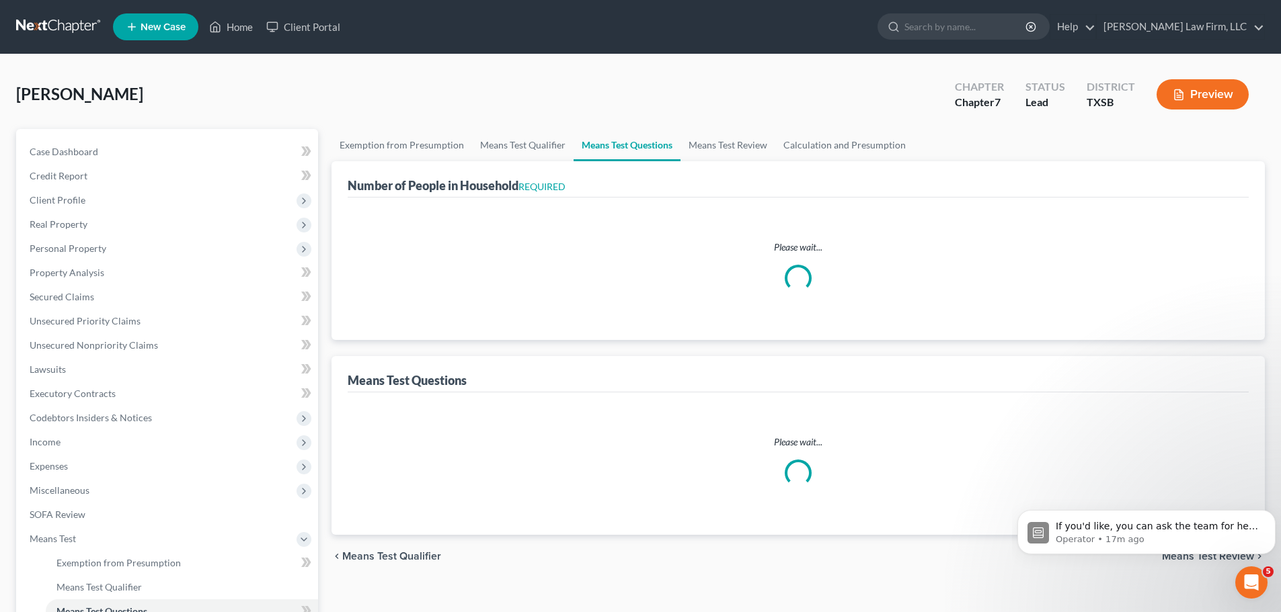
select select "1"
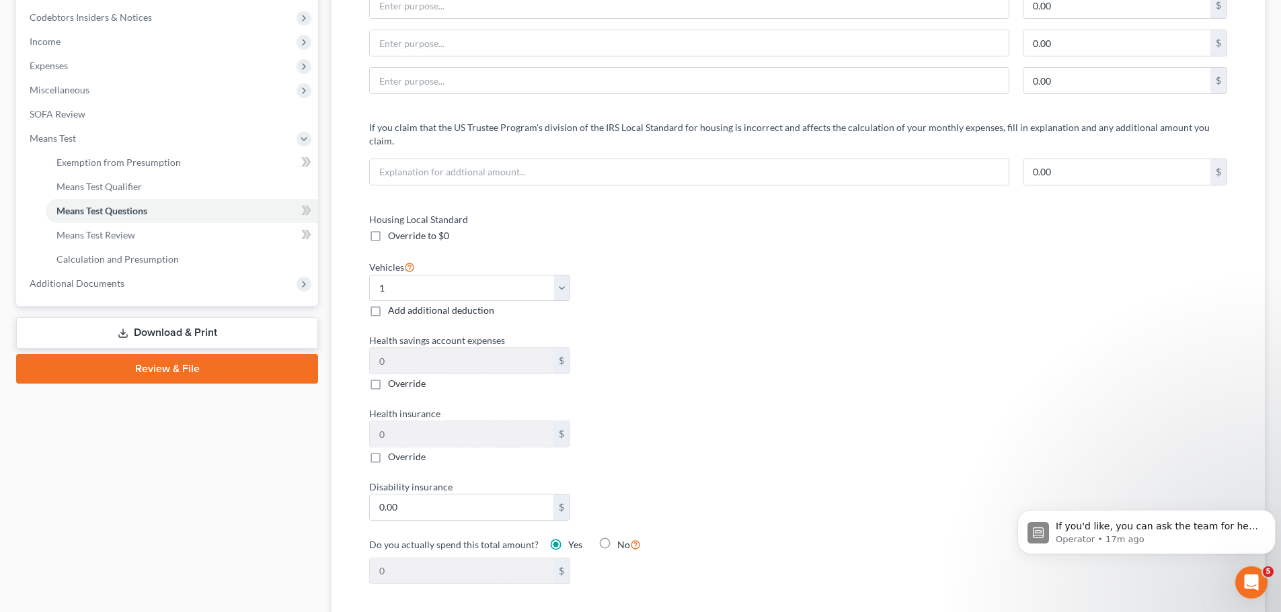
scroll to position [403, 0]
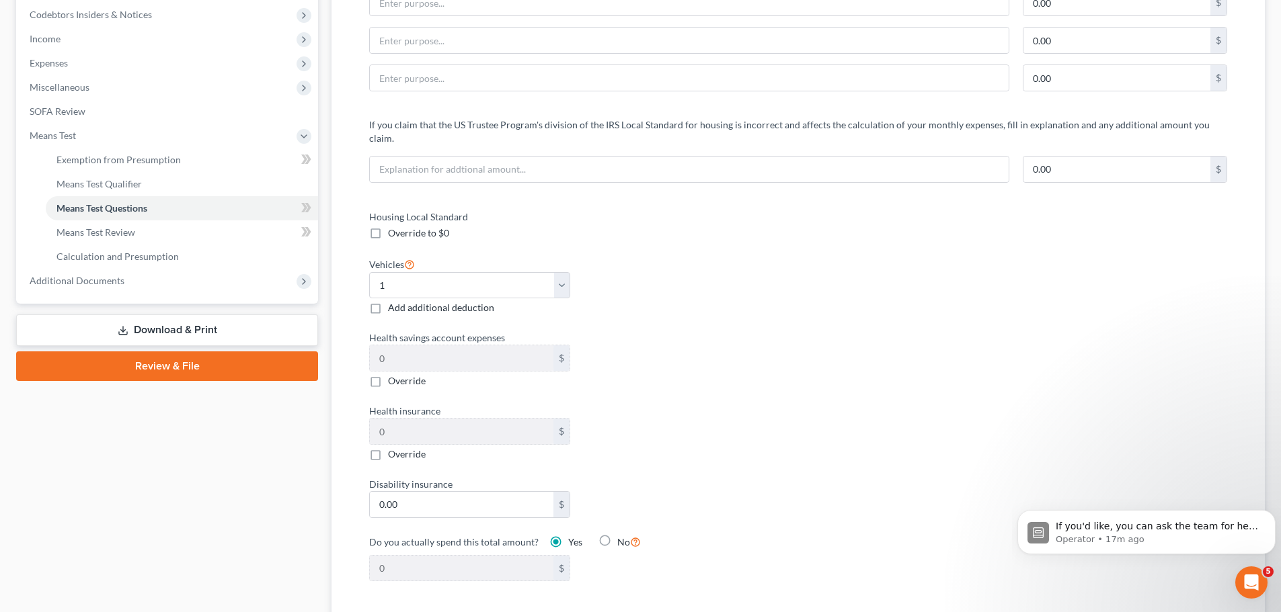
click at [388, 448] on label "Override" at bounding box center [407, 454] width 38 height 13
click at [393, 448] on input "Override" at bounding box center [397, 452] width 9 height 9
checkbox input "true"
type input "6.00"
type input "6"
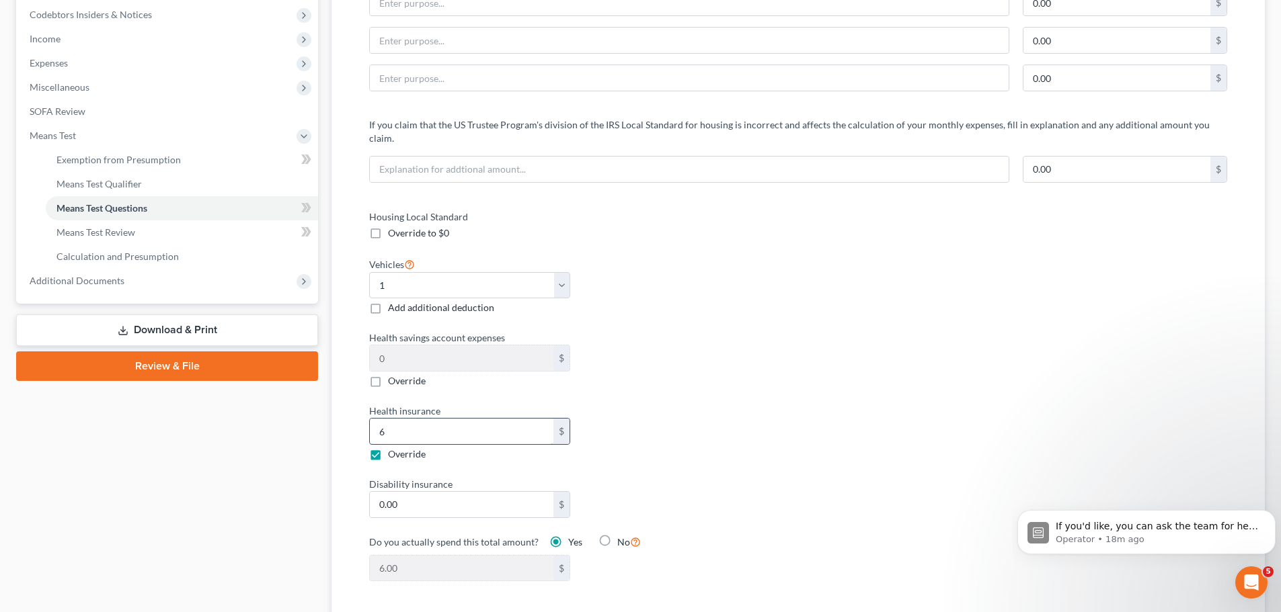
type input "63.00"
type input "63"
type input "631.00"
type input "631."
type input "631.60"
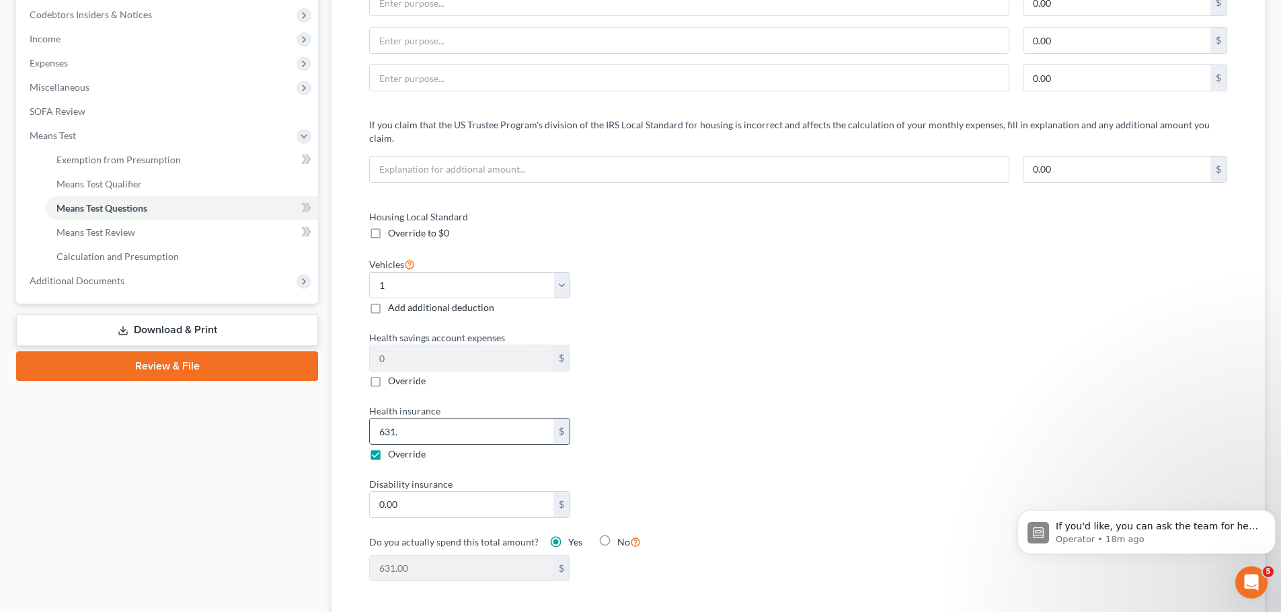
type input "631.6"
type input "631.66"
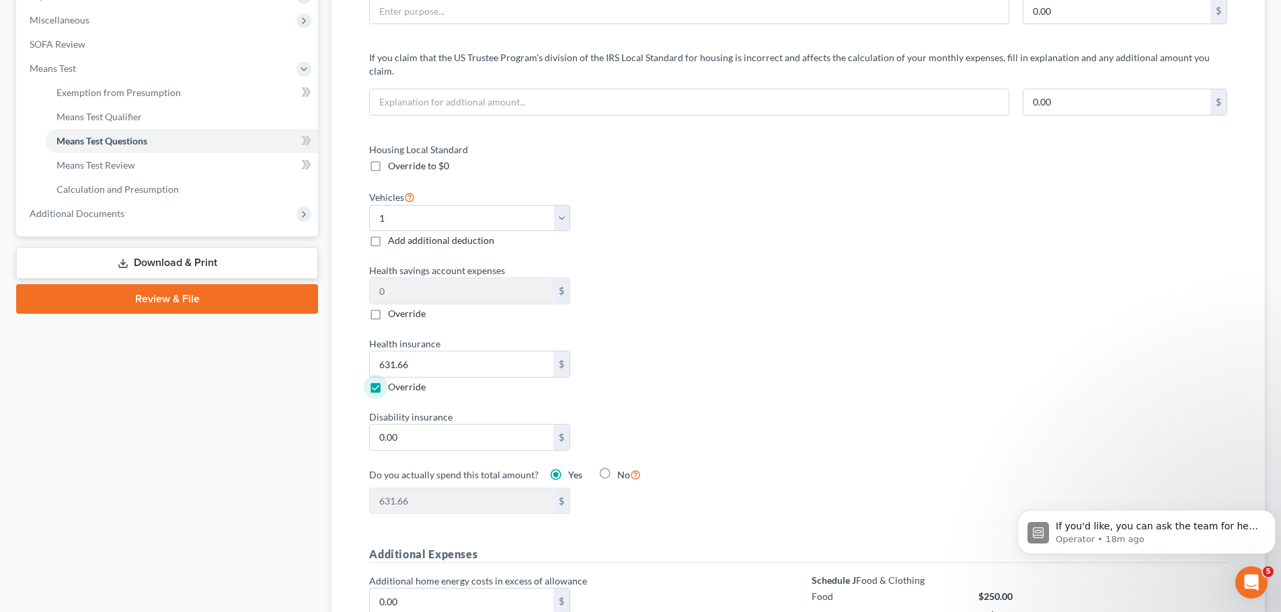
scroll to position [538, 0]
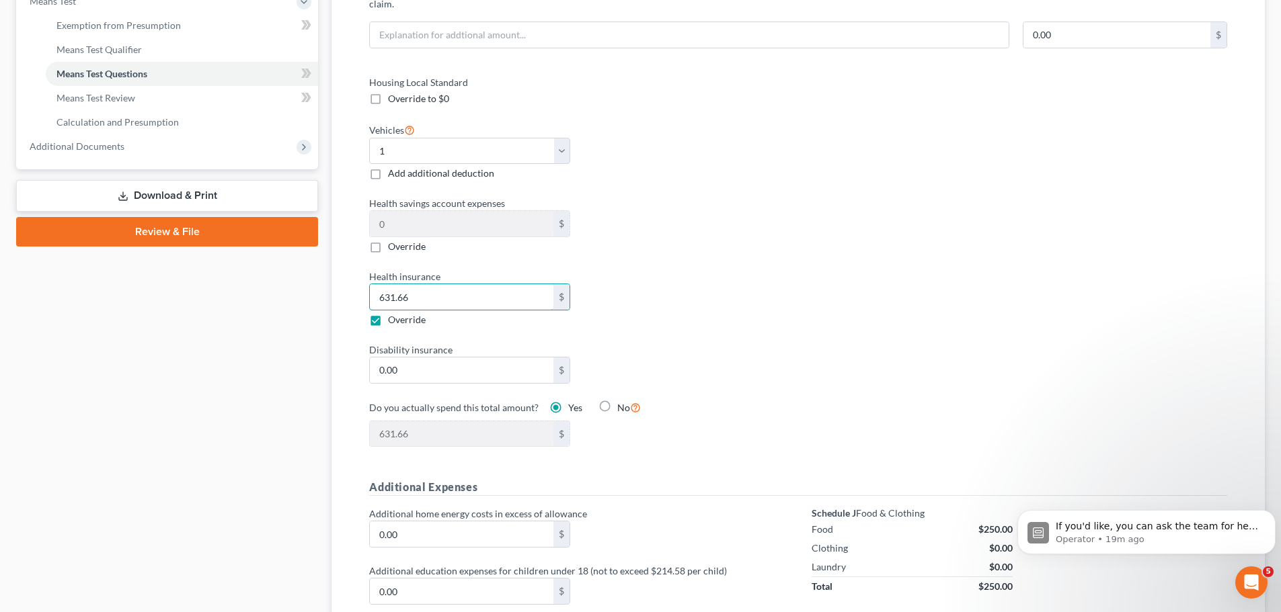
type input "6.00"
type input "6"
type input "66.00"
type input "66"
type input "665.00"
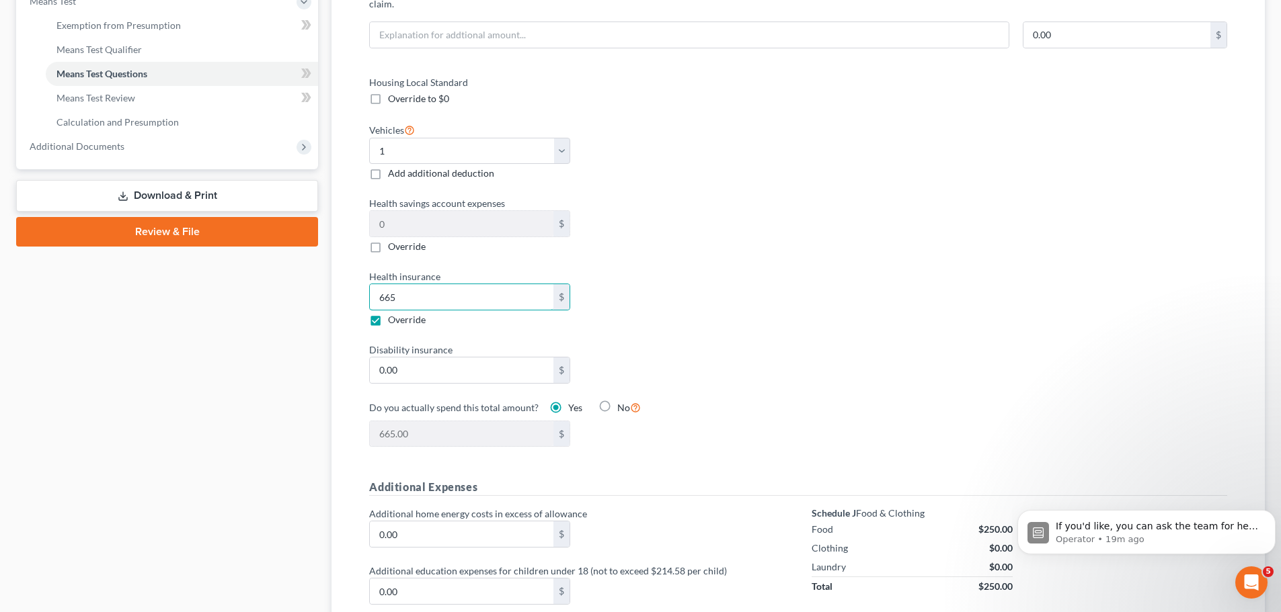
type input "665."
type input "665.20"
type input "665.2"
type input "665.21"
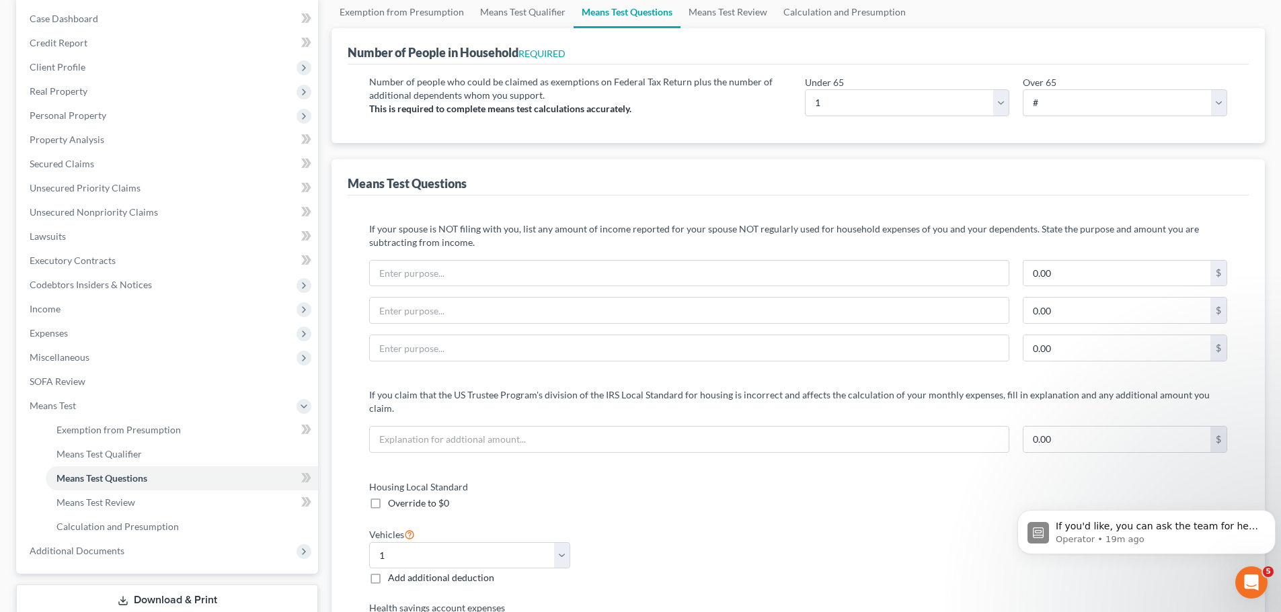
scroll to position [67, 0]
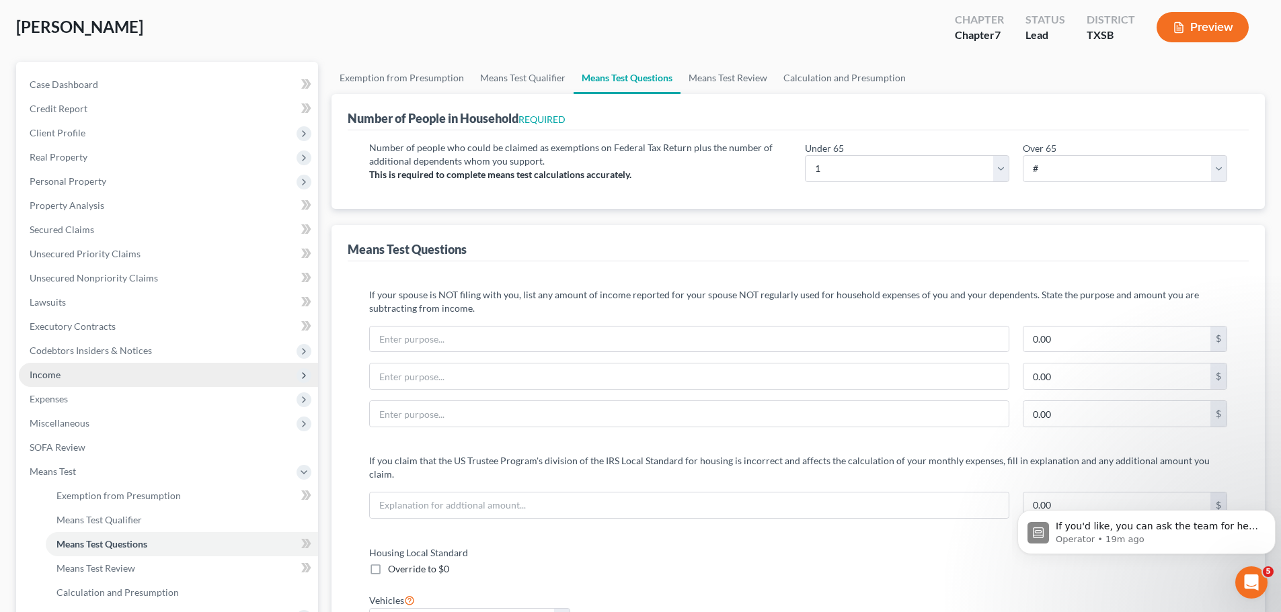
click at [59, 370] on span "Income" at bounding box center [45, 374] width 31 height 11
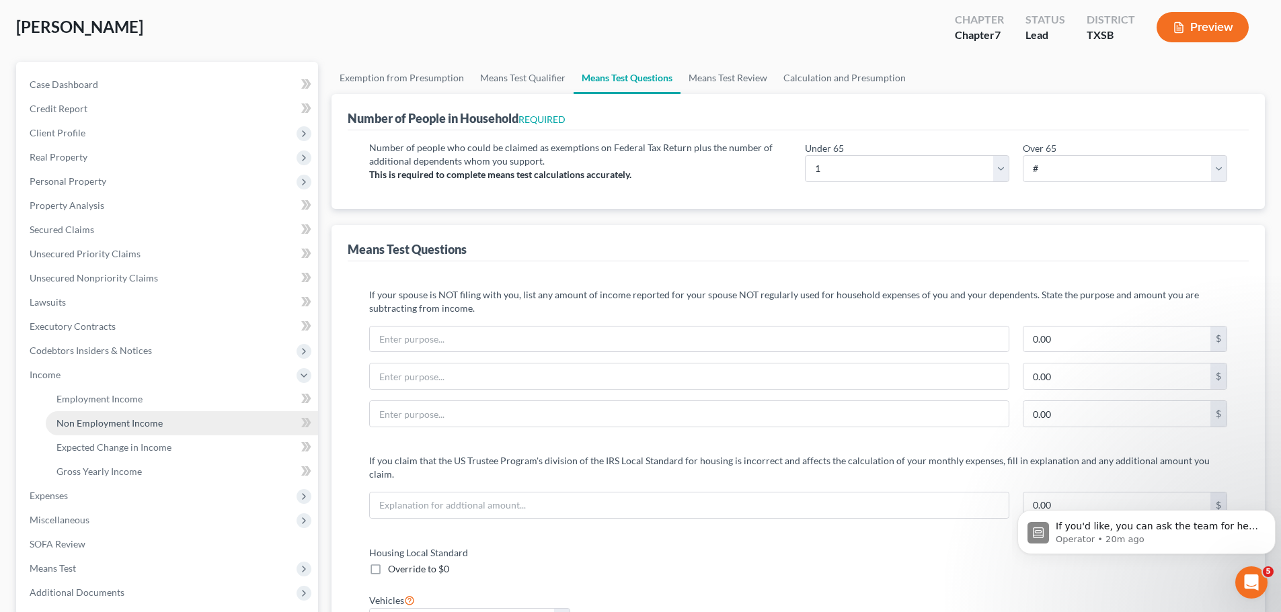
click at [124, 417] on span "Non Employment Income" at bounding box center [109, 422] width 106 height 11
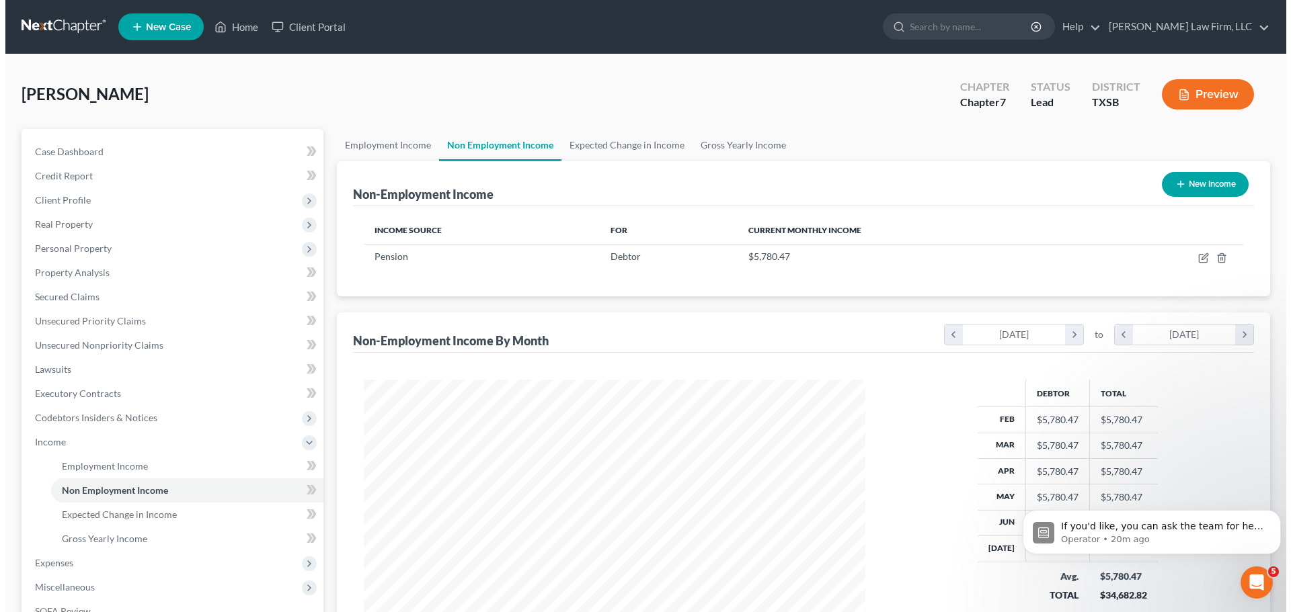
scroll to position [251, 528]
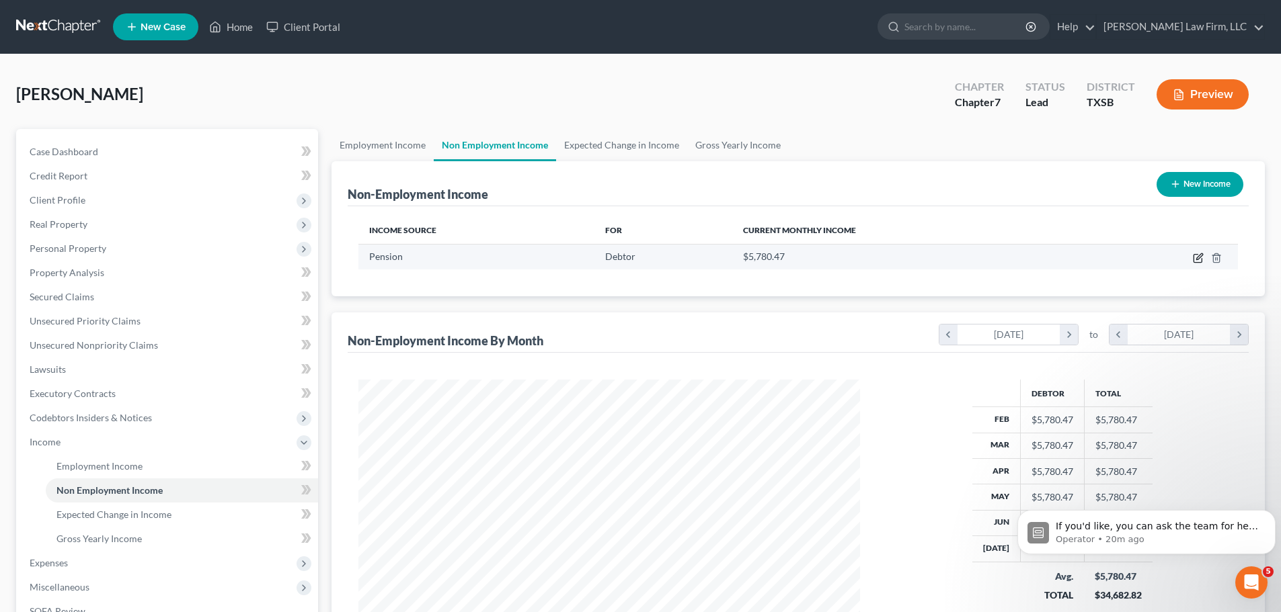
click at [1201, 258] on icon "button" at bounding box center [1197, 258] width 11 height 11
select select "2"
select select "0"
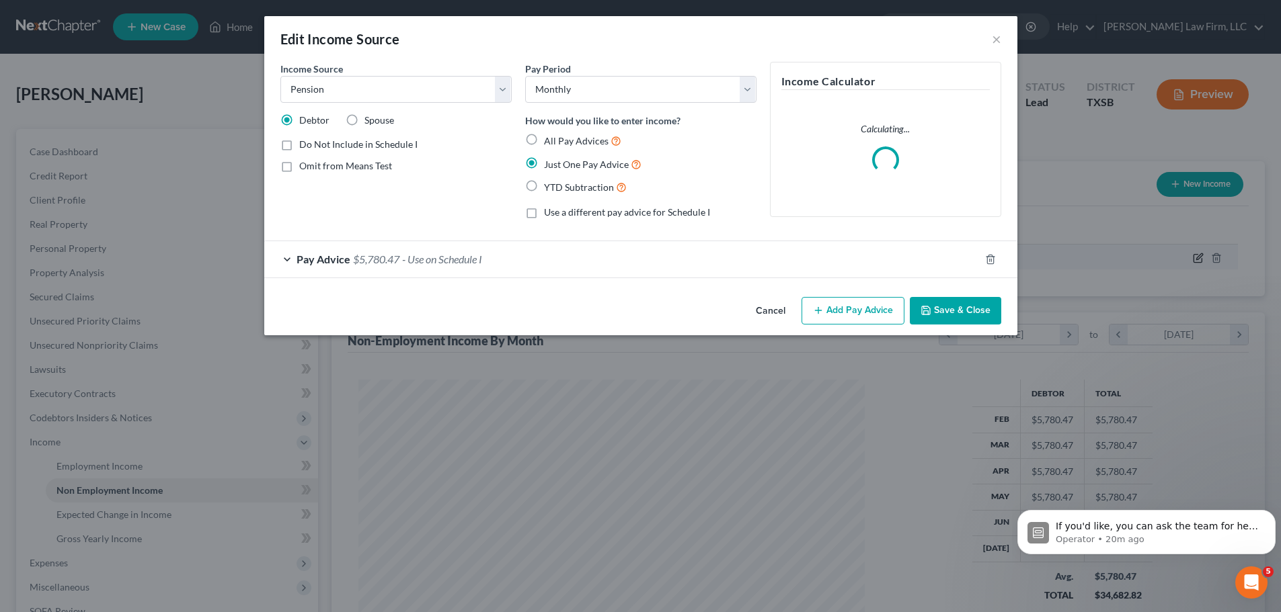
scroll to position [253, 533]
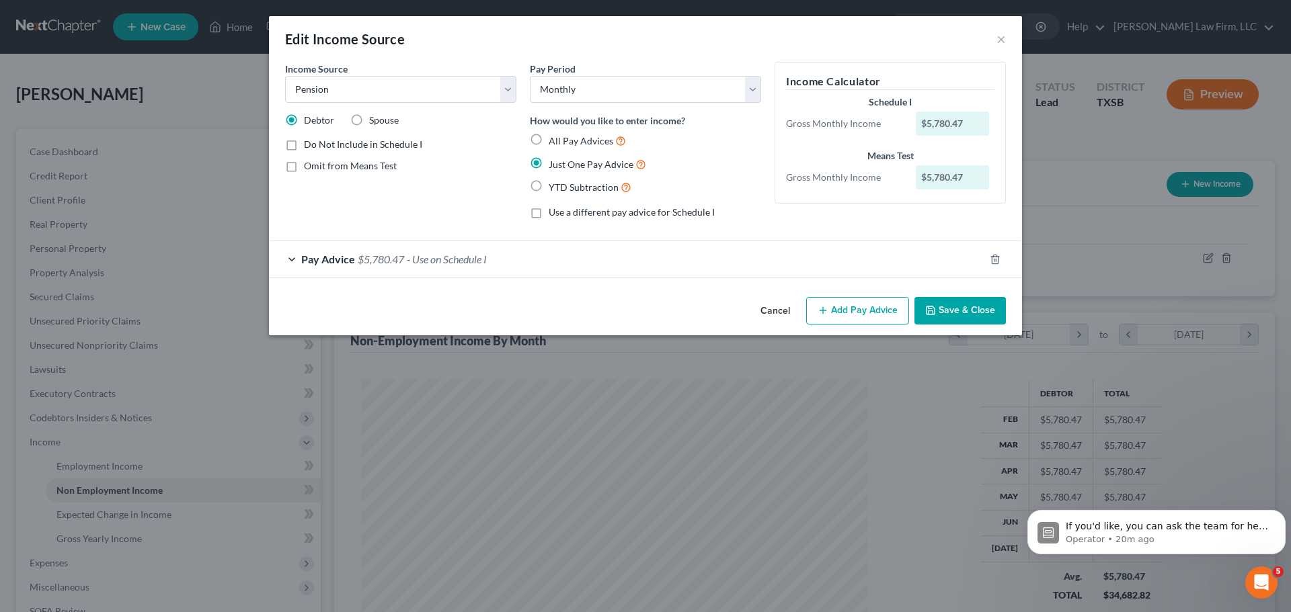
click at [823, 312] on icon "button" at bounding box center [822, 310] width 11 height 11
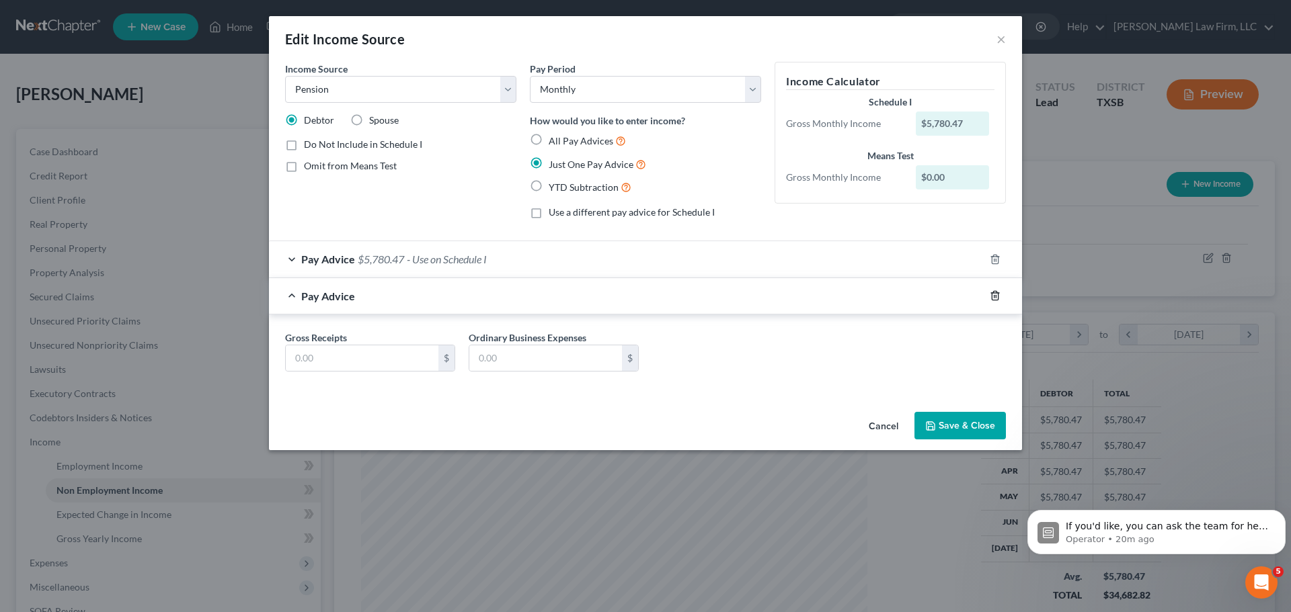
click at [994, 298] on line "button" at bounding box center [994, 297] width 0 height 3
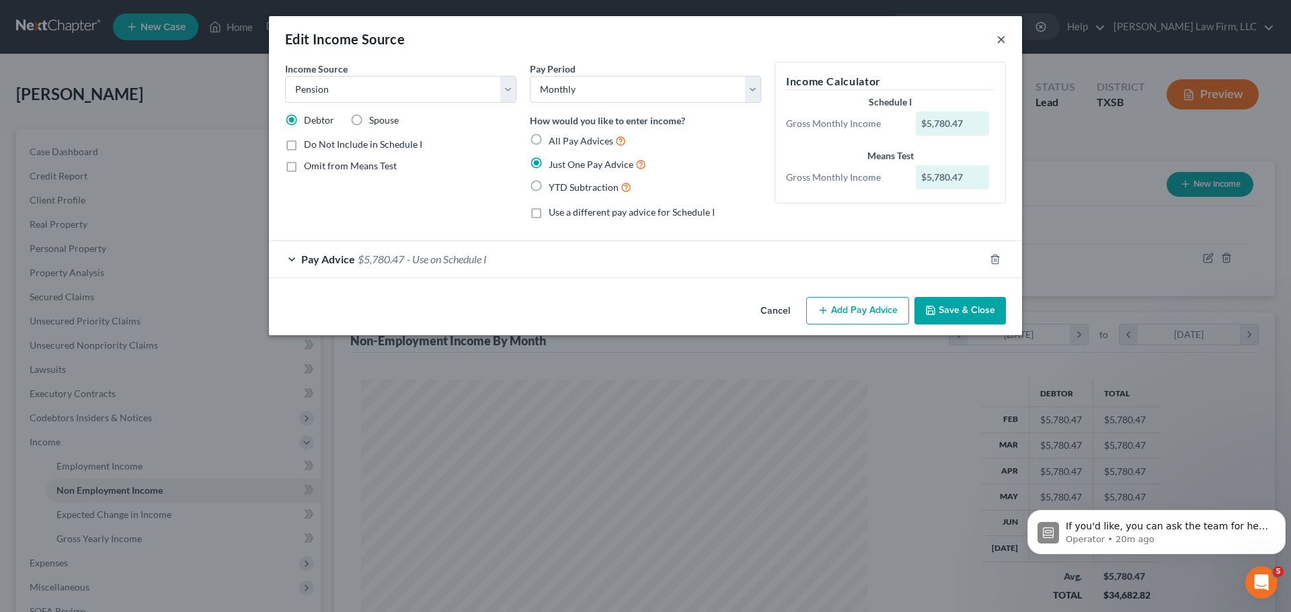
click at [1002, 39] on button "×" at bounding box center [1000, 39] width 9 height 16
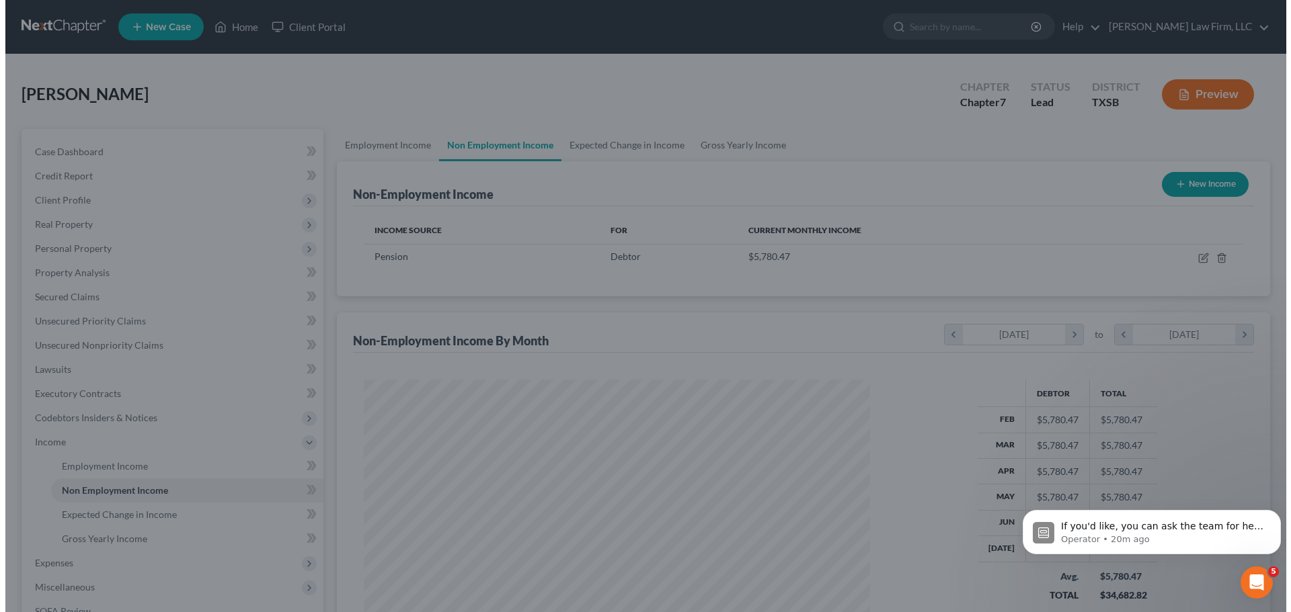
scroll to position [671956, 671678]
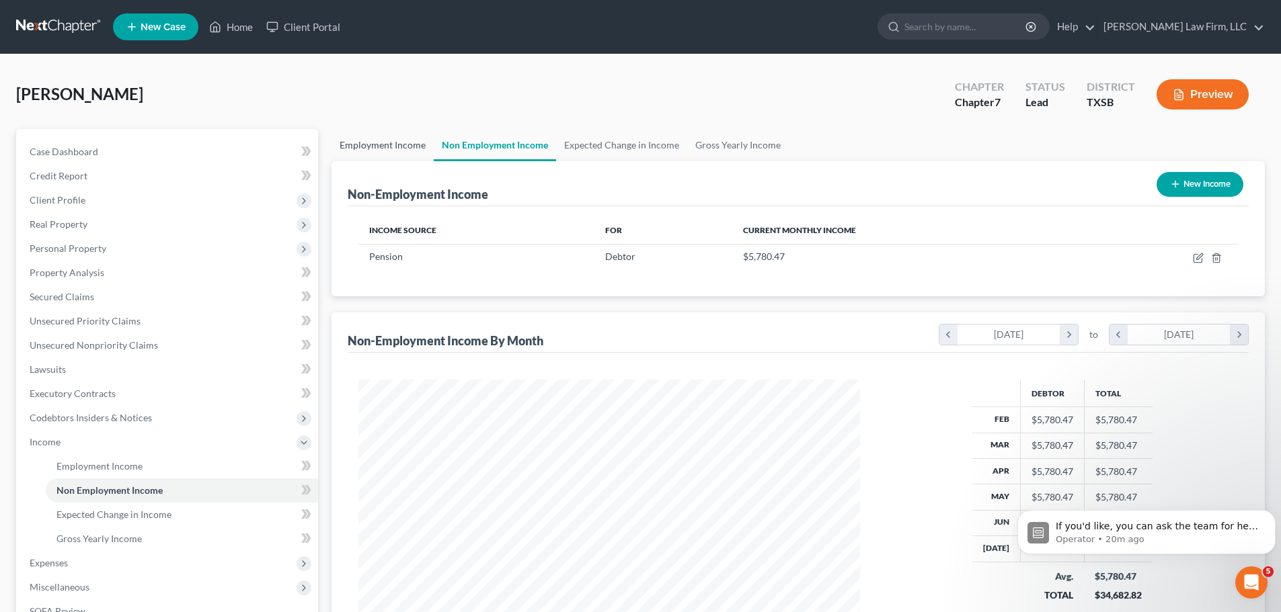
click at [391, 143] on link "Employment Income" at bounding box center [382, 145] width 102 height 32
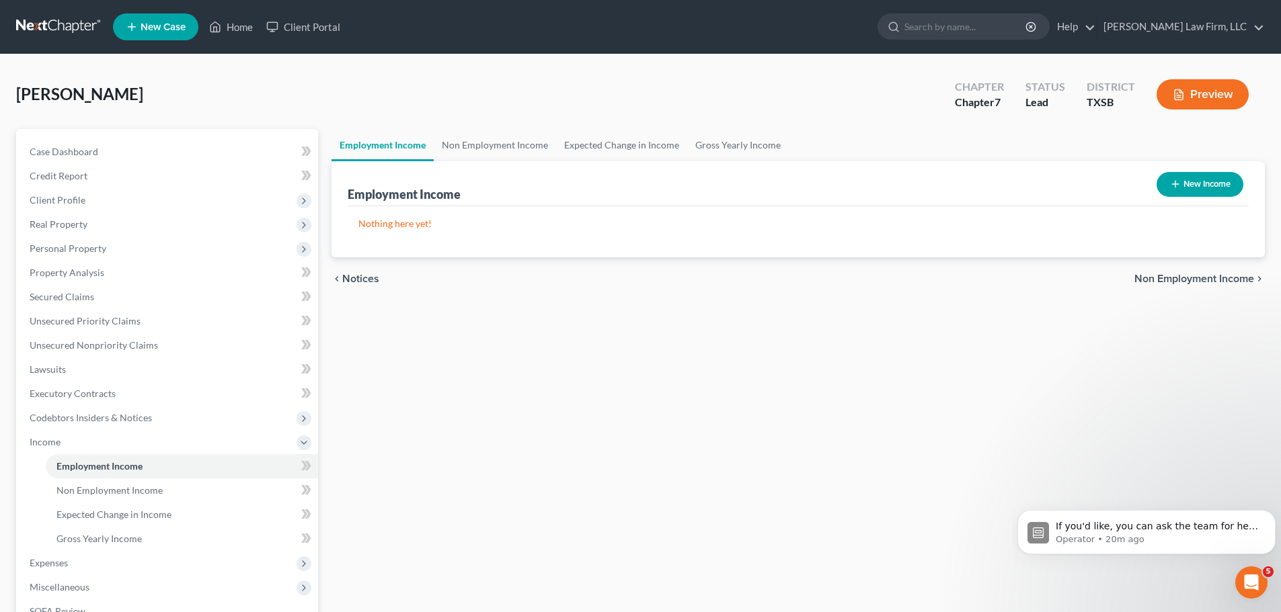
click at [1170, 188] on icon "button" at bounding box center [1175, 184] width 11 height 11
select select "0"
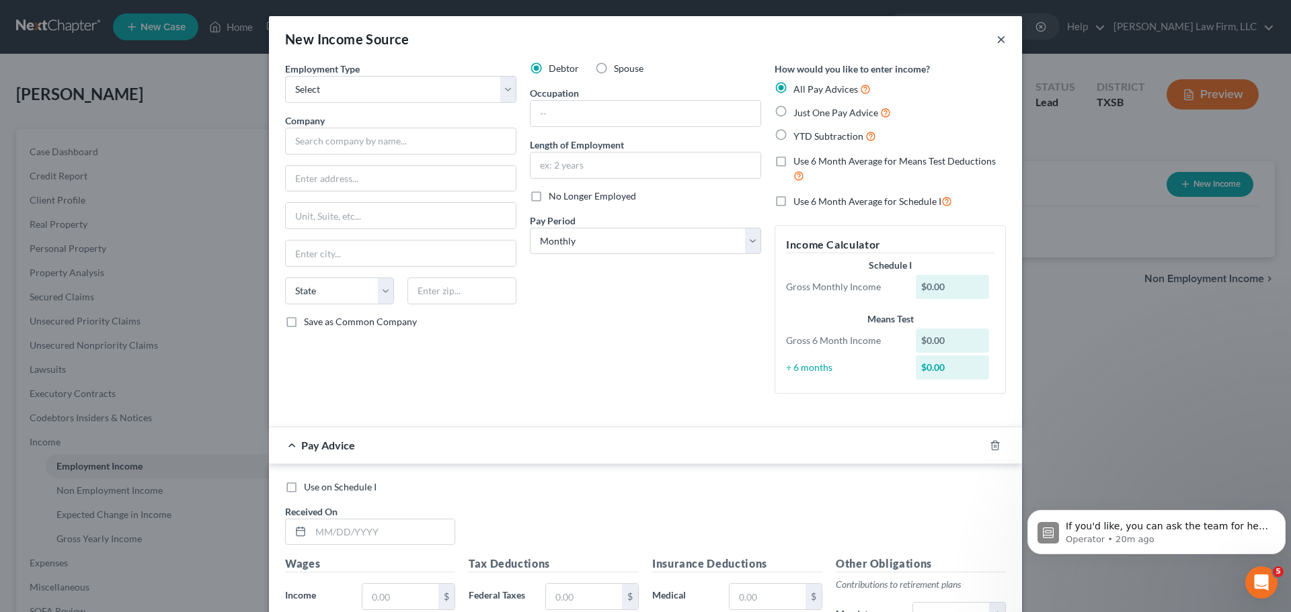
click at [997, 40] on button "×" at bounding box center [1000, 39] width 9 height 16
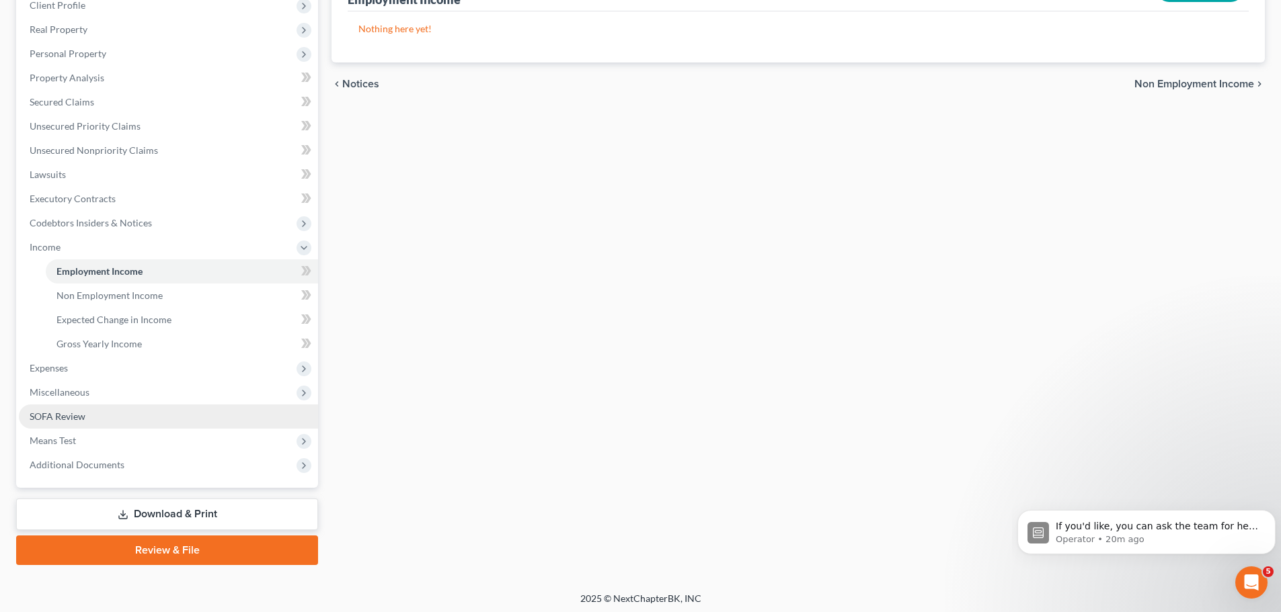
scroll to position [199, 0]
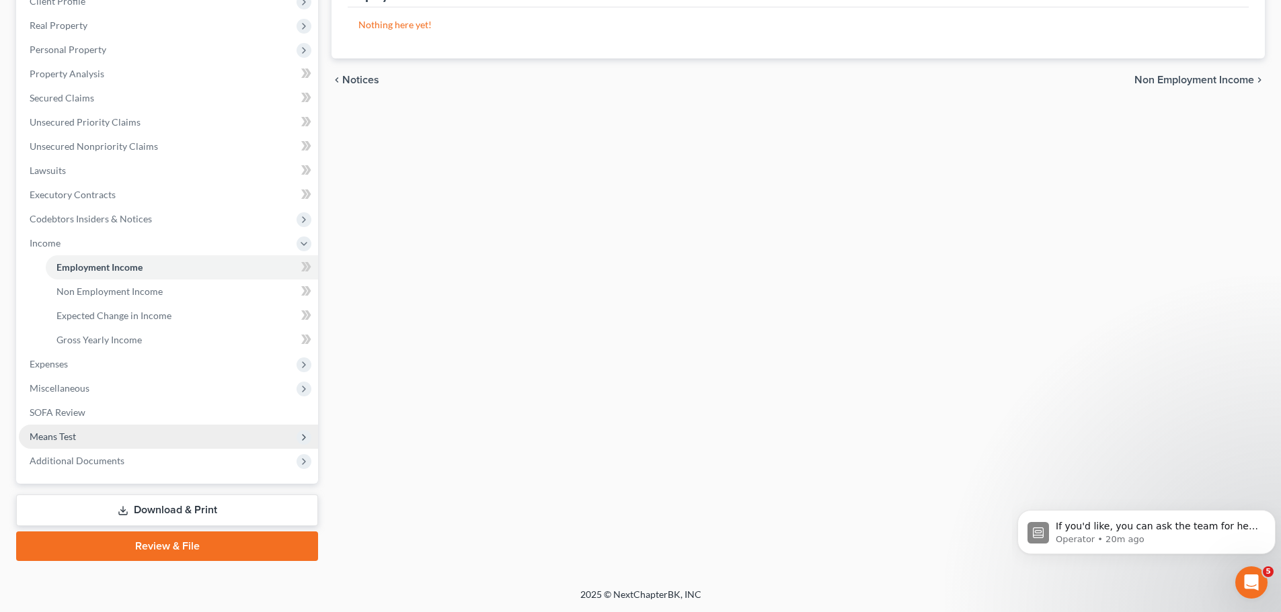
click at [154, 430] on span "Means Test" at bounding box center [168, 437] width 299 height 24
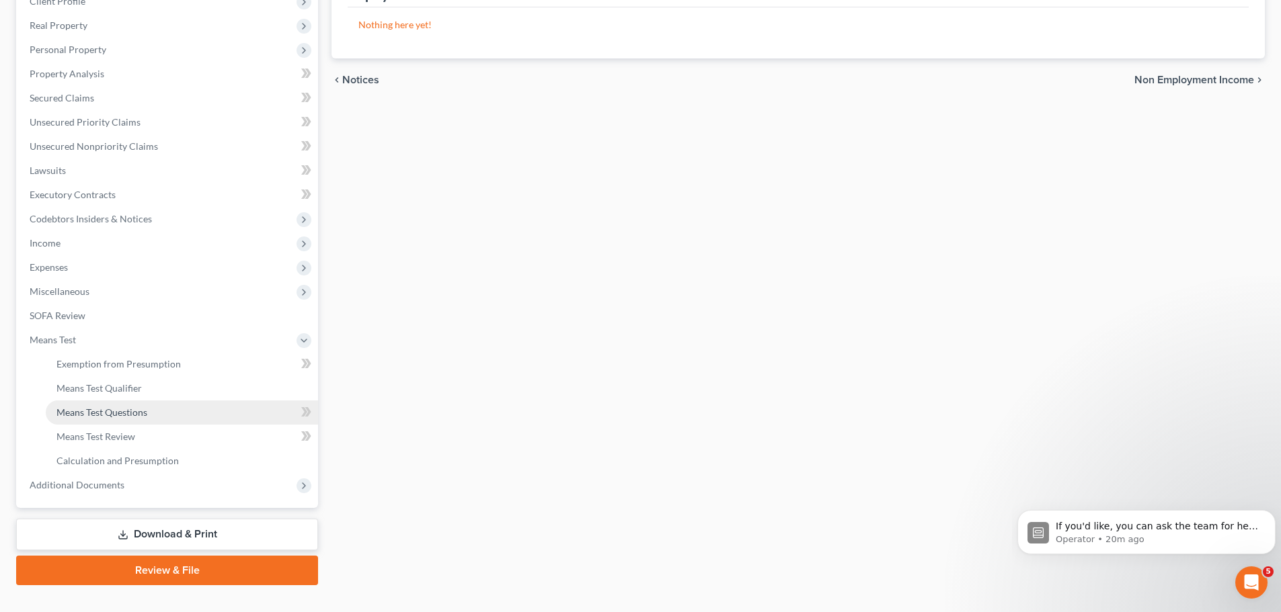
click at [130, 410] on span "Means Test Questions" at bounding box center [101, 412] width 91 height 11
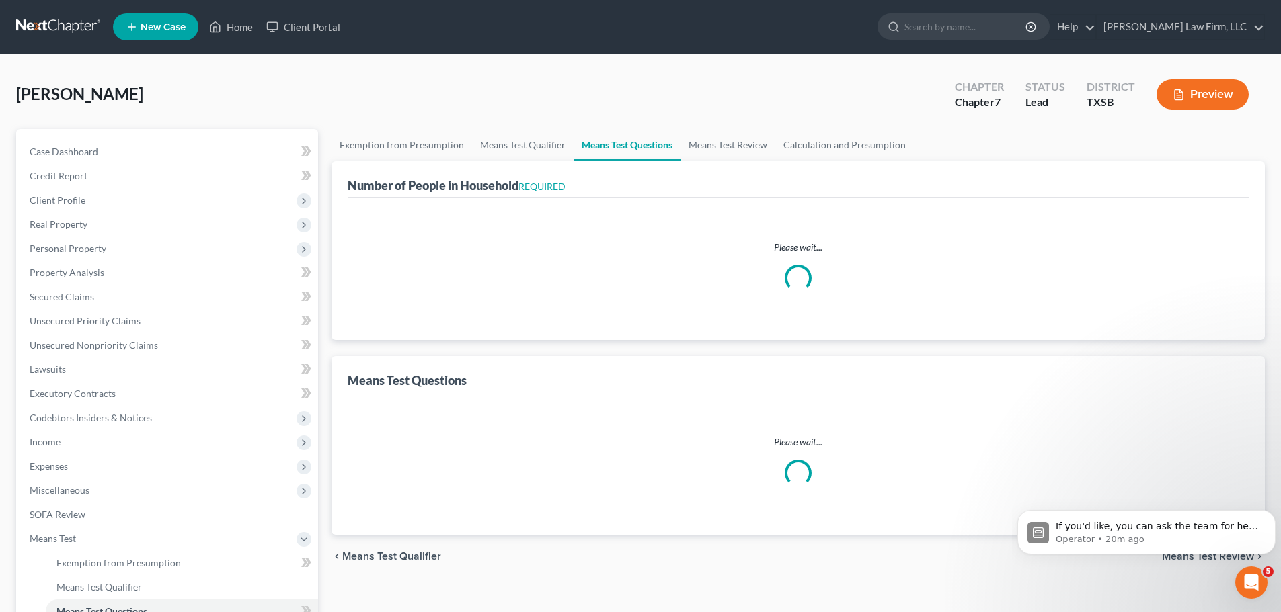
select select "0"
select select "60"
select select "1"
select select "60"
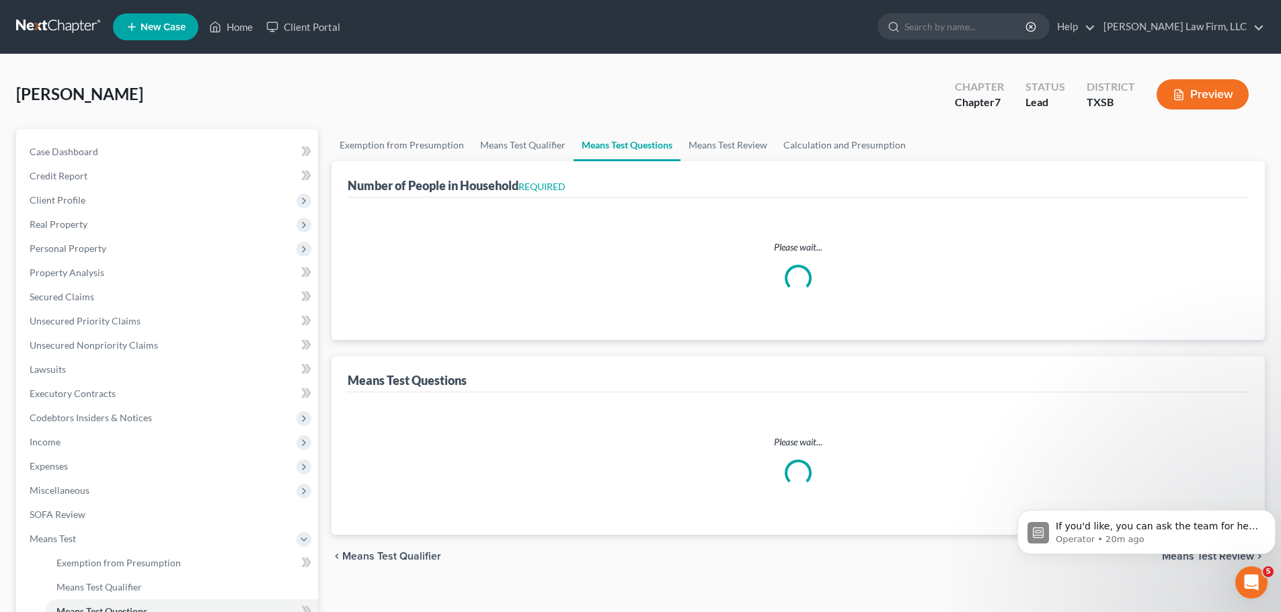
select select "1"
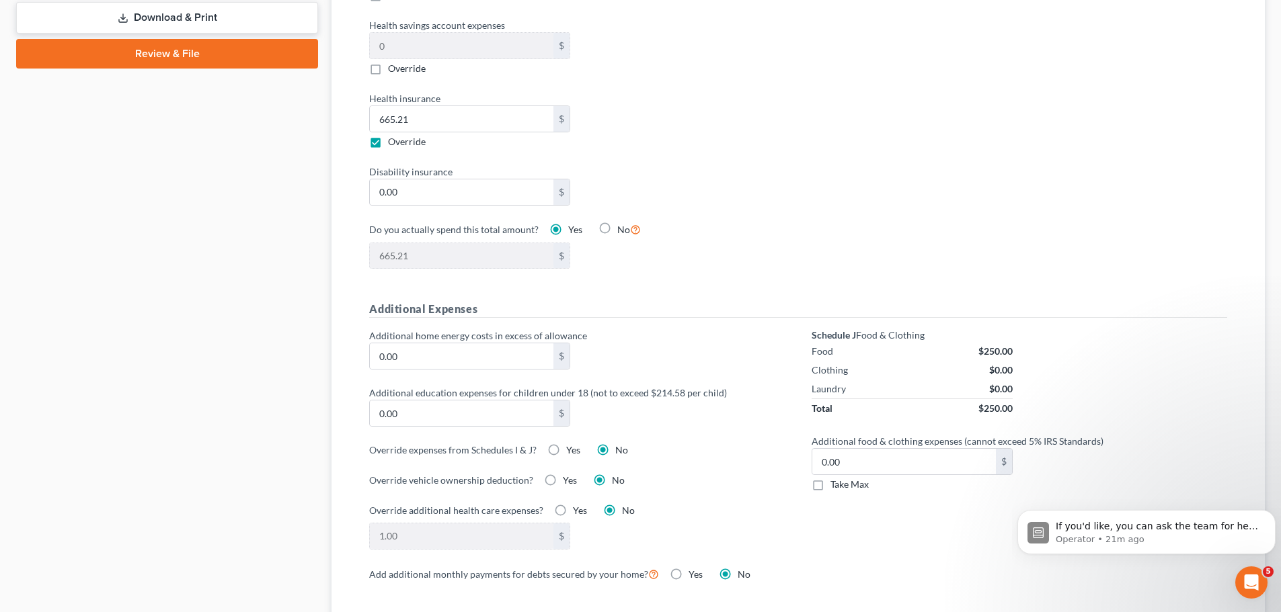
scroll to position [739, 0]
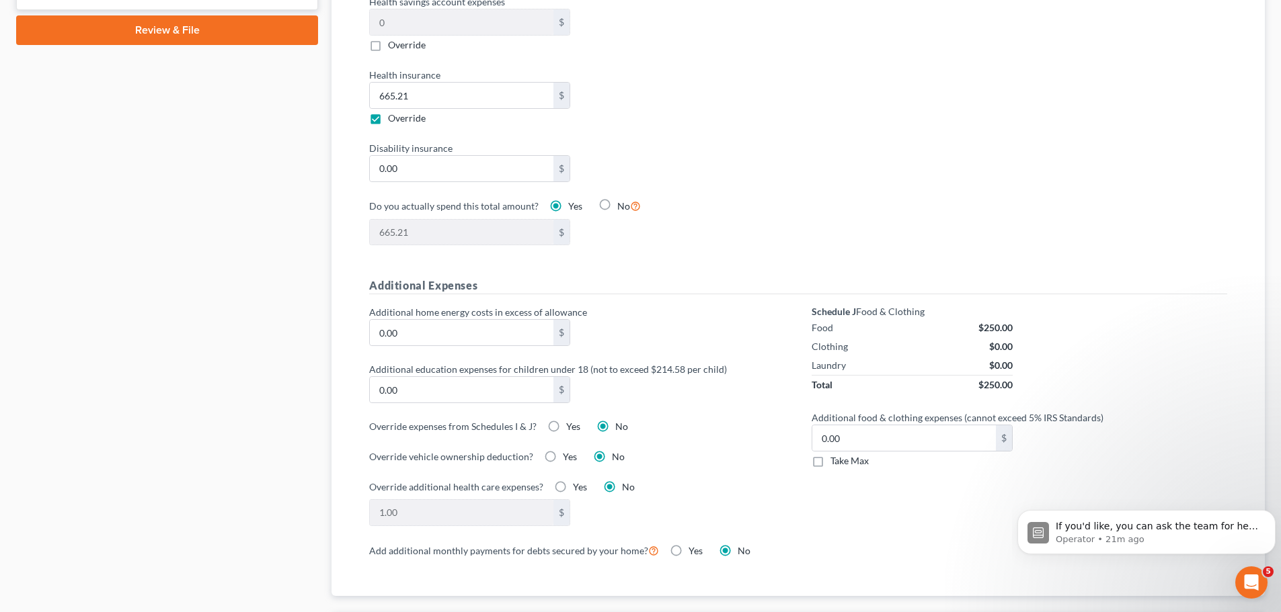
click at [830, 454] on label "Take Max" at bounding box center [849, 460] width 38 height 13
click at [836, 454] on input "Take Max" at bounding box center [840, 458] width 9 height 9
checkbox input "true"
type input "30.00"
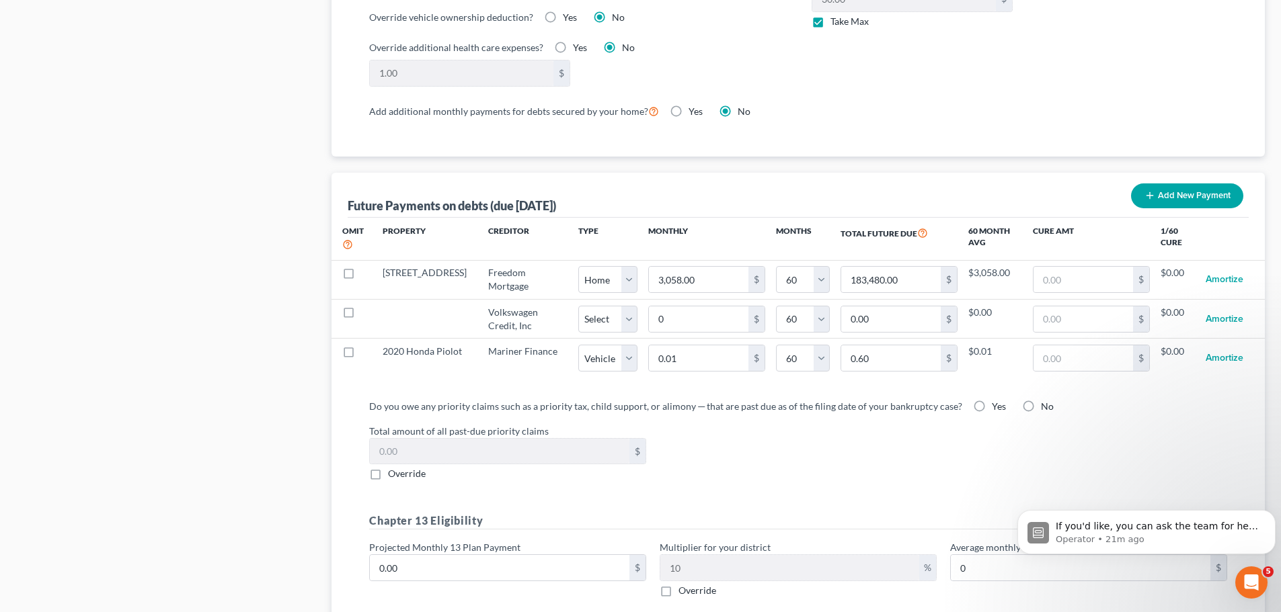
scroll to position [1210, 0]
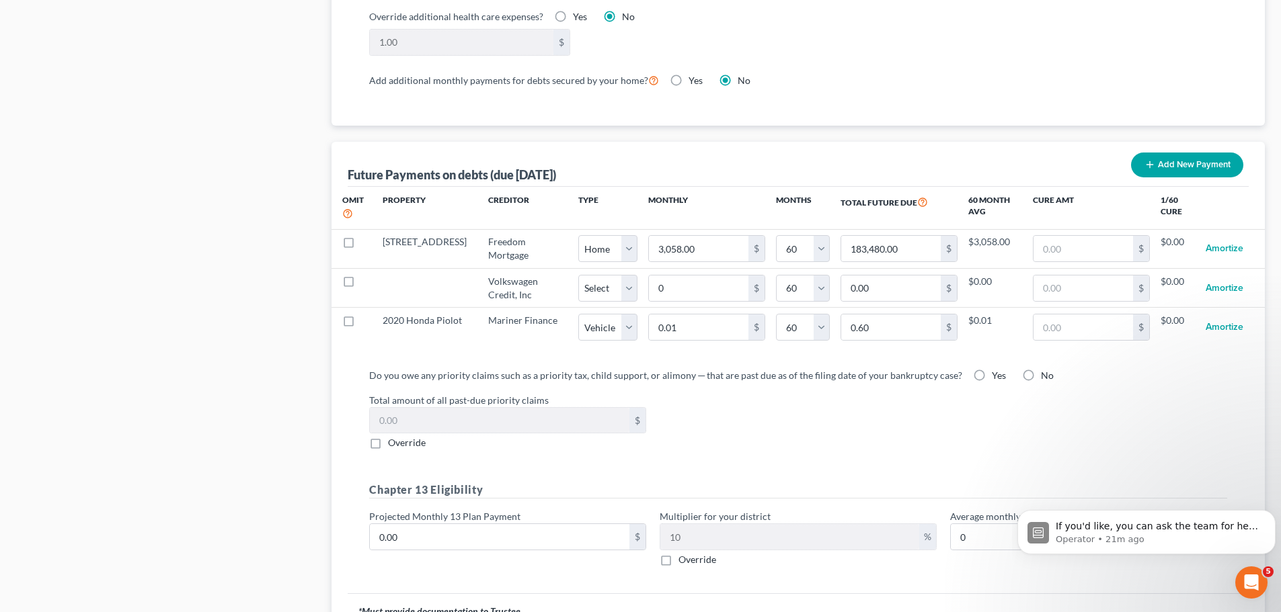
click at [1041, 369] on label "No" at bounding box center [1047, 375] width 13 height 13
click at [1046, 369] on input "No" at bounding box center [1050, 373] width 9 height 9
radio input "true"
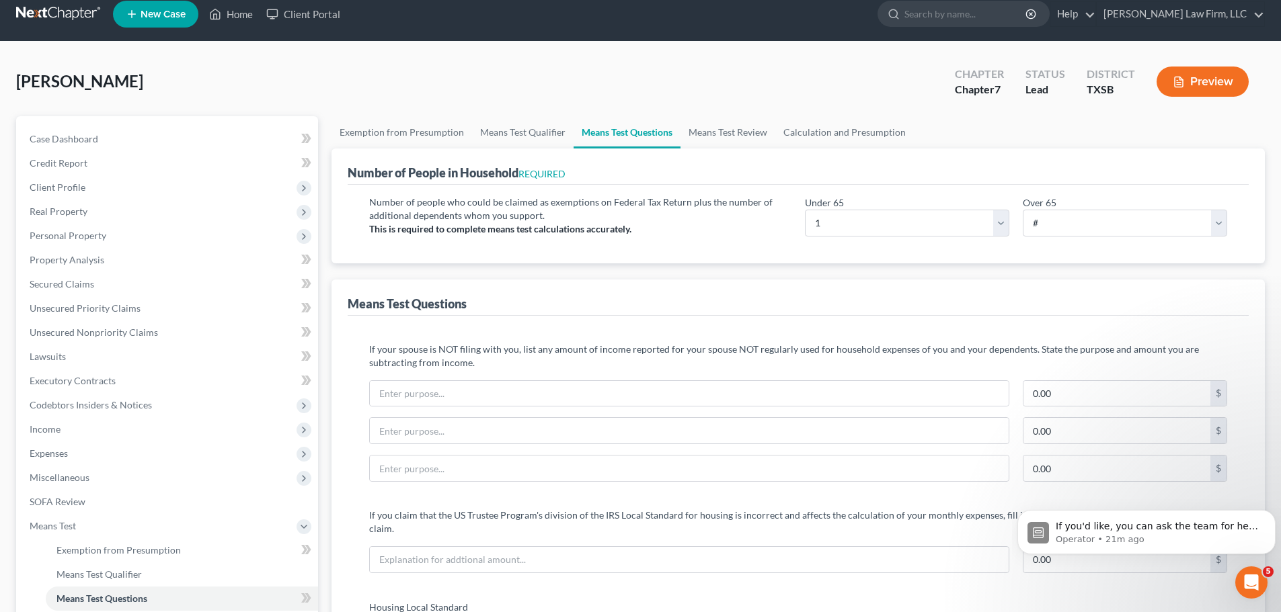
scroll to position [0, 0]
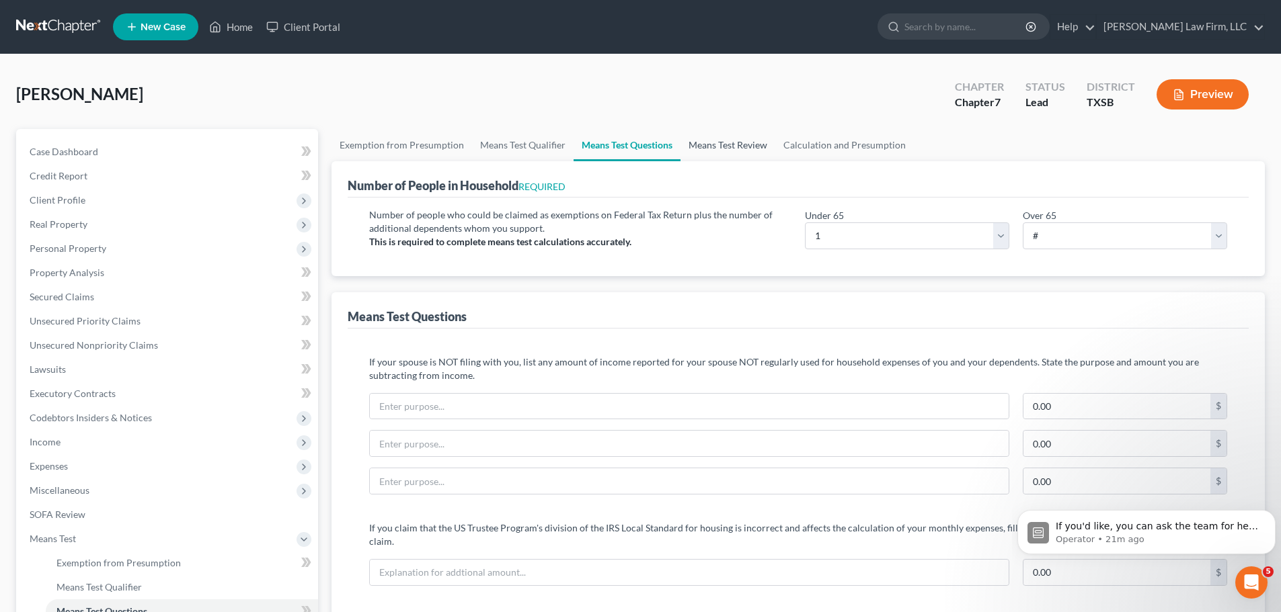
drag, startPoint x: 756, startPoint y: 145, endPoint x: 766, endPoint y: 154, distance: 12.8
click at [756, 145] on link "Means Test Review" at bounding box center [727, 145] width 95 height 32
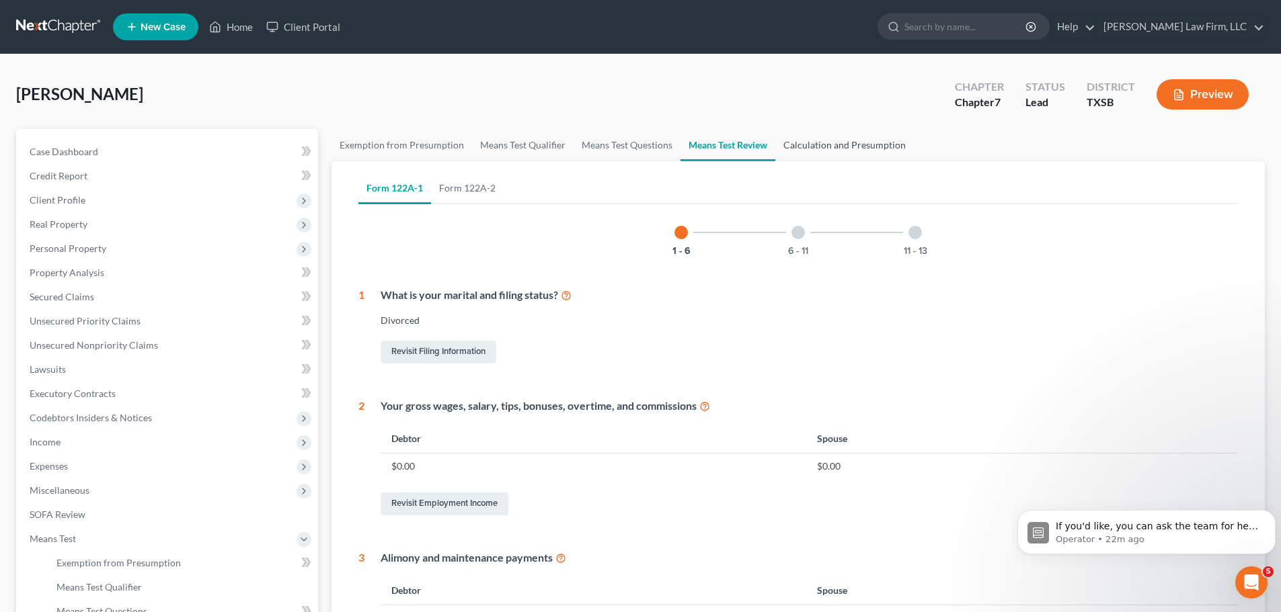
click at [818, 152] on link "Calculation and Presumption" at bounding box center [844, 145] width 138 height 32
